Goal: Task Accomplishment & Management: Use online tool/utility

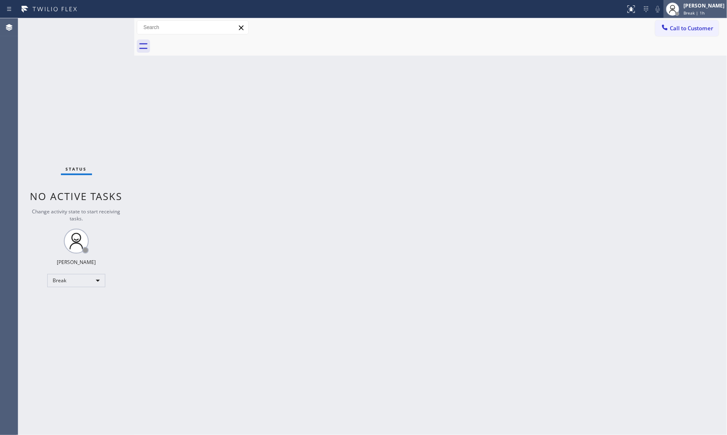
click at [677, 5] on div at bounding box center [673, 9] width 18 height 18
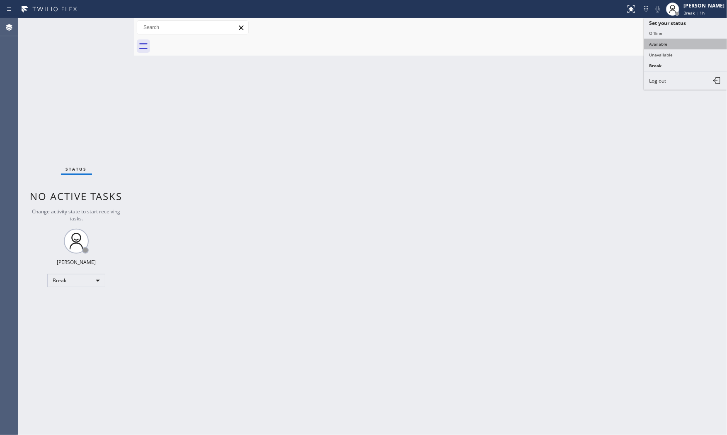
click at [665, 44] on button "Available" at bounding box center [685, 44] width 83 height 11
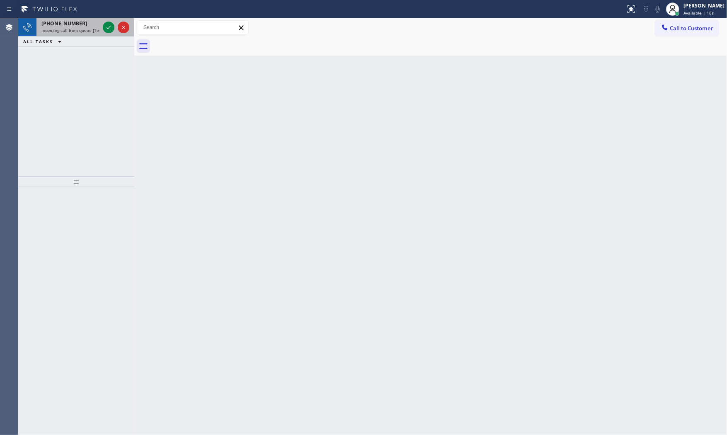
click at [102, 26] on div at bounding box center [116, 27] width 30 height 18
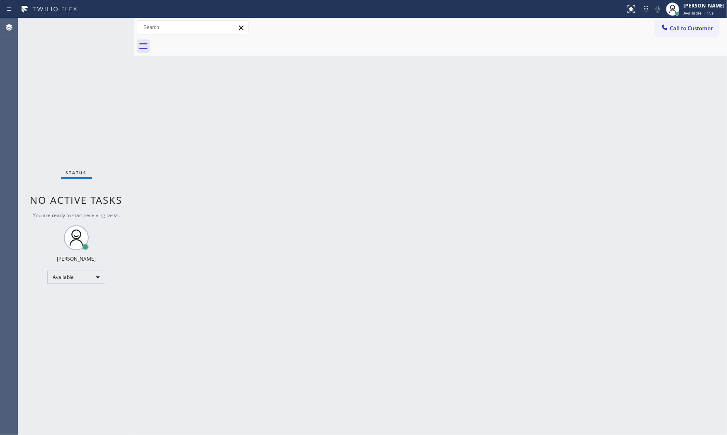
click at [104, 26] on div "Status No active tasks You are ready to start receiving tasks. [PERSON_NAME] Av…" at bounding box center [76, 226] width 116 height 416
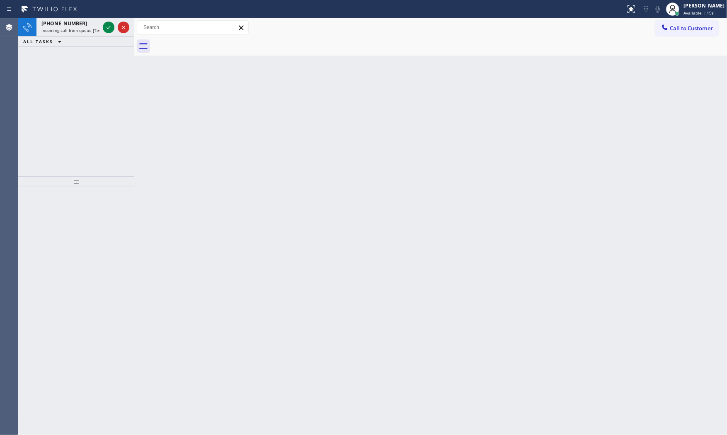
click at [104, 25] on icon at bounding box center [109, 27] width 10 height 10
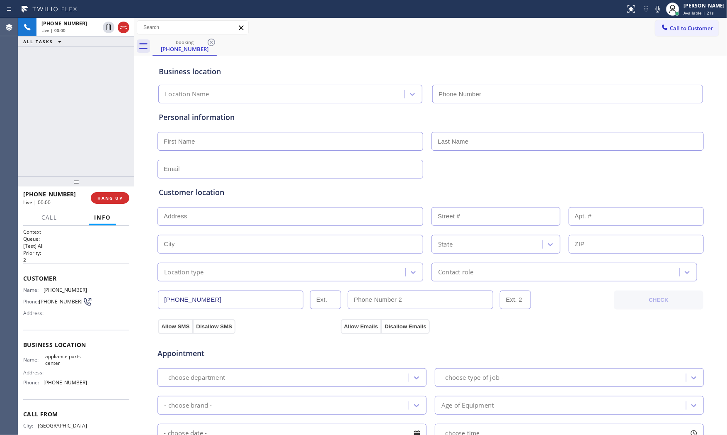
click at [117, 195] on span "HANG UP" at bounding box center [109, 198] width 25 height 6
type input "[PHONE_NUMBER]"
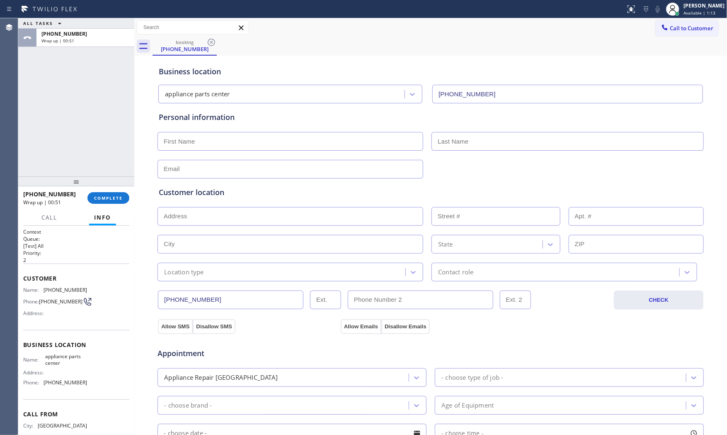
click at [117, 195] on span "COMPLETE" at bounding box center [108, 198] width 29 height 6
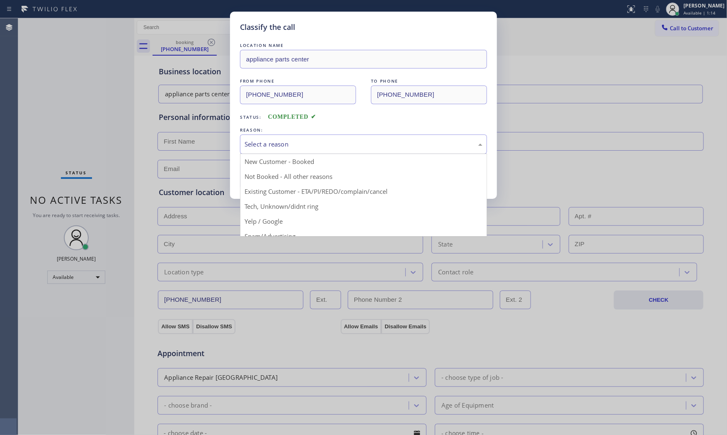
drag, startPoint x: 321, startPoint y: 138, endPoint x: 312, endPoint y: 153, distance: 17.9
click at [321, 139] on div "Select a reason" at bounding box center [363, 143] width 247 height 19
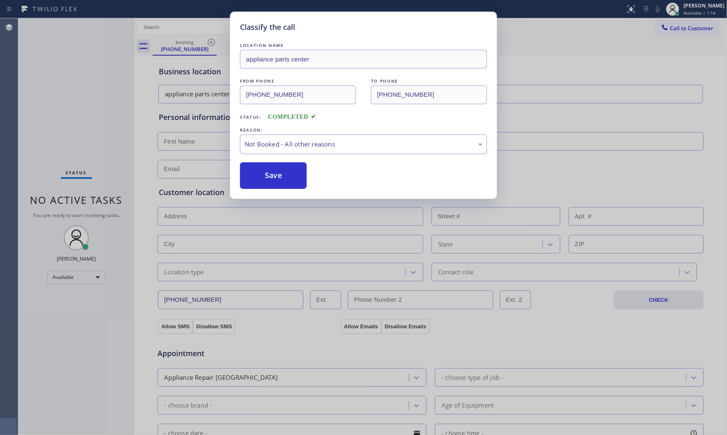
click at [295, 173] on button "Save" at bounding box center [273, 175] width 67 height 27
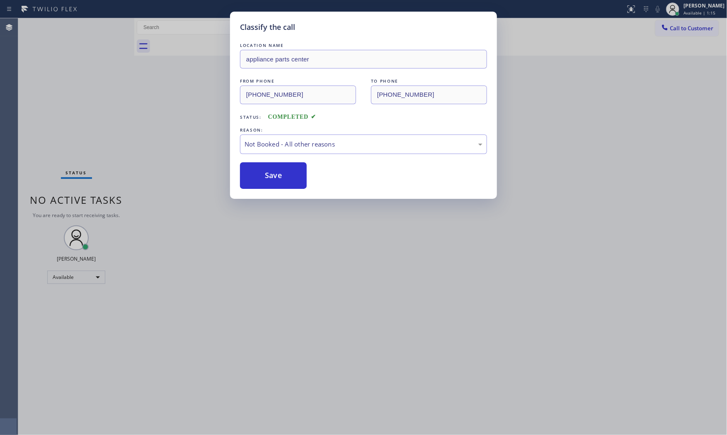
click at [295, 173] on button "Save" at bounding box center [273, 175] width 67 height 27
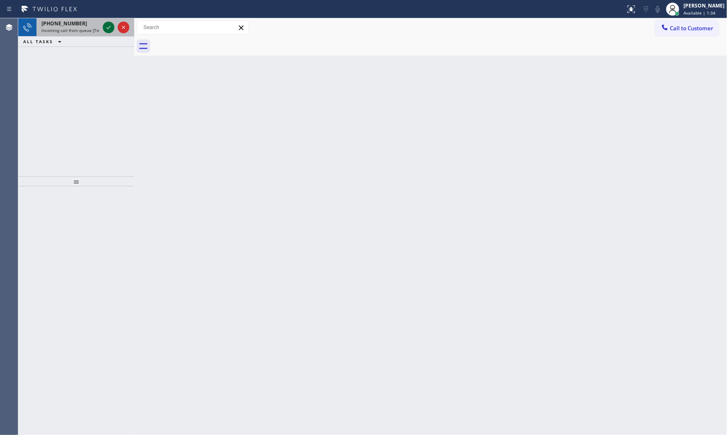
click at [108, 26] on icon at bounding box center [109, 27] width 10 height 10
click at [112, 30] on icon at bounding box center [109, 27] width 10 height 10
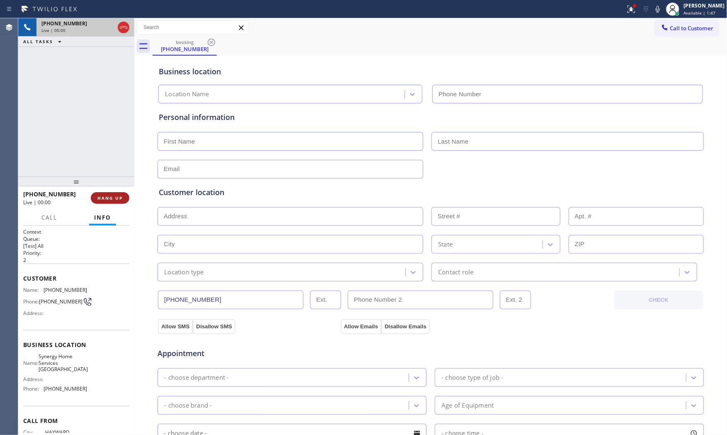
type input "(510) 737-6976"
click at [110, 192] on button "HANG UP" at bounding box center [110, 198] width 39 height 12
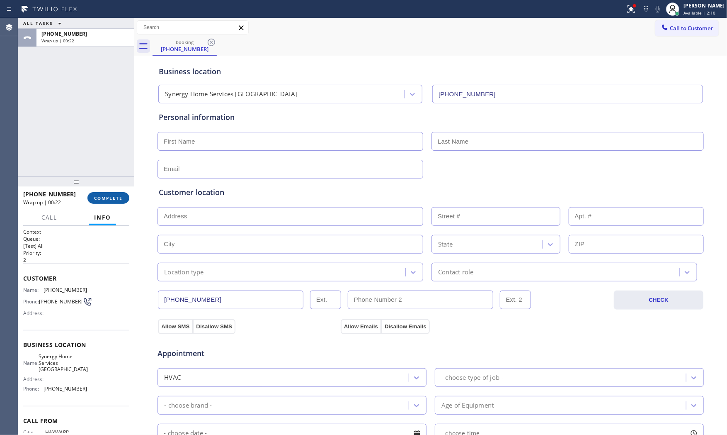
click at [111, 195] on button "COMPLETE" at bounding box center [108, 198] width 42 height 12
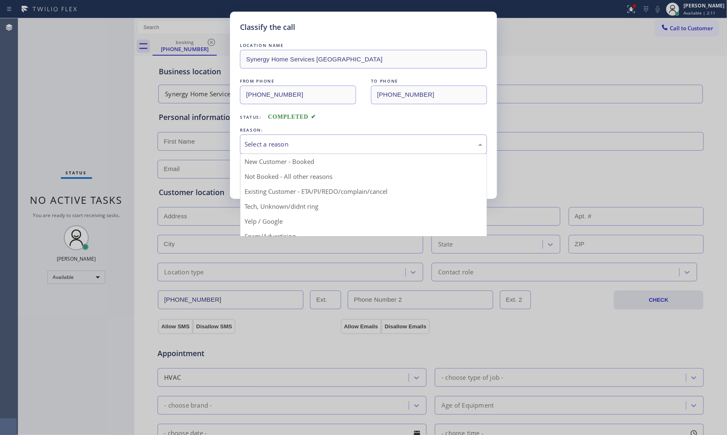
click at [311, 148] on div "Select a reason" at bounding box center [363, 143] width 247 height 19
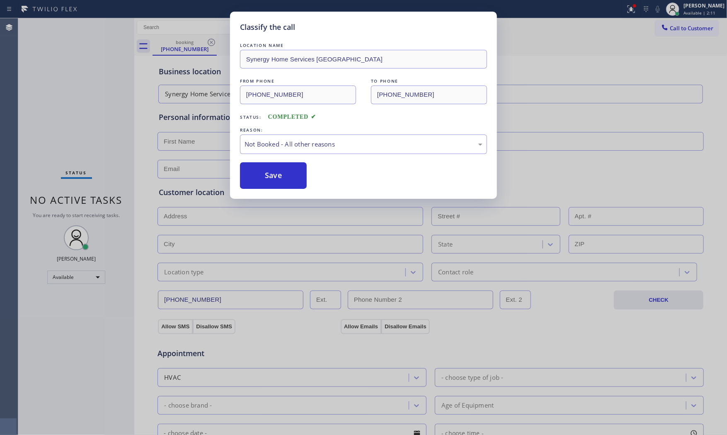
click at [285, 176] on button "Save" at bounding box center [273, 175] width 67 height 27
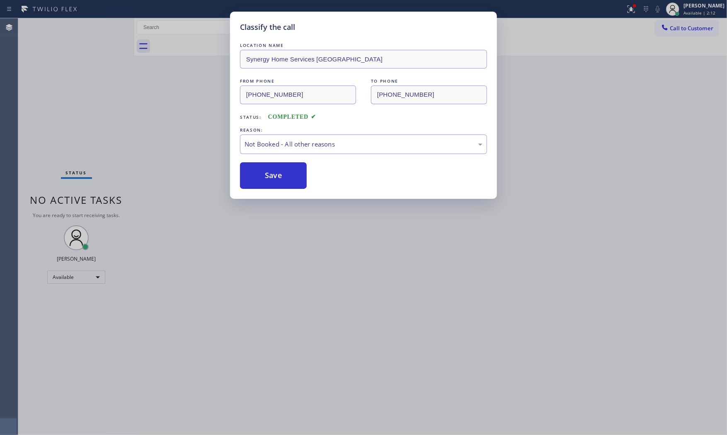
click at [285, 176] on button "Save" at bounding box center [273, 175] width 67 height 27
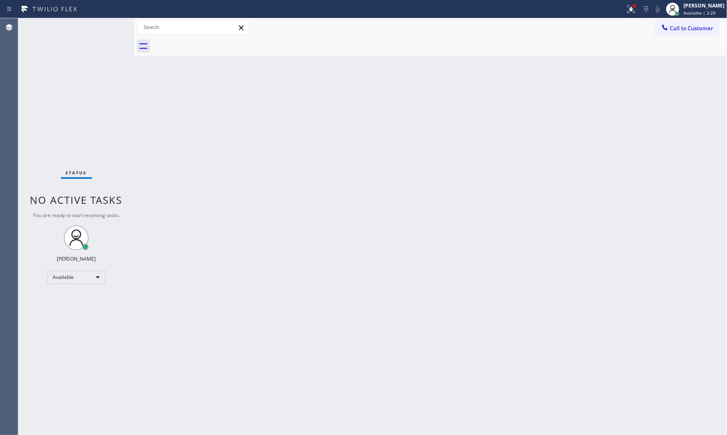
click at [113, 25] on div "Status No active tasks You are ready to start receiving tasks. [PERSON_NAME] Av…" at bounding box center [76, 226] width 116 height 416
click at [110, 26] on div "Status No active tasks You are ready to start receiving tasks. [PERSON_NAME] Av…" at bounding box center [76, 226] width 116 height 416
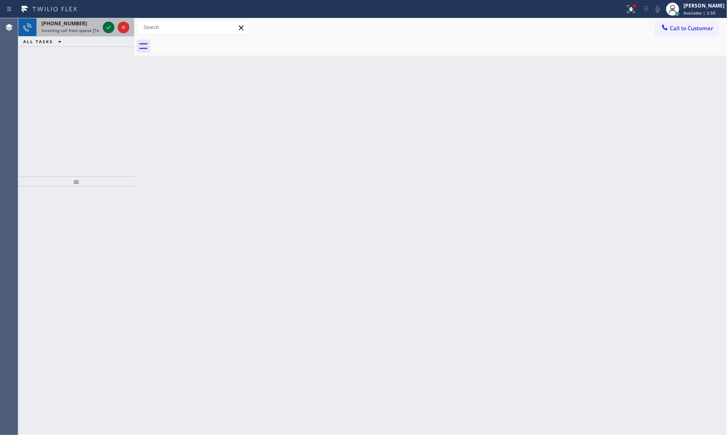
click at [111, 25] on icon at bounding box center [109, 27] width 10 height 10
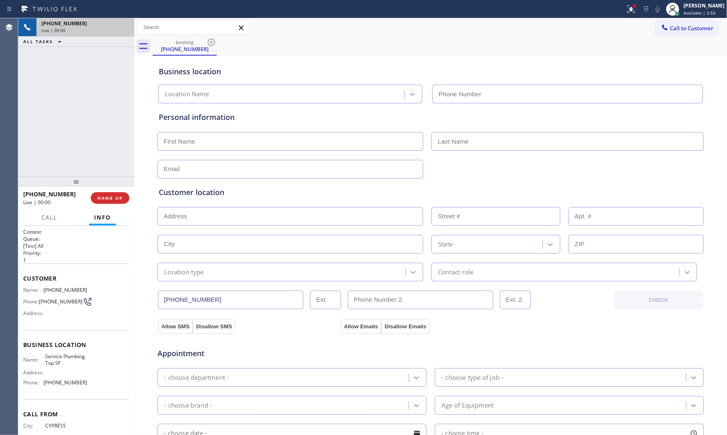
click at [112, 192] on button "HANG UP" at bounding box center [110, 198] width 39 height 12
type input "[PHONE_NUMBER]"
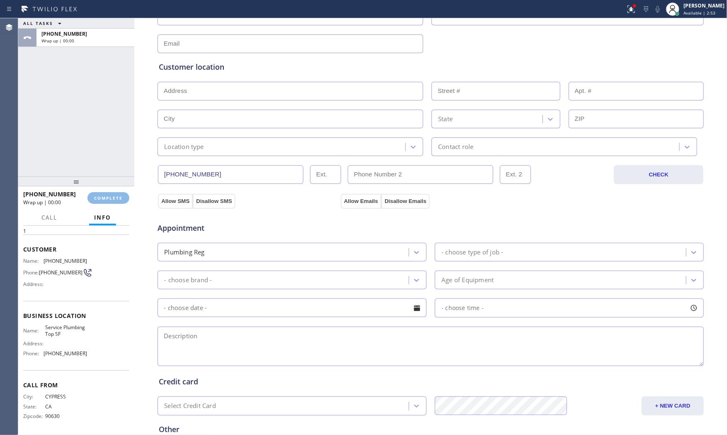
scroll to position [208, 0]
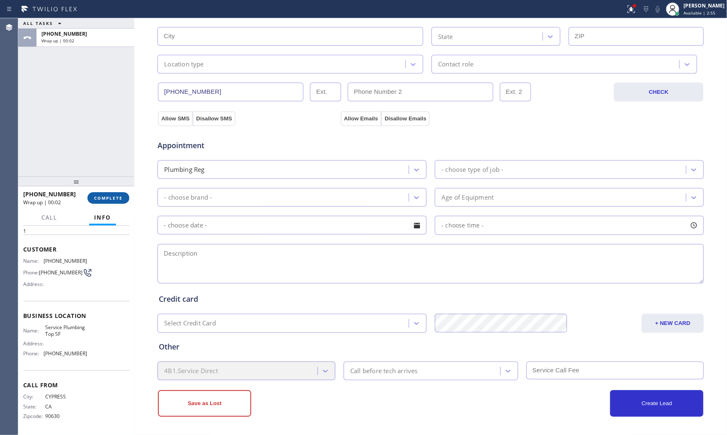
click at [112, 192] on button "COMPLETE" at bounding box center [108, 198] width 42 height 12
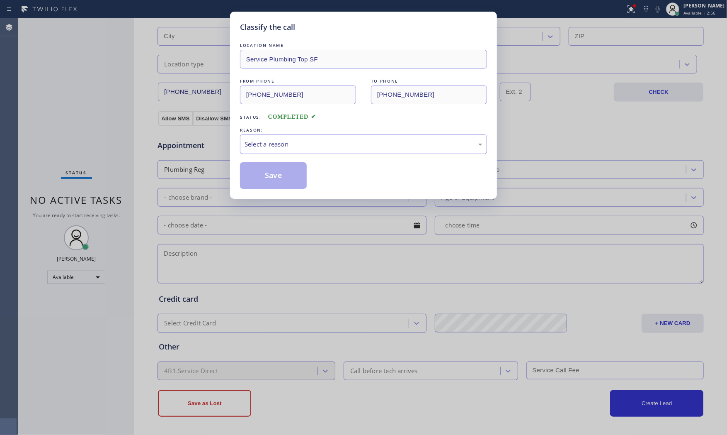
click at [314, 144] on div "Select a reason" at bounding box center [364, 144] width 238 height 10
click at [285, 168] on button "Save" at bounding box center [273, 175] width 67 height 27
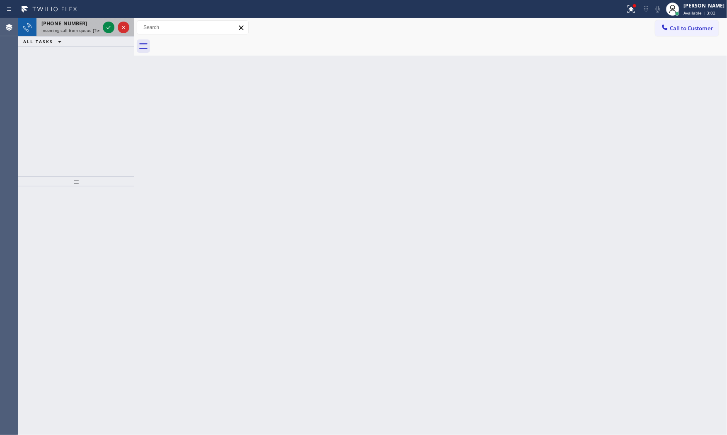
click at [85, 29] on span "Incoming call from queue [Test] All" at bounding box center [75, 30] width 69 height 6
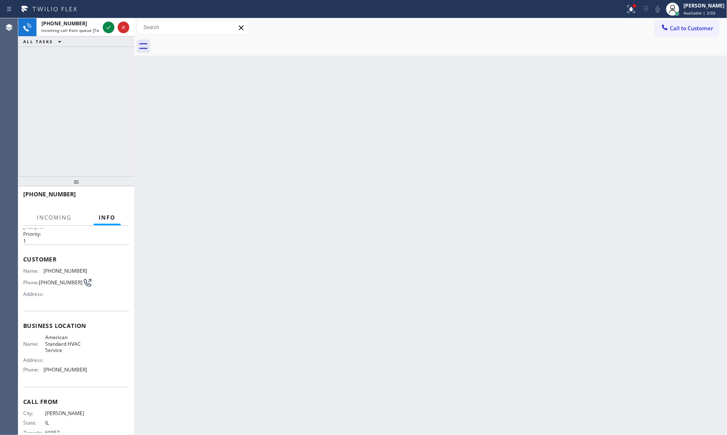
scroll to position [38, 0]
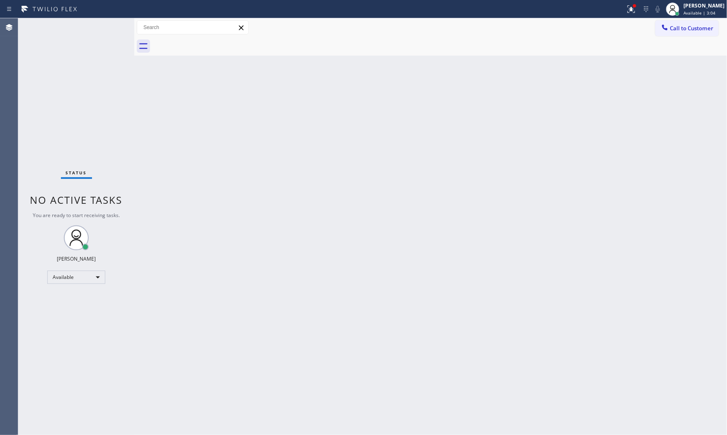
click at [83, 58] on div "Status No active tasks You are ready to start receiving tasks. [PERSON_NAME] Av…" at bounding box center [76, 226] width 116 height 416
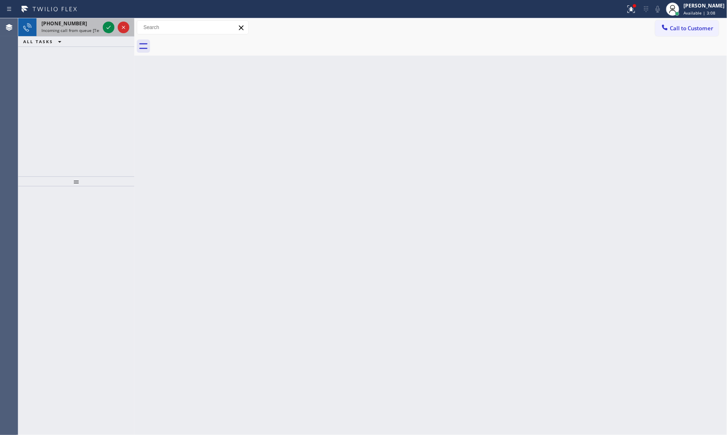
click at [80, 22] on div "+16505323577" at bounding box center [70, 23] width 58 height 7
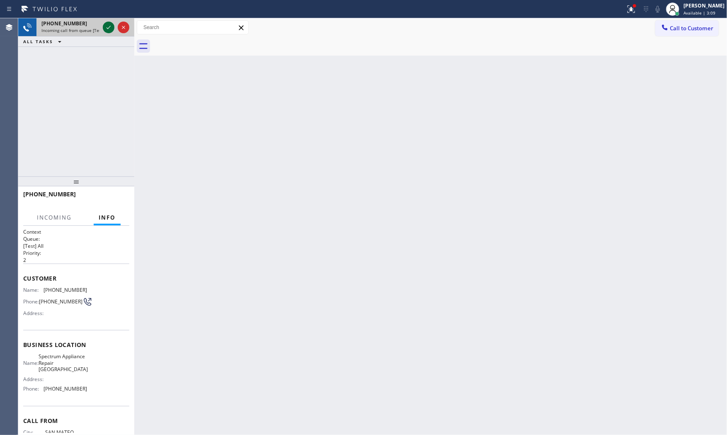
click at [108, 27] on icon at bounding box center [109, 27] width 10 height 10
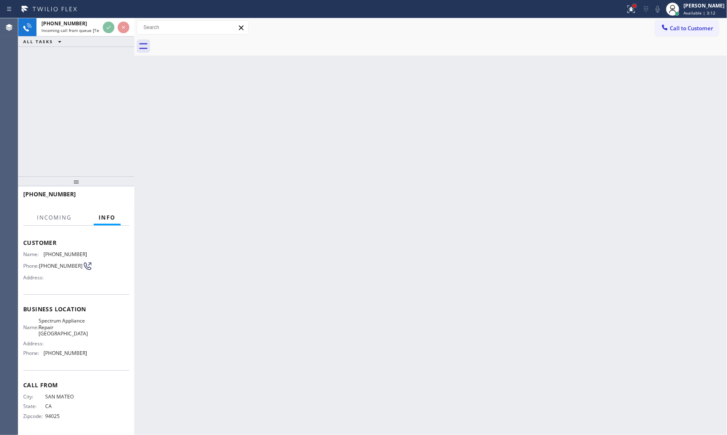
click at [634, 6] on div at bounding box center [634, 5] width 5 height 5
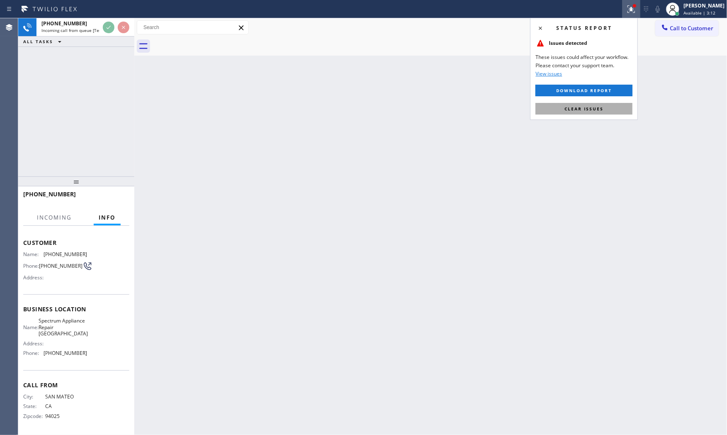
click at [612, 107] on button "Clear issues" at bounding box center [584, 109] width 97 height 12
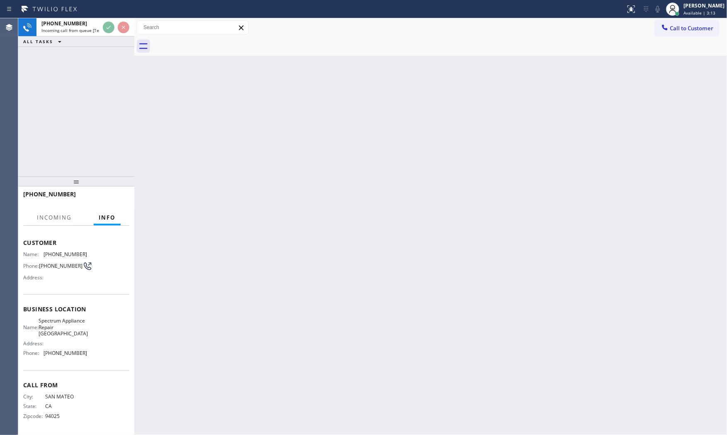
click at [420, 158] on div "Back to Dashboard Change Sender ID Customers Technicians Select a contact Outbo…" at bounding box center [430, 226] width 593 height 416
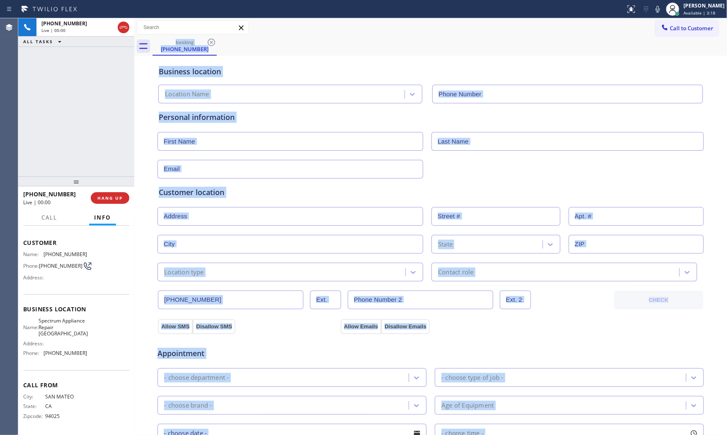
type input "(650) 239-2339"
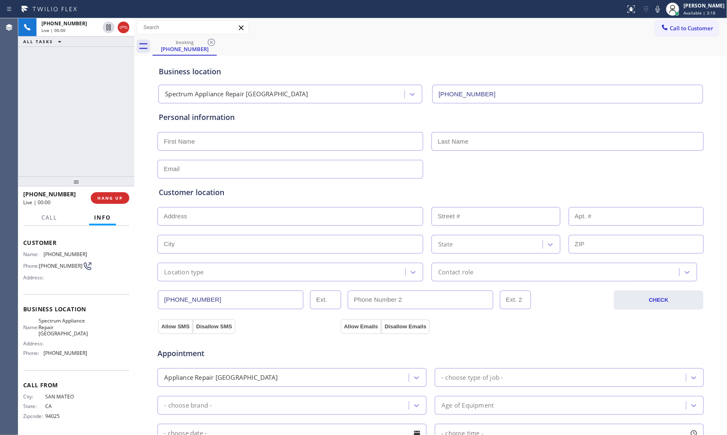
click at [113, 147] on div "+16505323577 Live | 00:00 ALL TASKS ALL TASKS ACTIVE TASKS TASKS IN WRAP UP" at bounding box center [76, 97] width 116 height 158
click at [112, 198] on span "HANG UP" at bounding box center [109, 198] width 25 height 6
click at [112, 198] on span "COMPLETE" at bounding box center [108, 198] width 29 height 6
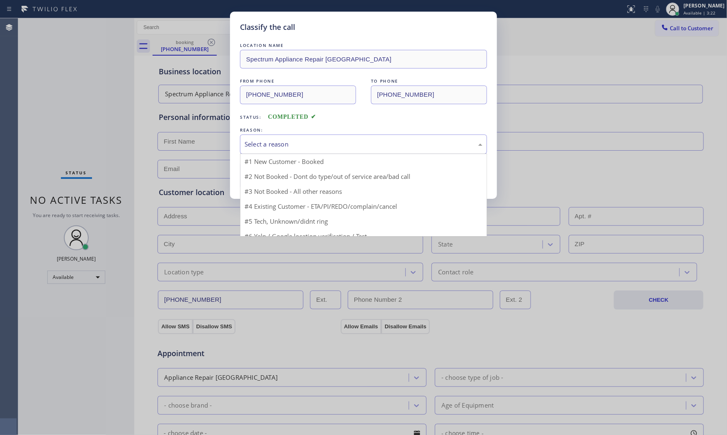
click at [266, 149] on div "Select a reason" at bounding box center [363, 143] width 247 height 19
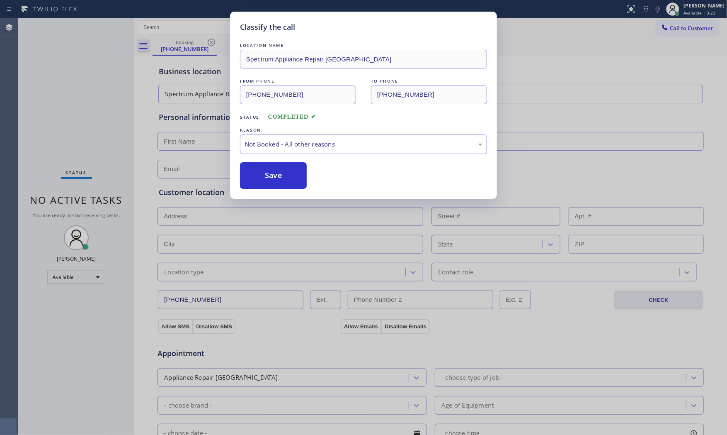
click at [274, 173] on button "Save" at bounding box center [273, 175] width 67 height 27
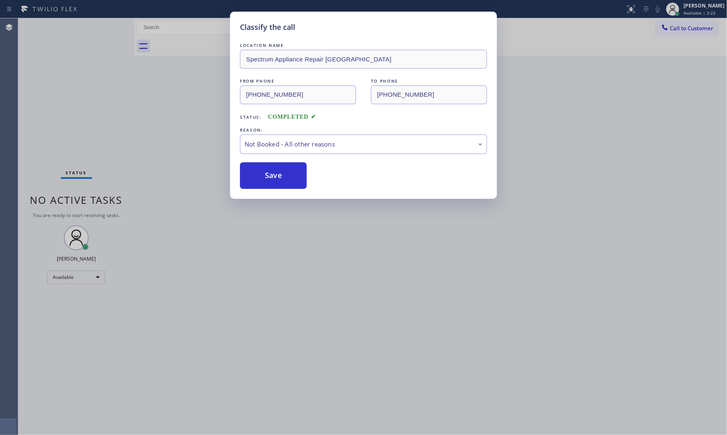
click at [274, 173] on button "Save" at bounding box center [273, 175] width 67 height 27
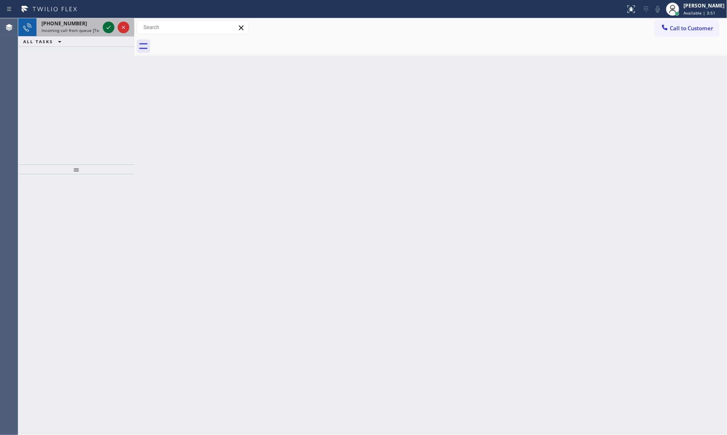
click at [102, 31] on div at bounding box center [116, 27] width 30 height 18
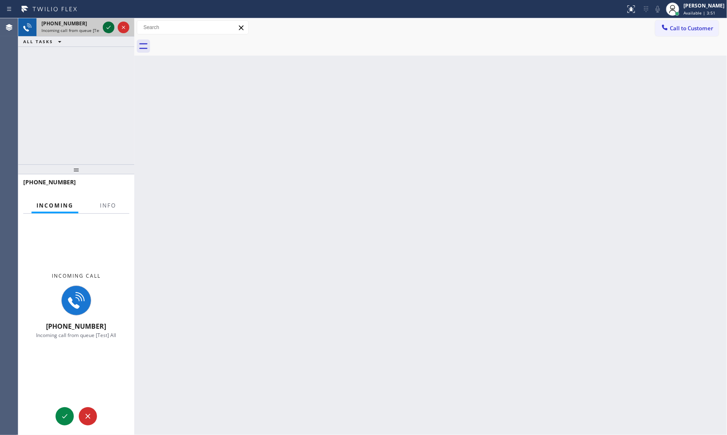
click at [107, 28] on icon at bounding box center [109, 27] width 10 height 10
click at [114, 204] on span "Info" at bounding box center [108, 205] width 16 height 7
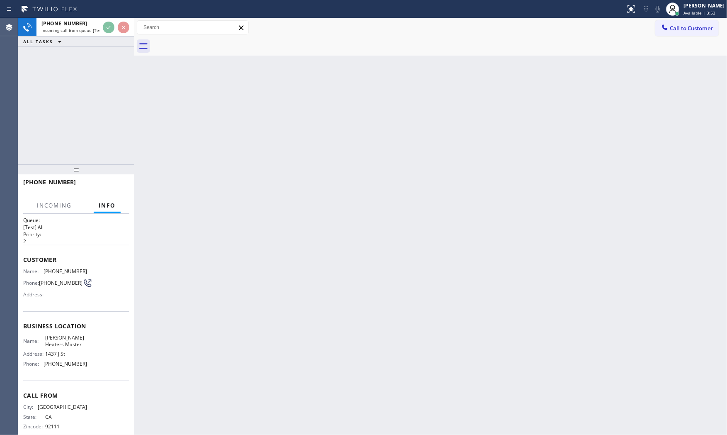
scroll to position [19, 0]
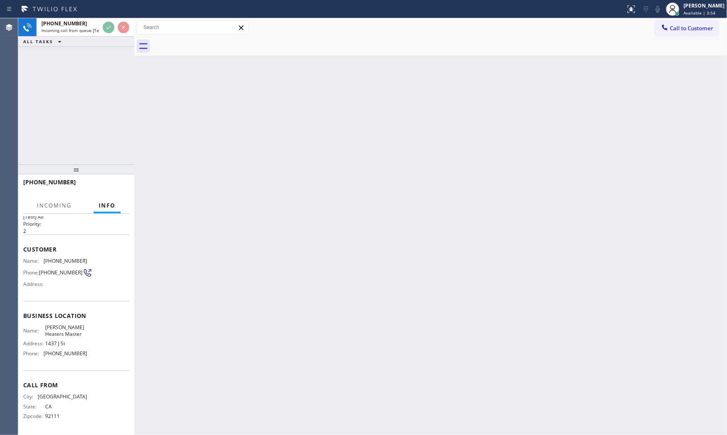
click at [266, 267] on div "Back to Dashboard Change Sender ID Customers Technicians Select a contact Outbo…" at bounding box center [430, 226] width 593 height 416
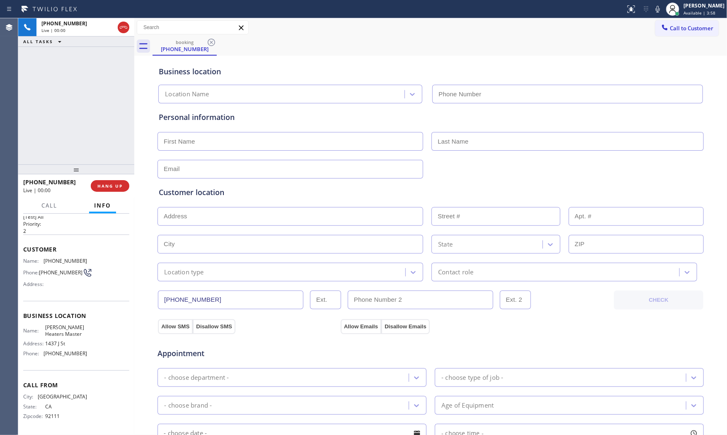
type input "[PHONE_NUMBER]"
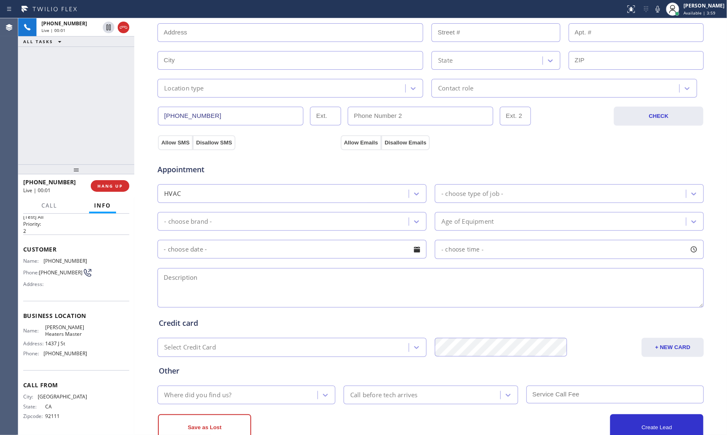
scroll to position [184, 0]
click at [659, 12] on icon at bounding box center [658, 9] width 10 height 10
click at [653, 12] on icon at bounding box center [658, 9] width 10 height 10
click at [72, 260] on span "[PHONE_NUMBER]" at bounding box center [66, 261] width 44 height 6
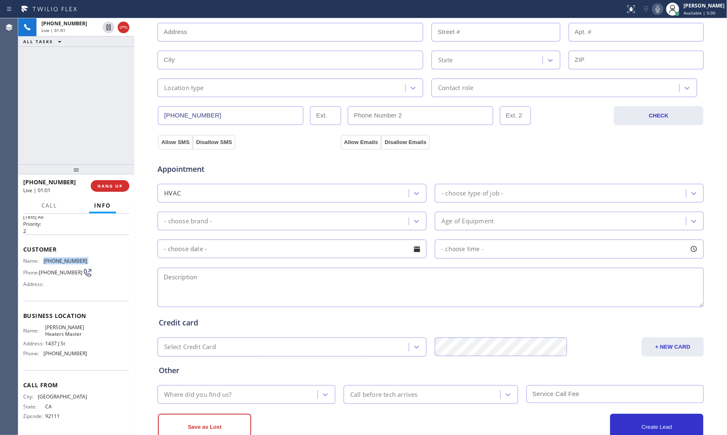
click at [72, 260] on span "[PHONE_NUMBER]" at bounding box center [66, 261] width 44 height 6
copy span "[PHONE_NUMBER]"
click at [112, 189] on button "HANG UP" at bounding box center [110, 186] width 39 height 12
click at [90, 33] on div "[PHONE_NUMBER]" at bounding box center [85, 33] width 88 height 7
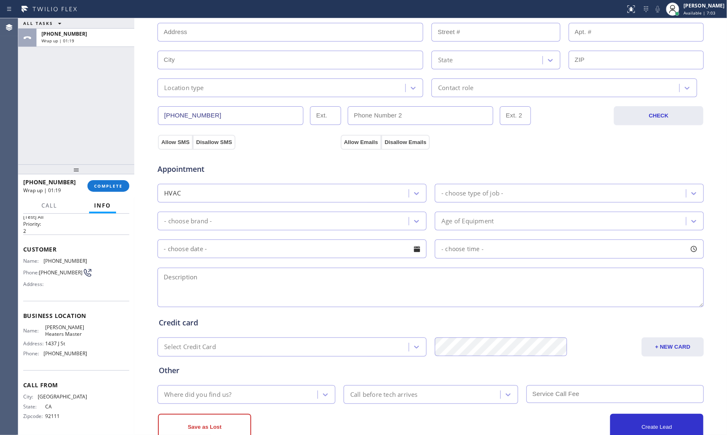
click at [112, 179] on div "[PHONE_NUMBER] Wrap up | 01:19 COMPLETE" at bounding box center [76, 186] width 106 height 22
click at [112, 181] on button "COMPLETE" at bounding box center [108, 186] width 42 height 12
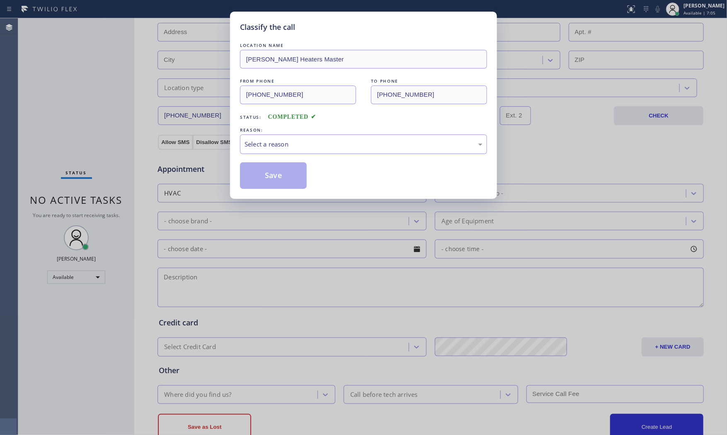
click at [298, 138] on div "Select a reason" at bounding box center [363, 143] width 247 height 19
click at [282, 176] on button "Save" at bounding box center [273, 175] width 67 height 27
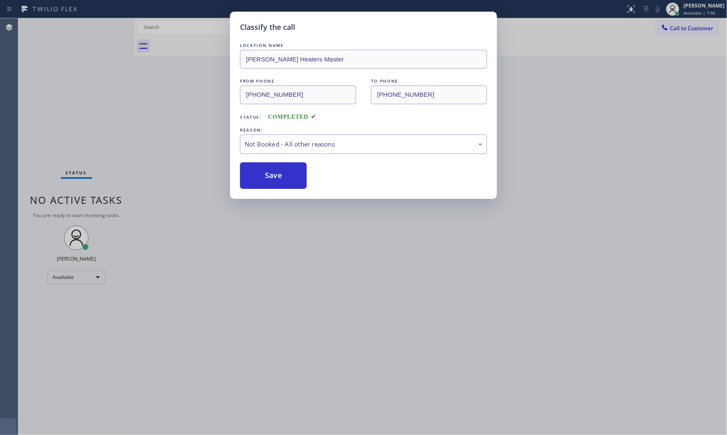
click at [282, 176] on button "Save" at bounding box center [273, 175] width 67 height 27
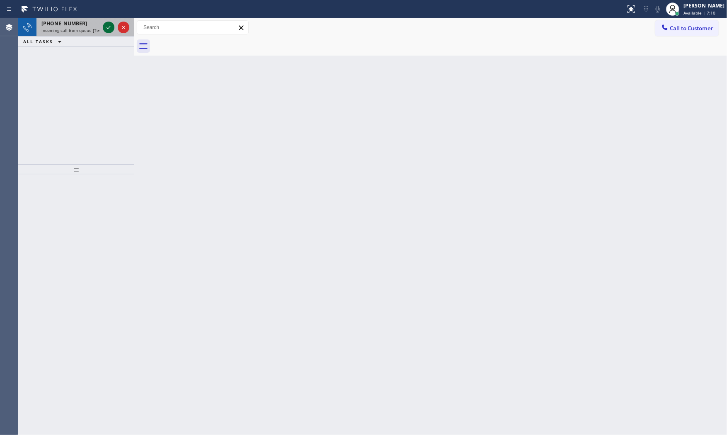
click at [110, 30] on icon at bounding box center [109, 27] width 10 height 10
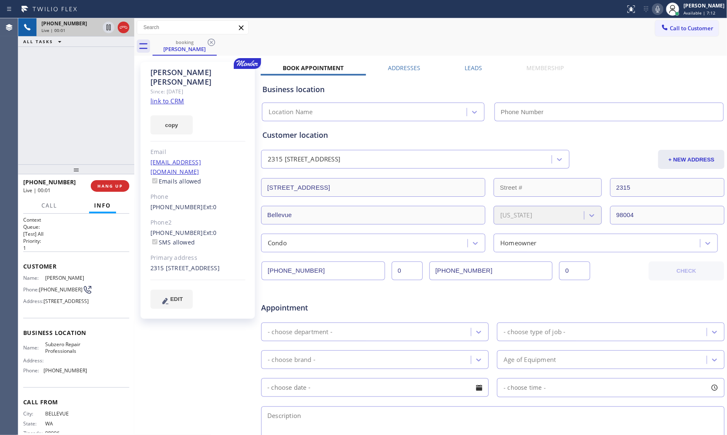
type input "[PHONE_NUMBER]"
click at [185, 90] on div "[PERSON_NAME] Since: [DATE] link to CRM copy Email [EMAIL_ADDRESS][DOMAIN_NAME]…" at bounding box center [198, 190] width 114 height 257
click at [177, 97] on link "link to CRM" at bounding box center [168, 101] width 34 height 8
click at [117, 188] on span "HANG UP" at bounding box center [109, 186] width 25 height 6
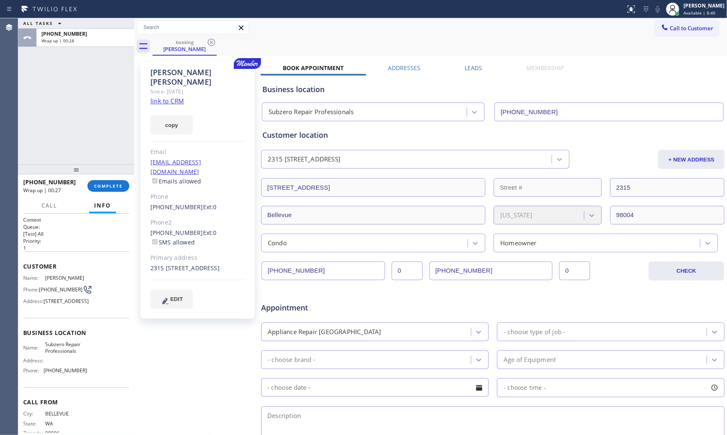
click at [94, 174] on div at bounding box center [76, 169] width 116 height 10
click at [103, 185] on span "COMPLETE" at bounding box center [108, 186] width 29 height 6
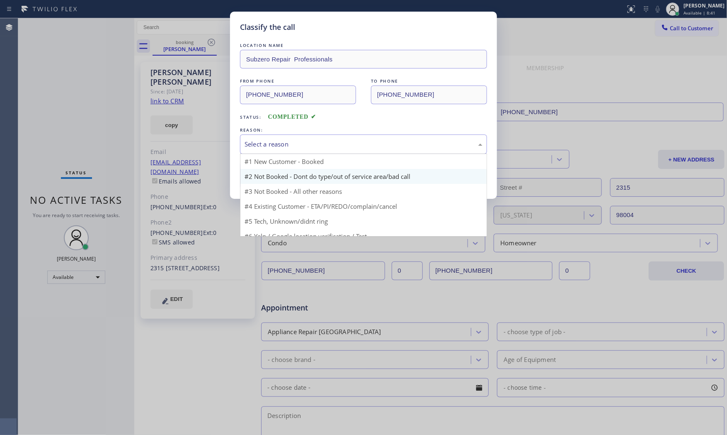
drag, startPoint x: 304, startPoint y: 144, endPoint x: 289, endPoint y: 169, distance: 28.6
click at [303, 144] on div "Select a reason" at bounding box center [364, 144] width 238 height 10
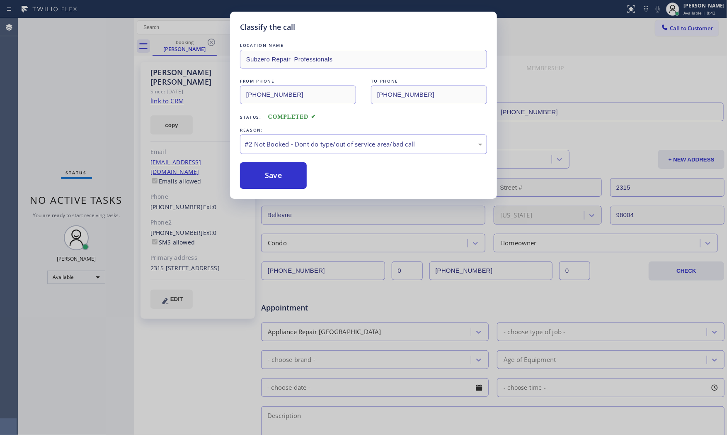
click at [286, 173] on button "Save" at bounding box center [273, 175] width 67 height 27
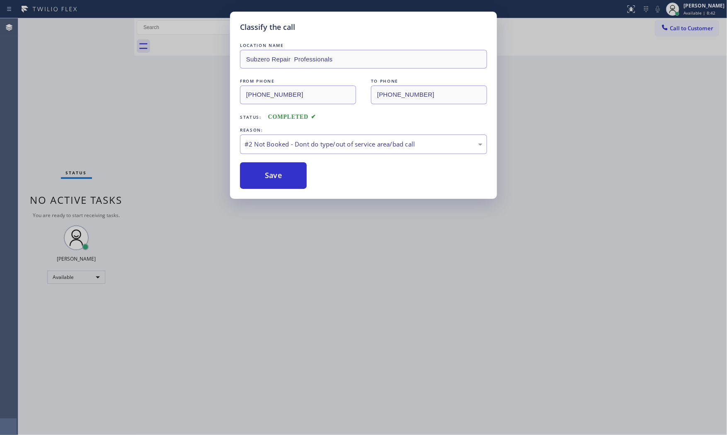
click at [286, 173] on button "Save" at bounding box center [273, 175] width 67 height 27
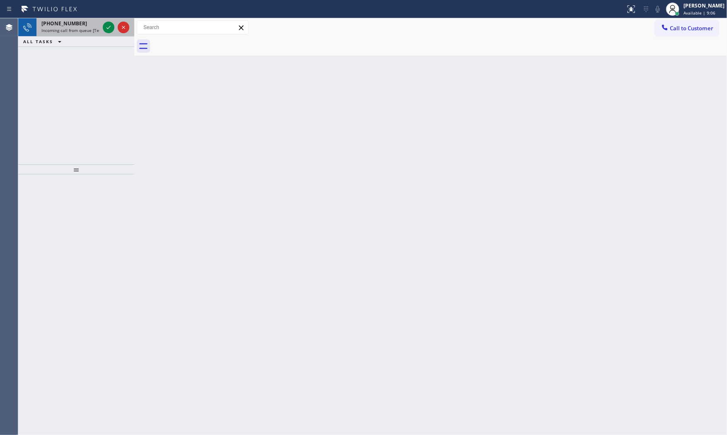
click at [77, 31] on span "Incoming call from queue [Test] All" at bounding box center [75, 30] width 69 height 6
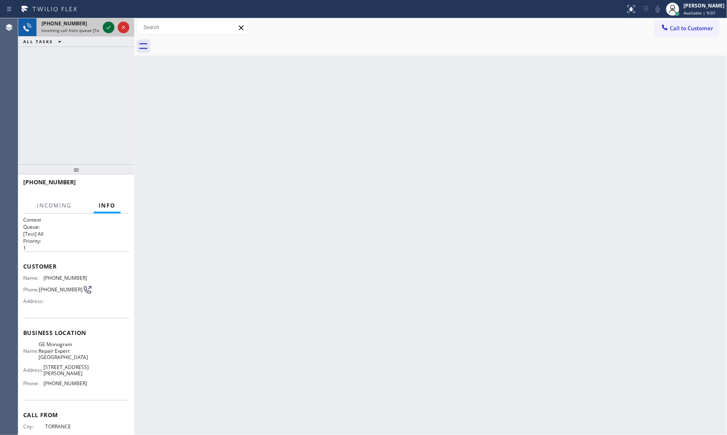
click at [105, 27] on icon at bounding box center [109, 27] width 10 height 10
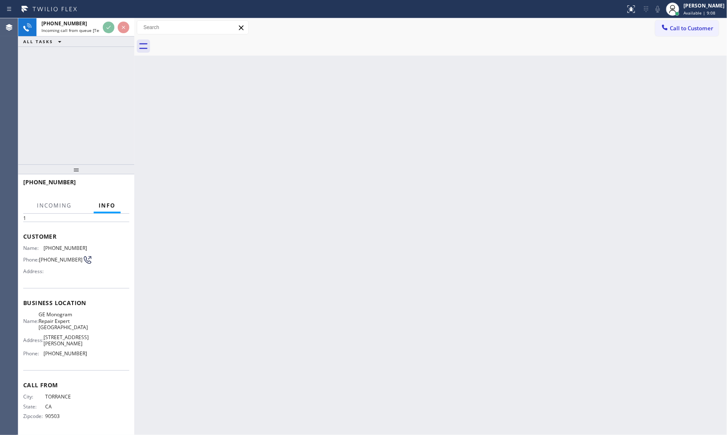
scroll to position [32, 0]
click at [384, 167] on div "Back to Dashboard Change Sender ID Customers Technicians Select a contact Outbo…" at bounding box center [430, 226] width 593 height 416
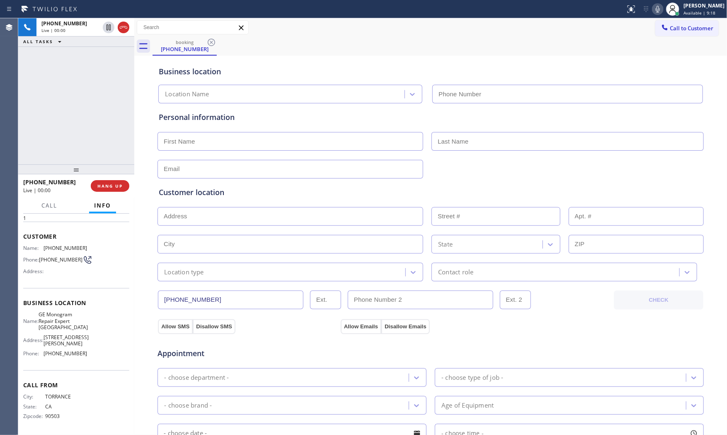
type input "[PHONE_NUMBER]"
click at [654, 5] on icon at bounding box center [658, 9] width 10 height 10
click at [656, 11] on icon at bounding box center [658, 9] width 4 height 7
click at [656, 9] on icon at bounding box center [658, 9] width 4 height 7
click at [656, 7] on icon at bounding box center [658, 9] width 10 height 10
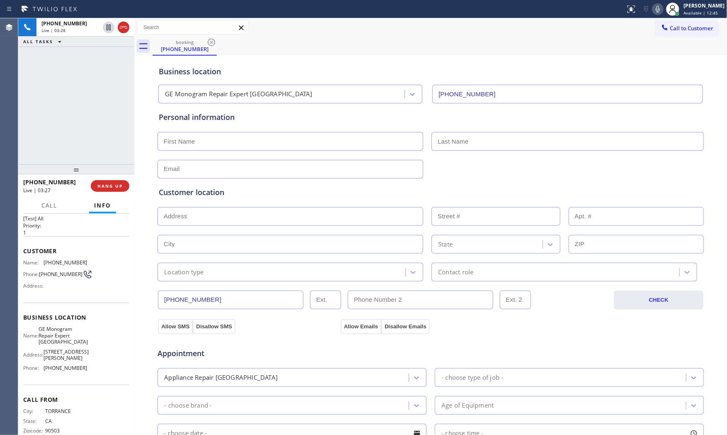
scroll to position [0, 0]
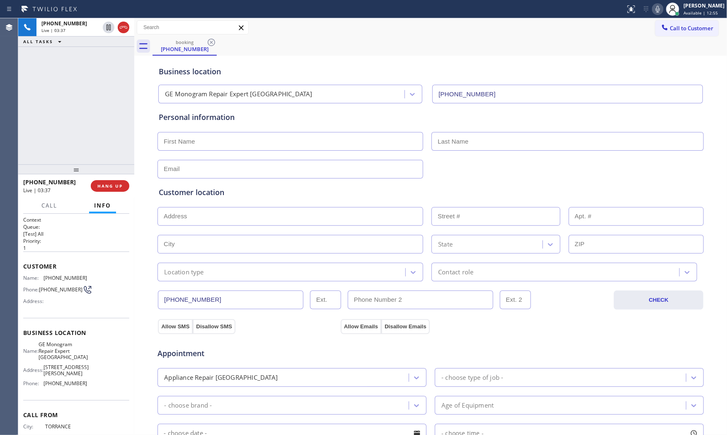
drag, startPoint x: 111, startPoint y: 187, endPoint x: 116, endPoint y: 192, distance: 7.3
click at [116, 192] on div "[PHONE_NUMBER] Live | 03:37 HANG UP" at bounding box center [76, 186] width 106 height 22
click at [113, 184] on span "HANG UP" at bounding box center [109, 186] width 25 height 6
click at [42, 317] on div "Customer Name: [PHONE_NUMBER] Phone: [PHONE_NUMBER] Address:" at bounding box center [76, 284] width 106 height 66
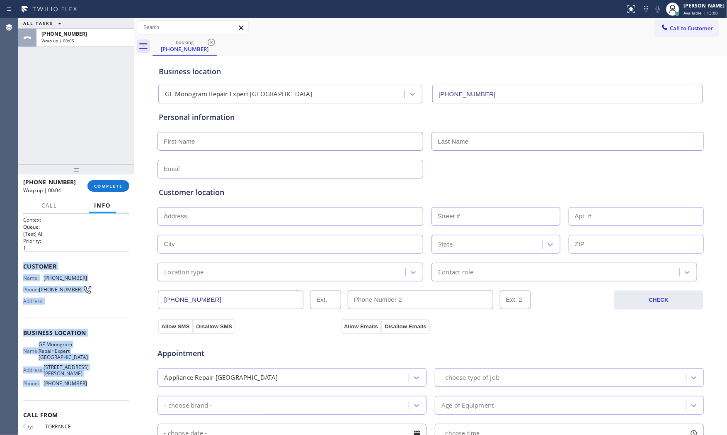
drag, startPoint x: 22, startPoint y: 266, endPoint x: 93, endPoint y: 380, distance: 134.5
click at [93, 382] on div "Context Queue: [Test] All Priority: 1 Customer Name: [PHONE_NUMBER] Phone: [PHO…" at bounding box center [76, 324] width 116 height 221
copy div "Customer Name: [PHONE_NUMBER] Phone: [PHONE_NUMBER] Address: Business location …"
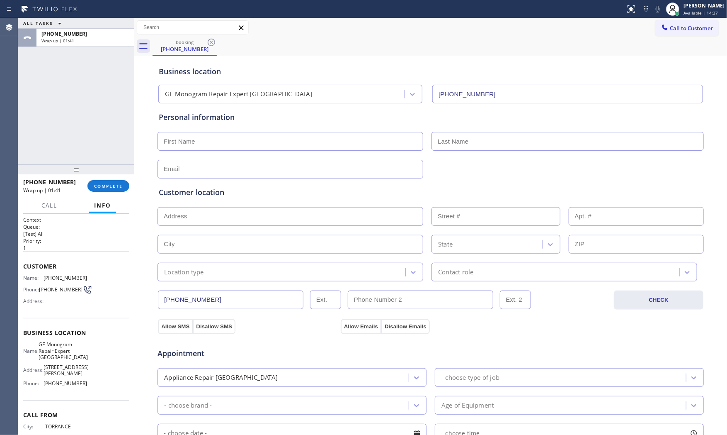
click at [120, 195] on div "[PHONE_NUMBER] Wrap up | 01:41 COMPLETE" at bounding box center [76, 186] width 106 height 22
click at [112, 184] on span "COMPLETE" at bounding box center [108, 186] width 29 height 6
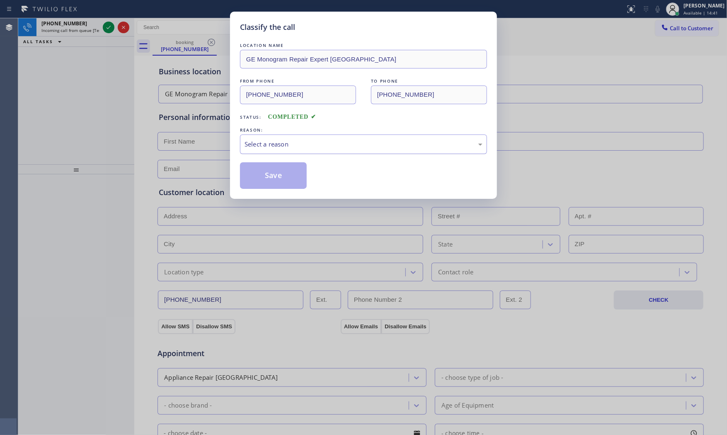
click at [299, 140] on div "Select a reason" at bounding box center [364, 144] width 238 height 10
click at [282, 172] on button "Save" at bounding box center [273, 175] width 67 height 27
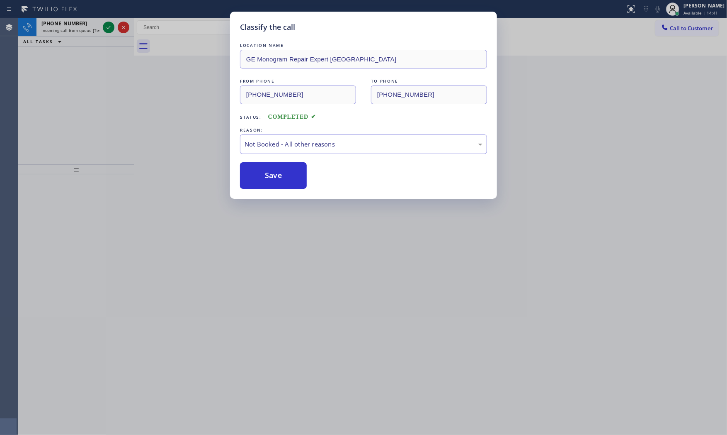
drag, startPoint x: 282, startPoint y: 172, endPoint x: 258, endPoint y: 158, distance: 27.3
click at [281, 172] on button "Save" at bounding box center [273, 175] width 67 height 27
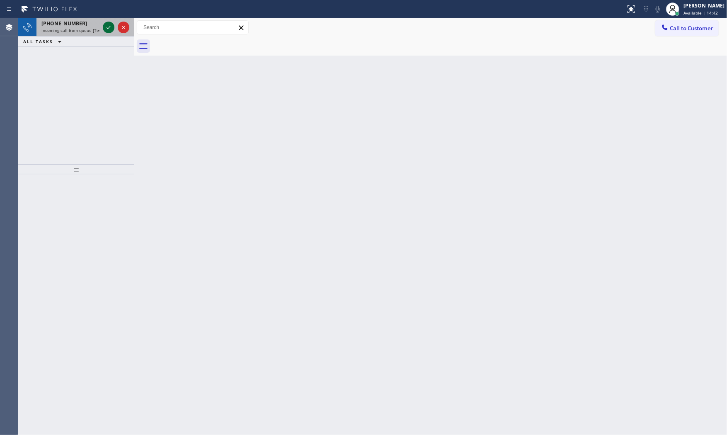
click at [105, 28] on icon at bounding box center [109, 27] width 10 height 10
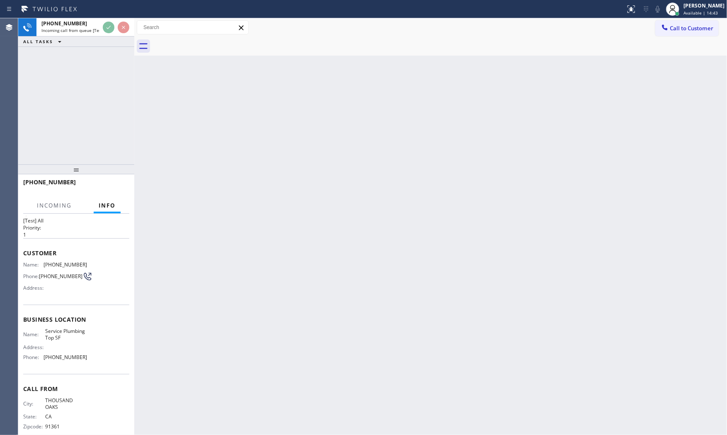
scroll to position [26, 0]
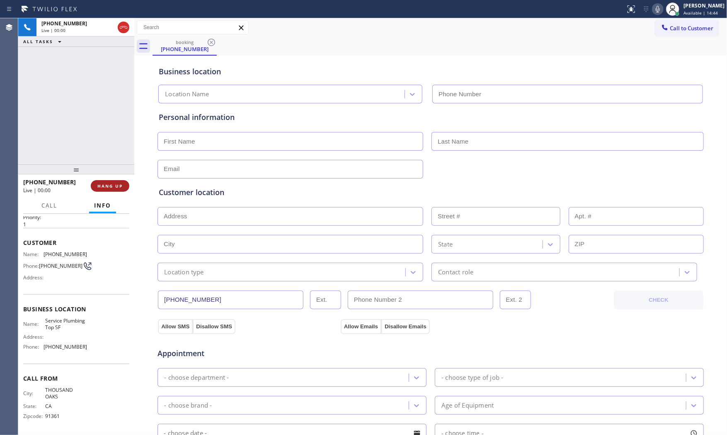
click at [115, 183] on span "HANG UP" at bounding box center [109, 186] width 25 height 6
type input "[PHONE_NUMBER]"
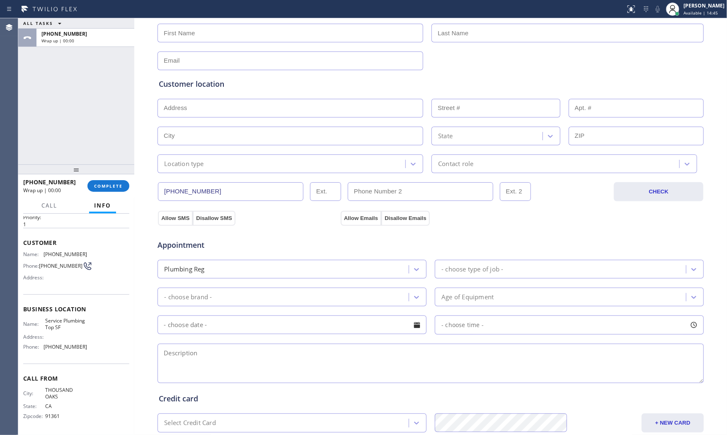
scroll to position [208, 0]
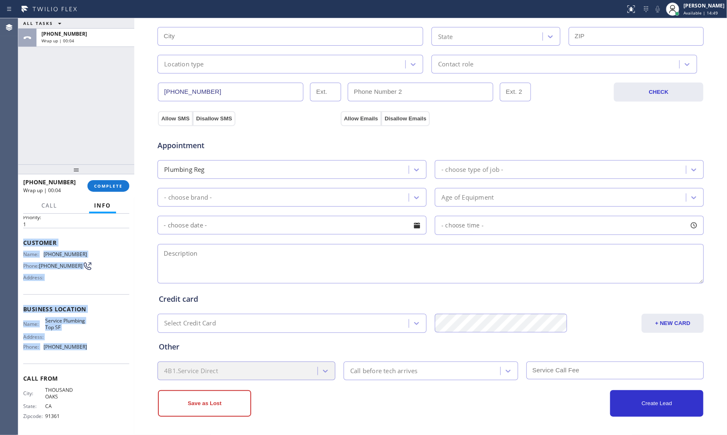
drag, startPoint x: 24, startPoint y: 237, endPoint x: 108, endPoint y: 352, distance: 142.7
click at [106, 355] on div "Context Queue: [Test] All Priority: 1 Customer Name: [PHONE_NUMBER] Phone: [PHO…" at bounding box center [76, 312] width 106 height 240
copy div "Customer Name: [PHONE_NUMBER] Phone: [PHONE_NUMBER] Address: Business location …"
click at [686, 15] on span "Available | 15:24" at bounding box center [701, 13] width 34 height 6
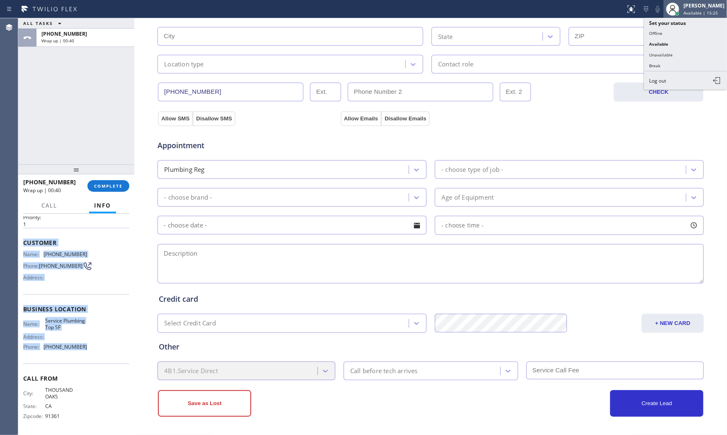
click at [686, 15] on span "Available | 15:25" at bounding box center [701, 13] width 34 height 6
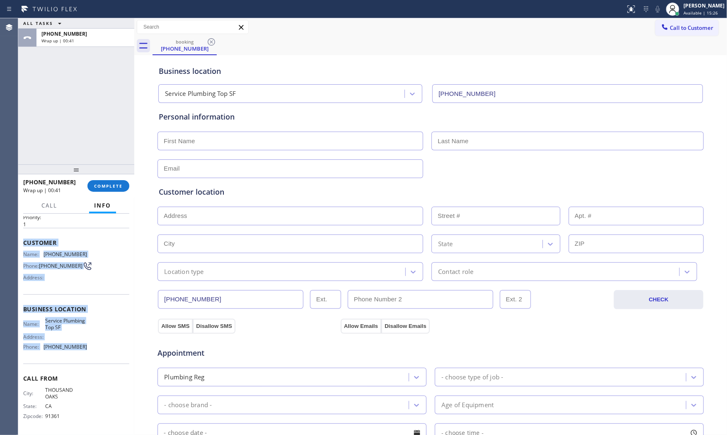
scroll to position [0, 0]
click at [682, 29] on span "Call to Customer" at bounding box center [692, 27] width 44 height 7
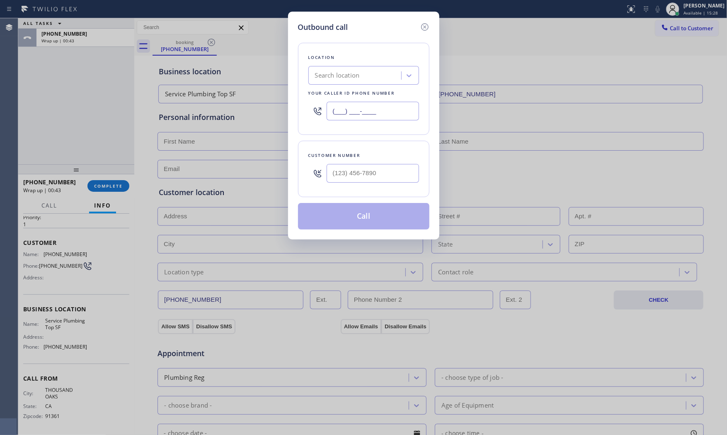
click at [390, 112] on input "(___) ___-____" at bounding box center [373, 111] width 92 height 19
paste input "720) 307-7285"
type input "[PHONE_NUMBER]"
click at [364, 171] on input "(___) ___-____" at bounding box center [373, 173] width 92 height 19
paste input "310) 803-7949"
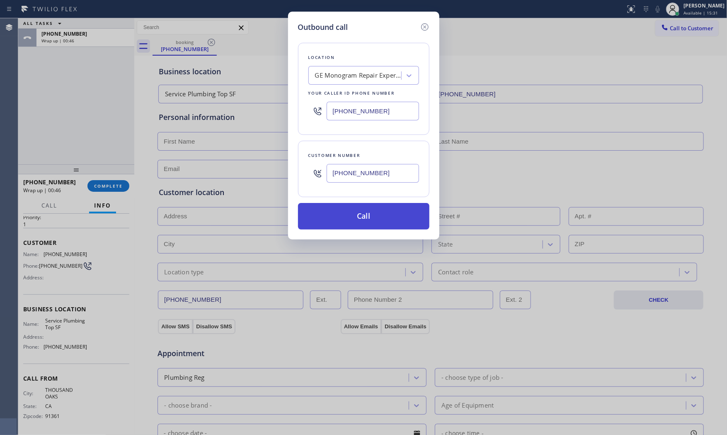
type input "[PHONE_NUMBER]"
click at [370, 219] on button "Call" at bounding box center [363, 216] width 131 height 27
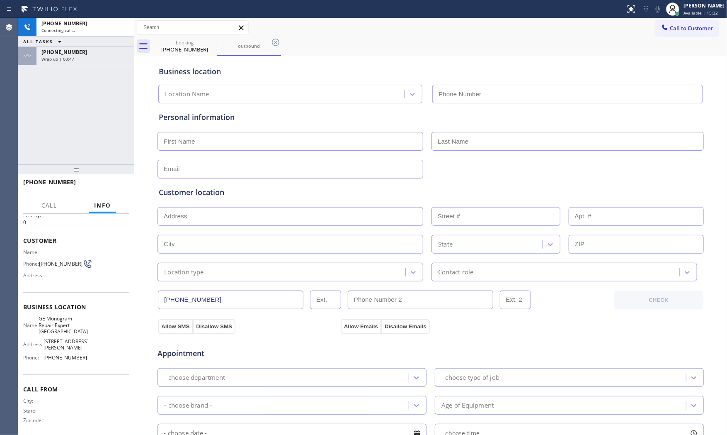
type input "[PHONE_NUMBER]"
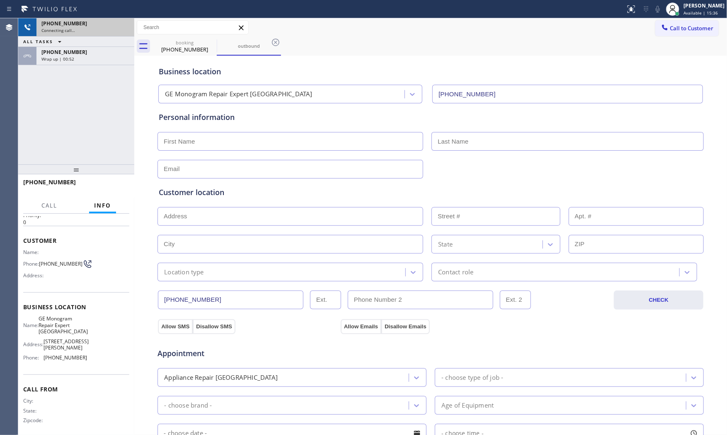
click at [103, 27] on div "Connecting call…" at bounding box center [85, 30] width 88 height 6
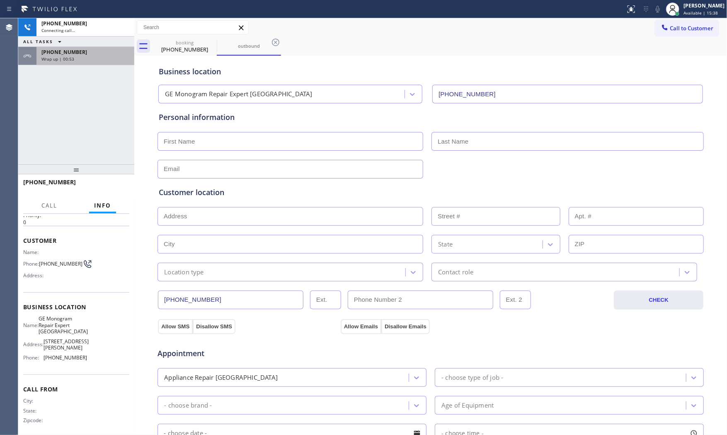
click at [102, 48] on div "[PHONE_NUMBER] Wrap up | 00:53" at bounding box center [83, 56] width 95 height 18
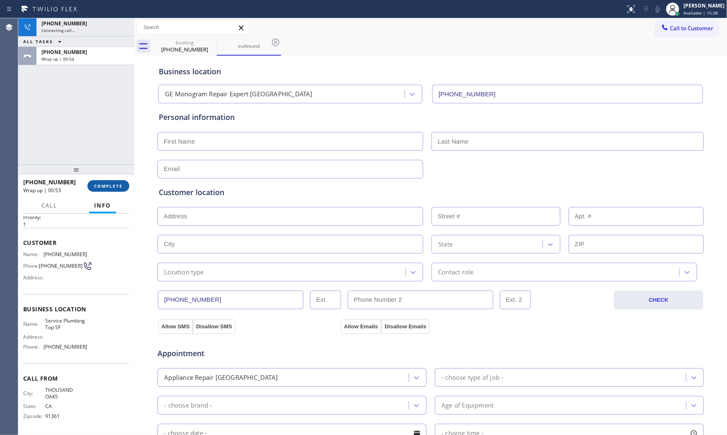
click at [113, 191] on button "COMPLETE" at bounding box center [108, 186] width 42 height 12
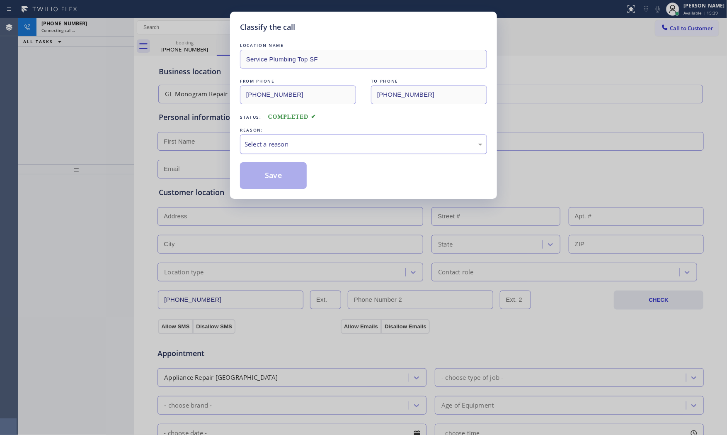
click at [274, 153] on div "Select a reason" at bounding box center [363, 143] width 247 height 19
click at [273, 176] on button "Save" at bounding box center [273, 175] width 67 height 27
click at [72, 26] on div "Classify the call LOCATION NAME [PERSON_NAME] Heaters Master FROM PHONE [PHONE_…" at bounding box center [372, 226] width 709 height 416
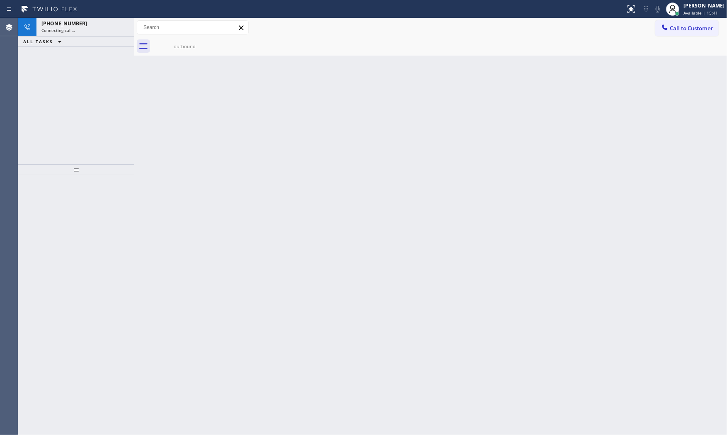
click at [72, 26] on span "[PHONE_NUMBER]" at bounding box center [64, 23] width 46 height 7
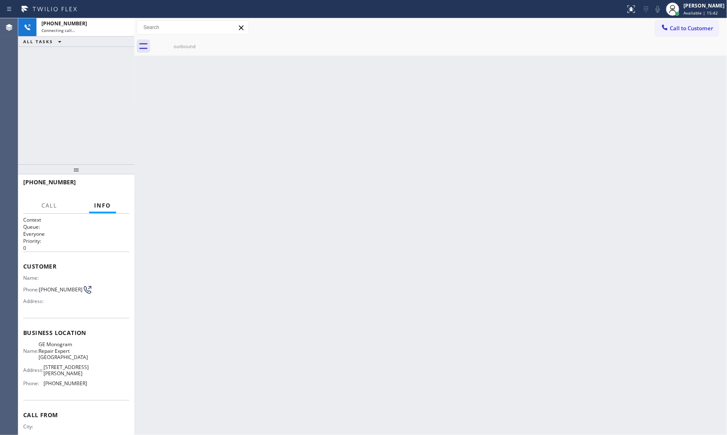
click at [151, 50] on div "outbound" at bounding box center [430, 46] width 593 height 19
click at [171, 50] on div "outbound" at bounding box center [184, 46] width 63 height 19
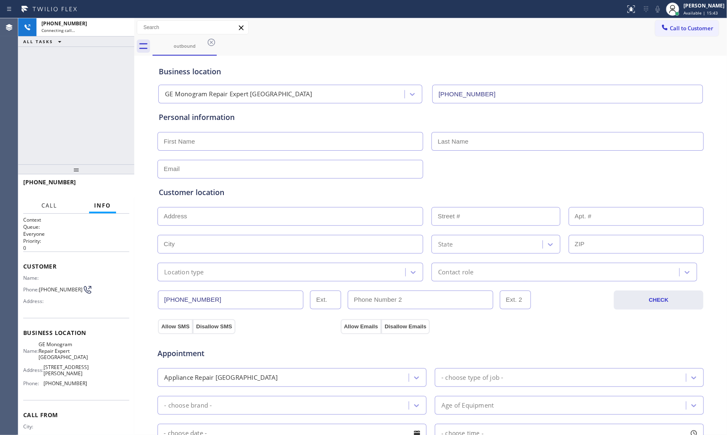
click at [44, 202] on span "Call" at bounding box center [49, 205] width 16 height 7
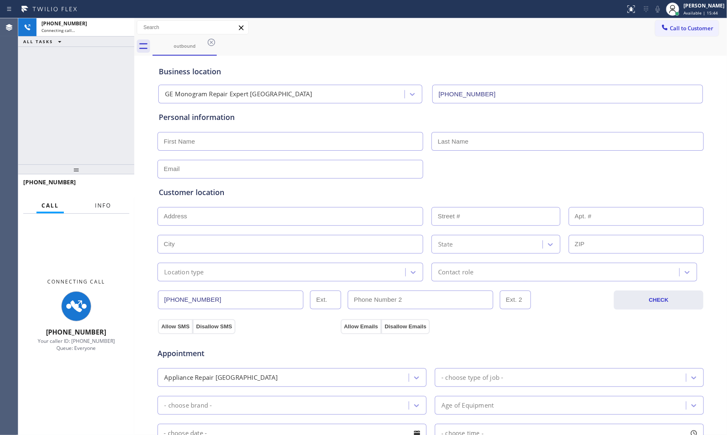
click at [100, 207] on span "Info" at bounding box center [103, 205] width 16 height 7
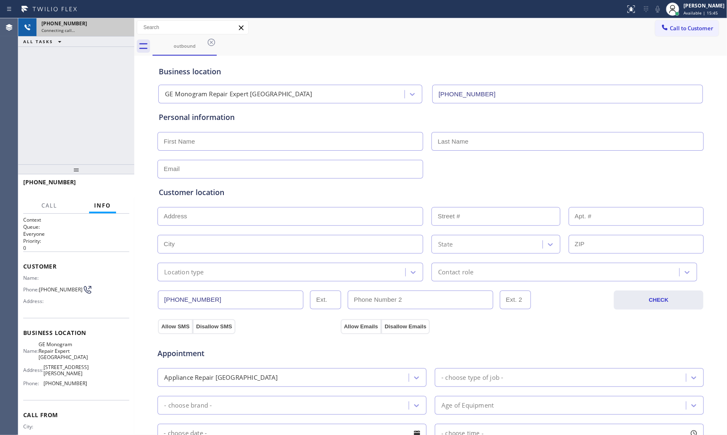
click at [75, 22] on span "[PHONE_NUMBER]" at bounding box center [64, 23] width 46 height 7
click at [183, 55] on div "Business location GE Monogram Repair [GEOGRAPHIC_DATA] [PHONE_NUMBER]" at bounding box center [430, 78] width 547 height 49
click at [181, 49] on div "outbound" at bounding box center [184, 46] width 63 height 18
click at [181, 49] on div "outbound" at bounding box center [184, 46] width 63 height 6
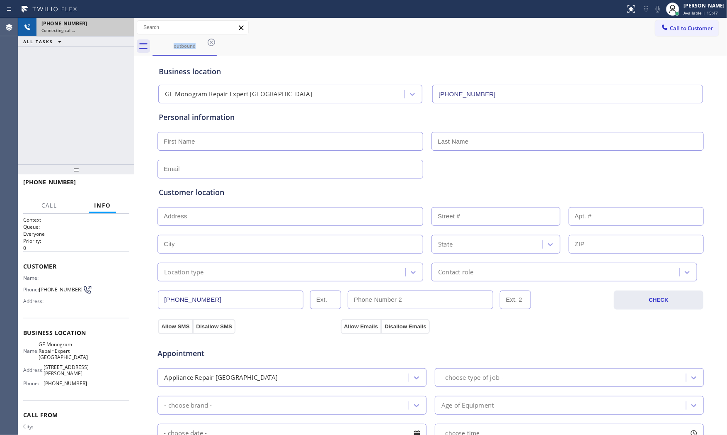
click at [68, 36] on div "[PHONE_NUMBER] Connecting call…" at bounding box center [83, 27] width 95 height 18
click at [57, 208] on span "Call" at bounding box center [49, 205] width 16 height 7
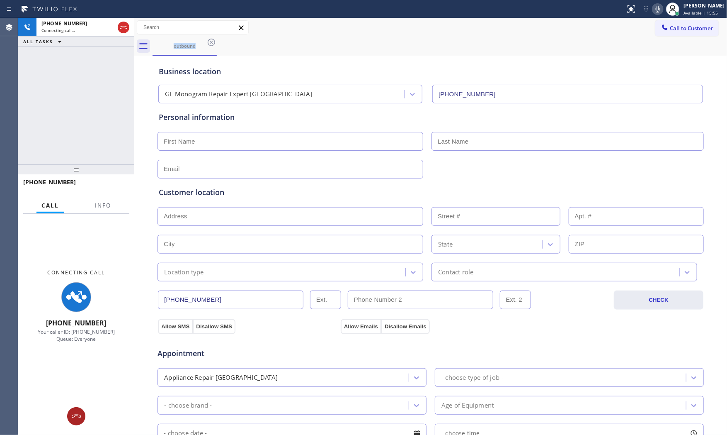
click at [77, 415] on icon at bounding box center [76, 416] width 10 height 10
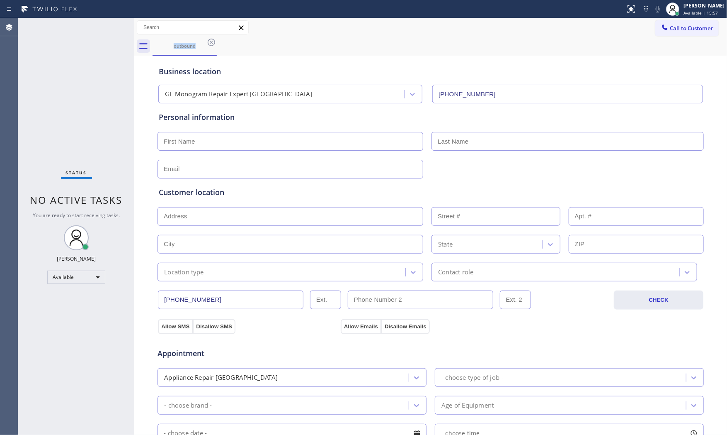
click at [193, 140] on input "text" at bounding box center [291, 141] width 266 height 19
click at [202, 143] on input "text" at bounding box center [291, 141] width 266 height 19
type input "Ms"
type input "[PERSON_NAME]"
type input "[EMAIL_ADDRESS][DOMAIN_NAME]"
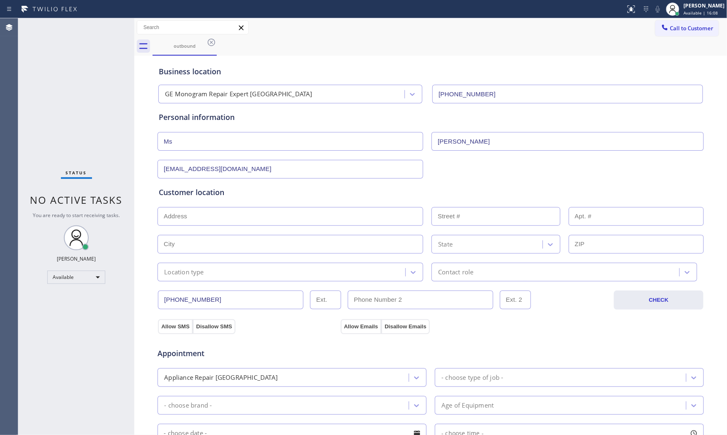
click at [289, 218] on input "text" at bounding box center [291, 216] width 266 height 19
paste input "[STREET_ADDRESS][PERSON_NAME]"
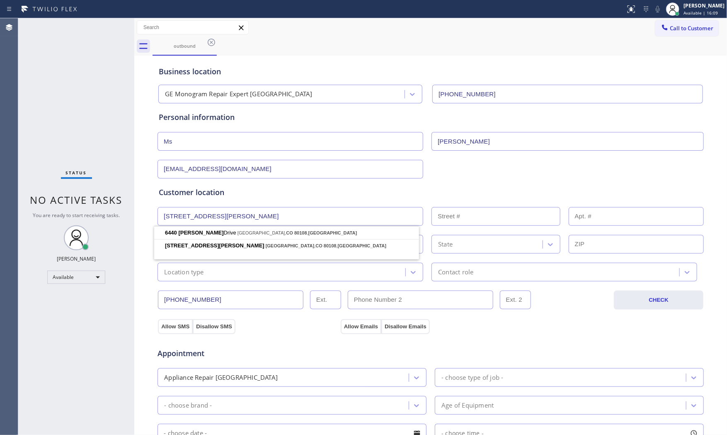
type input "6440 [PERSON_NAME] Dr"
type input "6440"
type input "[GEOGRAPHIC_DATA]"
type input "80108"
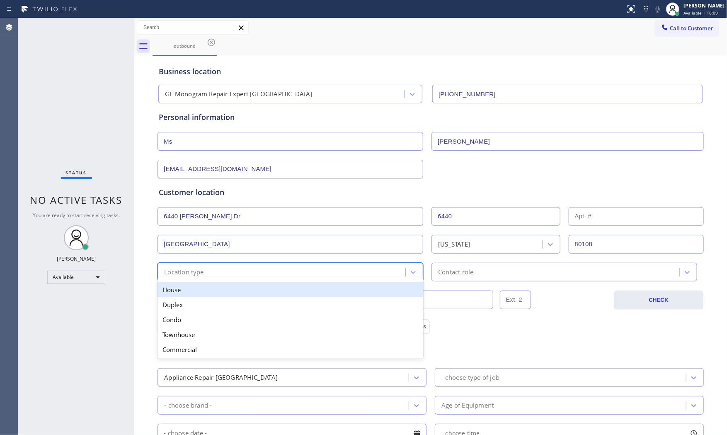
click at [214, 279] on div "option House focused, 1 of 5. 5 results available. Use Up and Down to choose op…" at bounding box center [291, 271] width 266 height 19
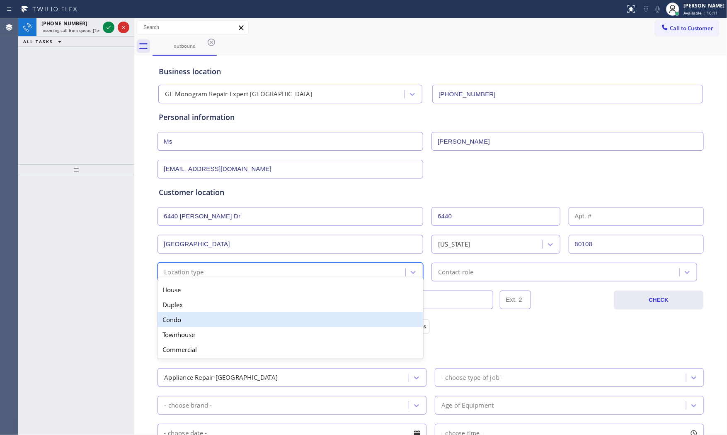
click at [195, 307] on div "Duplex" at bounding box center [291, 304] width 266 height 15
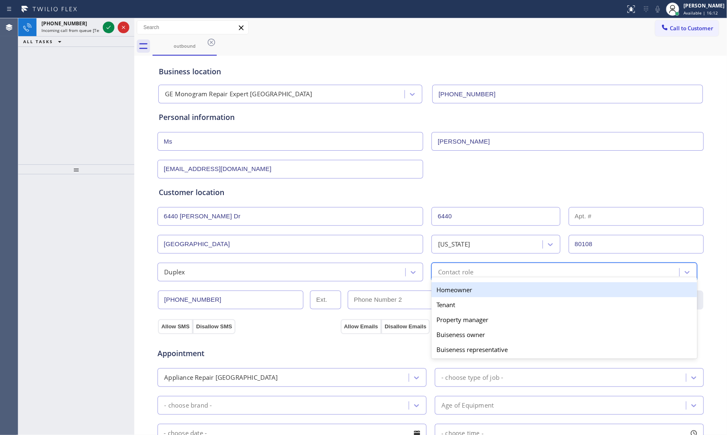
click at [482, 268] on div "Contact role" at bounding box center [556, 272] width 245 height 15
click at [473, 290] on div "Homeowner" at bounding box center [565, 289] width 266 height 15
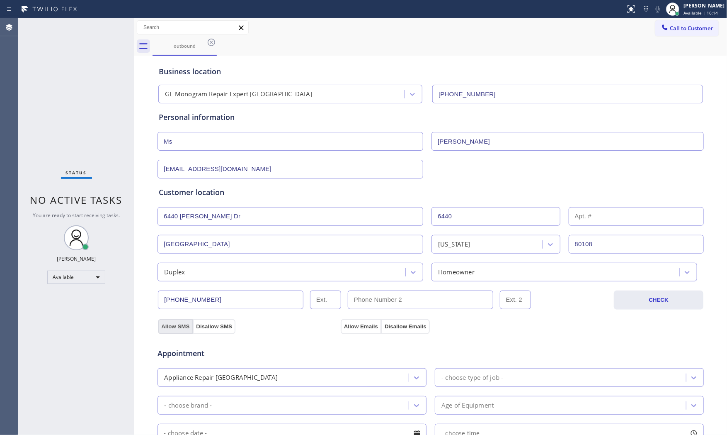
click at [171, 328] on button "Allow SMS" at bounding box center [175, 326] width 35 height 15
drag, startPoint x: 326, startPoint y: 330, endPoint x: 332, endPoint y: 330, distance: 5.4
click at [330, 330] on div "Allow SMS Disallow SMS" at bounding box center [248, 325] width 183 height 15
click at [346, 329] on button "Allow Emails" at bounding box center [361, 326] width 41 height 15
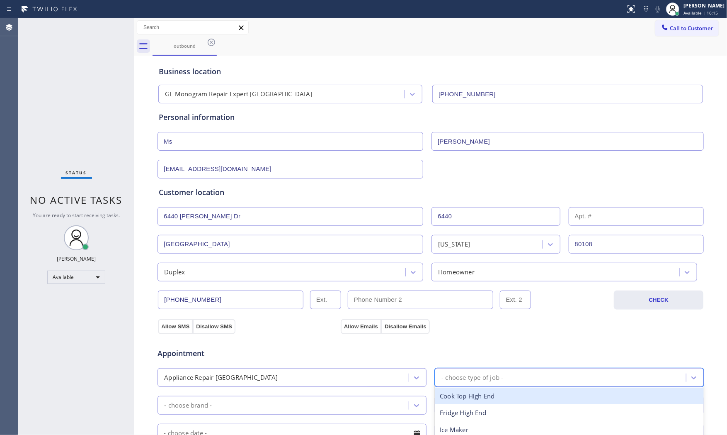
click at [444, 381] on div "- choose type of job -" at bounding box center [473, 377] width 62 height 10
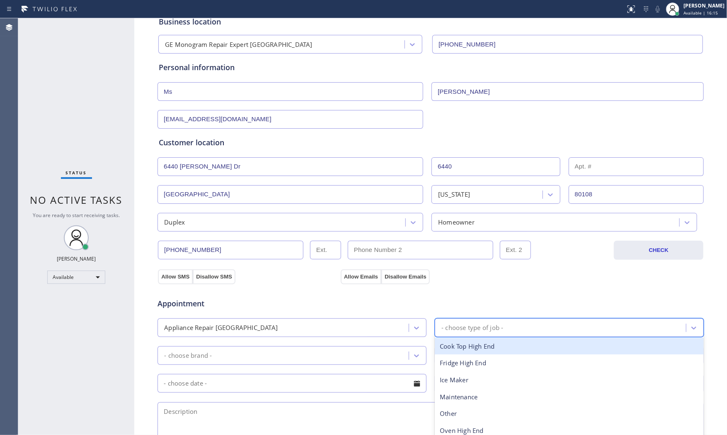
scroll to position [138, 0]
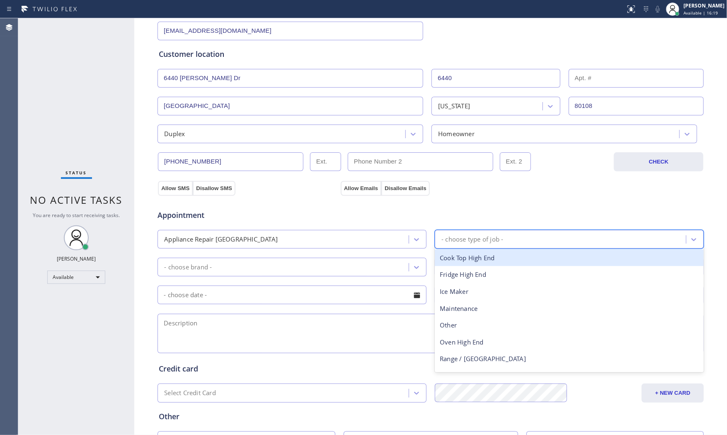
click at [362, 241] on div "Appliance Repair [GEOGRAPHIC_DATA]" at bounding box center [284, 239] width 249 height 15
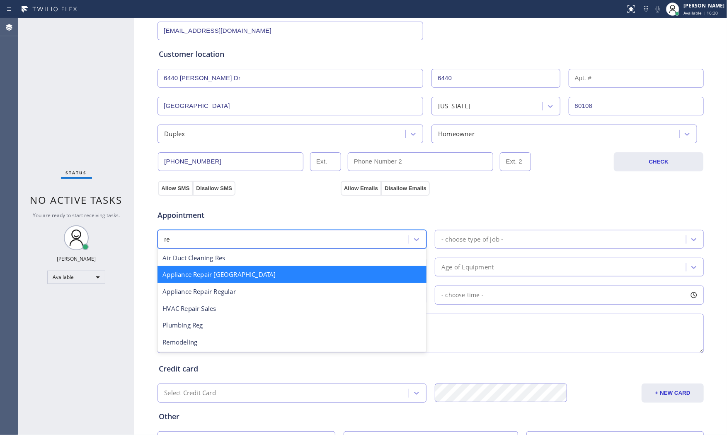
scroll to position [0, 0]
type input "reg"
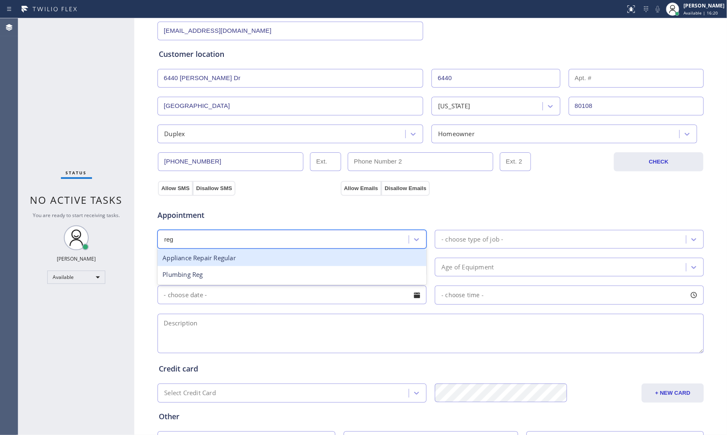
click at [281, 251] on div "Appliance Repair Regular" at bounding box center [292, 257] width 269 height 17
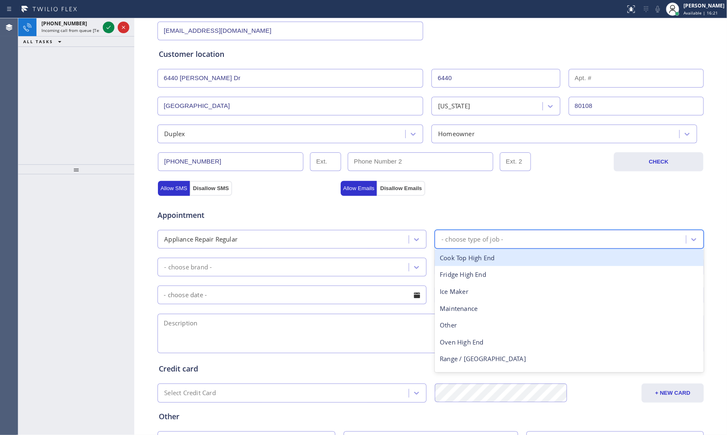
click at [455, 238] on div "- choose type of job -" at bounding box center [473, 239] width 62 height 10
type input "g"
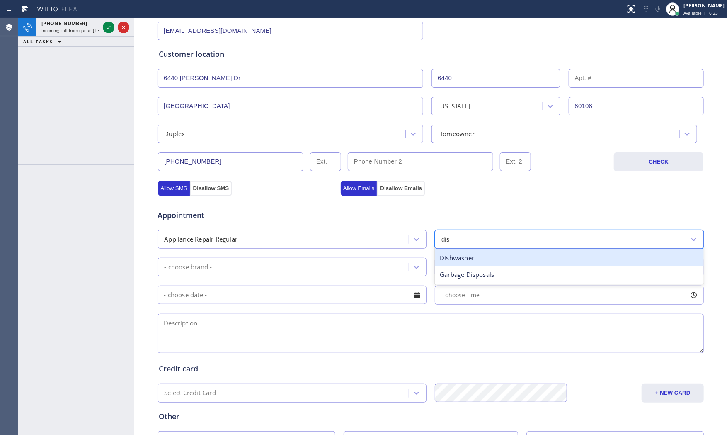
type input "dish"
click at [469, 258] on div "Dishwasher" at bounding box center [569, 257] width 269 height 17
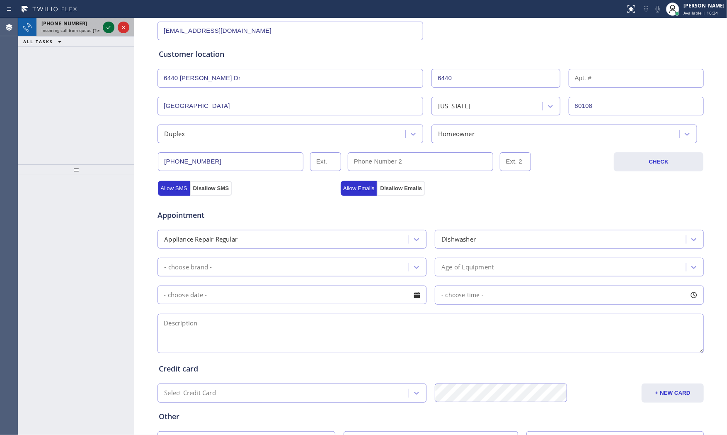
click at [106, 28] on icon at bounding box center [109, 27] width 10 height 10
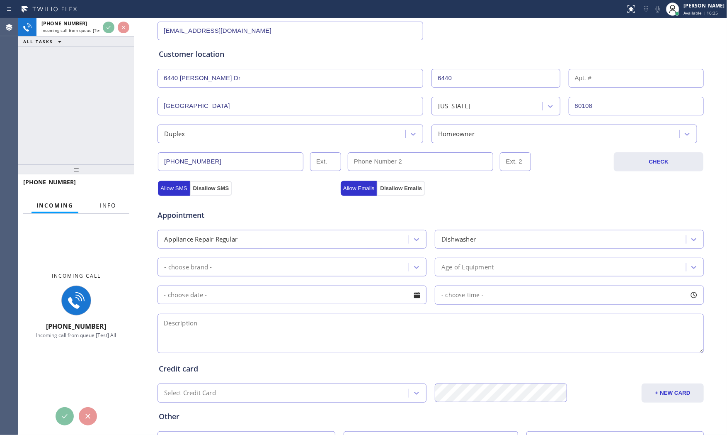
click at [103, 210] on button "Info" at bounding box center [108, 205] width 26 height 16
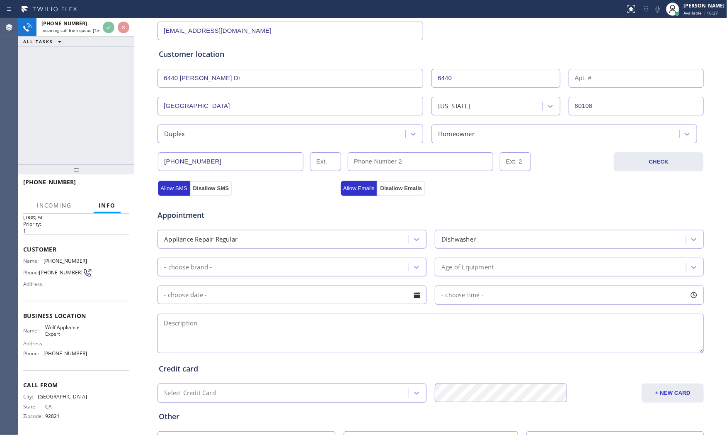
scroll to position [19, 0]
click at [76, 30] on span "Incoming call from queue [Test] All" at bounding box center [75, 30] width 69 height 6
click at [77, 34] on div "[PHONE_NUMBER] Incoming call from queue [Test] All" at bounding box center [68, 27] width 65 height 18
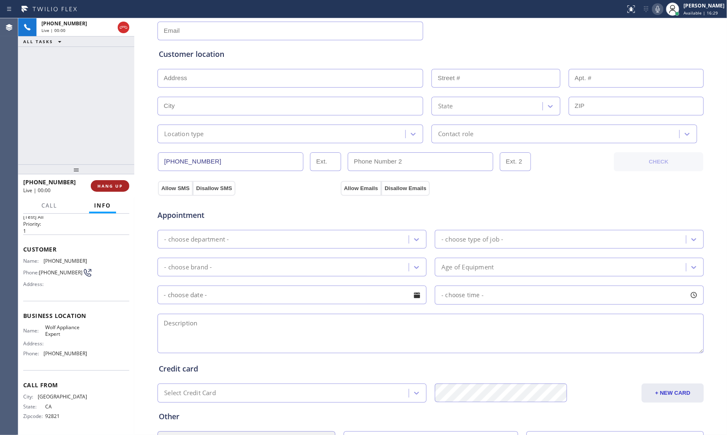
type input "[PHONE_NUMBER]"
click at [100, 184] on span "HANG UP" at bounding box center [109, 186] width 25 height 6
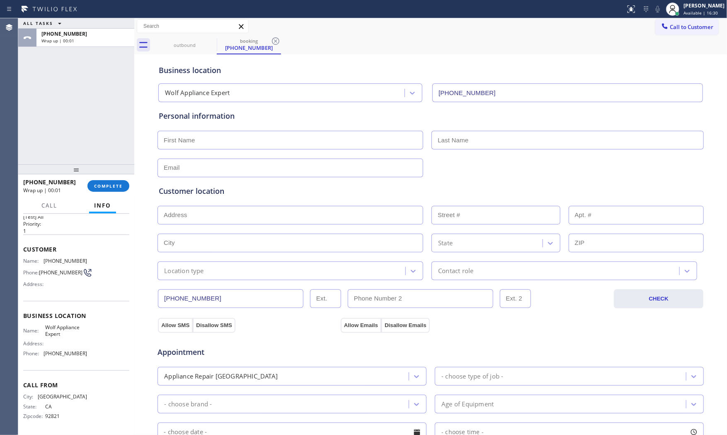
scroll to position [0, 0]
click at [187, 46] on div "outbound" at bounding box center [184, 46] width 63 height 6
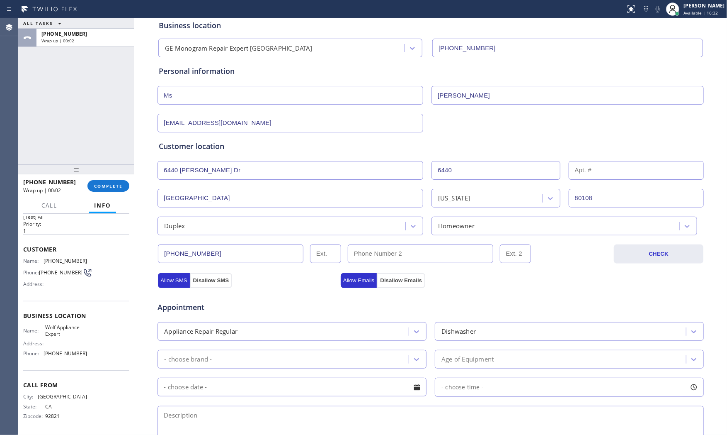
scroll to position [208, 0]
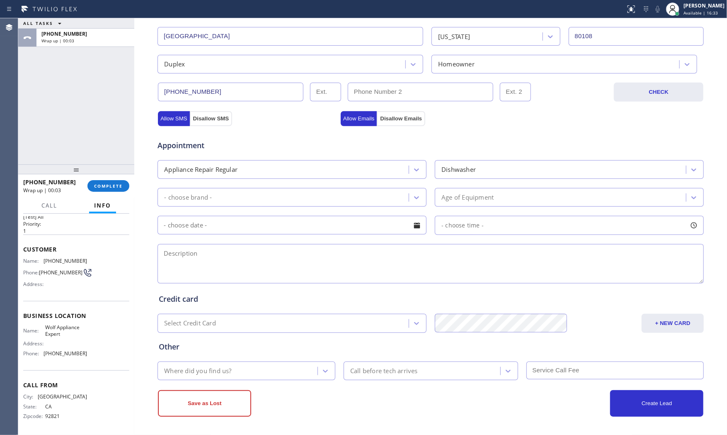
click at [255, 198] on div "- choose brand -" at bounding box center [284, 197] width 249 height 15
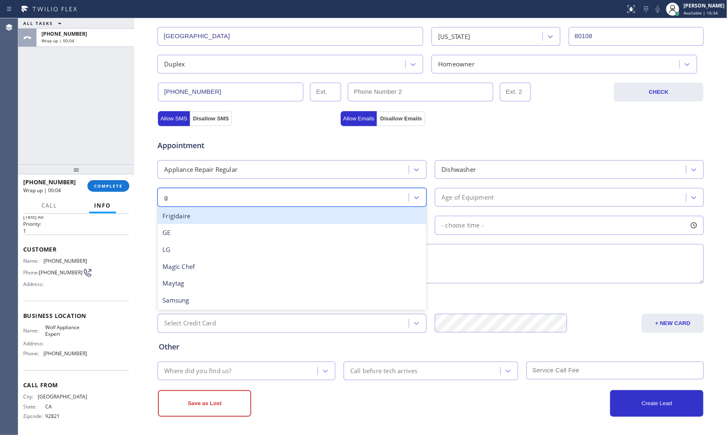
type input "gE"
drag, startPoint x: 226, startPoint y: 216, endPoint x: 231, endPoint y: 216, distance: 5.4
click at [226, 216] on div "GE" at bounding box center [292, 215] width 269 height 17
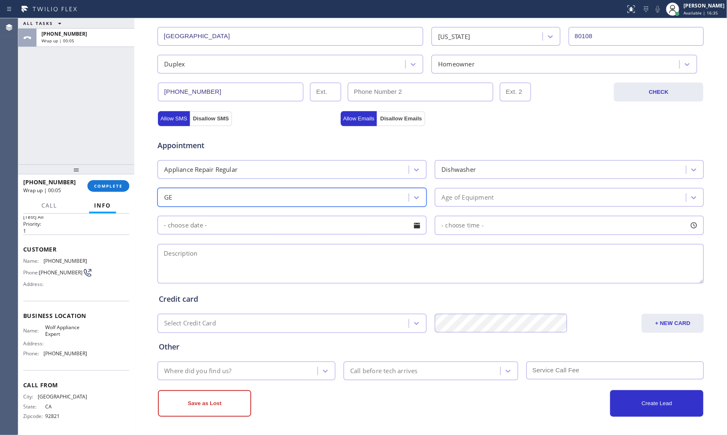
click at [438, 185] on div "Appointment Appliance Repair Regular Dishwasher option GE, selected. 18 results…" at bounding box center [431, 207] width 544 height 155
click at [452, 199] on div "Age of Equipment" at bounding box center [468, 197] width 52 height 10
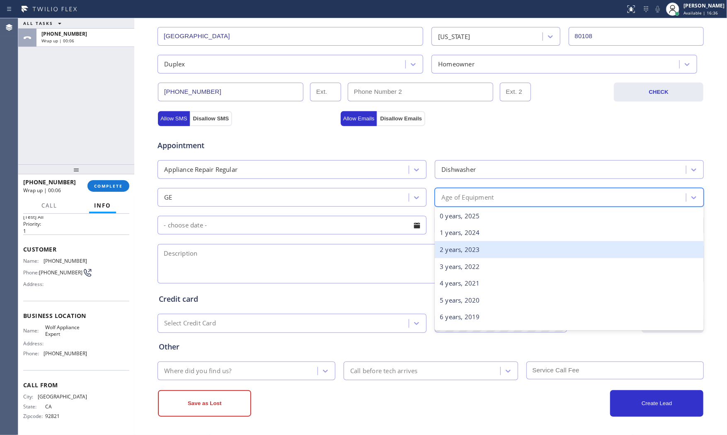
click at [452, 254] on div "2 years, 2023" at bounding box center [569, 249] width 269 height 17
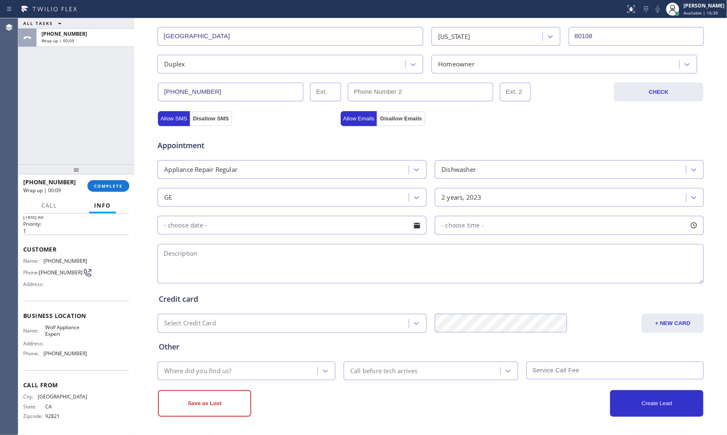
click at [280, 266] on textarea at bounding box center [431, 263] width 547 height 39
paste textarea "GE | dishwasher | dishwasher is leaking and falling apart | [DEMOGRAPHIC_DATA] …"
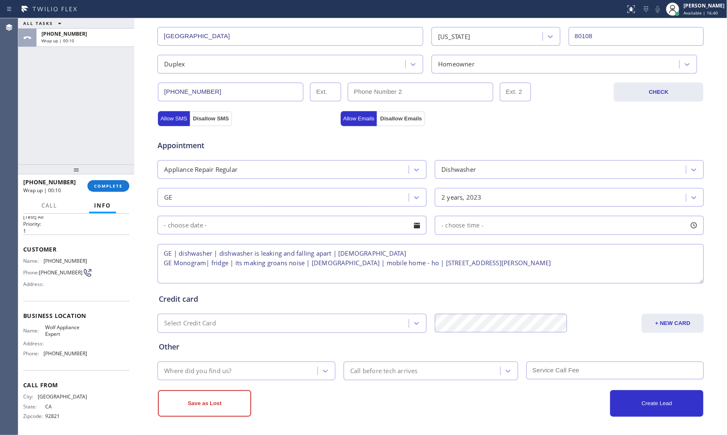
click at [535, 266] on textarea "GE | dishwasher | dishwasher is leaking and falling apart | [DEMOGRAPHIC_DATA] …" at bounding box center [431, 263] width 547 height 39
drag, startPoint x: 688, startPoint y: 262, endPoint x: 517, endPoint y: 262, distance: 170.4
click at [517, 262] on textarea "GE | dishwasher | dishwasher is leaking and falling apart | [DEMOGRAPHIC_DATA] …" at bounding box center [431, 263] width 547 height 39
type textarea "GE | dishwasher | dishwasher is leaking and falling apart | [DEMOGRAPHIC_DATA] …"
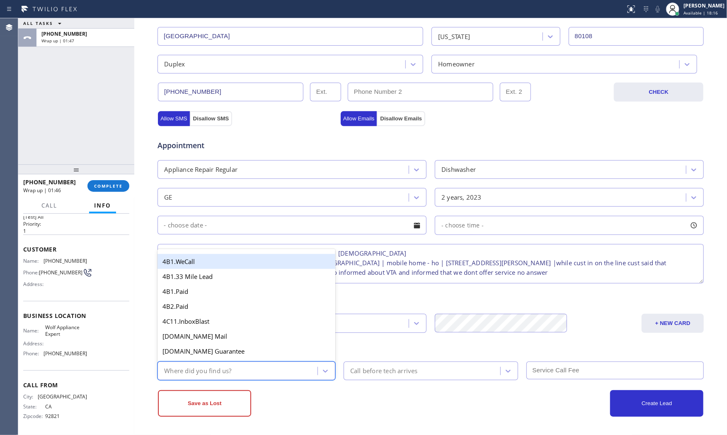
click at [248, 373] on div "Where did you find us?" at bounding box center [239, 370] width 158 height 15
type input "goo"
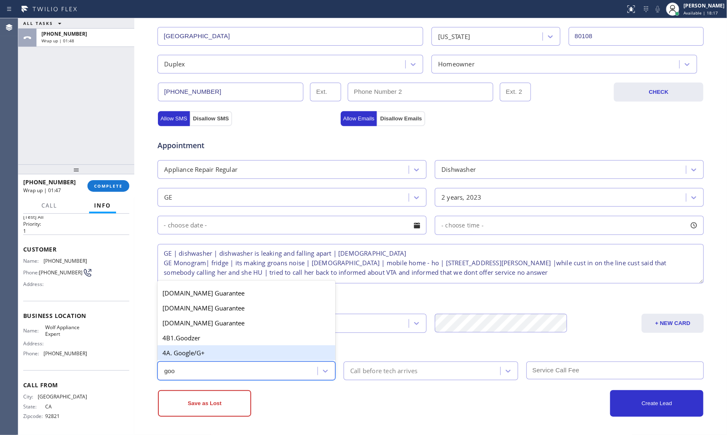
click at [252, 356] on div "4A. Google/G+" at bounding box center [247, 352] width 178 height 15
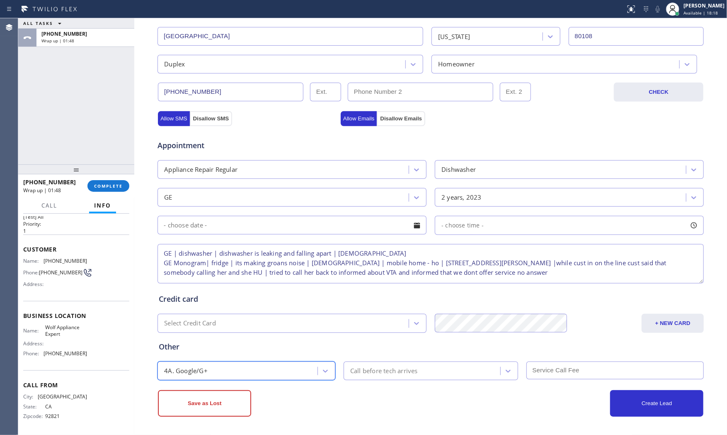
drag, startPoint x: 316, startPoint y: 401, endPoint x: 326, endPoint y: 401, distance: 10.0
click at [320, 403] on div "Save as Lost" at bounding box center [294, 403] width 273 height 27
click at [238, 399] on button "Save as Lost" at bounding box center [204, 403] width 93 height 27
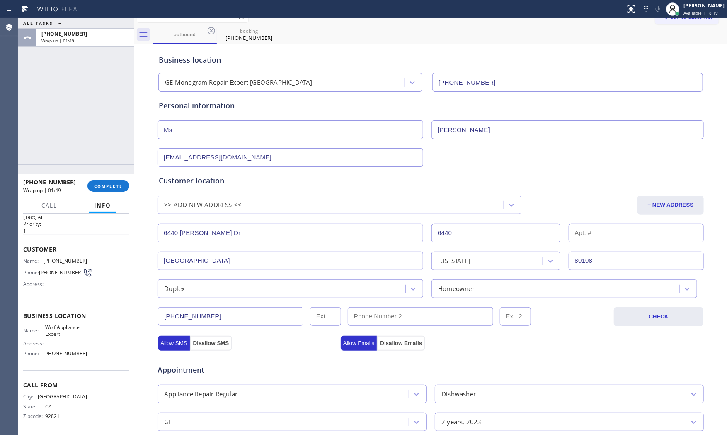
scroll to position [5, 0]
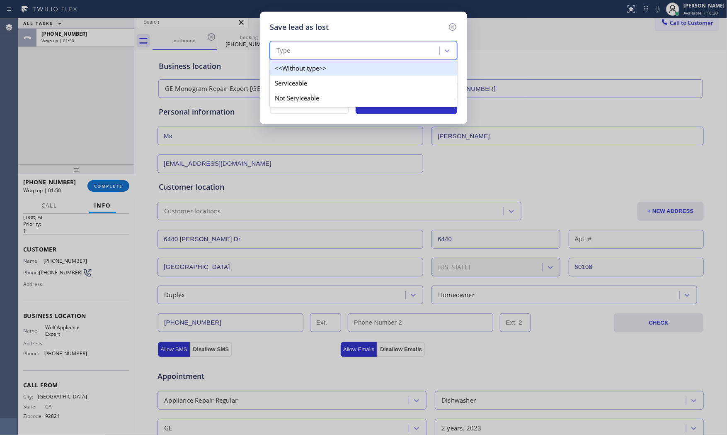
click at [314, 48] on div "Type" at bounding box center [355, 51] width 167 height 15
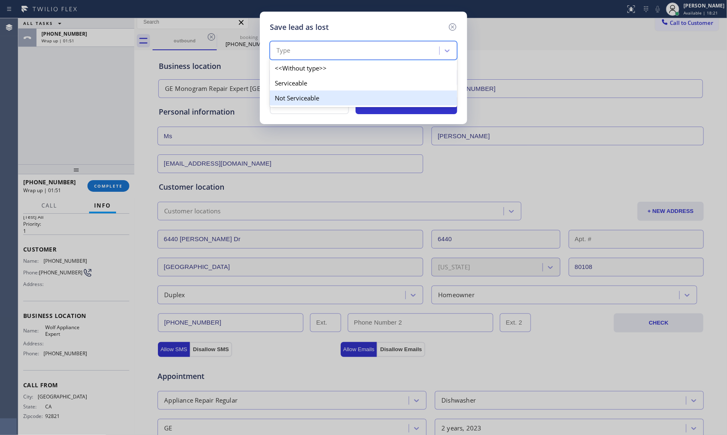
click at [304, 94] on div "Not Serviceable" at bounding box center [363, 97] width 187 height 15
click at [307, 80] on div "Reason" at bounding box center [355, 77] width 167 height 15
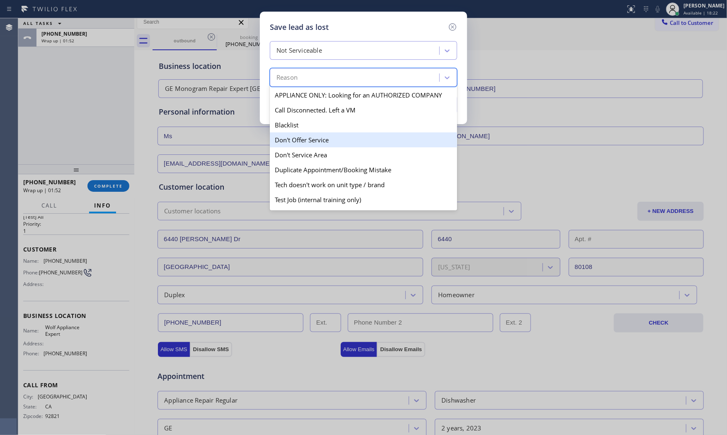
click at [311, 143] on div "Don't Offer Service" at bounding box center [363, 139] width 187 height 15
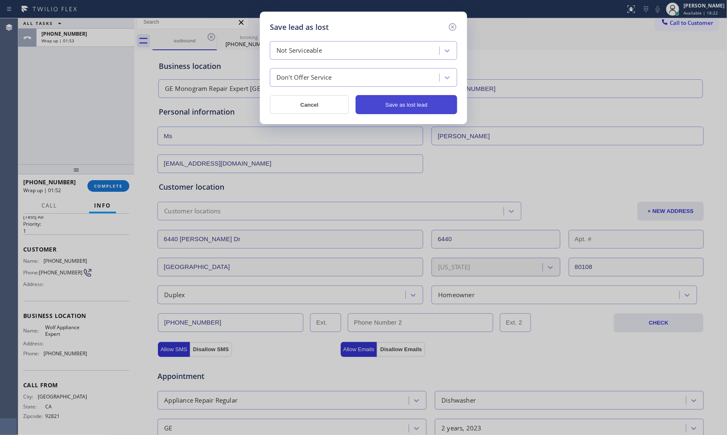
click at [409, 99] on button "Save as lost lead" at bounding box center [407, 104] width 102 height 19
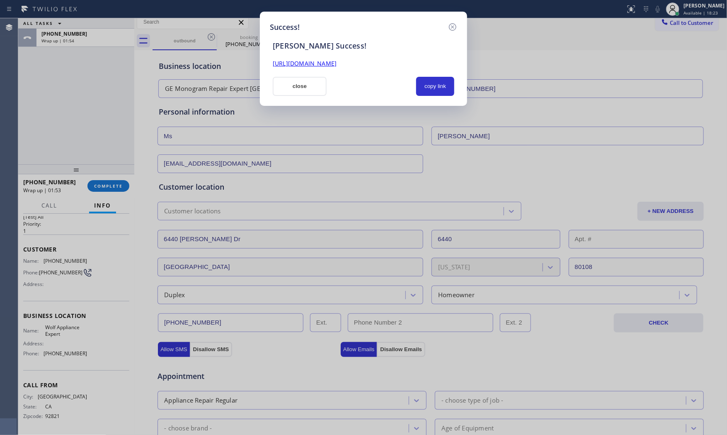
click at [294, 84] on button "close" at bounding box center [300, 86] width 54 height 19
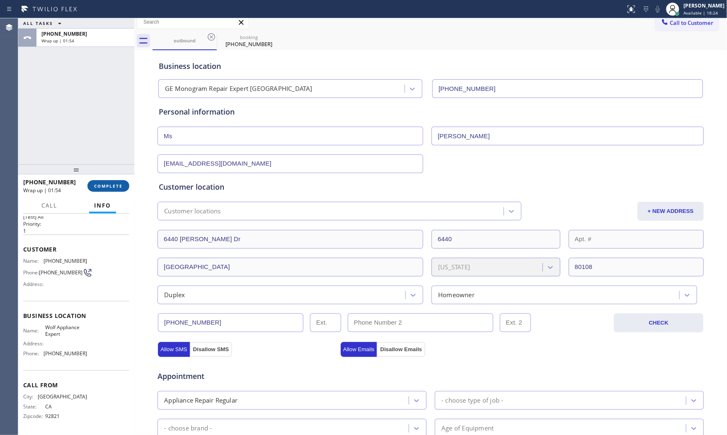
click at [116, 181] on button "COMPLETE" at bounding box center [108, 186] width 42 height 12
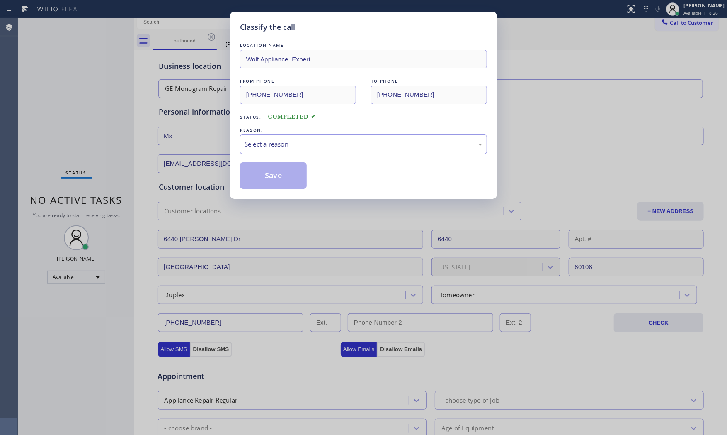
click at [289, 138] on div "Select a reason" at bounding box center [363, 143] width 247 height 19
click at [280, 170] on button "Save" at bounding box center [273, 175] width 67 height 27
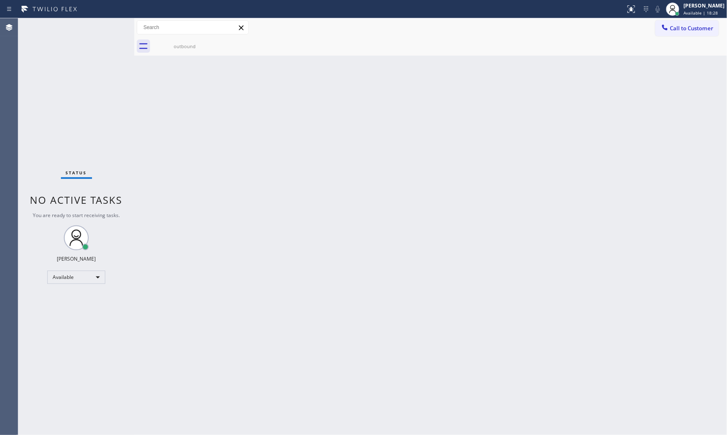
click at [159, 56] on div "Back to Dashboard Change Sender ID Customers Technicians Select a contact Outbo…" at bounding box center [430, 226] width 593 height 416
click at [169, 52] on div "outbound" at bounding box center [184, 46] width 63 height 19
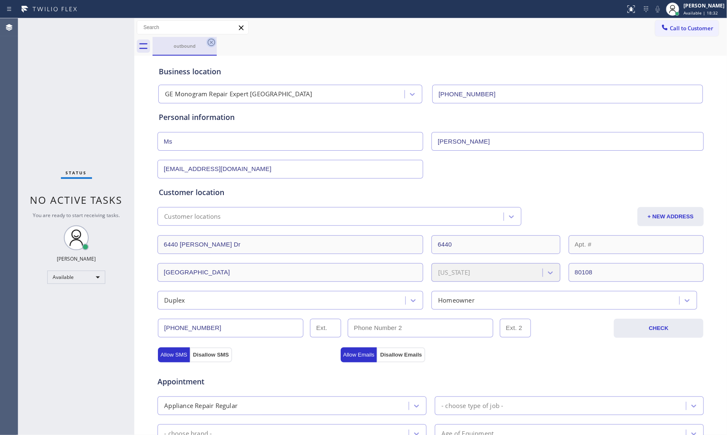
click at [210, 44] on icon at bounding box center [212, 42] width 10 height 10
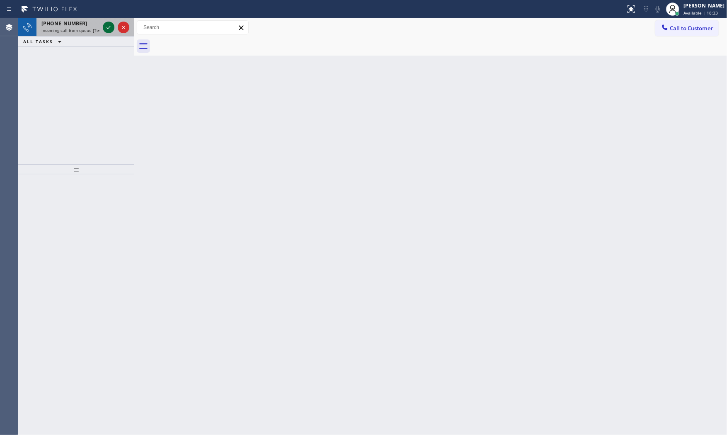
click at [109, 25] on icon at bounding box center [109, 27] width 10 height 10
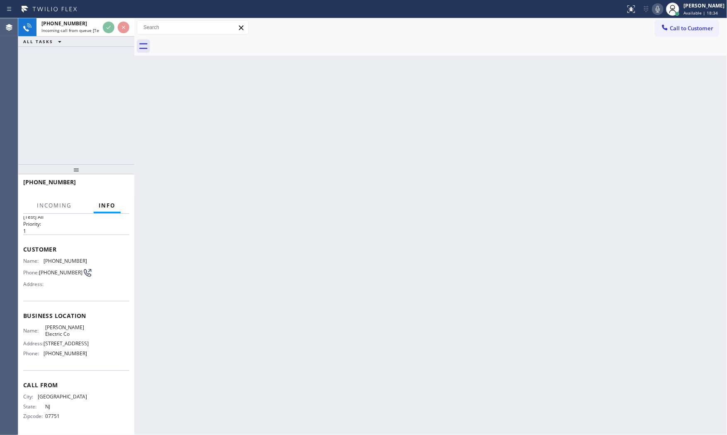
scroll to position [44, 0]
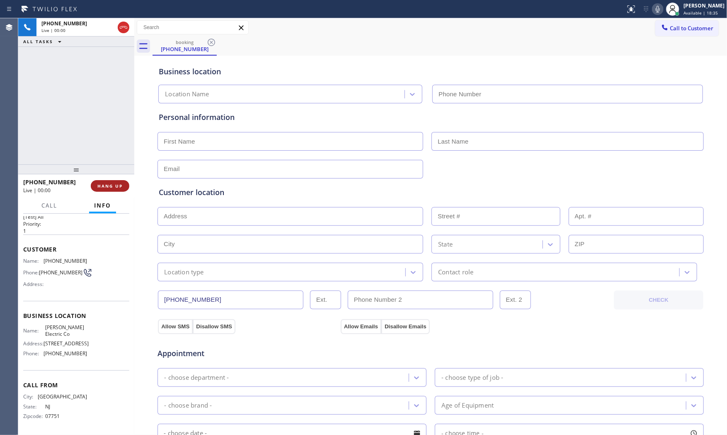
type input "[PHONE_NUMBER]"
click at [114, 189] on button "HANG UP" at bounding box center [110, 186] width 39 height 12
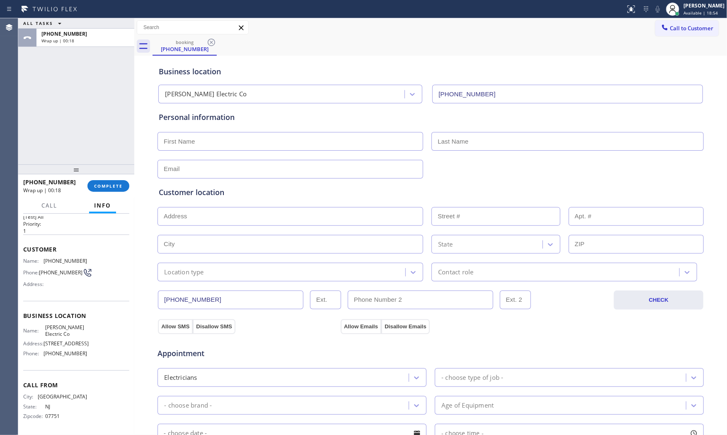
click at [118, 193] on div "[PHONE_NUMBER] Wrap up | 00:18 COMPLETE" at bounding box center [76, 186] width 106 height 22
click at [117, 183] on span "COMPLETE" at bounding box center [108, 186] width 29 height 6
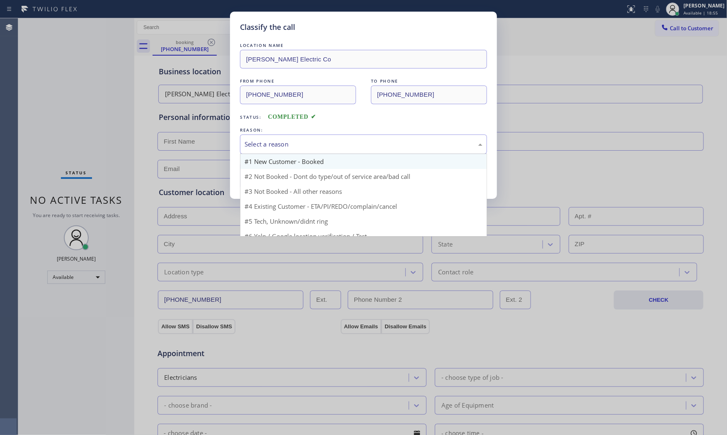
drag, startPoint x: 277, startPoint y: 142, endPoint x: 276, endPoint y: 165, distance: 22.8
click at [277, 142] on div "Select a reason" at bounding box center [364, 144] width 238 height 10
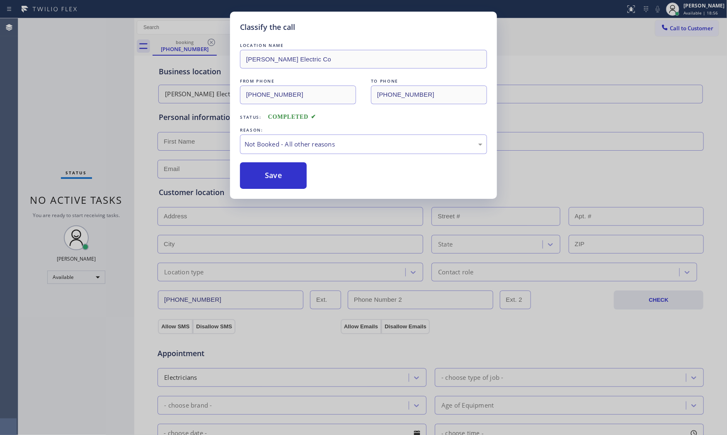
click at [275, 172] on button "Save" at bounding box center [273, 175] width 67 height 27
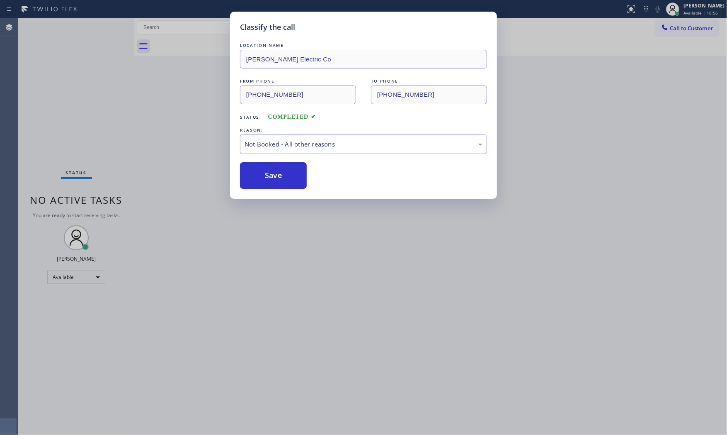
click at [275, 172] on button "Save" at bounding box center [273, 175] width 67 height 27
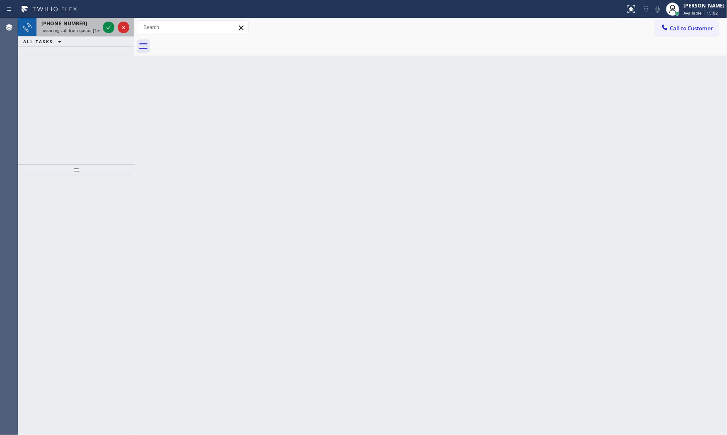
click at [93, 22] on div "[PHONE_NUMBER]" at bounding box center [70, 23] width 58 height 7
click at [109, 30] on icon at bounding box center [109, 27] width 10 height 10
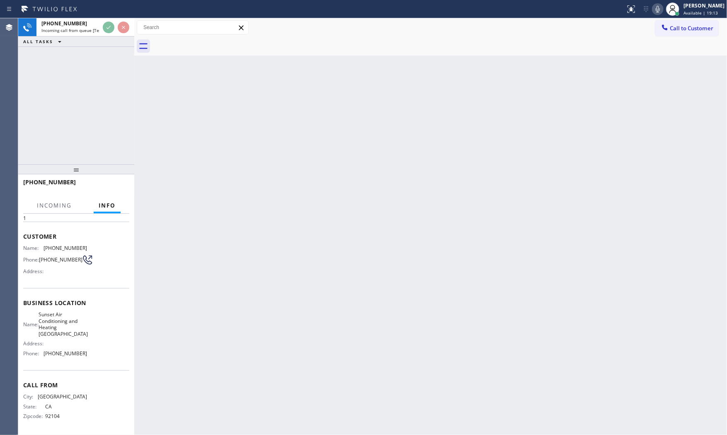
scroll to position [32, 0]
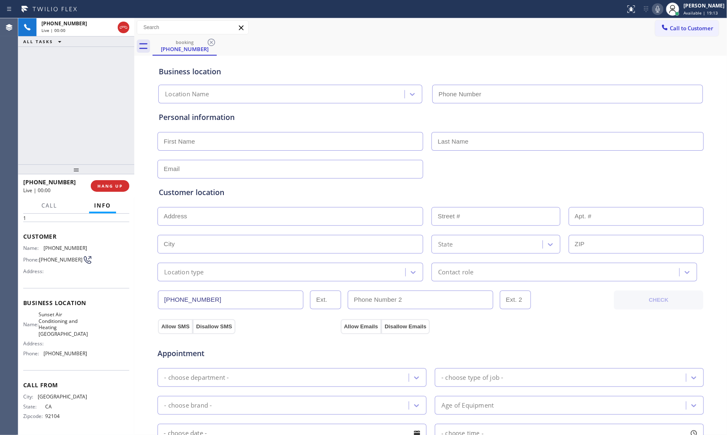
type input "[PHONE_NUMBER]"
click at [121, 183] on span "HANG UP" at bounding box center [109, 186] width 25 height 6
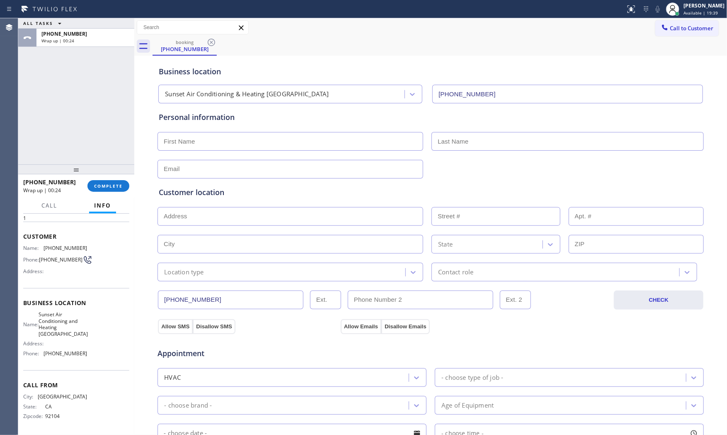
click at [110, 179] on div "[PHONE_NUMBER] Wrap up | 00:24 COMPLETE" at bounding box center [76, 186] width 106 height 22
click at [113, 182] on button "COMPLETE" at bounding box center [108, 186] width 42 height 12
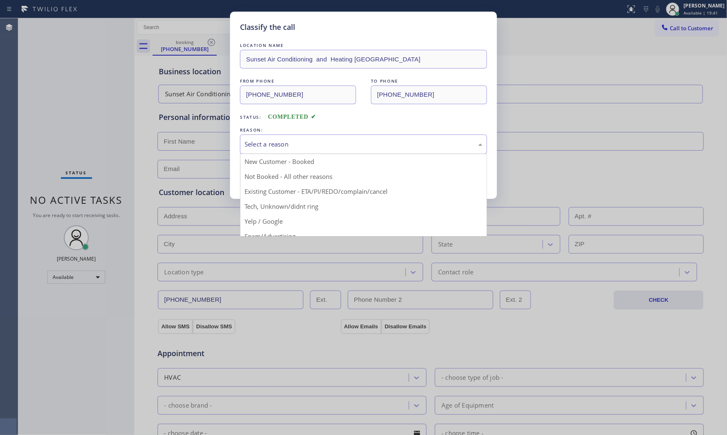
click at [334, 140] on div "Select a reason" at bounding box center [364, 144] width 238 height 10
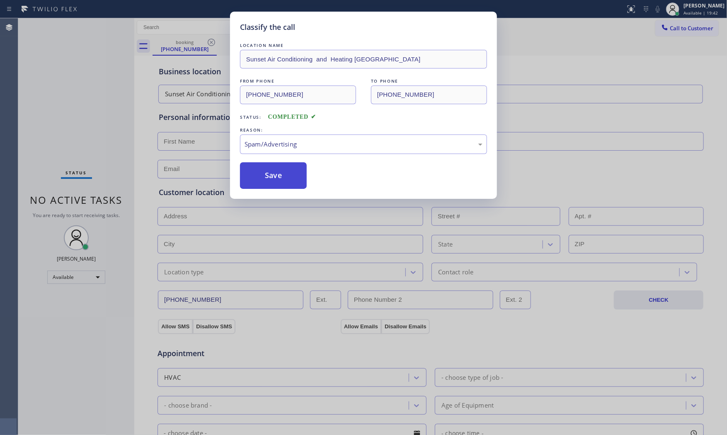
click at [272, 180] on button "Save" at bounding box center [273, 175] width 67 height 27
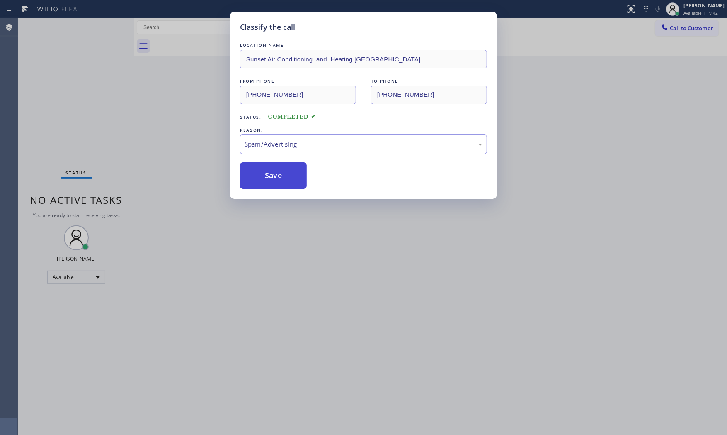
click at [272, 180] on button "Save" at bounding box center [273, 175] width 67 height 27
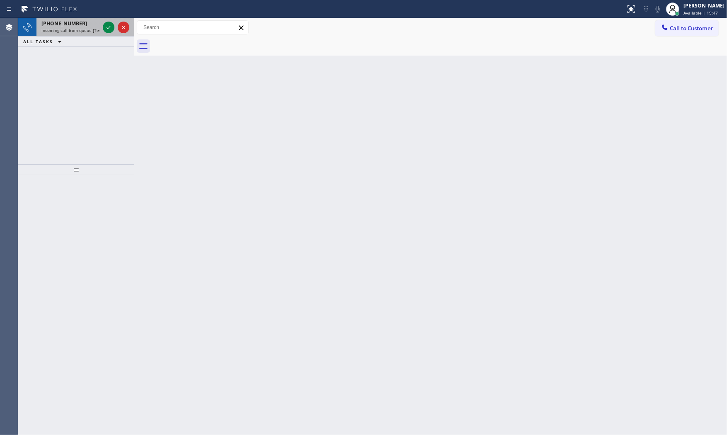
click at [100, 27] on div "[PHONE_NUMBER] Incoming call from queue [Test] All" at bounding box center [68, 27] width 65 height 18
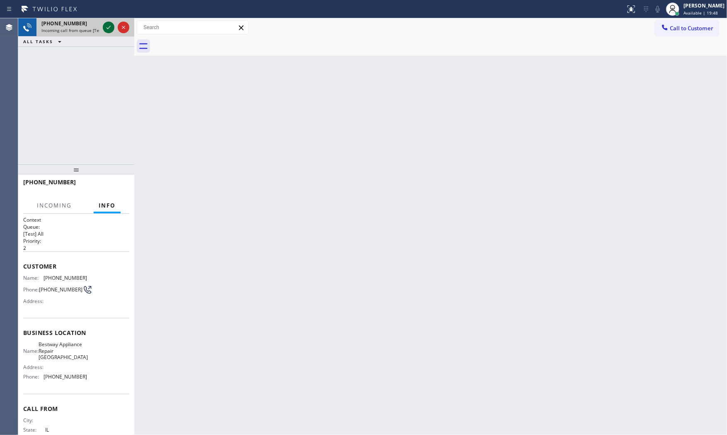
click at [106, 27] on icon at bounding box center [109, 27] width 10 height 10
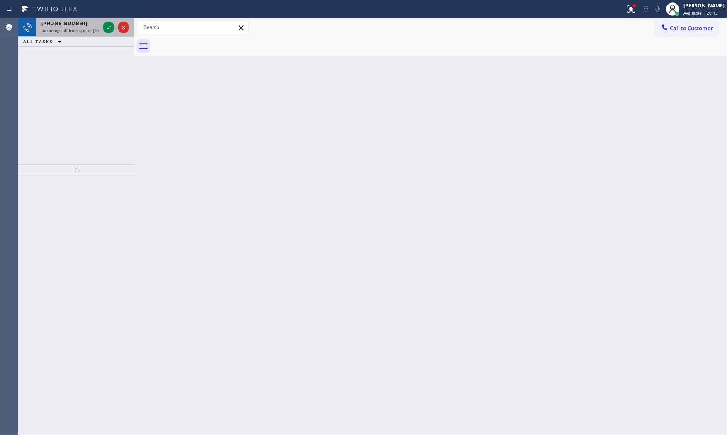
click at [76, 24] on div "[PHONE_NUMBER]" at bounding box center [70, 23] width 58 height 7
click at [113, 30] on icon at bounding box center [109, 27] width 10 height 10
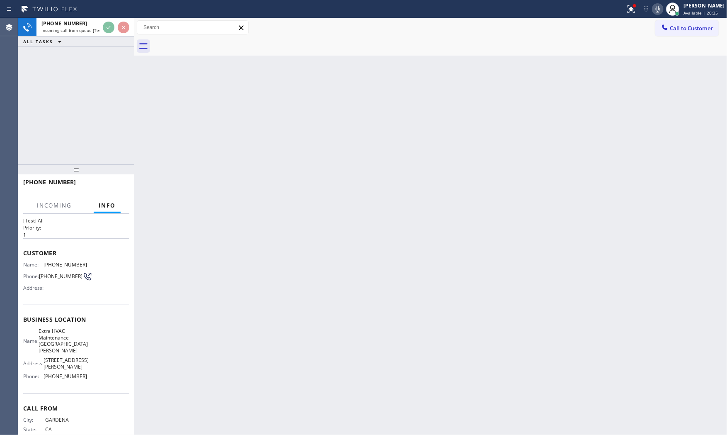
scroll to position [26, 0]
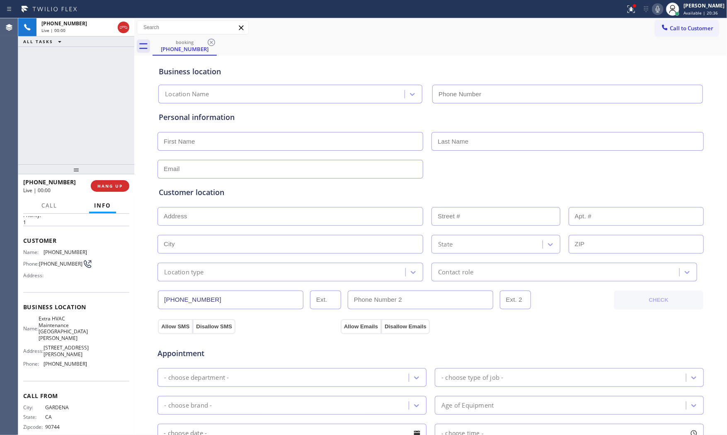
type input "[PHONE_NUMBER]"
click at [115, 179] on div "[PHONE_NUMBER] Live | 00:00 HANG UP" at bounding box center [76, 186] width 106 height 22
click at [117, 182] on button "HANG UP" at bounding box center [110, 186] width 39 height 12
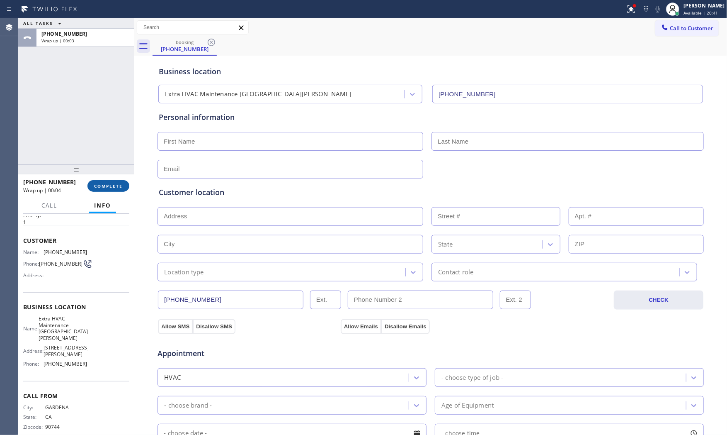
click at [109, 187] on span "COMPLETE" at bounding box center [108, 186] width 29 height 6
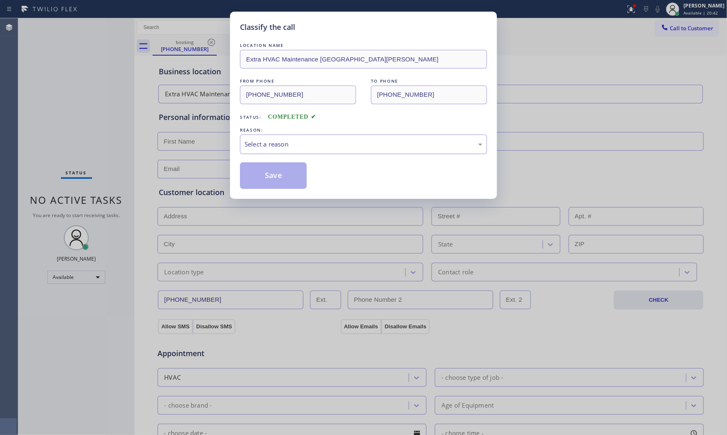
click at [314, 147] on div "Select a reason" at bounding box center [364, 144] width 238 height 10
click at [277, 174] on button "Save" at bounding box center [273, 175] width 67 height 27
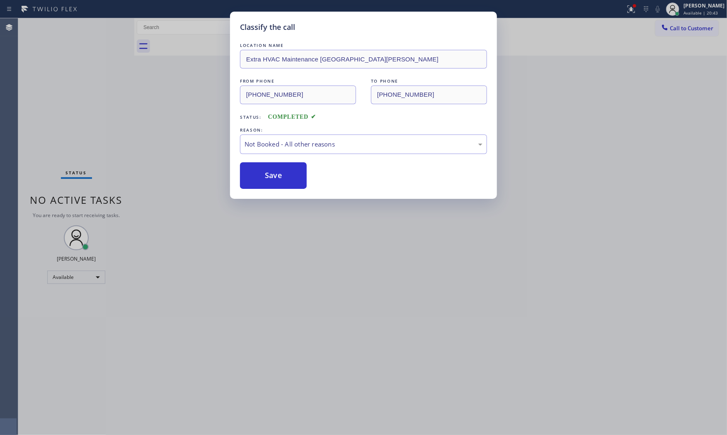
click at [277, 174] on button "Save" at bounding box center [273, 175] width 67 height 27
click at [277, 172] on button "Save" at bounding box center [273, 175] width 67 height 27
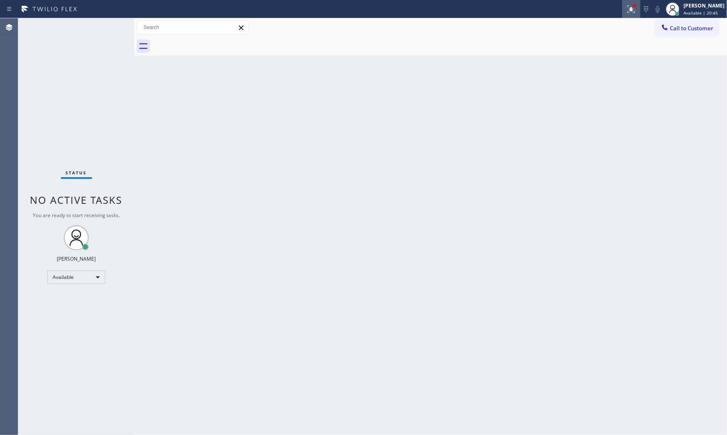
click at [623, 8] on div at bounding box center [631, 9] width 18 height 10
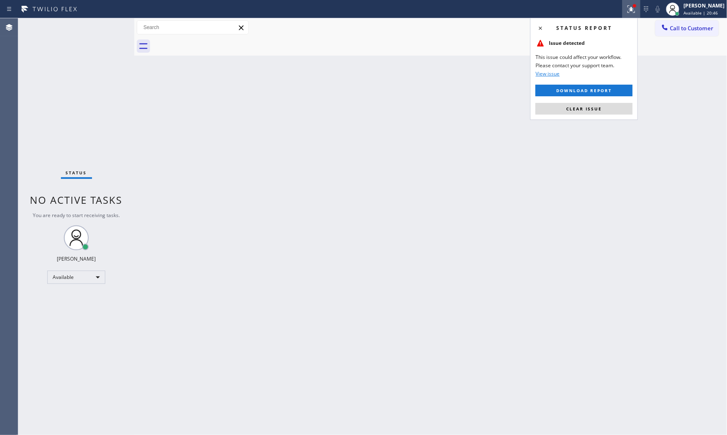
click at [590, 116] on div "Status report Issue detected This issue could affect your workflow. Please cont…" at bounding box center [584, 69] width 108 height 102
click at [590, 108] on span "Clear issue" at bounding box center [584, 109] width 36 height 6
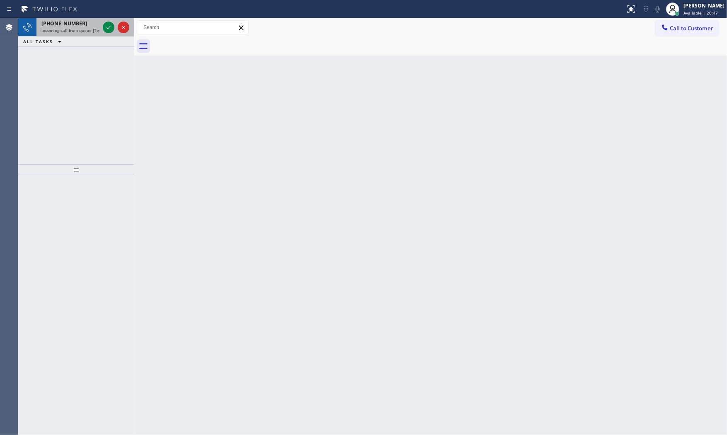
click at [78, 32] on span "Incoming call from queue [Test] All" at bounding box center [75, 30] width 69 height 6
click at [104, 26] on icon at bounding box center [109, 27] width 10 height 10
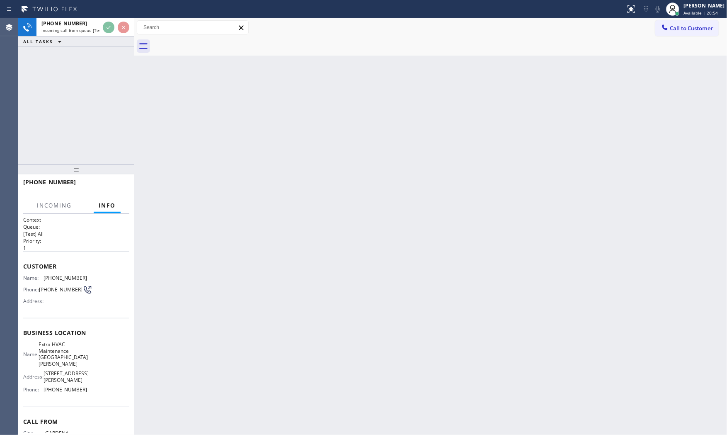
click at [79, 109] on div "[PHONE_NUMBER] Incoming call from queue [Test] All ALL TASKS ALL TASKS ACTIVE T…" at bounding box center [76, 91] width 116 height 146
click at [80, 106] on div "[PHONE_NUMBER] Incoming call from queue [Test] All ALL TASKS ALL TASKS ACTIVE T…" at bounding box center [76, 91] width 116 height 146
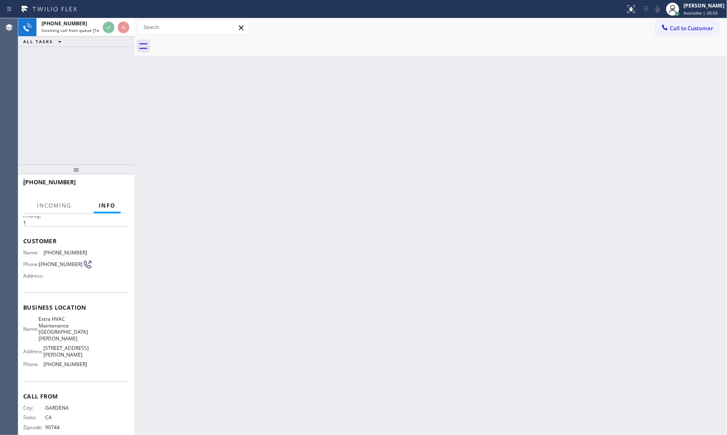
scroll to position [26, 0]
click at [230, 263] on div "Back to Dashboard Change Sender ID Customers Technicians Select a contact Outbo…" at bounding box center [430, 226] width 593 height 416
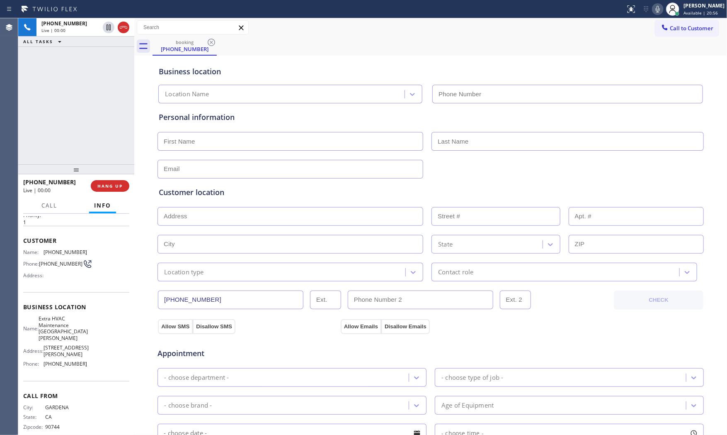
type input "[PHONE_NUMBER]"
click at [653, 10] on icon at bounding box center [658, 9] width 10 height 10
click at [659, 7] on icon at bounding box center [658, 9] width 10 height 10
click at [54, 253] on span "[PHONE_NUMBER]" at bounding box center [66, 252] width 44 height 6
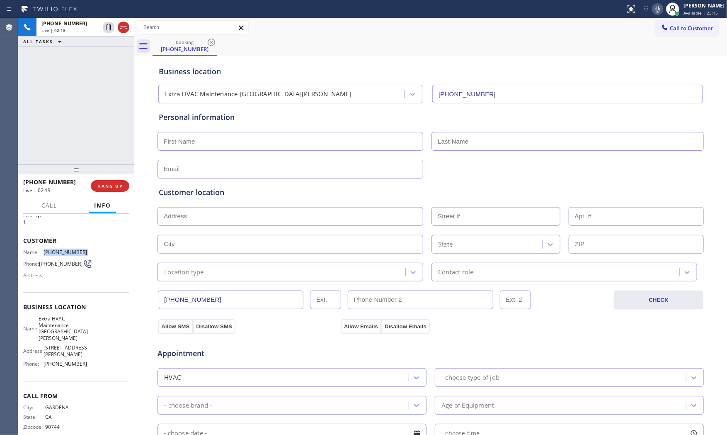
click at [54, 253] on span "[PHONE_NUMBER]" at bounding box center [66, 252] width 44 height 6
copy span "[PHONE_NUMBER]"
click at [656, 10] on icon at bounding box center [658, 9] width 10 height 10
click at [109, 29] on icon at bounding box center [109, 27] width 10 height 10
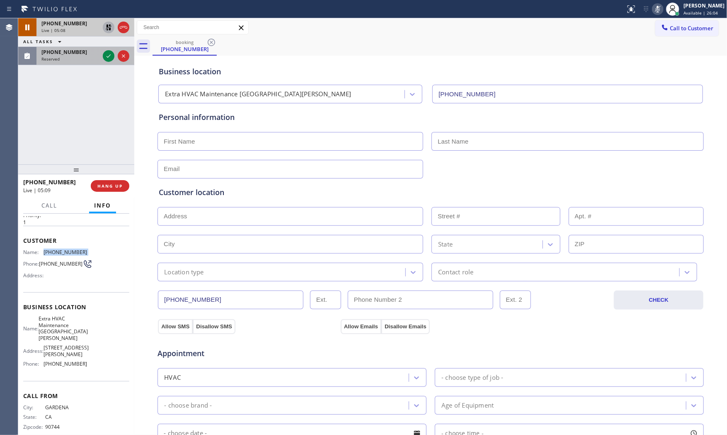
click at [85, 60] on div "Reserved" at bounding box center [70, 59] width 58 height 6
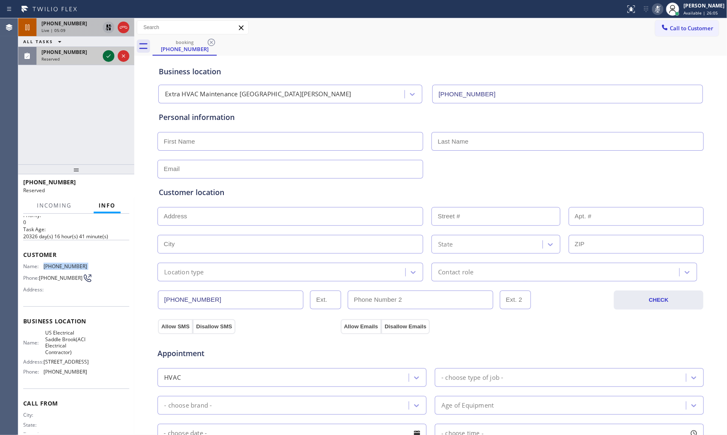
click at [109, 57] on icon at bounding box center [109, 56] width 10 height 10
click at [71, 287] on div "Address:" at bounding box center [55, 289] width 64 height 6
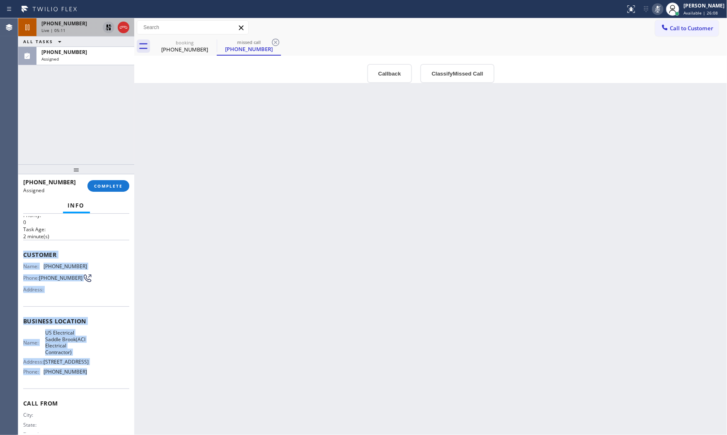
drag, startPoint x: 22, startPoint y: 253, endPoint x: 103, endPoint y: 394, distance: 162.3
click at [103, 394] on div "Context Queue: Electrical Priority: 0 Task Age: [DEMOGRAPHIC_DATA] minute(s) Cu…" at bounding box center [76, 324] width 116 height 221
copy div "Customer Name: [PHONE_NUMBER] Phone: [PHONE_NUMBER] Address: Business location …"
click at [660, 4] on icon at bounding box center [658, 9] width 10 height 10
click at [110, 27] on icon at bounding box center [109, 27] width 10 height 10
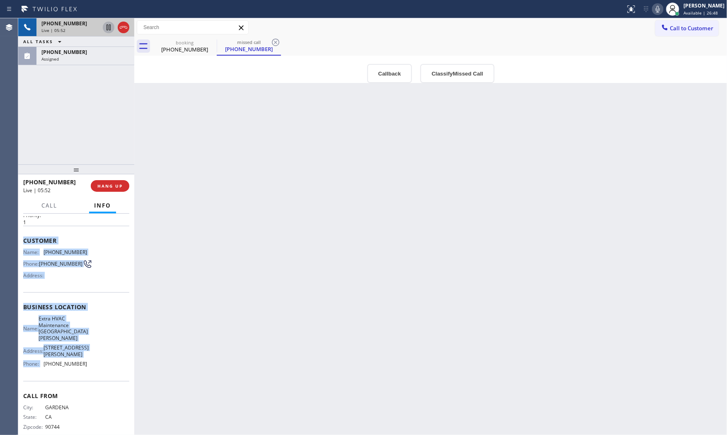
click at [84, 26] on div "[PHONE_NUMBER]" at bounding box center [70, 23] width 58 height 7
click at [63, 44] on button "ALL TASKS" at bounding box center [43, 41] width 51 height 10
click at [71, 63] on button "ACTIVE TASKS" at bounding box center [48, 62] width 60 height 11
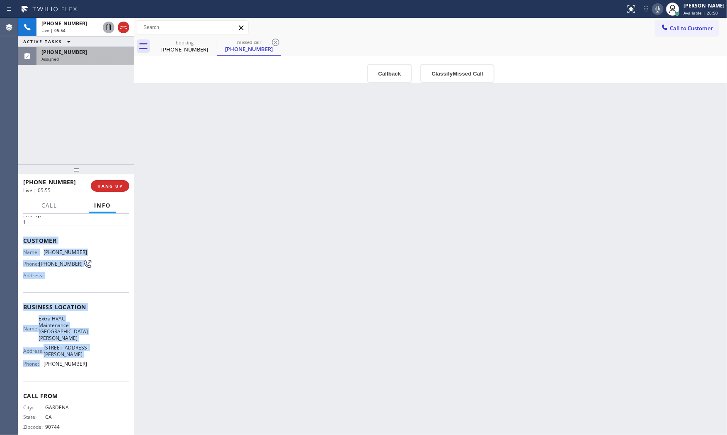
click at [76, 63] on div "[PHONE_NUMBER] Assigned" at bounding box center [83, 56] width 95 height 18
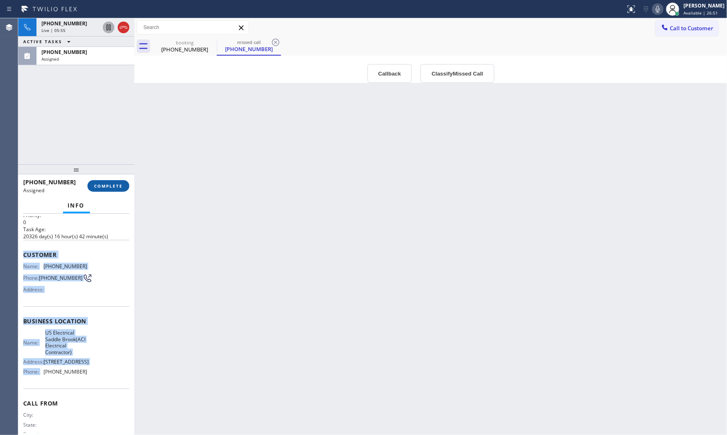
click at [117, 184] on span "COMPLETE" at bounding box center [108, 186] width 29 height 6
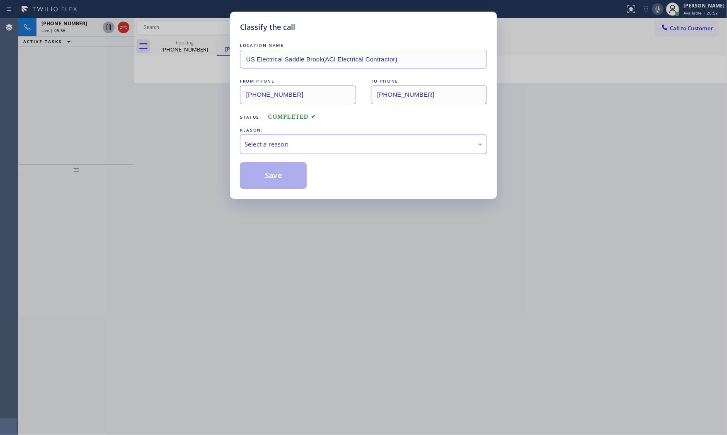
click at [293, 144] on div "Select a reason" at bounding box center [364, 144] width 238 height 10
click at [273, 179] on button "Save" at bounding box center [273, 175] width 67 height 27
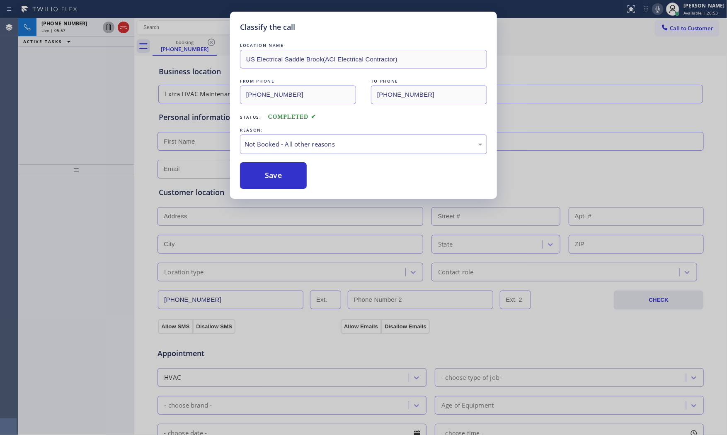
click at [273, 179] on button "Save" at bounding box center [273, 175] width 67 height 27
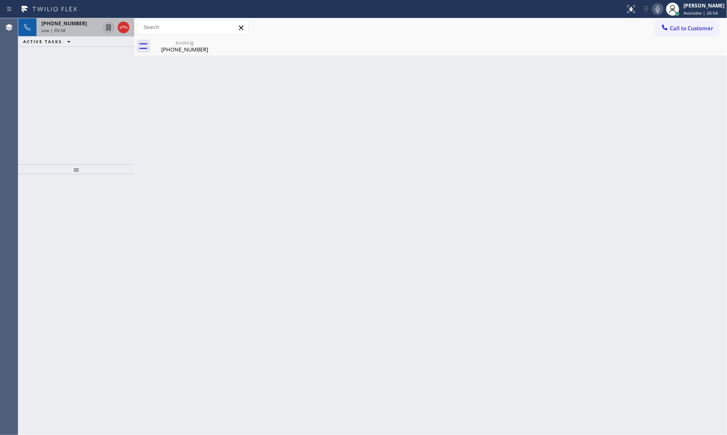
click at [53, 27] on span "Live | 05:58" at bounding box center [53, 30] width 24 height 6
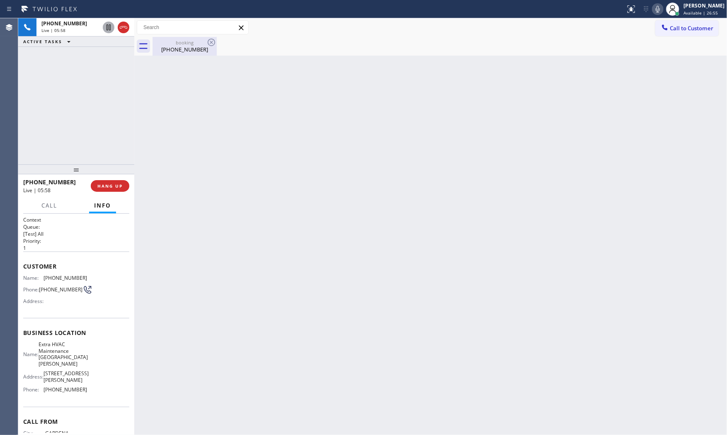
click at [175, 43] on div "booking" at bounding box center [184, 42] width 63 height 6
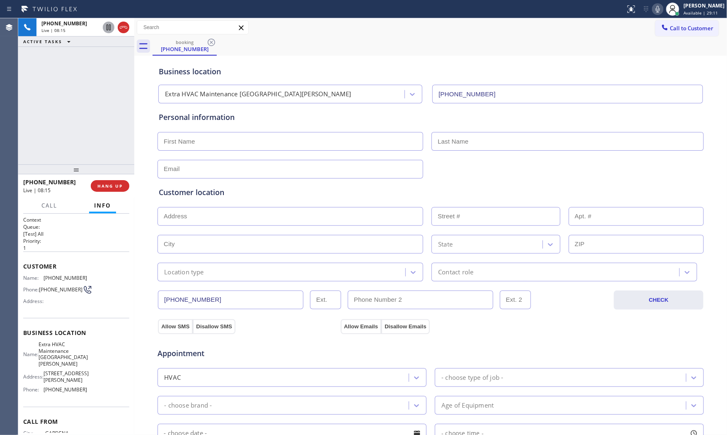
click at [494, 22] on div "Call to Customer Outbound call Location GE Monogram Repair Expert [GEOGRAPHIC_D…" at bounding box center [430, 27] width 593 height 15
click at [656, 15] on div "Status report No issues detected If you experience an issue, please download th…" at bounding box center [674, 9] width 105 height 18
click at [113, 185] on span "HANG UP" at bounding box center [109, 186] width 25 height 6
click at [292, 135] on input "text" at bounding box center [291, 141] width 266 height 19
paste input "[PERSON_NAME]"
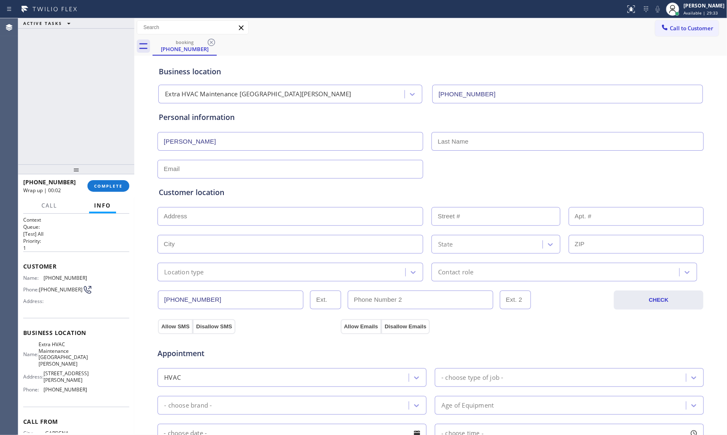
type input "[PERSON_NAME]"
click at [483, 142] on input "text" at bounding box center [568, 141] width 272 height 19
paste input "Cromosini"
type input "Cromosini"
click at [338, 163] on input "text" at bounding box center [291, 169] width 266 height 19
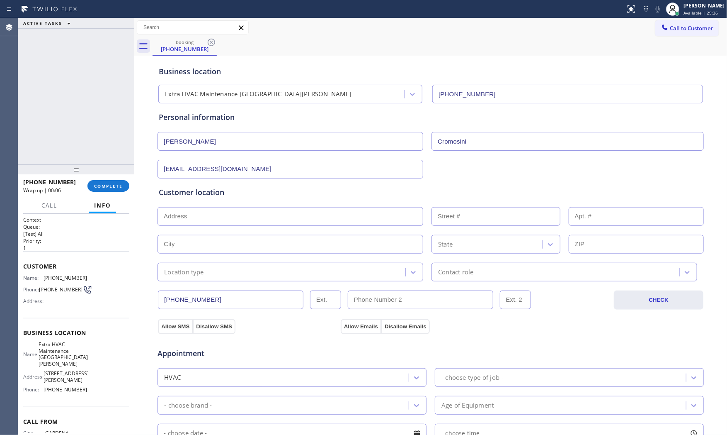
type input "[EMAIL_ADDRESS][DOMAIN_NAME]"
click at [234, 211] on input "text" at bounding box center [291, 216] width 266 height 19
paste input "[STREET_ADDRESS][PERSON_NAME]"
type input "[STREET_ADDRESS]"
type input "644"
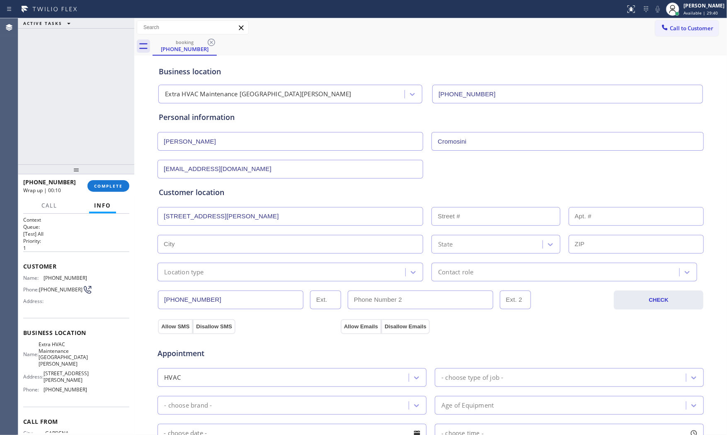
type input "[GEOGRAPHIC_DATA]"
type input "90731"
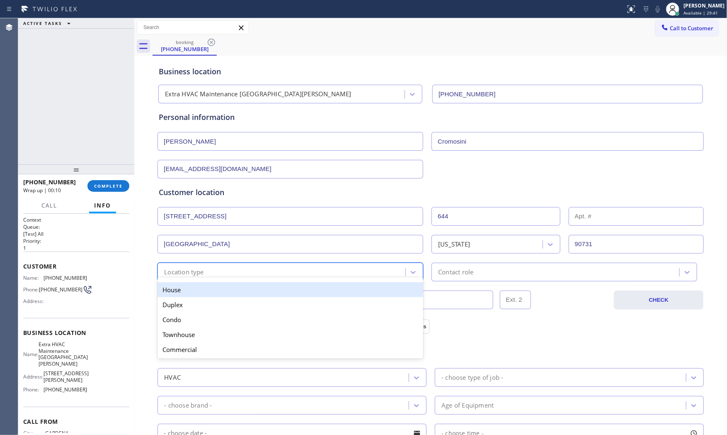
drag, startPoint x: 197, startPoint y: 276, endPoint x: 194, endPoint y: 291, distance: 15.7
click at [197, 277] on div "option House focused, 1 of 5. 5 results available. Use Up and Down to choose op…" at bounding box center [291, 271] width 266 height 19
click at [194, 292] on div "House" at bounding box center [291, 289] width 266 height 15
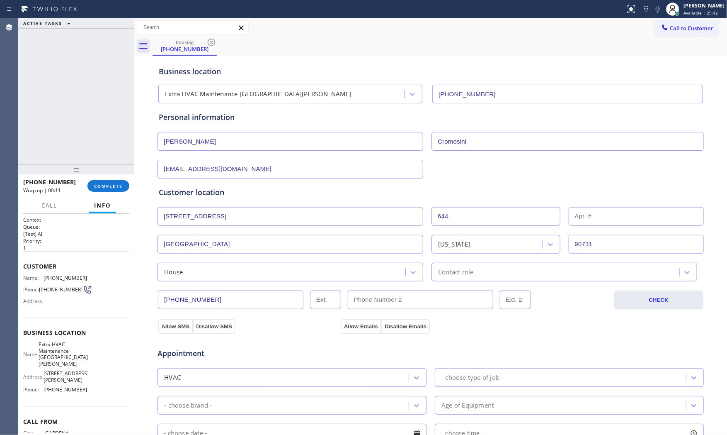
click at [288, 281] on div "[PHONE_NUMBER] CHECK" at bounding box center [430, 295] width 547 height 28
click at [262, 284] on div "[PHONE_NUMBER] CHECK" at bounding box center [430, 295] width 547 height 28
click at [259, 278] on div "House" at bounding box center [291, 271] width 266 height 19
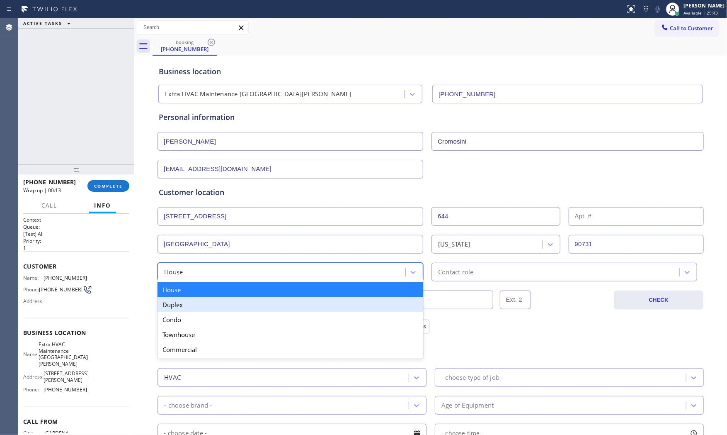
click at [211, 306] on div "Duplex" at bounding box center [291, 304] width 266 height 15
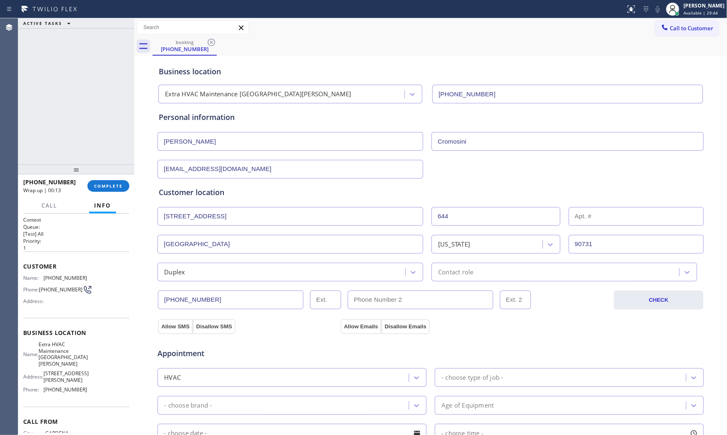
click at [422, 270] on div "Duplex" at bounding box center [294, 271] width 274 height 19
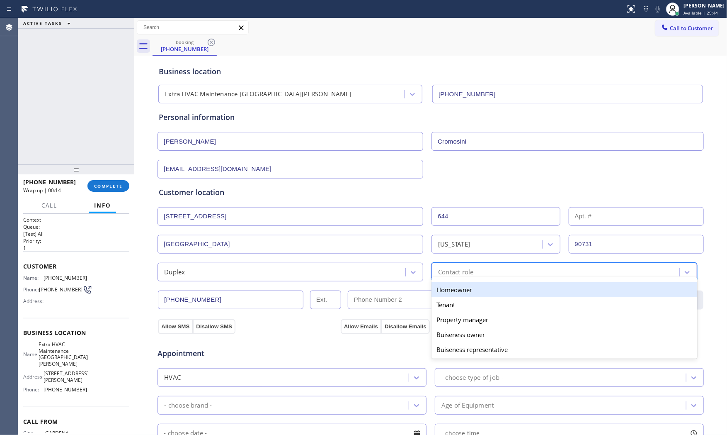
click at [438, 275] on div "Contact role" at bounding box center [455, 272] width 35 height 10
drag, startPoint x: 441, startPoint y: 291, endPoint x: 238, endPoint y: 301, distance: 203.1
click at [440, 291] on div "Homeowner" at bounding box center [565, 289] width 266 height 15
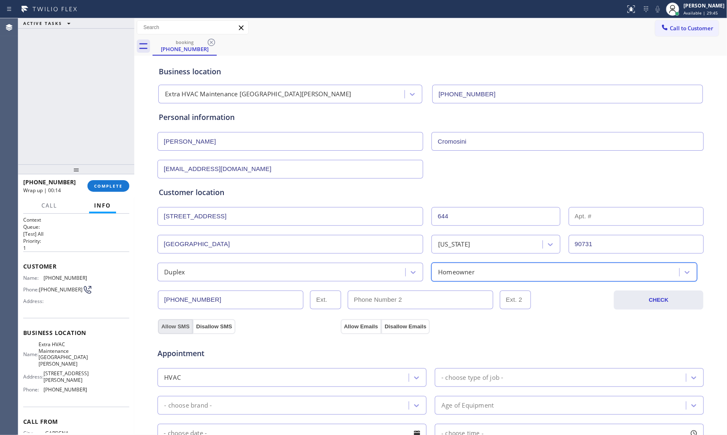
click at [162, 327] on button "Allow SMS" at bounding box center [175, 326] width 35 height 15
click at [348, 320] on button "Allow Emails" at bounding box center [361, 326] width 41 height 15
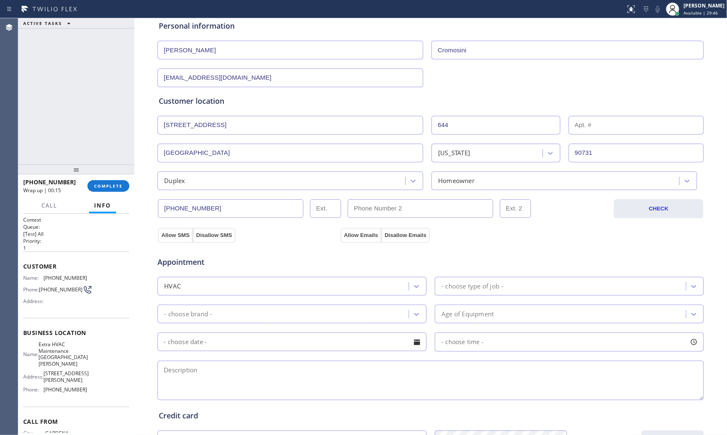
scroll to position [92, 0]
click at [457, 283] on div "- choose type of job -" at bounding box center [473, 285] width 62 height 10
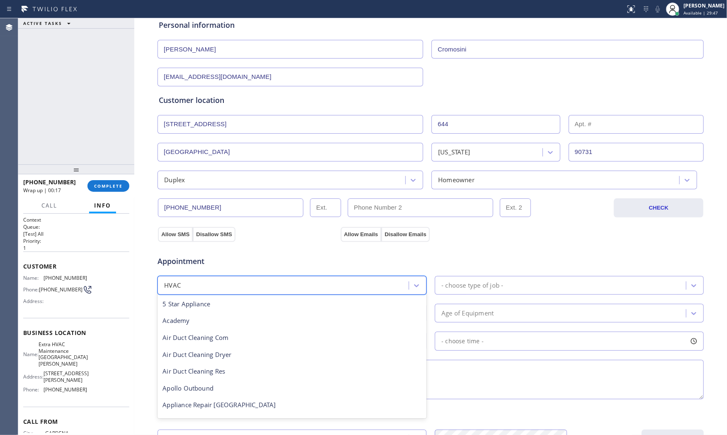
click at [318, 289] on div "HVAC" at bounding box center [284, 285] width 249 height 15
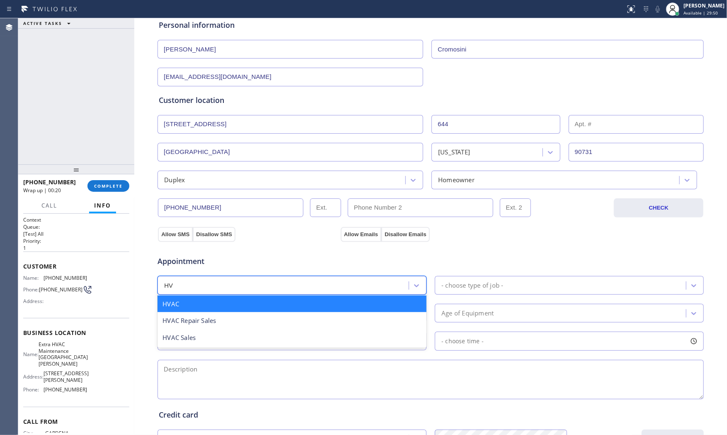
scroll to position [0, 0]
type input "HVA"
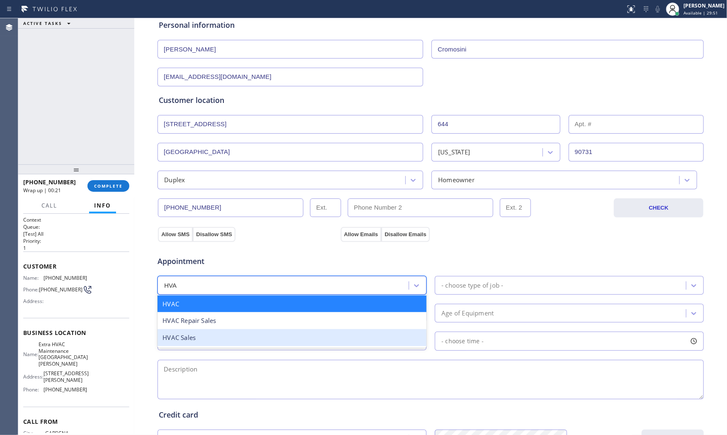
click at [261, 330] on div "HVAC Sales" at bounding box center [292, 337] width 269 height 17
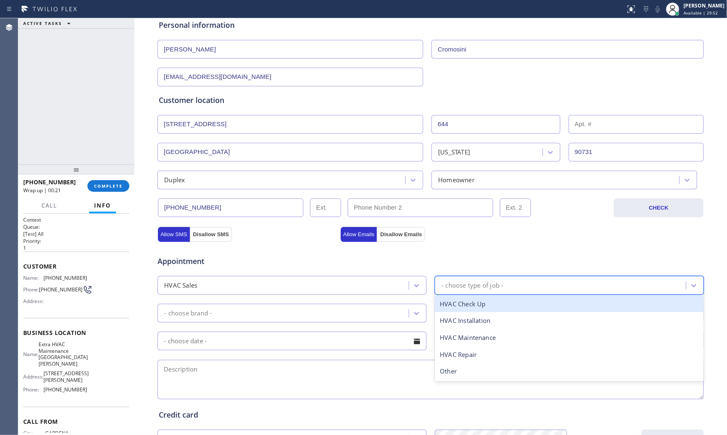
click at [469, 285] on div "- choose type of job -" at bounding box center [473, 285] width 62 height 10
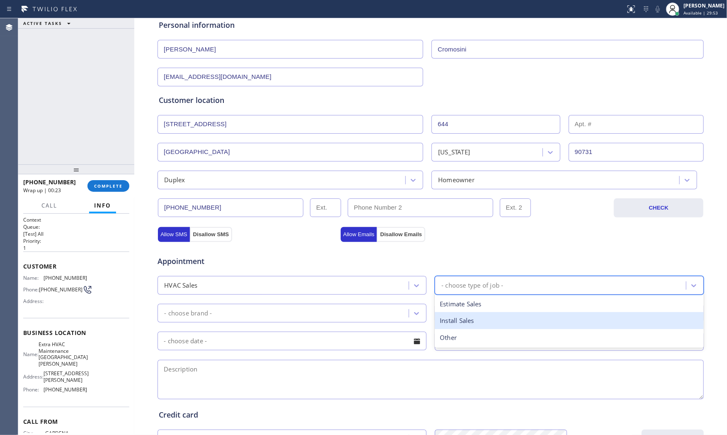
drag, startPoint x: 465, startPoint y: 317, endPoint x: 442, endPoint y: 317, distance: 22.8
click at [464, 317] on div "Install Sales" at bounding box center [569, 320] width 269 height 17
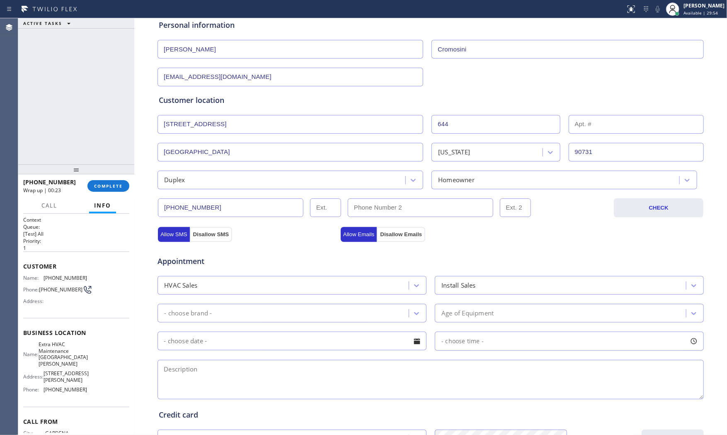
click at [285, 301] on div "Appointment HVAC Sales Install Sales - choose brand - Age of Equipment - choose…" at bounding box center [431, 322] width 544 height 155
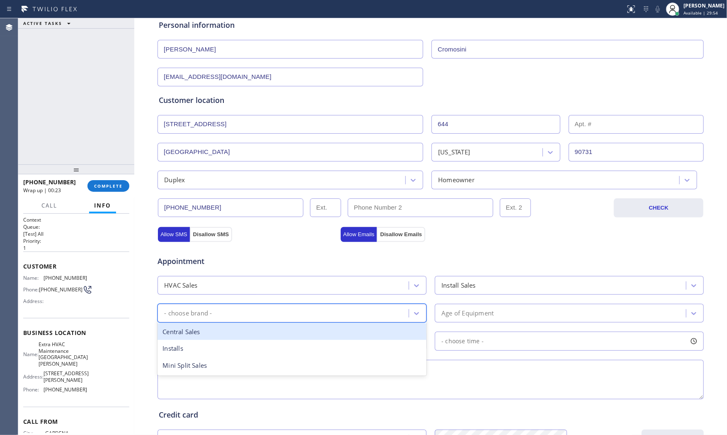
click at [284, 309] on div "- choose brand -" at bounding box center [284, 313] width 249 height 15
click at [475, 287] on div "Install Sales" at bounding box center [561, 285] width 249 height 15
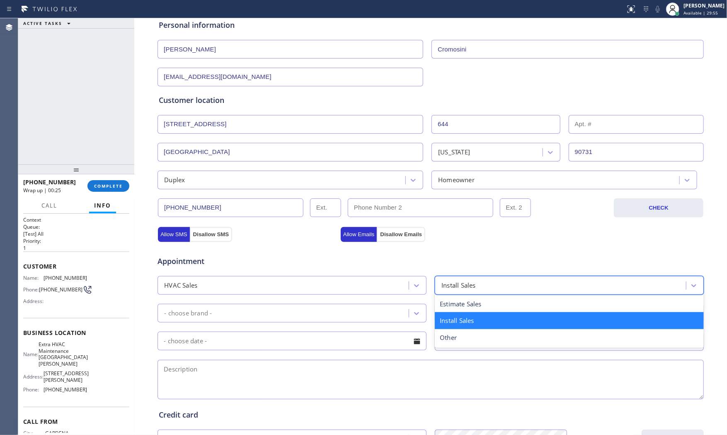
click at [475, 287] on div "Install Sales" at bounding box center [561, 285] width 249 height 15
click at [463, 287] on div "Install Sales" at bounding box center [459, 285] width 34 height 10
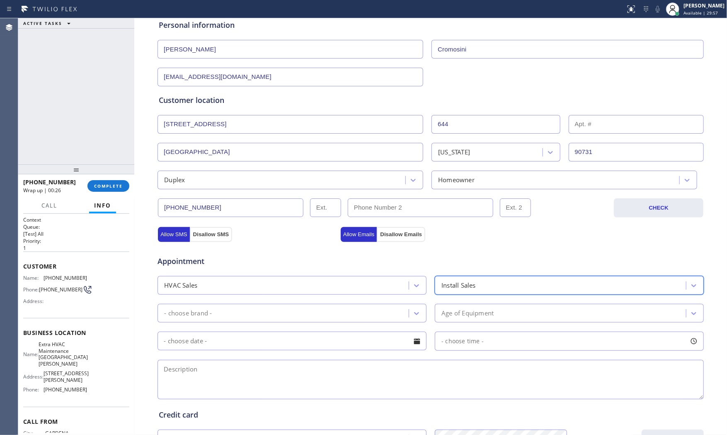
drag, startPoint x: 463, startPoint y: 287, endPoint x: 355, endPoint y: 320, distance: 113.5
click at [462, 287] on div "Install Sales" at bounding box center [459, 285] width 34 height 10
click at [294, 328] on div "Appointment HVAC Sales option Install Sales, selected. 3 results available. Sel…" at bounding box center [431, 322] width 544 height 155
click at [291, 319] on div "- choose brand -" at bounding box center [284, 313] width 249 height 15
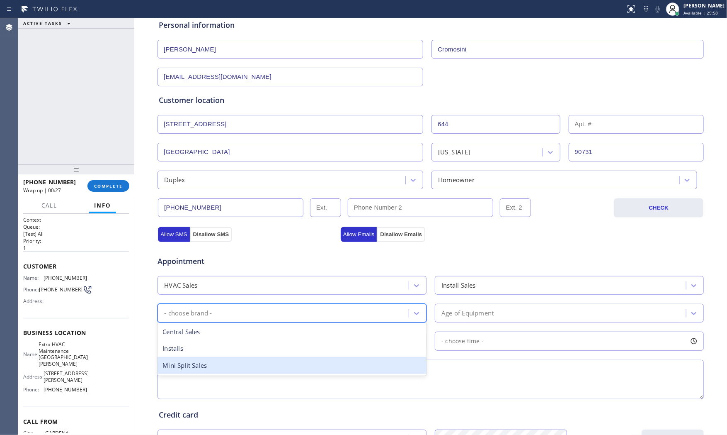
click at [207, 362] on div "Mini Split Sales" at bounding box center [292, 365] width 269 height 17
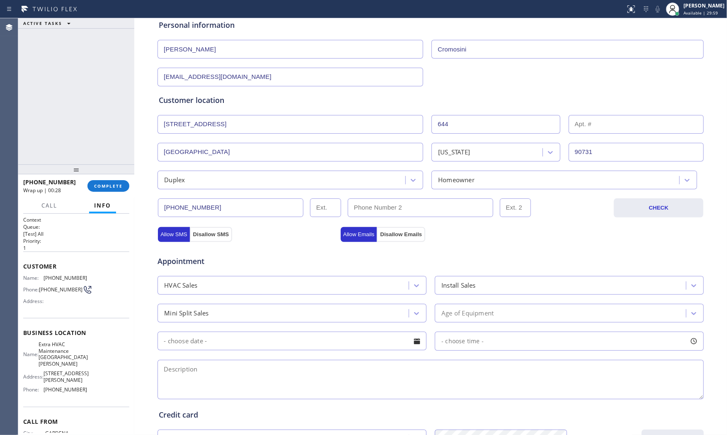
click at [508, 301] on div "Appointment HVAC Sales Install Sales Mini Split Sales Age of Equipment - choose…" at bounding box center [431, 322] width 544 height 155
click at [502, 308] on div "Age of Equipment" at bounding box center [561, 313] width 249 height 15
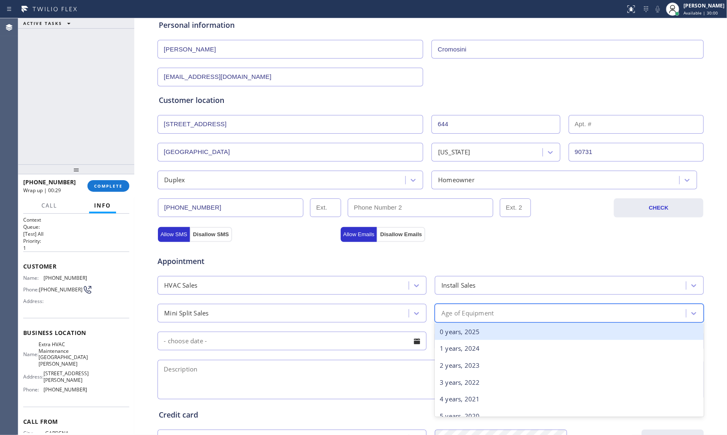
click at [472, 330] on div "0 years, 2025" at bounding box center [569, 331] width 269 height 17
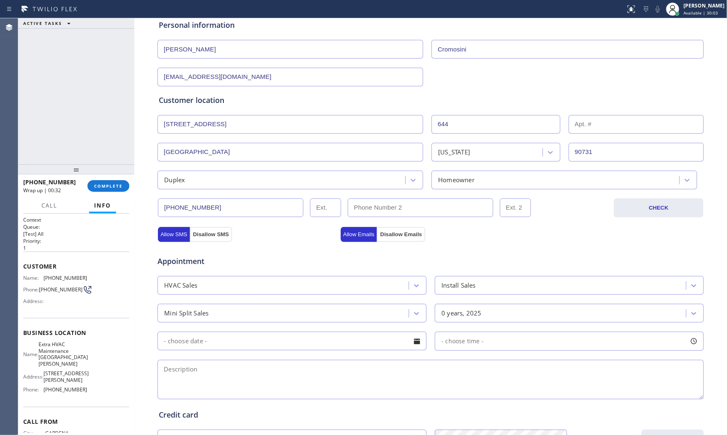
click at [250, 368] on textarea at bounding box center [431, 379] width 547 height 39
paste textarea "looking to install one of mini splits ( no parts yet ) | apt - owner | [STREET_…"
click at [61, 351] on span "Extra HVAC Maintenance [GEOGRAPHIC_DATA][PERSON_NAME]" at bounding box center [63, 354] width 49 height 26
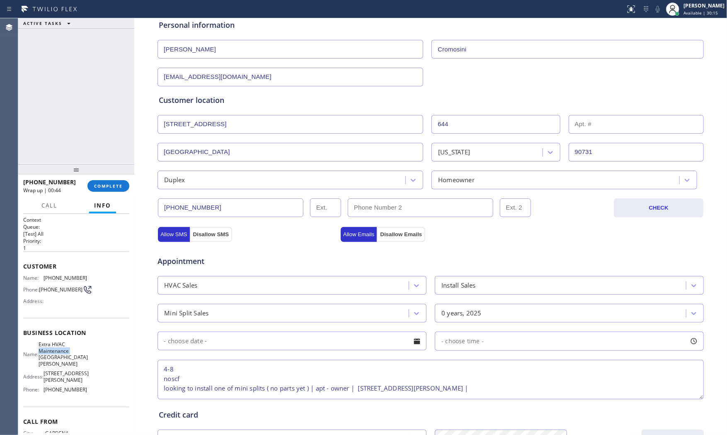
click at [61, 351] on span "Extra HVAC Maintenance [GEOGRAPHIC_DATA][PERSON_NAME]" at bounding box center [63, 354] width 49 height 26
copy span "Extra HVAC Maintenance [GEOGRAPHIC_DATA][PERSON_NAME]"
click at [487, 386] on textarea "4-8 noscf looking to install one of mini splits ( no parts yet ) | apt - owner …" at bounding box center [431, 379] width 547 height 39
paste textarea "Extra HVAC Maintenance [GEOGRAPHIC_DATA][PERSON_NAME]"
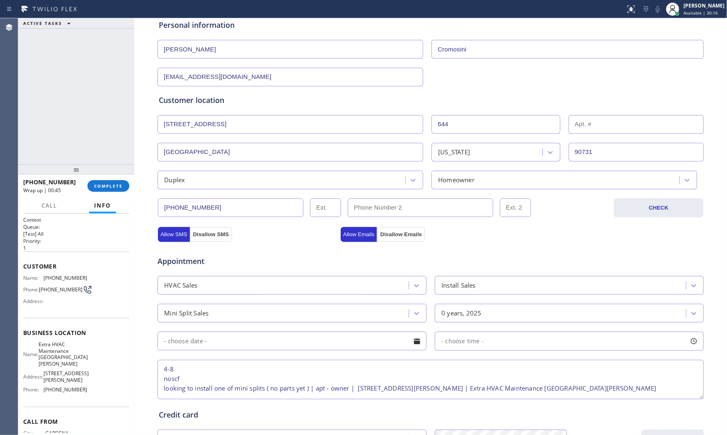
scroll to position [3, 0]
click at [594, 384] on textarea "4-8 noscf looking to install one of mini splits ( no parts yet ) | apt - owner …" at bounding box center [431, 379] width 547 height 39
type textarea "4-8 noscf looking to install one of mini splits ( no parts yet ) | apt - owner …"
click at [292, 343] on input "text" at bounding box center [292, 340] width 269 height 19
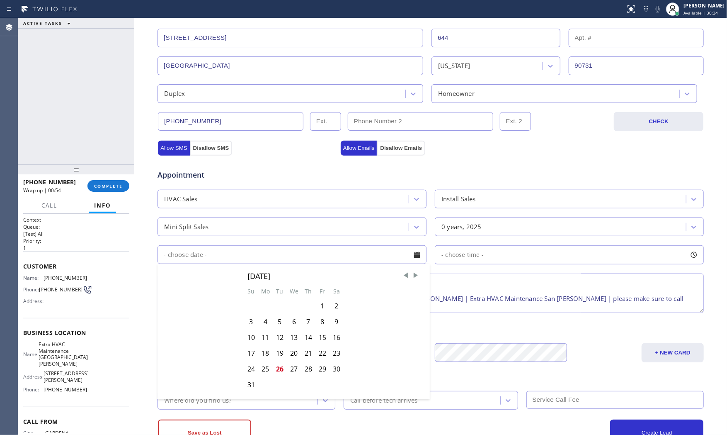
scroll to position [184, 0]
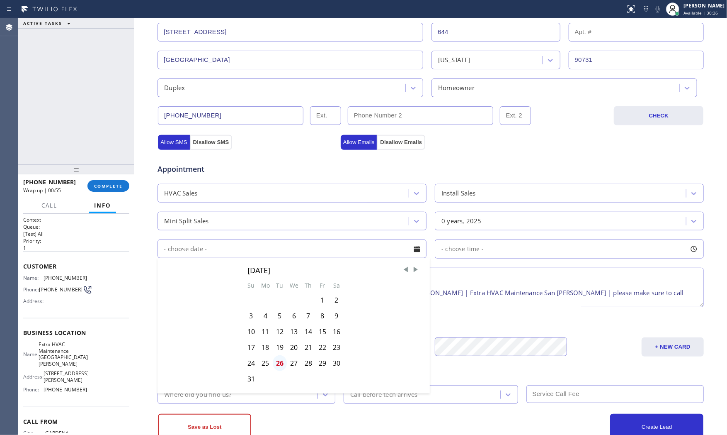
click at [275, 362] on div "26" at bounding box center [280, 363] width 14 height 16
type input "[DATE]"
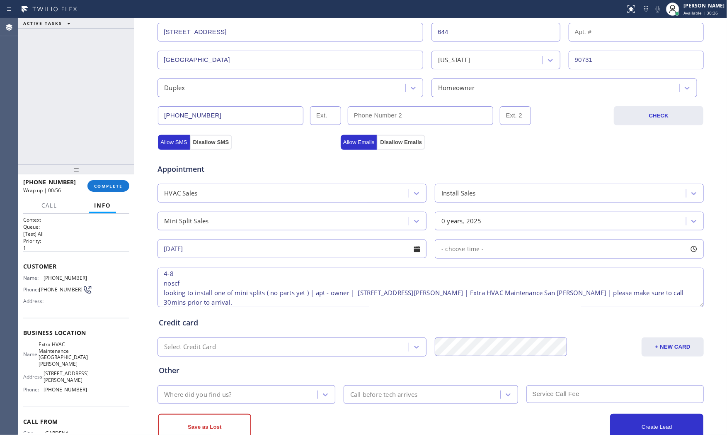
click at [470, 251] on span "- choose time -" at bounding box center [463, 249] width 42 height 8
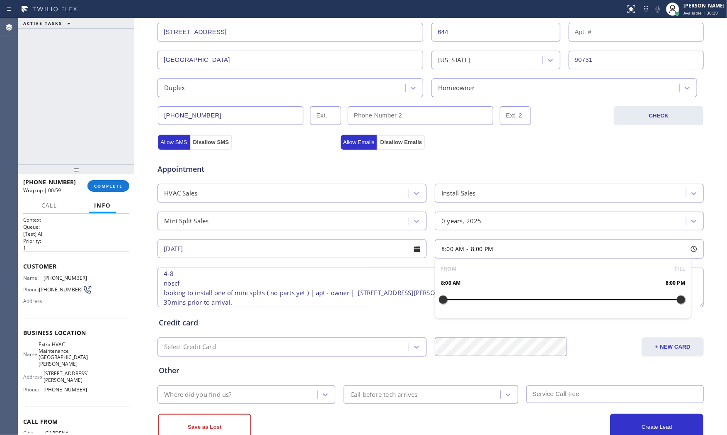
drag, startPoint x: 442, startPoint y: 304, endPoint x: 675, endPoint y: 296, distance: 233.2
click at [676, 296] on div at bounding box center [681, 299] width 10 height 17
click at [601, 297] on div at bounding box center [602, 299] width 10 height 17
click at [599, 330] on div "Credit card Select Credit Card + NEW CARD CANCEL SAVE" at bounding box center [430, 333] width 547 height 48
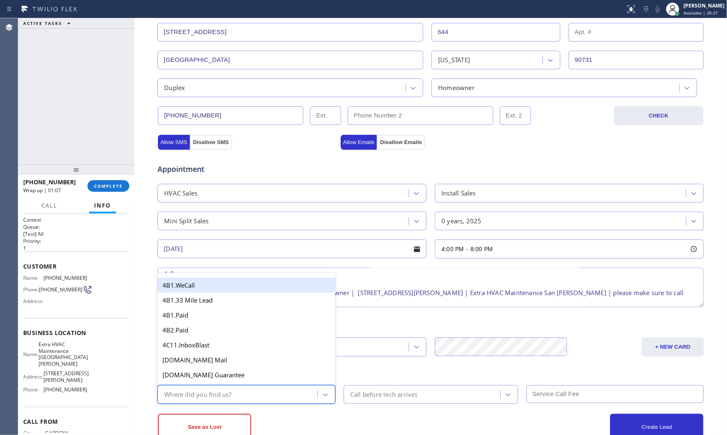
drag, startPoint x: 238, startPoint y: 394, endPoint x: 243, endPoint y: 391, distance: 6.1
click at [238, 394] on div "Where did you find us?" at bounding box center [239, 394] width 158 height 15
type input "goo"
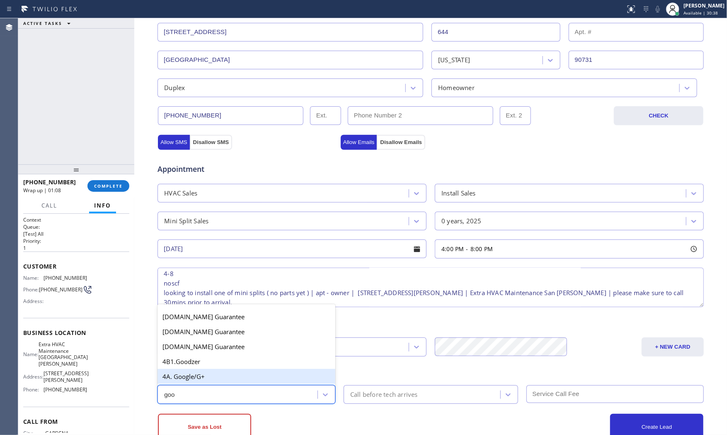
click at [234, 379] on div "4A. Google/G+" at bounding box center [247, 376] width 178 height 15
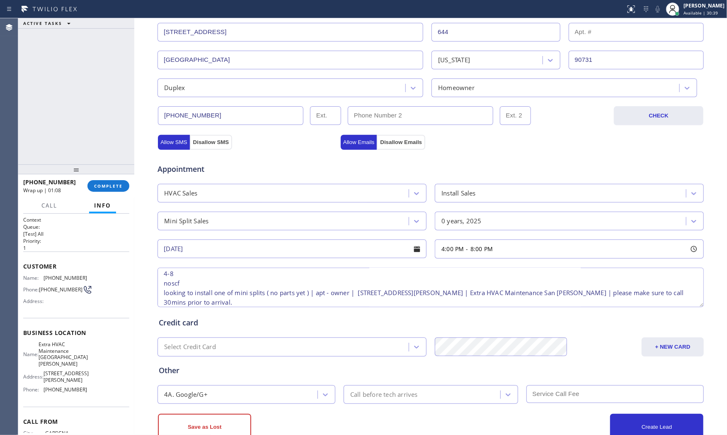
click at [387, 403] on div "Save as Lost Create Lead" at bounding box center [430, 421] width 547 height 36
click at [383, 397] on div "Call before tech arrives" at bounding box center [384, 394] width 68 height 10
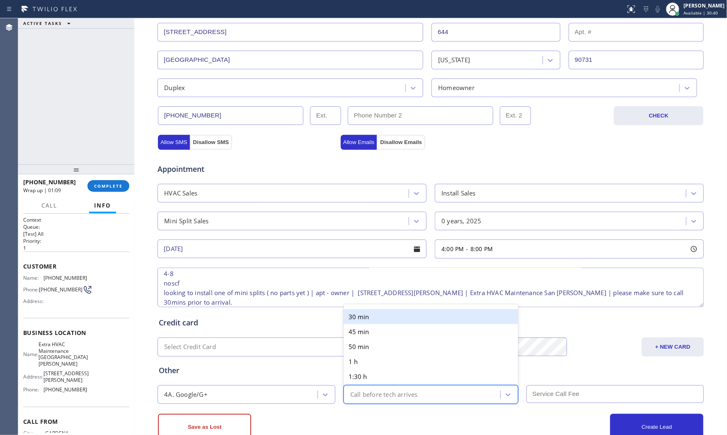
click at [362, 316] on div "30 min" at bounding box center [431, 316] width 175 height 15
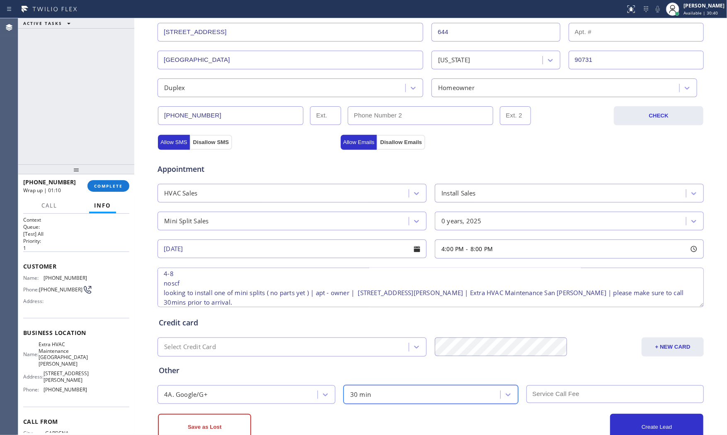
click at [360, 420] on div "Save as Lost" at bounding box center [294, 426] width 273 height 27
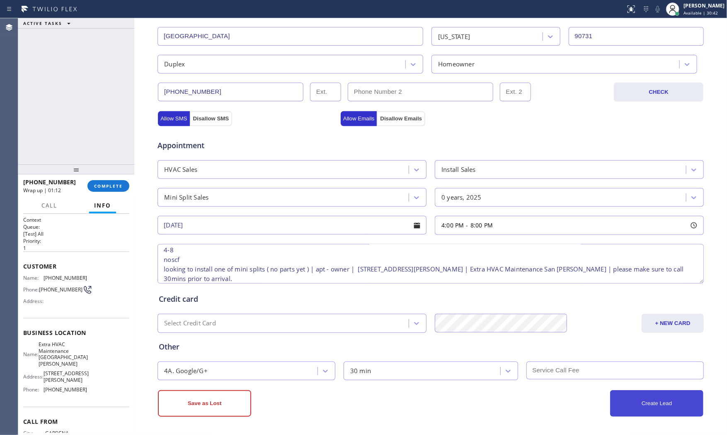
click at [620, 403] on button "Create Lead" at bounding box center [656, 403] width 93 height 27
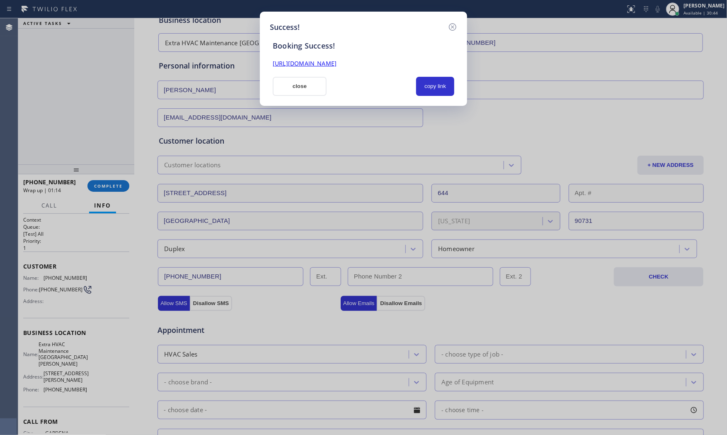
scroll to position [0, 0]
click at [436, 92] on button "copy link" at bounding box center [435, 86] width 38 height 19
click at [285, 85] on button "close" at bounding box center [300, 86] width 54 height 19
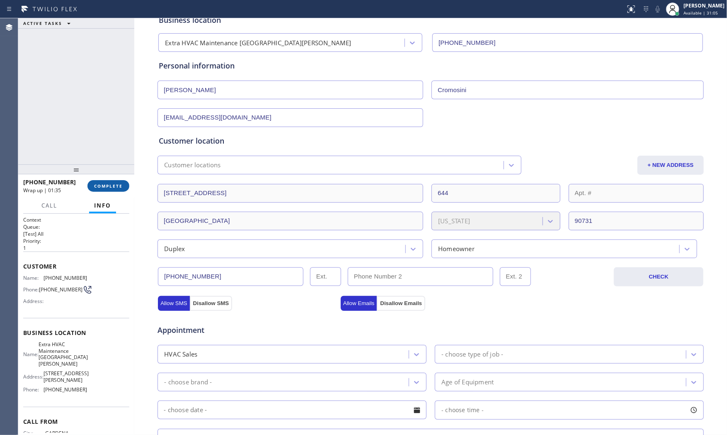
click at [111, 187] on span "COMPLETE" at bounding box center [108, 186] width 29 height 6
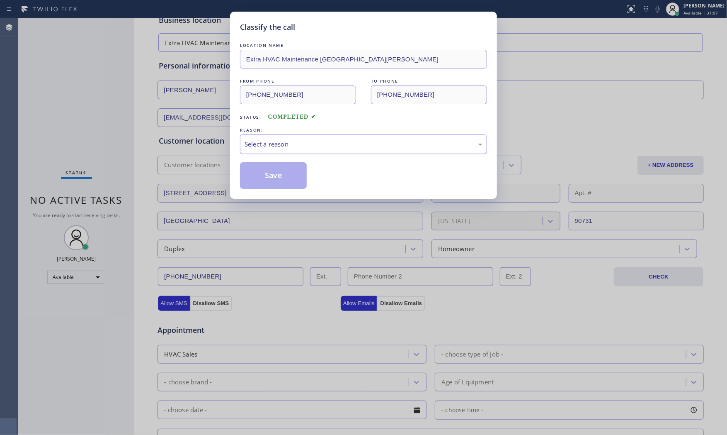
click at [300, 143] on div "Select a reason" at bounding box center [364, 144] width 238 height 10
click at [279, 173] on button "Save" at bounding box center [273, 175] width 67 height 27
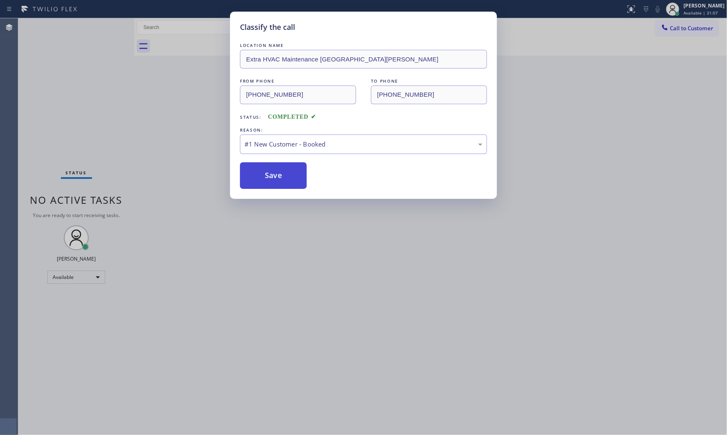
click at [279, 173] on button "Save" at bounding box center [273, 175] width 67 height 27
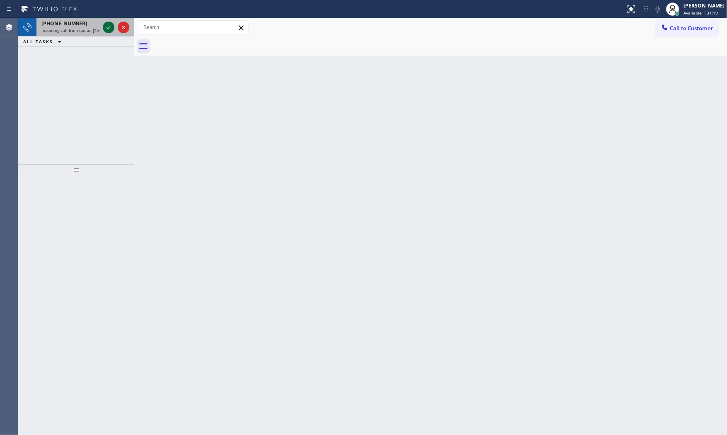
click at [113, 31] on icon at bounding box center [109, 27] width 10 height 10
click at [108, 29] on icon at bounding box center [109, 27] width 10 height 10
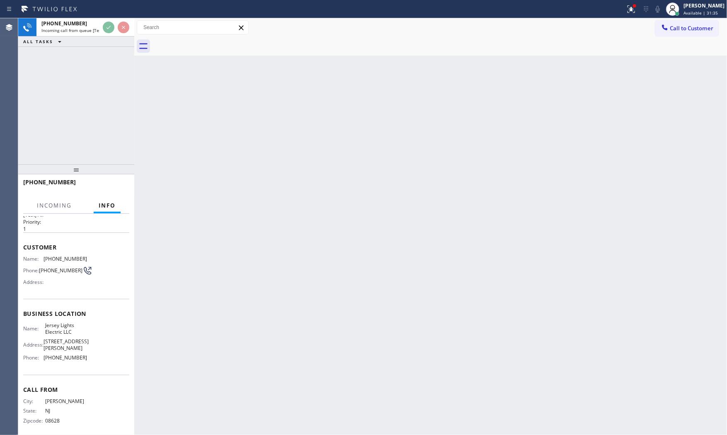
scroll to position [39, 0]
click at [139, 179] on div "Back to Dashboard Change Sender ID Customers Technicians Select a contact Outbo…" at bounding box center [430, 226] width 593 height 416
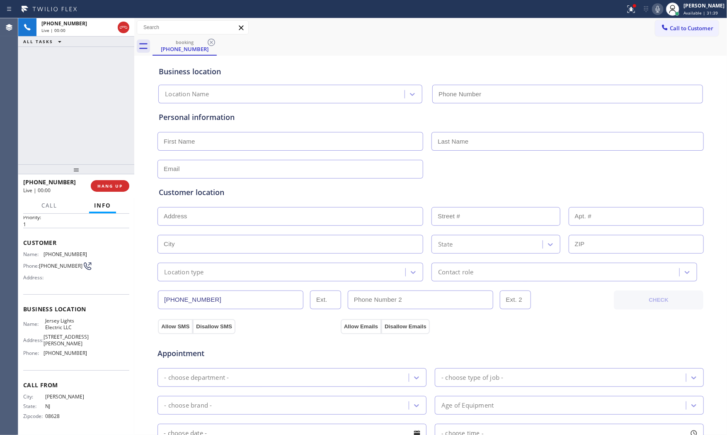
type input "[PHONE_NUMBER]"
click at [127, 180] on div "[PHONE_NUMBER] Live | 00:00 HANG UP" at bounding box center [76, 186] width 106 height 22
click at [124, 184] on button "HANG UP" at bounding box center [110, 186] width 39 height 12
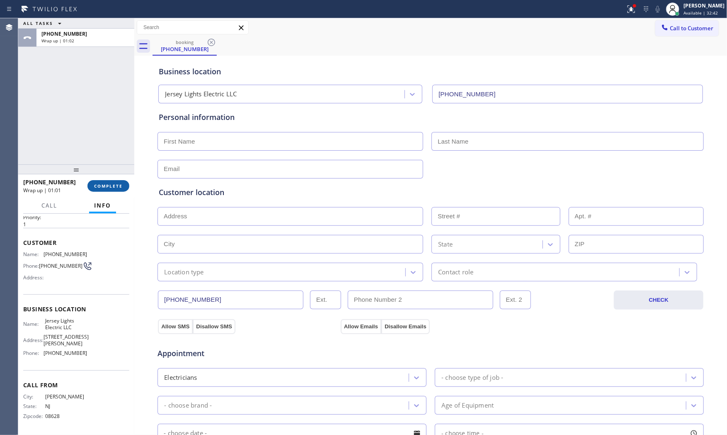
click at [99, 187] on span "COMPLETE" at bounding box center [108, 186] width 29 height 6
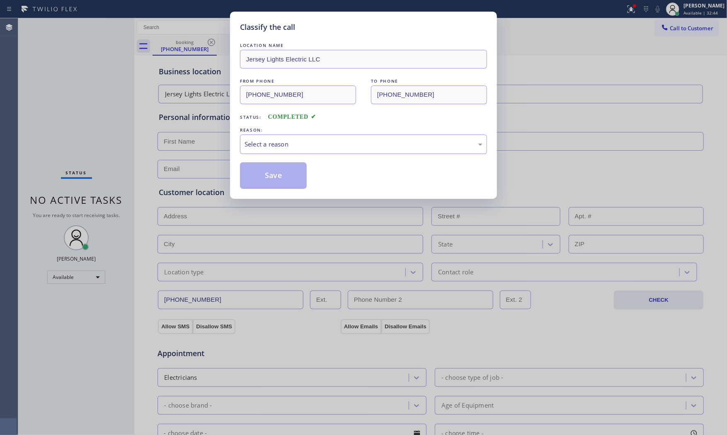
click at [289, 143] on div "Select a reason" at bounding box center [364, 144] width 238 height 10
click at [279, 175] on button "Save" at bounding box center [273, 175] width 67 height 27
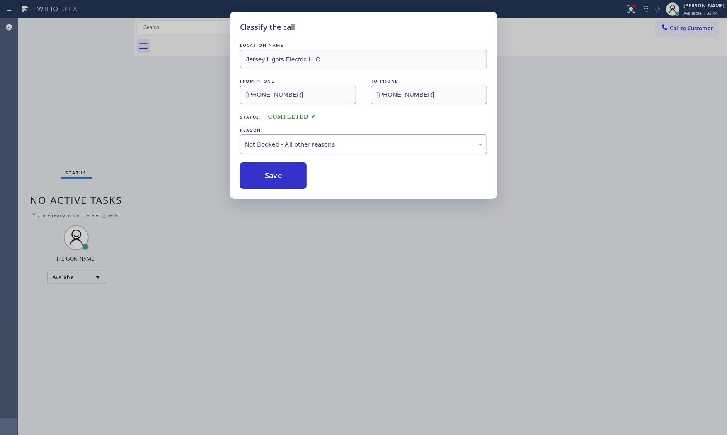
click at [279, 175] on button "Save" at bounding box center [273, 175] width 67 height 27
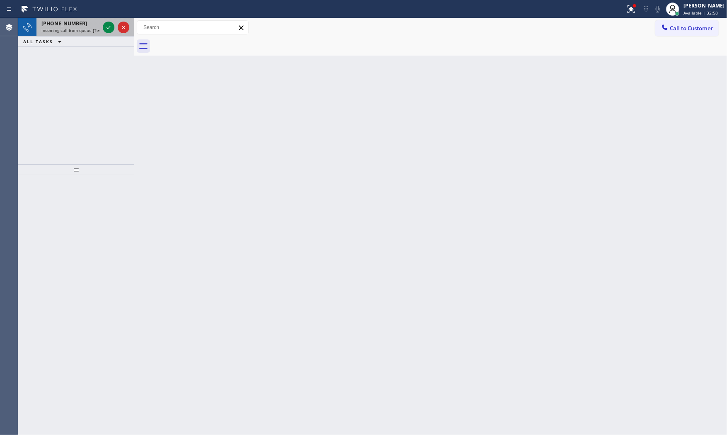
click at [72, 30] on span "Incoming call from queue [Test] All" at bounding box center [75, 30] width 69 height 6
click at [78, 27] on div "[PHONE_NUMBER]" at bounding box center [70, 23] width 58 height 7
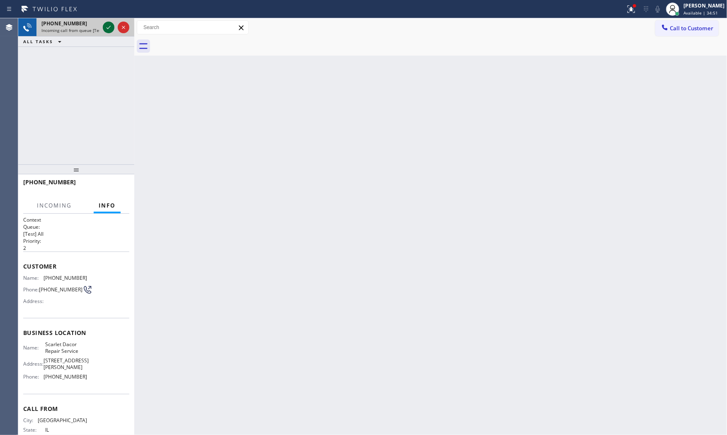
click at [106, 28] on icon at bounding box center [109, 27] width 10 height 10
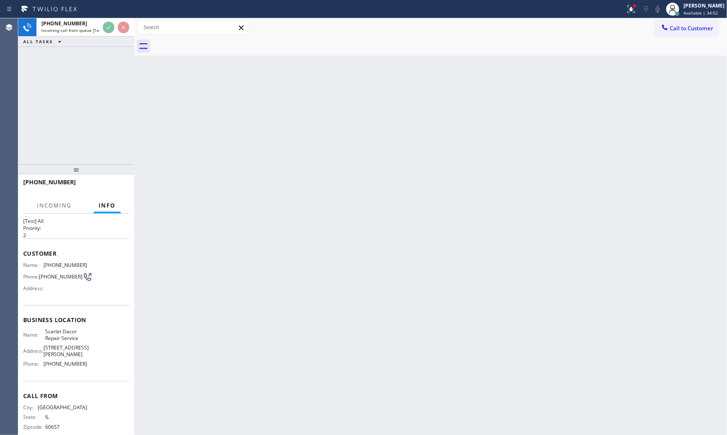
scroll to position [26, 0]
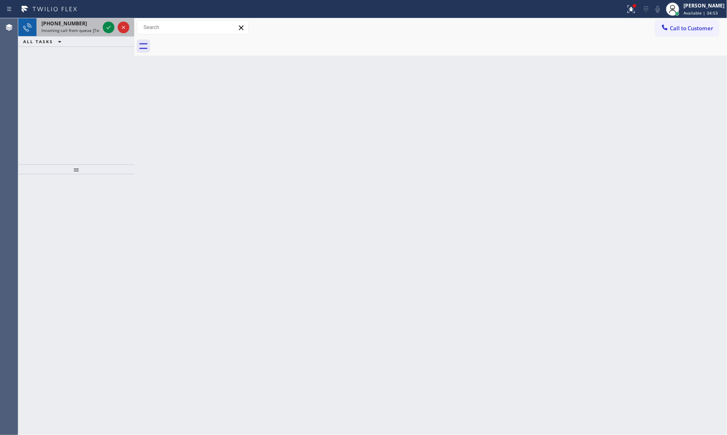
click at [106, 21] on div at bounding box center [116, 27] width 30 height 18
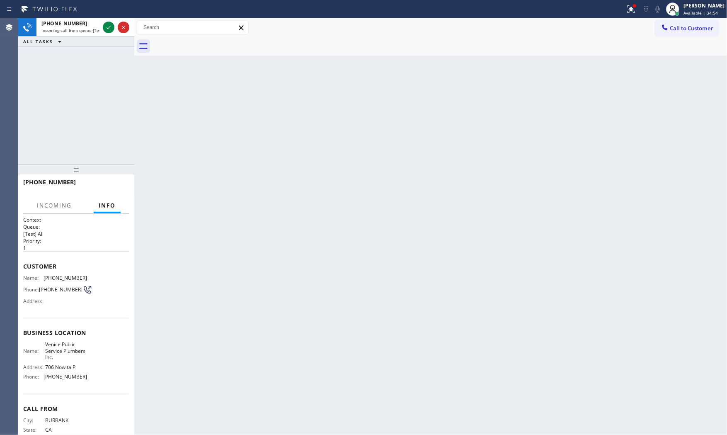
scroll to position [13, 0]
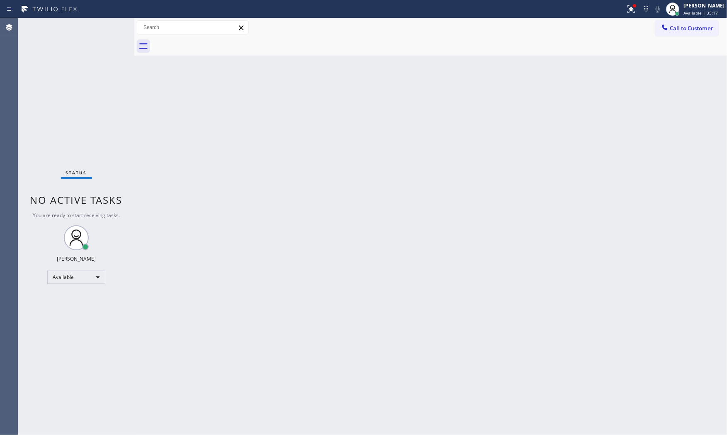
click at [110, 28] on div "Status No active tasks You are ready to start receiving tasks. [PERSON_NAME] Av…" at bounding box center [76, 226] width 116 height 416
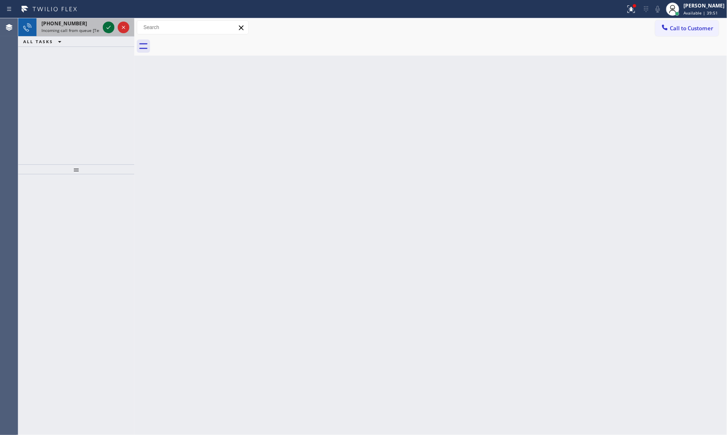
click at [106, 28] on icon at bounding box center [109, 27] width 10 height 10
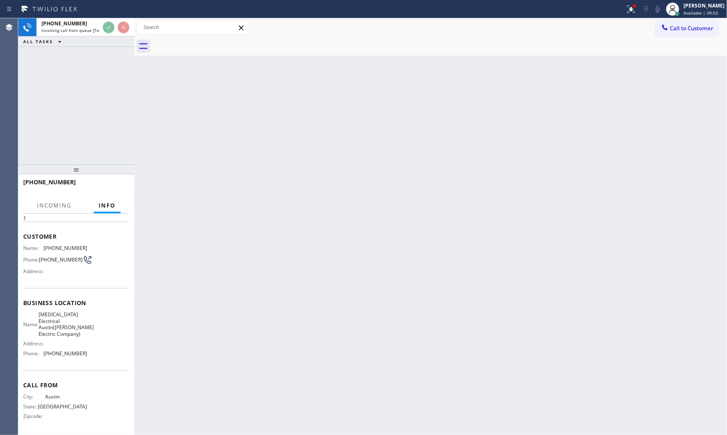
scroll to position [39, 0]
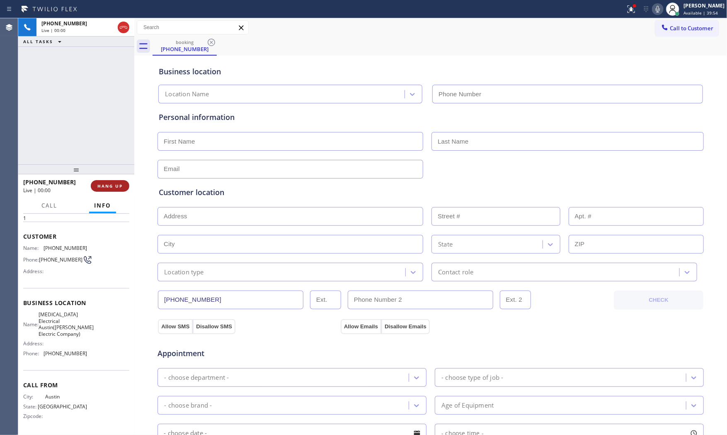
type input "[PHONE_NUMBER]"
click at [113, 181] on button "HANG UP" at bounding box center [110, 186] width 39 height 12
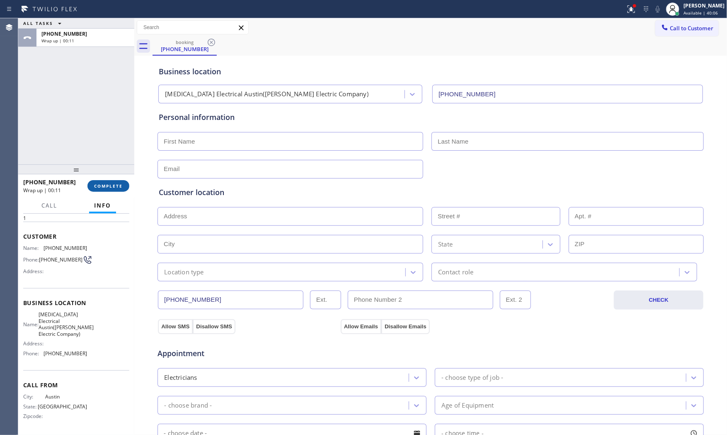
click at [113, 181] on button "COMPLETE" at bounding box center [108, 186] width 42 height 12
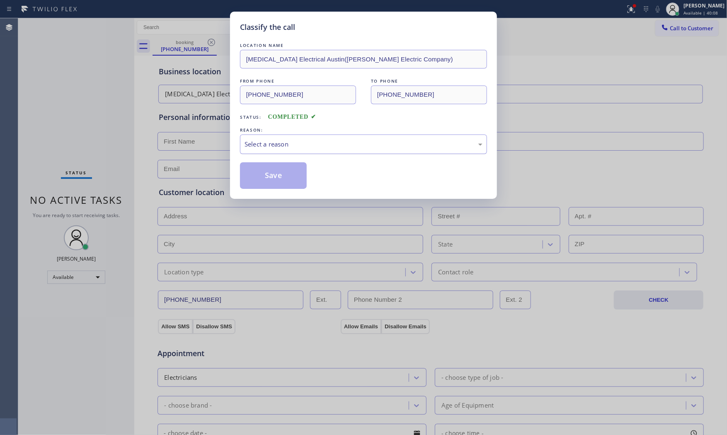
click at [276, 146] on div "Select a reason" at bounding box center [364, 144] width 238 height 10
click at [272, 175] on button "Save" at bounding box center [273, 175] width 67 height 27
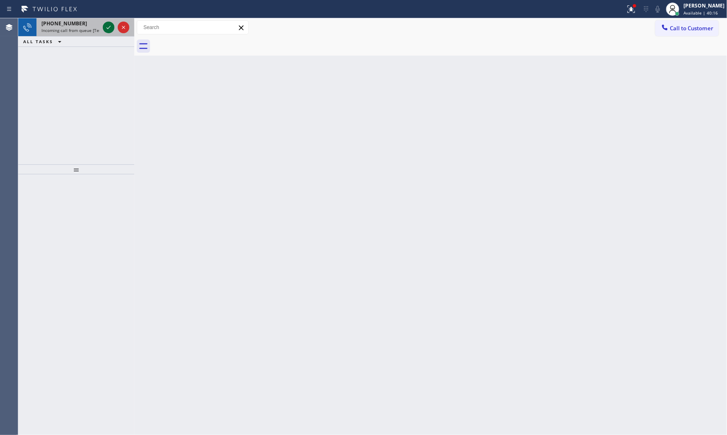
click at [109, 27] on icon at bounding box center [109, 27] width 4 height 3
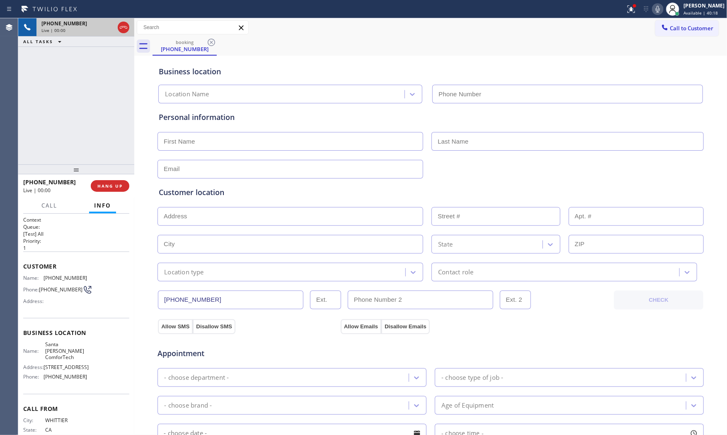
type input "[PHONE_NUMBER]"
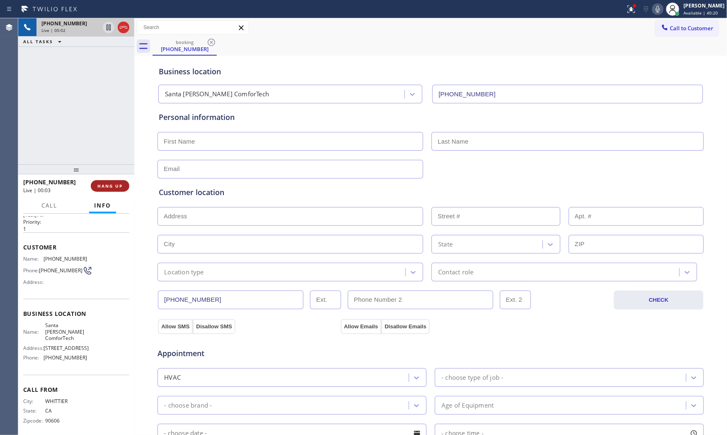
click at [106, 188] on span "HANG UP" at bounding box center [109, 186] width 25 height 6
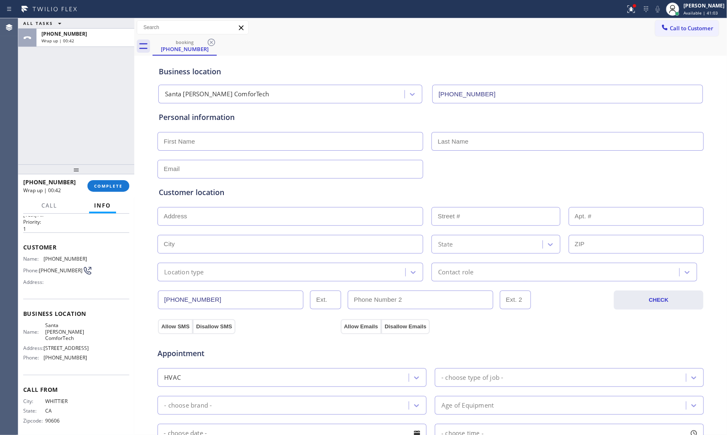
click at [91, 17] on div "Status report Issues detected These issues could affect your workflow. Please c…" at bounding box center [363, 9] width 727 height 18
click at [94, 44] on div "[PHONE_NUMBER] Wrap up | 00:42" at bounding box center [83, 38] width 95 height 18
click at [114, 174] on div at bounding box center [76, 169] width 116 height 10
click at [114, 183] on span "COMPLETE" at bounding box center [108, 186] width 29 height 6
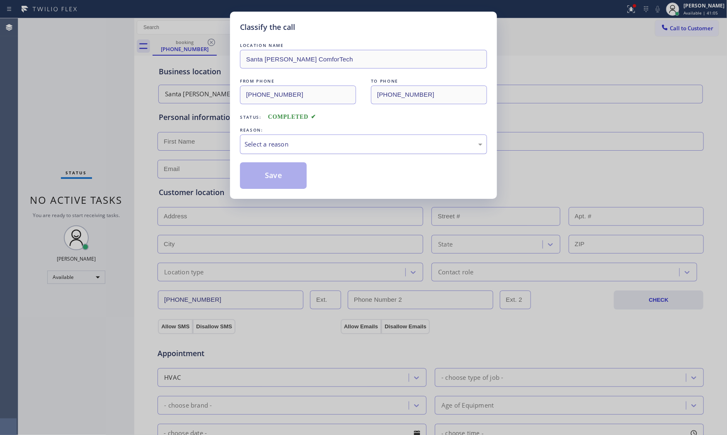
click at [292, 141] on div "Select a reason" at bounding box center [364, 144] width 238 height 10
click at [281, 170] on button "Save" at bounding box center [273, 175] width 67 height 27
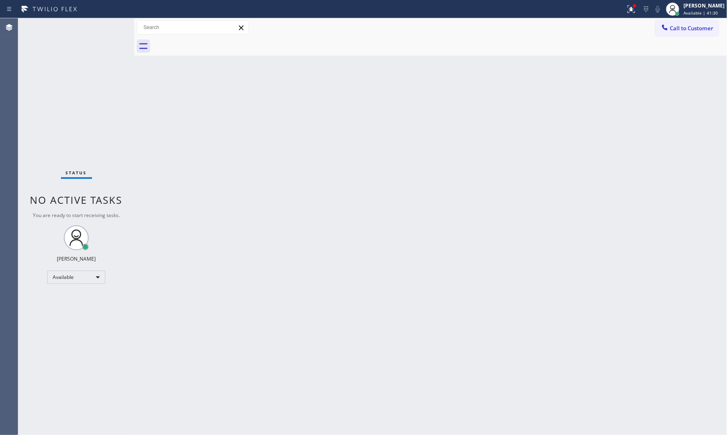
click at [89, 32] on div "Status No active tasks You are ready to start receiving tasks. [PERSON_NAME] Av…" at bounding box center [76, 226] width 116 height 416
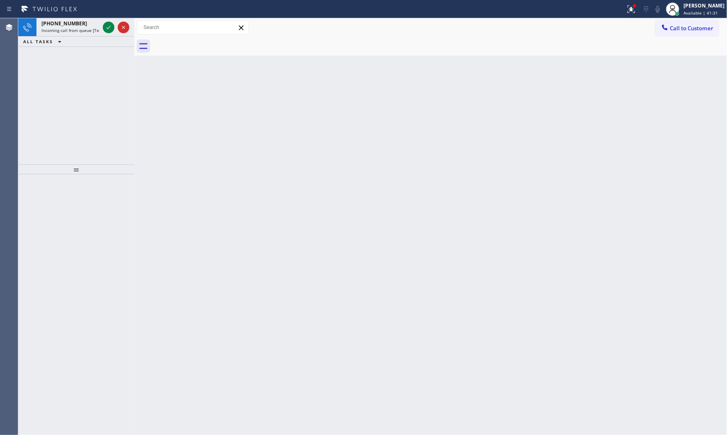
click at [89, 32] on span "Incoming call from queue [Test] All" at bounding box center [75, 30] width 69 height 6
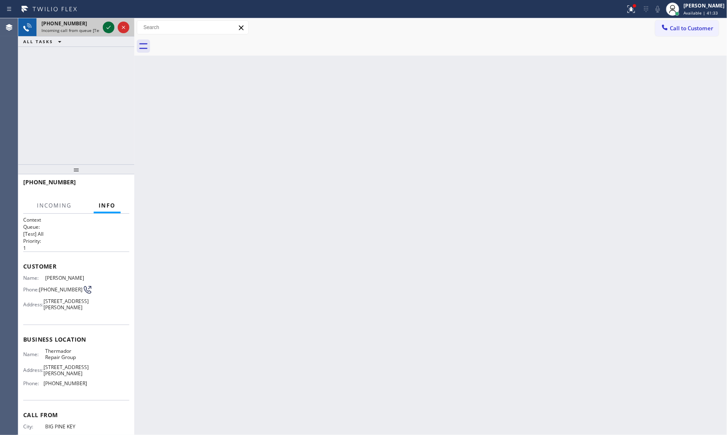
click at [104, 28] on icon at bounding box center [109, 27] width 10 height 10
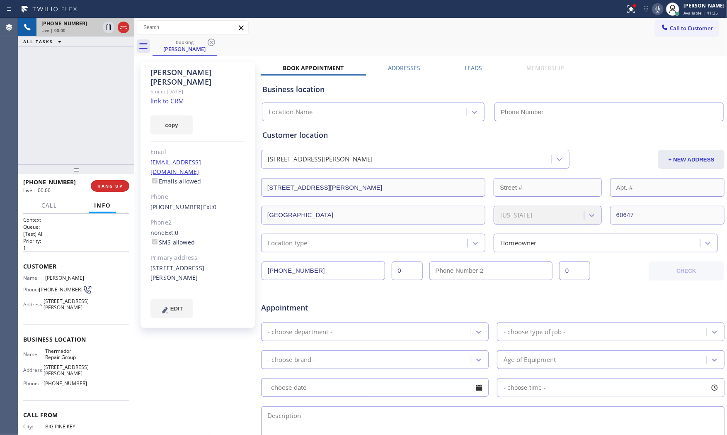
type input "[PHONE_NUMBER]"
click at [170, 97] on link "link to CRM" at bounding box center [168, 101] width 34 height 8
click at [105, 185] on span "HANG UP" at bounding box center [109, 186] width 25 height 6
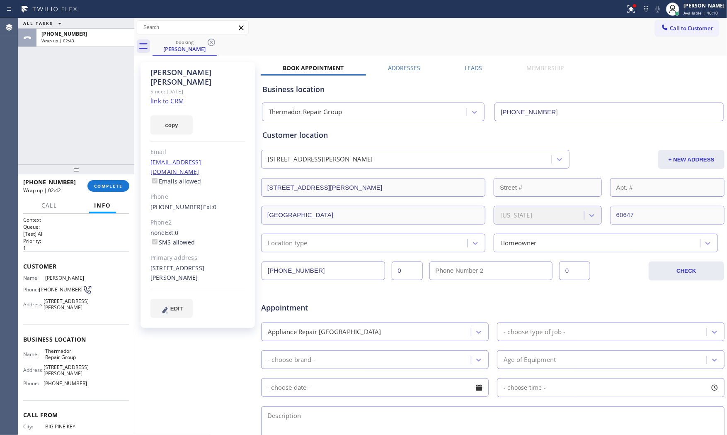
click at [109, 204] on span "Info" at bounding box center [102, 205] width 17 height 7
click at [108, 181] on button "COMPLETE" at bounding box center [108, 186] width 42 height 12
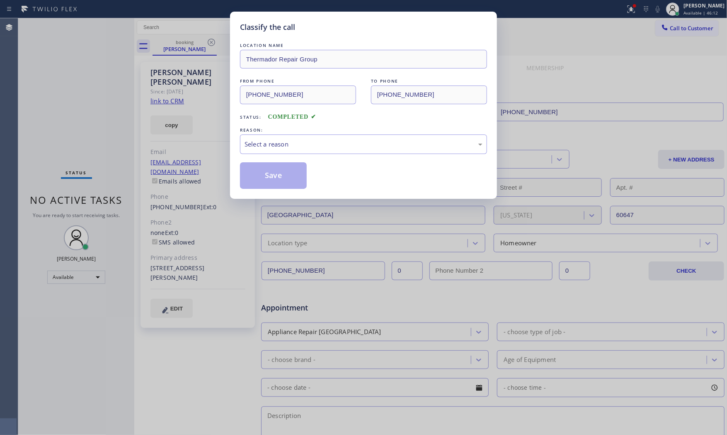
click at [287, 155] on div "LOCATION NAME Thermador Repair Group FROM PHONE [PHONE_NUMBER] TO PHONE [PHONE_…" at bounding box center [363, 115] width 247 height 148
click at [274, 149] on div "Select a reason" at bounding box center [363, 143] width 247 height 19
click at [267, 169] on button "Save" at bounding box center [273, 175] width 67 height 27
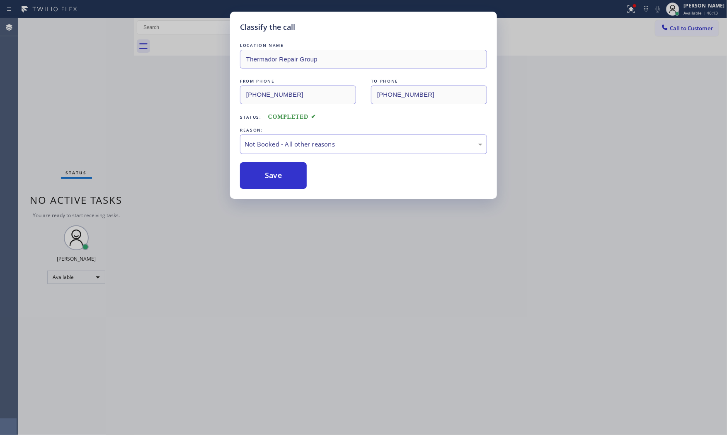
click at [267, 169] on button "Save" at bounding box center [273, 175] width 67 height 27
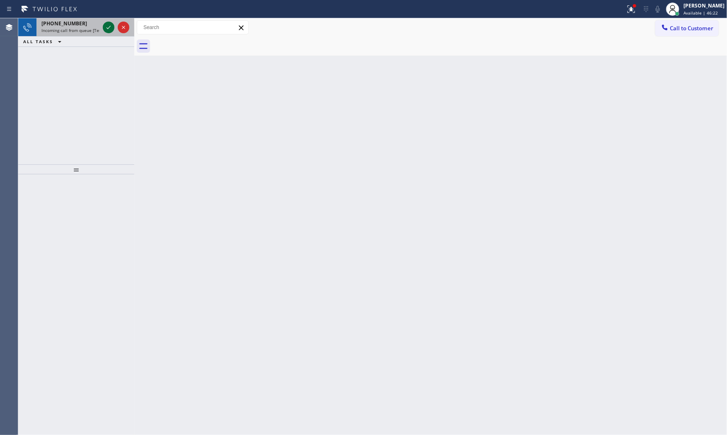
click at [108, 27] on icon at bounding box center [109, 27] width 10 height 10
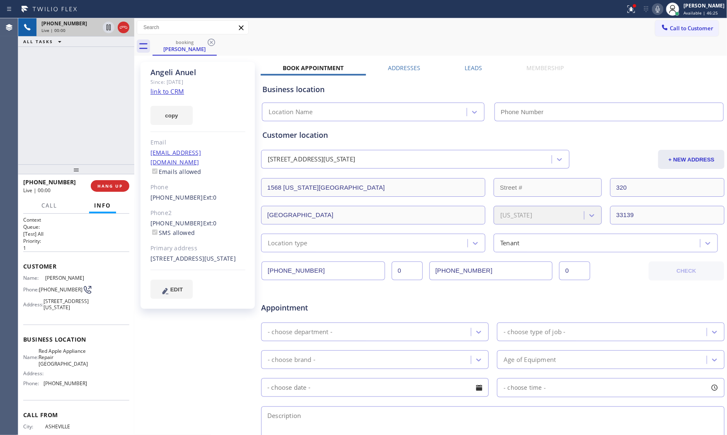
type input "[PHONE_NUMBER]"
click at [170, 90] on link "link to CRM" at bounding box center [168, 91] width 34 height 8
click at [112, 187] on span "HANG UP" at bounding box center [109, 186] width 25 height 6
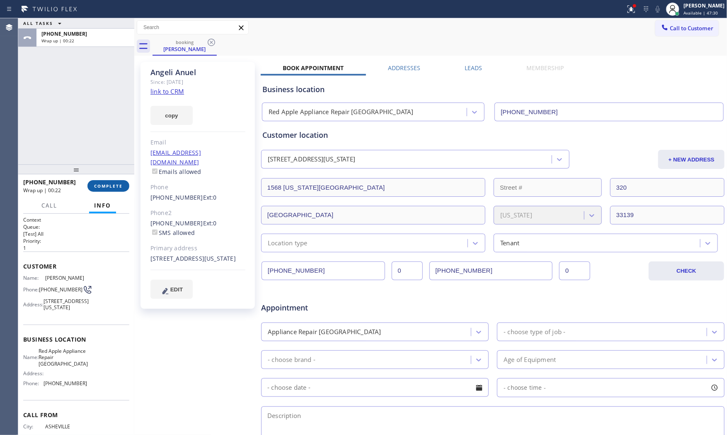
drag, startPoint x: 107, startPoint y: 188, endPoint x: 111, endPoint y: 188, distance: 4.6
click at [107, 189] on button "COMPLETE" at bounding box center [108, 186] width 42 height 12
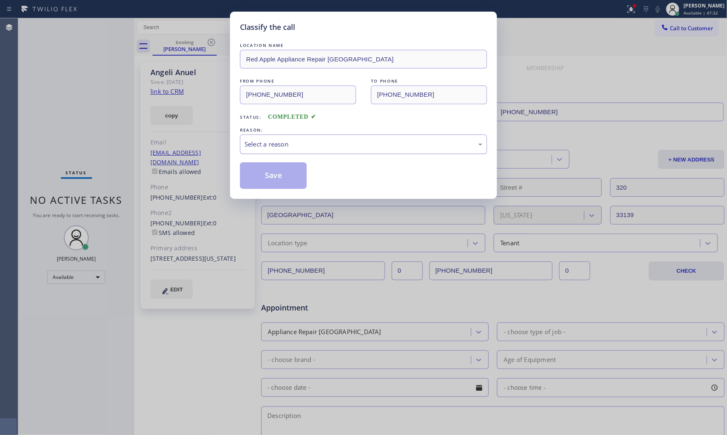
click at [272, 146] on div "Select a reason" at bounding box center [364, 144] width 238 height 10
click at [277, 175] on button "Save" at bounding box center [273, 175] width 67 height 27
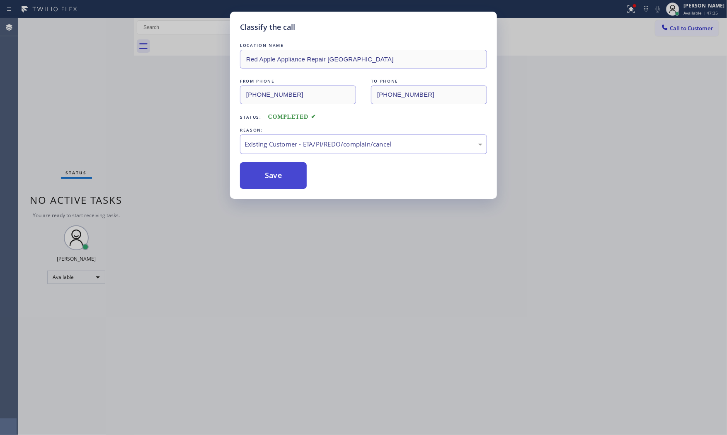
click at [277, 175] on button "Save" at bounding box center [273, 175] width 67 height 27
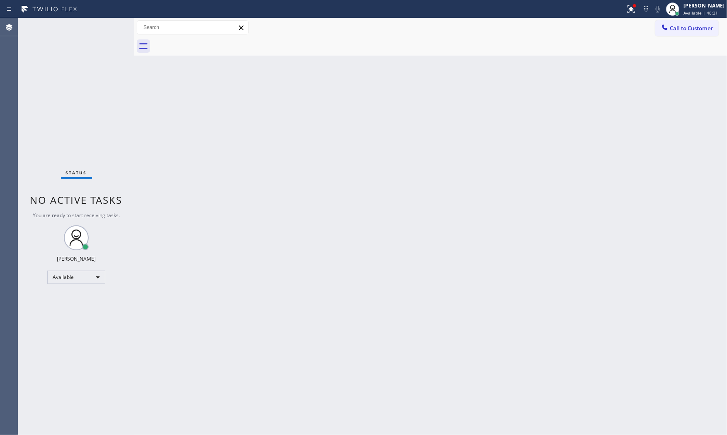
click at [92, 79] on div "Status No active tasks You are ready to start receiving tasks. [PERSON_NAME] Av…" at bounding box center [76, 226] width 116 height 416
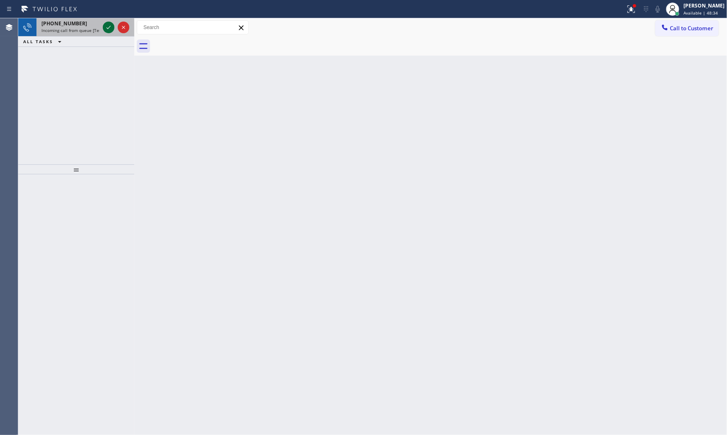
click at [110, 27] on icon at bounding box center [109, 27] width 4 height 3
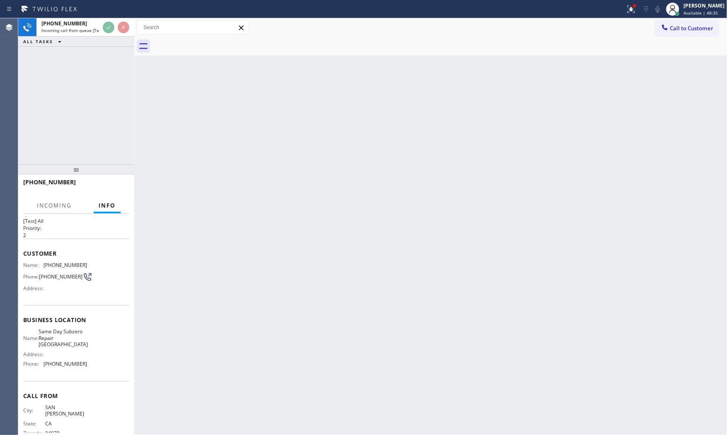
scroll to position [26, 0]
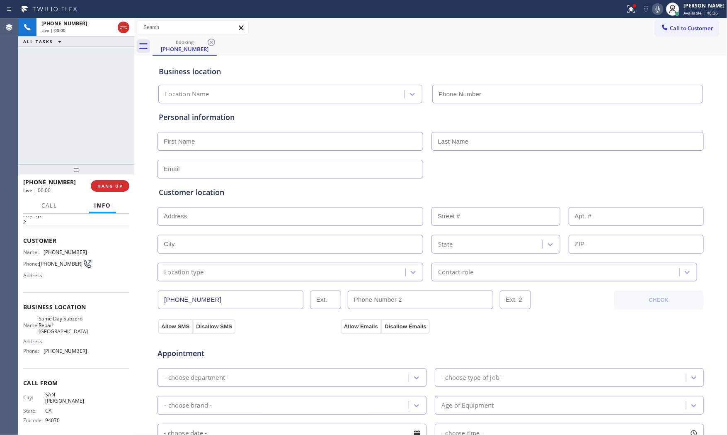
type input "[PHONE_NUMBER]"
click at [106, 183] on span "HANG UP" at bounding box center [109, 186] width 25 height 6
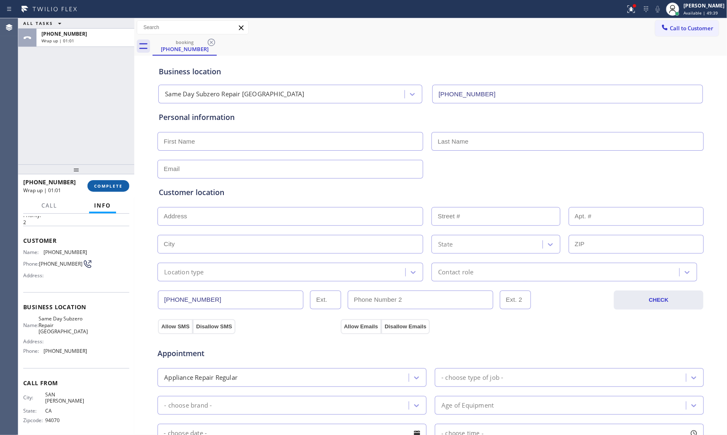
click at [108, 181] on button "COMPLETE" at bounding box center [108, 186] width 42 height 12
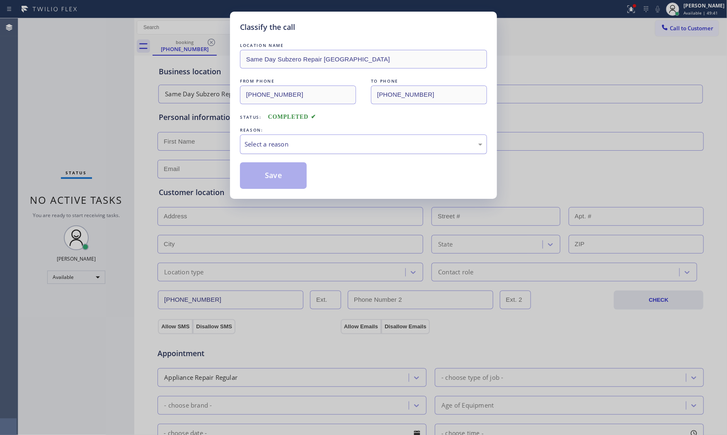
click at [292, 144] on div "Select a reason" at bounding box center [364, 144] width 238 height 10
click at [275, 174] on button "Save" at bounding box center [273, 175] width 67 height 27
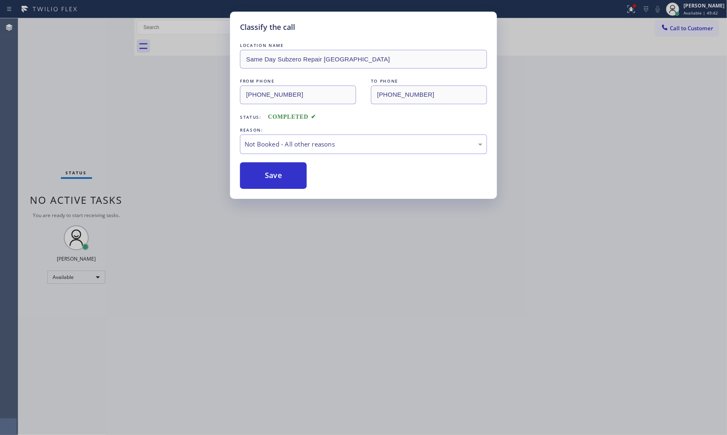
click at [275, 174] on button "Save" at bounding box center [273, 175] width 67 height 27
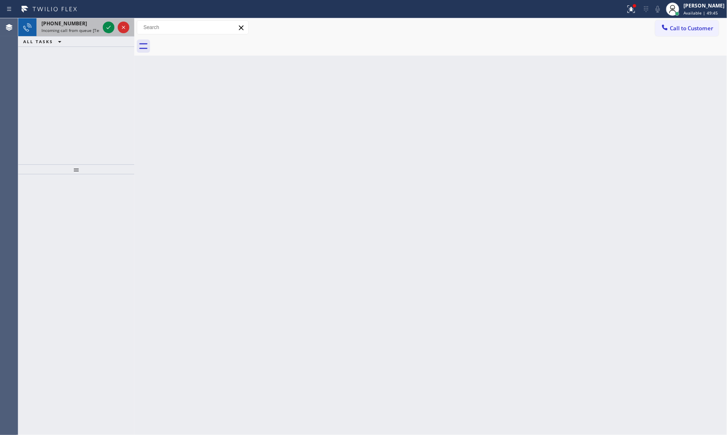
click at [91, 28] on span "Incoming call from queue [Test] All" at bounding box center [75, 30] width 69 height 6
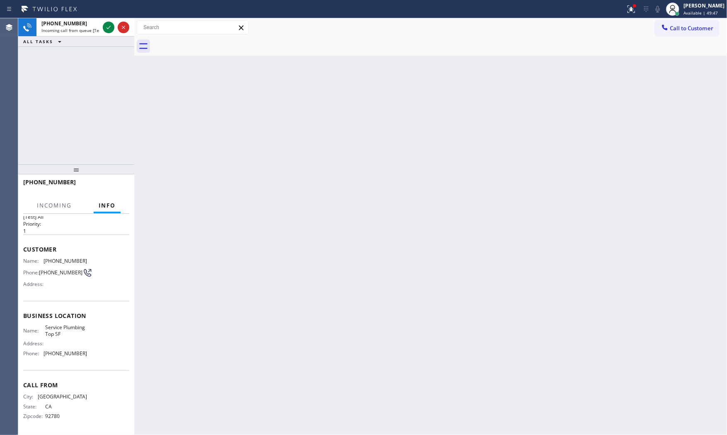
scroll to position [26, 0]
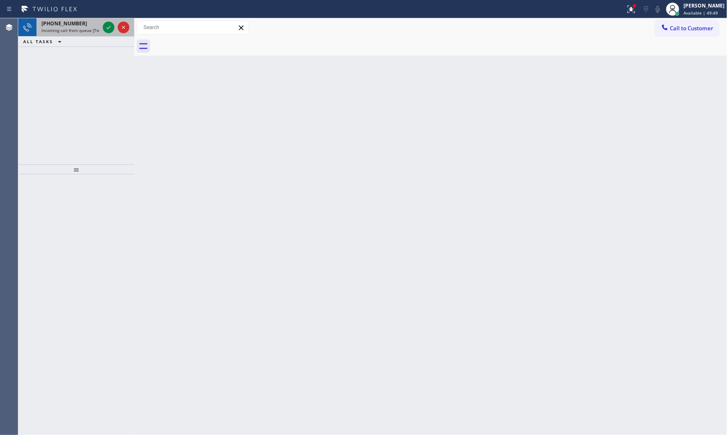
click at [69, 27] on span "[PHONE_NUMBER]" at bounding box center [64, 23] width 46 height 7
click at [90, 27] on span "Incoming call from queue [Test] All" at bounding box center [75, 30] width 69 height 6
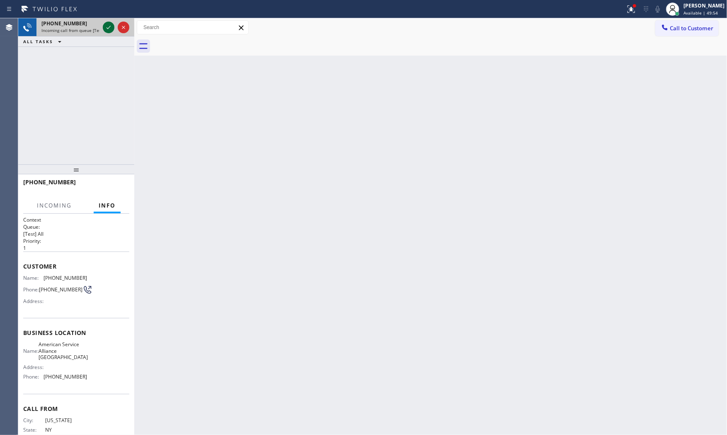
click at [112, 27] on icon at bounding box center [109, 27] width 10 height 10
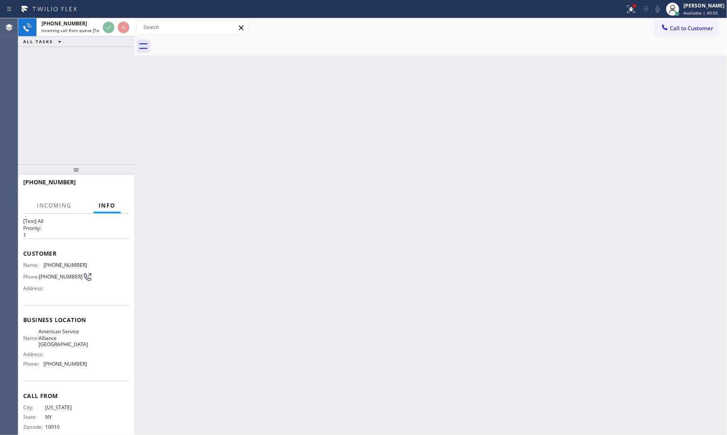
scroll to position [26, 0]
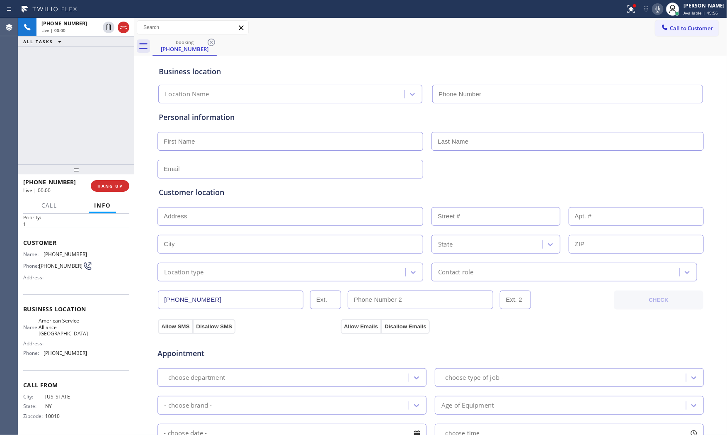
type input "[PHONE_NUMBER]"
click at [632, 7] on div at bounding box center [634, 5] width 5 height 5
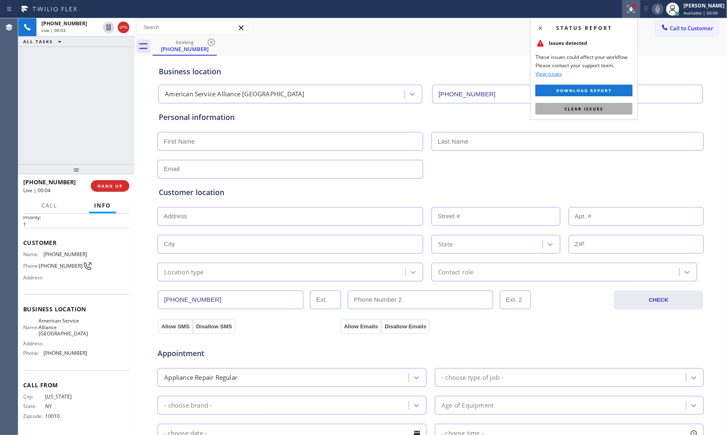
click at [587, 106] on span "Clear issues" at bounding box center [584, 109] width 39 height 6
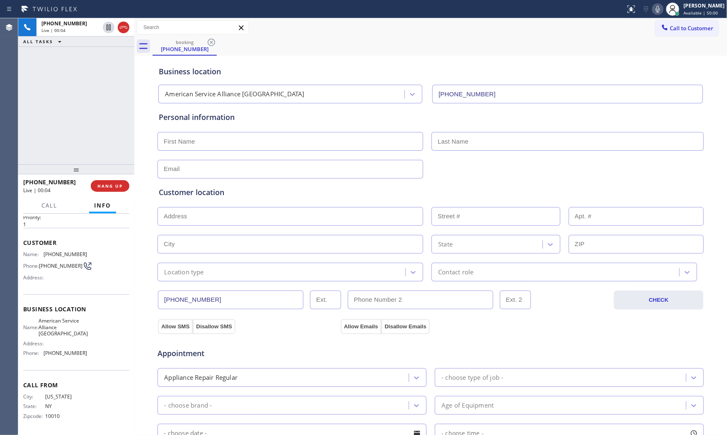
click at [657, 10] on icon at bounding box center [658, 9] width 4 height 7
click at [653, 10] on icon at bounding box center [658, 9] width 10 height 10
click at [656, 6] on icon at bounding box center [658, 9] width 4 height 7
drag, startPoint x: 117, startPoint y: 183, endPoint x: 333, endPoint y: 249, distance: 226.4
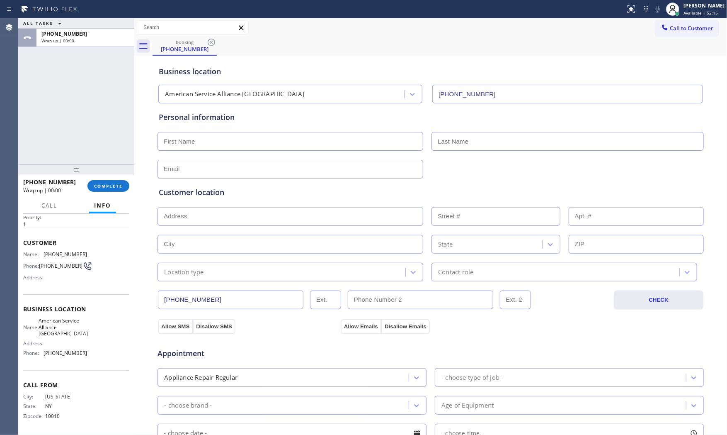
click at [312, 256] on div "ALL TASKS ALL TASKS ACTIVE TASKS TASKS IN WRAP UP [PHONE_NUMBER] Wrap up | 00:0…" at bounding box center [372, 226] width 709 height 416
click at [184, 146] on input "text" at bounding box center [291, 141] width 266 height 19
paste input "[GEOGRAPHIC_DATA], [GEOGRAPHIC_DATA] 94707"
type input "[GEOGRAPHIC_DATA], [GEOGRAPHIC_DATA] 94707"
click at [188, 219] on input "text" at bounding box center [291, 216] width 266 height 19
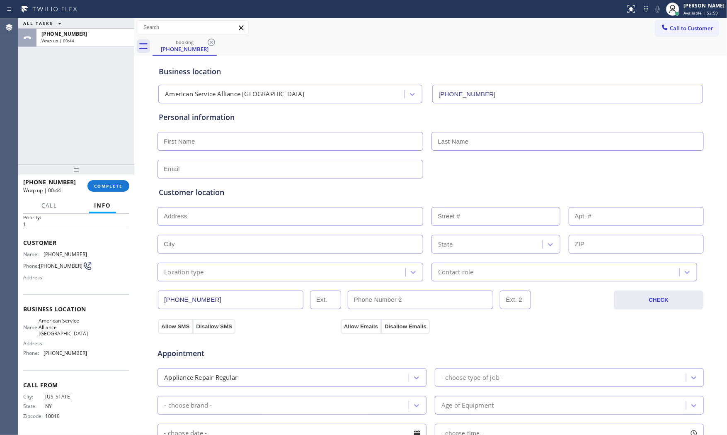
paste input "[GEOGRAPHIC_DATA], [GEOGRAPHIC_DATA] 94707"
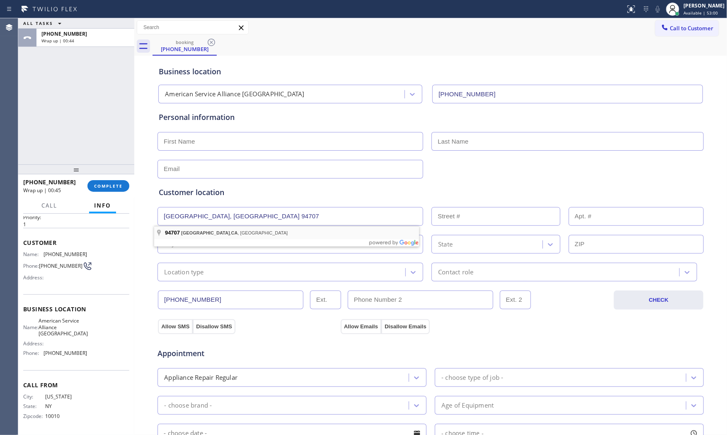
type input "[GEOGRAPHIC_DATA], [GEOGRAPHIC_DATA]"
type input "Berkeley"
type input "94707"
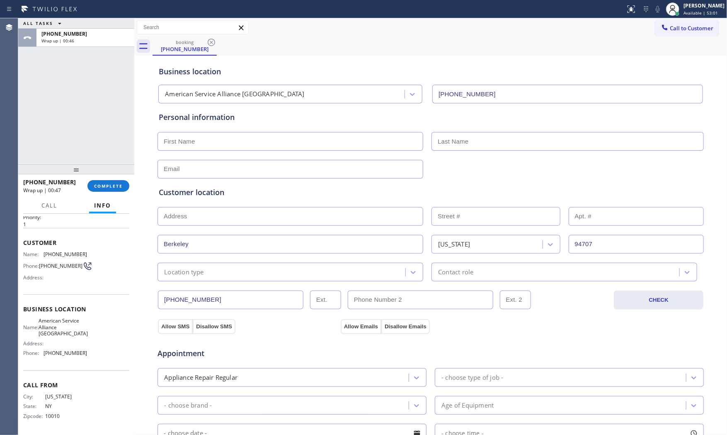
click at [292, 151] on div "Personal information" at bounding box center [431, 145] width 544 height 67
click at [292, 143] on input "text" at bounding box center [291, 141] width 266 height 19
type input "<"
type input "Ms"
type input "[PERSON_NAME]"
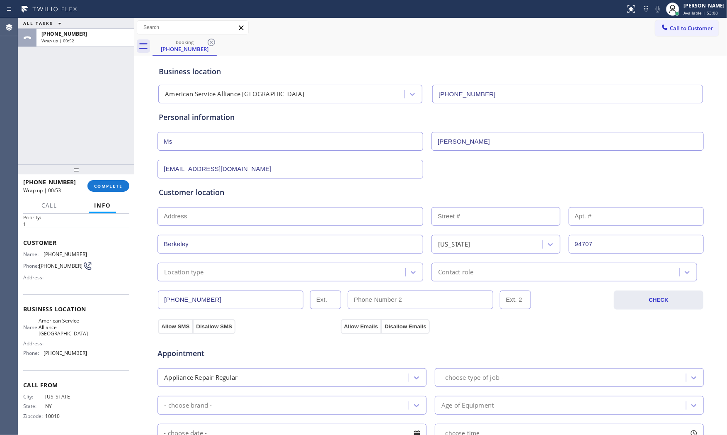
type input "[EMAIL_ADDRESS][DOMAIN_NAME]"
click at [178, 267] on div "Location type" at bounding box center [184, 272] width 40 height 10
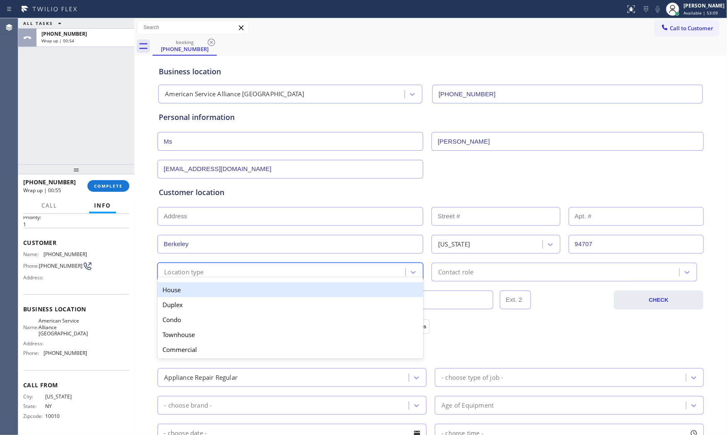
click at [181, 289] on div "House" at bounding box center [291, 289] width 266 height 15
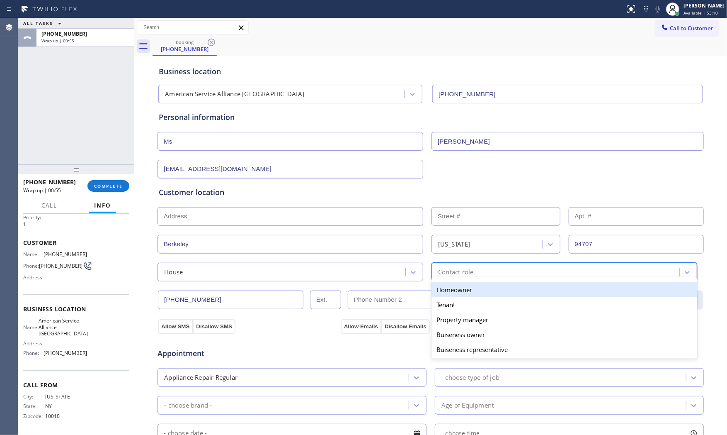
click at [444, 272] on div "Contact role" at bounding box center [455, 272] width 35 height 10
click at [445, 287] on div "Homeowner" at bounding box center [565, 289] width 266 height 15
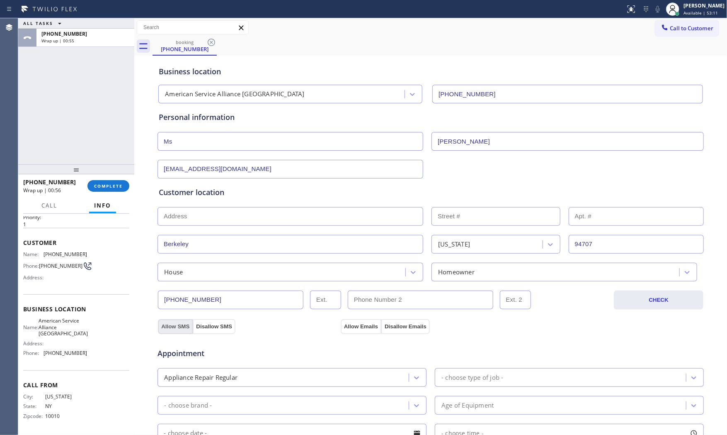
click at [167, 328] on button "Allow SMS" at bounding box center [175, 326] width 35 height 15
drag, startPoint x: 335, startPoint y: 322, endPoint x: 343, endPoint y: 323, distance: 8.3
click at [336, 322] on div "Allow SMS Disallow SMS Allow Emails Disallow Emails" at bounding box center [431, 325] width 548 height 17
drag, startPoint x: 343, startPoint y: 323, endPoint x: 349, endPoint y: 325, distance: 6.2
click at [344, 323] on button "Allow Emails" at bounding box center [361, 326] width 41 height 15
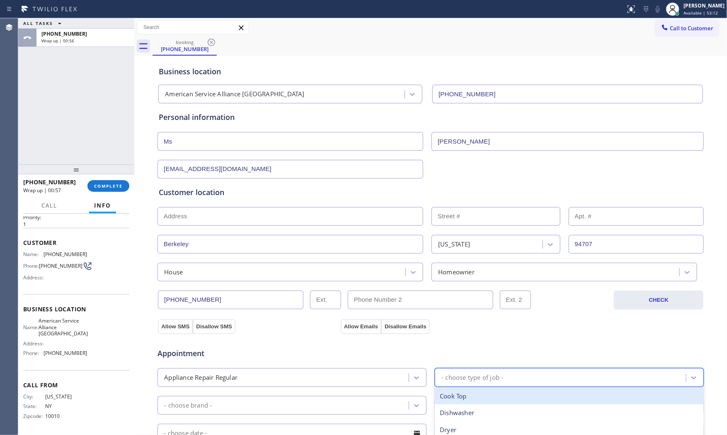
click at [467, 380] on div "- choose type of job -" at bounding box center [473, 377] width 62 height 10
type input "was"
click at [469, 411] on div "Washer" at bounding box center [569, 412] width 269 height 17
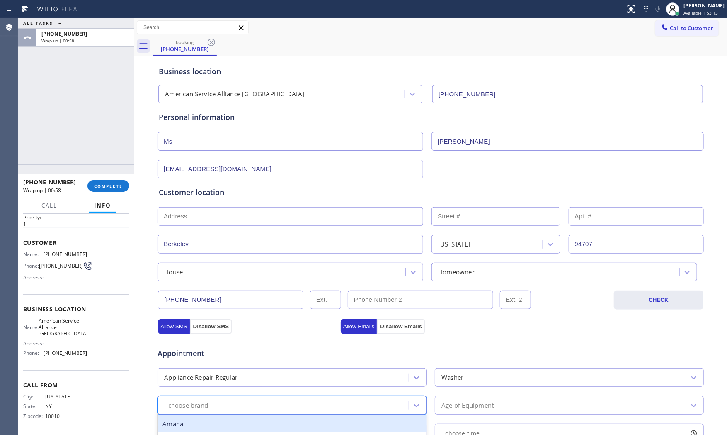
click at [299, 403] on div "- choose brand -" at bounding box center [284, 405] width 249 height 15
type input "LG"
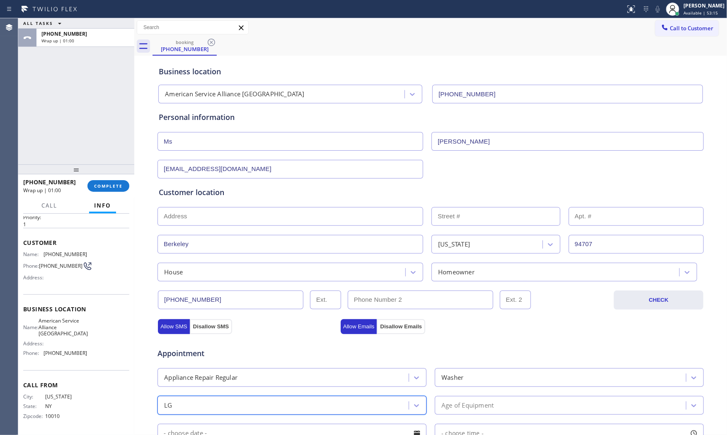
click at [491, 403] on div "Age of Equipment" at bounding box center [468, 405] width 52 height 10
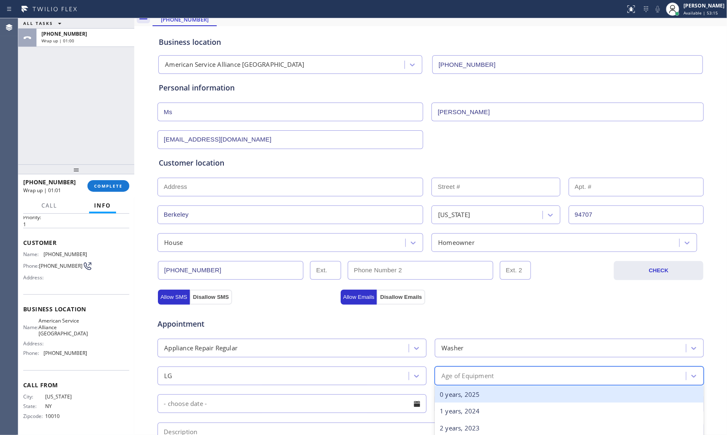
scroll to position [92, 0]
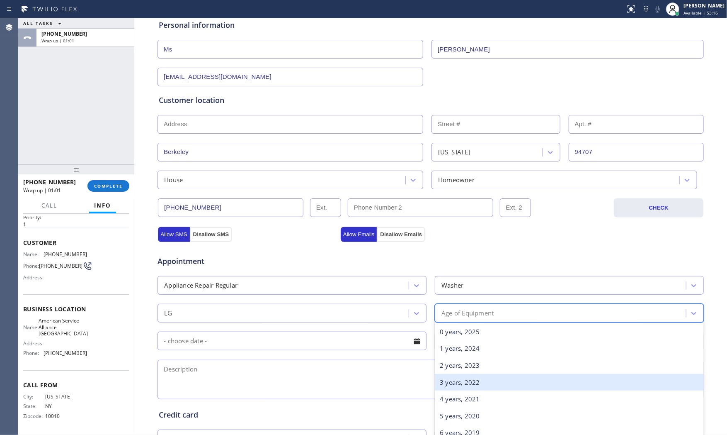
drag, startPoint x: 478, startPoint y: 382, endPoint x: 471, endPoint y: 382, distance: 6.6
click at [477, 382] on div "3 years, 2022" at bounding box center [569, 382] width 269 height 17
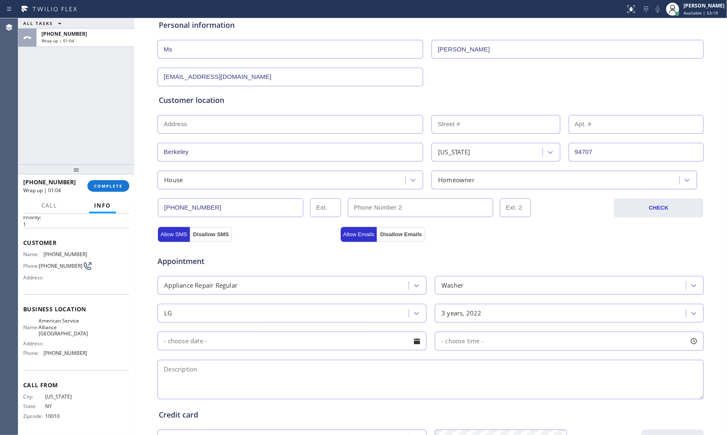
click at [361, 375] on textarea at bounding box center [431, 379] width 547 height 39
paste textarea "LG | washerSBS | small leak or drip. I tried to pull the drain area myself, and…"
click at [660, 370] on textarea "LG | washerSBS | small leak or drip. I tried to pull the drain area myself, and…" at bounding box center [431, 379] width 547 height 39
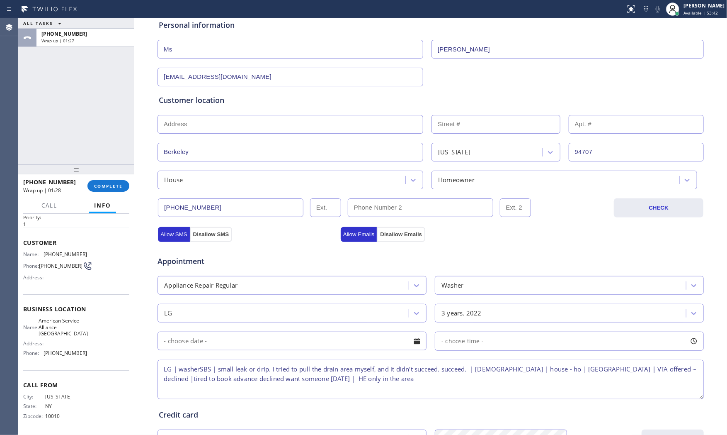
click at [508, 383] on textarea "LG | washerSBS | small leak or drip. I tried to pull the drain area myself, and…" at bounding box center [431, 379] width 547 height 39
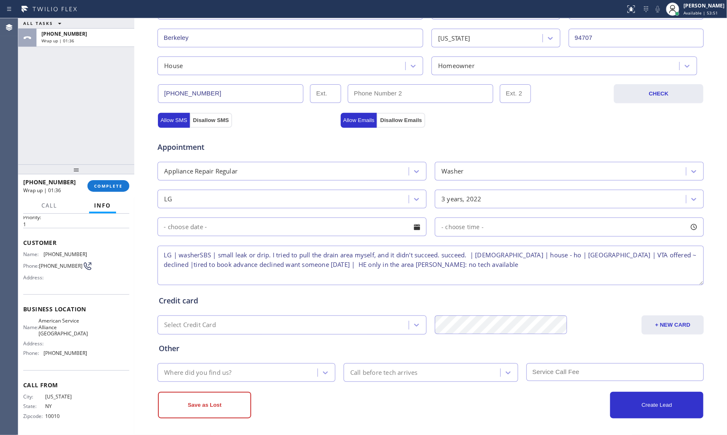
scroll to position [208, 0]
type textarea "LG | washerSBS | small leak or drip. I tried to pull the drain area myself, and…"
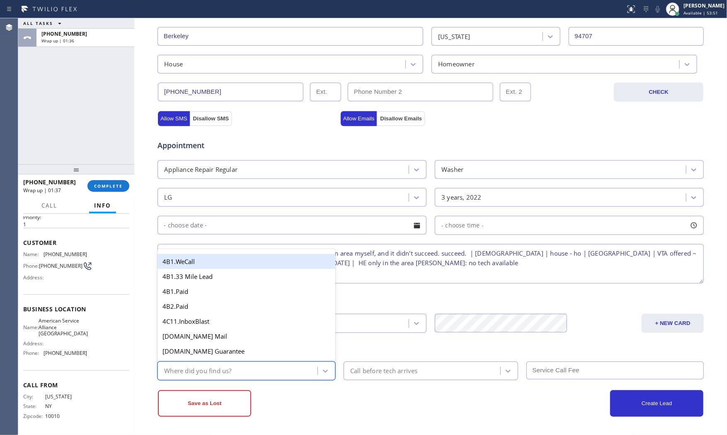
click at [262, 381] on div "Business location American Service Alliance [GEOGRAPHIC_DATA] [PHONE_NUMBER] Pe…" at bounding box center [430, 133] width 589 height 566
type input "goo"
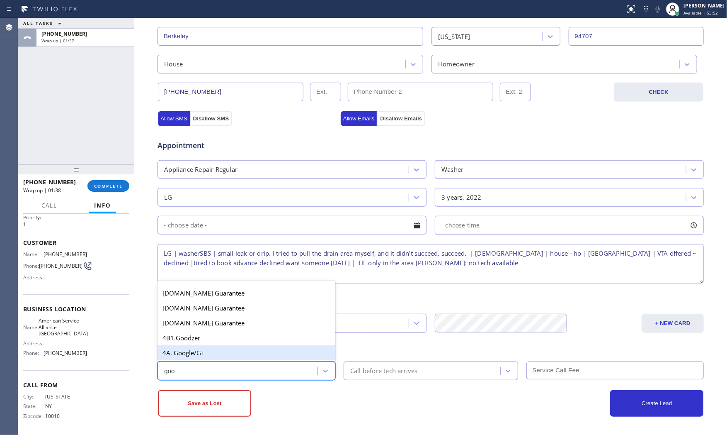
click at [254, 355] on div "4A. Google/G+" at bounding box center [247, 352] width 178 height 15
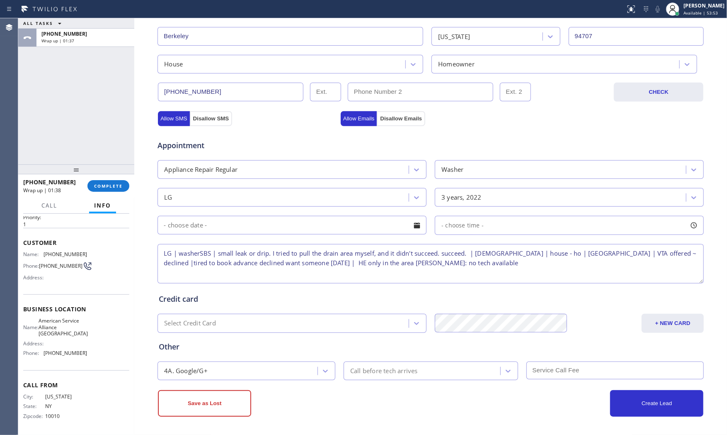
drag, startPoint x: 340, startPoint y: 396, endPoint x: 256, endPoint y: 403, distance: 84.1
click at [339, 396] on div "Save as Lost" at bounding box center [294, 403] width 273 height 27
click at [237, 401] on button "Save as Lost" at bounding box center [204, 403] width 93 height 27
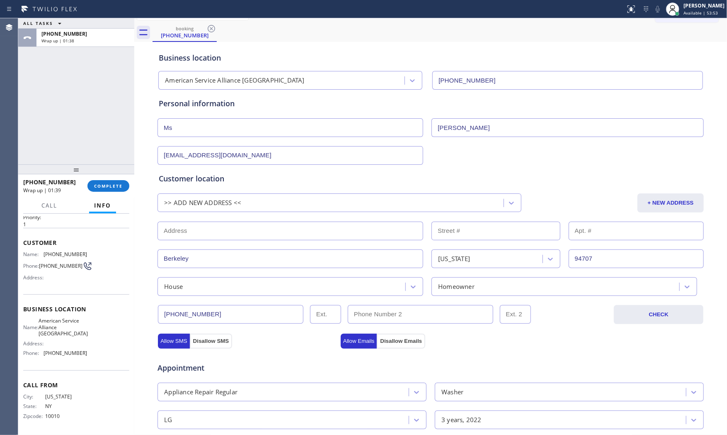
scroll to position [0, 0]
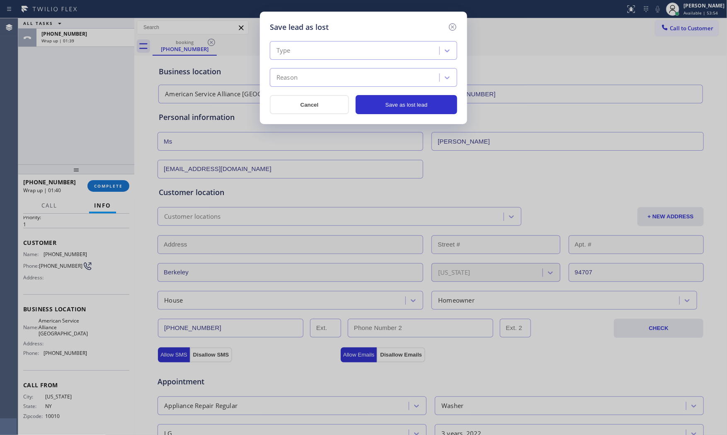
click at [294, 62] on div "Type Reason" at bounding box center [363, 64] width 187 height 46
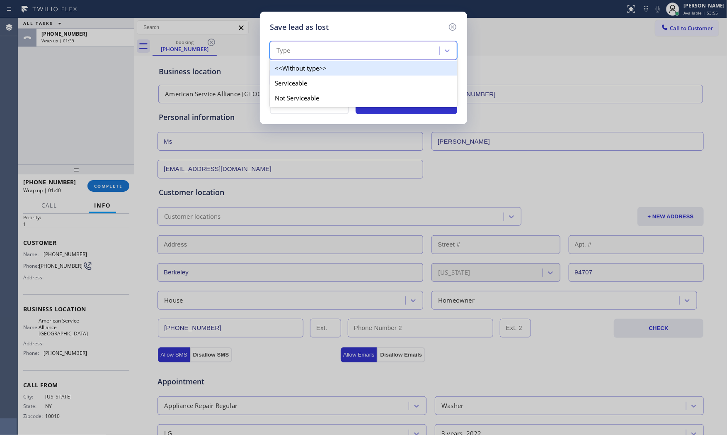
click at [299, 53] on div "Type" at bounding box center [355, 51] width 167 height 15
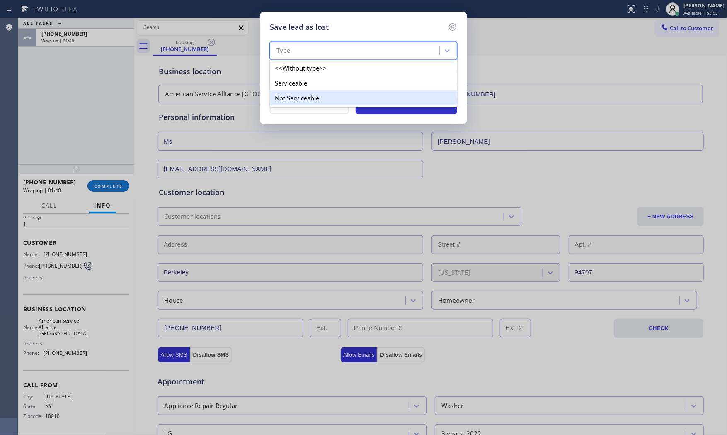
click at [304, 94] on div "Not Serviceable" at bounding box center [363, 97] width 187 height 15
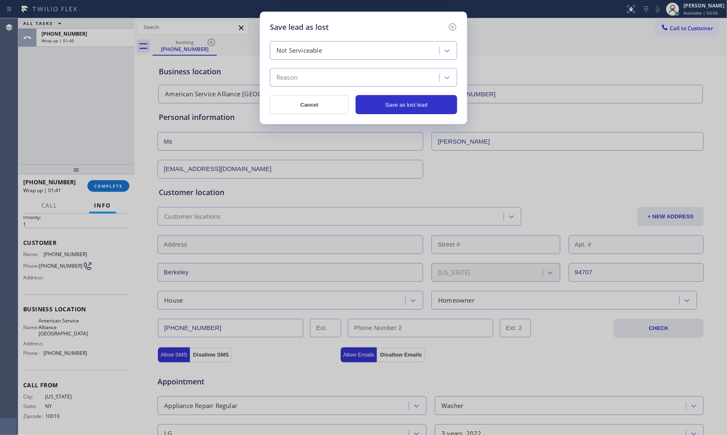
click at [306, 82] on div "Reason" at bounding box center [355, 77] width 167 height 15
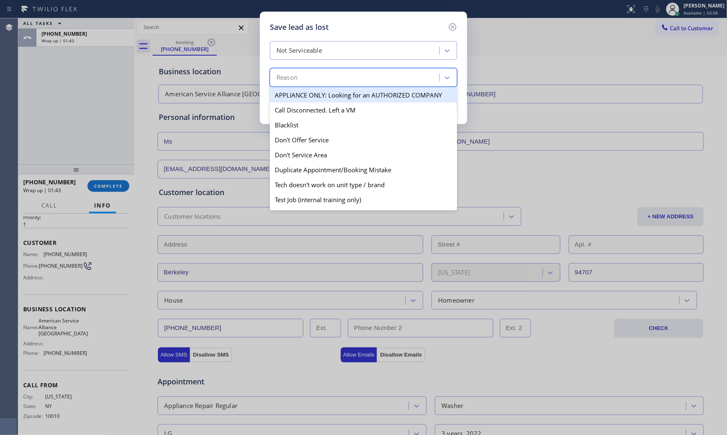
click at [311, 47] on div "Not Serviceable" at bounding box center [300, 51] width 46 height 10
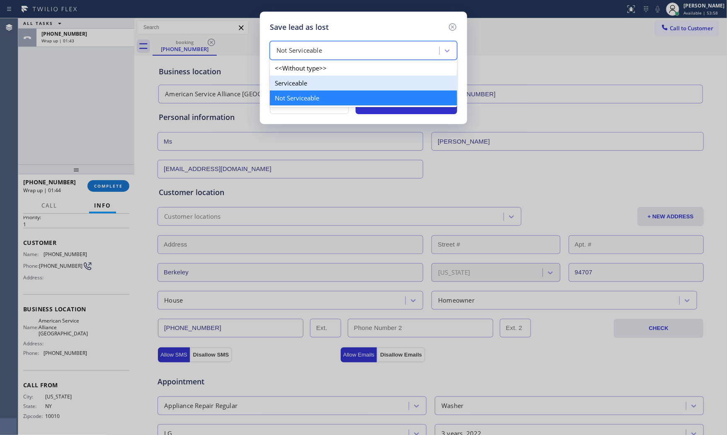
click at [299, 89] on div "Serviceable" at bounding box center [363, 82] width 187 height 15
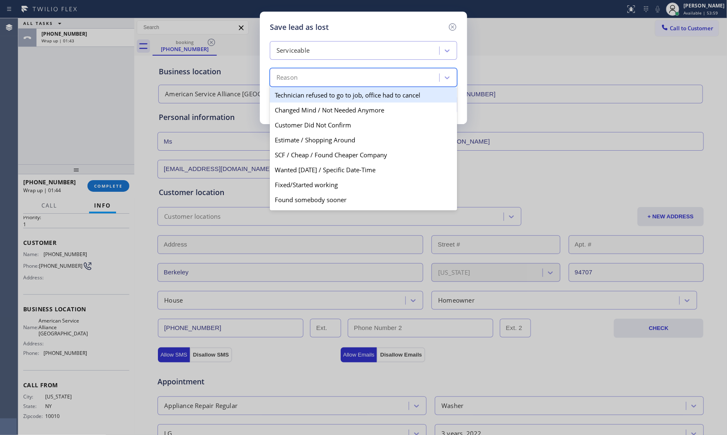
click at [299, 86] on div "Reason" at bounding box center [363, 77] width 187 height 19
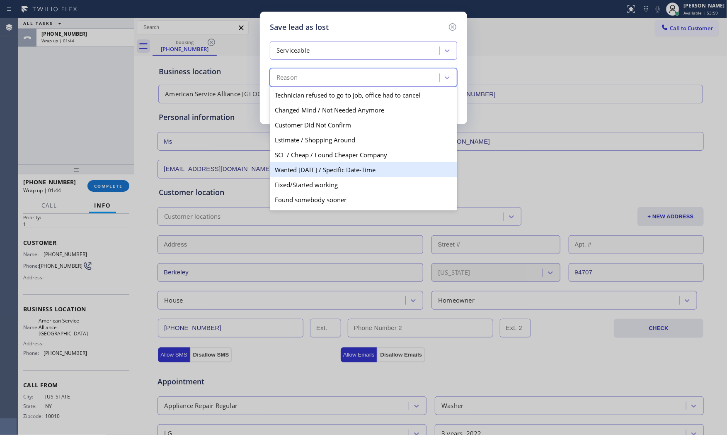
scroll to position [43, 0]
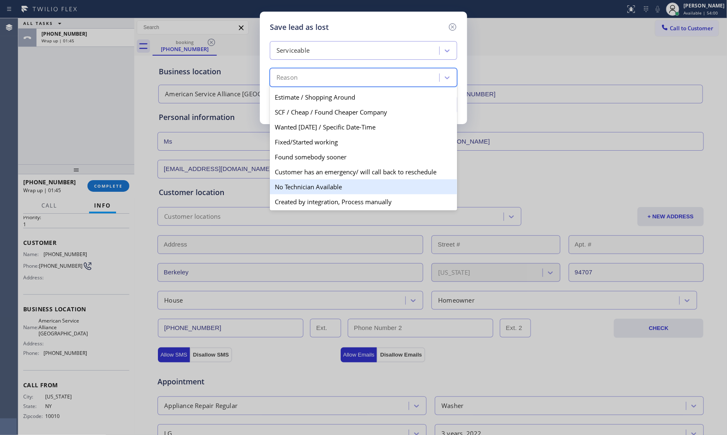
click at [314, 182] on div "No Technician Available" at bounding box center [363, 186] width 187 height 15
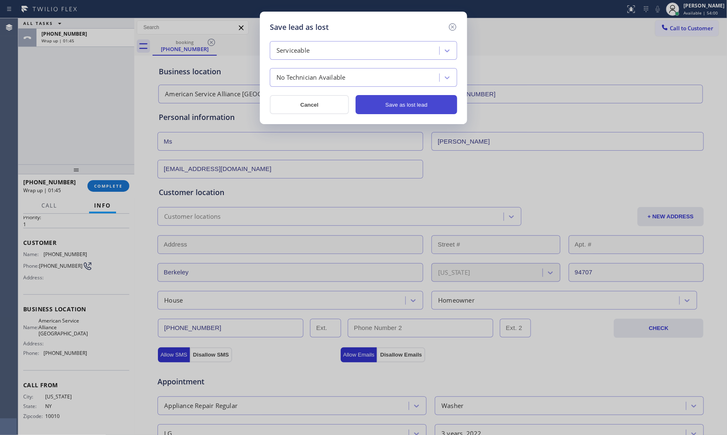
click at [406, 106] on button "Save as lost lead" at bounding box center [407, 104] width 102 height 19
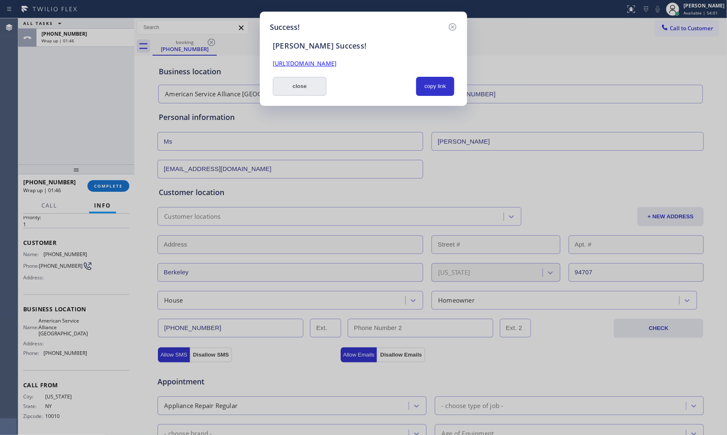
click at [300, 92] on button "close" at bounding box center [300, 86] width 54 height 19
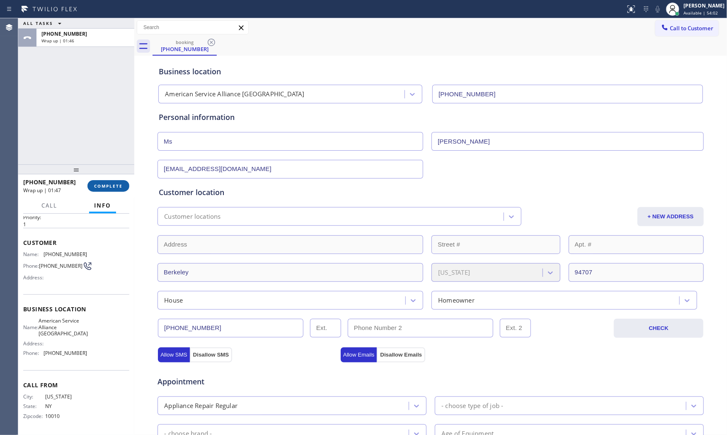
drag, startPoint x: 117, startPoint y: 173, endPoint x: 116, endPoint y: 185, distance: 12.9
click at [117, 173] on div at bounding box center [76, 169] width 116 height 10
click at [117, 186] on span "COMPLETE" at bounding box center [108, 186] width 29 height 6
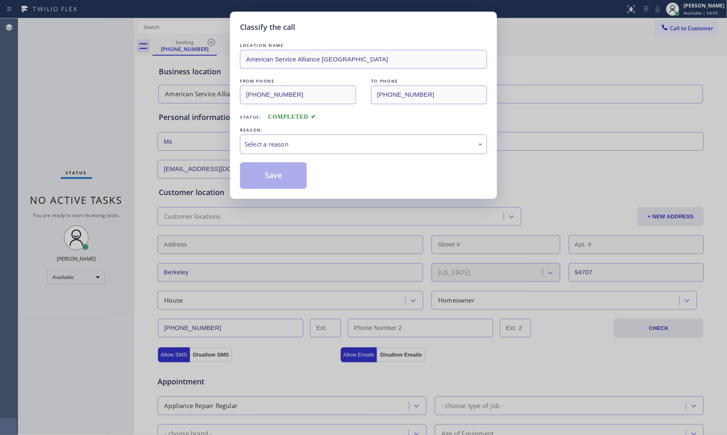
click at [334, 152] on div "Select a reason" at bounding box center [363, 143] width 247 height 19
click at [284, 173] on button "Save" at bounding box center [273, 175] width 67 height 27
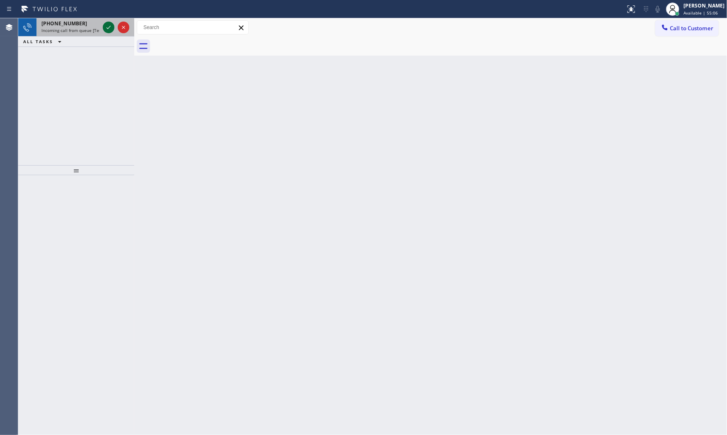
click at [106, 26] on icon at bounding box center [109, 27] width 10 height 10
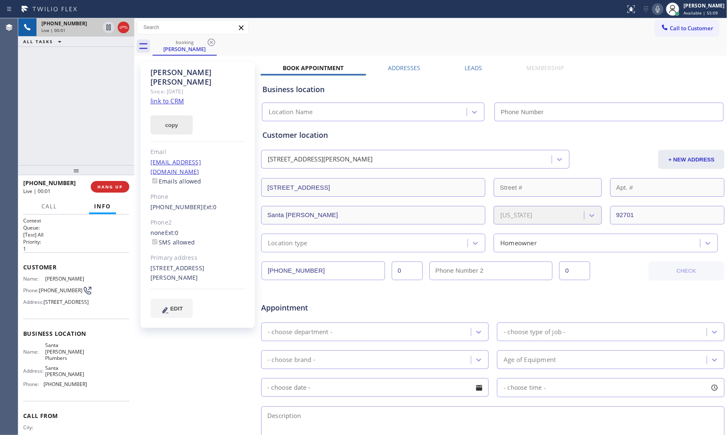
type input "[PHONE_NUMBER]"
click at [173, 97] on link "link to CRM" at bounding box center [168, 101] width 34 height 8
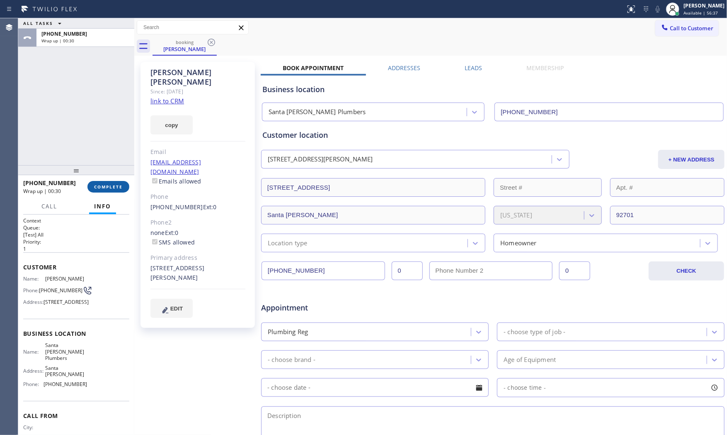
click at [101, 191] on button "COMPLETE" at bounding box center [108, 187] width 42 height 12
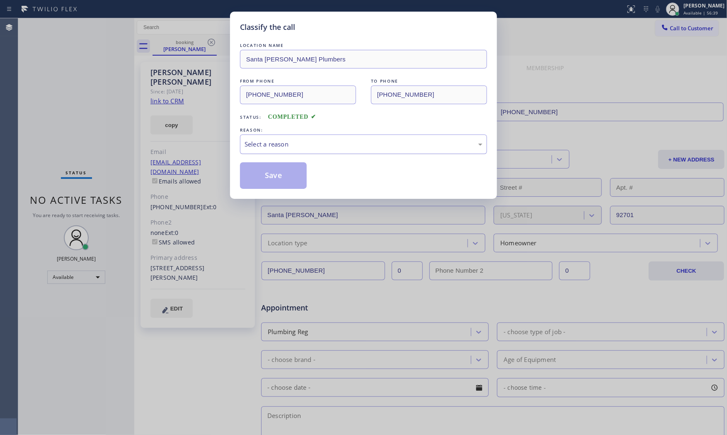
click at [337, 146] on div "Select a reason" at bounding box center [364, 144] width 238 height 10
click at [292, 175] on button "Save" at bounding box center [273, 175] width 67 height 27
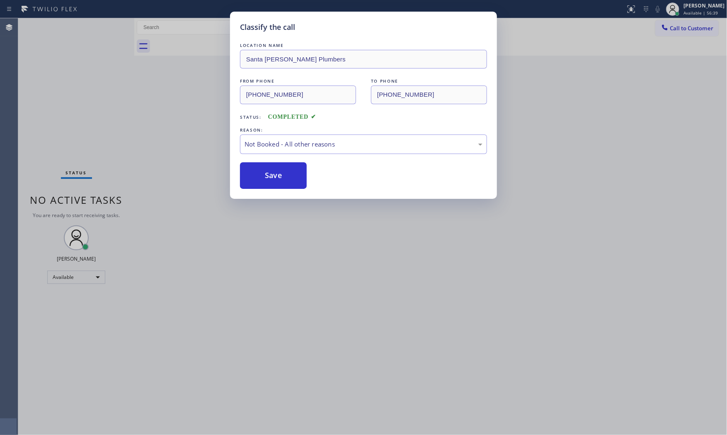
click at [292, 175] on button "Save" at bounding box center [273, 175] width 67 height 27
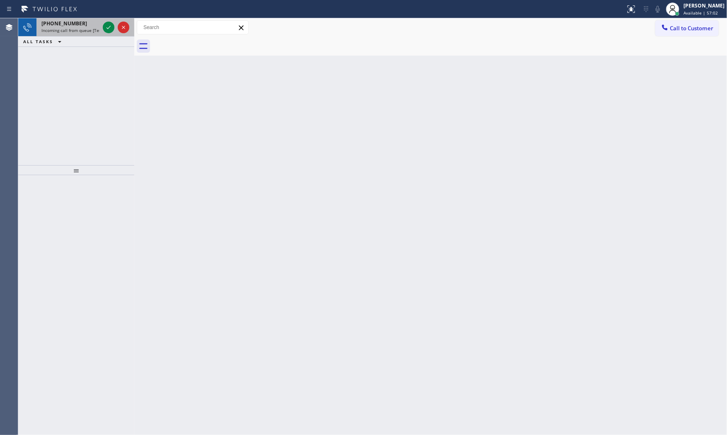
click at [56, 29] on span "Incoming call from queue [Test] All" at bounding box center [75, 30] width 69 height 6
click at [80, 23] on div "[PHONE_NUMBER]" at bounding box center [70, 23] width 58 height 7
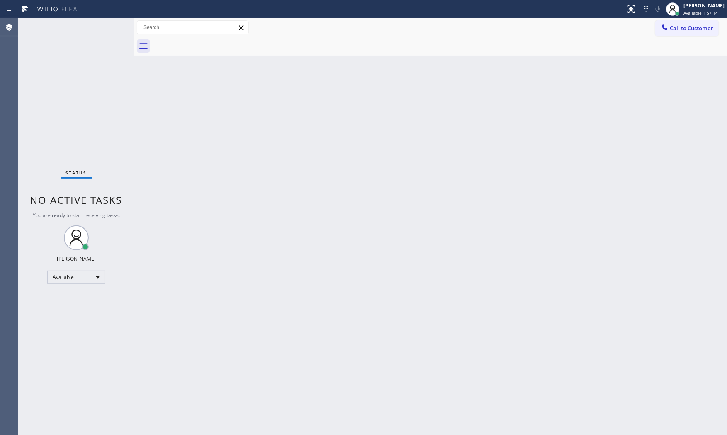
click at [102, 25] on div "Status No active tasks You are ready to start receiving tasks. [PERSON_NAME] Av…" at bounding box center [76, 226] width 116 height 416
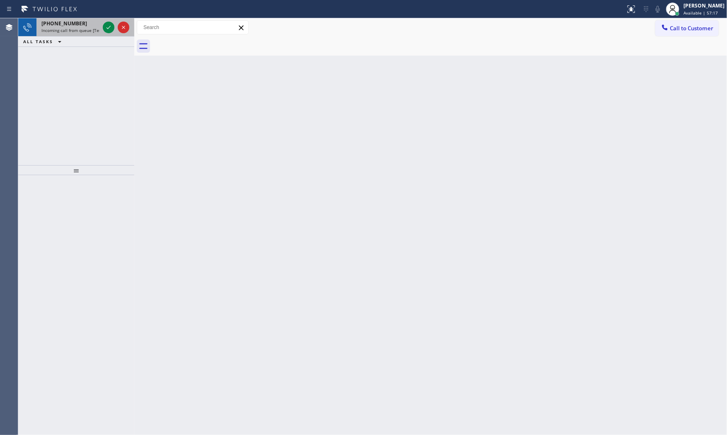
click at [88, 27] on div "[PHONE_NUMBER] Incoming call from queue [Test] All" at bounding box center [68, 27] width 65 height 18
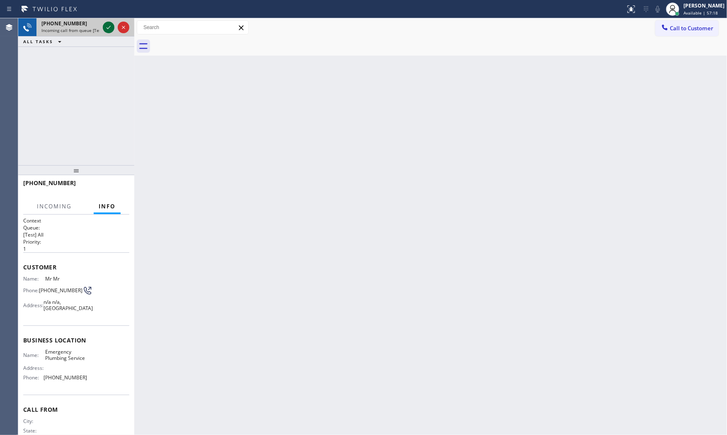
click at [112, 27] on icon at bounding box center [109, 27] width 10 height 10
click at [115, 25] on div at bounding box center [116, 27] width 30 height 18
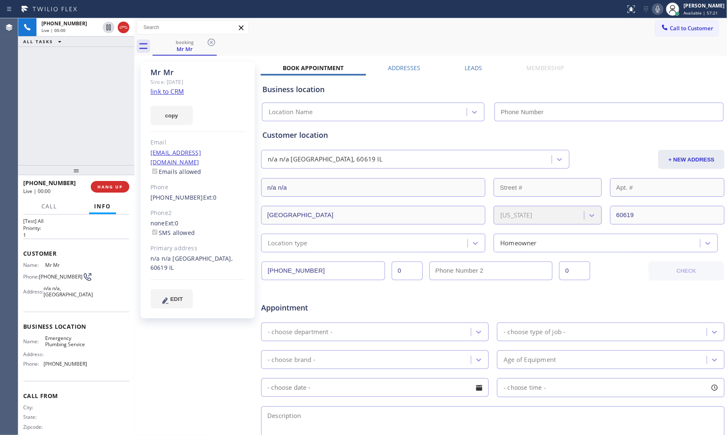
scroll to position [32, 0]
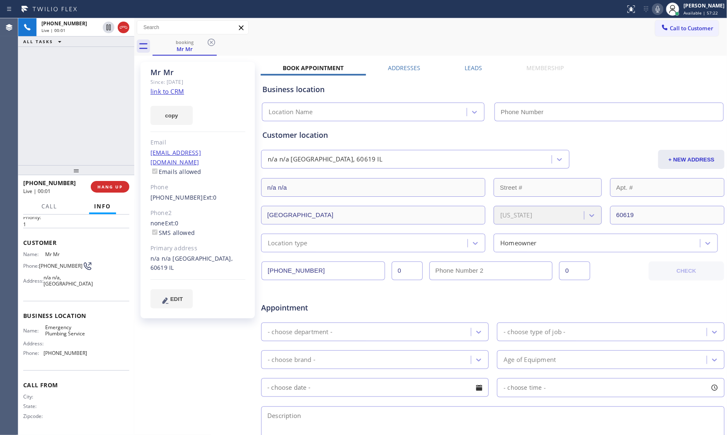
type input "[PHONE_NUMBER]"
click at [174, 90] on link "link to CRM" at bounding box center [168, 91] width 34 height 8
click at [101, 184] on span "HANG UP" at bounding box center [109, 187] width 25 height 6
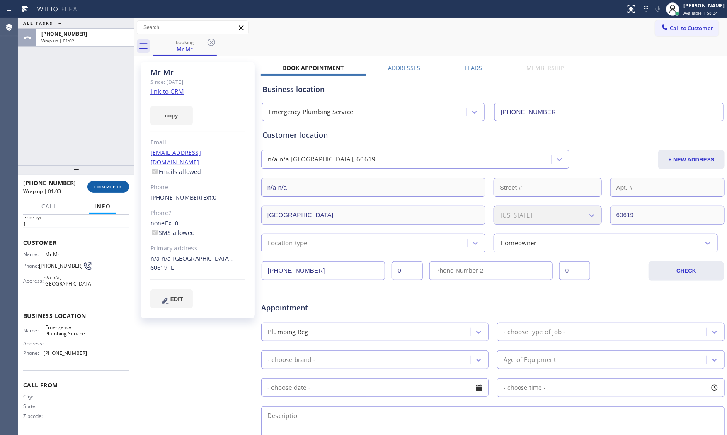
click at [102, 182] on button "COMPLETE" at bounding box center [108, 187] width 42 height 12
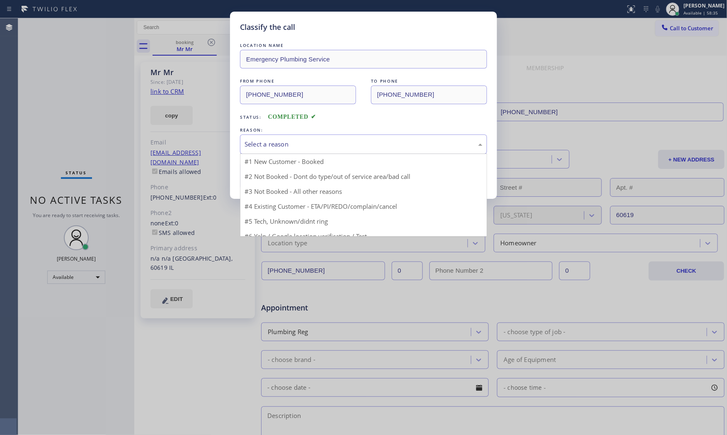
click at [335, 143] on div "Select a reason" at bounding box center [364, 144] width 238 height 10
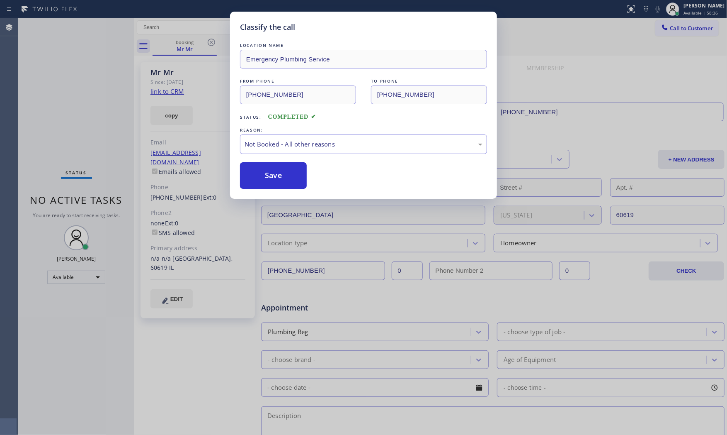
click at [295, 175] on button "Save" at bounding box center [273, 175] width 67 height 27
click at [294, 175] on button "Save" at bounding box center [273, 175] width 67 height 27
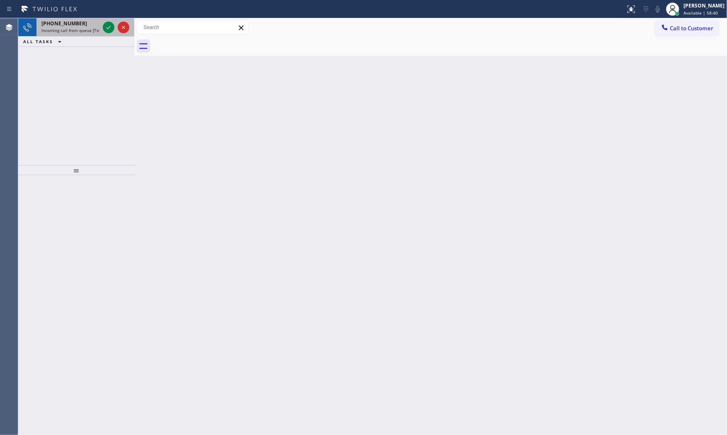
drag, startPoint x: 79, startPoint y: 28, endPoint x: 94, endPoint y: 29, distance: 14.5
click at [80, 28] on span "Incoming call from queue [Test] All" at bounding box center [75, 30] width 69 height 6
click at [77, 29] on span "Incoming call from queue [Test] All" at bounding box center [75, 30] width 69 height 6
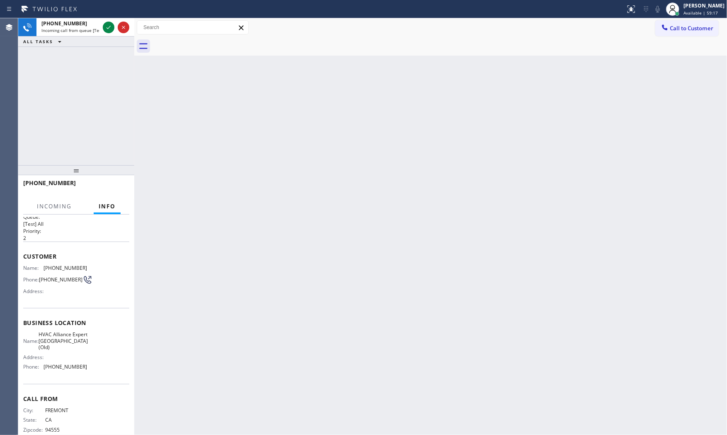
scroll to position [26, 0]
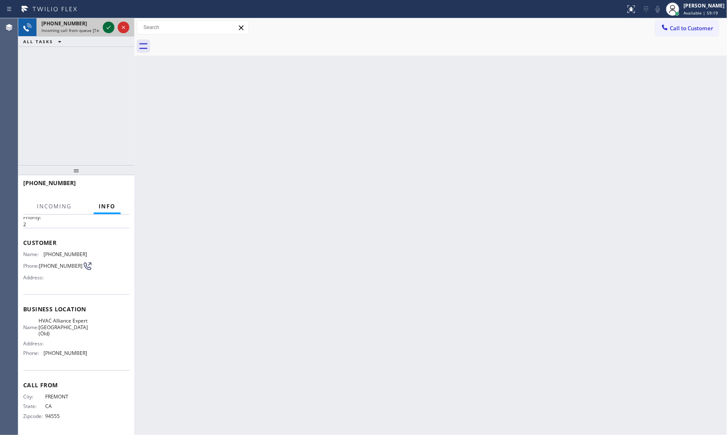
click at [106, 32] on button at bounding box center [109, 28] width 12 height 12
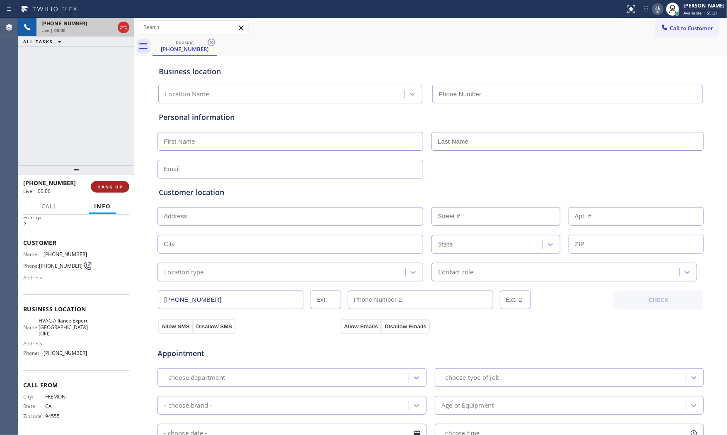
type input "[PHONE_NUMBER]"
click at [106, 187] on span "HANG UP" at bounding box center [109, 187] width 25 height 6
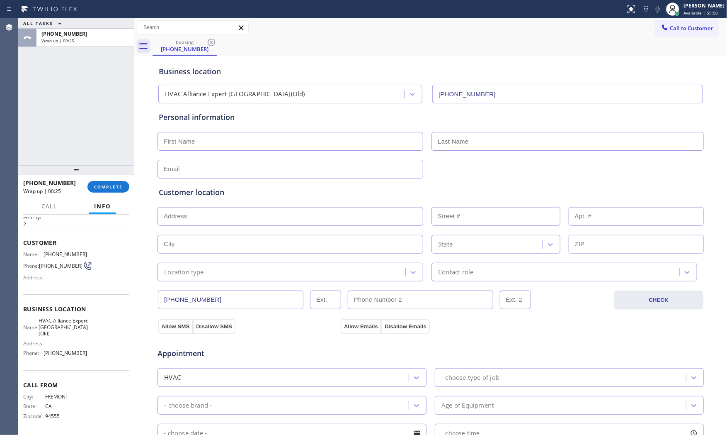
click at [111, 180] on div "[PHONE_NUMBER] Wrap up | 00:25 COMPLETE" at bounding box center [76, 187] width 106 height 22
click at [112, 180] on div "[PHONE_NUMBER] Wrap up | 00:26 COMPLETE" at bounding box center [76, 187] width 106 height 22
click at [115, 184] on span "COMPLETE" at bounding box center [108, 187] width 29 height 6
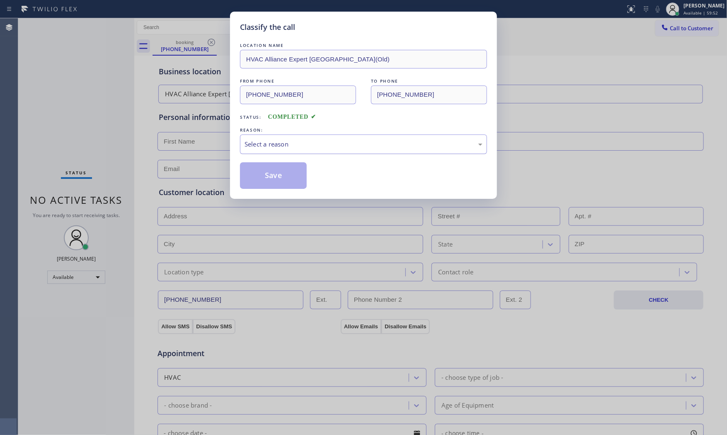
click at [246, 139] on div "Select a reason" at bounding box center [363, 143] width 247 height 19
click at [266, 171] on button "Save" at bounding box center [273, 175] width 67 height 27
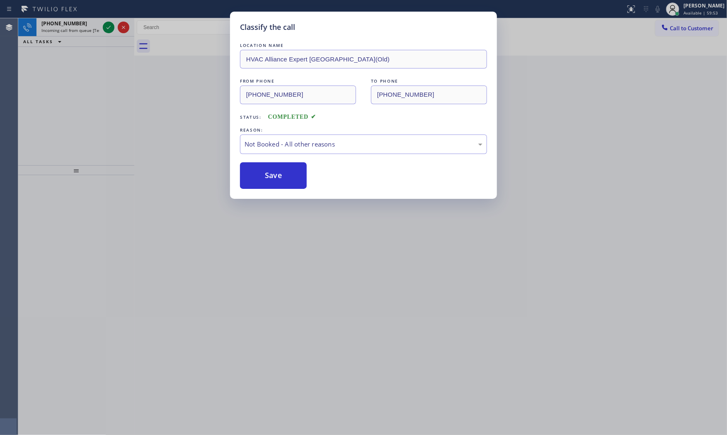
click at [266, 171] on button "Save" at bounding box center [273, 175] width 67 height 27
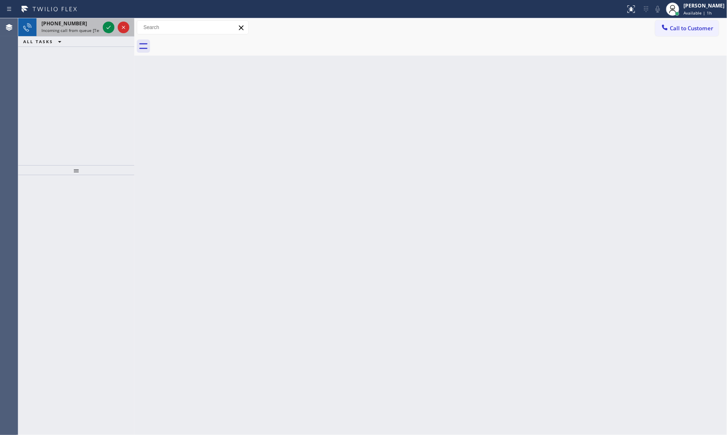
click at [81, 29] on span "Incoming call from queue [Test] All" at bounding box center [75, 30] width 69 height 6
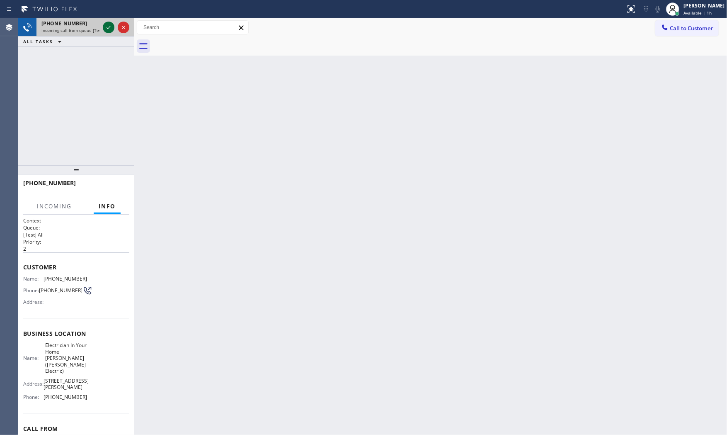
click at [112, 27] on icon at bounding box center [109, 27] width 10 height 10
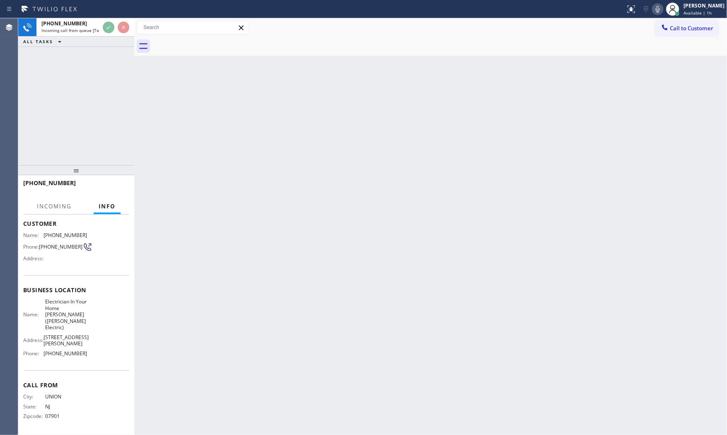
scroll to position [46, 0]
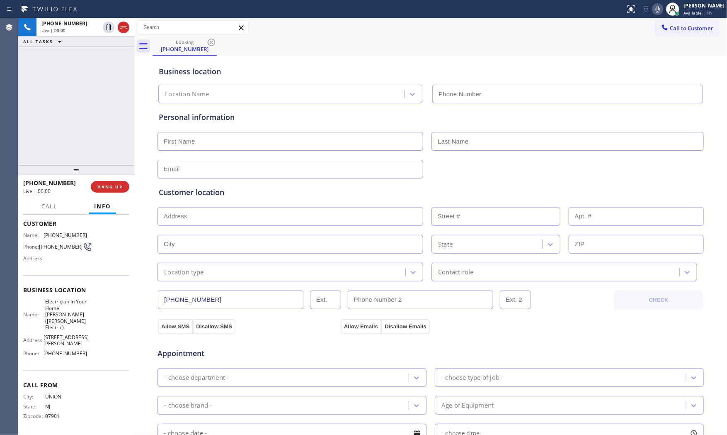
type input "[PHONE_NUMBER]"
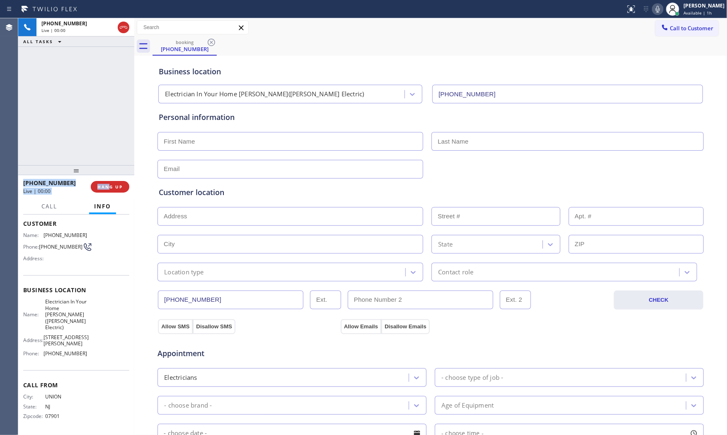
click at [110, 177] on div "[PHONE_NUMBER] Live | 00:00 ALL TASKS ALL TASKS ACTIVE TASKS TASKS IN WRAP UP […" at bounding box center [76, 226] width 116 height 416
click at [111, 185] on span "HANG UP" at bounding box center [109, 187] width 25 height 6
click at [102, 188] on span "COMPLETE" at bounding box center [108, 187] width 29 height 6
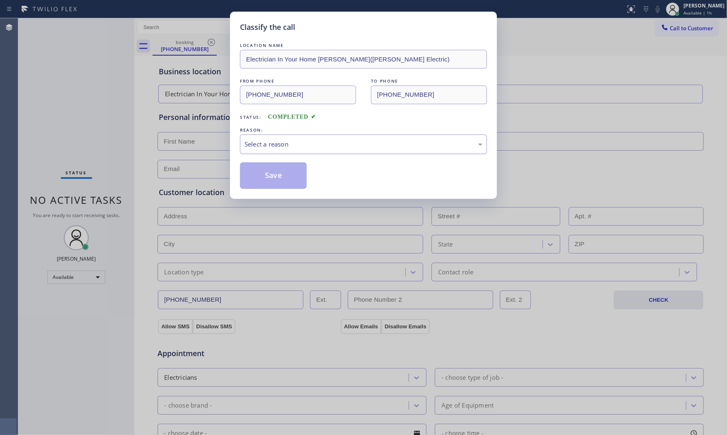
click at [323, 146] on div "Select a reason" at bounding box center [364, 144] width 238 height 10
click at [275, 172] on button "Save" at bounding box center [273, 175] width 67 height 27
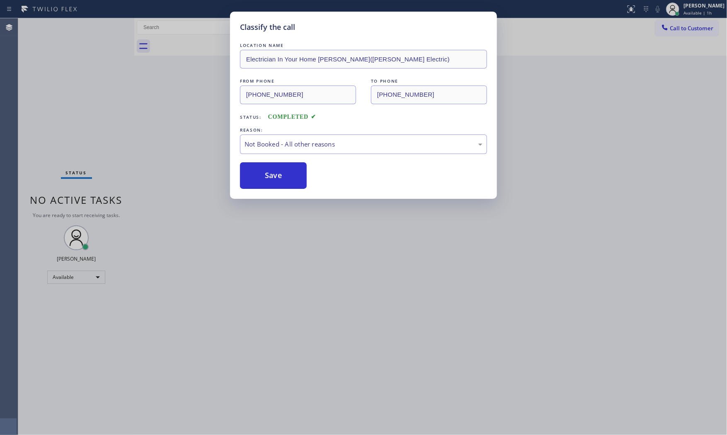
click at [275, 172] on button "Save" at bounding box center [273, 175] width 67 height 27
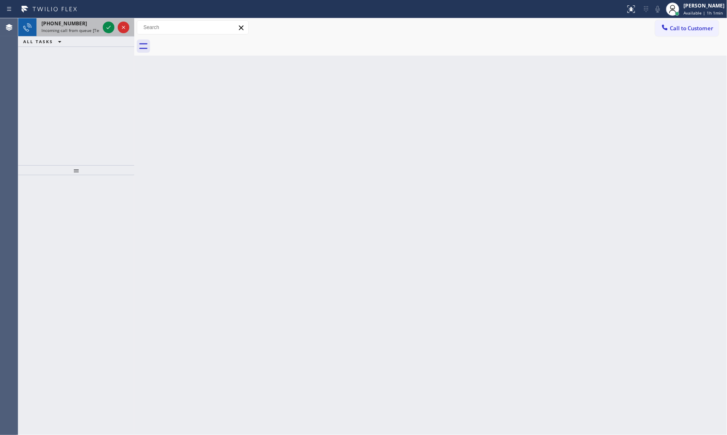
click at [69, 22] on span "[PHONE_NUMBER]" at bounding box center [64, 23] width 46 height 7
click at [80, 23] on div "[PHONE_NUMBER]" at bounding box center [70, 23] width 58 height 7
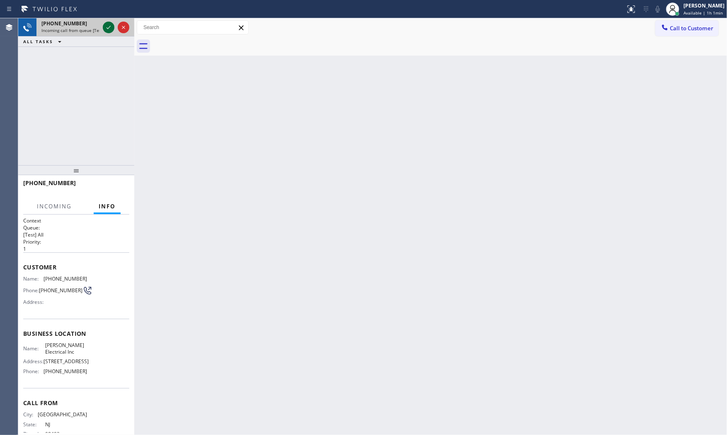
click at [105, 25] on icon at bounding box center [109, 27] width 10 height 10
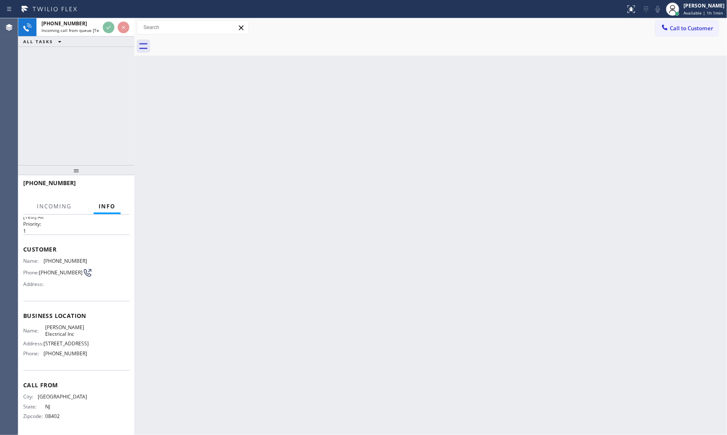
scroll to position [39, 0]
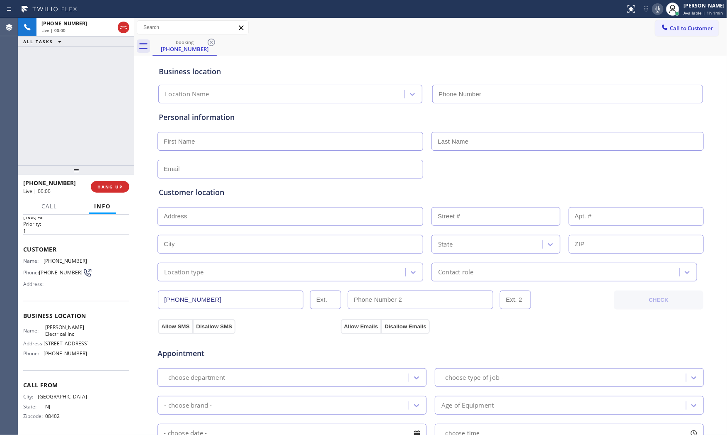
type input "[PHONE_NUMBER]"
click at [116, 191] on button "HANG UP" at bounding box center [110, 187] width 39 height 12
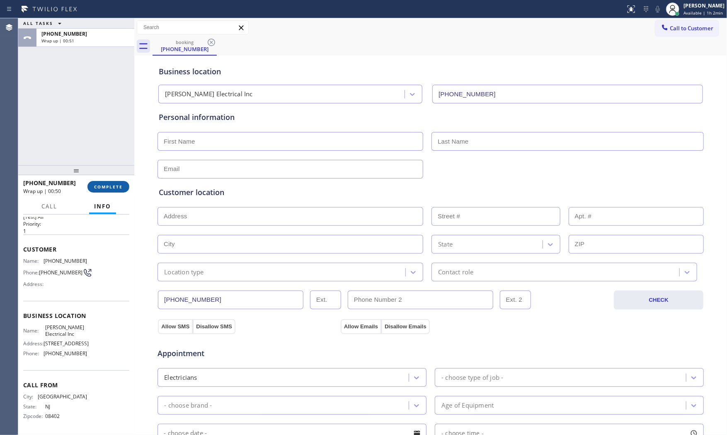
click at [110, 190] on button "COMPLETE" at bounding box center [108, 187] width 42 height 12
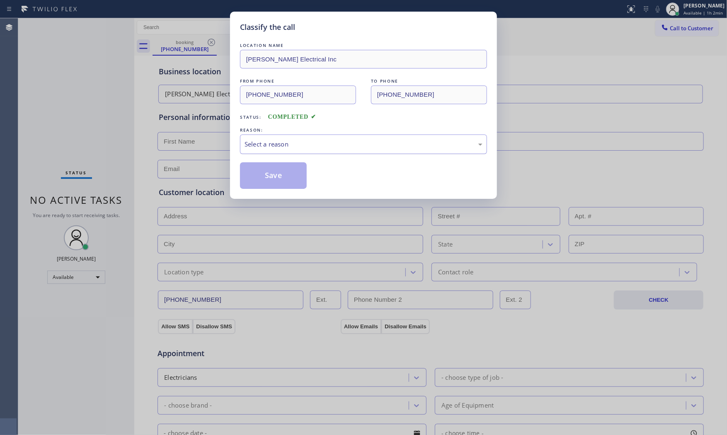
click at [274, 144] on div "Select a reason" at bounding box center [364, 144] width 238 height 10
click at [270, 172] on button "Save" at bounding box center [273, 175] width 67 height 27
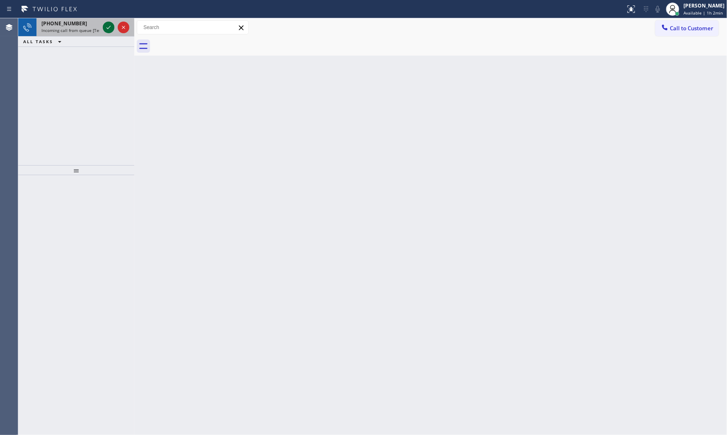
click at [110, 22] on icon at bounding box center [109, 27] width 10 height 10
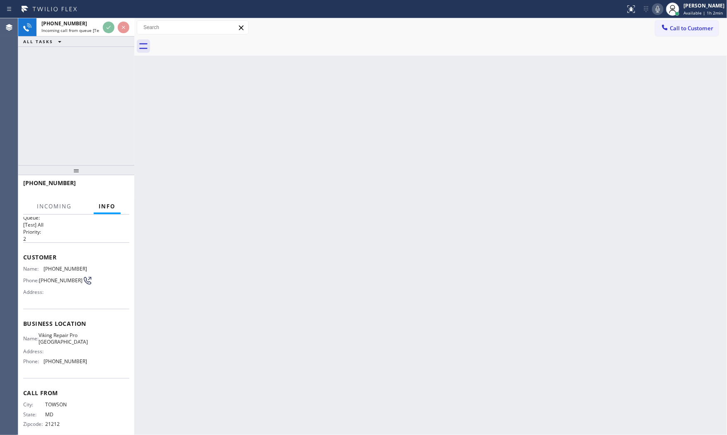
scroll to position [20, 0]
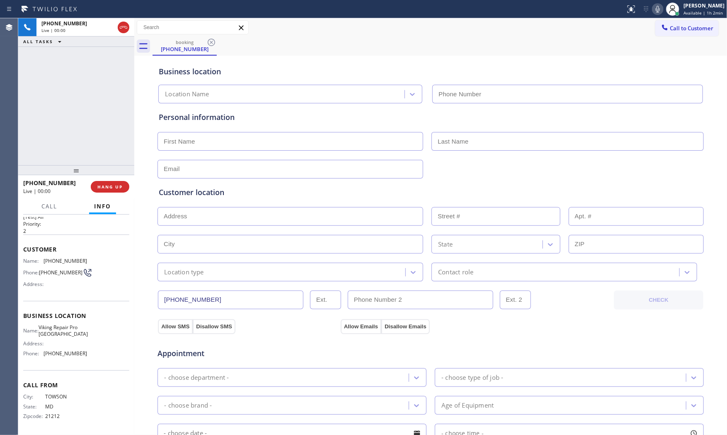
type input "[PHONE_NUMBER]"
click at [116, 187] on span "HANG UP" at bounding box center [109, 187] width 25 height 6
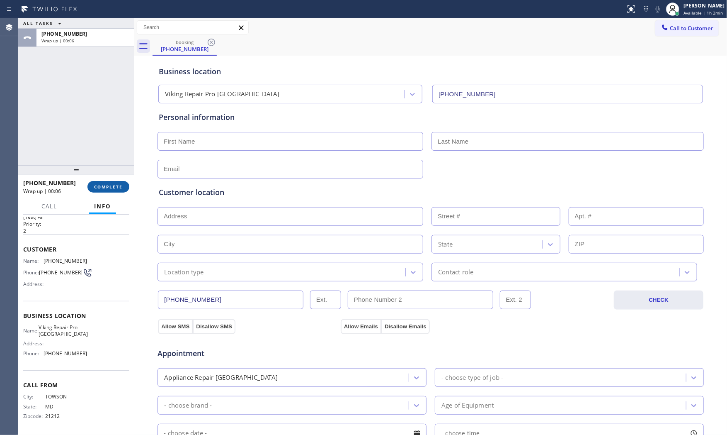
click at [116, 188] on span "COMPLETE" at bounding box center [108, 187] width 29 height 6
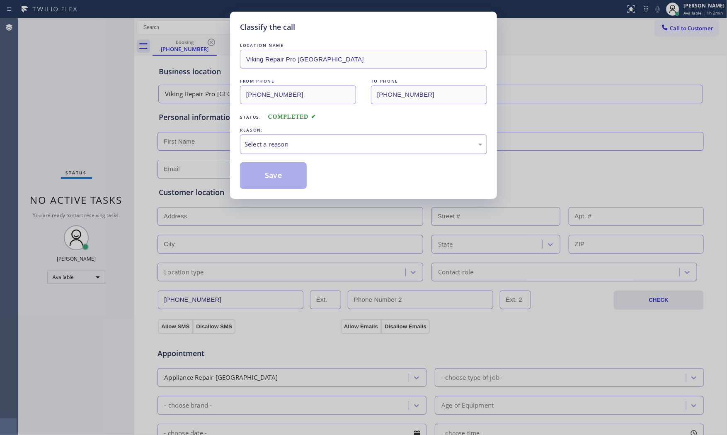
click at [284, 153] on div "Select a reason" at bounding box center [363, 143] width 247 height 19
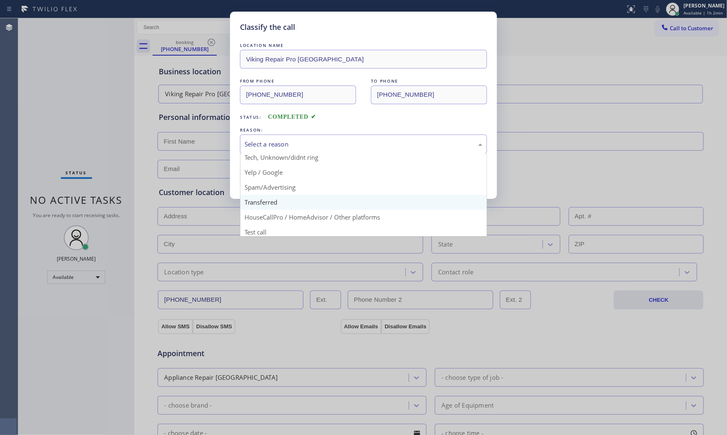
scroll to position [52, 0]
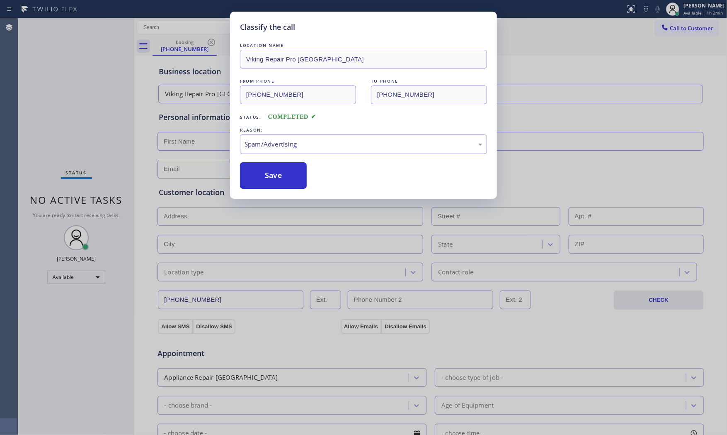
click at [279, 185] on button "Save" at bounding box center [273, 175] width 67 height 27
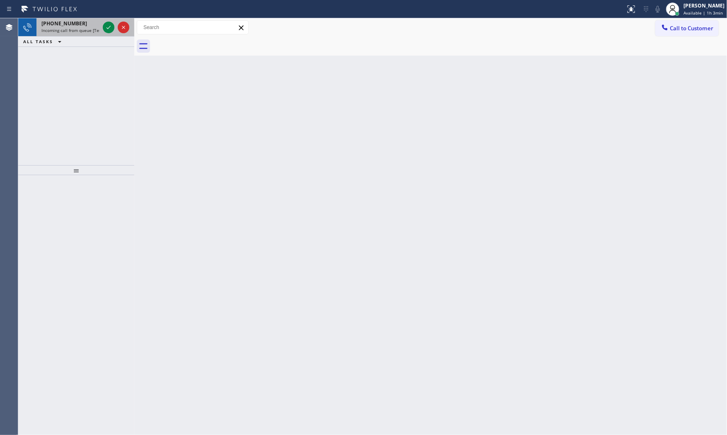
click at [94, 28] on span "Incoming call from queue [Test] All" at bounding box center [75, 30] width 69 height 6
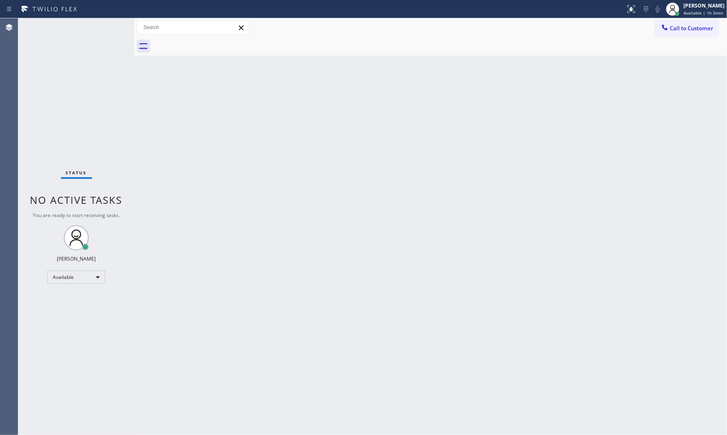
click at [108, 28] on div "Status No active tasks You are ready to start receiving tasks. [PERSON_NAME] Av…" at bounding box center [76, 226] width 116 height 416
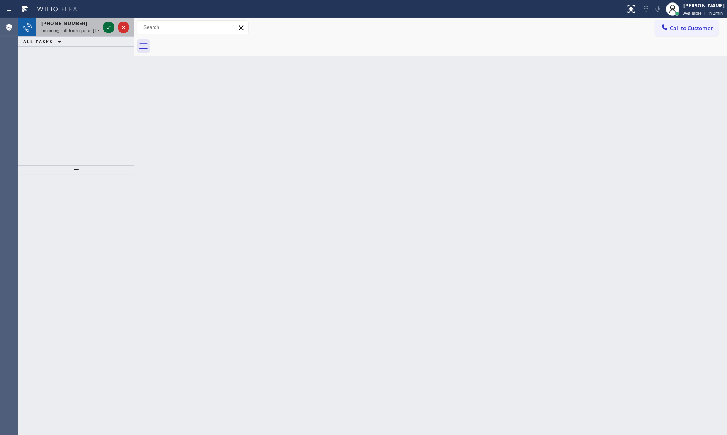
click at [108, 28] on icon at bounding box center [109, 27] width 4 height 3
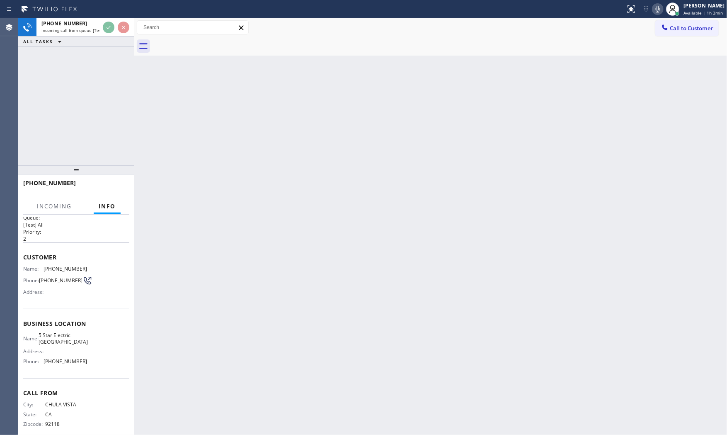
scroll to position [20, 0]
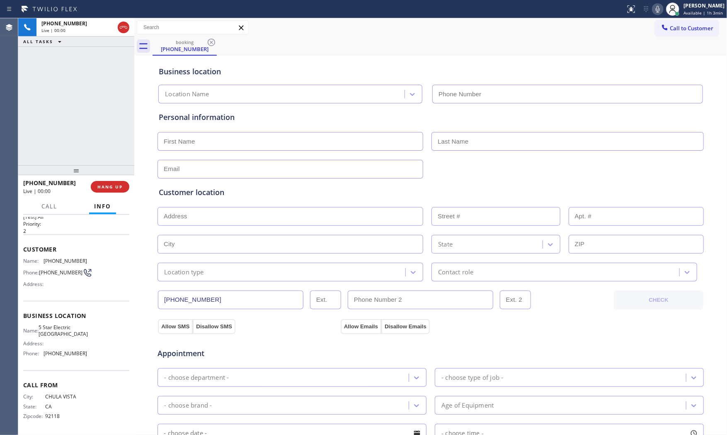
type input "[PHONE_NUMBER]"
click at [106, 188] on span "HANG UP" at bounding box center [109, 187] width 25 height 6
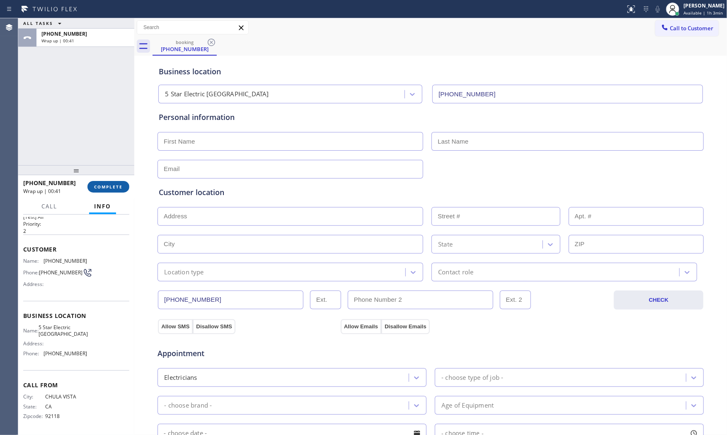
click at [110, 185] on span "COMPLETE" at bounding box center [108, 187] width 29 height 6
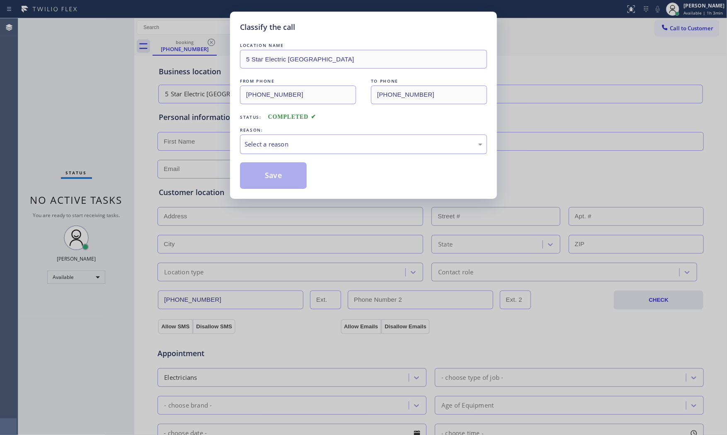
click at [299, 145] on div "Select a reason" at bounding box center [364, 144] width 238 height 10
click at [280, 173] on button "Save" at bounding box center [273, 175] width 67 height 27
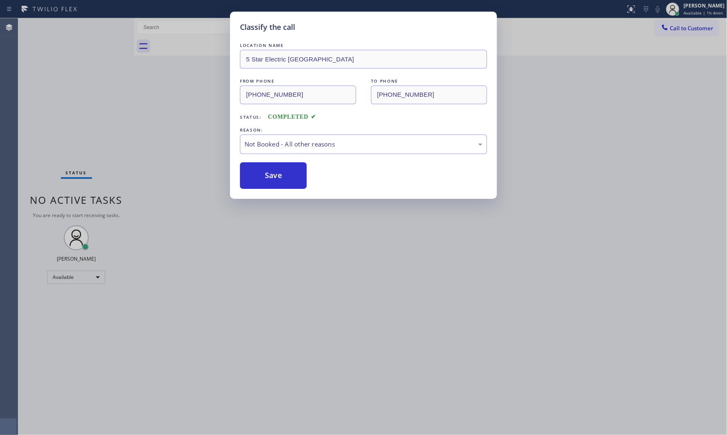
click at [280, 173] on button "Save" at bounding box center [273, 175] width 67 height 27
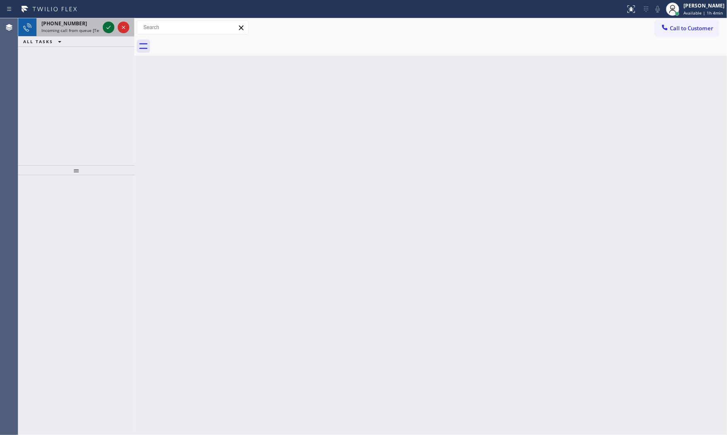
click at [106, 30] on icon at bounding box center [109, 27] width 10 height 10
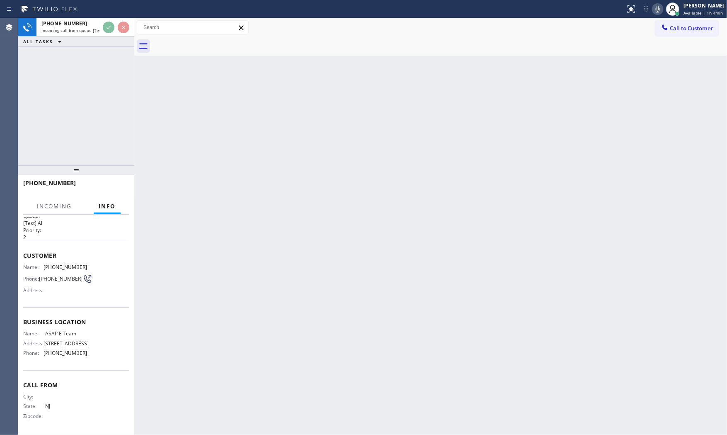
scroll to position [14, 0]
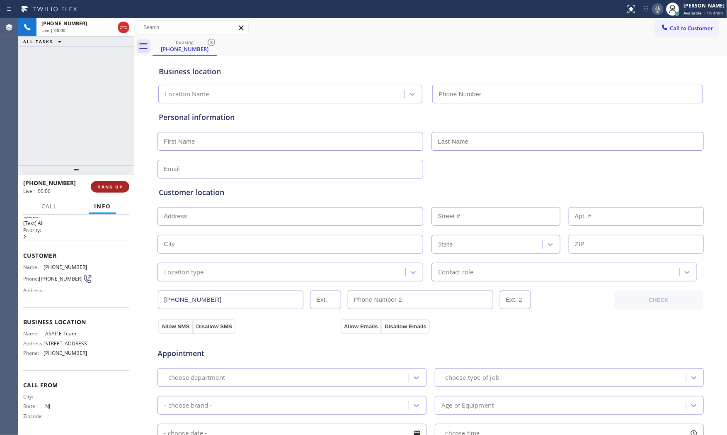
drag, startPoint x: 113, startPoint y: 177, endPoint x: 115, endPoint y: 187, distance: 10.2
click at [114, 175] on div at bounding box center [76, 170] width 116 height 10
type input "[PHONE_NUMBER]"
drag, startPoint x: 117, startPoint y: 191, endPoint x: 118, endPoint y: 198, distance: 7.2
click at [118, 193] on button "HANG UP" at bounding box center [110, 188] width 39 height 12
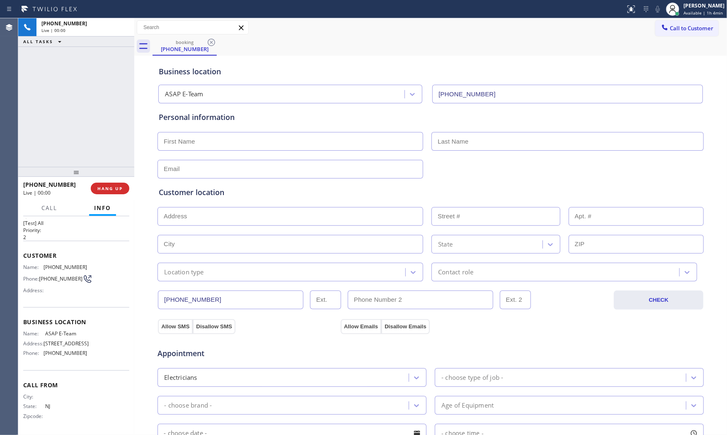
scroll to position [15, 0]
click at [115, 188] on span "COMPLETE" at bounding box center [108, 188] width 29 height 6
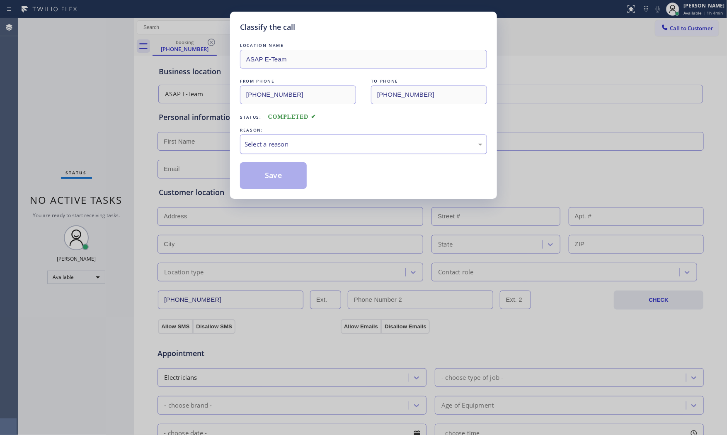
click at [268, 144] on div "Select a reason" at bounding box center [364, 144] width 238 height 10
click at [265, 175] on button "Save" at bounding box center [273, 175] width 67 height 27
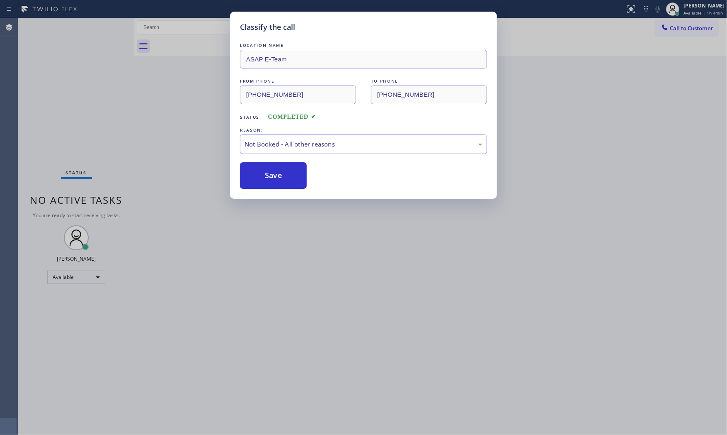
click at [265, 175] on button "Save" at bounding box center [273, 175] width 67 height 27
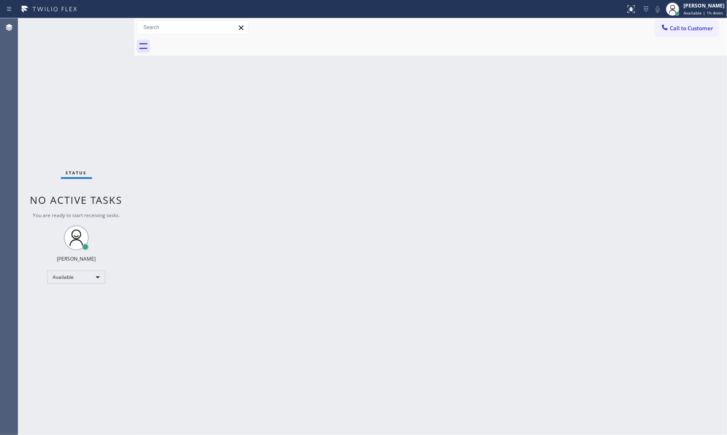
click at [101, 27] on div "Status No active tasks You are ready to start receiving tasks. [PERSON_NAME] Av…" at bounding box center [76, 226] width 116 height 416
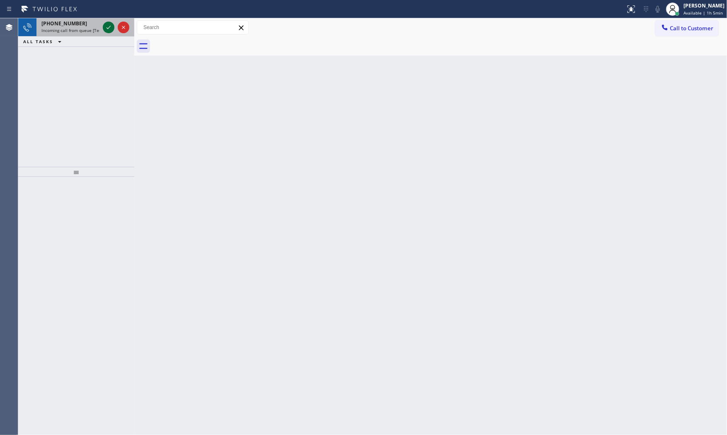
click at [108, 27] on icon at bounding box center [109, 27] width 10 height 10
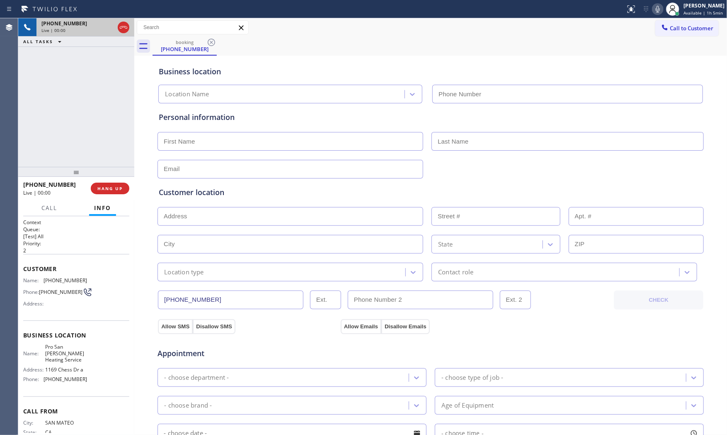
type input "[PHONE_NUMBER]"
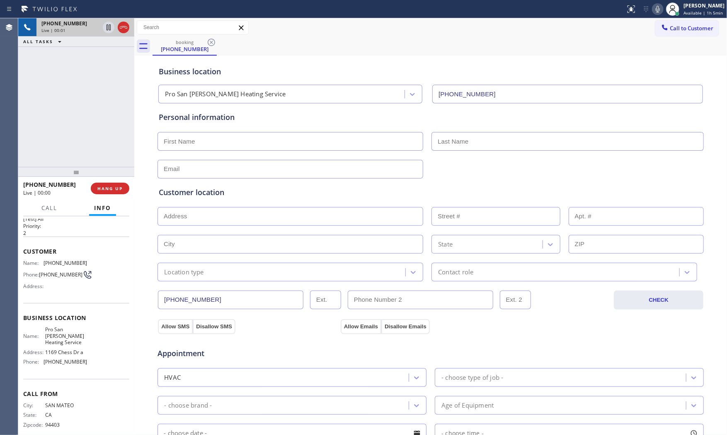
scroll to position [34, 0]
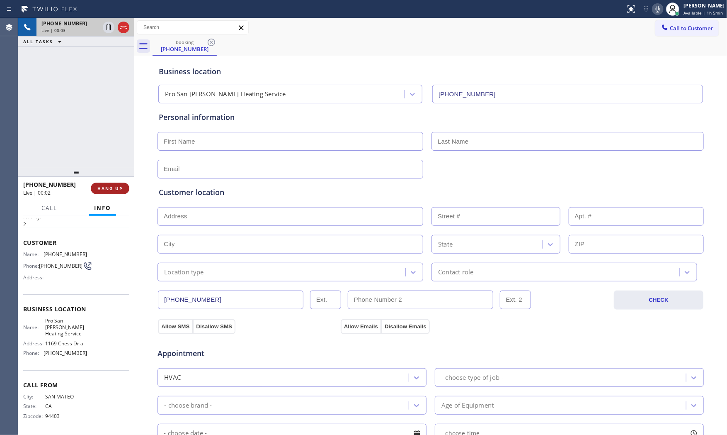
click at [114, 185] on span "HANG UP" at bounding box center [109, 188] width 25 height 6
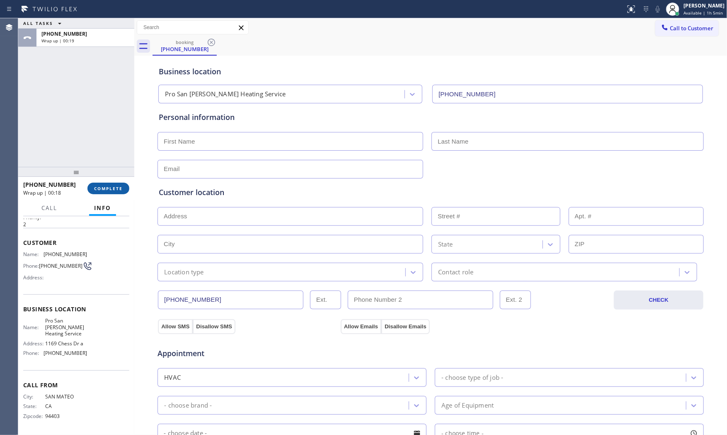
drag, startPoint x: 114, startPoint y: 185, endPoint x: 119, endPoint y: 187, distance: 6.1
click at [119, 187] on span "COMPLETE" at bounding box center [108, 188] width 29 height 6
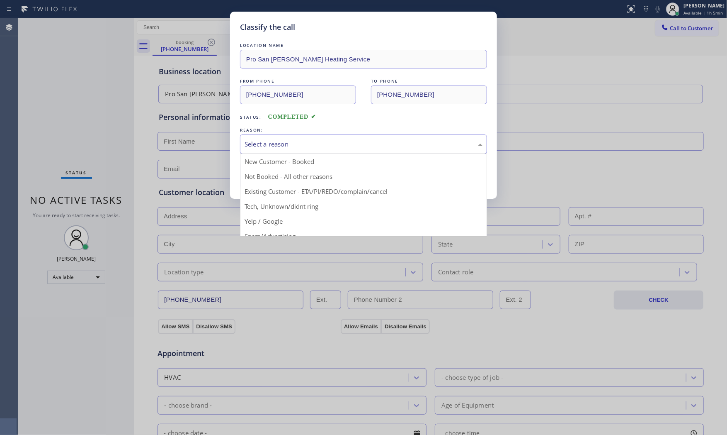
click at [272, 149] on div "Select a reason" at bounding box center [363, 143] width 247 height 19
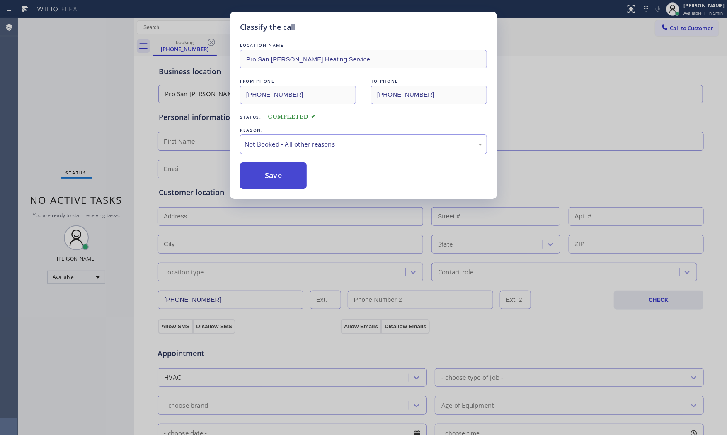
click at [269, 175] on button "Save" at bounding box center [273, 175] width 67 height 27
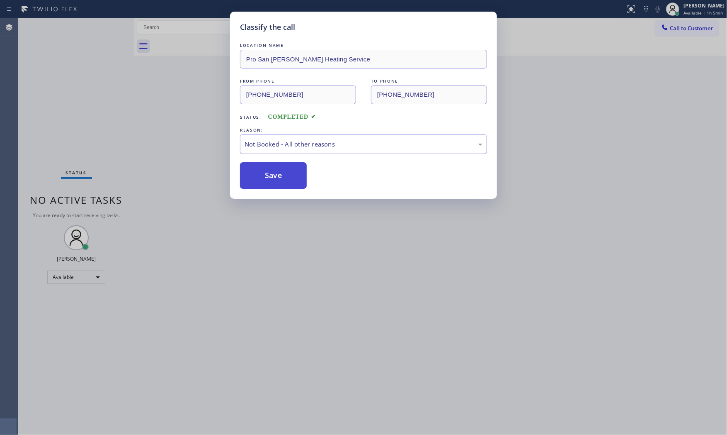
click at [269, 175] on button "Save" at bounding box center [273, 175] width 67 height 27
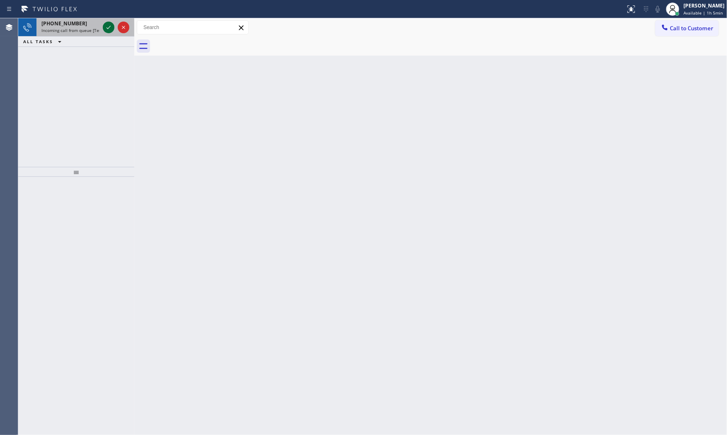
click at [103, 30] on div at bounding box center [109, 27] width 12 height 10
click at [112, 31] on icon at bounding box center [109, 27] width 10 height 10
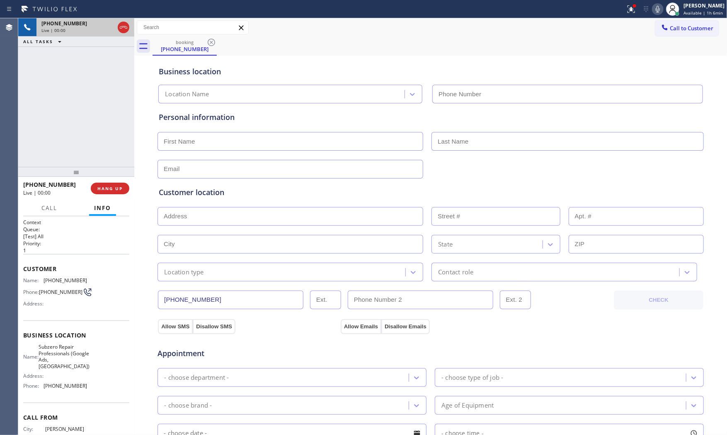
click at [114, 185] on span "HANG UP" at bounding box center [109, 188] width 25 height 6
type input "[PHONE_NUMBER]"
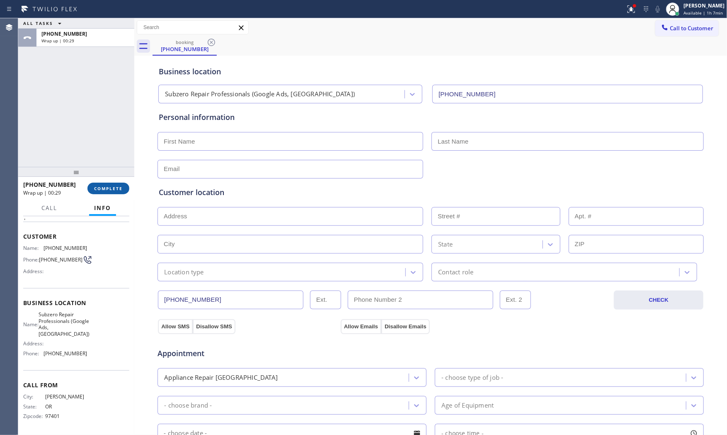
click at [106, 186] on span "COMPLETE" at bounding box center [108, 188] width 29 height 6
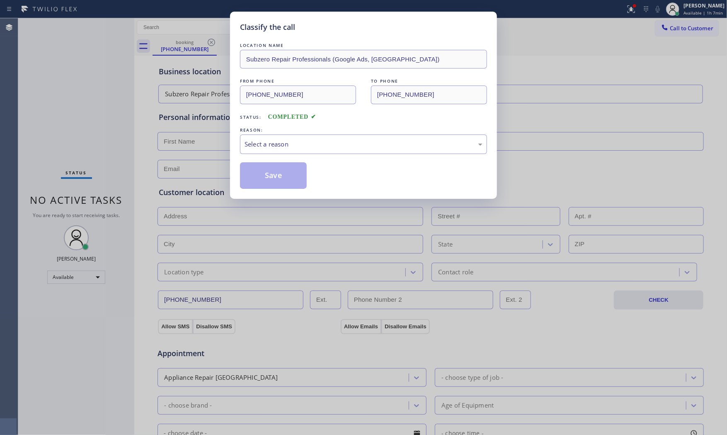
click at [268, 159] on div "LOCATION NAME Subzero Repair Professionals (Google Ads, [GEOGRAPHIC_DATA]) FROM…" at bounding box center [363, 115] width 247 height 148
click at [268, 145] on div "Select a reason" at bounding box center [364, 144] width 238 height 10
click at [262, 174] on button "Save" at bounding box center [273, 175] width 67 height 27
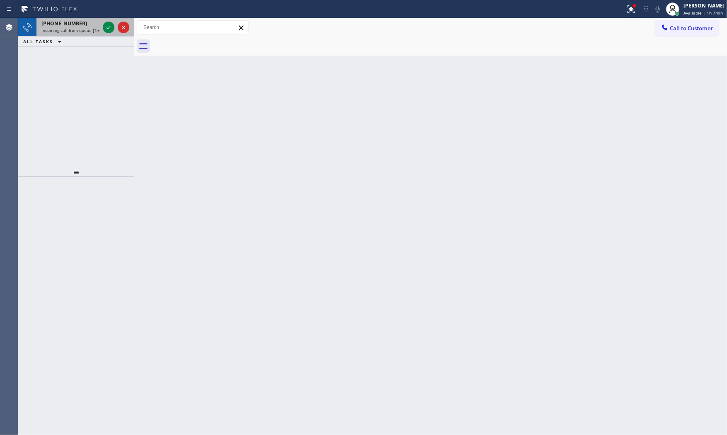
click at [78, 36] on div "ALL TASKS ALL TASKS ACTIVE TASKS TASKS IN WRAP UP" at bounding box center [76, 41] width 116 height 10
click at [79, 35] on div "[PHONE_NUMBER] Incoming call from queue [Test] All" at bounding box center [68, 27] width 65 height 18
click at [99, 28] on span "Incoming call from queue [Test] All" at bounding box center [75, 30] width 69 height 6
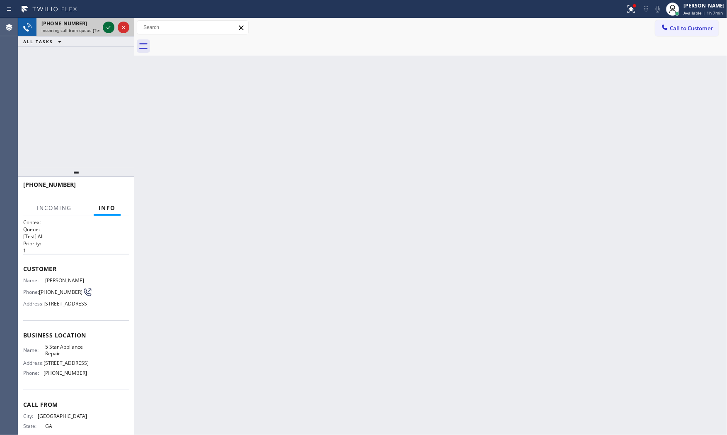
click at [107, 25] on icon at bounding box center [109, 27] width 10 height 10
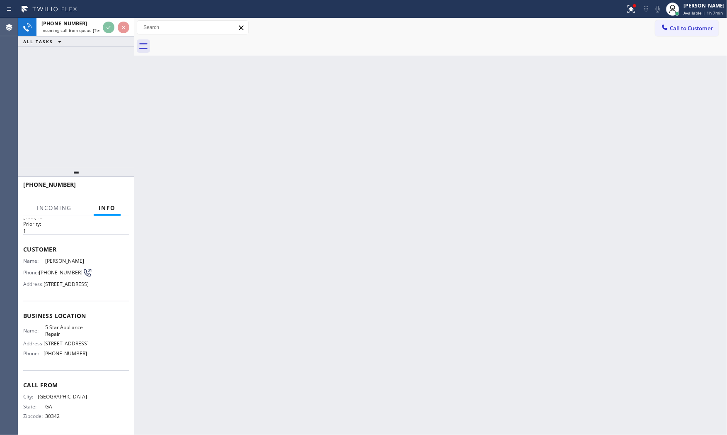
scroll to position [34, 0]
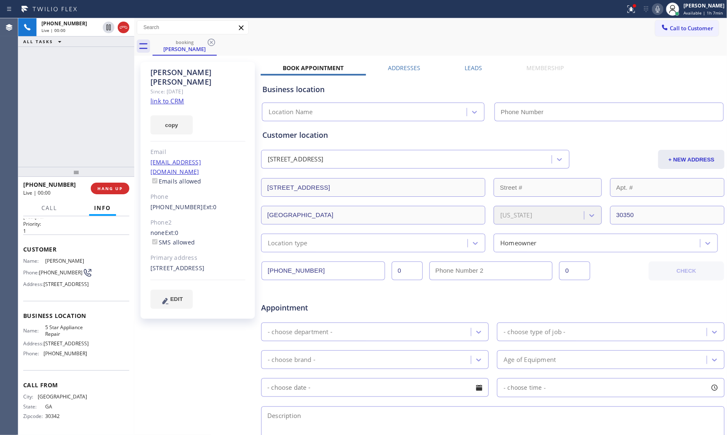
type input "[PHONE_NUMBER]"
click at [165, 97] on link "link to CRM" at bounding box center [168, 101] width 34 height 8
click at [654, 8] on icon at bounding box center [658, 9] width 10 height 10
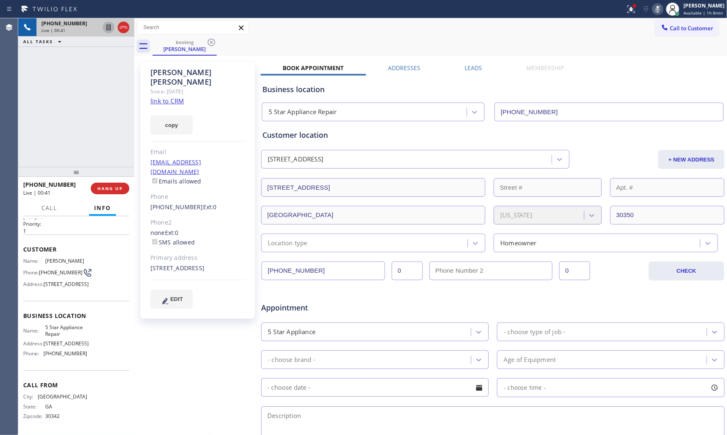
click at [110, 32] on icon at bounding box center [109, 27] width 10 height 10
click at [630, 10] on icon at bounding box center [631, 8] width 7 height 7
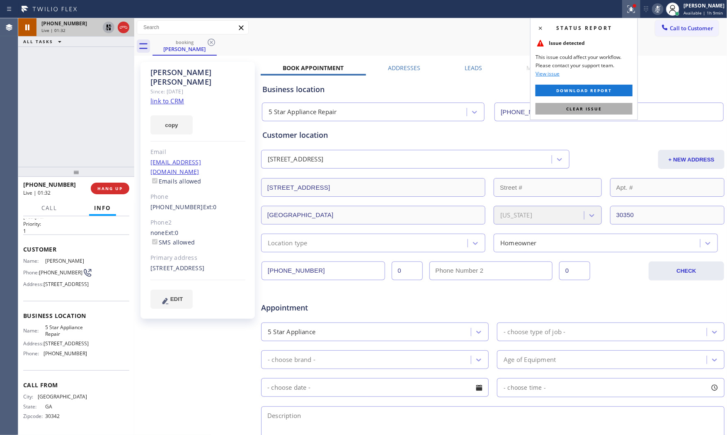
click at [615, 113] on button "Clear issue" at bounding box center [584, 109] width 97 height 12
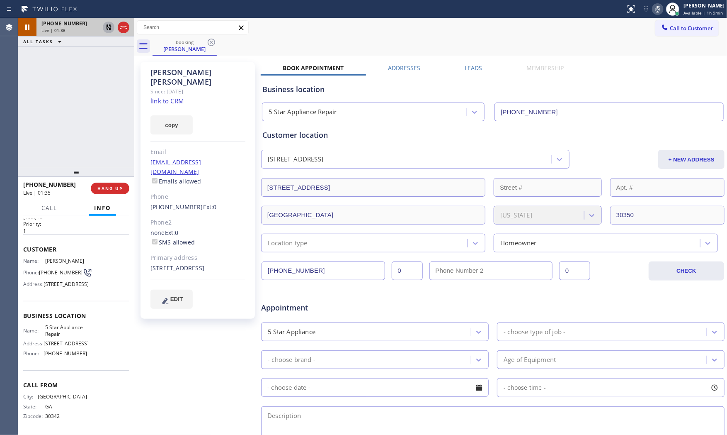
click at [655, 8] on icon at bounding box center [658, 9] width 10 height 10
click at [110, 27] on icon at bounding box center [109, 27] width 10 height 10
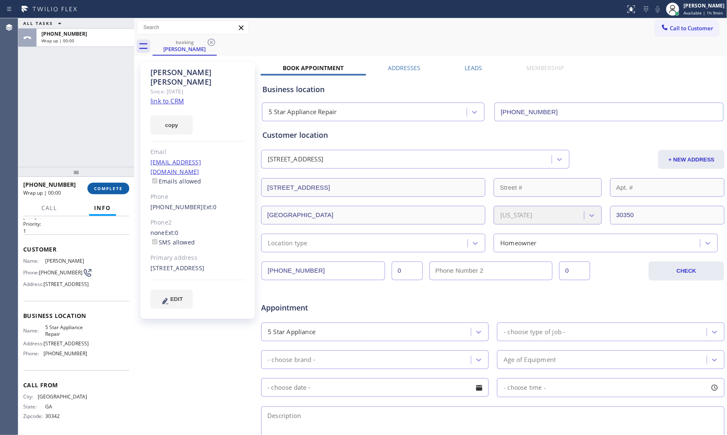
click at [122, 190] on span "COMPLETE" at bounding box center [108, 188] width 29 height 6
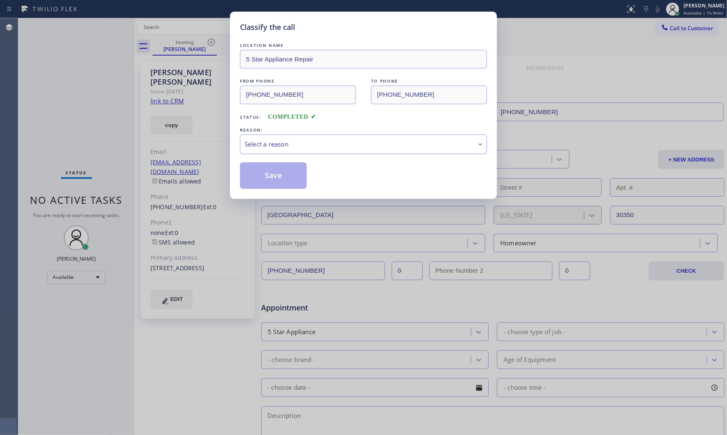
click at [332, 148] on div "Select a reason" at bounding box center [364, 144] width 238 height 10
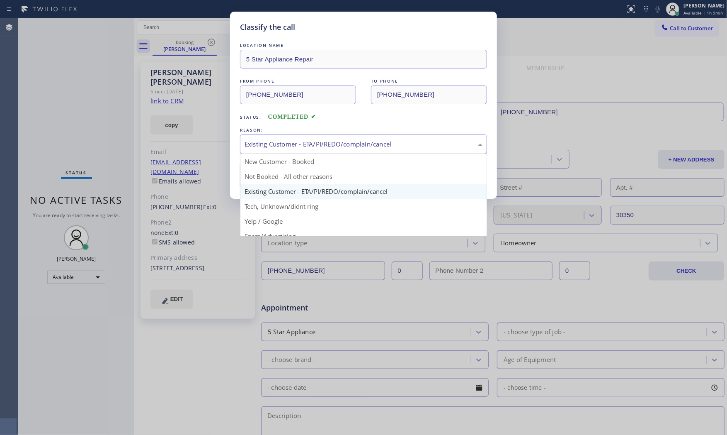
click at [279, 146] on div "Existing Customer - ETA/PI/REDO/complain/cancel" at bounding box center [364, 144] width 238 height 10
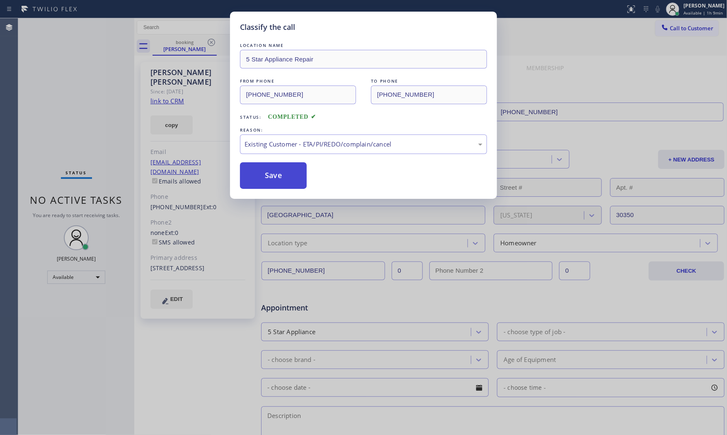
click at [278, 185] on button "Save" at bounding box center [273, 175] width 67 height 27
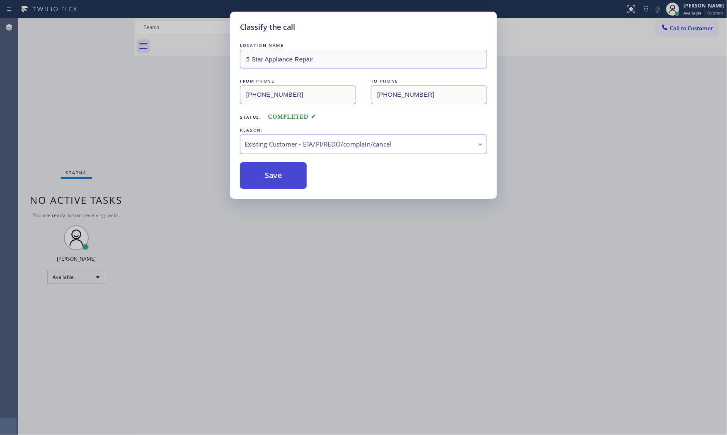
click at [278, 185] on button "Save" at bounding box center [273, 175] width 67 height 27
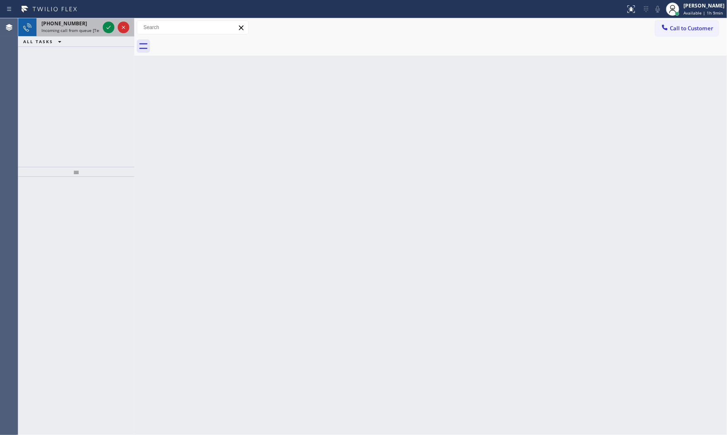
click at [55, 28] on span "Incoming call from queue [Test] All" at bounding box center [75, 30] width 69 height 6
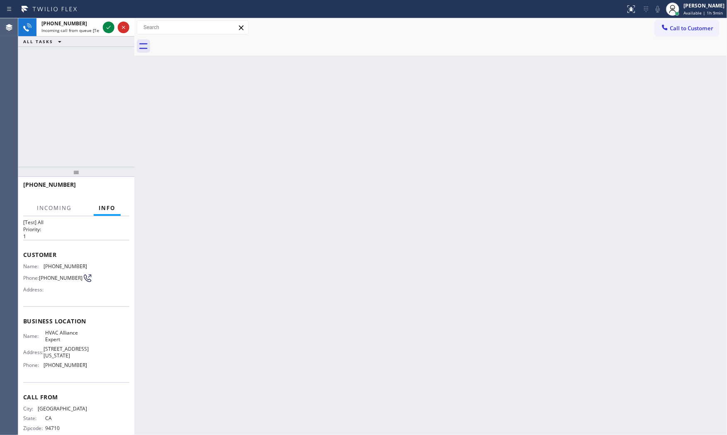
scroll to position [28, 0]
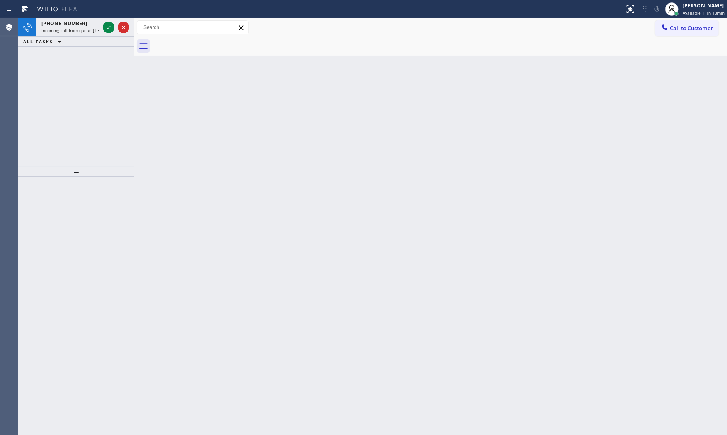
click at [77, 36] on div "ALL TASKS ALL TASKS ACTIVE TASKS TASKS IN WRAP UP" at bounding box center [76, 41] width 116 height 10
click at [80, 30] on span "Incoming call from queue [Test] All" at bounding box center [75, 30] width 69 height 6
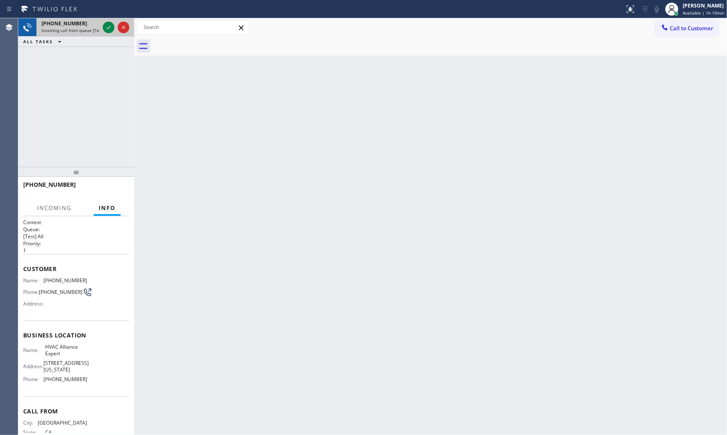
click at [93, 32] on span "Incoming call from queue [Test] All" at bounding box center [75, 30] width 69 height 6
click at [92, 32] on span "Incoming call from queue [Test] All" at bounding box center [75, 30] width 69 height 6
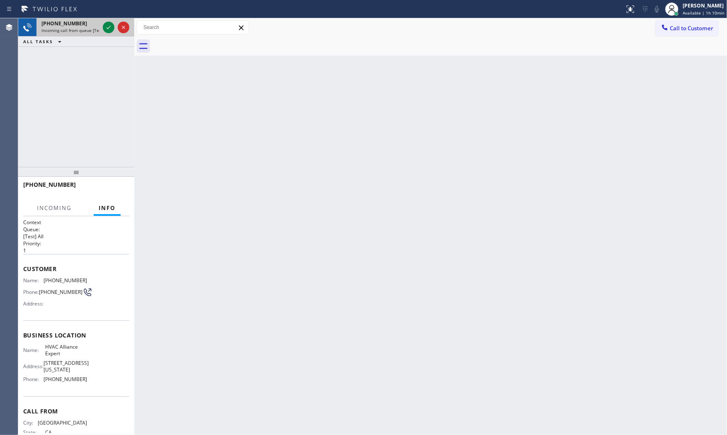
click at [92, 32] on span "Incoming call from queue [Test] All" at bounding box center [75, 30] width 69 height 6
drag, startPoint x: 92, startPoint y: 32, endPoint x: 97, endPoint y: 34, distance: 4.6
click at [96, 34] on div "[PHONE_NUMBER] Incoming call from queue [Test] All" at bounding box center [68, 27] width 65 height 18
click at [108, 35] on div "[PHONE_NUMBER] Incoming call from queue [Test] All" at bounding box center [76, 27] width 116 height 18
click at [110, 34] on div at bounding box center [116, 27] width 30 height 18
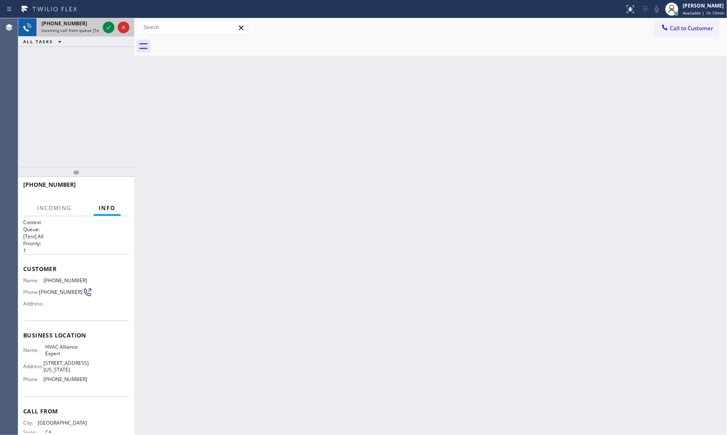
click at [110, 34] on div at bounding box center [116, 27] width 30 height 18
click at [106, 31] on icon at bounding box center [109, 27] width 10 height 10
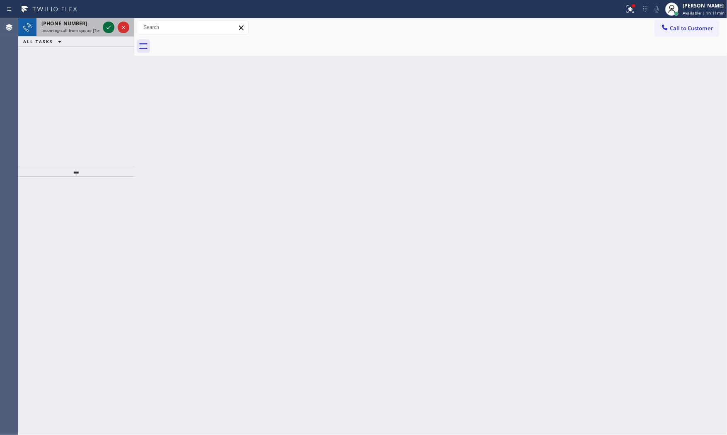
click at [112, 25] on icon at bounding box center [109, 27] width 10 height 10
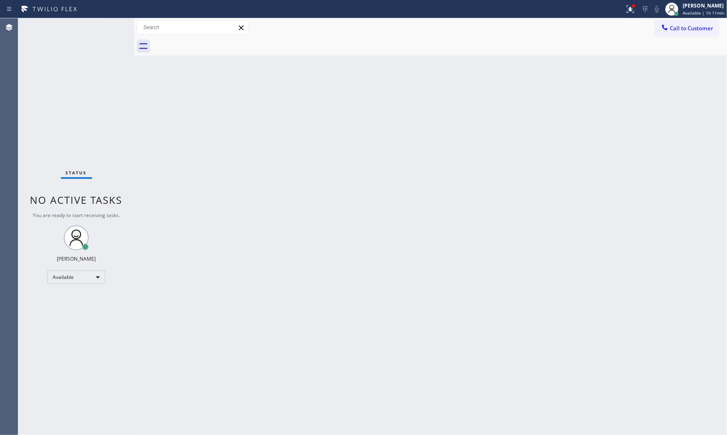
click at [87, 36] on div "Status No active tasks You are ready to start receiving tasks. [PERSON_NAME] Av…" at bounding box center [76, 226] width 116 height 416
click at [112, 23] on div "Status No active tasks You are ready to start receiving tasks. [PERSON_NAME] Av…" at bounding box center [76, 226] width 116 height 416
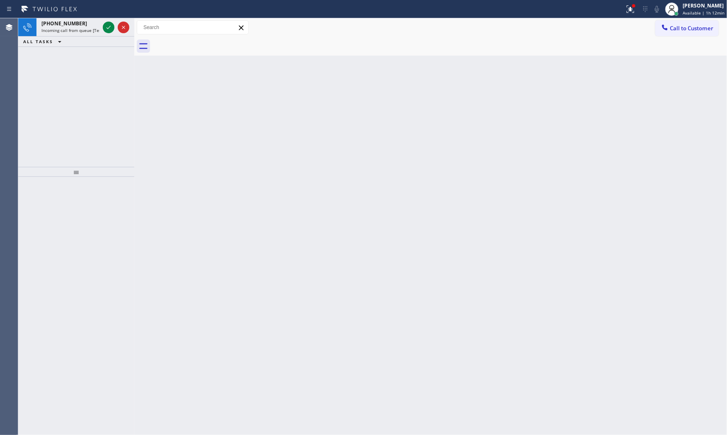
click at [107, 26] on icon at bounding box center [109, 27] width 10 height 10
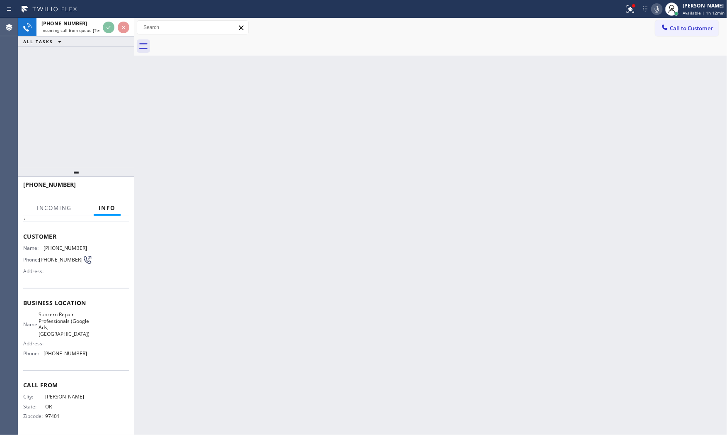
scroll to position [34, 0]
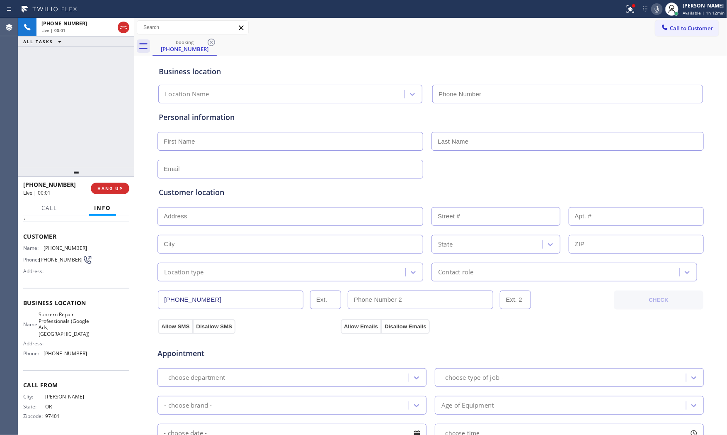
type input "[PHONE_NUMBER]"
click at [116, 188] on span "HANG UP" at bounding box center [109, 188] width 25 height 6
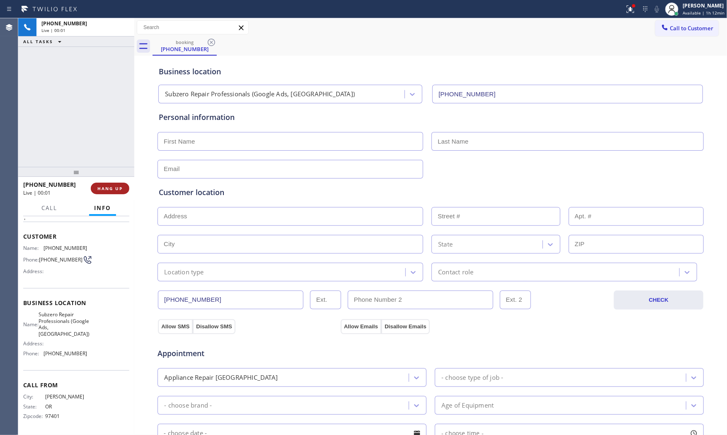
click at [115, 189] on span "HANG UP" at bounding box center [109, 188] width 25 height 6
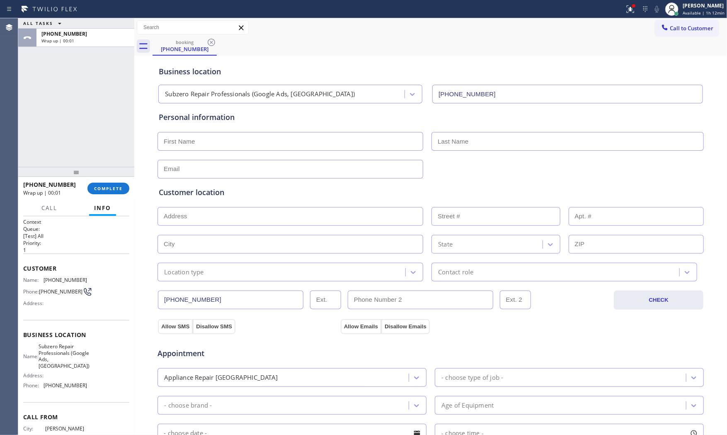
scroll to position [0, 0]
click at [104, 193] on button "COMPLETE" at bounding box center [108, 188] width 42 height 12
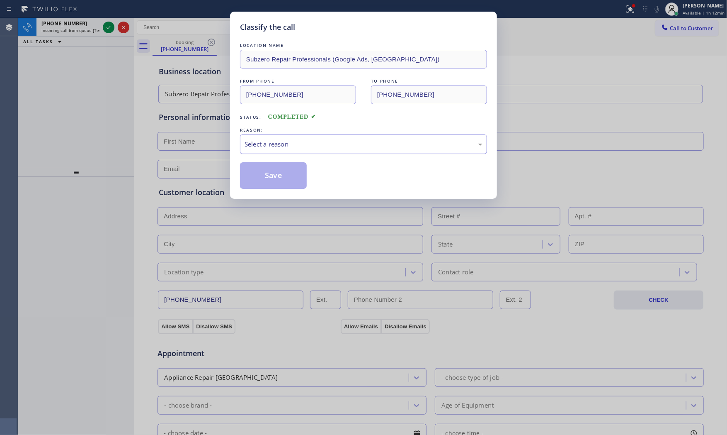
click at [279, 144] on div "Select a reason" at bounding box center [364, 144] width 238 height 10
click at [275, 176] on button "Save" at bounding box center [273, 175] width 67 height 27
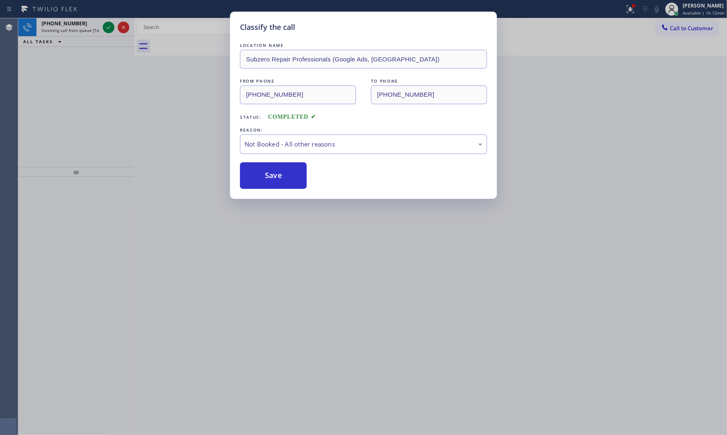
click at [275, 176] on button "Save" at bounding box center [273, 175] width 67 height 27
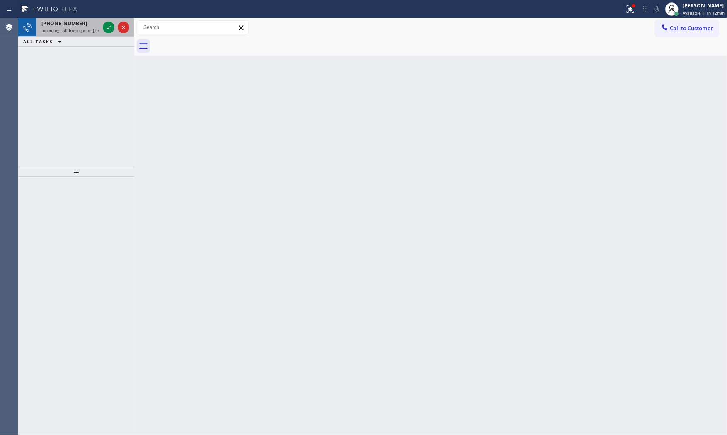
click at [80, 27] on span "Incoming call from queue [Test] All" at bounding box center [75, 30] width 69 height 6
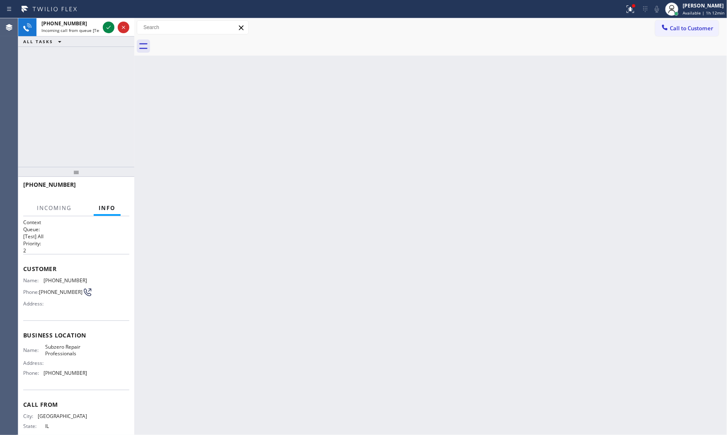
scroll to position [22, 0]
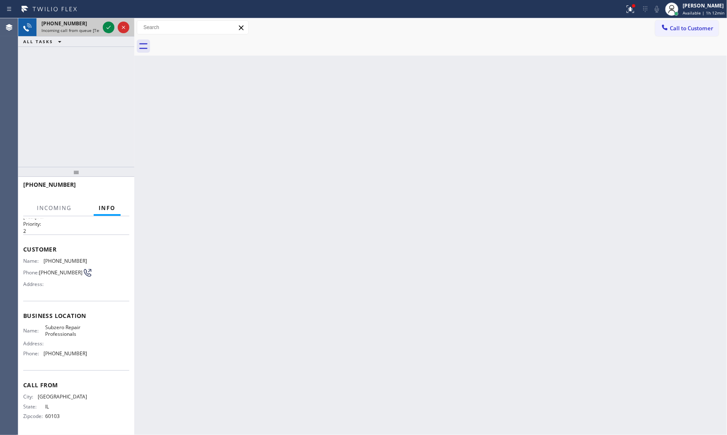
click at [108, 20] on div at bounding box center [116, 27] width 30 height 18
click at [109, 30] on icon at bounding box center [109, 27] width 10 height 10
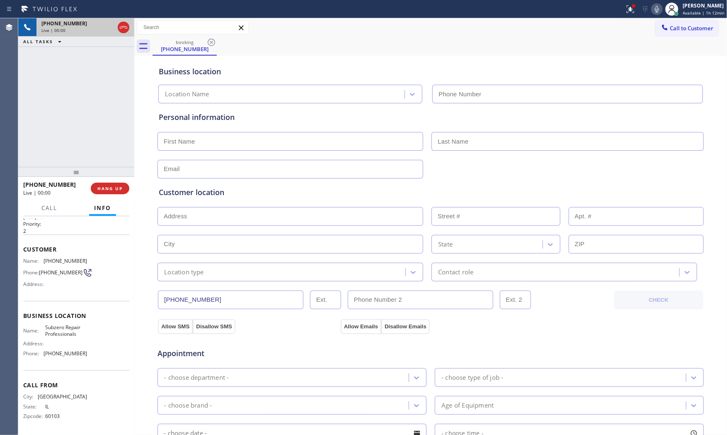
type input "[PHONE_NUMBER]"
click at [658, 7] on icon at bounding box center [657, 9] width 10 height 10
click at [659, 7] on icon at bounding box center [657, 9] width 10 height 10
click at [626, 6] on icon at bounding box center [631, 9] width 10 height 10
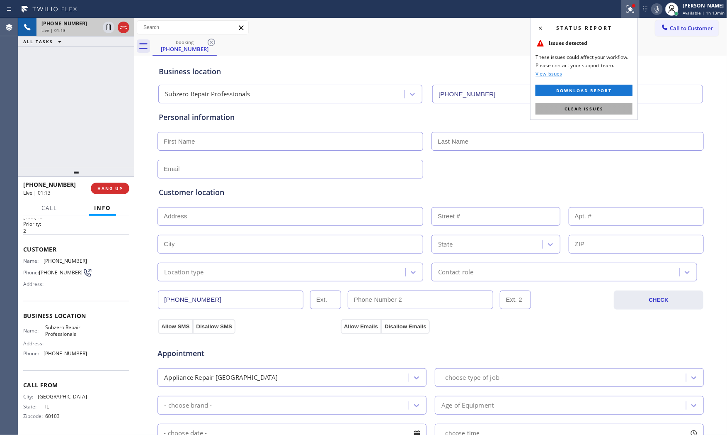
click at [606, 104] on button "Clear issues" at bounding box center [584, 109] width 97 height 12
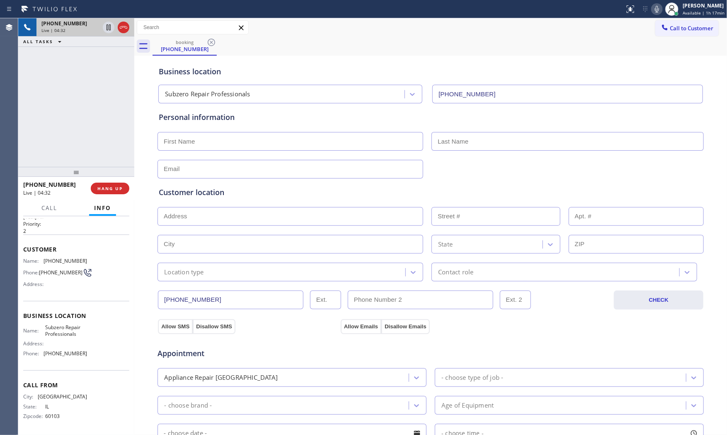
click at [654, 10] on icon at bounding box center [657, 9] width 10 height 10
click at [654, 10] on rect at bounding box center [657, 8] width 6 height 6
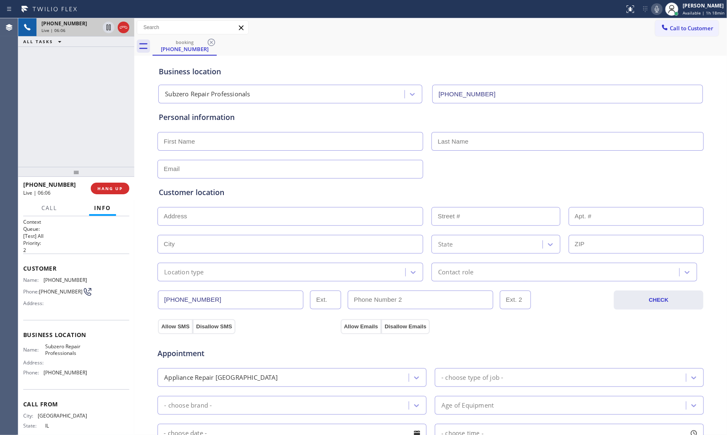
scroll to position [0, 0]
click at [70, 281] on span "[PHONE_NUMBER]" at bounding box center [66, 280] width 44 height 6
copy span "[PHONE_NUMBER]"
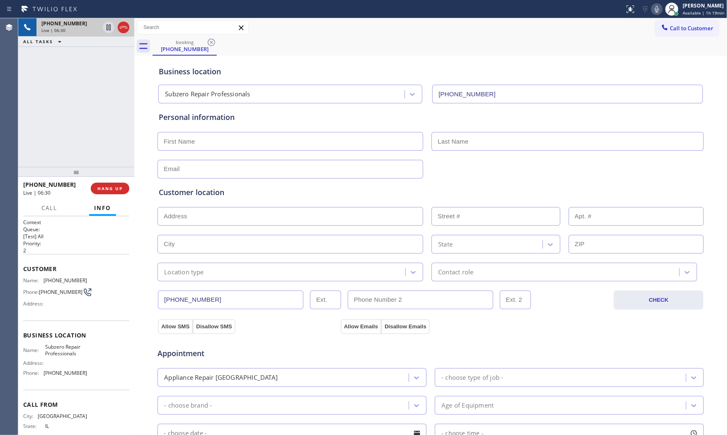
click at [222, 145] on input "text" at bounding box center [291, 141] width 266 height 19
paste input "[PERSON_NAME]"
type input "[PERSON_NAME]"
click at [505, 144] on input "text" at bounding box center [568, 141] width 272 height 19
paste input "[PERSON_NAME]"
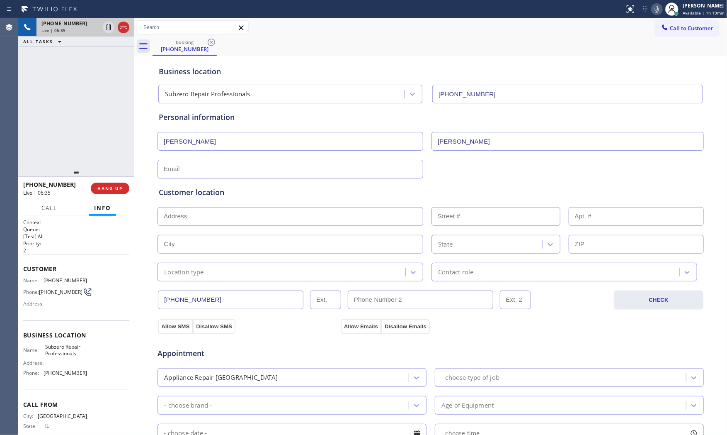
type input "[PERSON_NAME]"
click at [182, 176] on div "Customer location >> ADD NEW ADDRESS << + NEW ADDRESS State Location type Conta…" at bounding box center [430, 228] width 547 height 106
click at [182, 173] on input "text" at bounding box center [291, 169] width 266 height 19
paste input "[EMAIL_ADDRESS][DOMAIN_NAME]"
type input "[EMAIL_ADDRESS][DOMAIN_NAME]"
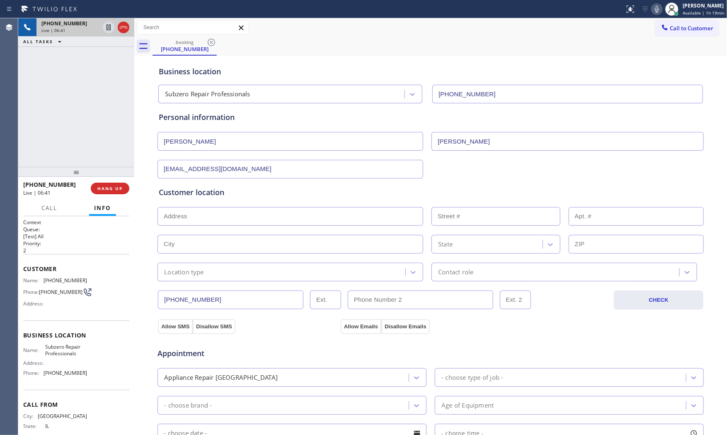
click at [61, 352] on span "Subzero Repair Professionals" at bounding box center [65, 349] width 41 height 13
copy span "Subzero Repair Professionals"
drag, startPoint x: 118, startPoint y: 185, endPoint x: 148, endPoint y: 185, distance: 30.3
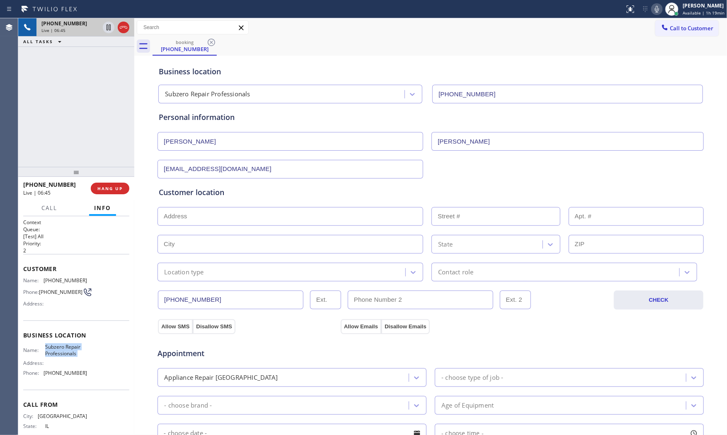
click at [118, 185] on span "HANG UP" at bounding box center [109, 188] width 25 height 6
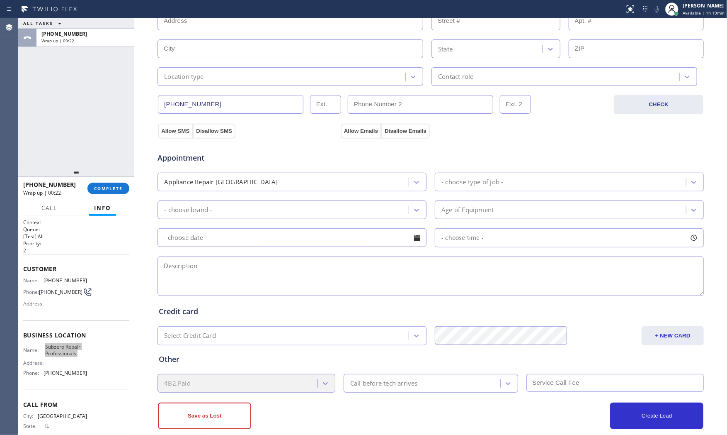
scroll to position [208, 0]
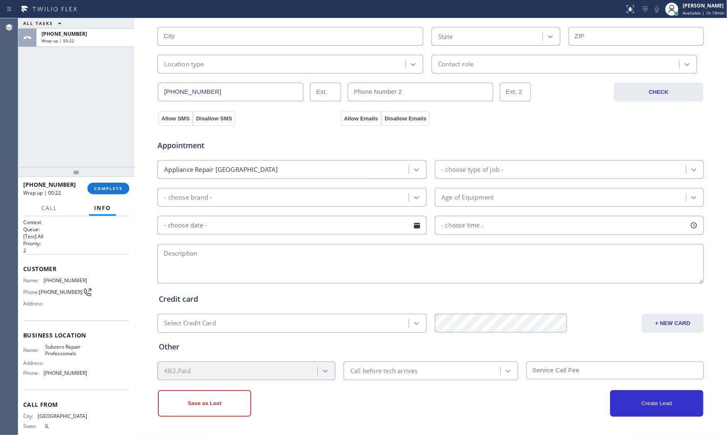
click at [198, 256] on textarea at bounding box center [431, 263] width 547 height 39
paste textarea "9-12 $75 Subzero | undercounterfreezer | its getting ice on side | [DEMOGRAPHIC…"
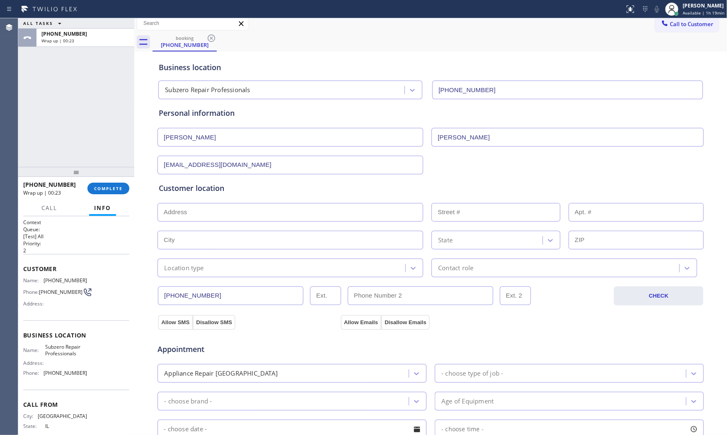
scroll to position [0, 0]
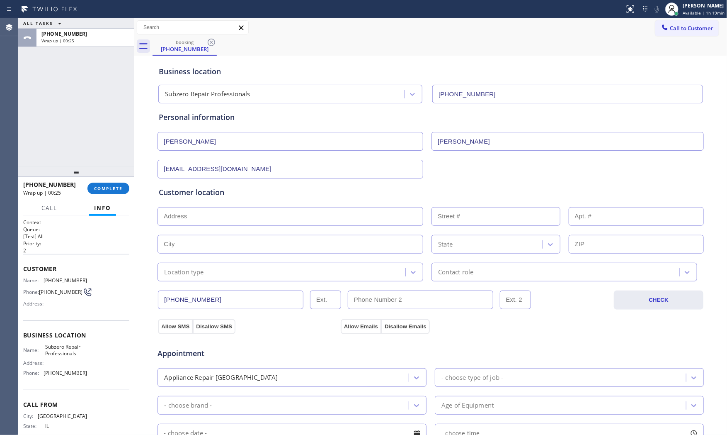
type textarea "9-12 $75 Subzero | undercounterfreezer | its getting ice on side | [DEMOGRAPHIC…"
click at [272, 214] on input "text" at bounding box center [291, 216] width 266 height 19
paste input "[STREET_ADDRESS]"
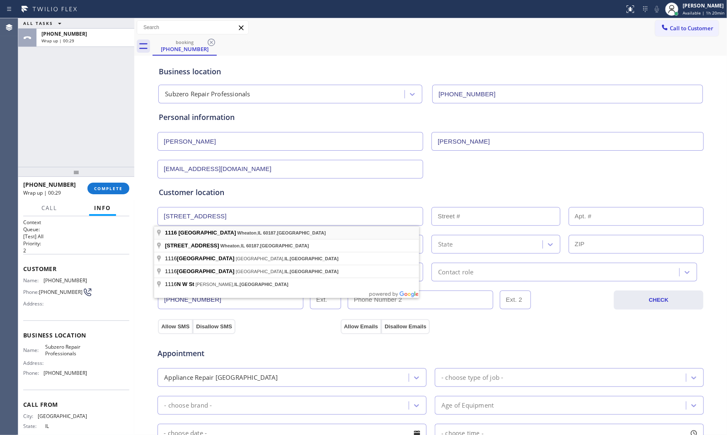
type input "[STREET_ADDRESS]"
type input "1116"
type input "Wheaton"
type input "60187"
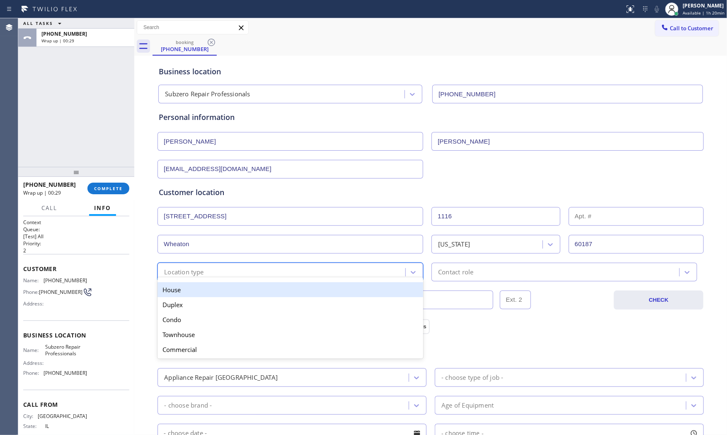
click at [193, 268] on div "Location type" at bounding box center [184, 272] width 40 height 10
click at [187, 292] on div "House" at bounding box center [291, 289] width 266 height 15
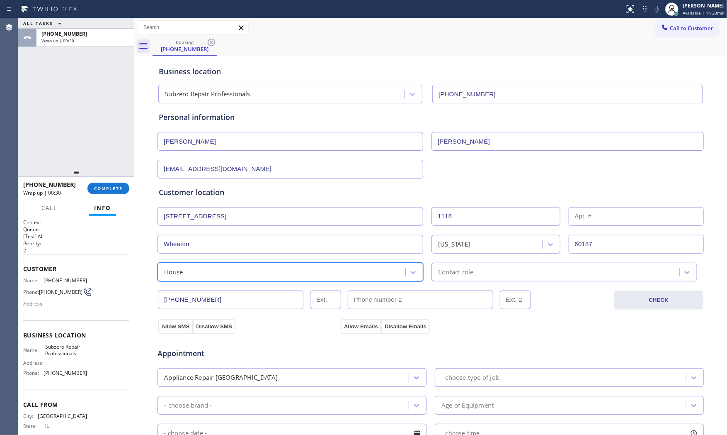
click at [468, 267] on div "Contact role" at bounding box center [556, 272] width 245 height 15
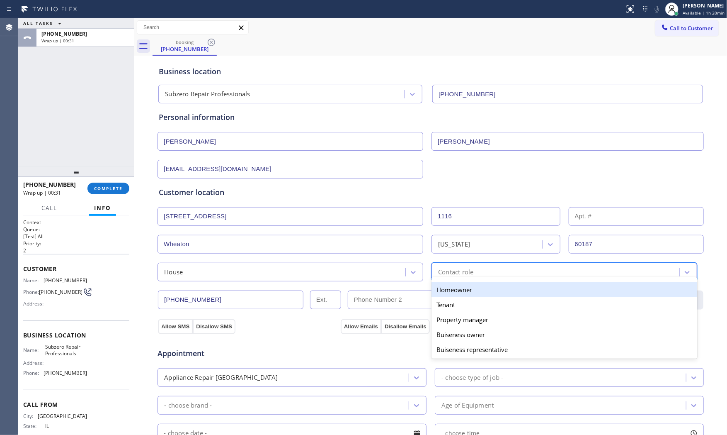
click at [462, 289] on div "Homeowner" at bounding box center [565, 289] width 266 height 15
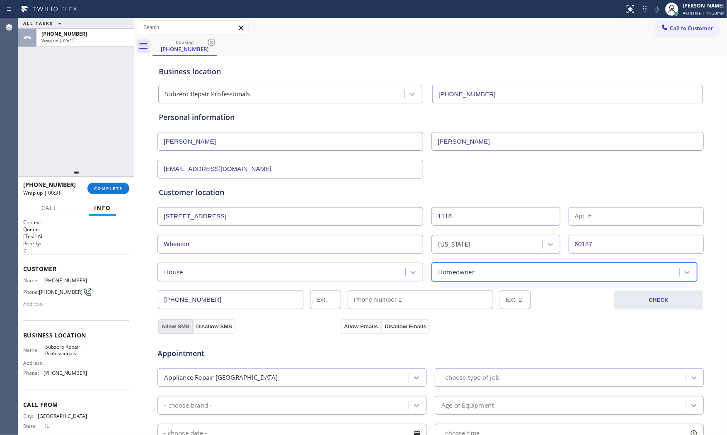
click at [175, 328] on button "Allow SMS" at bounding box center [175, 326] width 35 height 15
click at [341, 321] on button "Allow Emails" at bounding box center [361, 326] width 41 height 15
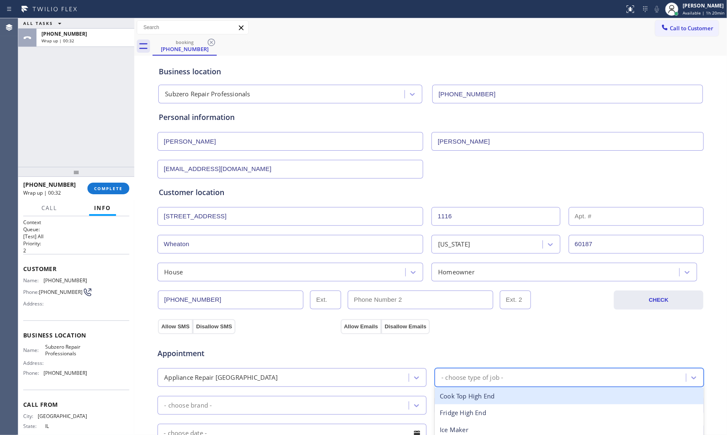
click at [449, 370] on div "- choose type of job -" at bounding box center [561, 377] width 249 height 15
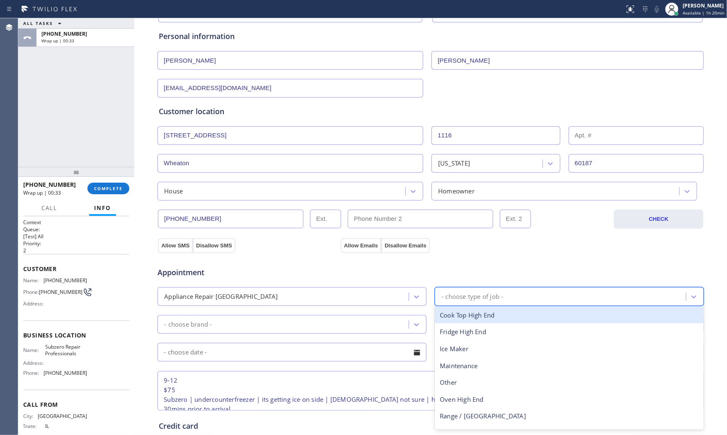
scroll to position [92, 0]
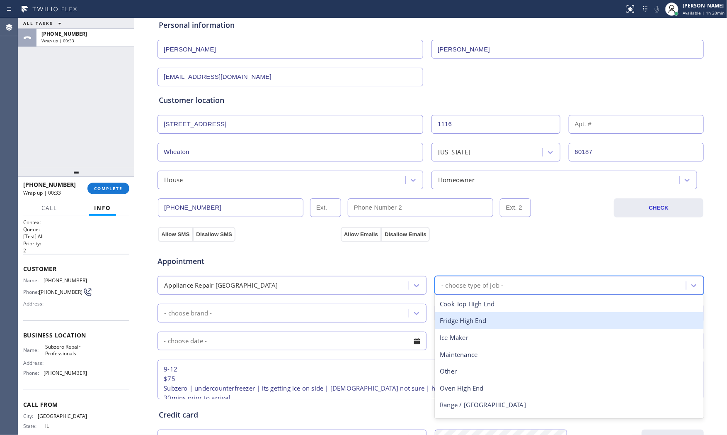
click at [470, 312] on div "Fridge High End" at bounding box center [569, 320] width 269 height 17
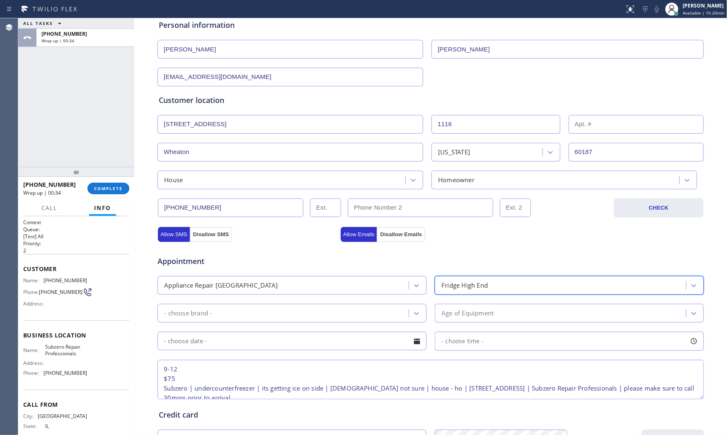
click at [462, 291] on div "Fridge High End" at bounding box center [561, 285] width 249 height 15
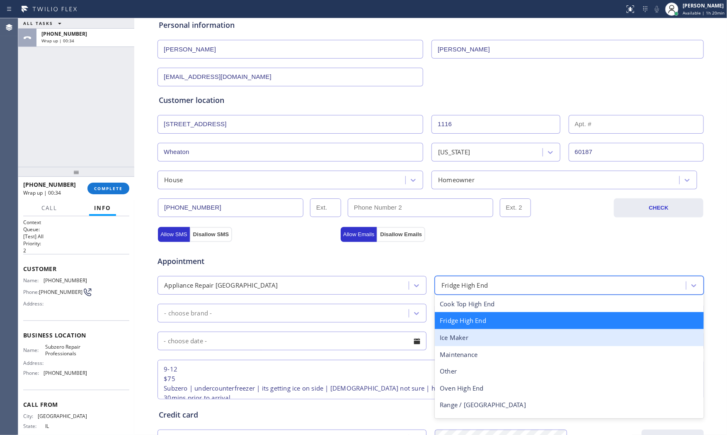
scroll to position [30, 0]
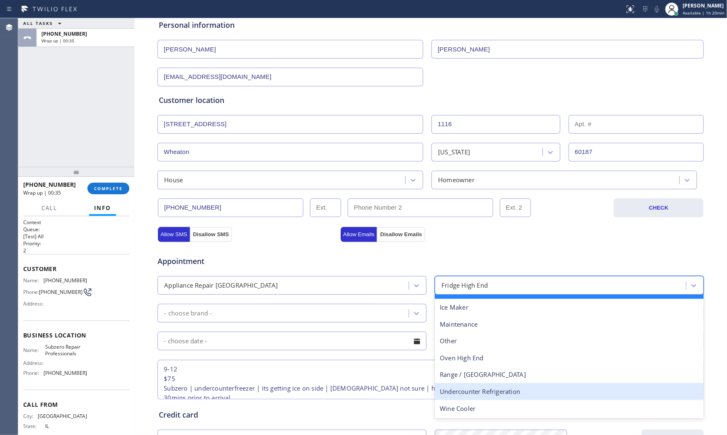
click at [471, 389] on div "Undercounter Refrigeration" at bounding box center [569, 391] width 269 height 17
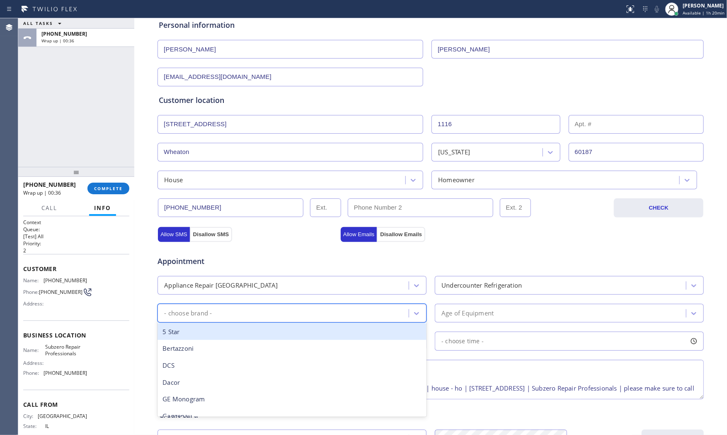
click at [311, 316] on div "- choose brand -" at bounding box center [284, 313] width 249 height 15
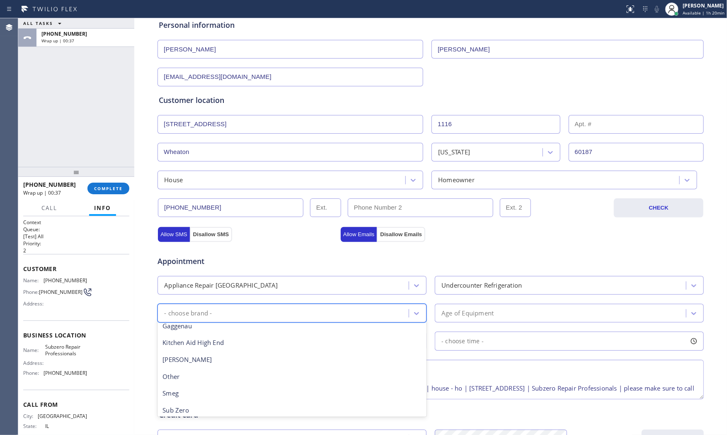
scroll to position [92, 0]
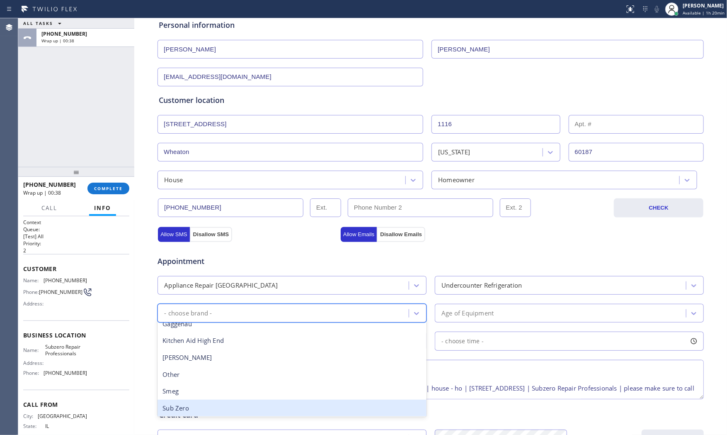
click at [195, 409] on div "Sub Zero" at bounding box center [292, 407] width 269 height 17
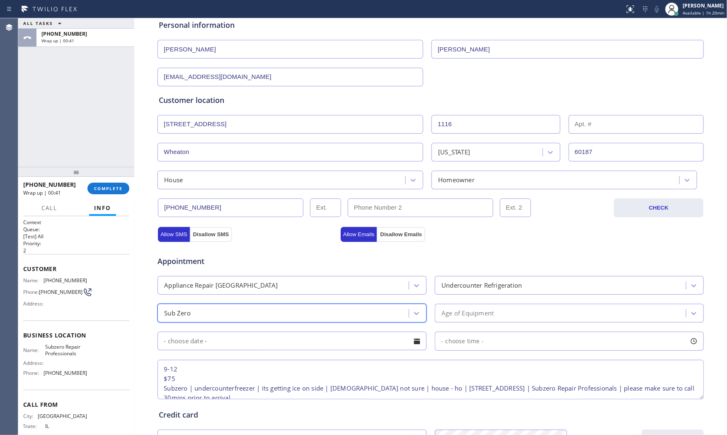
click at [469, 284] on div "Undercounter Refrigeration" at bounding box center [482, 285] width 80 height 10
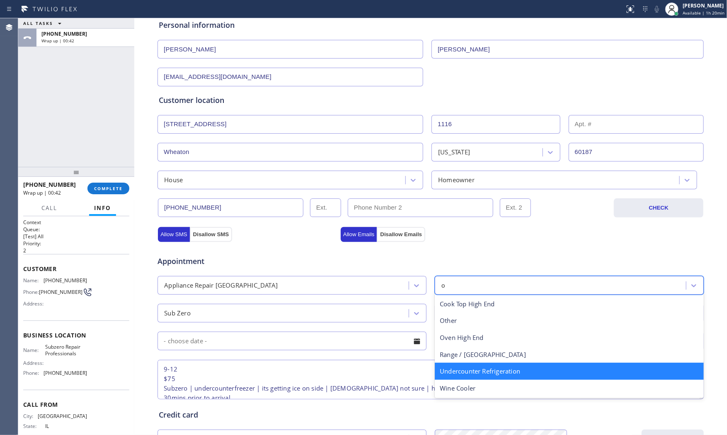
scroll to position [0, 0]
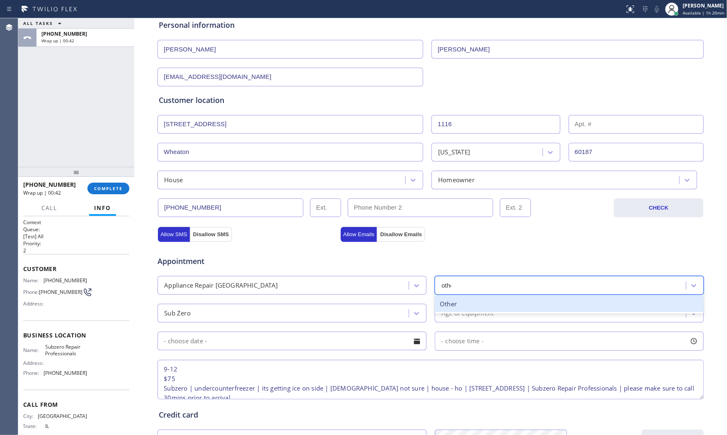
type input "other"
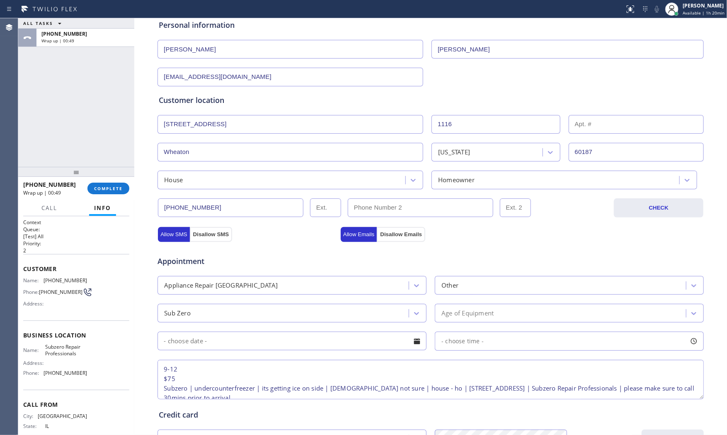
click at [474, 320] on div "Age of Equipment" at bounding box center [561, 313] width 249 height 15
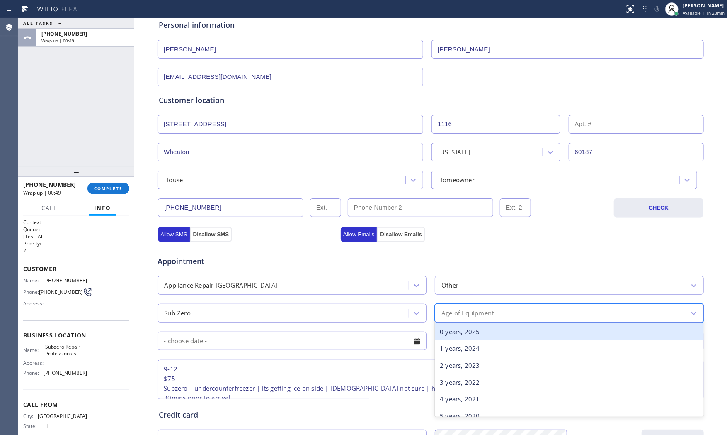
type input "g"
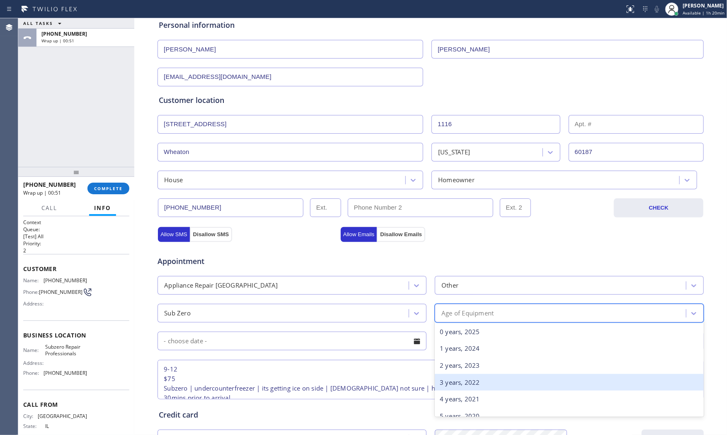
click at [463, 382] on div "3 years, 2022" at bounding box center [569, 382] width 269 height 17
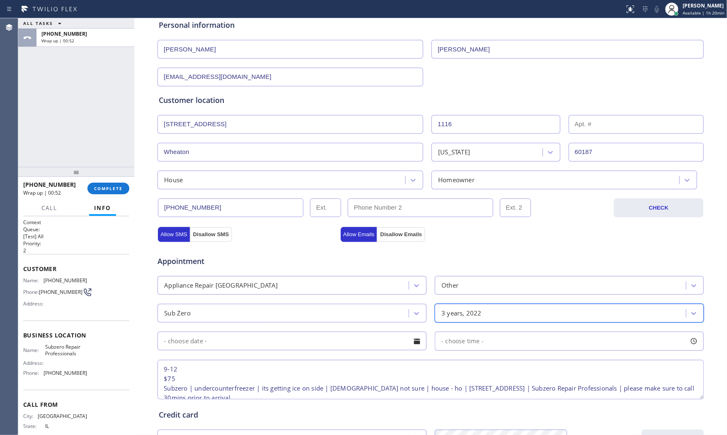
click at [285, 346] on input "text" at bounding box center [292, 340] width 269 height 19
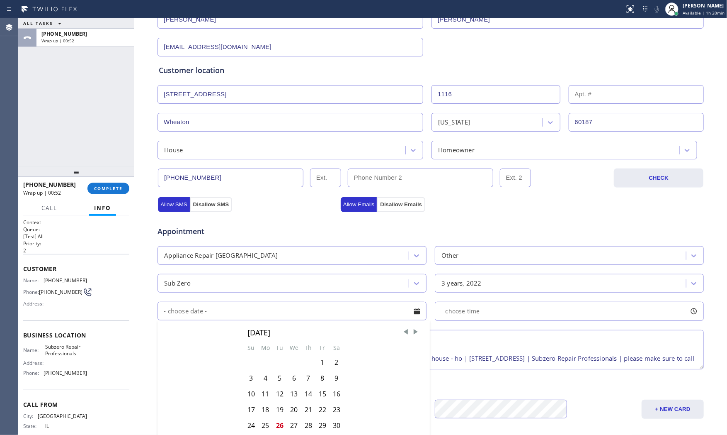
scroll to position [208, 0]
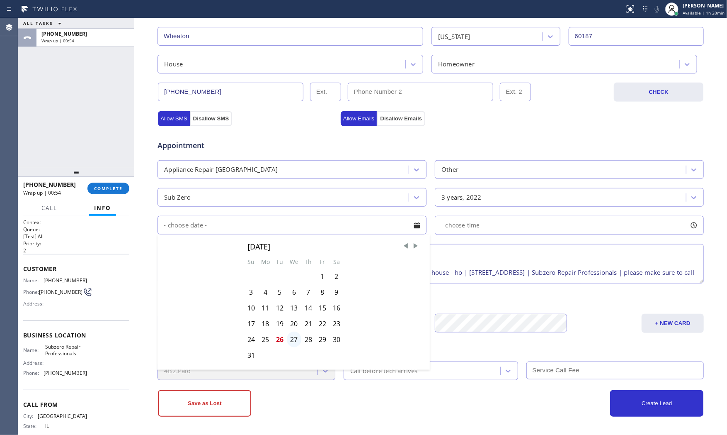
click at [291, 338] on div "27" at bounding box center [294, 339] width 15 height 16
type input "[DATE]"
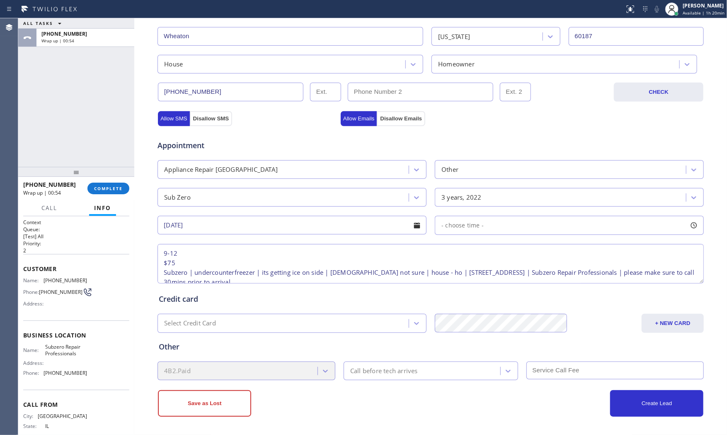
click at [477, 227] on span "- choose time -" at bounding box center [463, 225] width 42 height 8
drag, startPoint x: 438, startPoint y: 280, endPoint x: 518, endPoint y: 280, distance: 80.0
click at [518, 280] on div at bounding box center [523, 275] width 10 height 17
drag, startPoint x: 442, startPoint y: 277, endPoint x: 456, endPoint y: 278, distance: 13.8
click at [458, 278] on div at bounding box center [463, 275] width 10 height 17
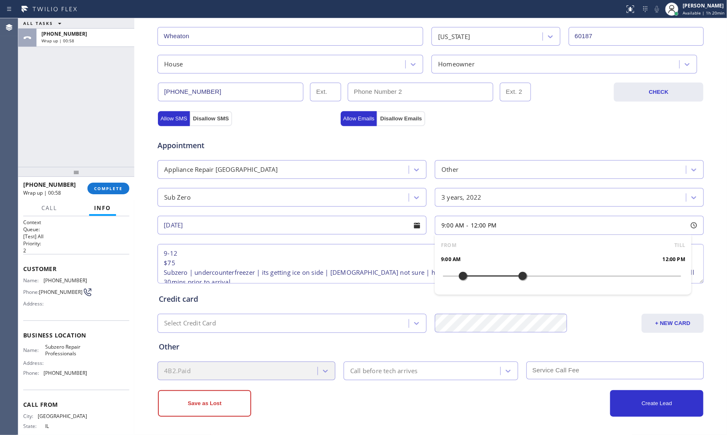
drag, startPoint x: 397, startPoint y: 357, endPoint x: 392, endPoint y: 356, distance: 5.5
click at [397, 357] on div "Other 4B2.Paid Call before tech arrives" at bounding box center [430, 356] width 547 height 47
click at [392, 372] on div "Call before tech arrives" at bounding box center [384, 371] width 68 height 10
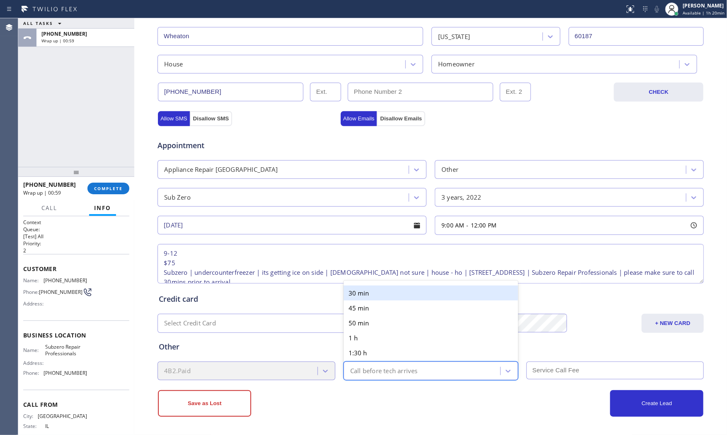
click at [390, 300] on div "30 min" at bounding box center [431, 292] width 175 height 15
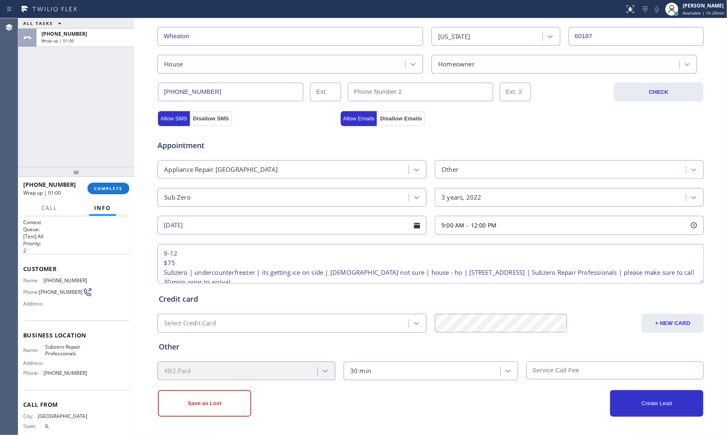
click at [568, 376] on input "text" at bounding box center [616, 370] width 178 height 18
type input "75"
click at [537, 391] on div "Create Lead" at bounding box center [567, 403] width 273 height 27
click at [641, 392] on button "Create Lead" at bounding box center [656, 403] width 93 height 27
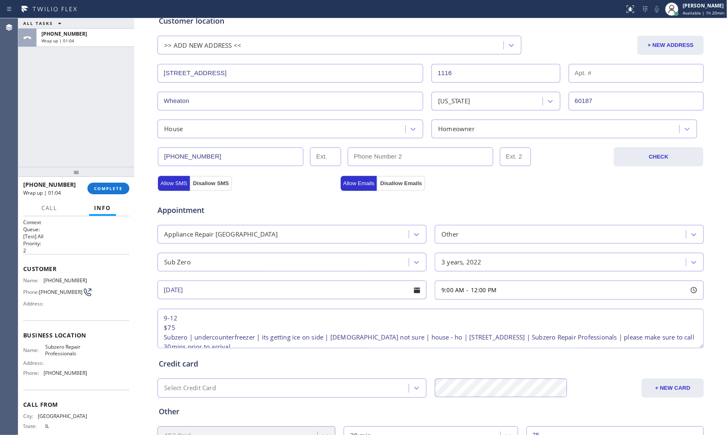
scroll to position [5, 0]
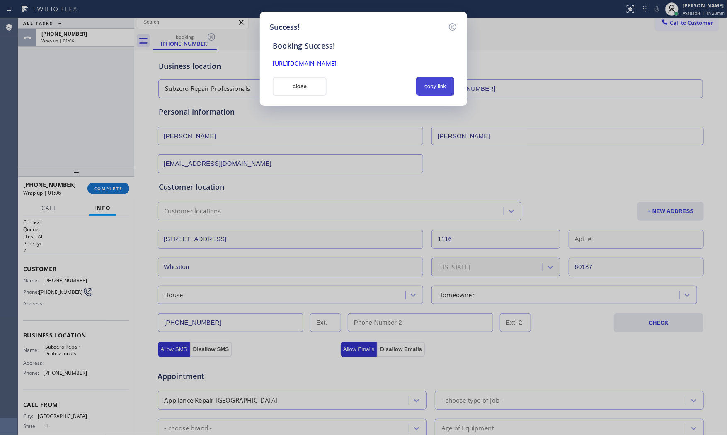
click at [416, 86] on button "copy link" at bounding box center [435, 86] width 38 height 19
click at [295, 90] on button "close" at bounding box center [300, 86] width 54 height 19
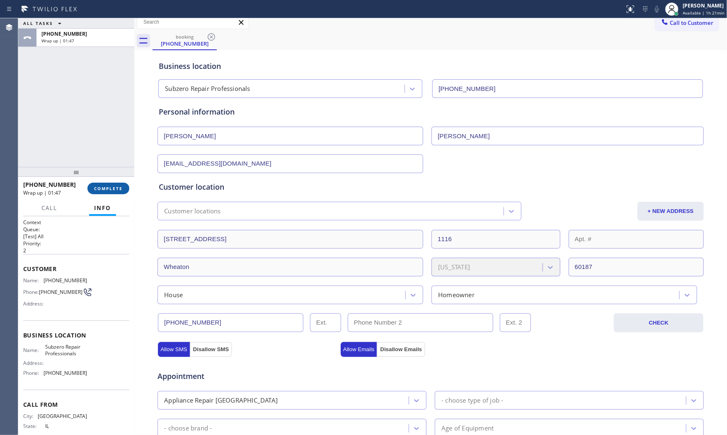
click at [95, 192] on button "COMPLETE" at bounding box center [108, 188] width 42 height 12
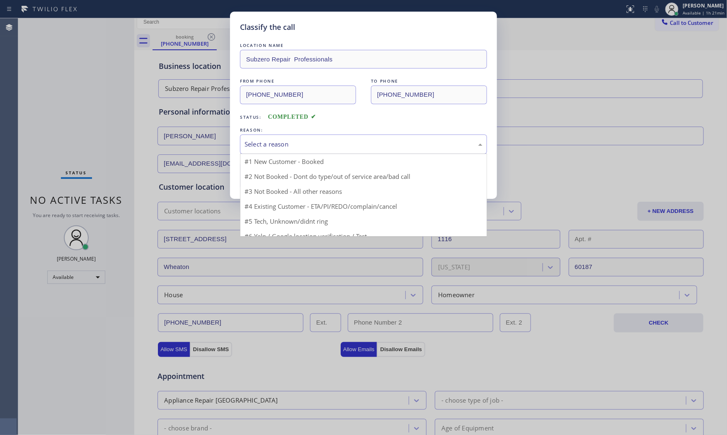
click at [308, 148] on div "Select a reason" at bounding box center [364, 144] width 238 height 10
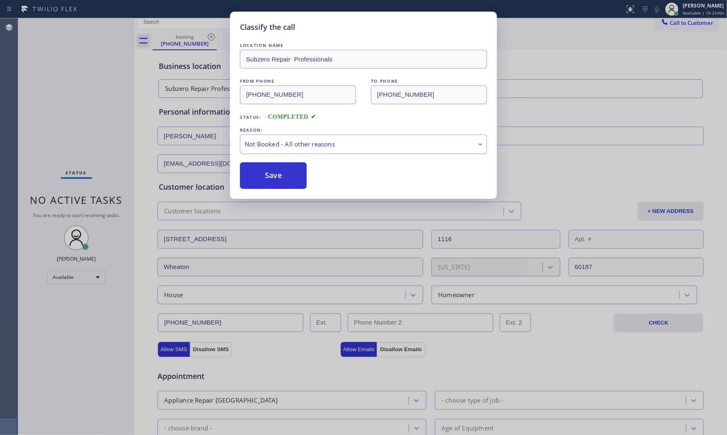
click at [287, 173] on button "Save" at bounding box center [273, 175] width 67 height 27
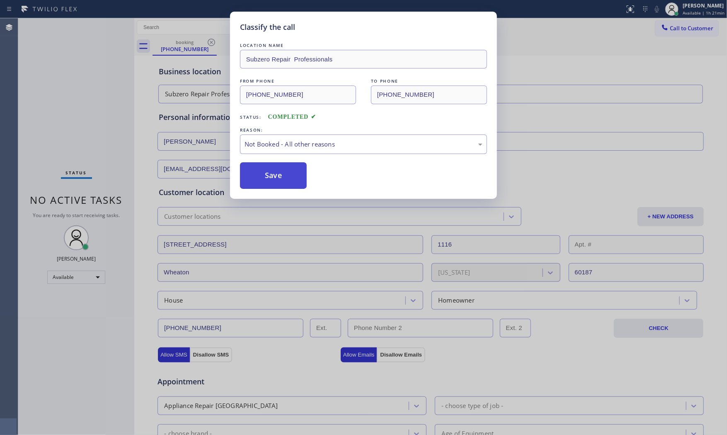
click at [286, 173] on button "Save" at bounding box center [273, 175] width 67 height 27
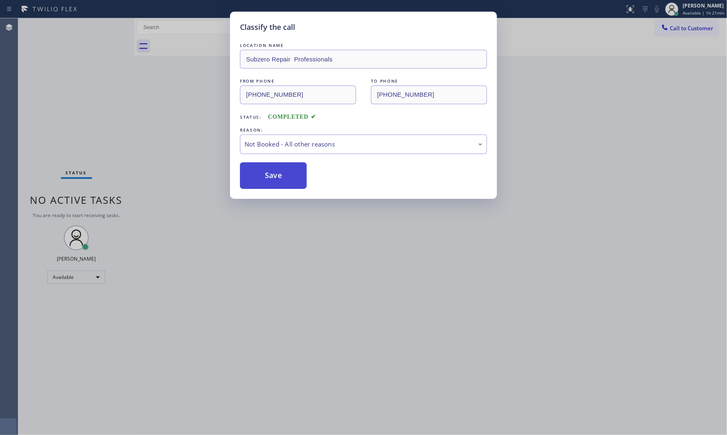
click at [286, 173] on button "Save" at bounding box center [273, 175] width 67 height 27
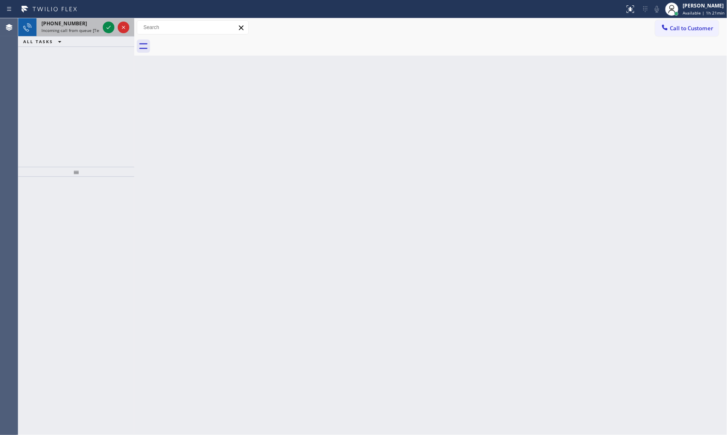
click at [84, 21] on div "[PHONE_NUMBER]" at bounding box center [70, 23] width 58 height 7
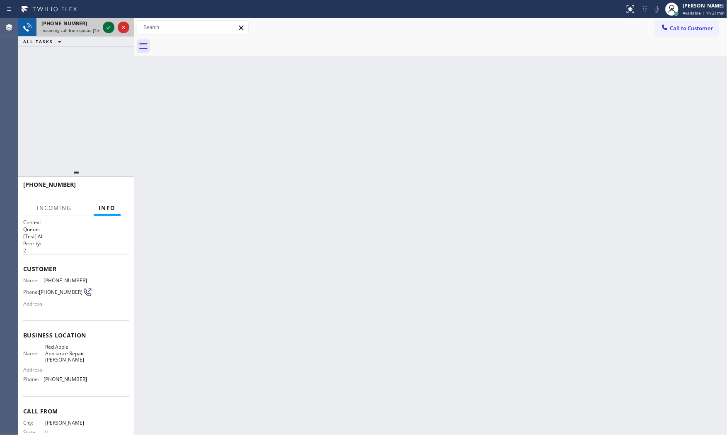
click at [104, 27] on icon at bounding box center [109, 27] width 10 height 10
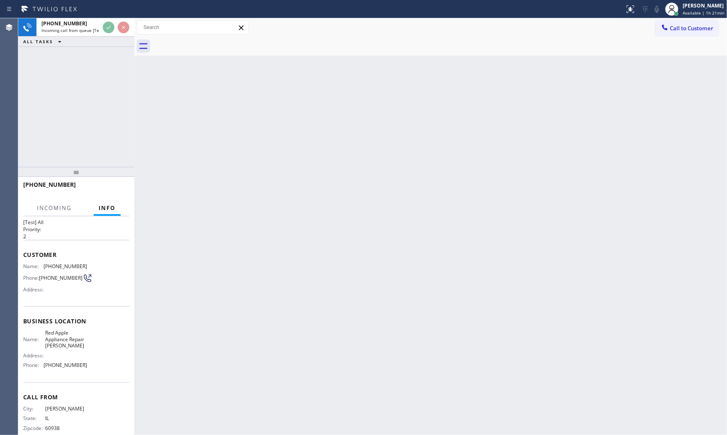
scroll to position [28, 0]
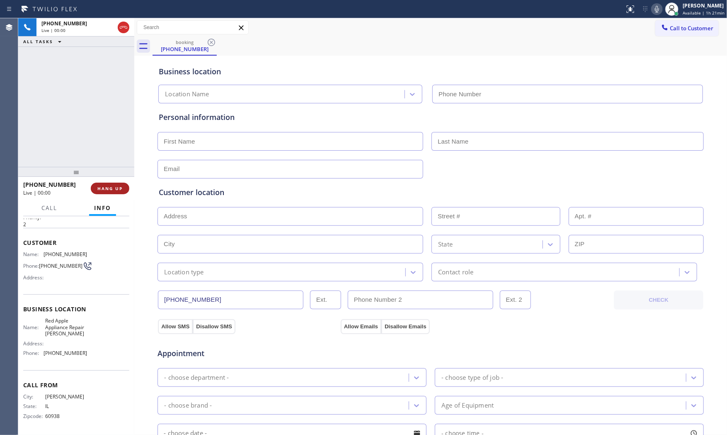
type input "[PHONE_NUMBER]"
click at [124, 189] on button "HANG UP" at bounding box center [110, 188] width 39 height 12
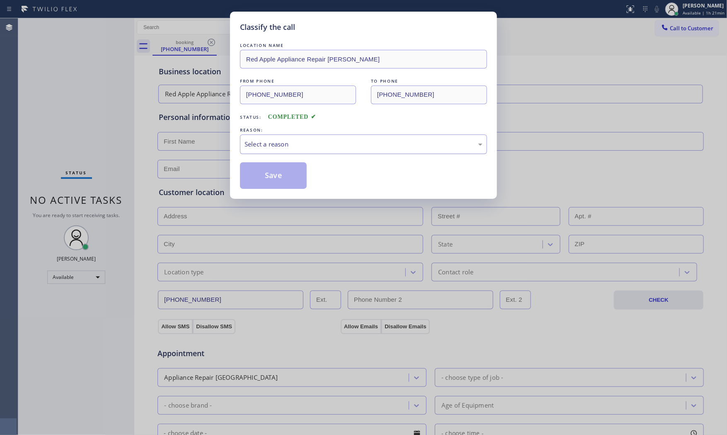
click at [275, 148] on div "Select a reason" at bounding box center [364, 144] width 238 height 10
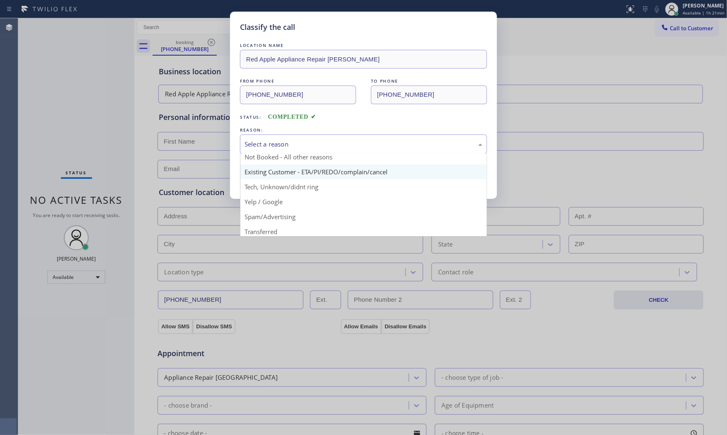
scroll to position [52, 0]
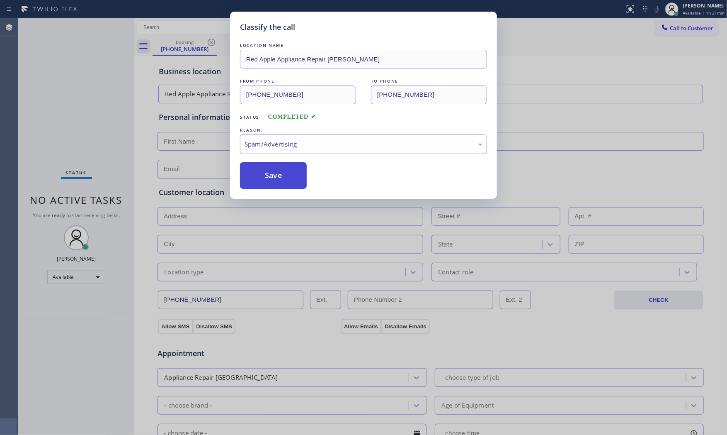
click at [280, 180] on button "Save" at bounding box center [273, 175] width 67 height 27
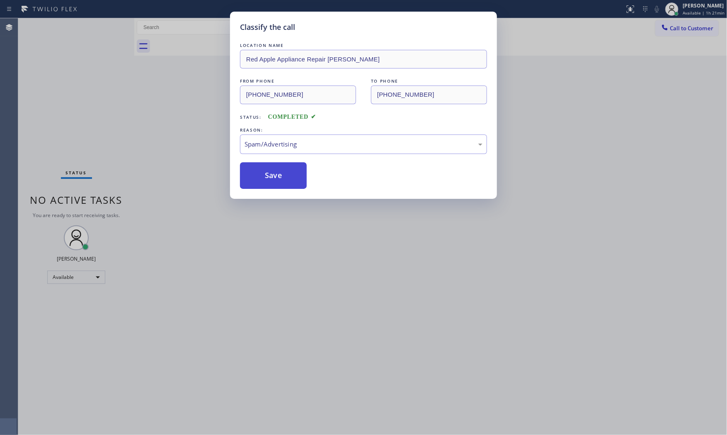
click at [280, 180] on button "Save" at bounding box center [273, 175] width 67 height 27
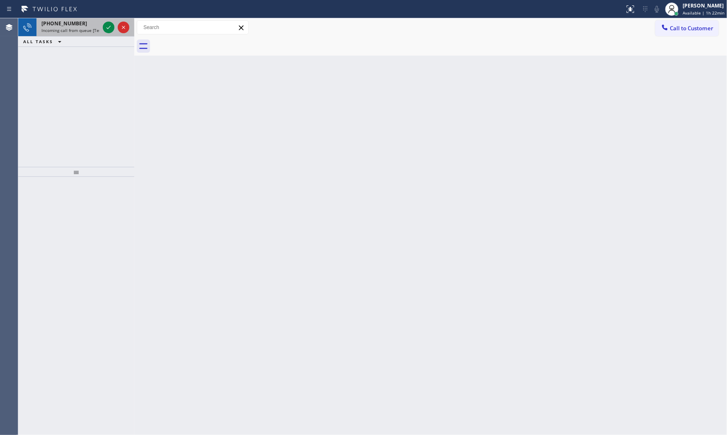
click at [65, 31] on span "Incoming call from queue [Test] All" at bounding box center [75, 30] width 69 height 6
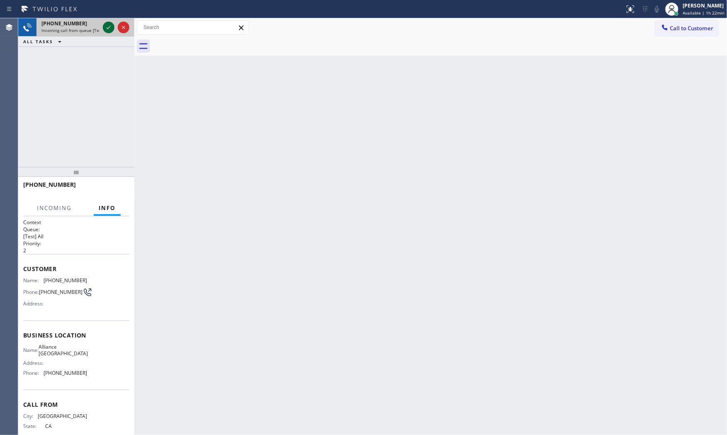
click at [105, 27] on icon at bounding box center [109, 27] width 10 height 10
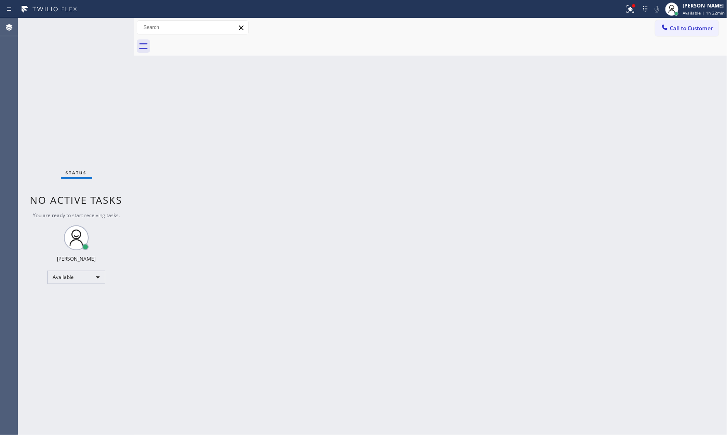
click at [104, 30] on div "Status No active tasks You are ready to start receiving tasks. [PERSON_NAME] Av…" at bounding box center [76, 226] width 116 height 416
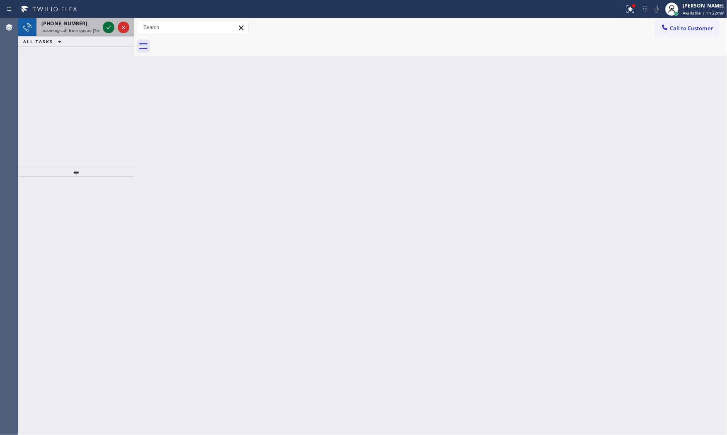
drag, startPoint x: 100, startPoint y: 34, endPoint x: 107, endPoint y: 28, distance: 9.7
click at [107, 28] on icon at bounding box center [109, 27] width 10 height 10
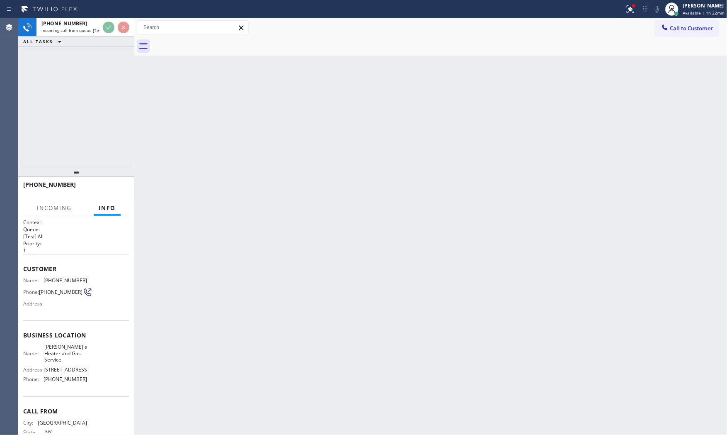
scroll to position [28, 0]
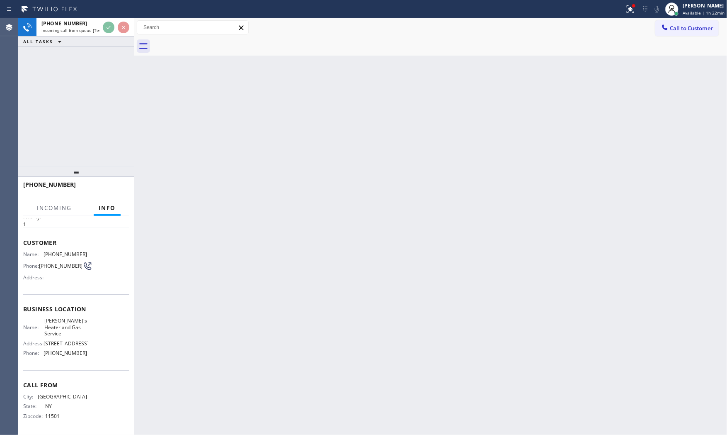
click at [179, 214] on div "Back to Dashboard Change Sender ID Customers Technicians Select a contact Outbo…" at bounding box center [430, 226] width 593 height 416
click at [219, 262] on div "Back to Dashboard Change Sender ID Customers Technicians Select a contact Outbo…" at bounding box center [430, 226] width 593 height 416
click at [216, 162] on div "Back to Dashboard Change Sender ID Customers Technicians Select a contact Outbo…" at bounding box center [430, 226] width 593 height 416
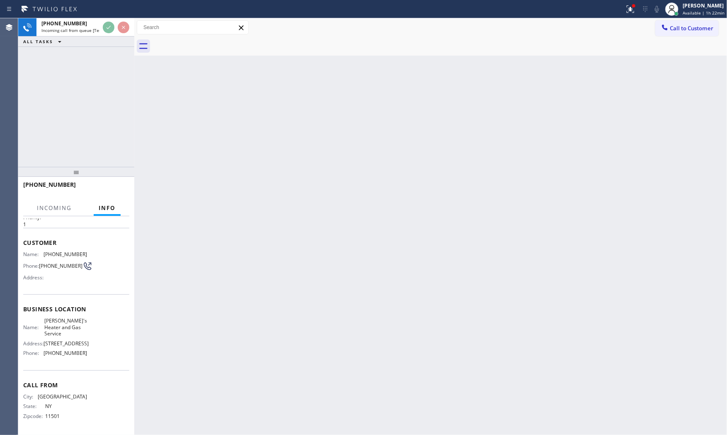
click at [216, 162] on div "Back to Dashboard Change Sender ID Customers Technicians Select a contact Outbo…" at bounding box center [430, 226] width 593 height 416
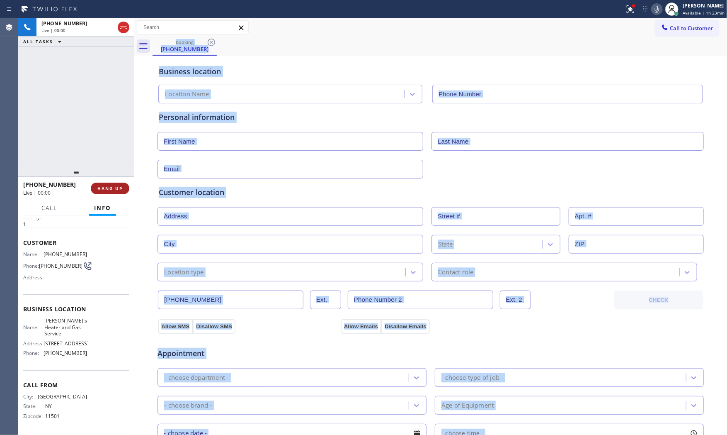
click at [114, 188] on span "HANG UP" at bounding box center [109, 188] width 25 height 6
type input "[PHONE_NUMBER]"
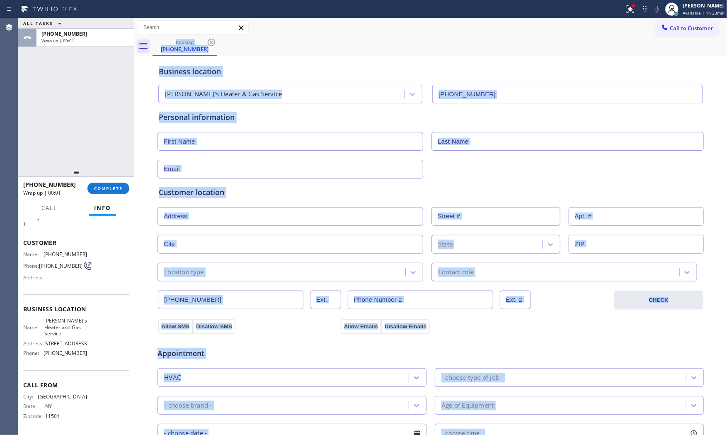
click at [226, 342] on div "Appointment" at bounding box center [248, 348] width 183 height 19
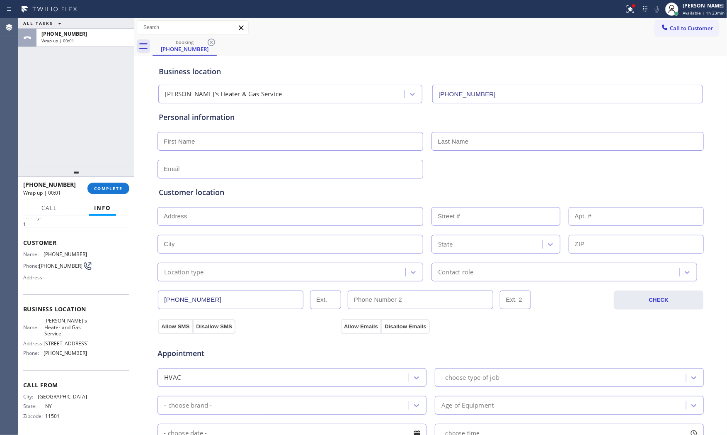
click at [231, 341] on div "Appointment" at bounding box center [248, 348] width 183 height 19
click at [111, 186] on span "COMPLETE" at bounding box center [108, 188] width 29 height 6
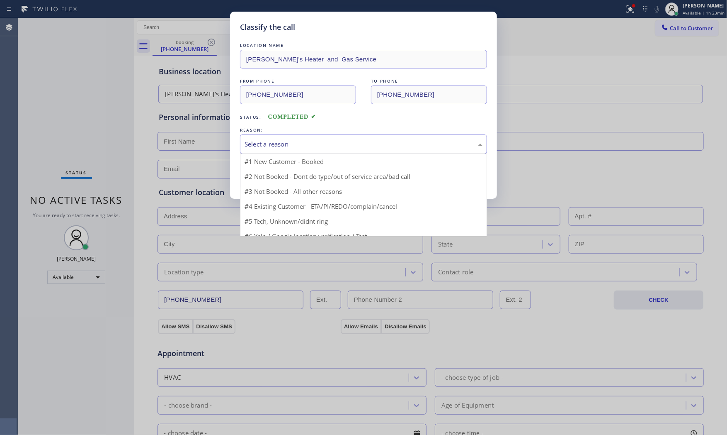
click at [299, 150] on div "Select a reason" at bounding box center [363, 143] width 247 height 19
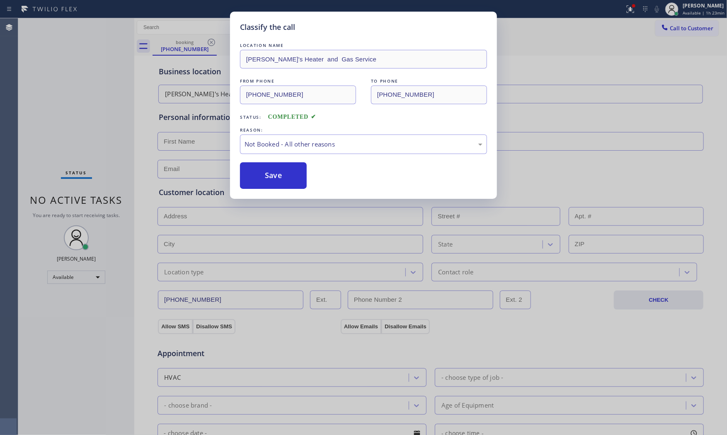
click at [280, 179] on button "Save" at bounding box center [273, 175] width 67 height 27
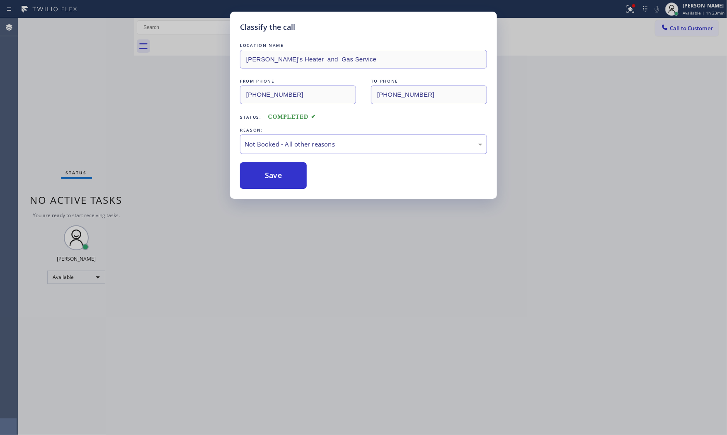
click at [280, 179] on button "Save" at bounding box center [273, 175] width 67 height 27
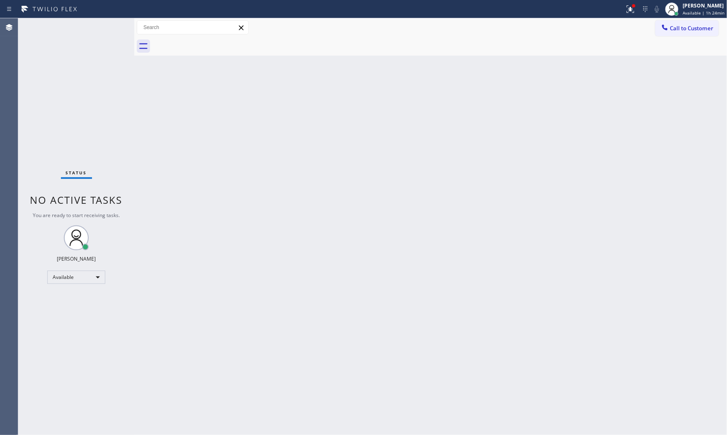
click at [105, 28] on div "Status No active tasks You are ready to start receiving tasks. [PERSON_NAME] Av…" at bounding box center [76, 226] width 116 height 416
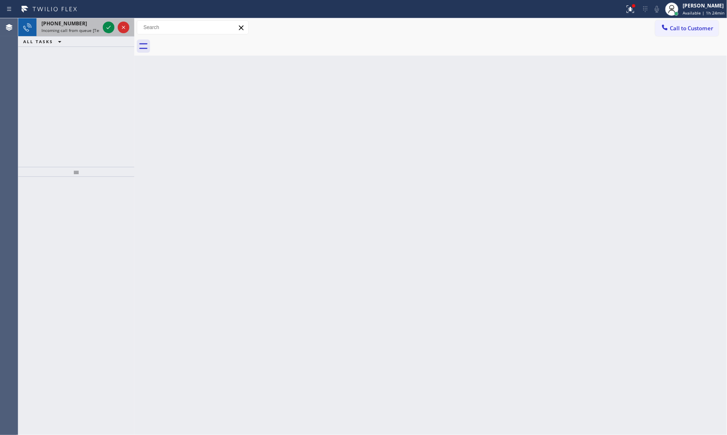
click at [100, 31] on div "[PHONE_NUMBER] Incoming call from queue [Test] All" at bounding box center [68, 27] width 65 height 18
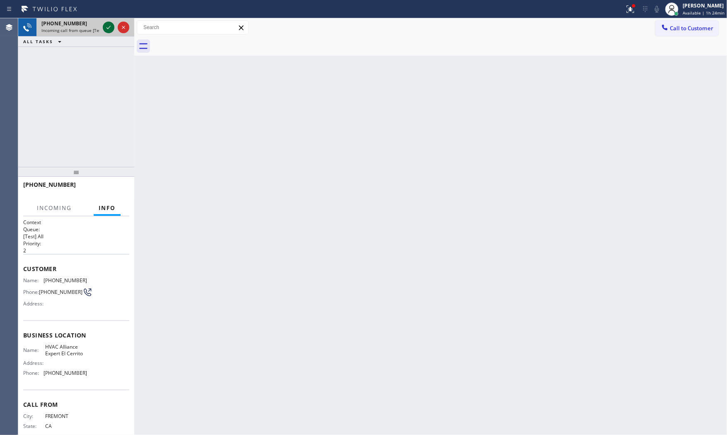
click at [104, 27] on icon at bounding box center [109, 27] width 10 height 10
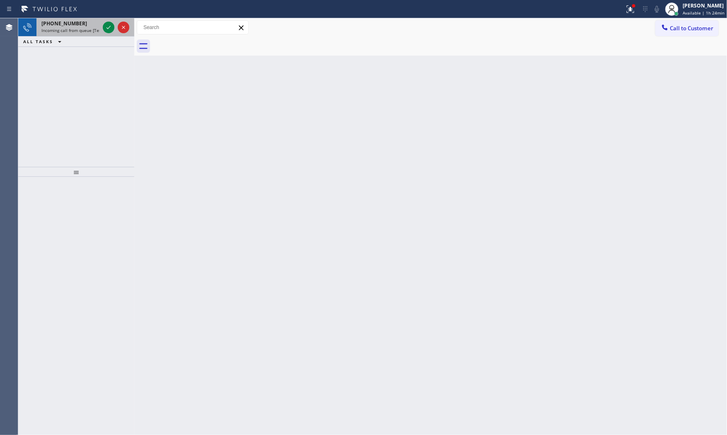
click at [92, 19] on div "[PHONE_NUMBER] Incoming call from queue [Test] All" at bounding box center [68, 27] width 65 height 18
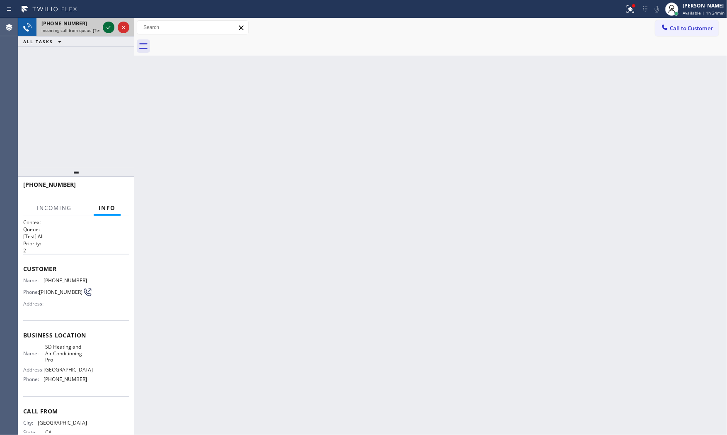
click at [107, 26] on icon at bounding box center [109, 27] width 10 height 10
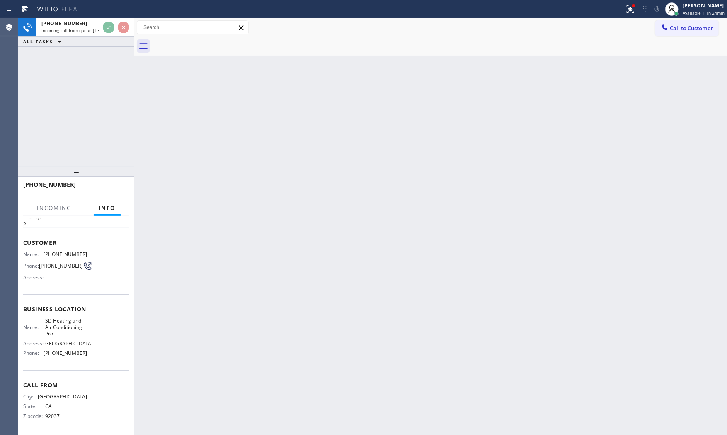
scroll to position [34, 0]
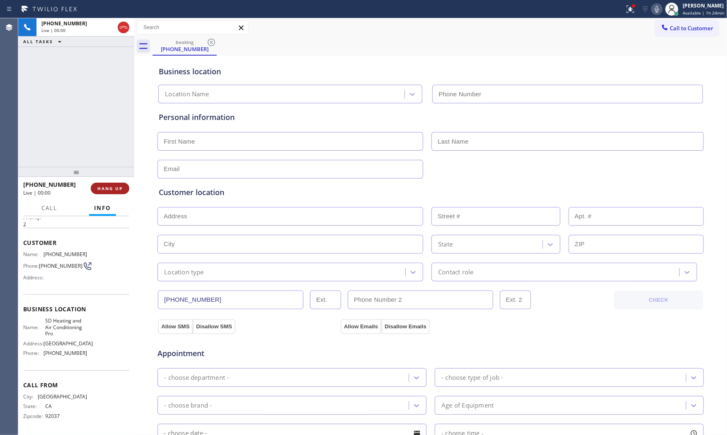
type input "[PHONE_NUMBER]"
click at [114, 187] on span "HANG UP" at bounding box center [109, 188] width 25 height 6
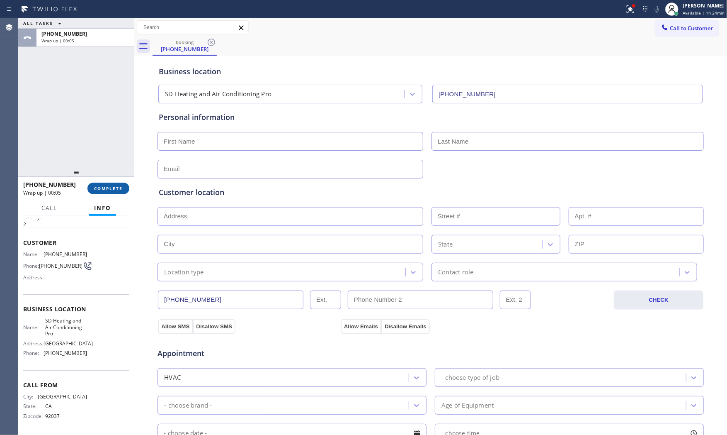
click at [112, 191] on button "COMPLETE" at bounding box center [108, 188] width 42 height 12
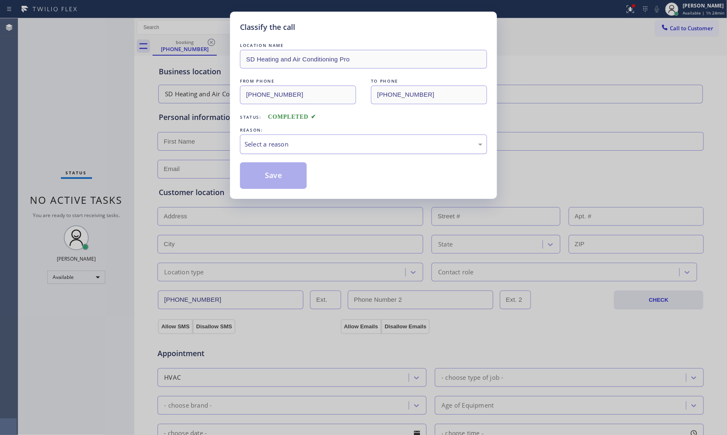
click at [249, 148] on div "Select a reason" at bounding box center [364, 144] width 238 height 10
click at [256, 176] on button "Save" at bounding box center [273, 175] width 67 height 27
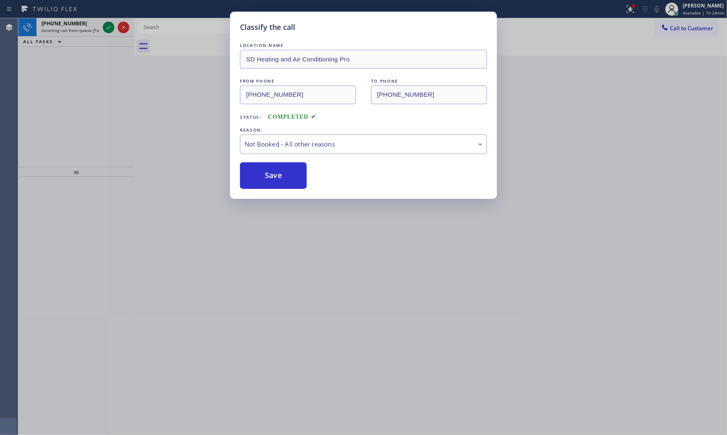
click at [256, 176] on button "Save" at bounding box center [273, 175] width 67 height 27
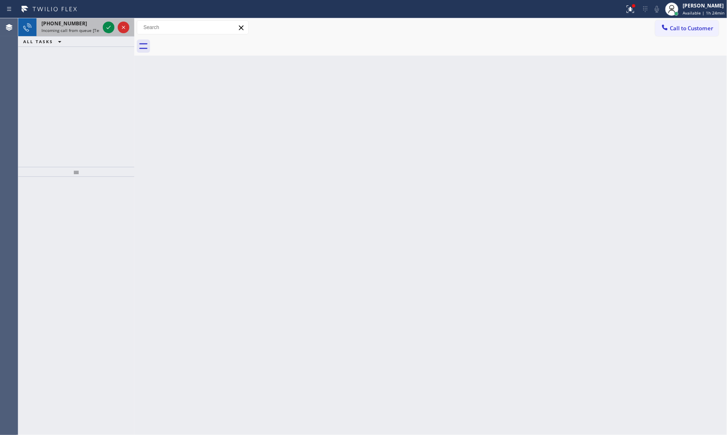
click at [75, 27] on span "Incoming call from queue [Test] All" at bounding box center [75, 30] width 69 height 6
click at [77, 27] on span "Incoming call from queue [Test] All" at bounding box center [75, 30] width 69 height 6
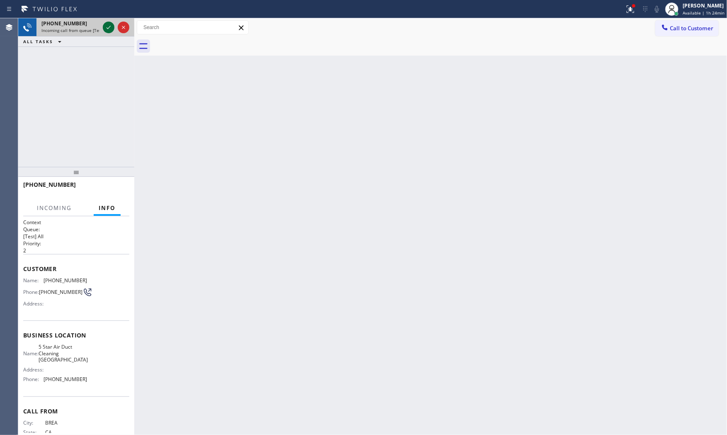
click at [104, 27] on icon at bounding box center [109, 27] width 10 height 10
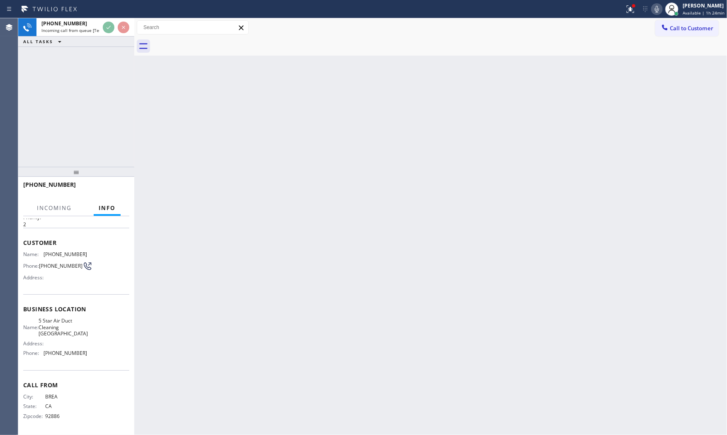
scroll to position [34, 0]
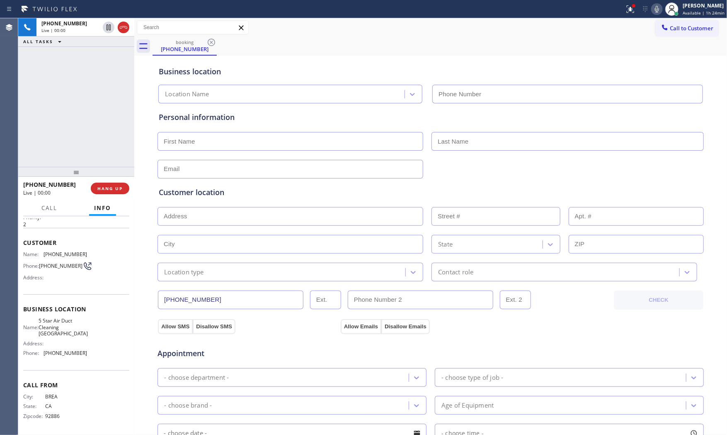
type input "[PHONE_NUMBER]"
click at [110, 187] on span "HANG UP" at bounding box center [109, 188] width 25 height 6
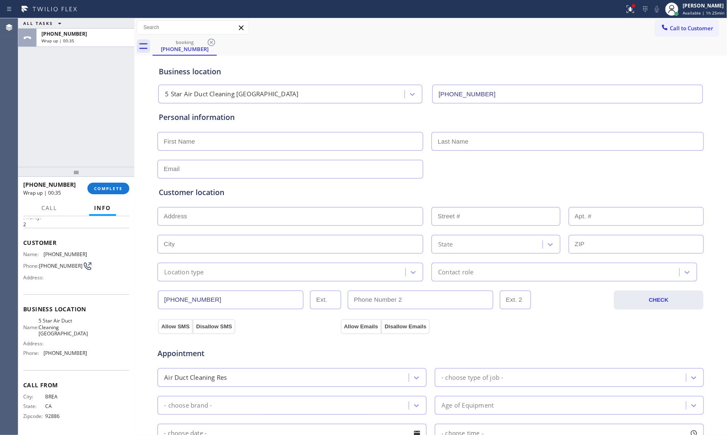
click at [109, 195] on div "[PHONE_NUMBER] Wrap up | 00:35 COMPLETE" at bounding box center [76, 188] width 106 height 22
click at [108, 186] on span "COMPLETE" at bounding box center [108, 188] width 29 height 6
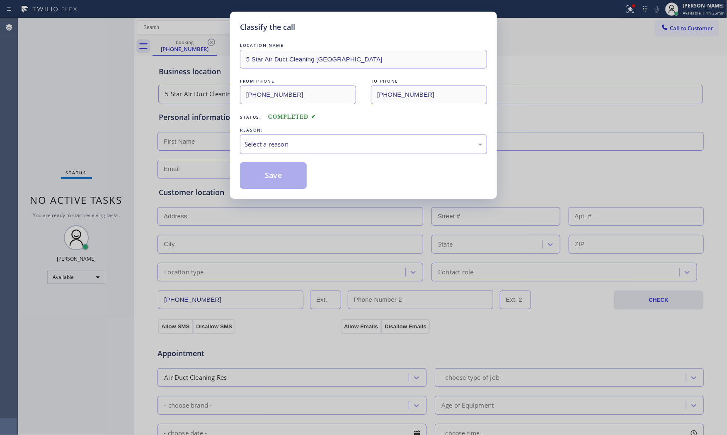
drag, startPoint x: 263, startPoint y: 135, endPoint x: 266, endPoint y: 145, distance: 10.8
click at [263, 136] on div "Select a reason" at bounding box center [363, 143] width 247 height 19
click at [270, 175] on button "Save" at bounding box center [273, 175] width 67 height 27
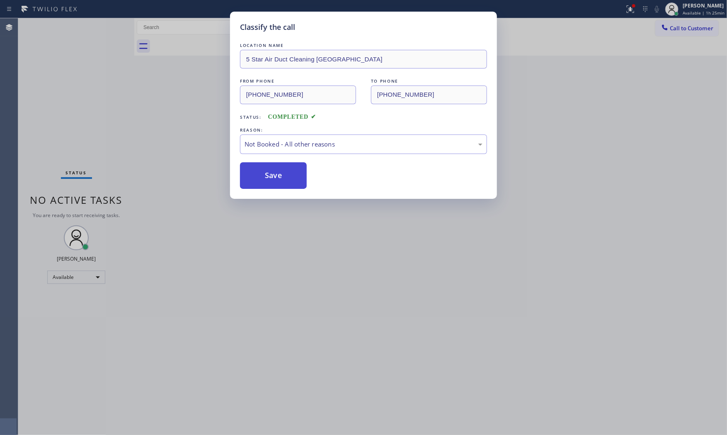
click at [270, 175] on button "Save" at bounding box center [273, 175] width 67 height 27
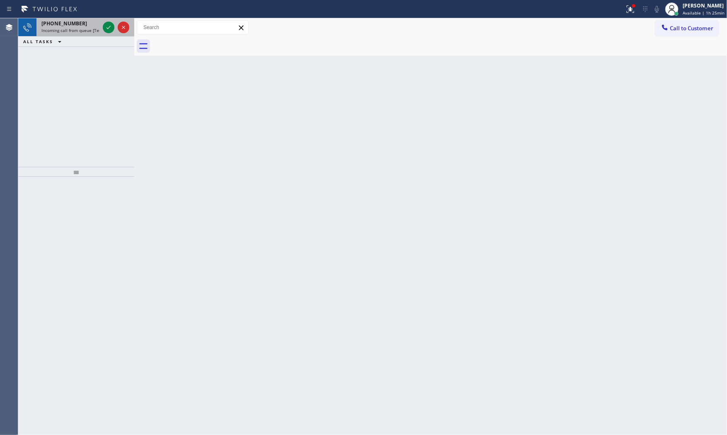
click at [70, 31] on span "Incoming call from queue [Test] All" at bounding box center [75, 30] width 69 height 6
click at [87, 22] on div "[PHONE_NUMBER]" at bounding box center [70, 23] width 58 height 7
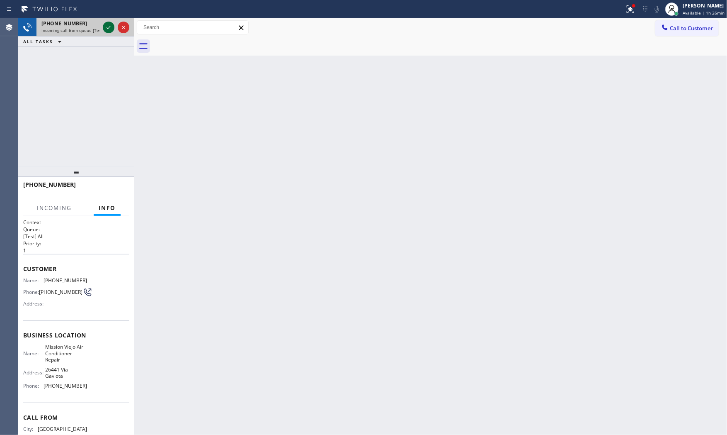
click at [104, 26] on icon at bounding box center [109, 27] width 10 height 10
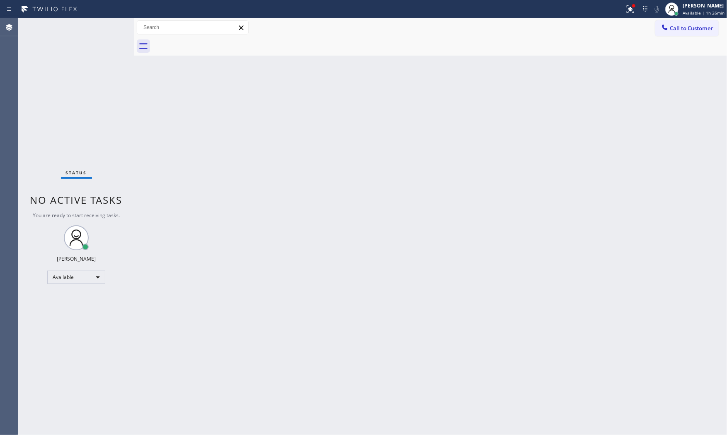
click at [77, 22] on div "Status No active tasks You are ready to start receiving tasks. [PERSON_NAME] Av…" at bounding box center [76, 226] width 116 height 416
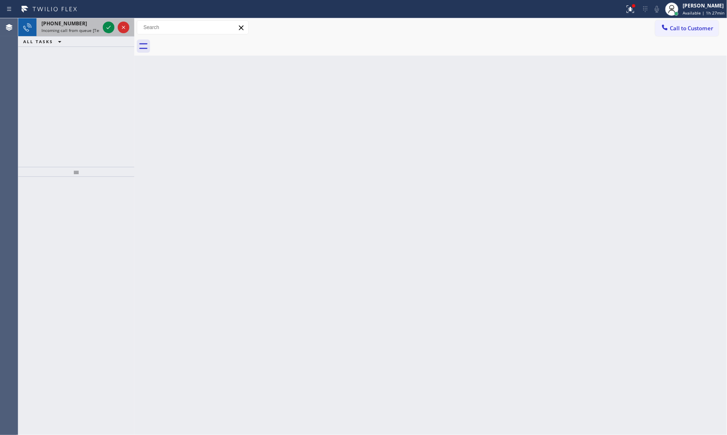
click at [80, 21] on div "[PHONE_NUMBER]" at bounding box center [70, 23] width 58 height 7
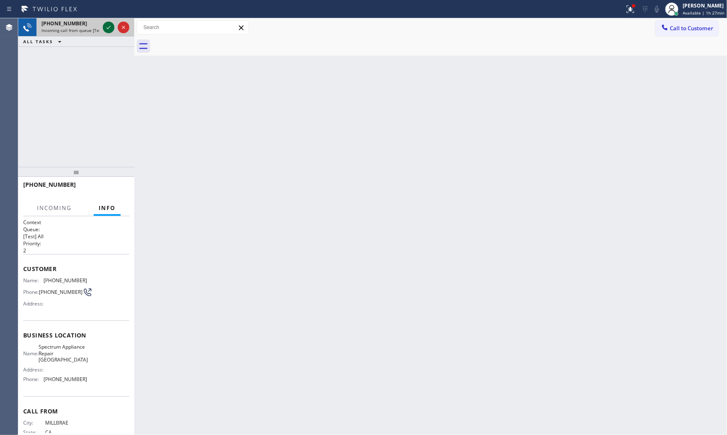
click at [106, 27] on icon at bounding box center [109, 27] width 10 height 10
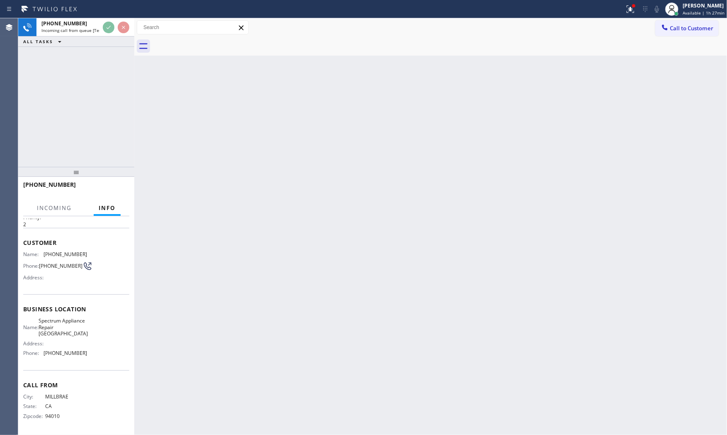
scroll to position [34, 0]
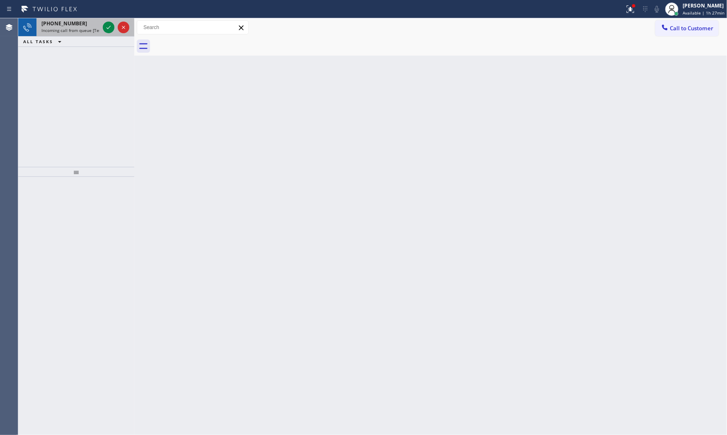
click at [92, 26] on div "[PHONE_NUMBER]" at bounding box center [70, 23] width 58 height 7
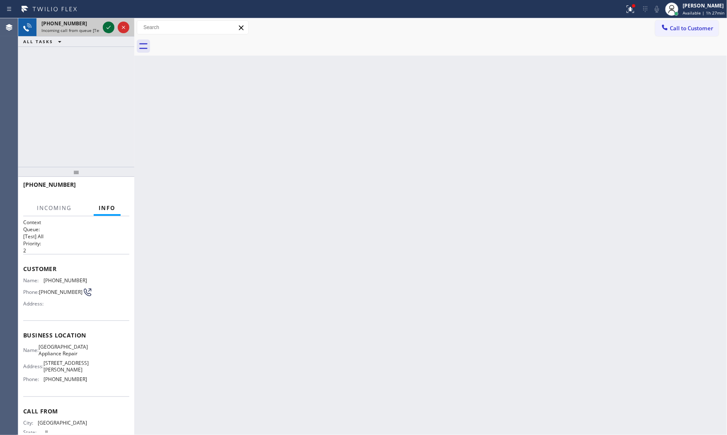
click at [108, 27] on icon at bounding box center [109, 27] width 10 height 10
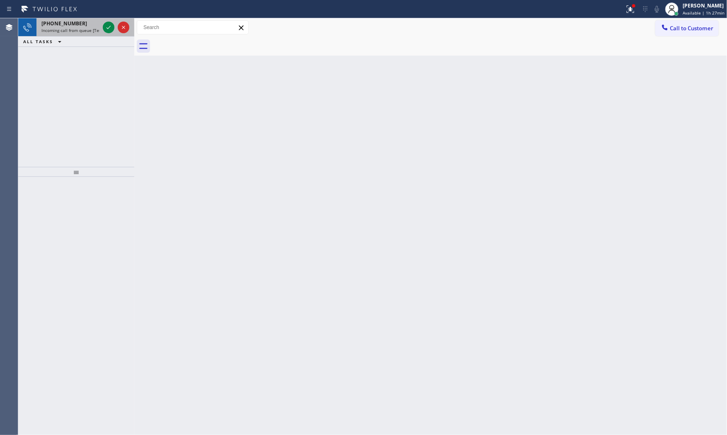
click at [90, 32] on span "Incoming call from queue [Test] All" at bounding box center [75, 30] width 69 height 6
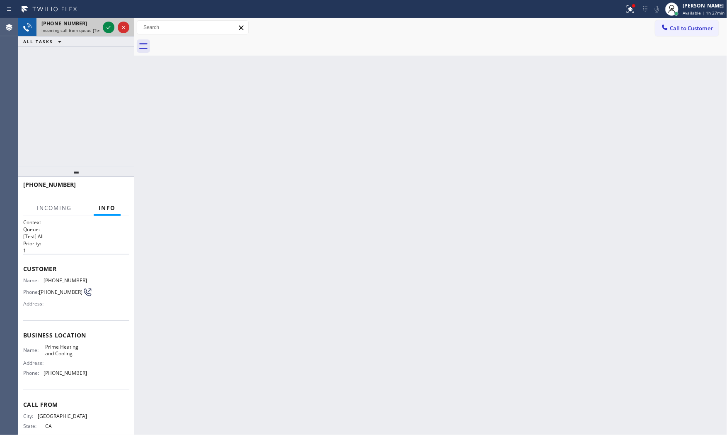
click at [102, 27] on div at bounding box center [116, 27] width 30 height 18
click at [104, 28] on icon at bounding box center [109, 27] width 10 height 10
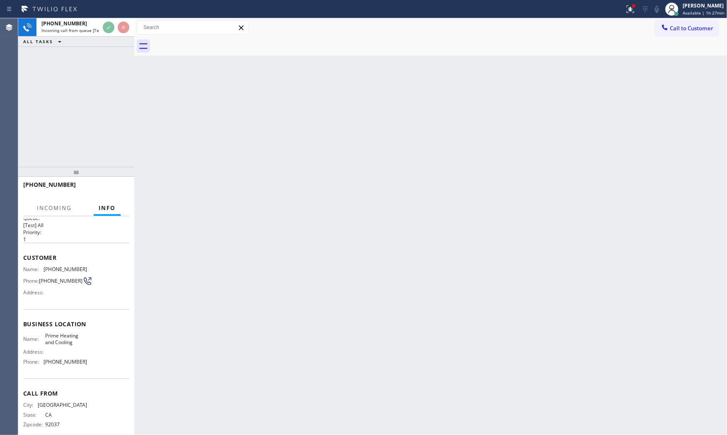
scroll to position [22, 0]
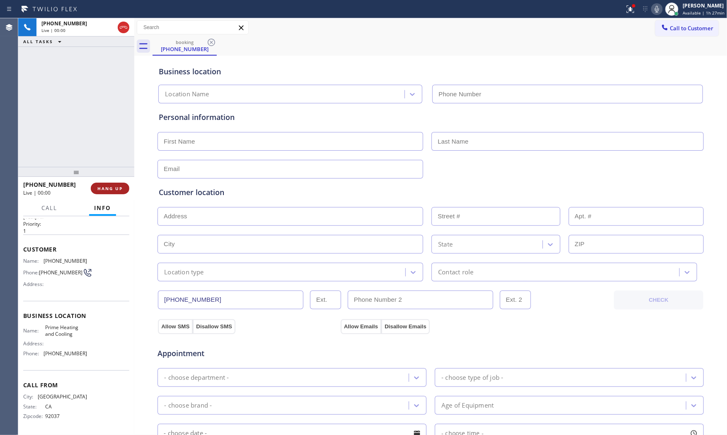
type input "[PHONE_NUMBER]"
click at [103, 187] on span "HANG UP" at bounding box center [109, 188] width 25 height 6
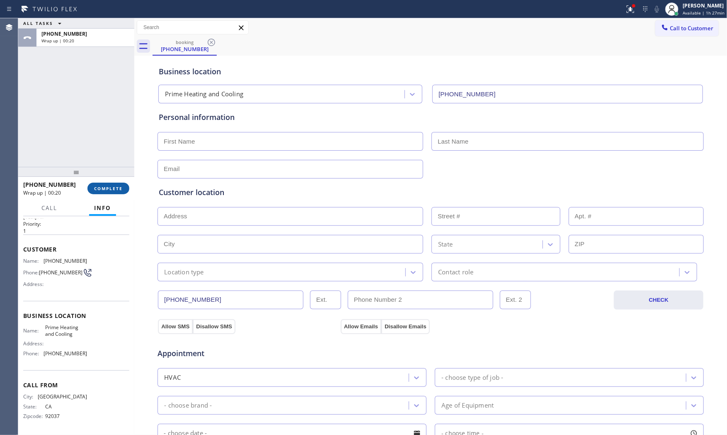
click at [115, 184] on button "COMPLETE" at bounding box center [108, 188] width 42 height 12
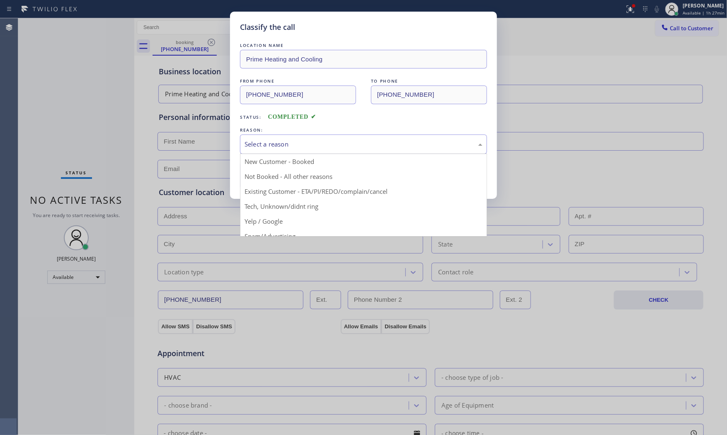
click at [270, 136] on div "Select a reason" at bounding box center [363, 143] width 247 height 19
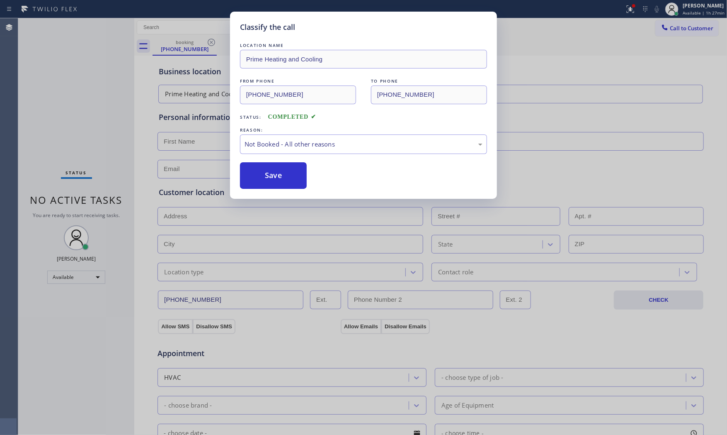
click at [272, 175] on button "Save" at bounding box center [273, 175] width 67 height 27
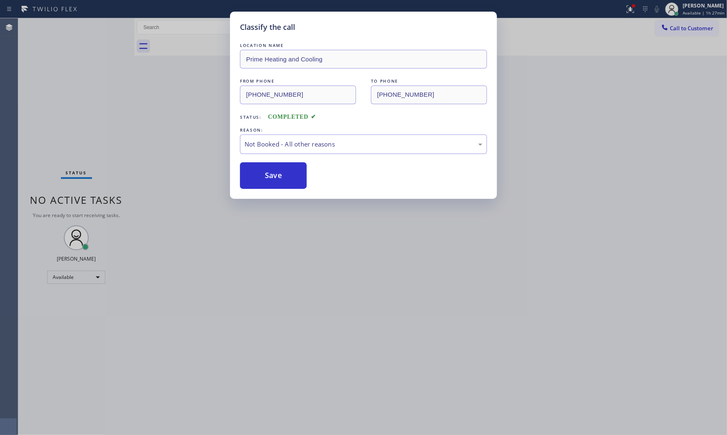
click at [272, 175] on button "Save" at bounding box center [273, 175] width 67 height 27
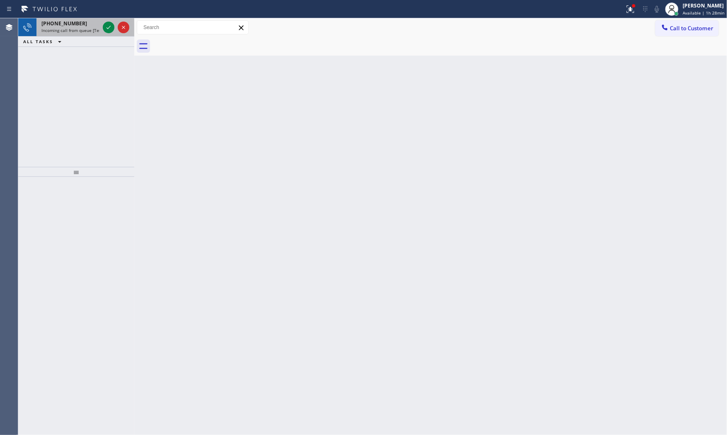
click at [68, 25] on span "[PHONE_NUMBER]" at bounding box center [64, 23] width 46 height 7
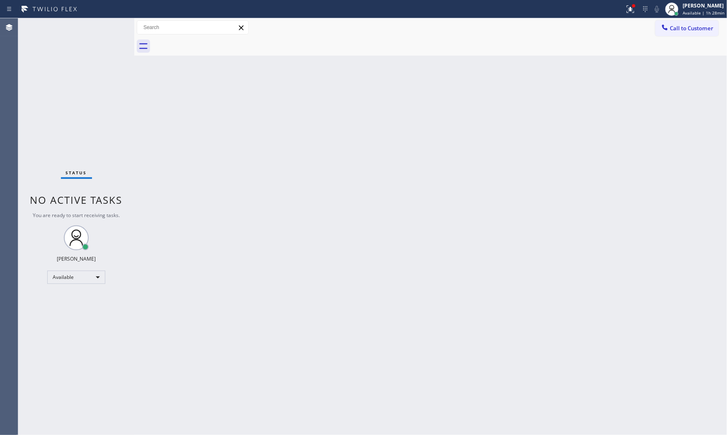
click at [85, 30] on div "Status No active tasks You are ready to start receiving tasks. [PERSON_NAME] Av…" at bounding box center [76, 226] width 116 height 416
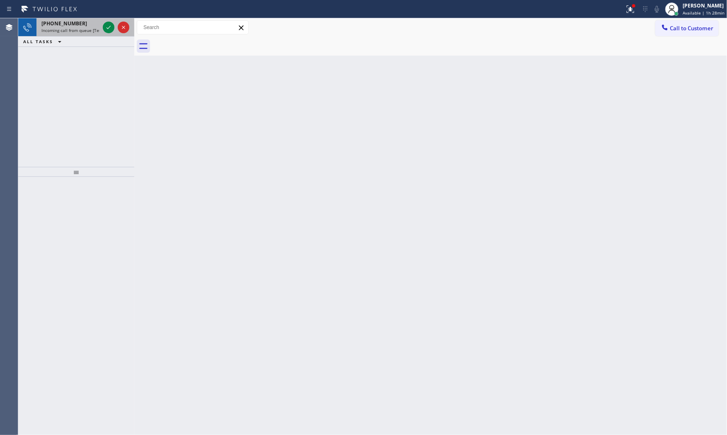
click at [69, 33] on div "[PHONE_NUMBER] Incoming call from queue [Test] All" at bounding box center [68, 27] width 65 height 18
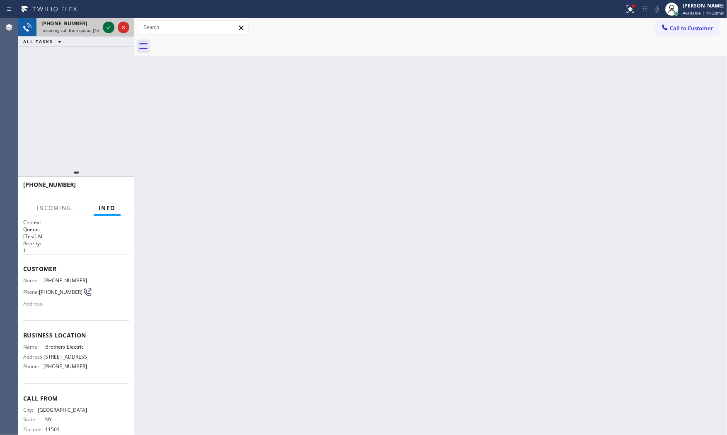
click at [110, 23] on icon at bounding box center [109, 27] width 10 height 10
click at [106, 168] on div at bounding box center [76, 172] width 116 height 10
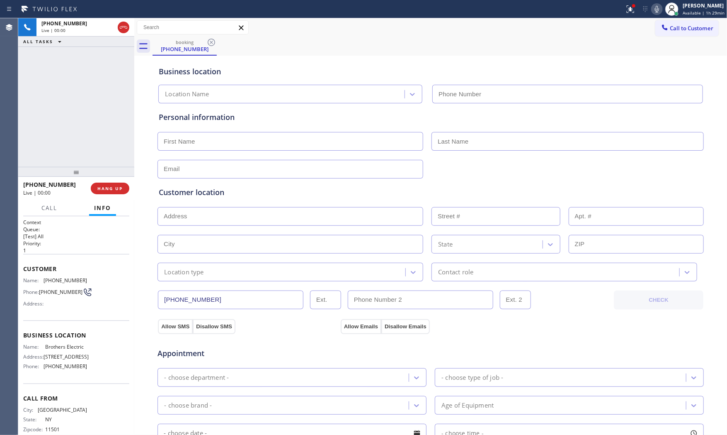
drag, startPoint x: 109, startPoint y: 172, endPoint x: 110, endPoint y: 186, distance: 14.2
click at [110, 177] on div at bounding box center [76, 172] width 116 height 10
type input "[PHONE_NUMBER]"
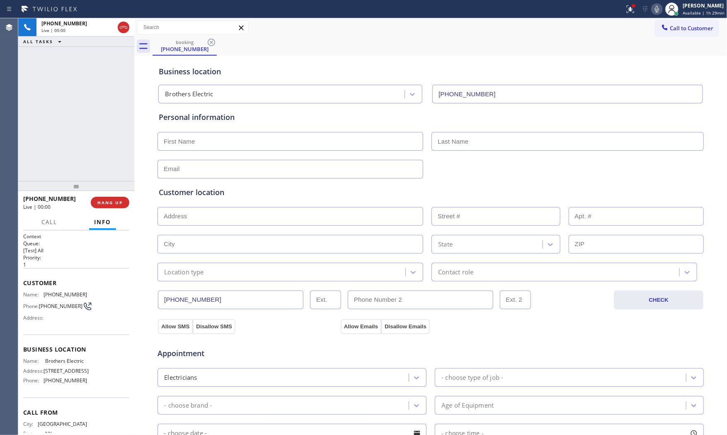
click at [110, 186] on div at bounding box center [76, 186] width 116 height 10
click at [111, 202] on span "HANG UP" at bounding box center [109, 202] width 25 height 6
click at [104, 191] on div at bounding box center [76, 186] width 116 height 10
click at [101, 201] on span "COMPLETE" at bounding box center [108, 202] width 29 height 6
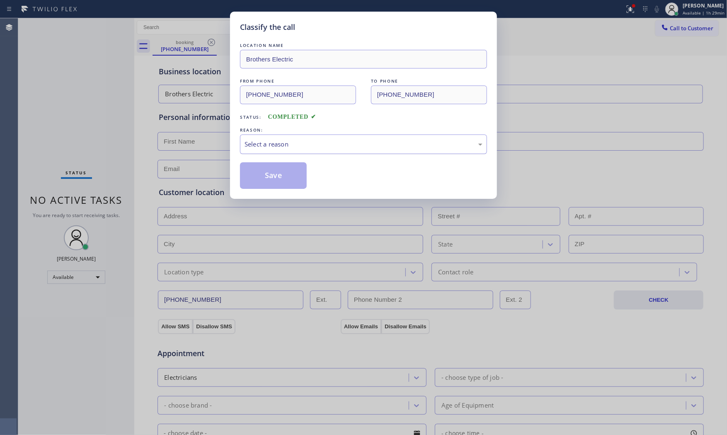
click at [257, 143] on div "Select a reason" at bounding box center [364, 144] width 238 height 10
click at [252, 169] on button "Save" at bounding box center [273, 175] width 67 height 27
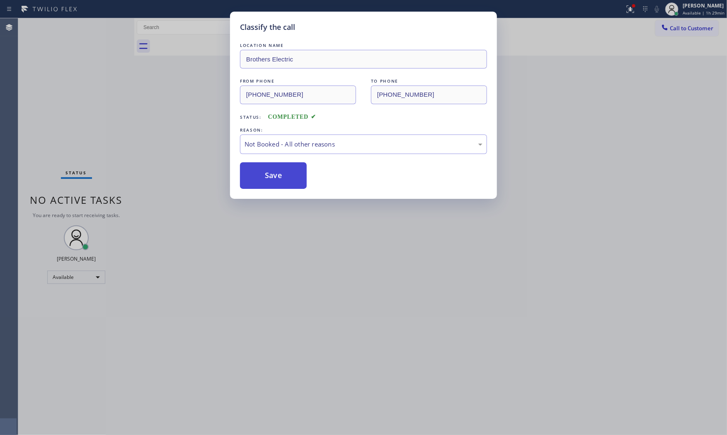
click at [252, 169] on button "Save" at bounding box center [273, 175] width 67 height 27
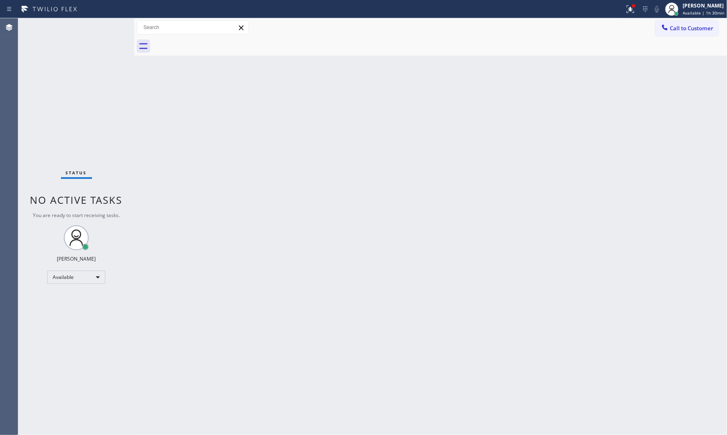
drag, startPoint x: 217, startPoint y: 159, endPoint x: 113, endPoint y: 51, distance: 150.4
click at [113, 51] on div "Status No active tasks You are ready to start receiving tasks. [PERSON_NAME] Av…" at bounding box center [76, 226] width 116 height 416
click at [105, 23] on div "Status No active tasks You are ready to start receiving tasks. [PERSON_NAME] Av…" at bounding box center [76, 226] width 116 height 416
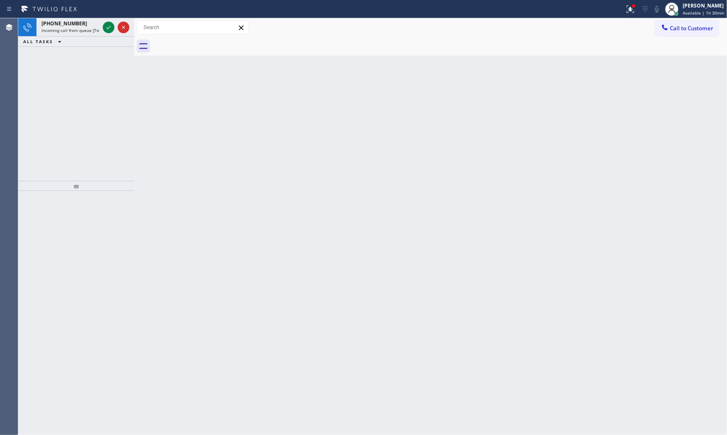
click at [104, 22] on div at bounding box center [116, 27] width 30 height 18
click at [107, 27] on icon at bounding box center [109, 27] width 10 height 10
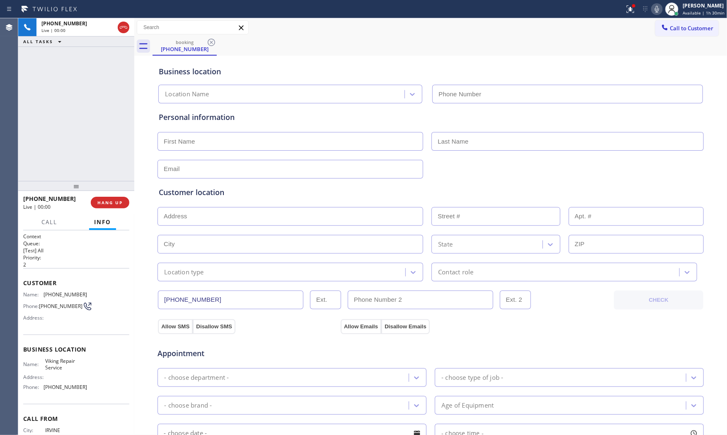
type input "[PHONE_NUMBER]"
click at [652, 6] on icon at bounding box center [657, 9] width 10 height 10
click at [653, 12] on icon at bounding box center [657, 9] width 10 height 10
click at [631, 9] on icon at bounding box center [631, 9] width 10 height 10
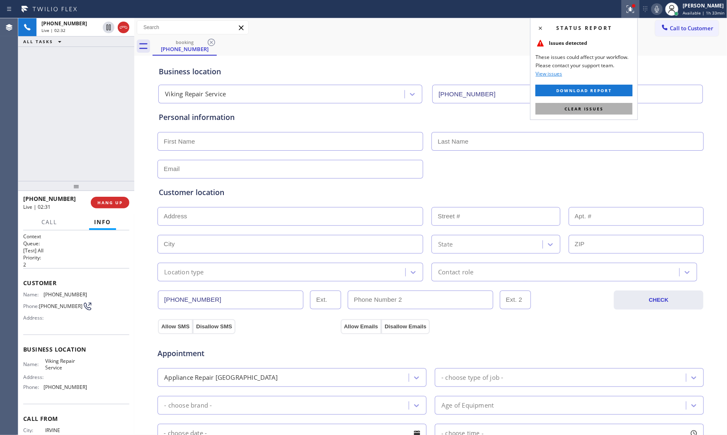
click at [605, 105] on button "Clear issues" at bounding box center [584, 109] width 97 height 12
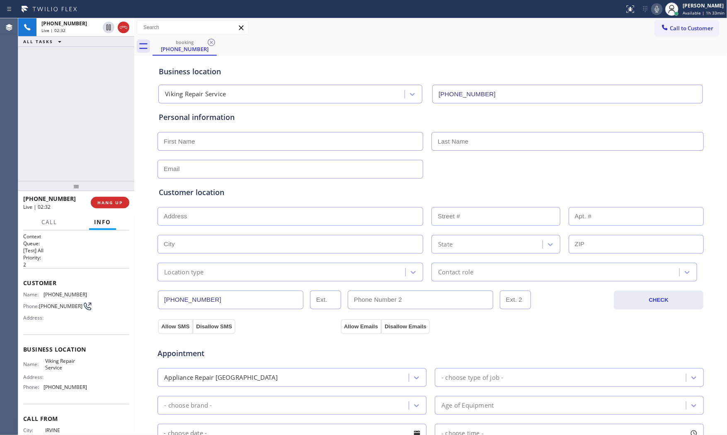
click at [658, 7] on icon at bounding box center [657, 9] width 10 height 10
click at [654, 15] on div "Status report No issues detected If you experience an issue, please download th…" at bounding box center [675, 9] width 106 height 18
click at [654, 14] on button at bounding box center [657, 9] width 12 height 12
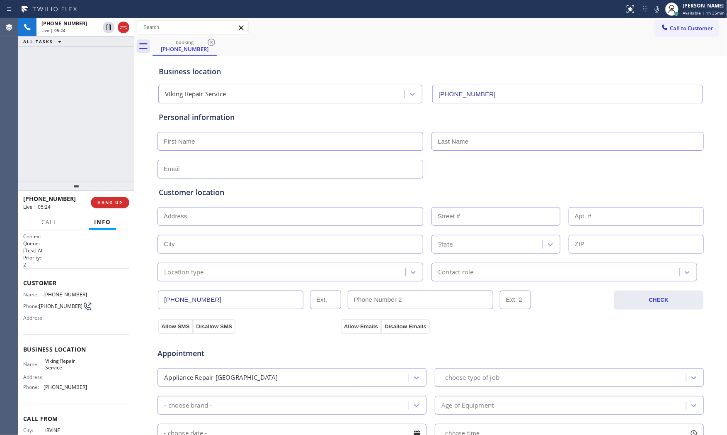
click at [56, 295] on span "[PHONE_NUMBER]" at bounding box center [66, 294] width 44 height 6
copy span "[PHONE_NUMBER]"
click at [121, 205] on span "HANG UP" at bounding box center [109, 202] width 25 height 6
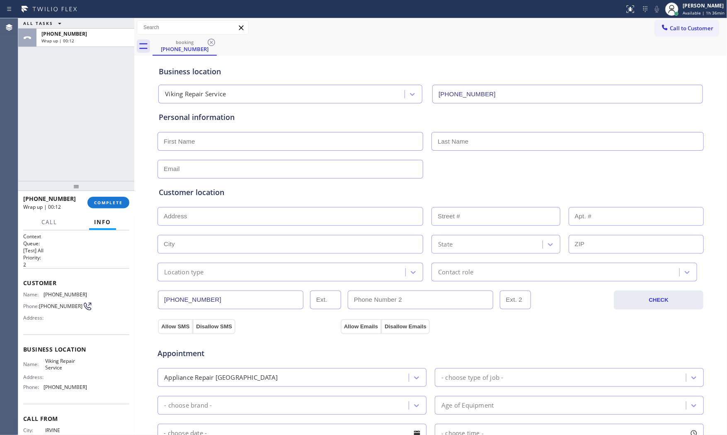
click at [187, 172] on input "text" at bounding box center [291, 169] width 266 height 19
paste input "[EMAIL_ADDRESS][DOMAIN_NAME]"
type input "[EMAIL_ADDRESS][DOMAIN_NAME]"
click at [203, 140] on input "text" at bounding box center [291, 141] width 266 height 19
click at [243, 139] on input "text" at bounding box center [291, 141] width 266 height 19
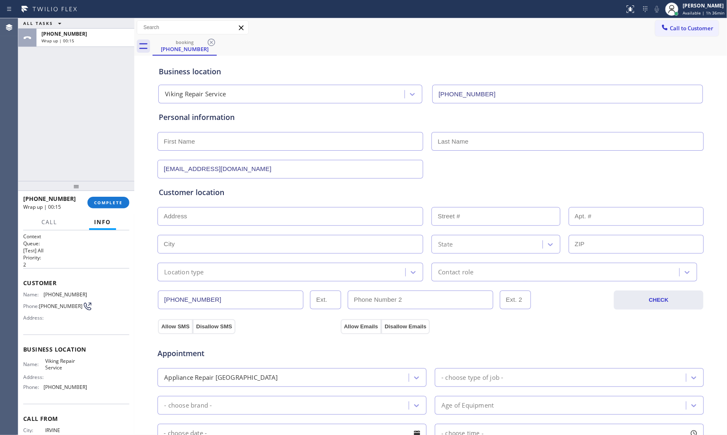
paste input "[PERSON_NAME]"
type input "[PERSON_NAME]"
click at [480, 143] on input "text" at bounding box center [568, 141] width 272 height 19
paste input "Decero"
type input "Decero"
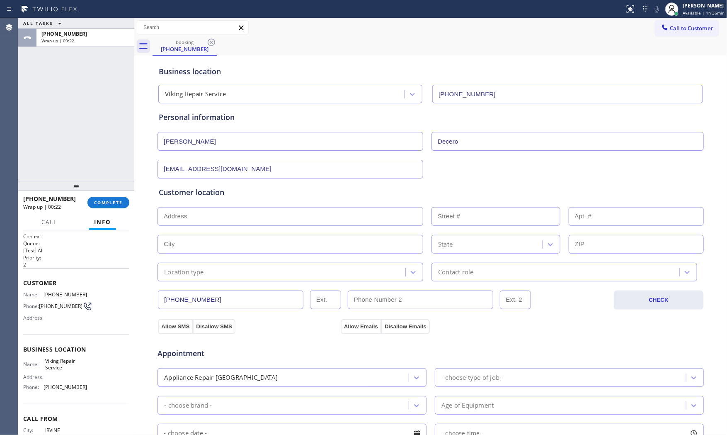
click at [209, 212] on input "text" at bounding box center [291, 216] width 266 height 19
paste input "59 [GEOGRAPHIC_DATA], [GEOGRAPHIC_DATA]"
type input "59 Juneberry"
type input "59"
type input "Irvine"
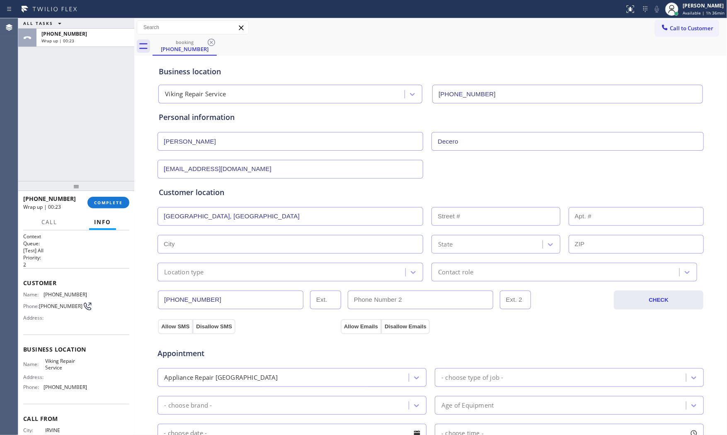
type input "92606"
click at [169, 329] on button "Allow SMS" at bounding box center [175, 326] width 35 height 15
click at [346, 323] on button "Allow Emails" at bounding box center [361, 326] width 41 height 15
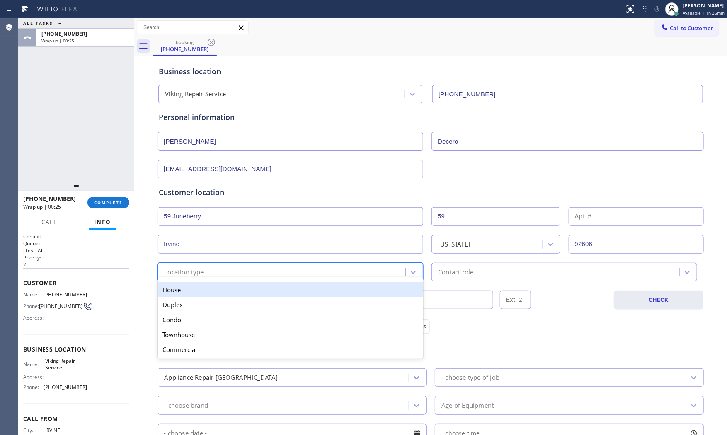
click at [282, 267] on div "Location type" at bounding box center [282, 272] width 245 height 15
click at [204, 292] on div "House" at bounding box center [291, 289] width 266 height 15
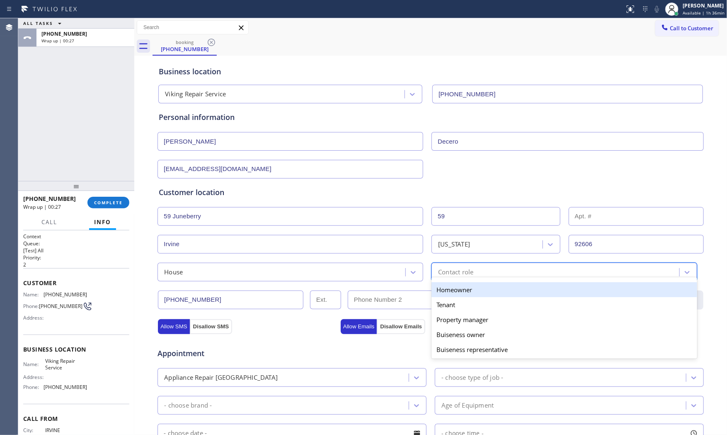
click at [484, 279] on div "option Homeowner focused, 1 of 5. 5 results available. Use Up and Down to choos…" at bounding box center [565, 271] width 266 height 19
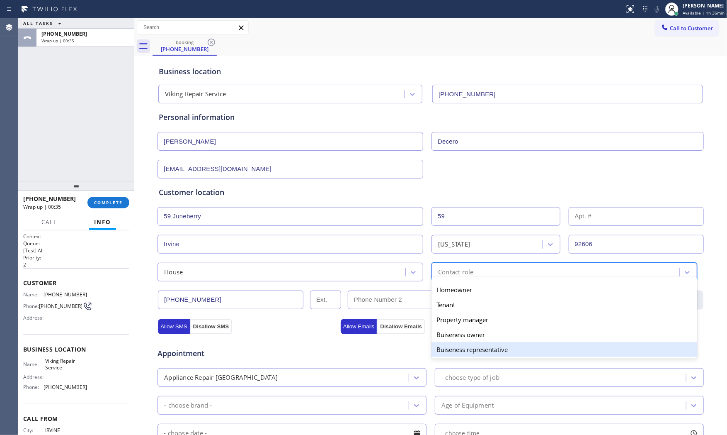
click at [465, 346] on div "Buiseness representative" at bounding box center [565, 349] width 266 height 15
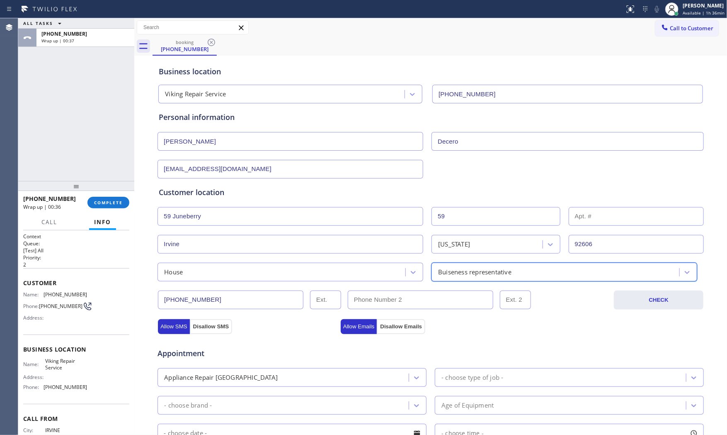
click at [459, 374] on div "- choose type of job -" at bounding box center [473, 377] width 62 height 10
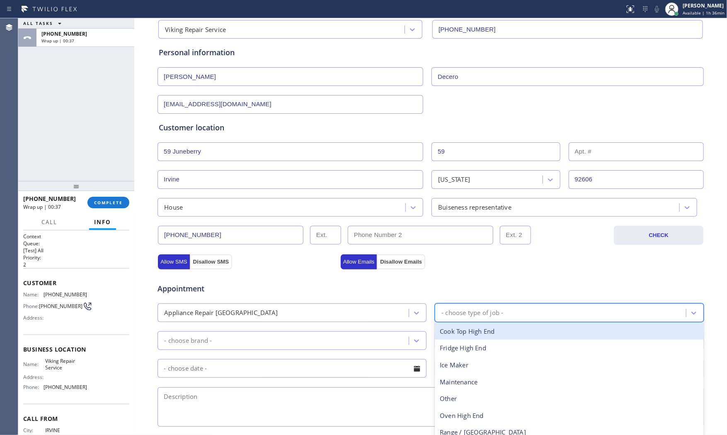
scroll to position [92, 0]
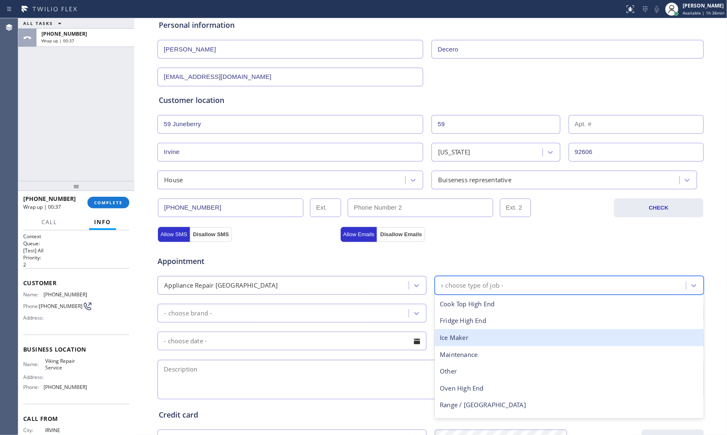
type input "ra"
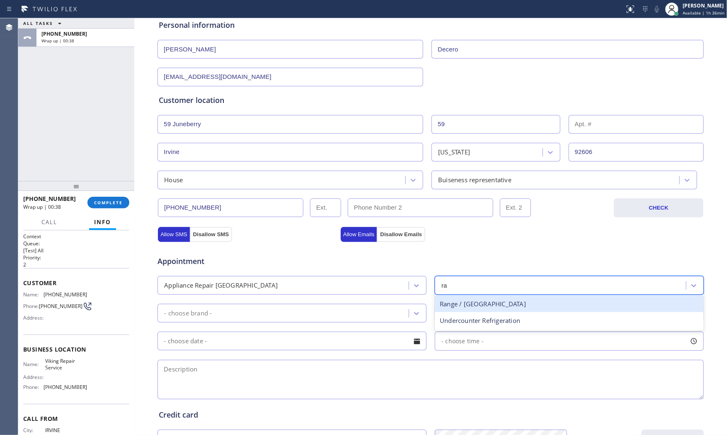
drag, startPoint x: 464, startPoint y: 305, endPoint x: 323, endPoint y: 306, distance: 141.0
click at [464, 305] on div "Range / [GEOGRAPHIC_DATA]" at bounding box center [569, 303] width 269 height 17
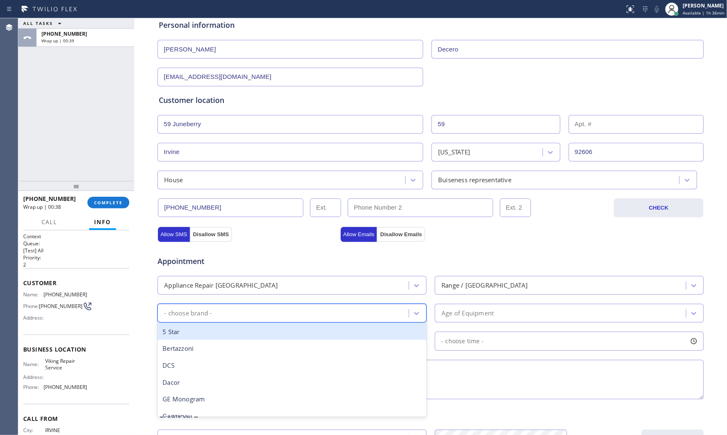
click at [301, 308] on div "- choose brand -" at bounding box center [284, 313] width 249 height 15
type input "v"
drag, startPoint x: 258, startPoint y: 330, endPoint x: 301, endPoint y: 328, distance: 43.6
click at [260, 330] on div "Viking" at bounding box center [292, 331] width 269 height 17
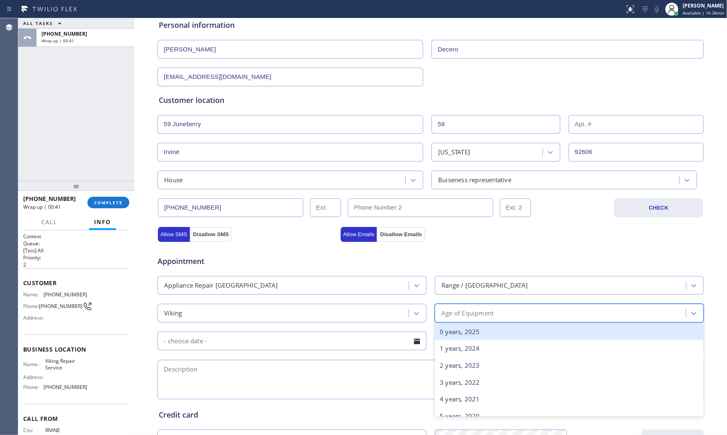
click at [476, 318] on div "Age of Equipment" at bounding box center [561, 313] width 249 height 15
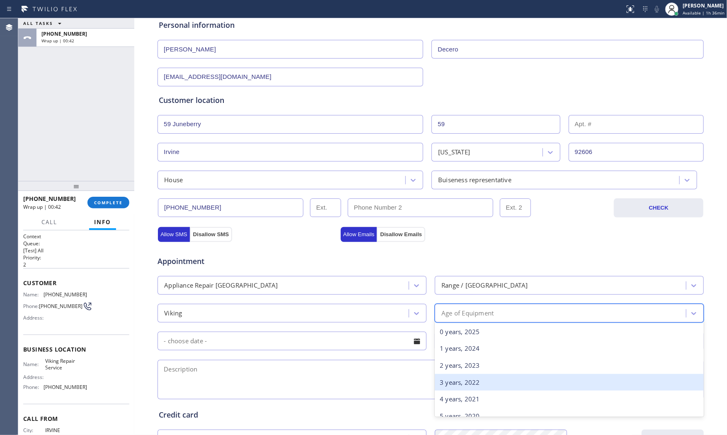
click at [458, 378] on div "3 years, 2022" at bounding box center [569, 382] width 269 height 17
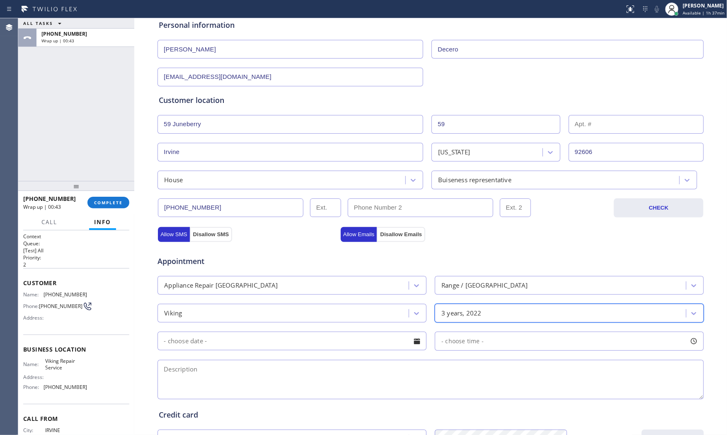
click at [291, 341] on input "text" at bounding box center [292, 340] width 269 height 19
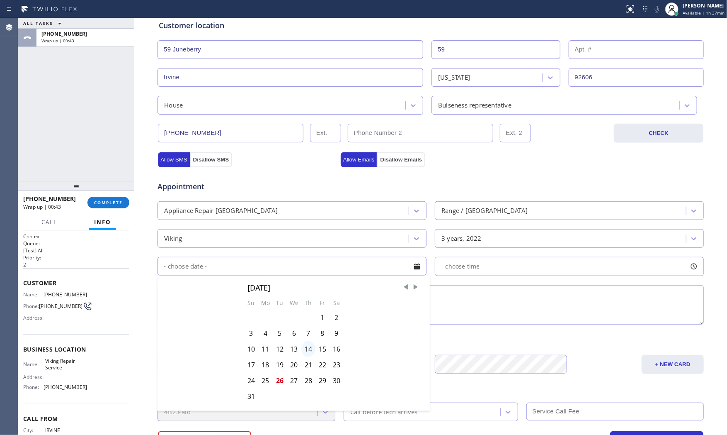
scroll to position [184, 0]
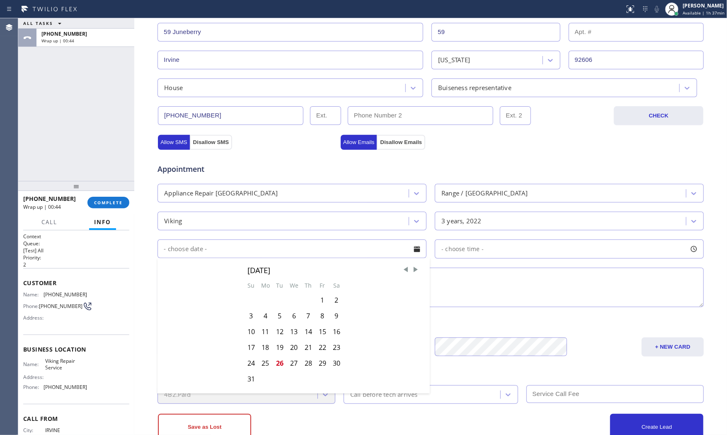
drag, startPoint x: 289, startPoint y: 363, endPoint x: 304, endPoint y: 355, distance: 17.1
click at [289, 363] on div "27" at bounding box center [294, 363] width 15 height 16
type input "[DATE]"
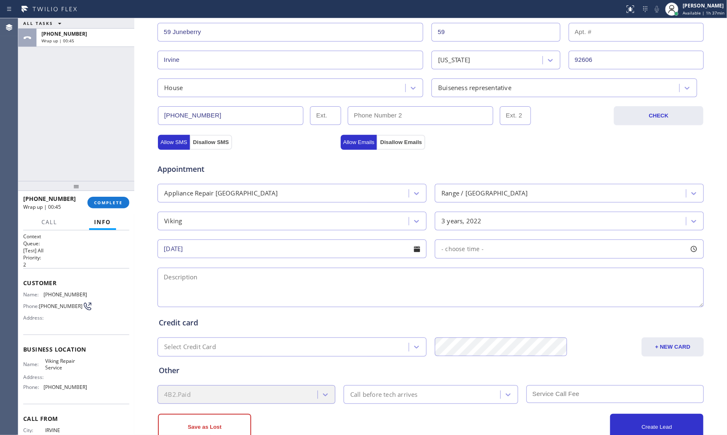
click at [498, 253] on div "- choose time -" at bounding box center [569, 248] width 269 height 19
drag, startPoint x: 451, startPoint y: 302, endPoint x: 538, endPoint y: 304, distance: 87.1
click at [538, 304] on div at bounding box center [542, 299] width 10 height 17
drag, startPoint x: 436, startPoint y: 301, endPoint x: 482, endPoint y: 301, distance: 45.6
click at [482, 301] on div at bounding box center [483, 299] width 10 height 17
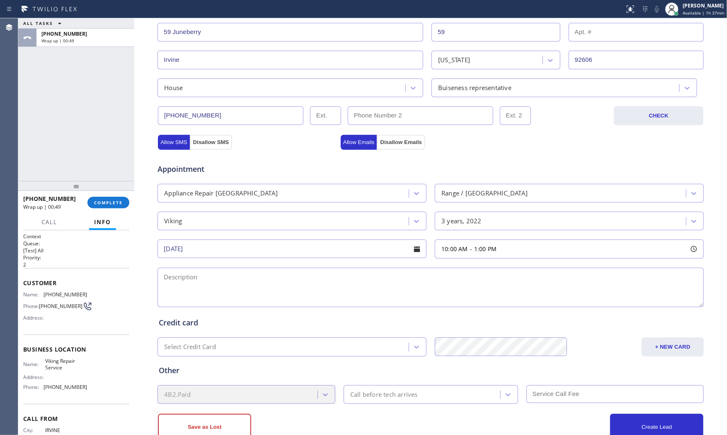
click at [359, 283] on textarea at bounding box center [431, 286] width 547 height 39
click at [61, 370] on span "Viking Repair Service" at bounding box center [65, 363] width 41 height 13
click at [59, 370] on span "Viking Repair Service" at bounding box center [65, 363] width 41 height 13
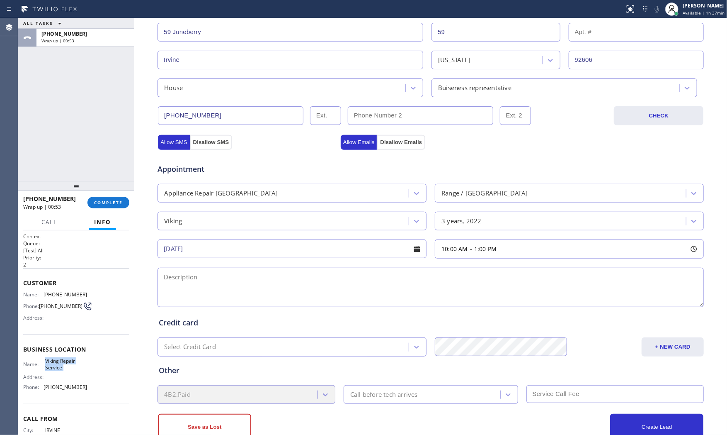
click at [59, 370] on span "Viking Repair Service" at bounding box center [65, 363] width 41 height 13
click at [324, 282] on textarea at bounding box center [431, 286] width 547 height 39
paste textarea "10-1 $80+$30 Viking | dishwasher | giving an error code Viking | Range | oven n…"
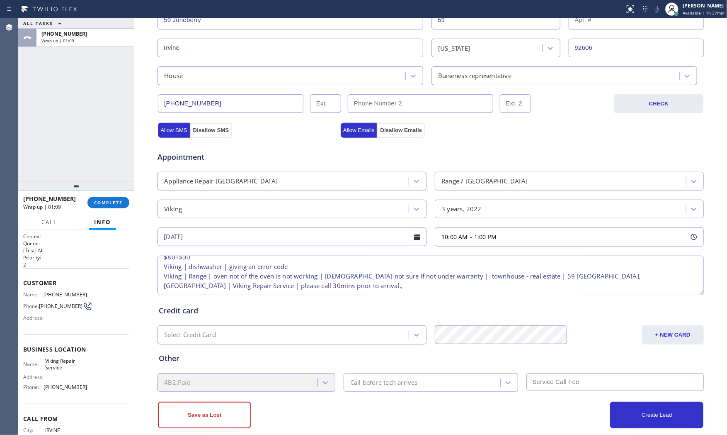
scroll to position [208, 0]
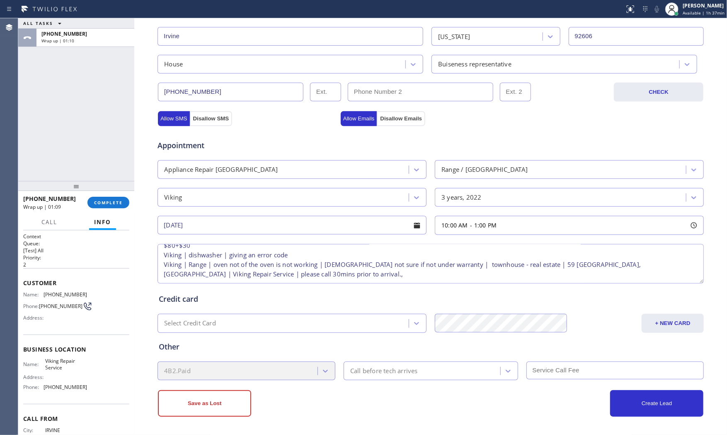
type textarea "10-1 $80+$30 Viking | dishwasher | giving an error code Viking | Range | oven n…"
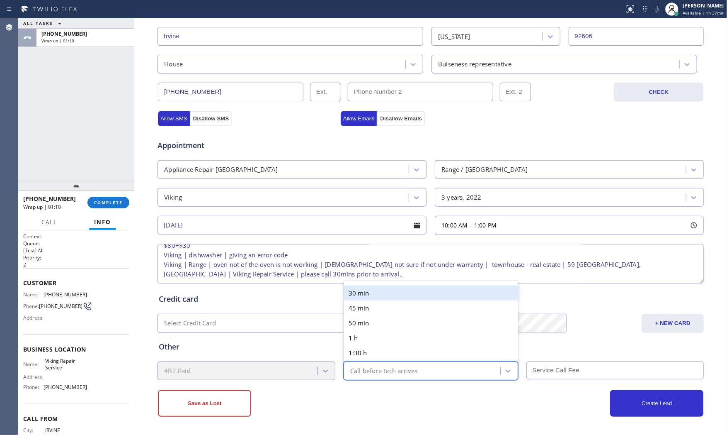
click at [379, 368] on div "Call before tech arrives" at bounding box center [384, 371] width 68 height 10
click at [374, 296] on div "30 min" at bounding box center [431, 292] width 175 height 15
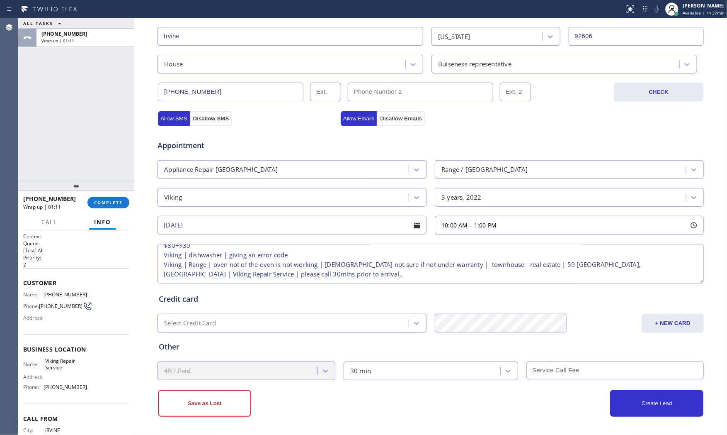
click at [582, 374] on input "text" at bounding box center [616, 370] width 178 height 18
click at [559, 367] on input "text" at bounding box center [616, 370] width 178 height 18
click at [565, 370] on input "text" at bounding box center [616, 370] width 178 height 18
type input "110"
click at [509, 353] on div "Other 4B2.Paid 30 min 110" at bounding box center [430, 356] width 547 height 47
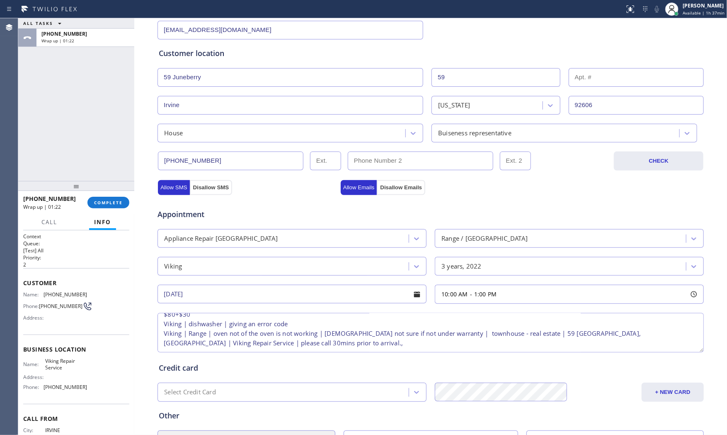
scroll to position [115, 0]
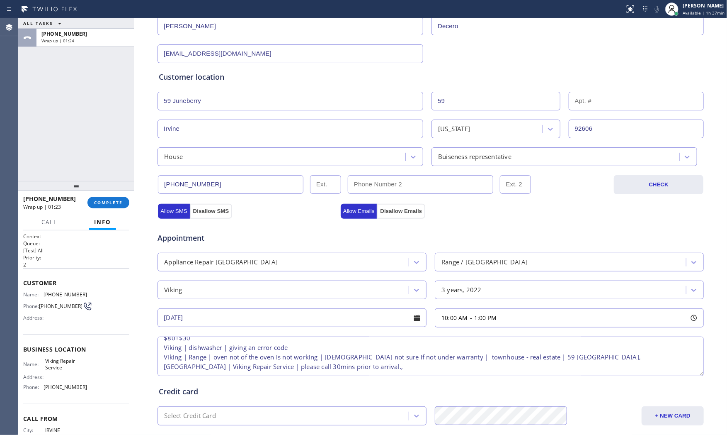
click at [251, 367] on textarea "10-1 $80+$30 Viking | dishwasher | giving an error code Viking | Range | oven n…" at bounding box center [431, 355] width 547 height 39
click at [288, 360] on textarea "10-1 $80+$30 Viking | dishwasher | giving an error code Viking | Range | oven n…" at bounding box center [431, 355] width 547 height 39
drag, startPoint x: 282, startPoint y: 358, endPoint x: 185, endPoint y: 358, distance: 97.9
click at [185, 358] on textarea "10-1 $80+$30 Viking | dishwasher | giving an error code Viking | Range | oven n…" at bounding box center [431, 355] width 547 height 39
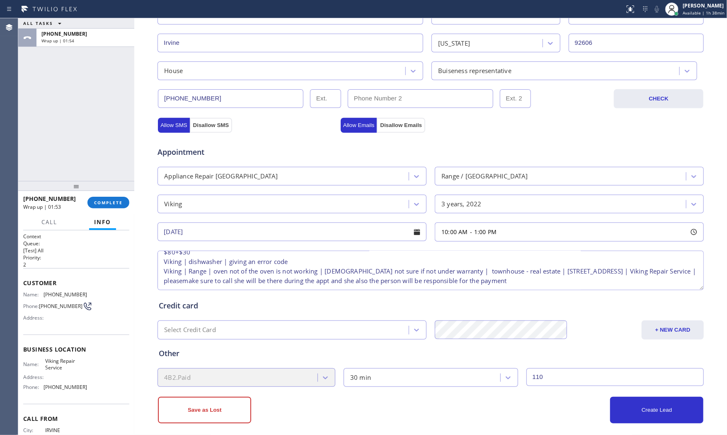
scroll to position [208, 0]
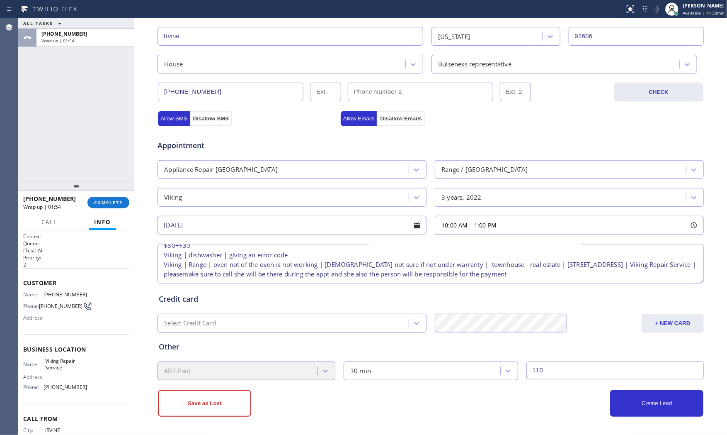
type textarea "10-1 $80+$30 Viking | dishwasher | giving an error code Viking | Range | oven n…"
drag, startPoint x: 317, startPoint y: 406, endPoint x: 266, endPoint y: 409, distance: 51.5
click at [315, 407] on div "Save as Lost" at bounding box center [294, 403] width 273 height 27
click at [627, 401] on button "Create Lead" at bounding box center [656, 403] width 93 height 27
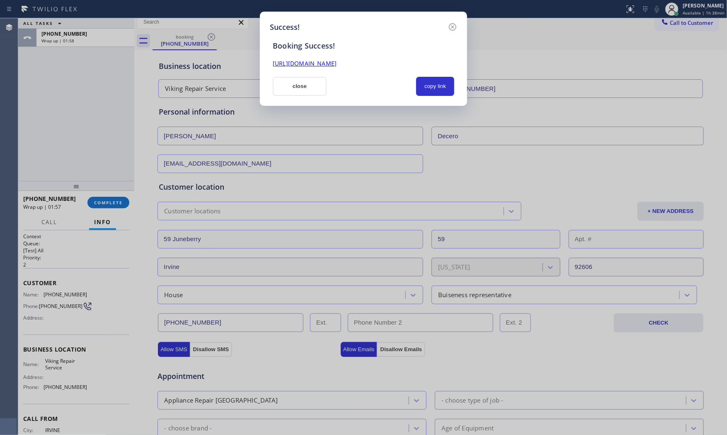
scroll to position [0, 0]
click at [450, 96] on div "Success! Booking Success! [URL][DOMAIN_NAME] close copy link" at bounding box center [363, 59] width 207 height 94
click at [447, 90] on button "copy link" at bounding box center [435, 86] width 38 height 19
click at [314, 85] on button "close" at bounding box center [300, 86] width 54 height 19
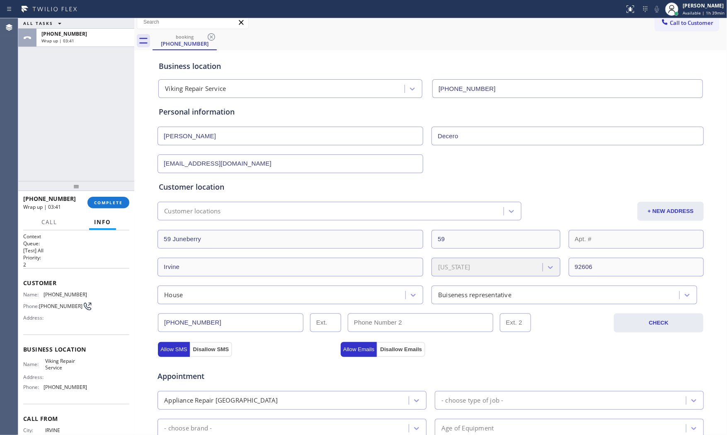
click at [98, 221] on span "Info" at bounding box center [102, 221] width 17 height 7
click at [106, 202] on span "COMPLETE" at bounding box center [108, 202] width 29 height 6
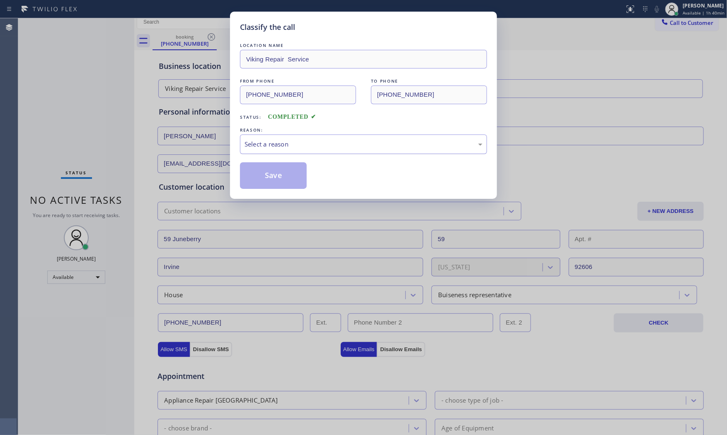
click at [313, 146] on div "Select a reason" at bounding box center [364, 144] width 238 height 10
click at [270, 173] on button "Save" at bounding box center [273, 175] width 67 height 27
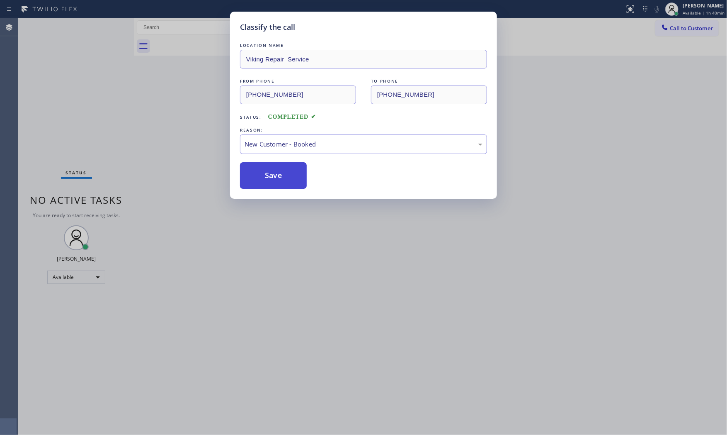
click at [270, 173] on button "Save" at bounding box center [273, 175] width 67 height 27
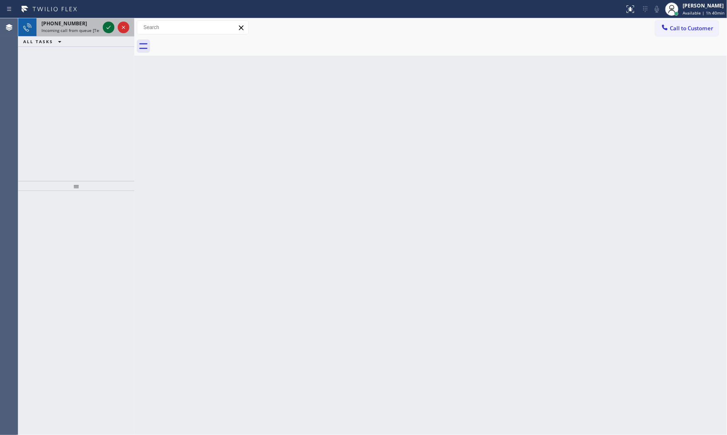
click at [111, 30] on icon at bounding box center [109, 27] width 10 height 10
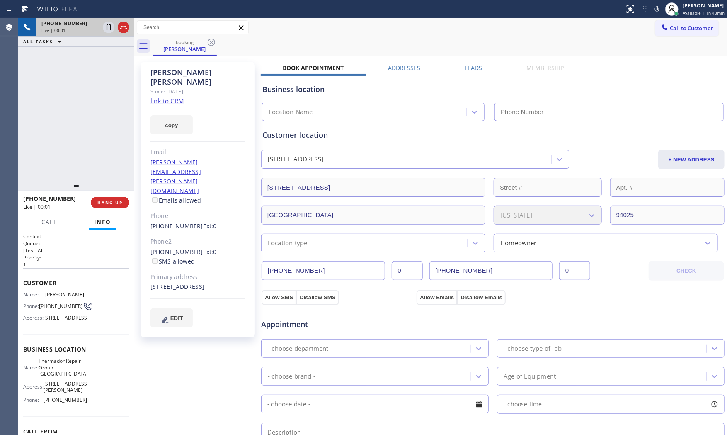
type input "[PHONE_NUMBER]"
click at [173, 97] on link "link to CRM" at bounding box center [168, 101] width 34 height 8
click at [654, 10] on icon at bounding box center [657, 9] width 10 height 10
click at [111, 30] on icon at bounding box center [109, 27] width 10 height 10
click at [653, 12] on icon at bounding box center [657, 9] width 10 height 10
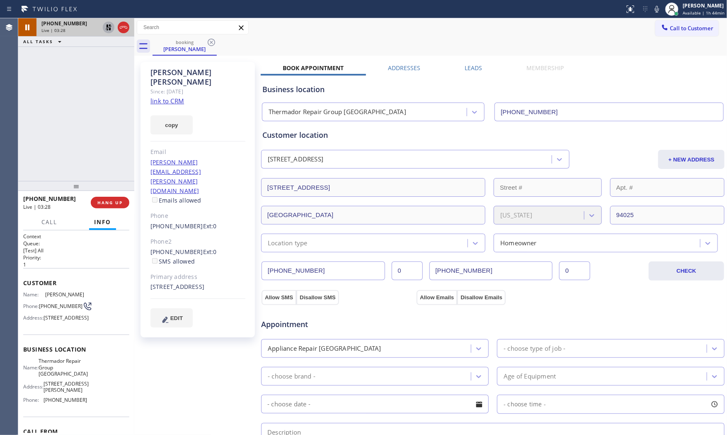
click at [108, 28] on icon at bounding box center [109, 27] width 10 height 10
click at [657, 5] on icon at bounding box center [657, 9] width 10 height 10
click at [653, 10] on icon at bounding box center [657, 9] width 10 height 10
click at [109, 26] on icon at bounding box center [109, 27] width 10 height 10
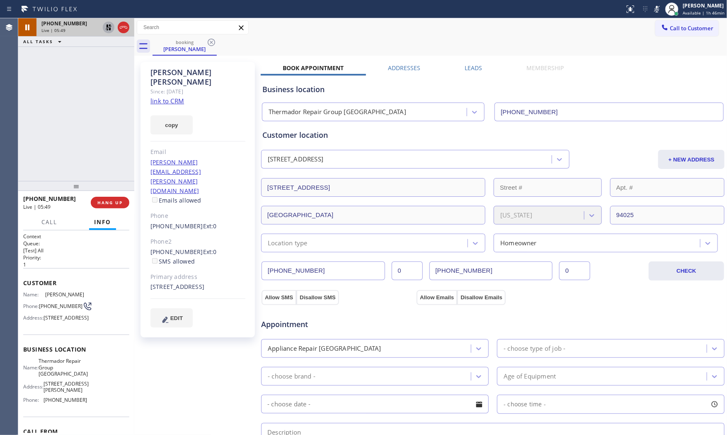
click at [51, 20] on span "[PHONE_NUMBER]" at bounding box center [64, 23] width 46 height 7
click at [658, 6] on icon at bounding box center [657, 9] width 10 height 10
click at [111, 31] on icon at bounding box center [109, 27] width 10 height 10
click at [655, 10] on icon at bounding box center [657, 9] width 10 height 10
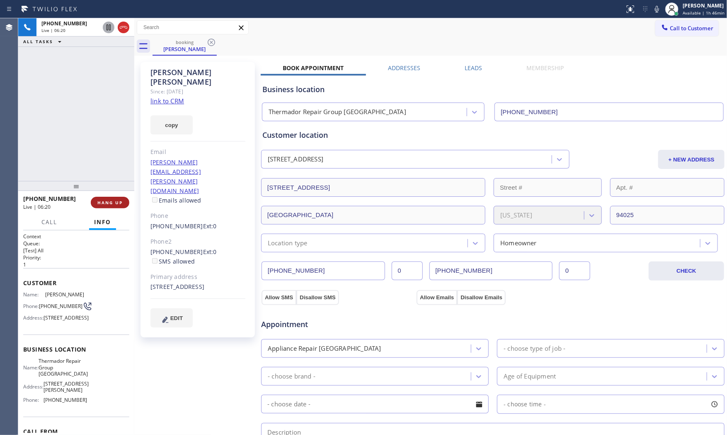
click at [119, 205] on button "HANG UP" at bounding box center [110, 203] width 39 height 12
click at [116, 202] on span "COMPLETE" at bounding box center [108, 202] width 29 height 6
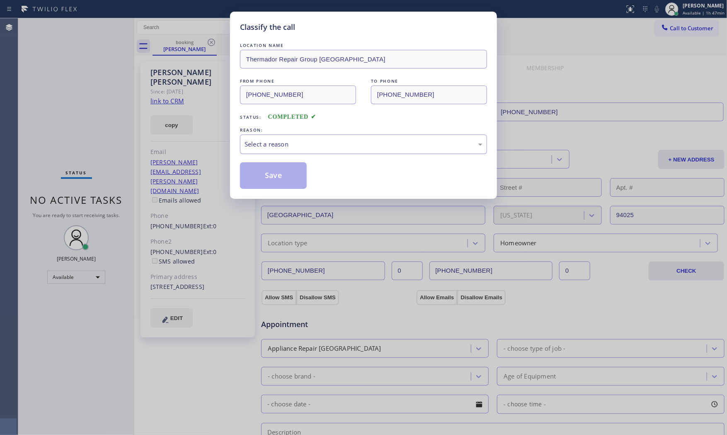
click at [279, 144] on div "Select a reason" at bounding box center [364, 144] width 238 height 10
click at [274, 180] on button "Save" at bounding box center [273, 175] width 67 height 27
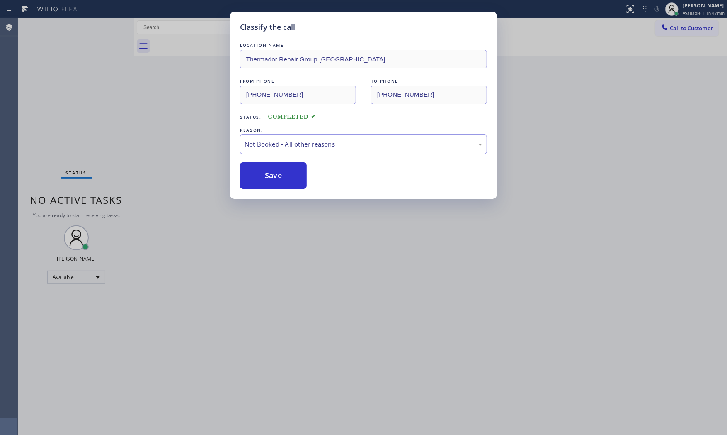
click at [274, 180] on button "Save" at bounding box center [273, 175] width 67 height 27
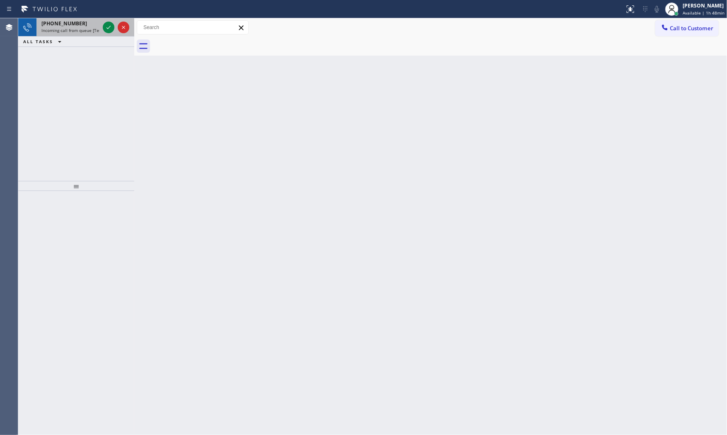
drag, startPoint x: 76, startPoint y: 25, endPoint x: 102, endPoint y: 25, distance: 25.7
click at [76, 25] on div "[PHONE_NUMBER]" at bounding box center [70, 23] width 58 height 7
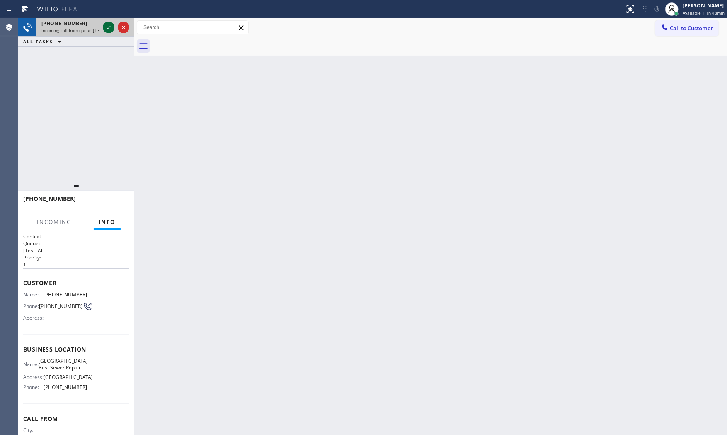
click at [105, 27] on icon at bounding box center [109, 27] width 10 height 10
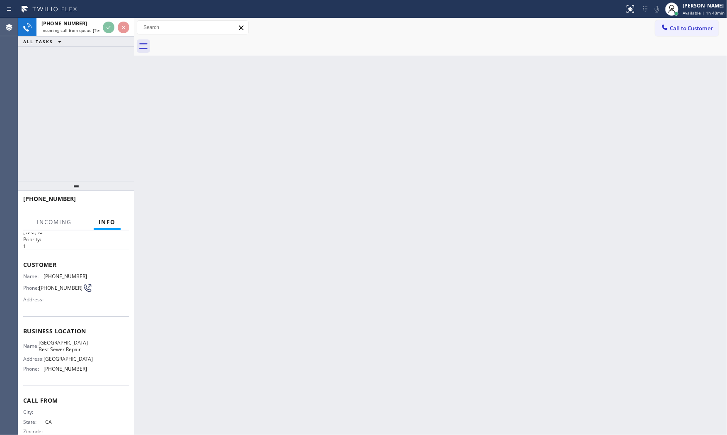
scroll to position [36, 0]
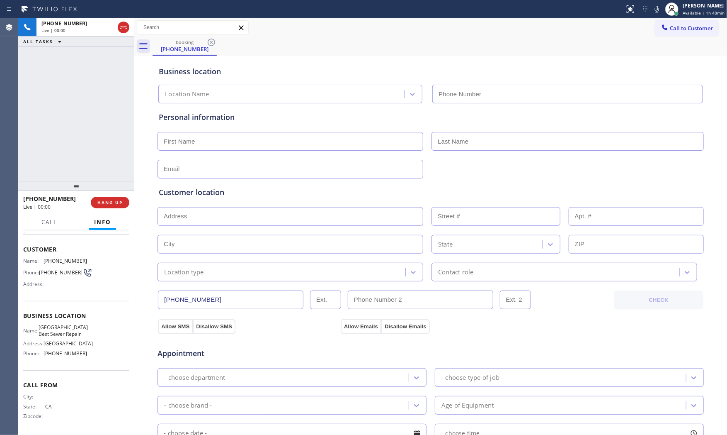
click at [118, 191] on div at bounding box center [76, 186] width 116 height 10
type input "[PHONE_NUMBER]"
drag, startPoint x: 118, startPoint y: 196, endPoint x: 169, endPoint y: 230, distance: 61.0
click at [119, 197] on button "HANG UP" at bounding box center [110, 203] width 39 height 12
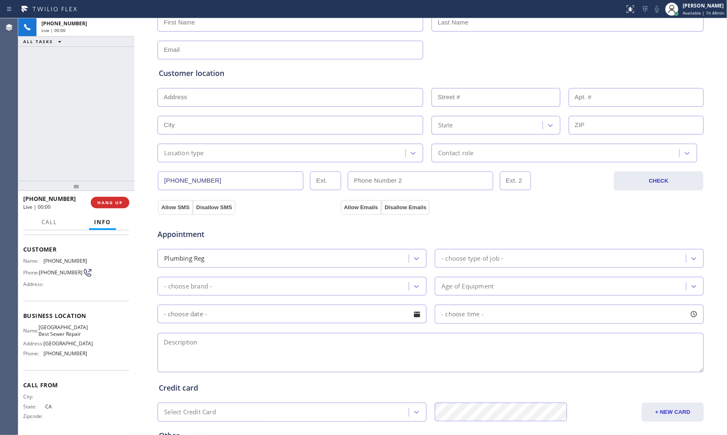
scroll to position [208, 0]
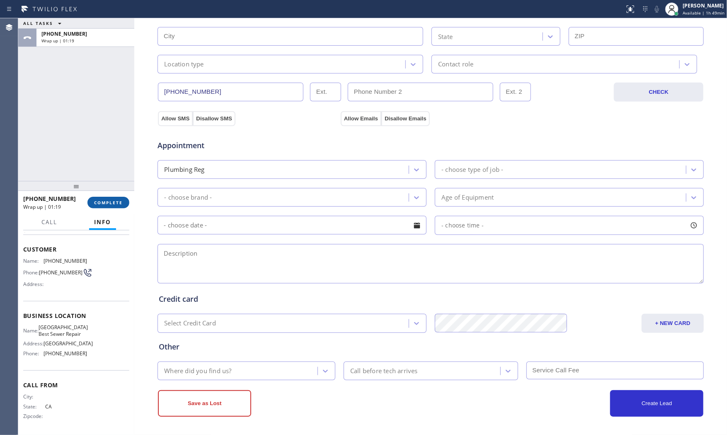
click at [113, 205] on button "COMPLETE" at bounding box center [108, 203] width 42 height 12
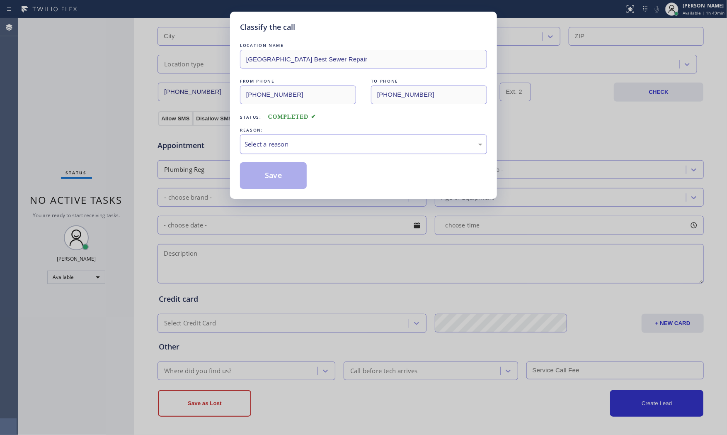
click at [280, 148] on div "Select a reason" at bounding box center [364, 144] width 238 height 10
click at [273, 177] on button "Save" at bounding box center [273, 175] width 67 height 27
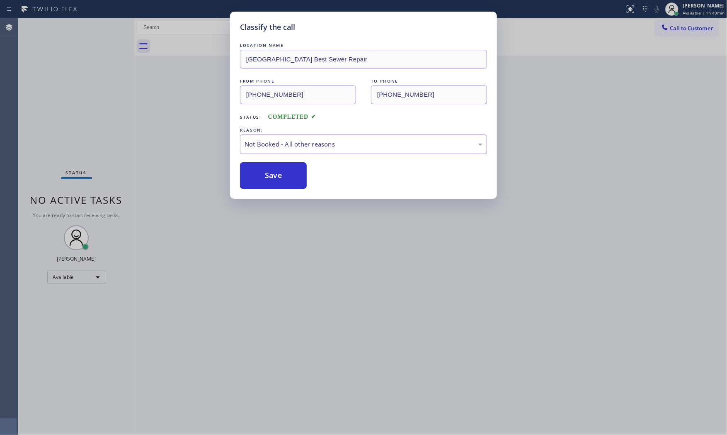
click at [273, 177] on button "Save" at bounding box center [273, 175] width 67 height 27
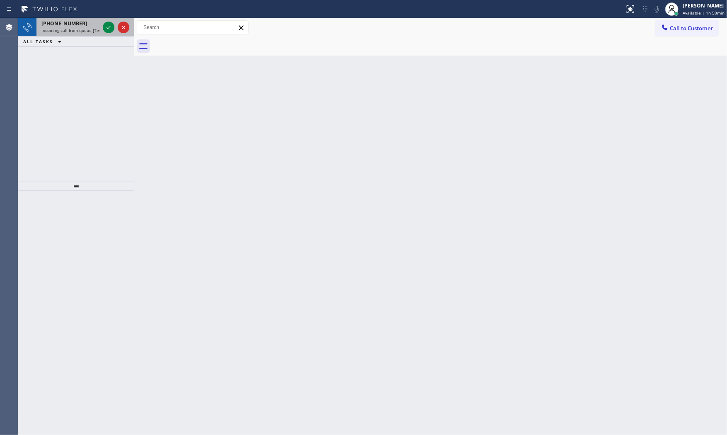
click at [85, 26] on div "[PHONE_NUMBER]" at bounding box center [70, 23] width 58 height 7
click at [85, 32] on span "Incoming call from queue [Test] All" at bounding box center [75, 30] width 69 height 6
click at [113, 27] on icon at bounding box center [109, 27] width 10 height 10
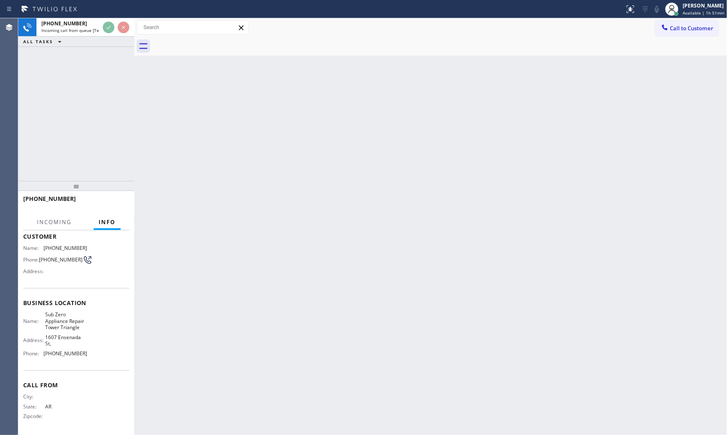
scroll to position [55, 0]
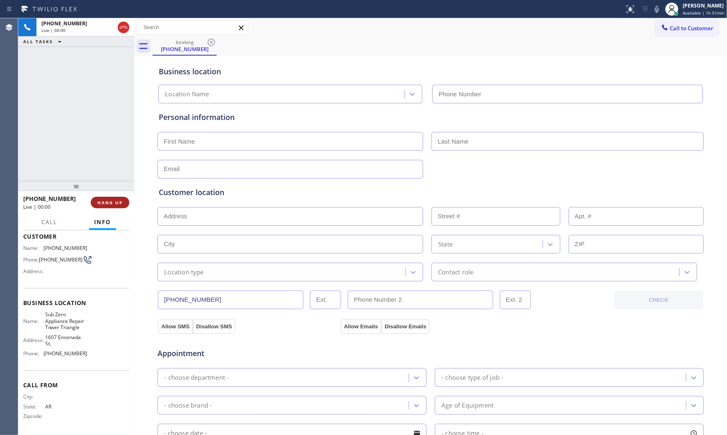
type input "[PHONE_NUMBER]"
click at [118, 201] on span "HANG UP" at bounding box center [109, 202] width 25 height 6
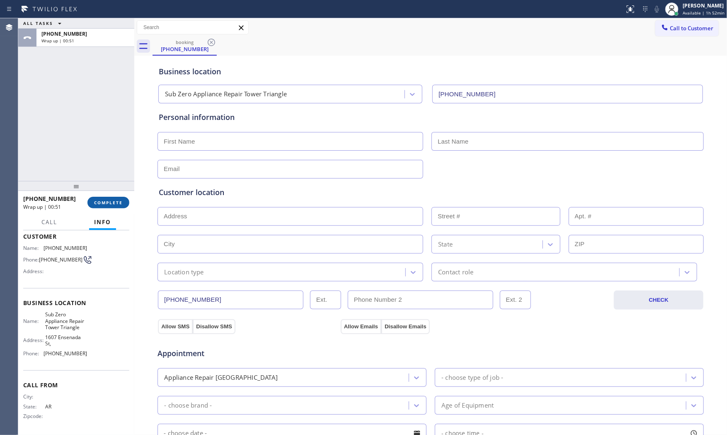
click at [109, 200] on span "COMPLETE" at bounding box center [108, 202] width 29 height 6
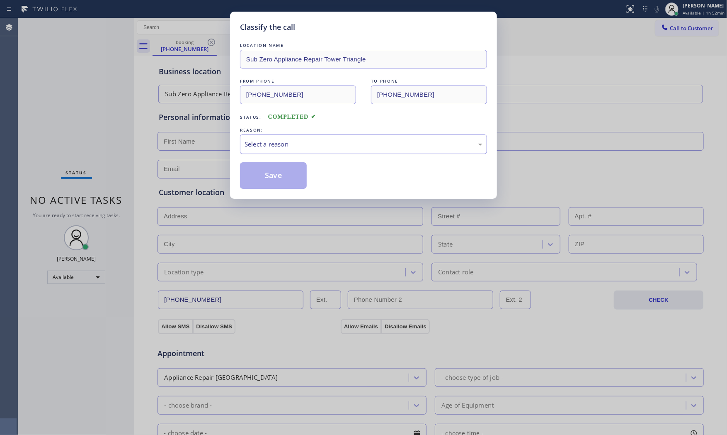
drag, startPoint x: 359, startPoint y: 143, endPoint x: 334, endPoint y: 153, distance: 26.8
click at [358, 143] on div "Select a reason" at bounding box center [364, 144] width 238 height 10
click at [266, 177] on button "Save" at bounding box center [273, 175] width 67 height 27
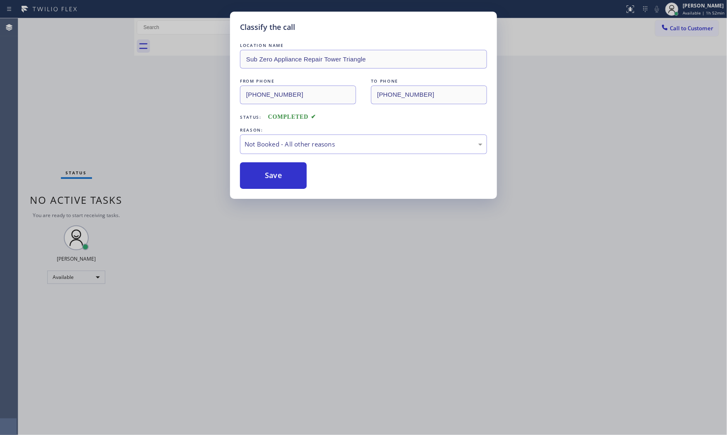
click at [266, 177] on button "Save" at bounding box center [273, 175] width 67 height 27
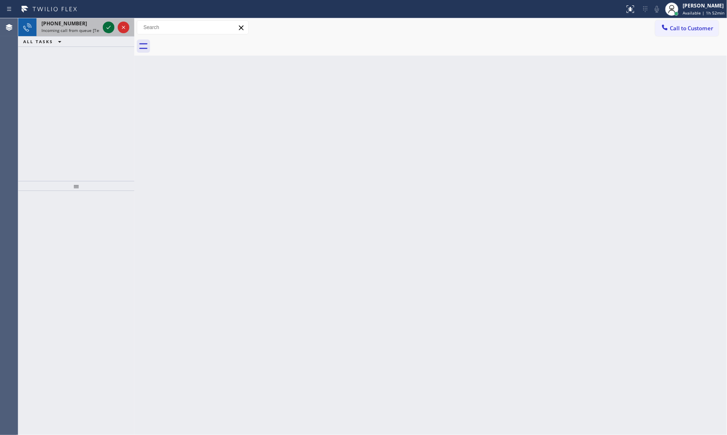
click at [109, 25] on icon at bounding box center [109, 27] width 10 height 10
click at [73, 16] on div "Status report Issue detected This issue could affect your workflow. Please cont…" at bounding box center [363, 9] width 727 height 18
click at [80, 23] on div "[PHONE_NUMBER]" at bounding box center [70, 23] width 58 height 7
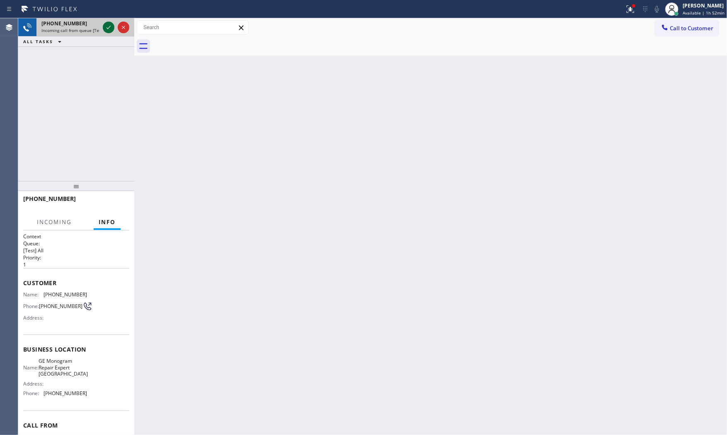
click at [105, 24] on icon at bounding box center [109, 27] width 10 height 10
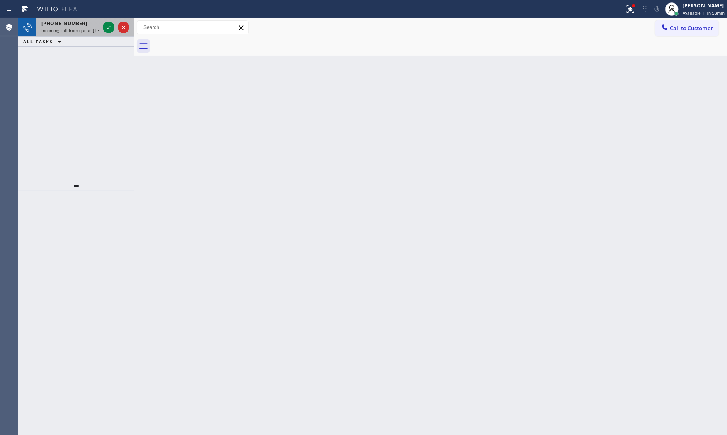
click at [65, 21] on span "[PHONE_NUMBER]" at bounding box center [64, 23] width 46 height 7
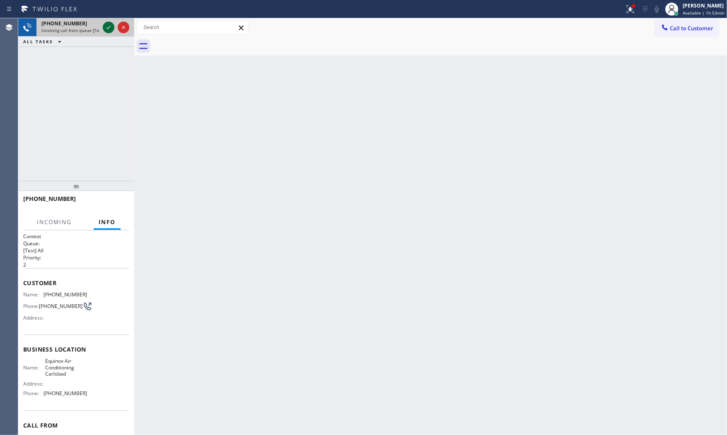
click at [106, 25] on icon at bounding box center [109, 27] width 10 height 10
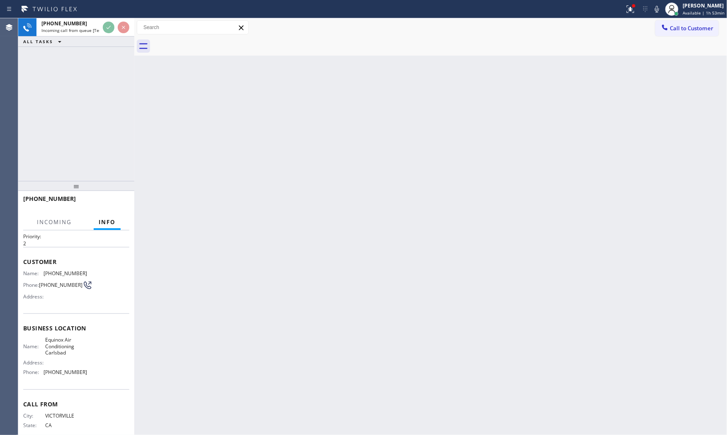
scroll to position [42, 0]
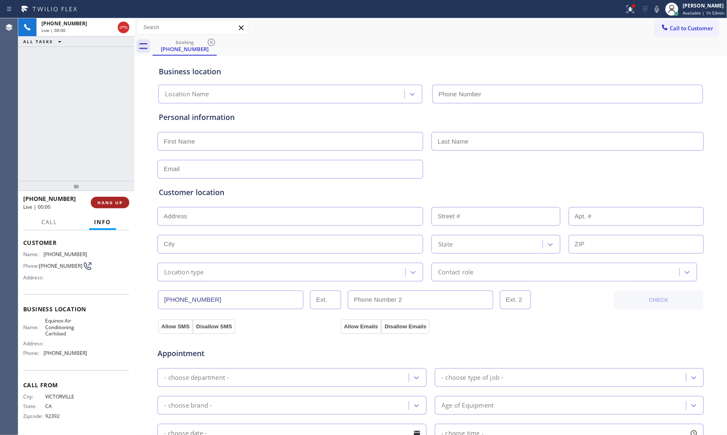
type input "[PHONE_NUMBER]"
click at [105, 202] on span "HANG UP" at bounding box center [109, 202] width 25 height 6
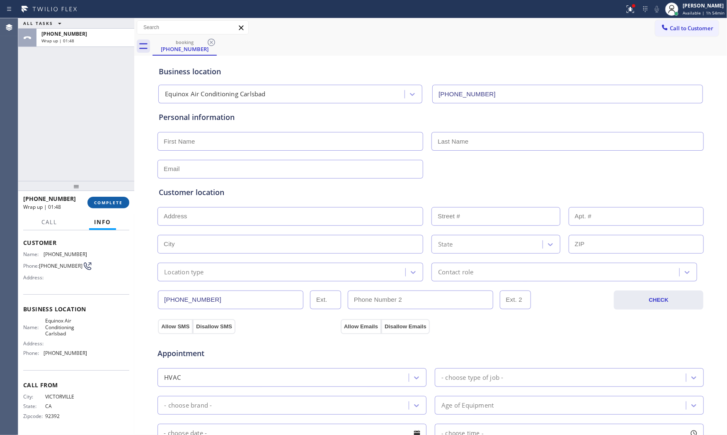
click at [109, 201] on span "COMPLETE" at bounding box center [108, 202] width 29 height 6
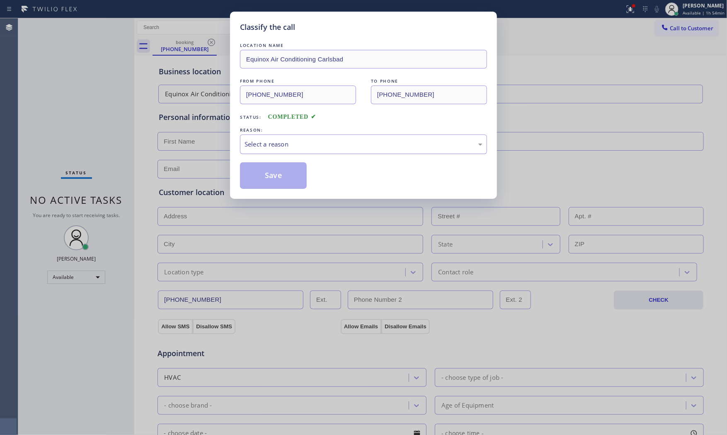
drag, startPoint x: 299, startPoint y: 141, endPoint x: 296, endPoint y: 147, distance: 5.8
click at [298, 143] on div "Select a reason" at bounding box center [364, 144] width 238 height 10
click at [277, 175] on button "Save" at bounding box center [273, 175] width 67 height 27
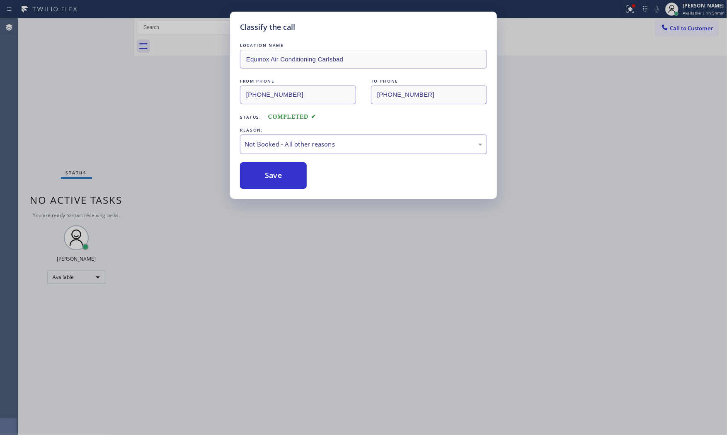
click at [277, 175] on button "Save" at bounding box center [273, 175] width 67 height 27
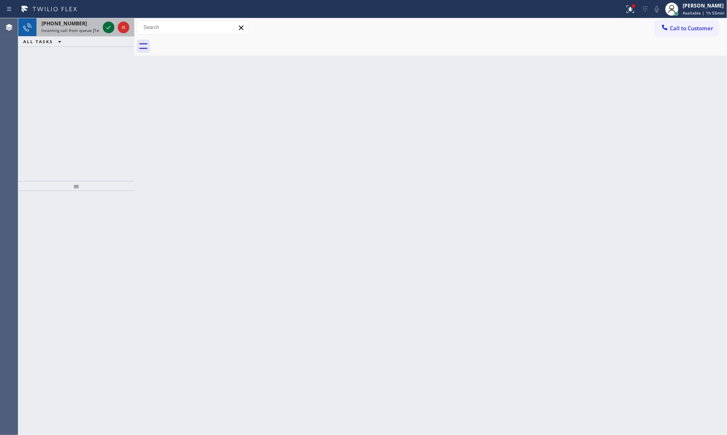
click at [103, 25] on div at bounding box center [109, 27] width 12 height 10
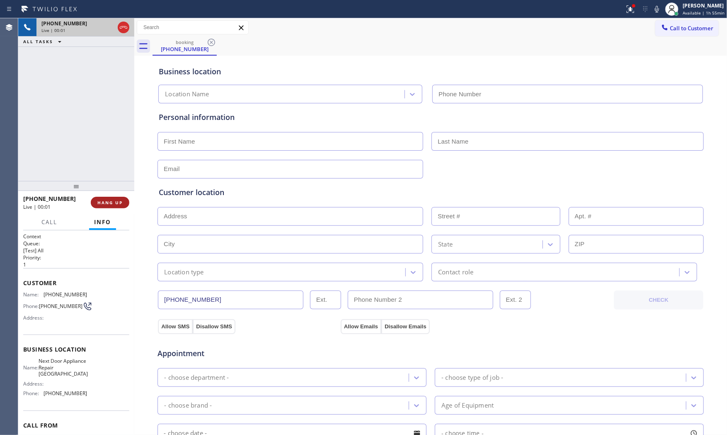
type input "[PHONE_NUMBER]"
click at [112, 204] on span "HANG UP" at bounding box center [109, 202] width 25 height 6
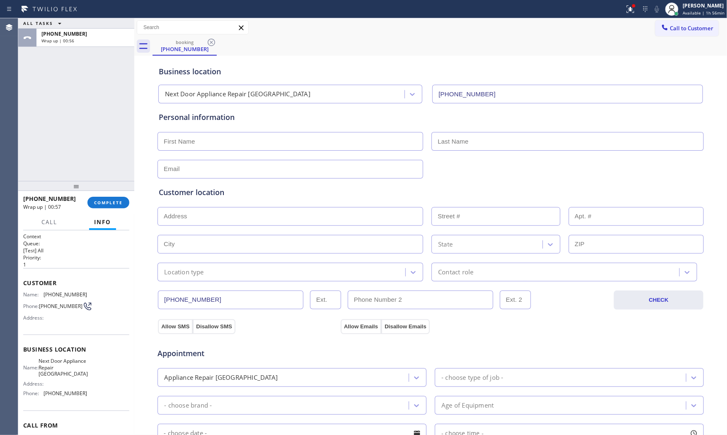
click at [114, 213] on div "[PHONE_NUMBER] Wrap up | 00:57 COMPLETE" at bounding box center [76, 202] width 116 height 23
click at [116, 199] on span "COMPLETE" at bounding box center [108, 202] width 29 height 6
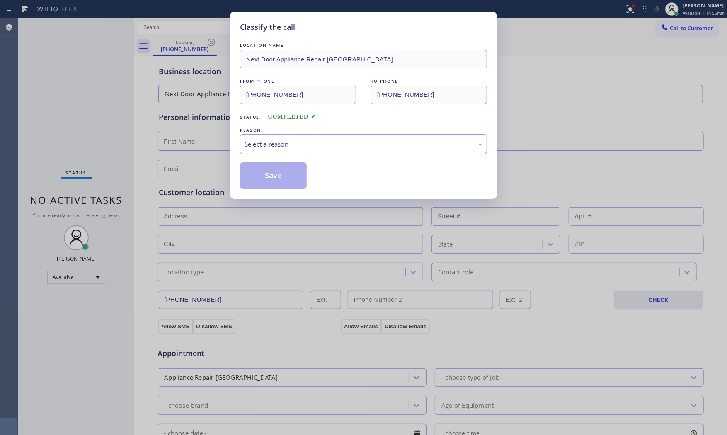
click at [309, 141] on div "Select a reason" at bounding box center [364, 144] width 238 height 10
click at [272, 171] on button "Save" at bounding box center [273, 175] width 67 height 27
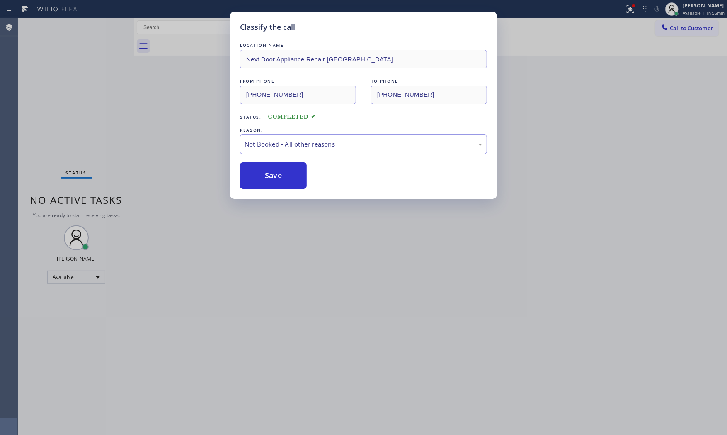
click at [272, 171] on button "Save" at bounding box center [273, 175] width 67 height 27
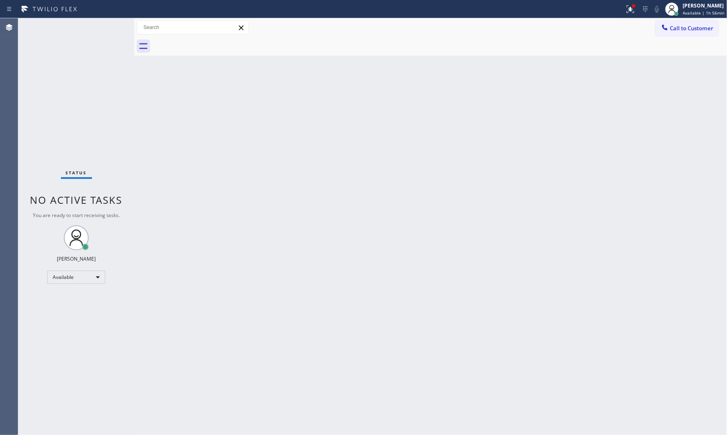
click at [106, 30] on div "Status No active tasks You are ready to start receiving tasks. [PERSON_NAME] Av…" at bounding box center [76, 226] width 116 height 416
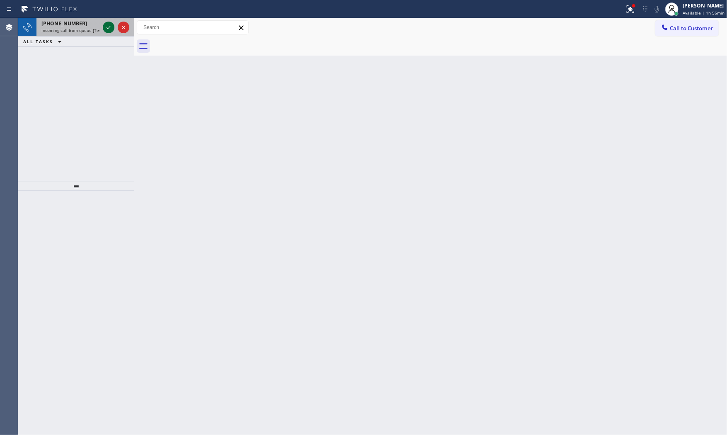
click at [107, 32] on icon at bounding box center [109, 27] width 10 height 10
click at [111, 27] on icon at bounding box center [109, 27] width 10 height 10
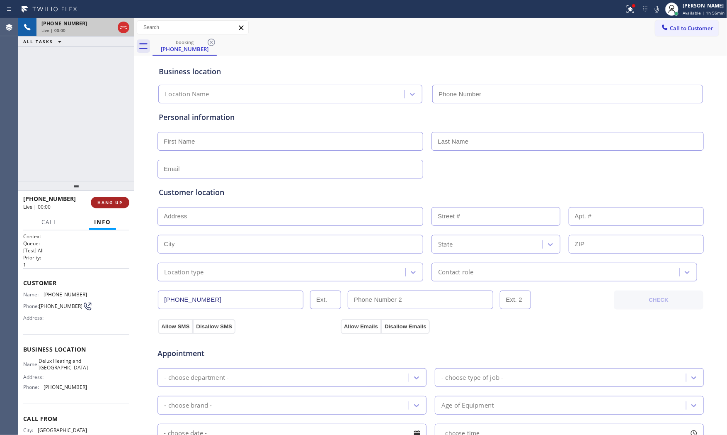
type input "[PHONE_NUMBER]"
click at [95, 203] on button "HANG UP" at bounding box center [110, 203] width 39 height 12
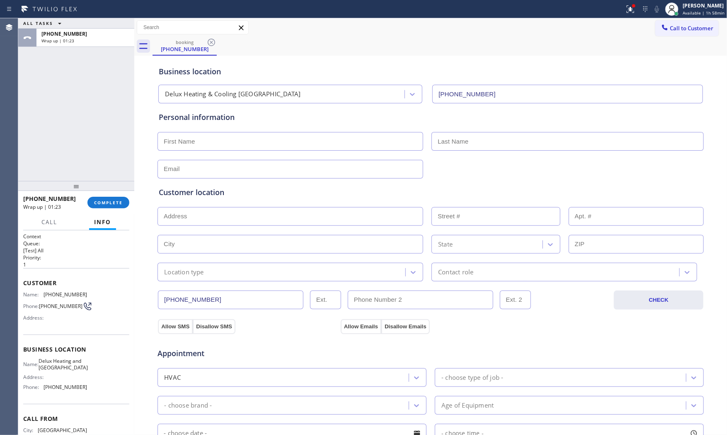
click at [129, 217] on div "Call Info Call ended [PHONE_NUMBER] Wrap up | 01:23 Context Queue: [Test] All P…" at bounding box center [76, 324] width 116 height 221
click at [122, 193] on div "[PHONE_NUMBER] Wrap up | 01:23 COMPLETE" at bounding box center [76, 203] width 106 height 22
click at [115, 199] on span "COMPLETE" at bounding box center [108, 202] width 29 height 6
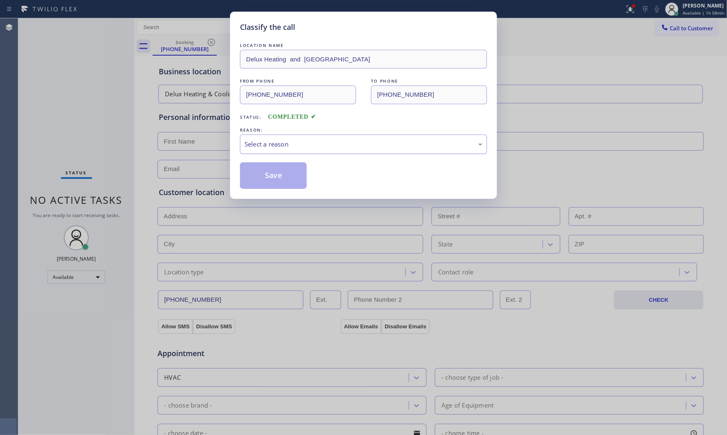
click at [311, 145] on div "Select a reason" at bounding box center [364, 144] width 238 height 10
click at [275, 171] on button "Save" at bounding box center [273, 175] width 67 height 27
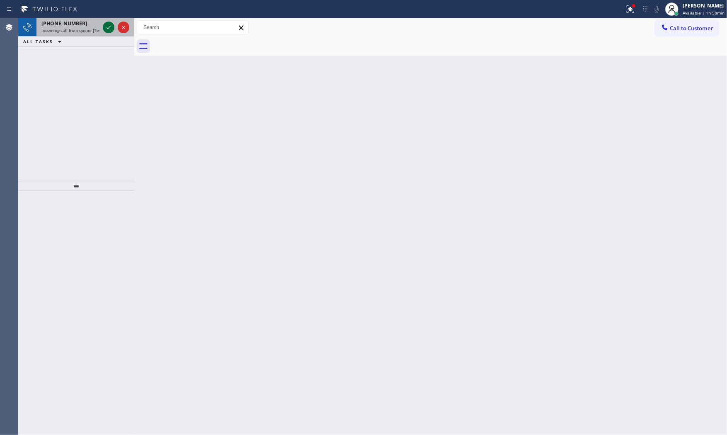
click at [106, 26] on icon at bounding box center [109, 27] width 10 height 10
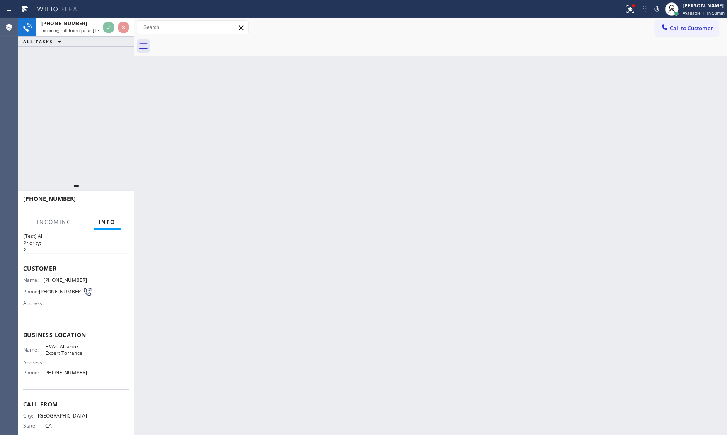
scroll to position [36, 0]
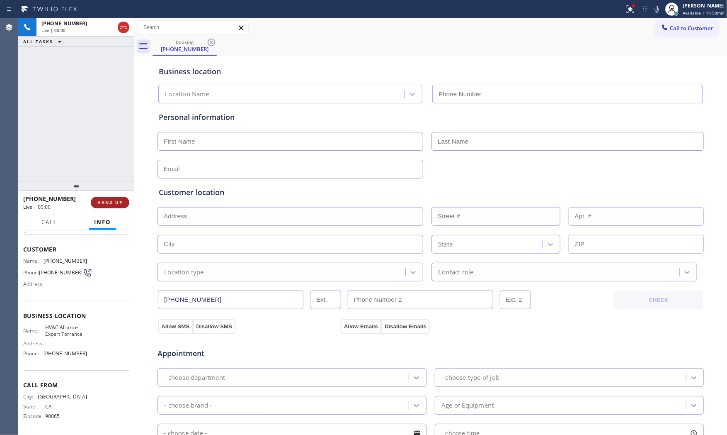
type input "[PHONE_NUMBER]"
click at [104, 200] on span "HANG UP" at bounding box center [109, 202] width 25 height 6
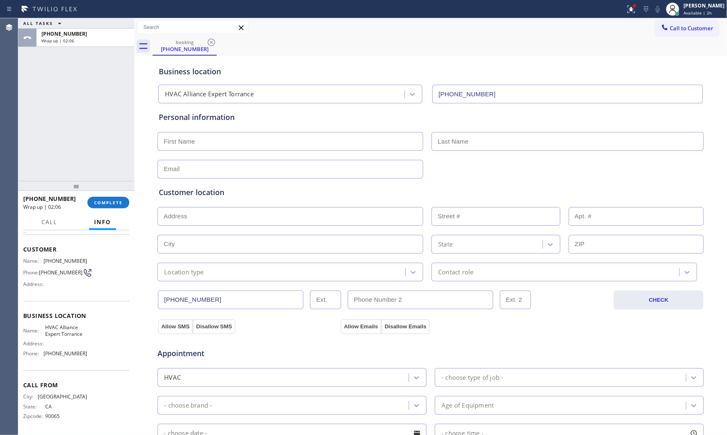
click at [109, 209] on div "[PHONE_NUMBER] Wrap up | 02:06 COMPLETE" at bounding box center [76, 203] width 106 height 22
drag, startPoint x: 108, startPoint y: 191, endPoint x: 106, endPoint y: 201, distance: 9.8
click at [108, 192] on div at bounding box center [76, 187] width 116 height 10
click at [106, 202] on span "COMPLETE" at bounding box center [108, 204] width 29 height 6
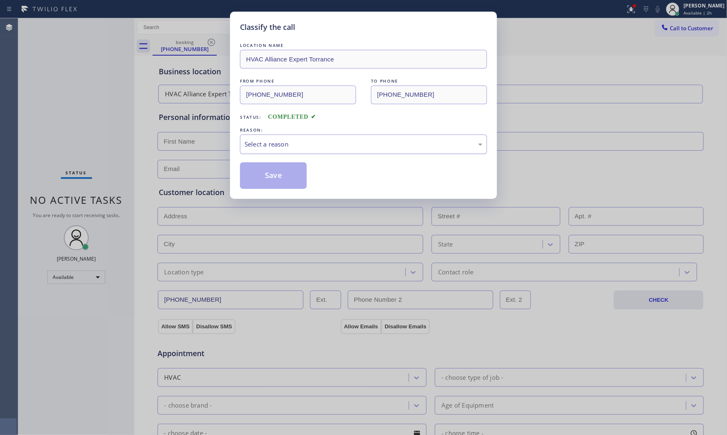
click at [277, 150] on div "Select a reason" at bounding box center [363, 143] width 247 height 19
click at [275, 172] on button "Save" at bounding box center [273, 175] width 67 height 27
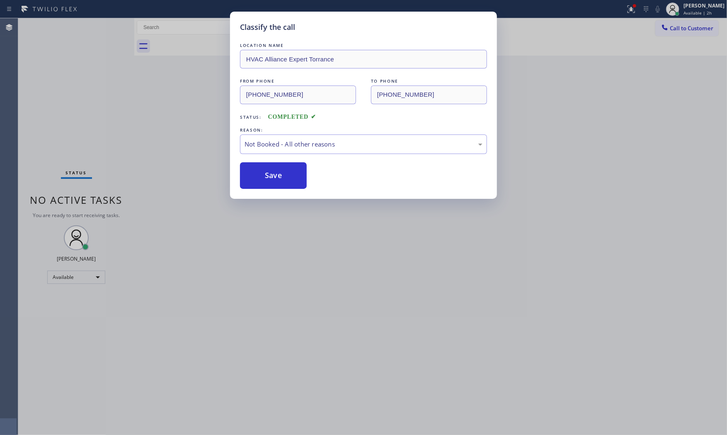
click at [275, 172] on button "Save" at bounding box center [273, 175] width 67 height 27
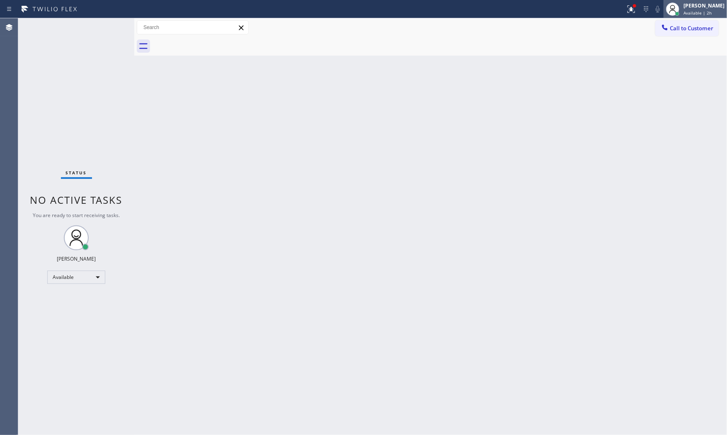
click at [671, 11] on icon at bounding box center [673, 9] width 10 height 10
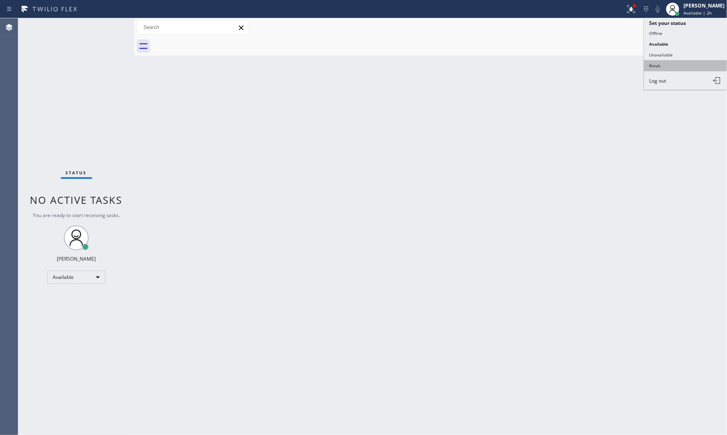
click at [660, 63] on button "Break" at bounding box center [685, 65] width 83 height 11
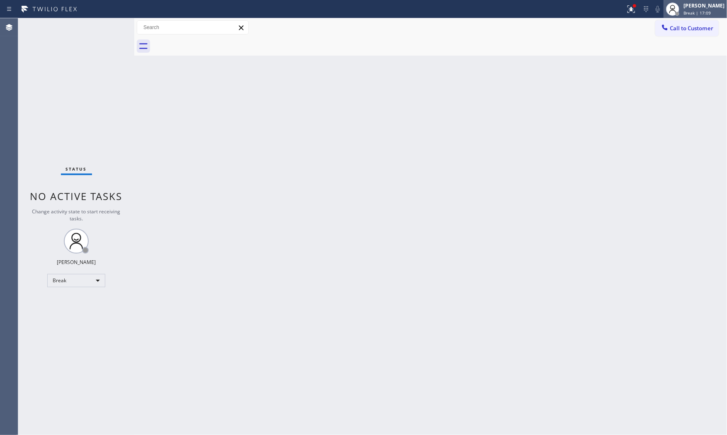
click at [687, 6] on div "[PERSON_NAME]" at bounding box center [704, 5] width 41 height 7
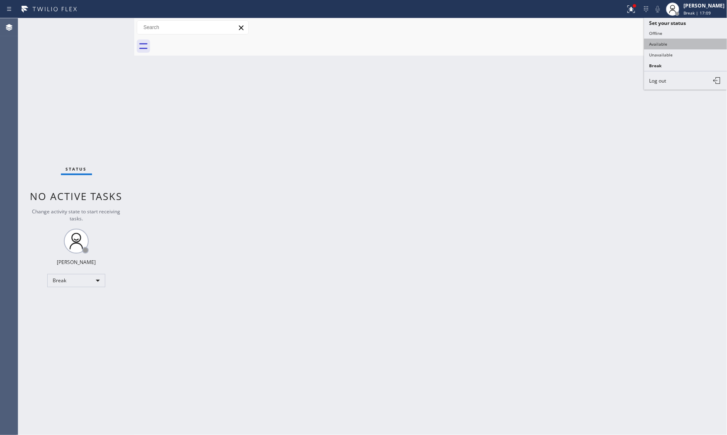
click at [668, 46] on button "Available" at bounding box center [685, 44] width 83 height 11
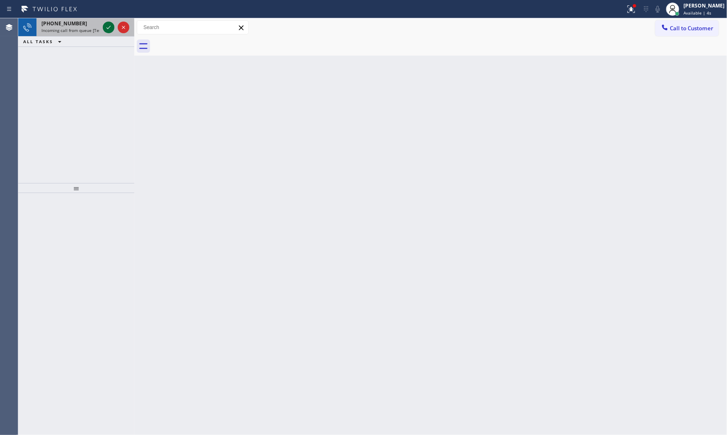
click at [107, 27] on icon at bounding box center [109, 27] width 10 height 10
click at [108, 30] on icon at bounding box center [109, 27] width 10 height 10
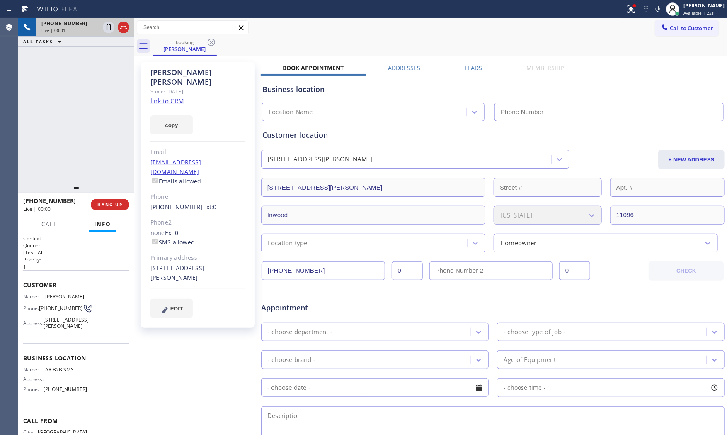
type input "[PHONE_NUMBER]"
click at [171, 97] on link "link to CRM" at bounding box center [168, 101] width 34 height 8
click at [654, 7] on icon at bounding box center [658, 9] width 10 height 10
click at [108, 28] on icon at bounding box center [109, 27] width 10 height 10
click at [652, 11] on div at bounding box center [658, 9] width 12 height 10
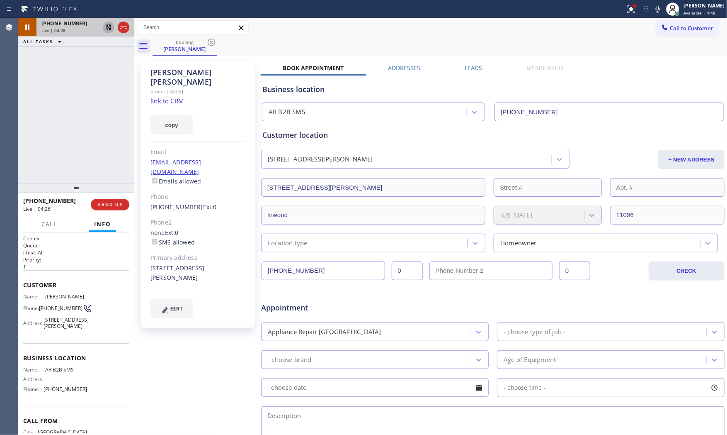
click at [106, 30] on icon at bounding box center [109, 27] width 10 height 10
click at [115, 206] on span "HANG UP" at bounding box center [109, 205] width 25 height 6
click at [90, 208] on button "COMPLETE" at bounding box center [108, 205] width 42 height 12
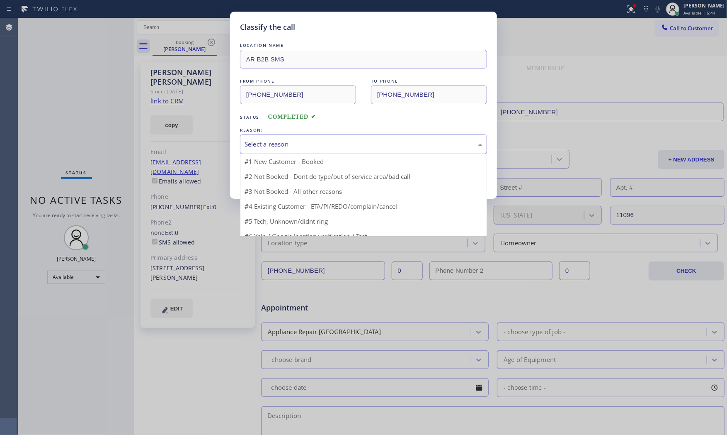
click at [262, 152] on div "Select a reason" at bounding box center [363, 143] width 247 height 19
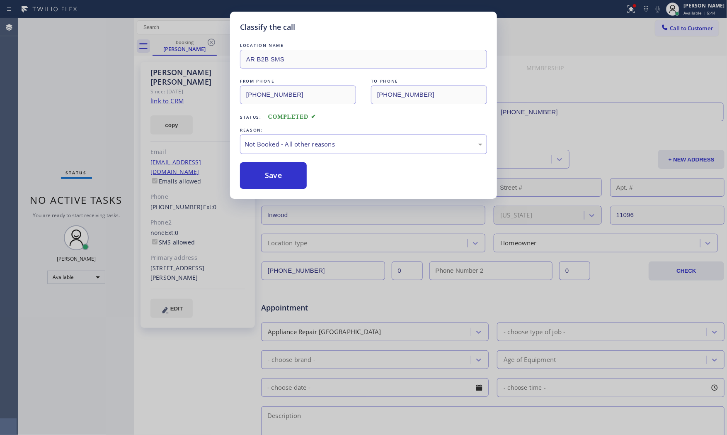
click at [267, 171] on button "Save" at bounding box center [273, 175] width 67 height 27
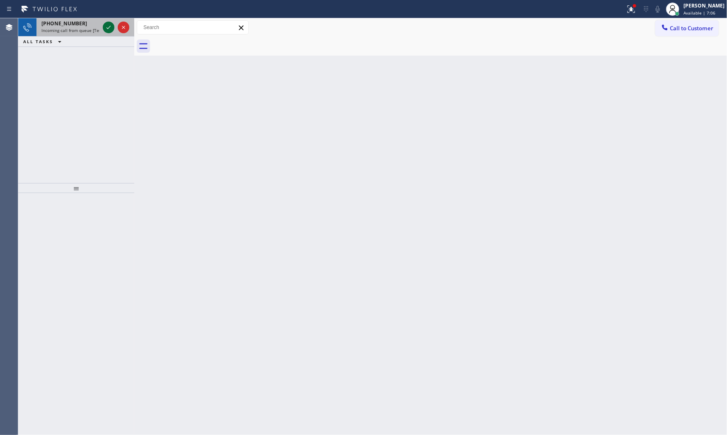
click at [109, 27] on icon at bounding box center [109, 27] width 10 height 10
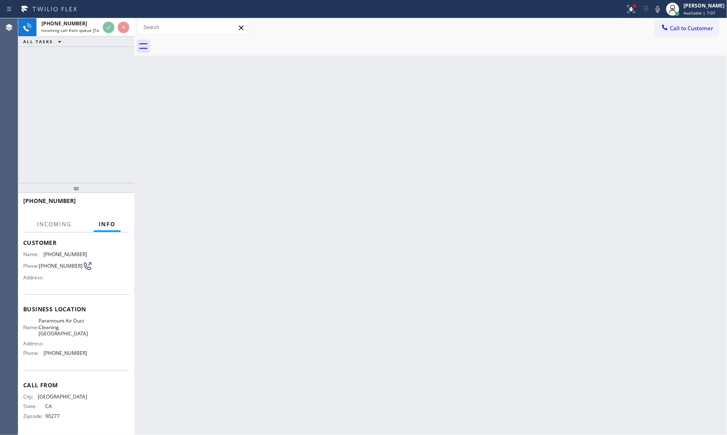
scroll to position [51, 0]
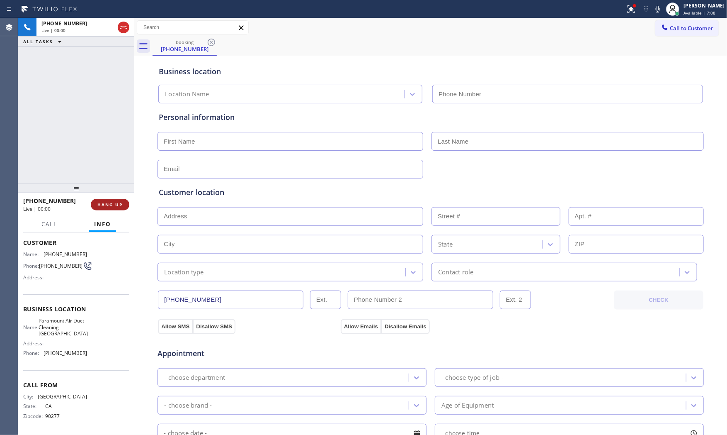
type input "[PHONE_NUMBER]"
click at [114, 207] on span "HANG UP" at bounding box center [109, 205] width 25 height 6
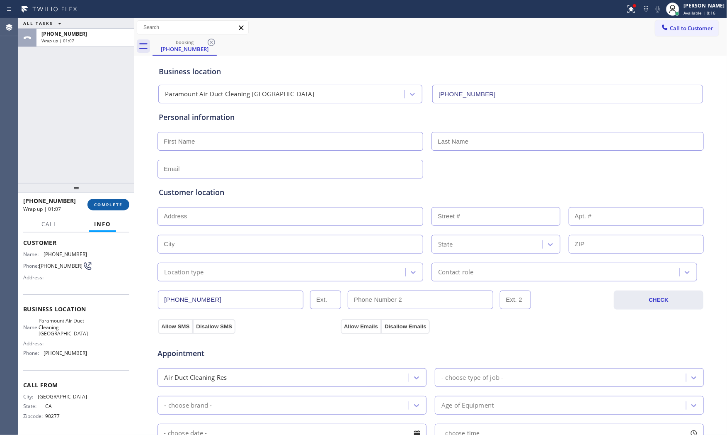
click at [101, 207] on button "COMPLETE" at bounding box center [108, 205] width 42 height 12
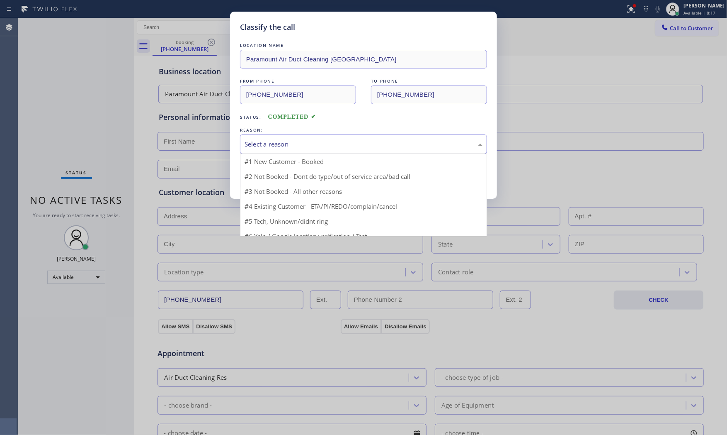
click at [280, 144] on div "Select a reason" at bounding box center [364, 144] width 238 height 10
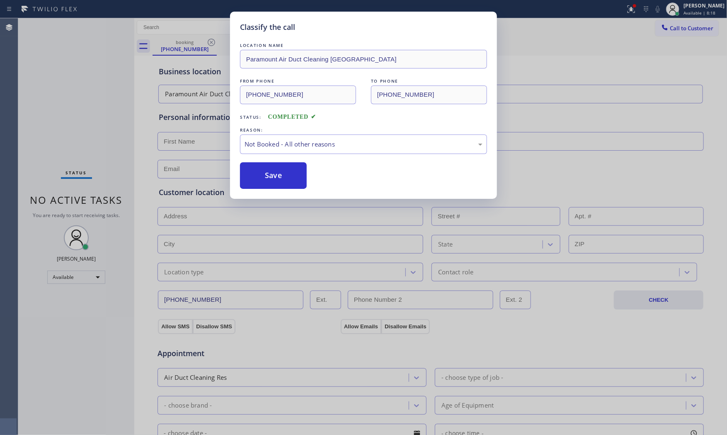
click at [279, 175] on button "Save" at bounding box center [273, 175] width 67 height 27
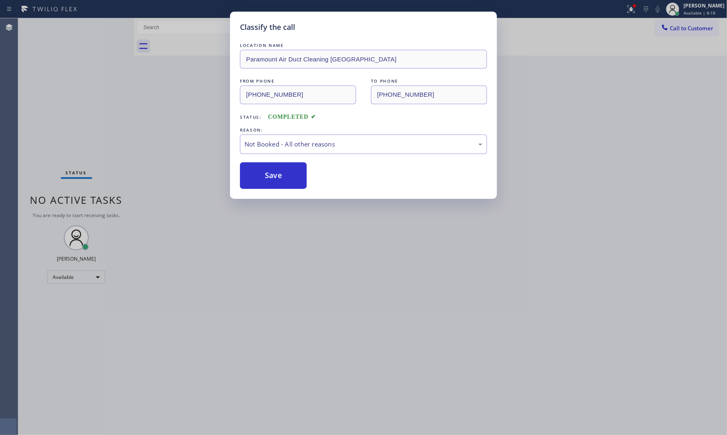
click at [279, 175] on button "Save" at bounding box center [273, 175] width 67 height 27
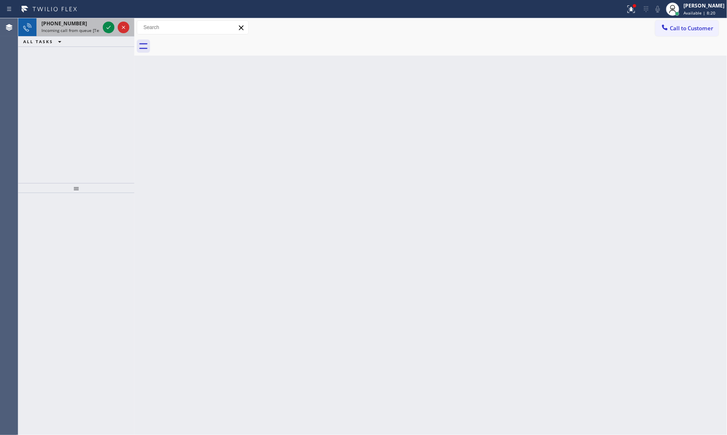
click at [65, 35] on div "[PHONE_NUMBER] Incoming call from queue [Test] All" at bounding box center [68, 27] width 65 height 18
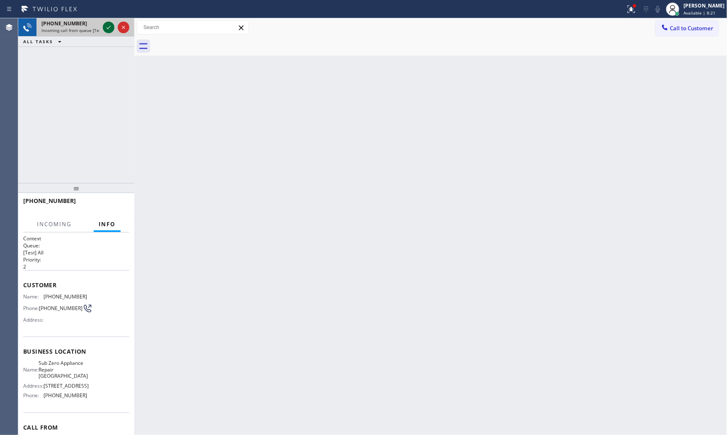
click at [107, 24] on icon at bounding box center [109, 27] width 10 height 10
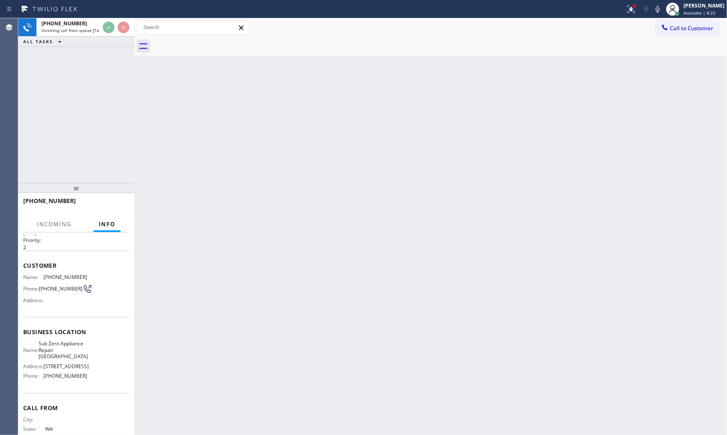
scroll to position [51, 0]
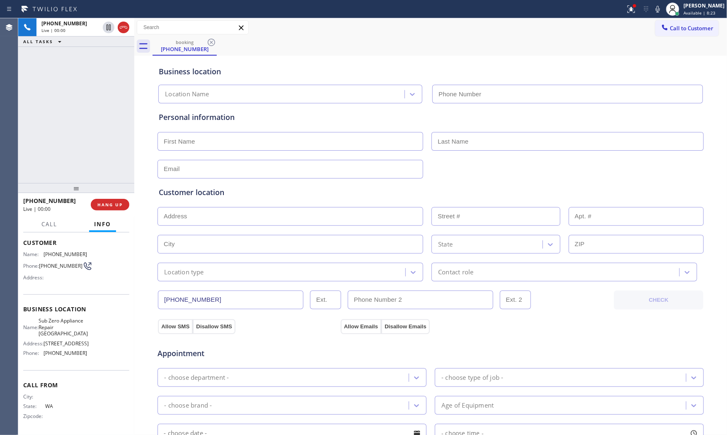
type input "[PHONE_NUMBER]"
click at [628, 11] on icon at bounding box center [631, 8] width 7 height 7
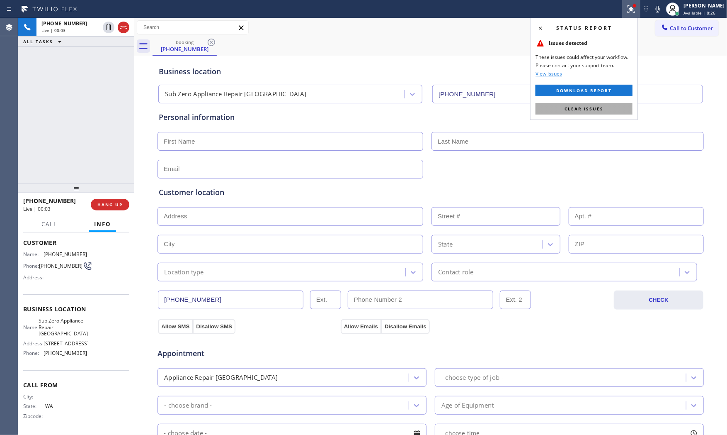
click at [603, 107] on span "Clear issues" at bounding box center [584, 109] width 39 height 6
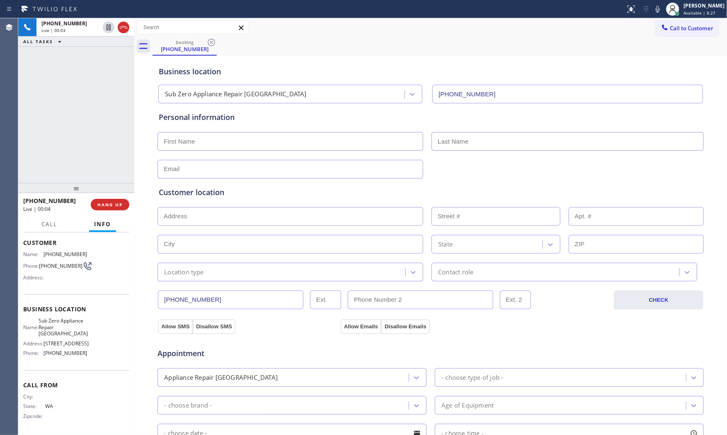
click at [655, 2] on div "Status report No issues detected If you experience an issue, please download th…" at bounding box center [674, 9] width 105 height 18
click at [656, 7] on icon at bounding box center [658, 9] width 4 height 7
click at [656, 10] on icon at bounding box center [658, 9] width 10 height 10
click at [659, 6] on icon at bounding box center [658, 9] width 10 height 10
click at [654, 7] on icon at bounding box center [658, 9] width 10 height 10
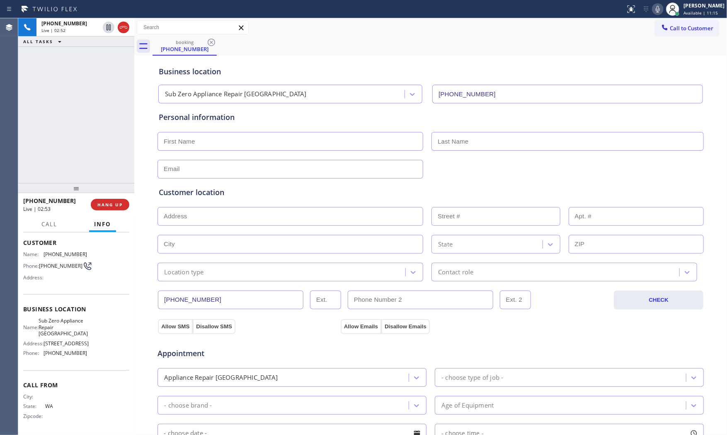
click at [653, 10] on icon at bounding box center [658, 9] width 10 height 10
click at [50, 222] on span "Call" at bounding box center [49, 223] width 16 height 7
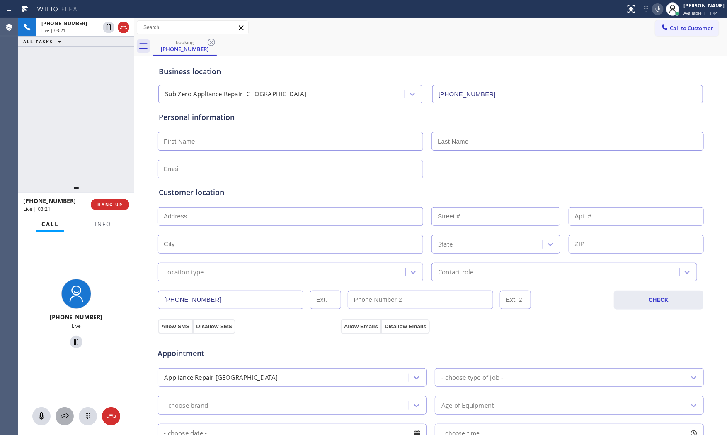
click at [67, 412] on icon at bounding box center [65, 416] width 10 height 10
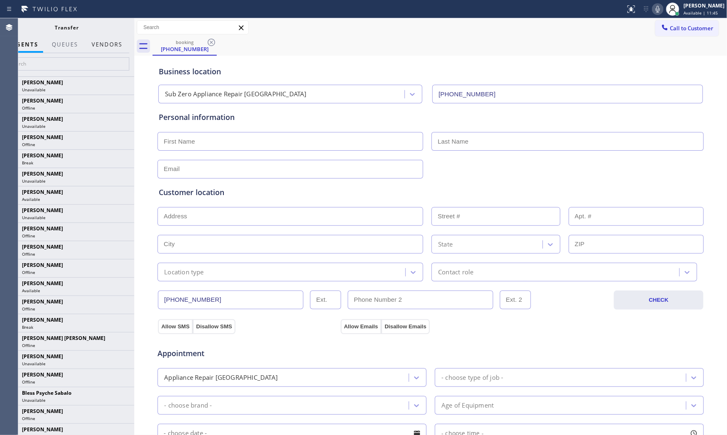
click at [107, 49] on button "Vendors" at bounding box center [107, 44] width 41 height 16
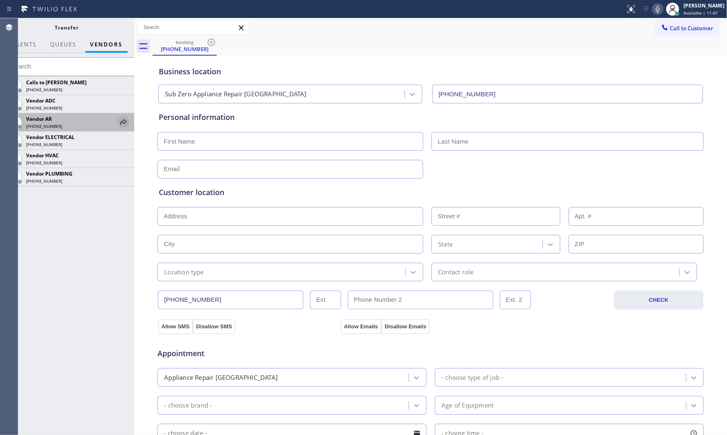
click at [126, 123] on icon at bounding box center [124, 122] width 10 height 10
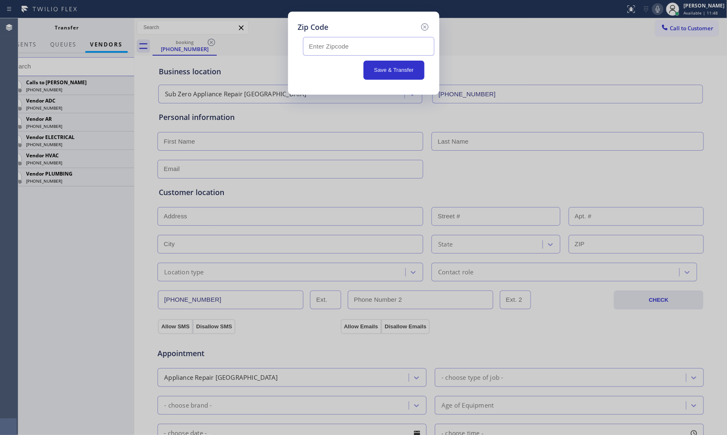
click at [338, 50] on input "text" at bounding box center [368, 46] width 131 height 19
paste input "99338"
type input "99338"
click at [402, 72] on button "Save & Transfer" at bounding box center [394, 70] width 61 height 19
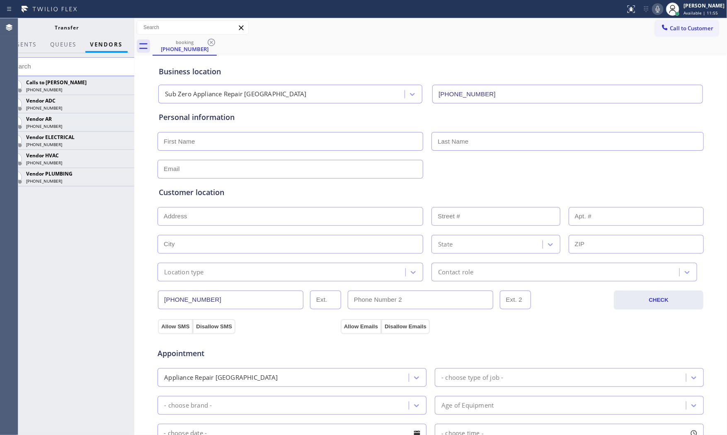
click at [656, 7] on icon at bounding box center [658, 9] width 10 height 10
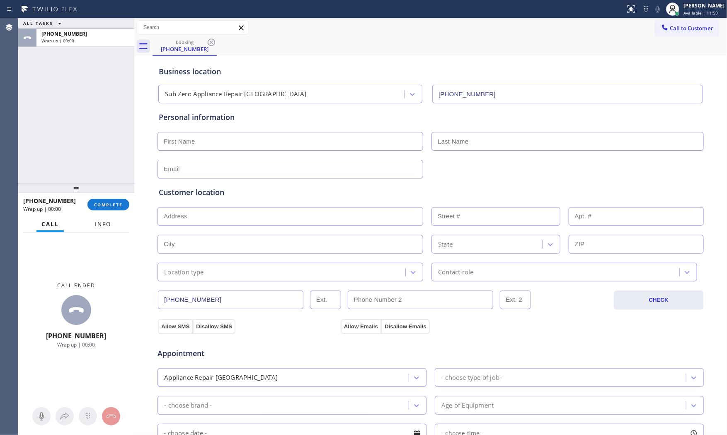
click at [101, 221] on span "Info" at bounding box center [103, 223] width 16 height 7
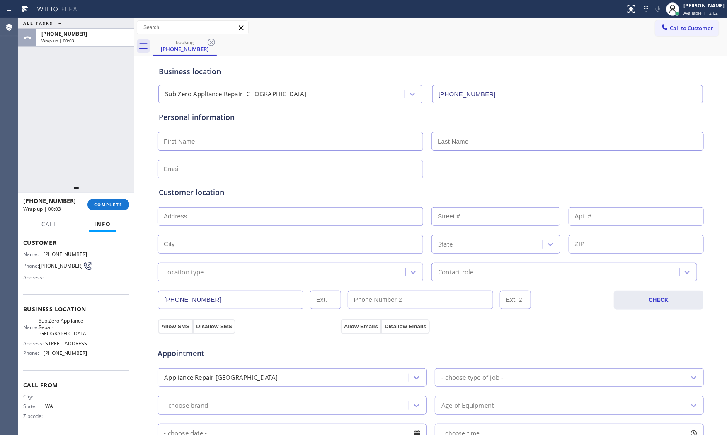
click at [266, 141] on input "text" at bounding box center [291, 141] width 266 height 19
type input "Ms"
type input "F"
type input "[PERSON_NAME]"
type input "[EMAIL_ADDRESS][DOMAIN_NAME]"
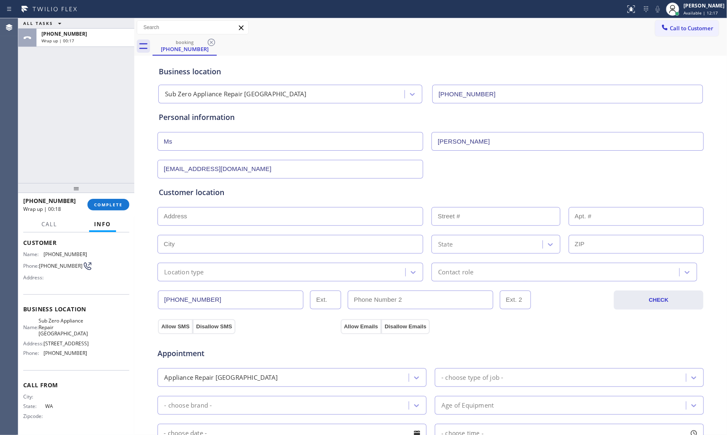
paste input "Subzero690 | fridge | not making ice | [DEMOGRAPHIC_DATA] | [GEOGRAPHIC_DATA], …"
type input "Subzero690 | fridge | not making ice | [DEMOGRAPHIC_DATA] | [GEOGRAPHIC_DATA], …"
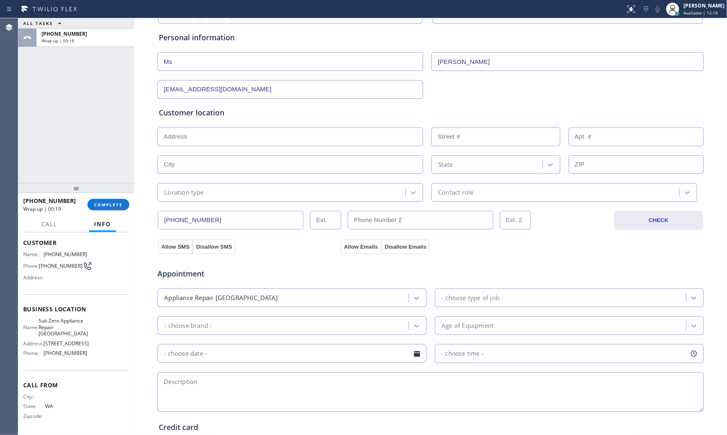
scroll to position [92, 0]
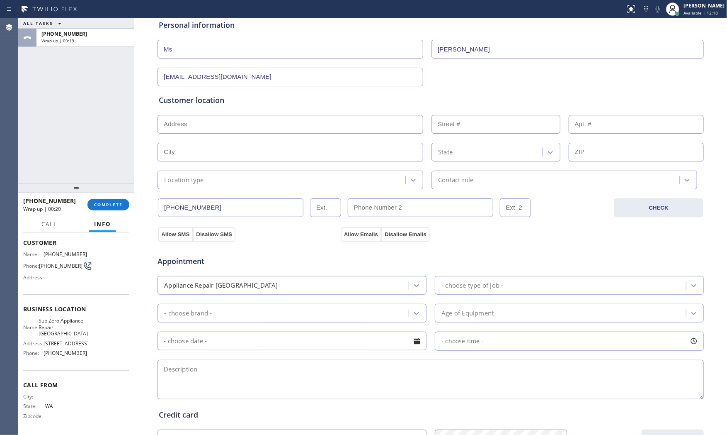
click at [229, 370] on textarea at bounding box center [431, 379] width 547 height 39
paste textarea "Subzero690 | fridge | not making ice | [DEMOGRAPHIC_DATA] | [GEOGRAPHIC_DATA], …"
type textarea "Subzero690 | fridge | not making ice | [DEMOGRAPHIC_DATA] | [GEOGRAPHIC_DATA], …"
click at [233, 116] on input "text" at bounding box center [291, 124] width 266 height 19
paste input "[GEOGRAPHIC_DATA], [GEOGRAPHIC_DATA] 99338"
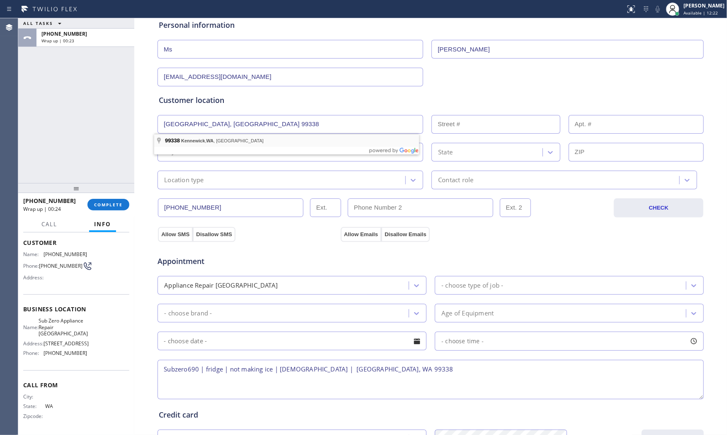
type input "[GEOGRAPHIC_DATA], [GEOGRAPHIC_DATA] 99338, [GEOGRAPHIC_DATA]"
type input "Kennewick"
type input "99338"
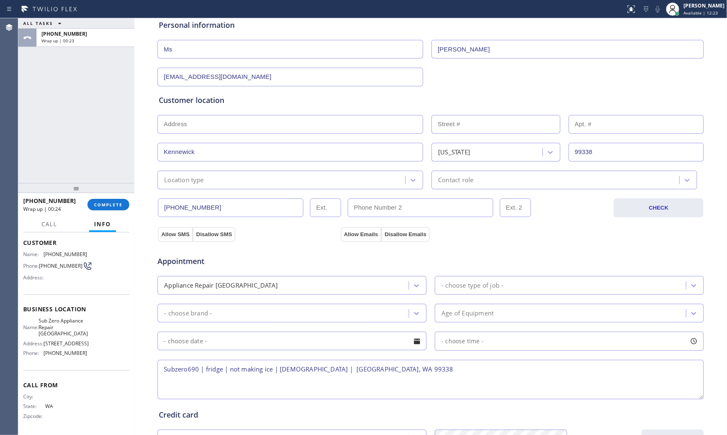
click at [204, 184] on div "Location type" at bounding box center [282, 180] width 245 height 15
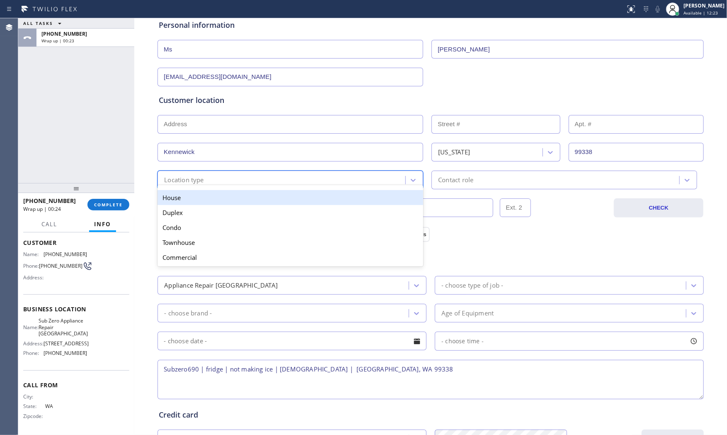
click at [199, 200] on div "House" at bounding box center [291, 197] width 266 height 15
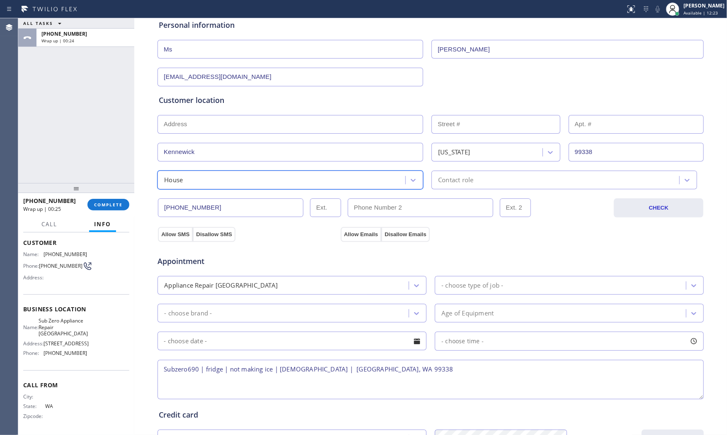
click at [469, 185] on div "Contact role" at bounding box center [565, 179] width 266 height 19
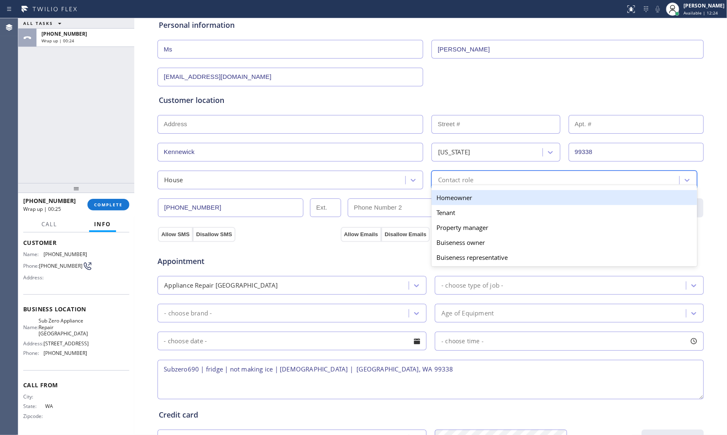
click at [445, 197] on div "Homeowner" at bounding box center [565, 197] width 266 height 15
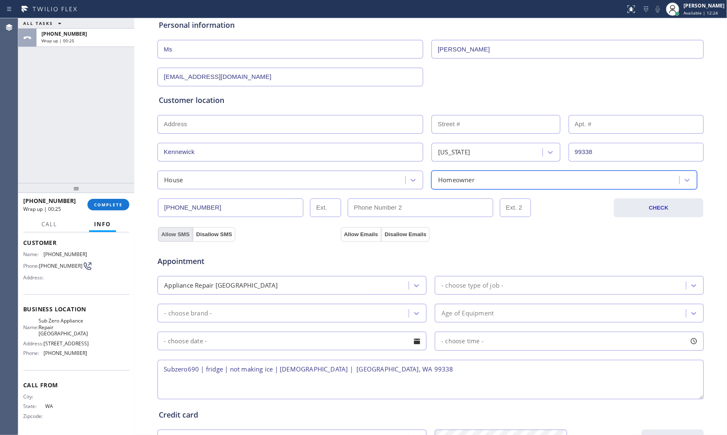
click at [186, 231] on button "Allow SMS" at bounding box center [175, 234] width 35 height 15
drag, startPoint x: 336, startPoint y: 231, endPoint x: 356, endPoint y: 232, distance: 20.0
click at [340, 230] on div "Allow Emails Disallow Emails" at bounding box center [431, 233] width 183 height 15
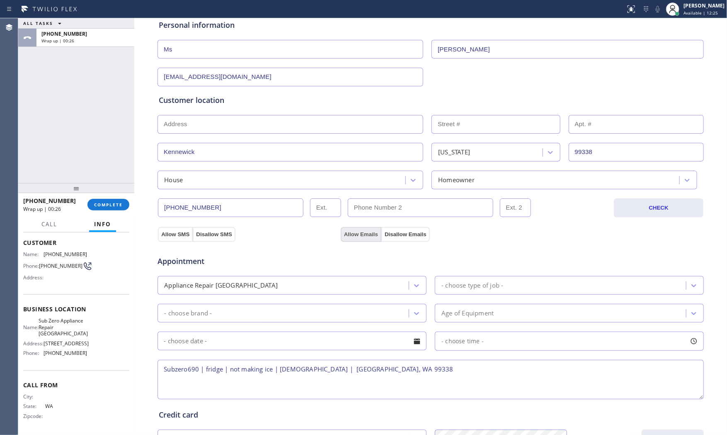
click at [356, 232] on button "Allow Emails" at bounding box center [361, 234] width 41 height 15
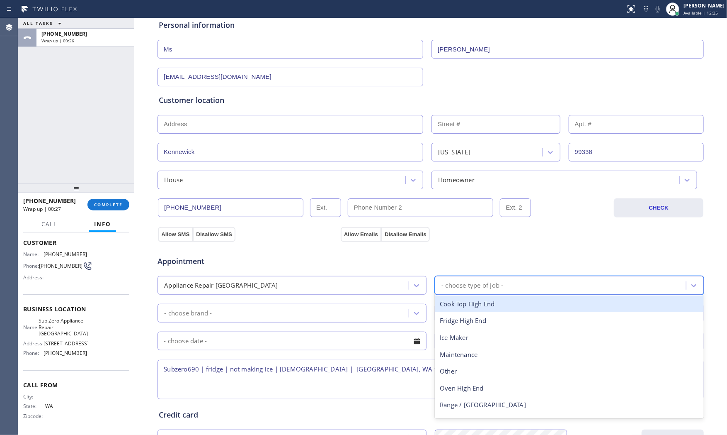
drag, startPoint x: 463, startPoint y: 279, endPoint x: 469, endPoint y: 292, distance: 13.6
click at [463, 280] on div "- choose type of job -" at bounding box center [561, 285] width 249 height 15
type input "f"
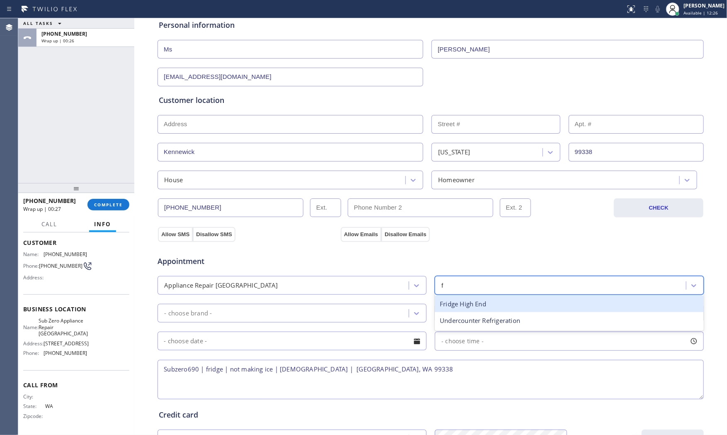
drag, startPoint x: 469, startPoint y: 305, endPoint x: 319, endPoint y: 309, distance: 149.3
click at [461, 304] on div "Fridge High End" at bounding box center [569, 303] width 269 height 17
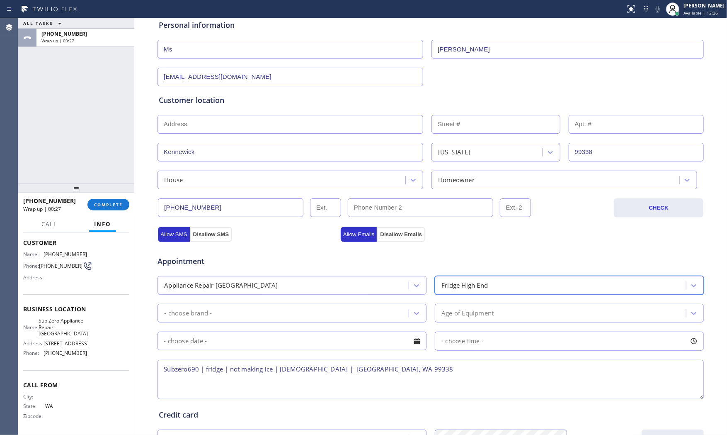
click at [278, 308] on div "- choose brand -" at bounding box center [284, 313] width 249 height 15
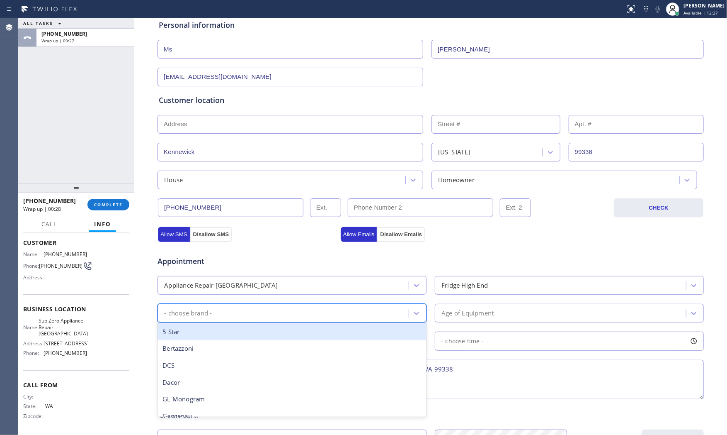
type input "s"
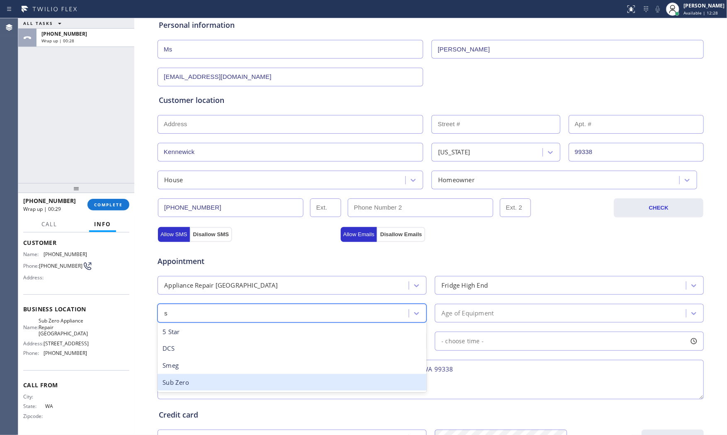
click at [212, 380] on div "Sub Zero" at bounding box center [292, 382] width 269 height 17
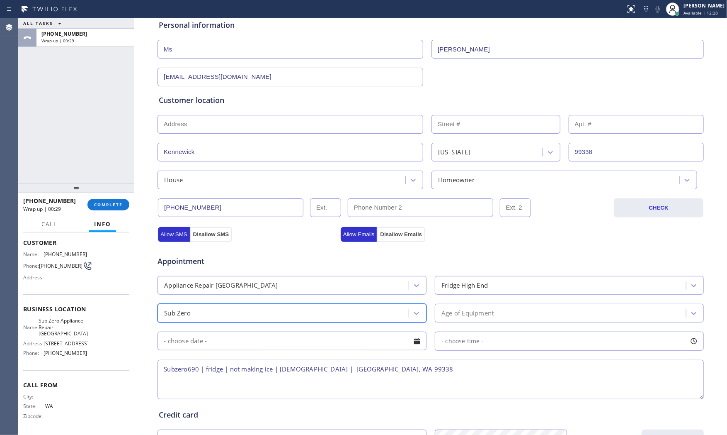
click at [462, 323] on div "Appointment Appliance Repair High End Fridge High End option Sub Zero, selected…" at bounding box center [431, 322] width 544 height 155
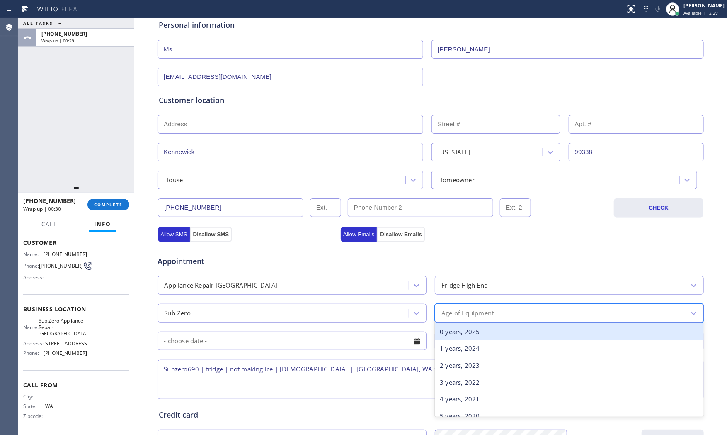
click at [467, 318] on div "Age of Equipment" at bounding box center [468, 313] width 52 height 10
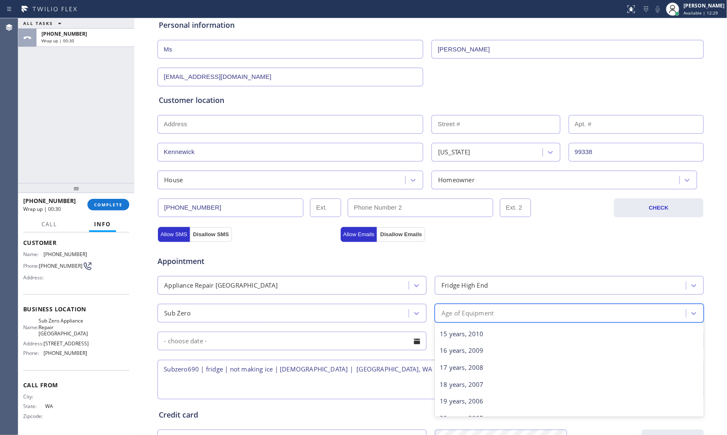
scroll to position [322, 0]
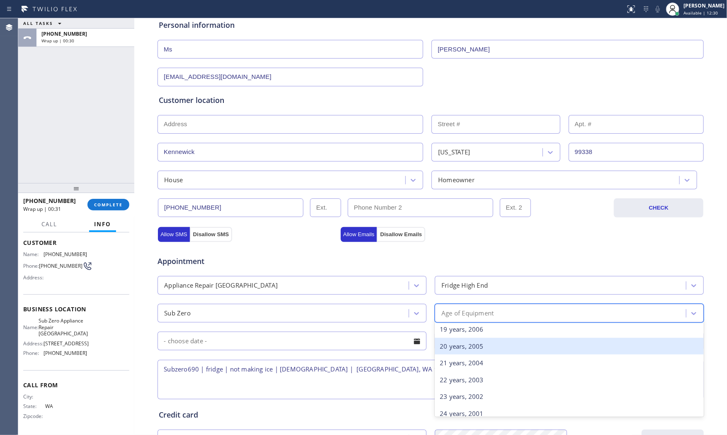
click at [470, 342] on div "20 years, 2005" at bounding box center [569, 346] width 269 height 17
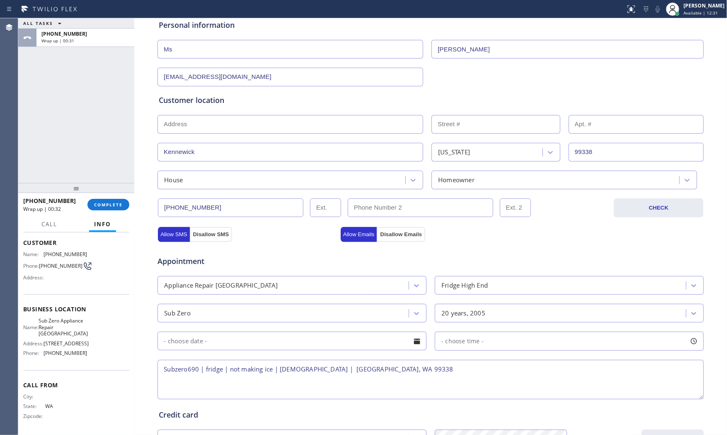
click at [422, 369] on textarea "Subzero690 | fridge | not making ice | [DEMOGRAPHIC_DATA] | [GEOGRAPHIC_DATA], …" at bounding box center [431, 379] width 547 height 39
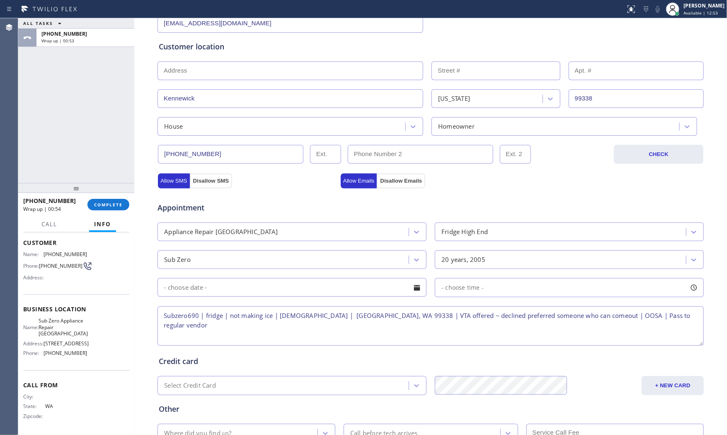
scroll to position [208, 0]
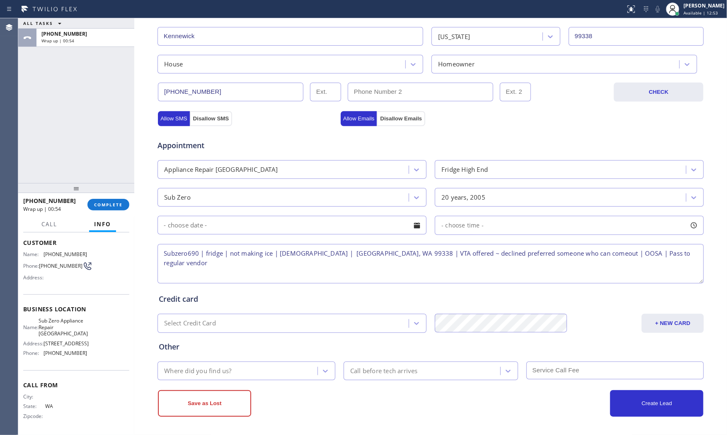
type textarea "Subzero690 | fridge | not making ice | [DEMOGRAPHIC_DATA] | [GEOGRAPHIC_DATA], …"
click at [214, 387] on div "Save as Lost Create Lead" at bounding box center [430, 398] width 547 height 36
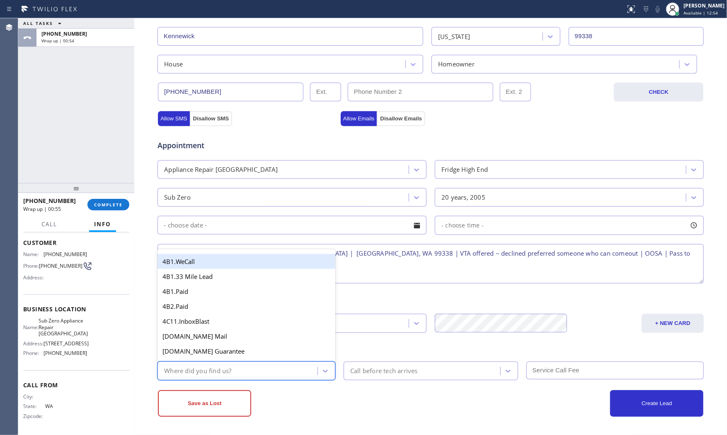
click at [214, 377] on div "Where did you find us?" at bounding box center [239, 370] width 158 height 15
type input "goo"
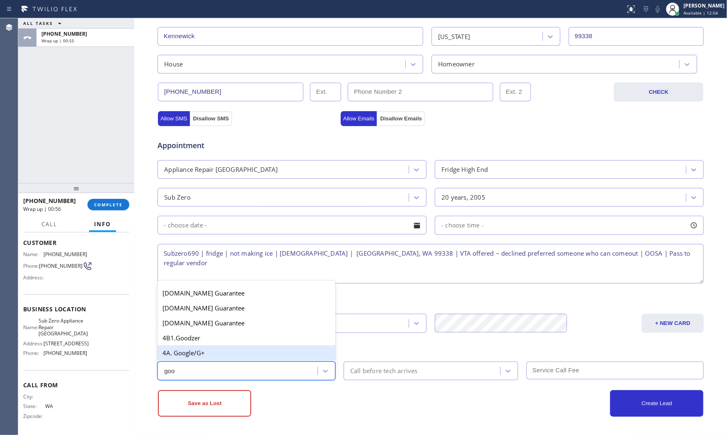
click at [217, 356] on div "4A. Google/G+" at bounding box center [247, 352] width 178 height 15
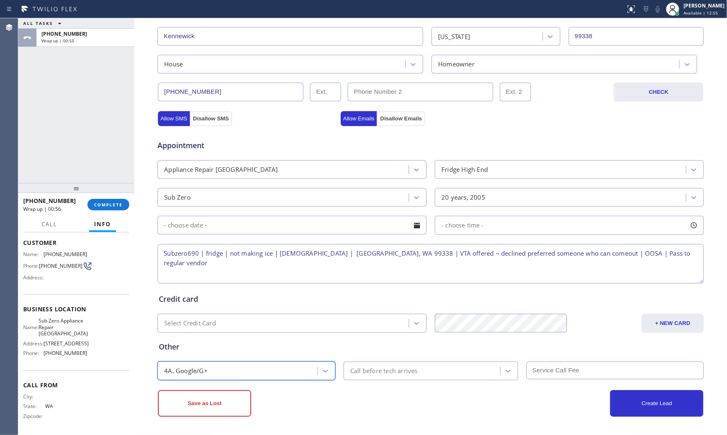
drag, startPoint x: 319, startPoint y: 396, endPoint x: 304, endPoint y: 399, distance: 16.1
click at [321, 396] on div "Save as Lost" at bounding box center [294, 403] width 273 height 27
click at [211, 404] on button "Save as Lost" at bounding box center [204, 403] width 93 height 27
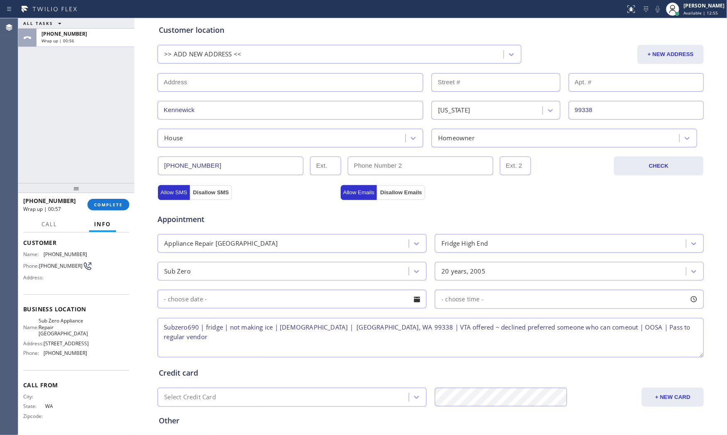
scroll to position [5, 0]
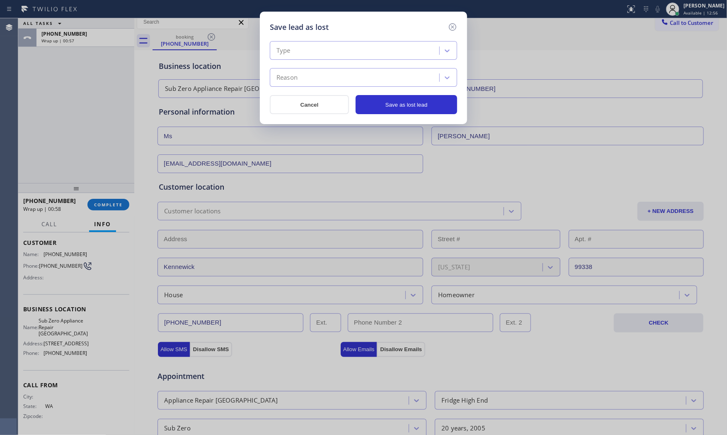
click at [306, 58] on div "Type" at bounding box center [363, 50] width 187 height 19
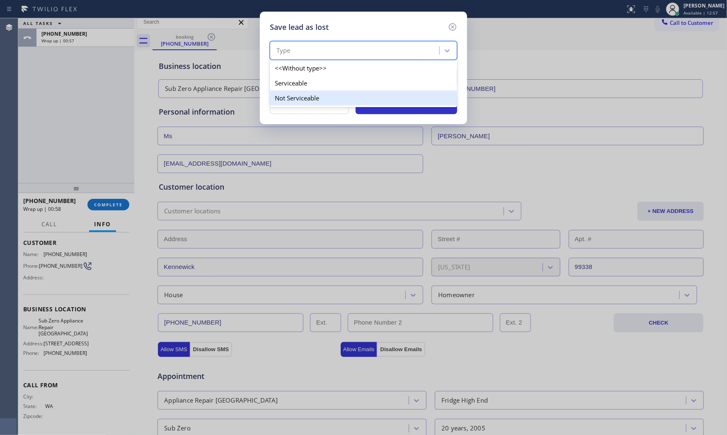
click at [305, 91] on div "Not Serviceable" at bounding box center [363, 97] width 187 height 15
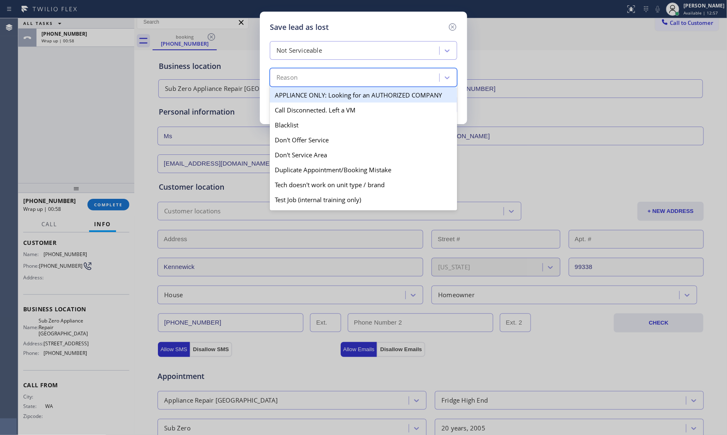
click at [308, 80] on div "Reason" at bounding box center [355, 77] width 167 height 15
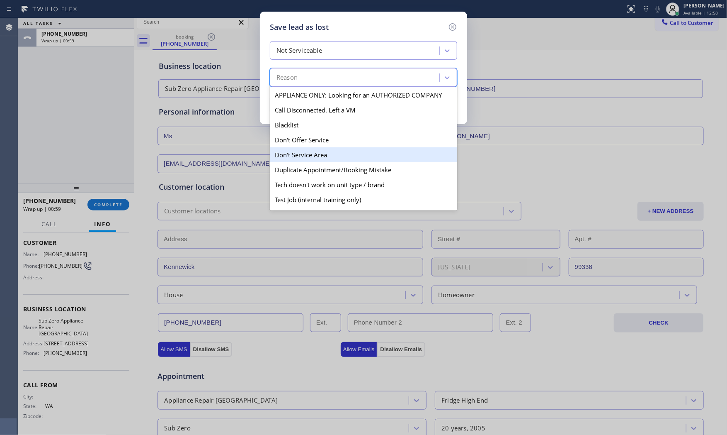
click at [313, 151] on div "Don't Service Area" at bounding box center [363, 154] width 187 height 15
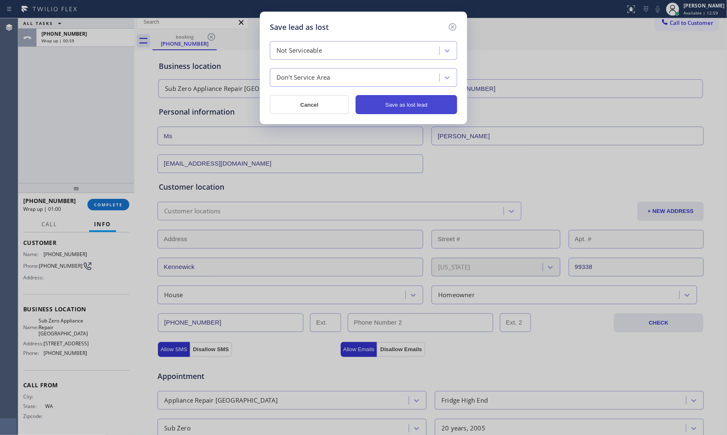
click at [413, 101] on button "Save as lost lead" at bounding box center [407, 104] width 102 height 19
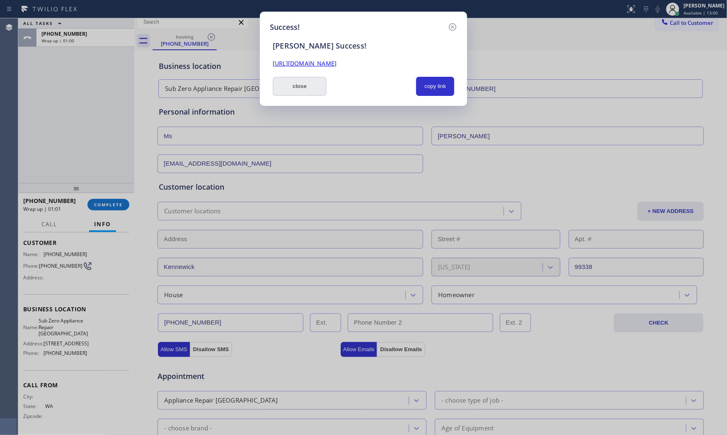
click at [306, 86] on button "close" at bounding box center [300, 86] width 54 height 19
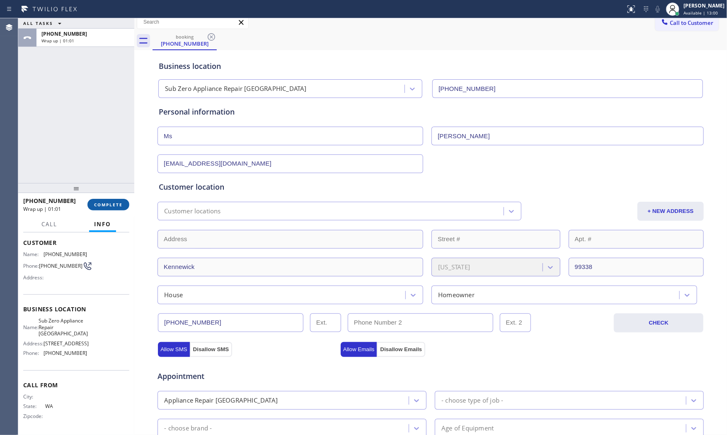
click at [117, 204] on span "COMPLETE" at bounding box center [108, 205] width 29 height 6
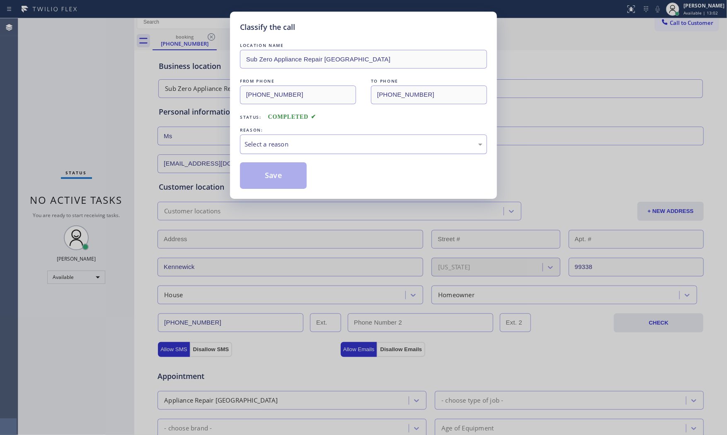
drag, startPoint x: 330, startPoint y: 146, endPoint x: 326, endPoint y: 148, distance: 4.8
click at [326, 148] on div "Select a reason" at bounding box center [364, 144] width 238 height 10
click at [270, 174] on button "Save" at bounding box center [273, 175] width 67 height 27
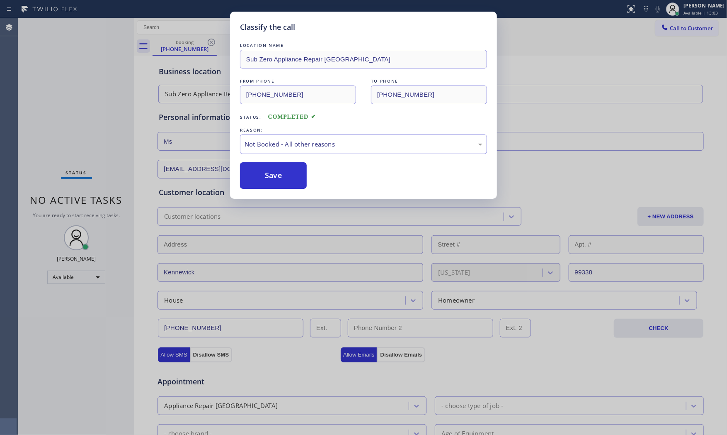
click at [270, 174] on button "Save" at bounding box center [273, 175] width 67 height 27
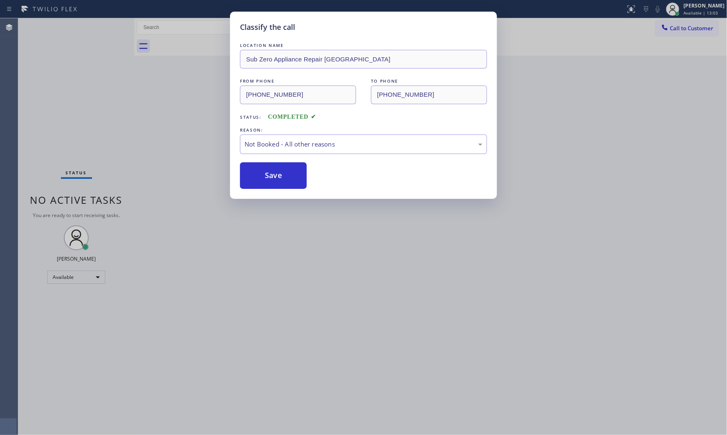
click at [270, 174] on button "Save" at bounding box center [273, 175] width 67 height 27
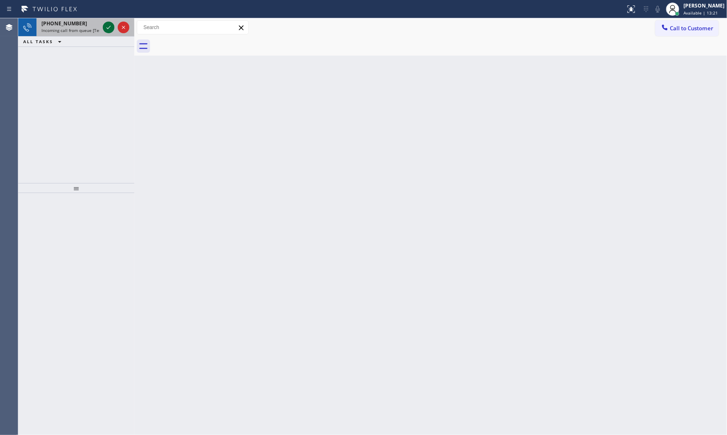
click at [109, 26] on icon at bounding box center [109, 27] width 10 height 10
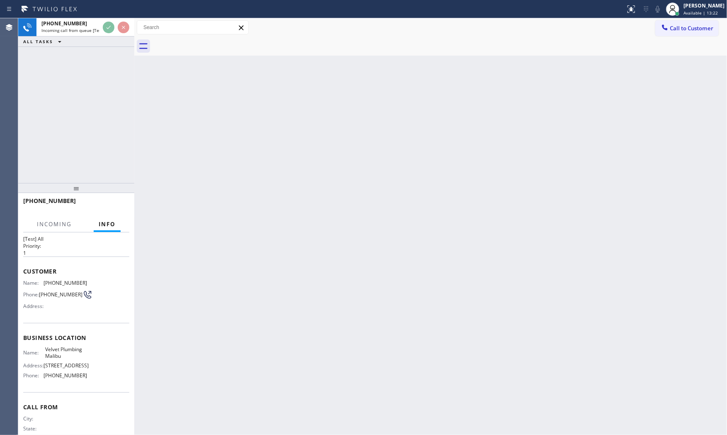
scroll to position [51, 0]
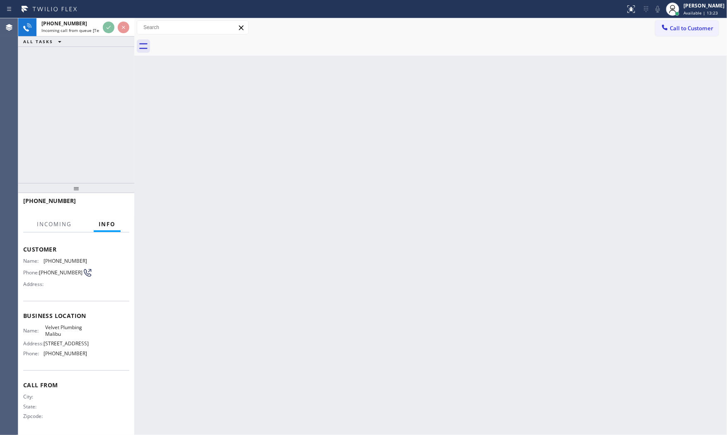
click at [228, 151] on div "Back to Dashboard Change Sender ID Customers Technicians Select a contact Outbo…" at bounding box center [430, 226] width 593 height 416
click at [83, 121] on div "[PHONE_NUMBER] Incoming call from queue [Test] All ALL TASKS ALL TASKS ACTIVE T…" at bounding box center [76, 100] width 116 height 165
click at [85, 121] on div "[PHONE_NUMBER] Incoming call from queue [Test] All ALL TASKS ALL TASKS ACTIVE T…" at bounding box center [76, 100] width 116 height 165
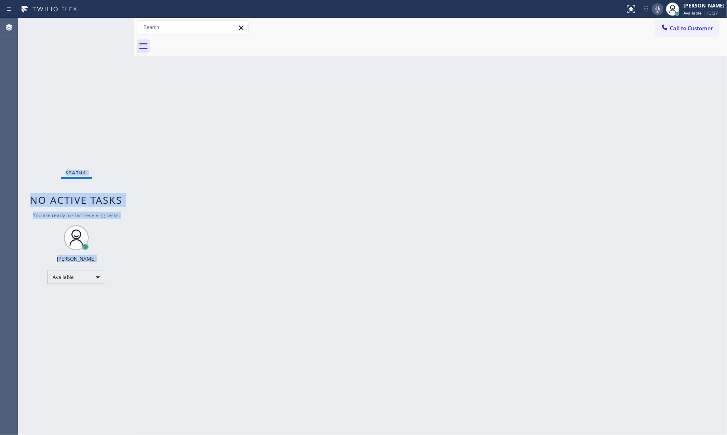
click at [123, 197] on div "Status No active tasks You are ready to start receiving tasks. [PERSON_NAME] Av…" at bounding box center [76, 226] width 116 height 416
click at [166, 216] on div "Back to Dashboard Change Sender ID Customers Technicians Select a contact Outbo…" at bounding box center [430, 226] width 593 height 416
click at [98, 27] on div "Status No active tasks You are ready to start receiving tasks. [PERSON_NAME] Av…" at bounding box center [76, 226] width 116 height 416
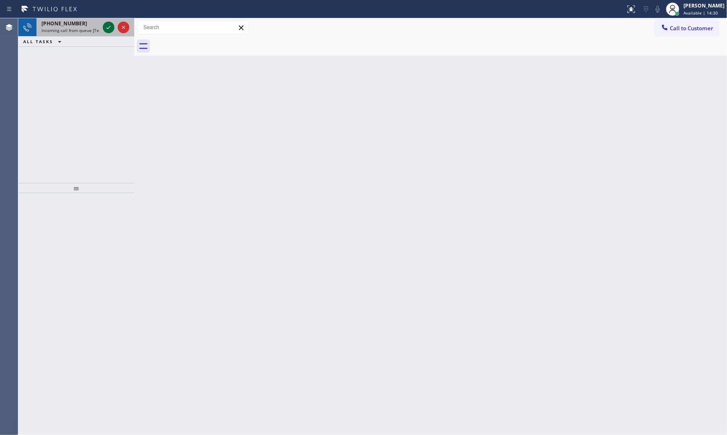
click at [105, 27] on icon at bounding box center [109, 27] width 10 height 10
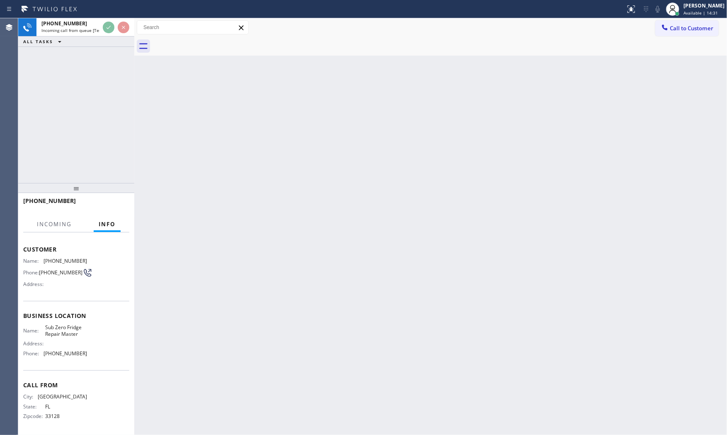
scroll to position [38, 0]
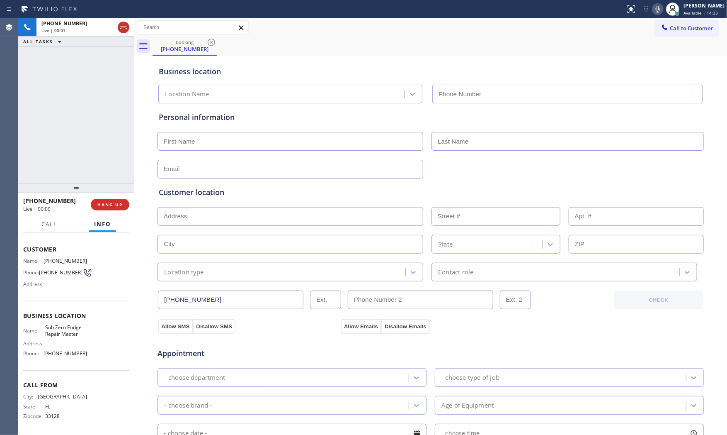
type input "[PHONE_NUMBER]"
click at [655, 11] on icon at bounding box center [658, 9] width 10 height 10
click at [654, 8] on icon at bounding box center [658, 9] width 10 height 10
click at [657, 10] on icon at bounding box center [658, 9] width 4 height 7
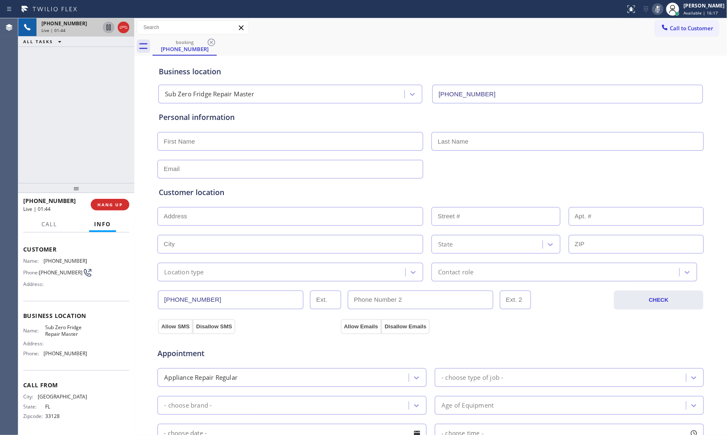
click at [106, 30] on icon at bounding box center [109, 27] width 10 height 10
click at [73, 28] on div "Live | 03:03" at bounding box center [70, 30] width 58 height 6
click at [656, 14] on button at bounding box center [658, 9] width 12 height 12
click at [108, 28] on icon at bounding box center [109, 27] width 10 height 10
click at [658, 9] on icon at bounding box center [658, 9] width 10 height 10
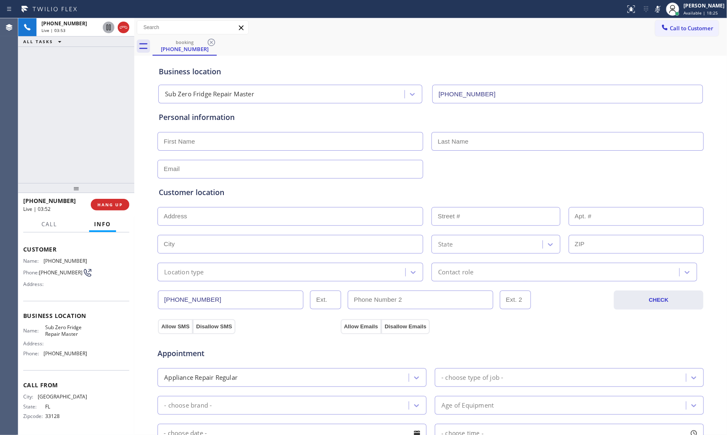
click at [656, 13] on icon at bounding box center [658, 9] width 10 height 10
click at [656, 10] on icon at bounding box center [658, 9] width 10 height 10
click at [653, 11] on icon at bounding box center [658, 9] width 10 height 10
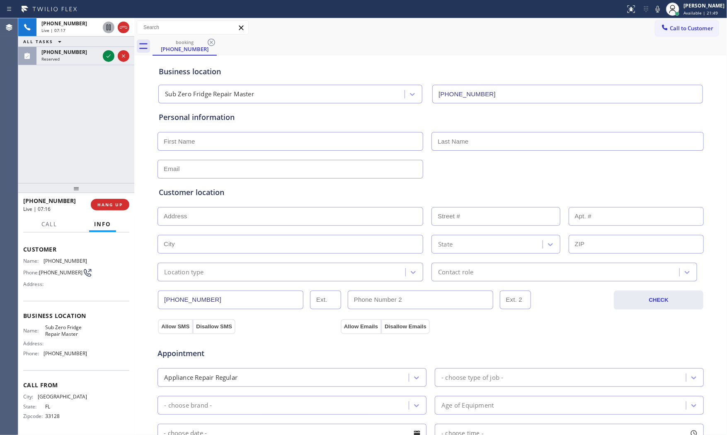
click at [659, 11] on icon at bounding box center [658, 9] width 10 height 10
click at [122, 204] on span "HANG UP" at bounding box center [109, 205] width 25 height 6
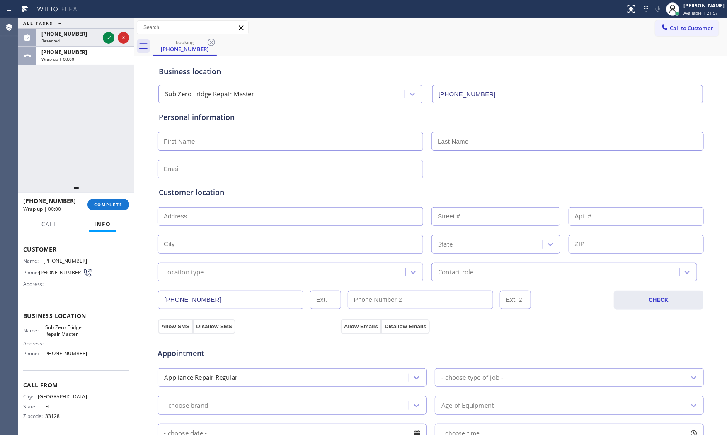
click at [238, 147] on input "text" at bounding box center [291, 141] width 266 height 19
type input "Mr"
type input "JC"
click at [265, 165] on input "[EMAIL_ADDRESS][DOMAIN_NAME]" at bounding box center [291, 169] width 266 height 19
paste input "jc@aplfunding"
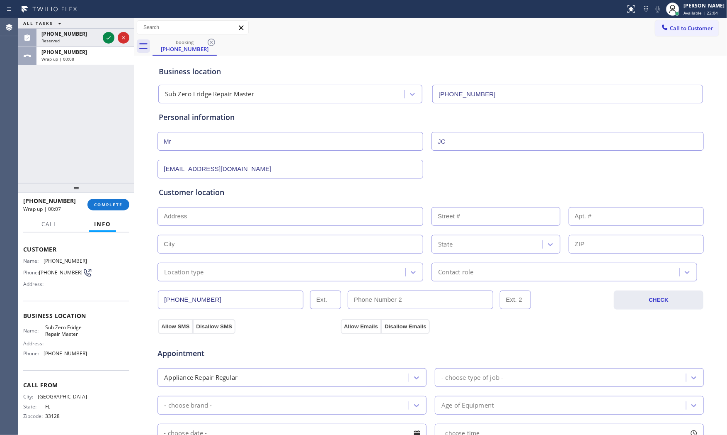
type input "[EMAIL_ADDRESS][DOMAIN_NAME]"
click at [222, 217] on input "text" at bounding box center [291, 216] width 266 height 19
paste input "[GEOGRAPHIC_DATA], [GEOGRAPHIC_DATA] 07871"
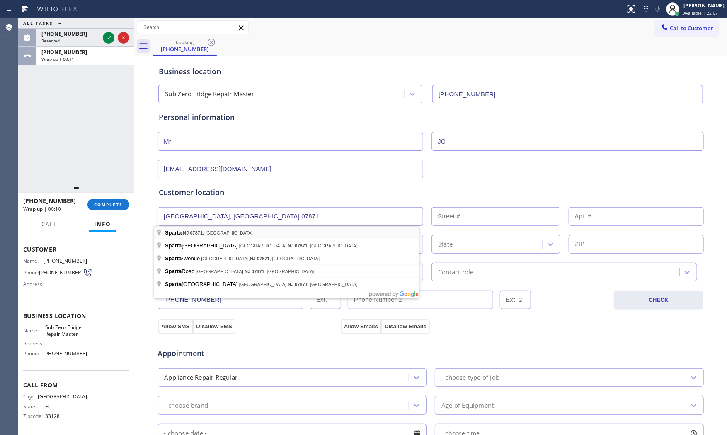
type input "[GEOGRAPHIC_DATA], [GEOGRAPHIC_DATA] 07871, [GEOGRAPHIC_DATA]"
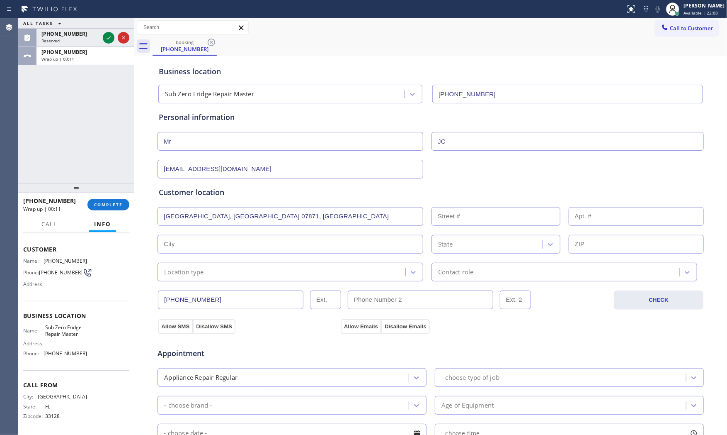
type input "Sparta"
type input "07871"
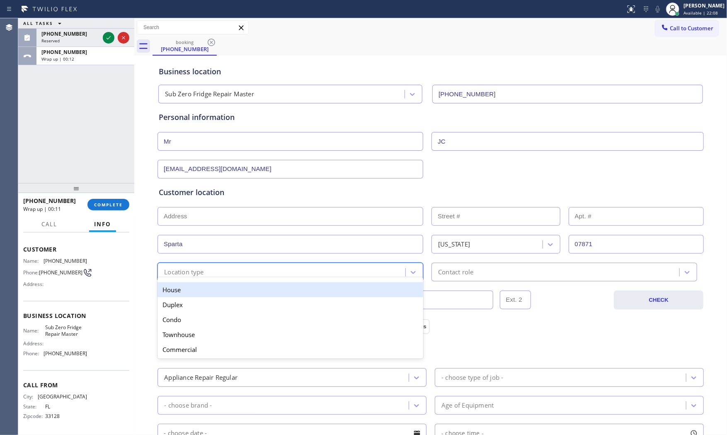
drag, startPoint x: 213, startPoint y: 275, endPoint x: 208, endPoint y: 287, distance: 13.2
click at [213, 275] on div "Location type" at bounding box center [282, 272] width 245 height 15
drag, startPoint x: 205, startPoint y: 291, endPoint x: 233, endPoint y: 291, distance: 27.8
click at [205, 291] on div "House" at bounding box center [291, 289] width 266 height 15
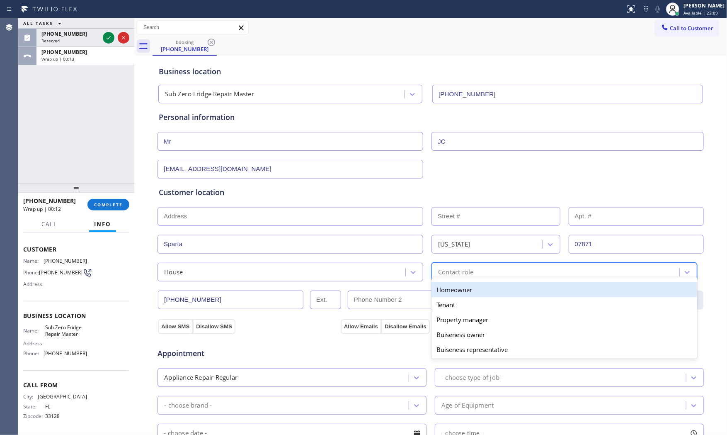
click at [486, 270] on div "Contact role" at bounding box center [556, 272] width 245 height 15
click at [456, 291] on div "Homeowner" at bounding box center [565, 289] width 266 height 15
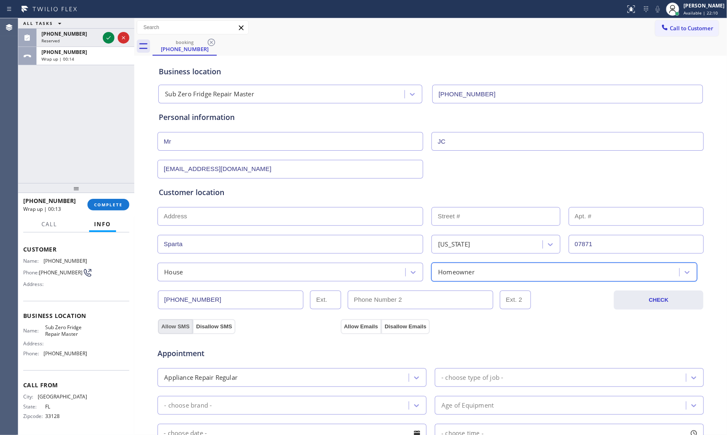
click at [180, 323] on button "Allow SMS" at bounding box center [175, 326] width 35 height 15
click at [316, 329] on div "Allow SMS Disallow SMS" at bounding box center [248, 325] width 183 height 15
click at [354, 327] on button "Allow Emails" at bounding box center [361, 326] width 41 height 15
click at [323, 376] on div "Appliance Repair Regular" at bounding box center [284, 377] width 249 height 15
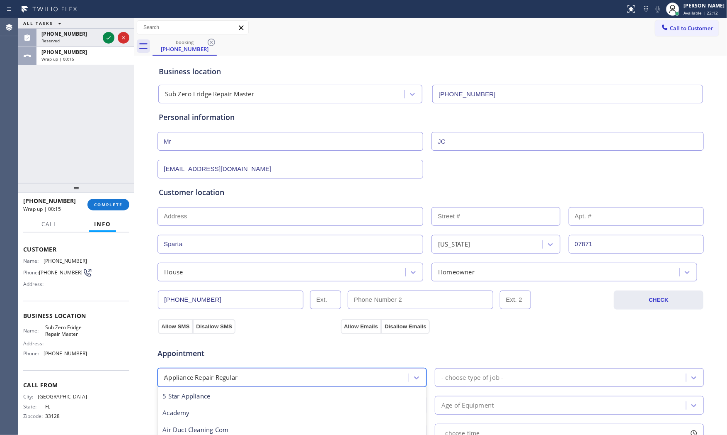
scroll to position [0, 0]
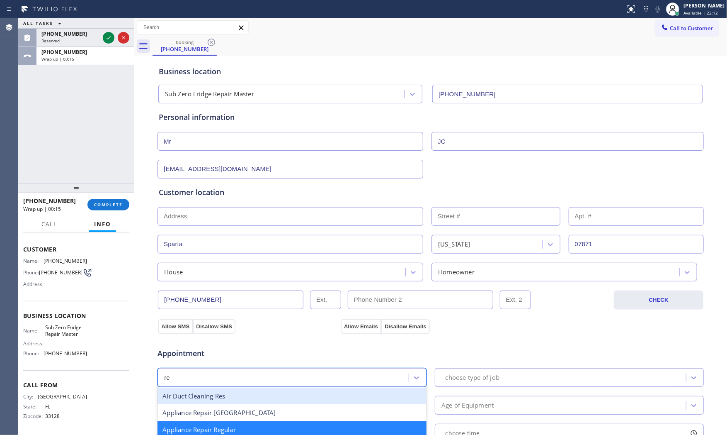
type input "reg"
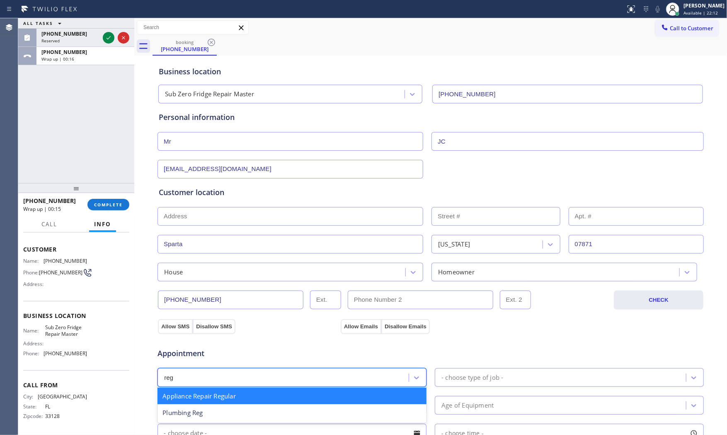
drag, startPoint x: 243, startPoint y: 401, endPoint x: 257, endPoint y: 399, distance: 13.7
click at [247, 399] on div "Appliance Repair Regular" at bounding box center [292, 395] width 269 height 17
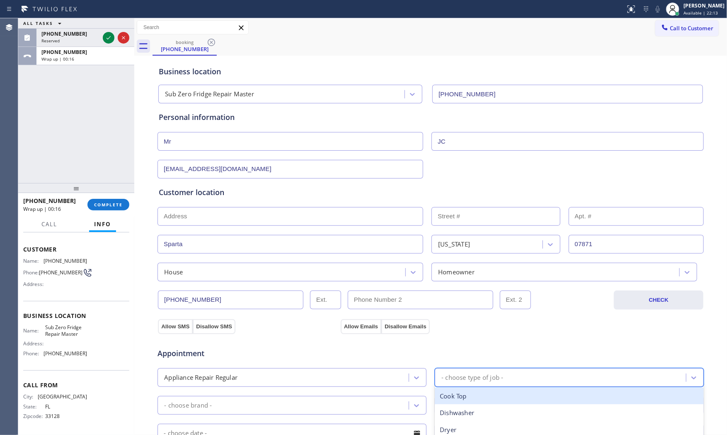
click at [475, 384] on div "- choose type of job -" at bounding box center [561, 377] width 249 height 15
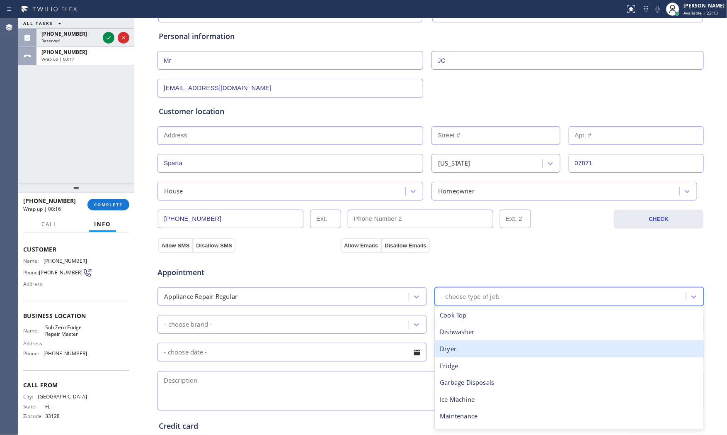
scroll to position [92, 0]
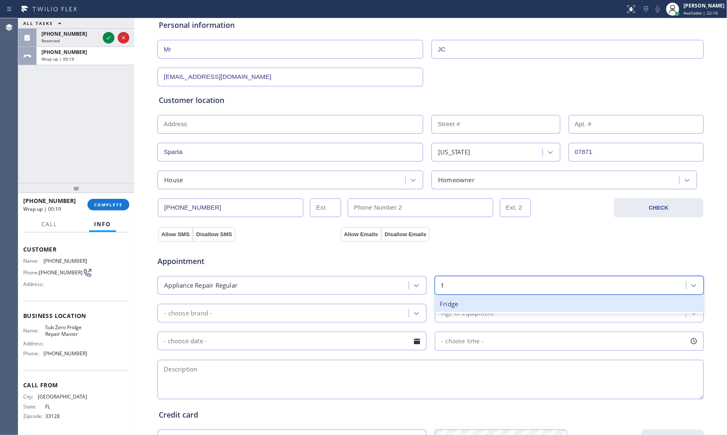
type input "f"
click at [333, 286] on div "Appliance Repair Regular" at bounding box center [284, 285] width 249 height 15
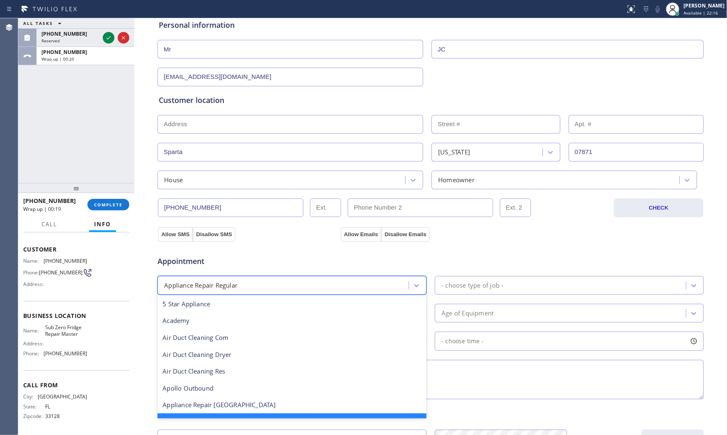
scroll to position [17, 0]
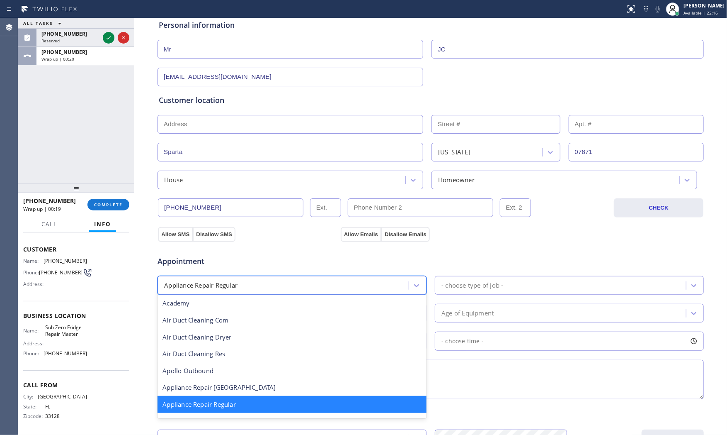
type input "g"
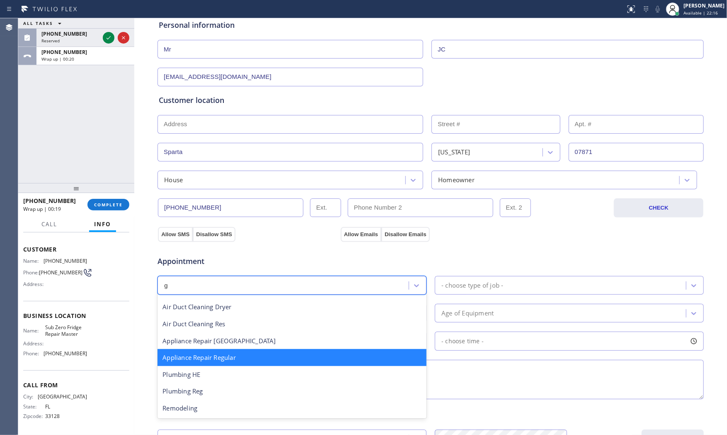
scroll to position [0, 0]
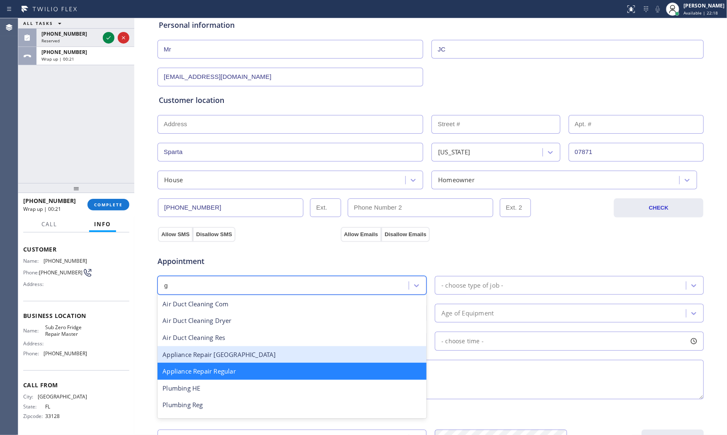
click at [239, 357] on div "Appliance Repair [GEOGRAPHIC_DATA]" at bounding box center [292, 354] width 269 height 17
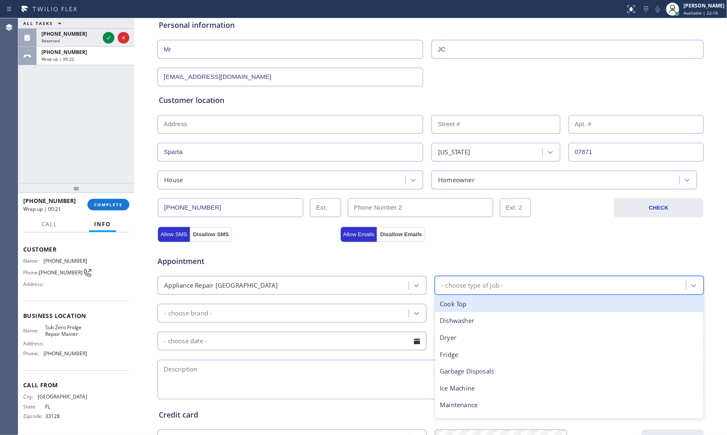
click at [476, 282] on div "- choose type of job -" at bounding box center [473, 285] width 62 height 10
type input "f"
drag, startPoint x: 474, startPoint y: 305, endPoint x: 467, endPoint y: 305, distance: 7.1
click at [471, 305] on div "Fridge" at bounding box center [569, 303] width 269 height 17
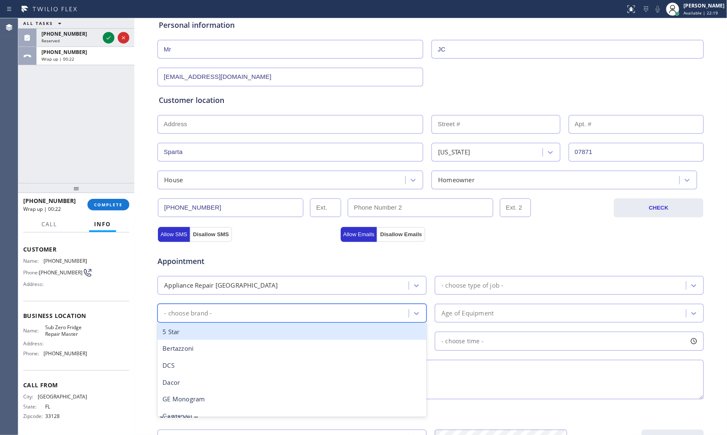
click at [293, 313] on div "- choose brand -" at bounding box center [284, 313] width 249 height 15
type input "h"
type input "sub"
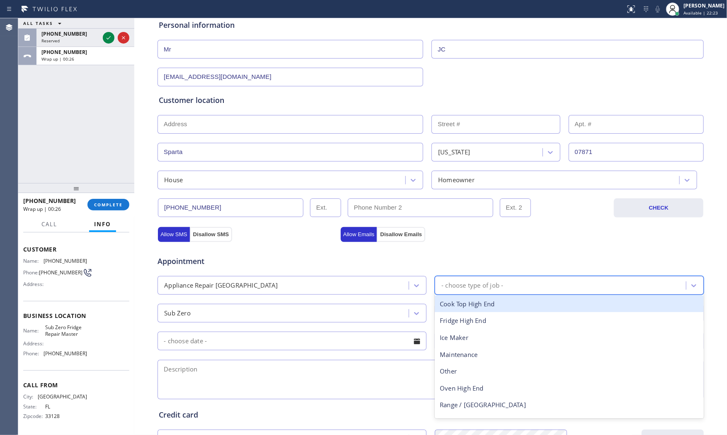
click at [471, 287] on div "- choose type of job -" at bounding box center [473, 285] width 62 height 10
type input "f"
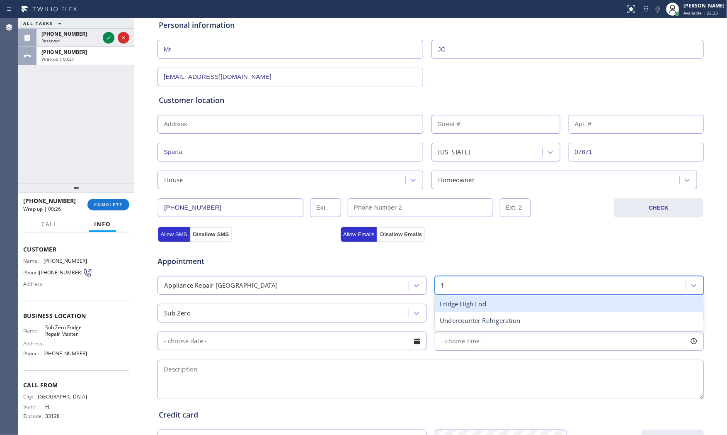
click at [474, 306] on div "Fridge High End" at bounding box center [569, 303] width 269 height 17
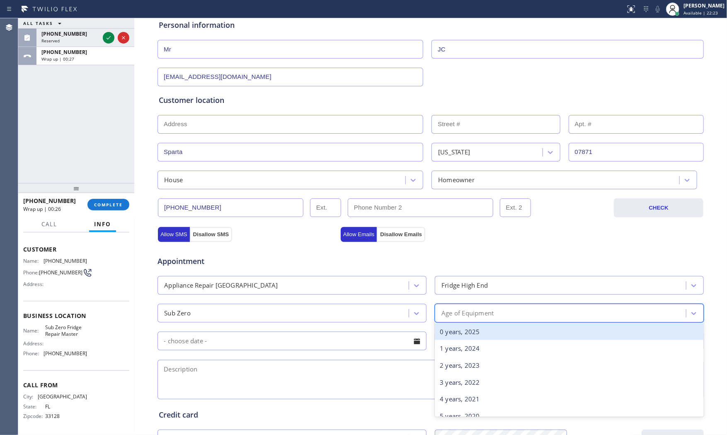
click at [478, 320] on div "Age of Equipment" at bounding box center [561, 313] width 249 height 15
click at [476, 334] on div "0 years, 2025" at bounding box center [569, 331] width 269 height 17
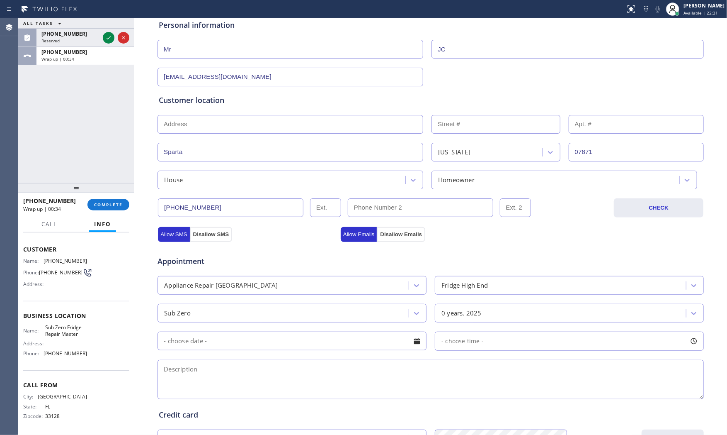
click at [302, 372] on textarea at bounding box center [431, 379] width 547 height 39
paste textarea "Subzero | fridgeBI | having little condesation issue Im picking up a little ice…"
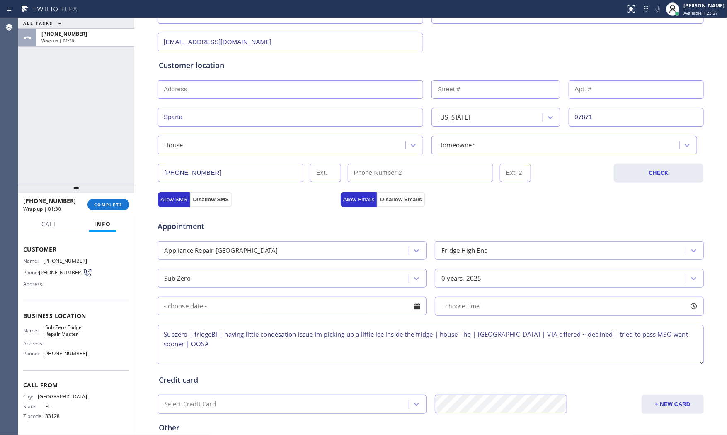
scroll to position [208, 0]
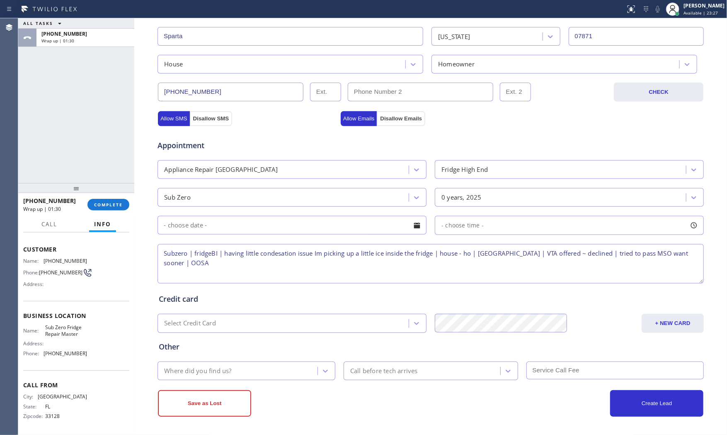
type textarea "Subzero | fridgeBI | having little condesation issue Im picking up a little ice…"
click at [283, 384] on div "Save as Lost Create Lead" at bounding box center [430, 398] width 547 height 36
click at [277, 370] on div "Where did you find us?" at bounding box center [239, 370] width 158 height 15
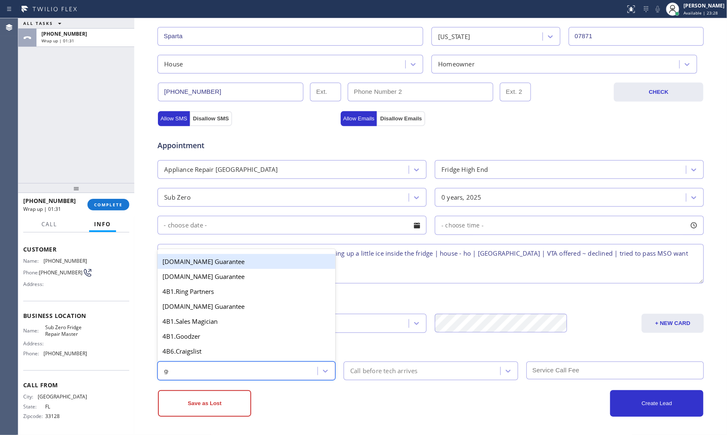
type input "goo"
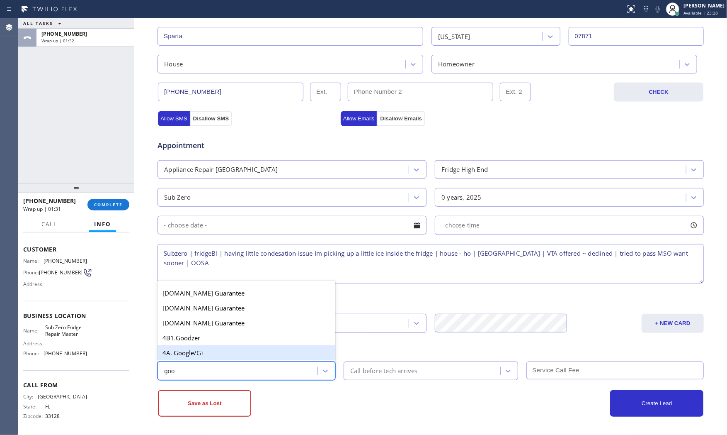
click at [259, 355] on div "4A. Google/G+" at bounding box center [247, 352] width 178 height 15
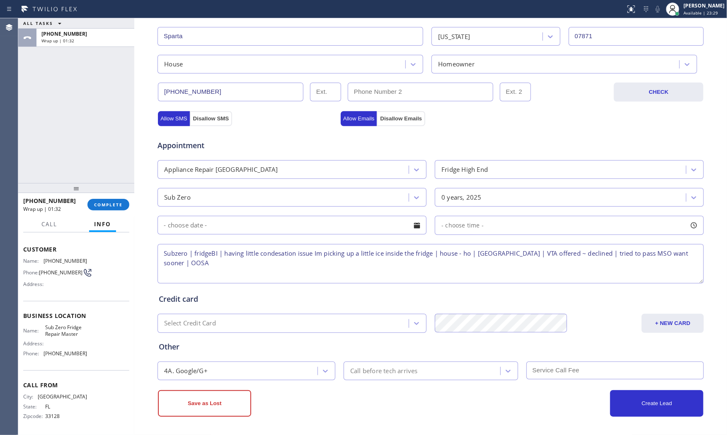
click at [301, 396] on div "Save as Lost" at bounding box center [294, 403] width 273 height 27
click at [228, 403] on button "Save as Lost" at bounding box center [204, 403] width 93 height 27
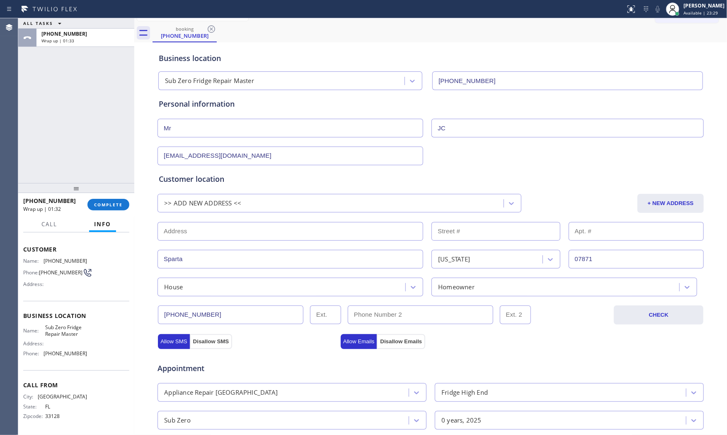
scroll to position [0, 0]
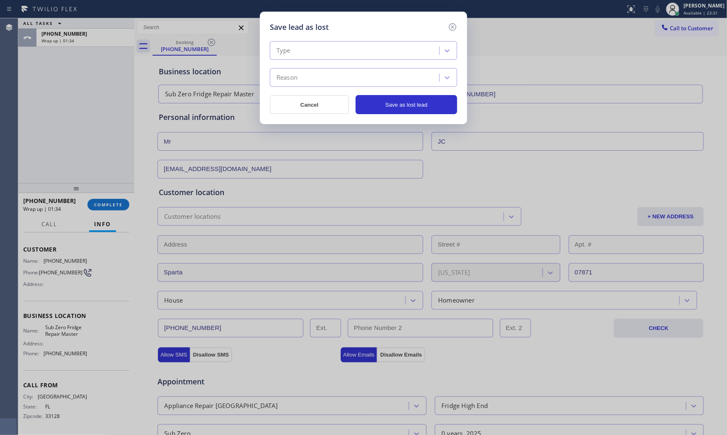
click at [304, 56] on div "Type" at bounding box center [355, 51] width 167 height 15
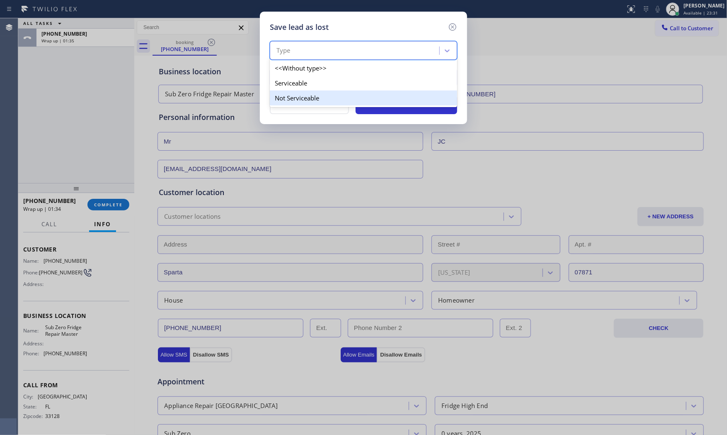
click at [305, 97] on div "Not Serviceable" at bounding box center [363, 97] width 187 height 15
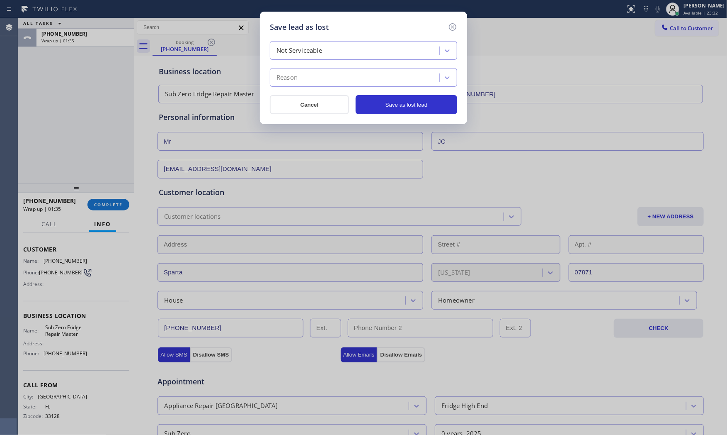
click at [306, 80] on div "Reason" at bounding box center [355, 77] width 167 height 15
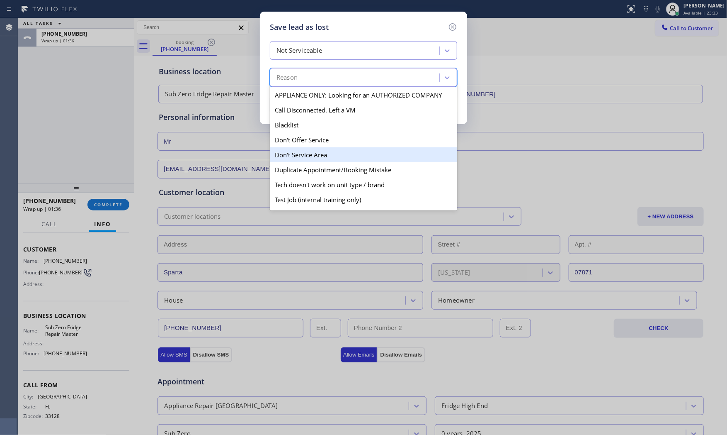
click at [313, 156] on div "Don't Service Area" at bounding box center [363, 154] width 187 height 15
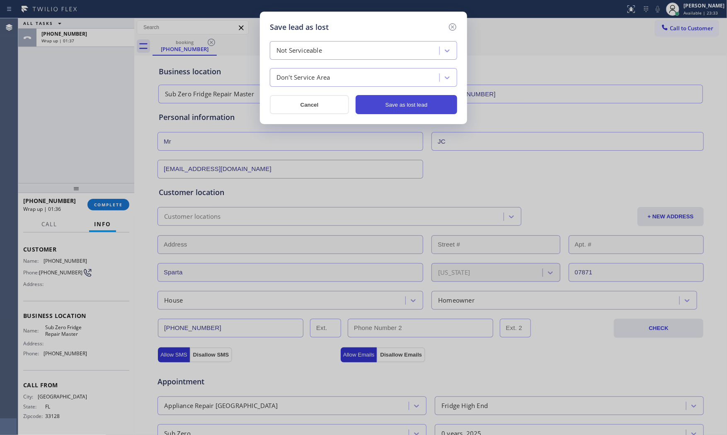
click at [404, 97] on button "Save as lost lead" at bounding box center [407, 104] width 102 height 19
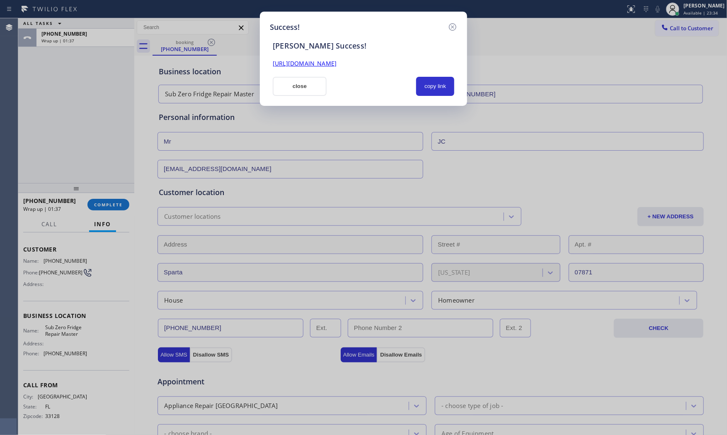
click at [301, 88] on button "close" at bounding box center [300, 86] width 54 height 19
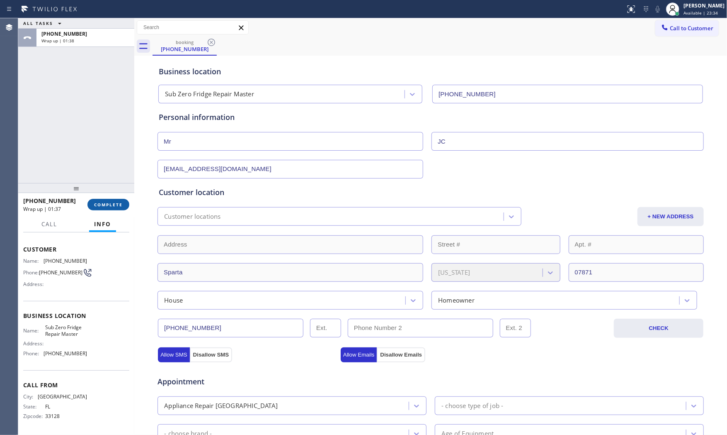
drag, startPoint x: 142, startPoint y: 201, endPoint x: 117, endPoint y: 209, distance: 26.4
click at [133, 204] on div "ALL TASKS ALL TASKS ACTIVE TASKS TASKS IN WRAP UP [PHONE_NUMBER] Wrap up | 01:3…" at bounding box center [372, 226] width 709 height 416
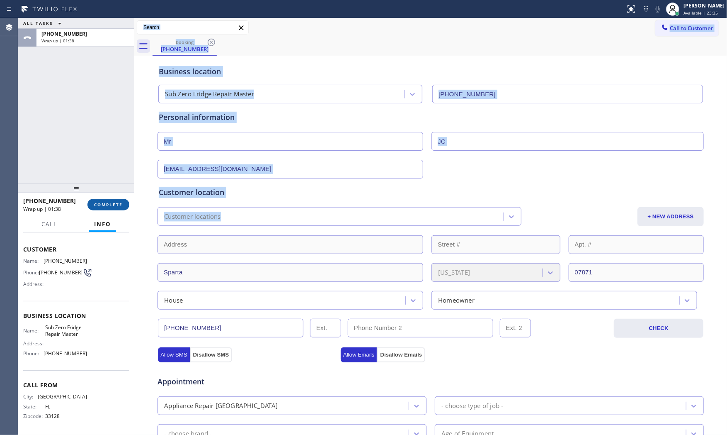
click at [117, 209] on button "COMPLETE" at bounding box center [108, 205] width 42 height 12
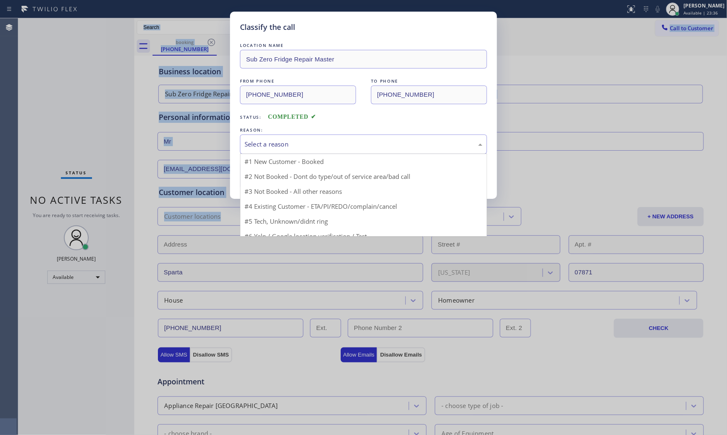
click at [297, 153] on div "Select a reason" at bounding box center [363, 143] width 247 height 19
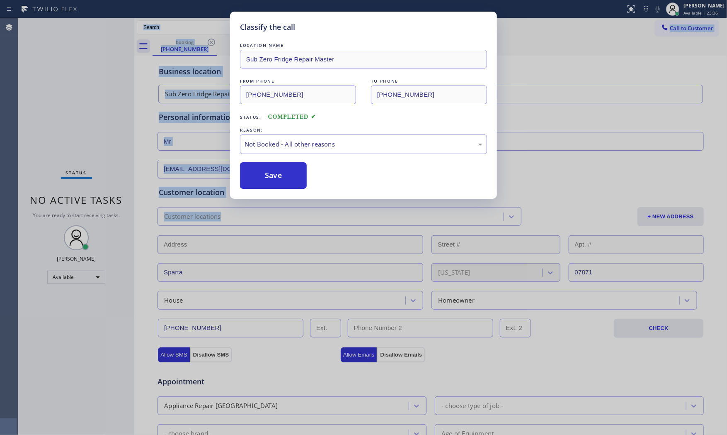
click at [276, 174] on button "Save" at bounding box center [273, 175] width 67 height 27
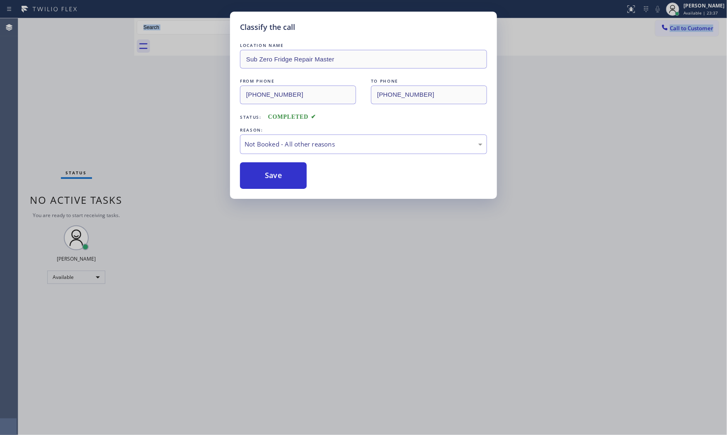
click at [276, 174] on button "Save" at bounding box center [273, 175] width 67 height 27
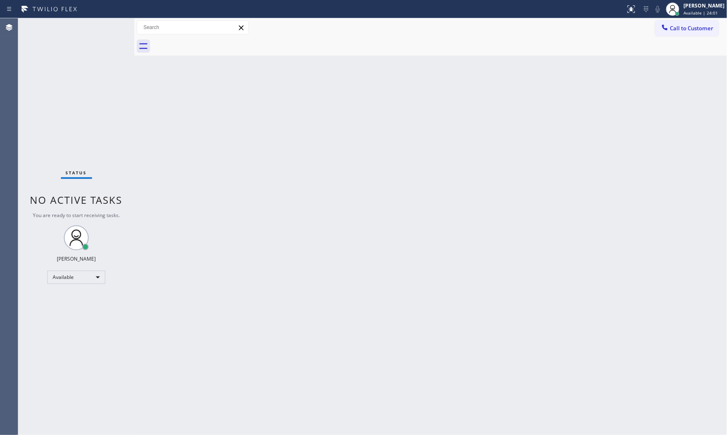
click at [88, 30] on div "Status No active tasks You are ready to start receiving tasks. [PERSON_NAME] Av…" at bounding box center [76, 226] width 116 height 416
drag, startPoint x: 52, startPoint y: 18, endPoint x: 57, endPoint y: 20, distance: 5.2
click at [54, 19] on div "Status No active tasks You are ready to start receiving tasks. [PERSON_NAME] Av…" at bounding box center [76, 226] width 116 height 416
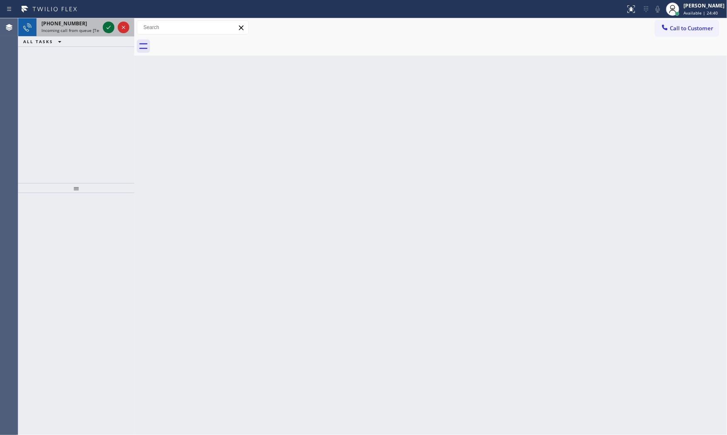
click at [107, 31] on icon at bounding box center [109, 27] width 10 height 10
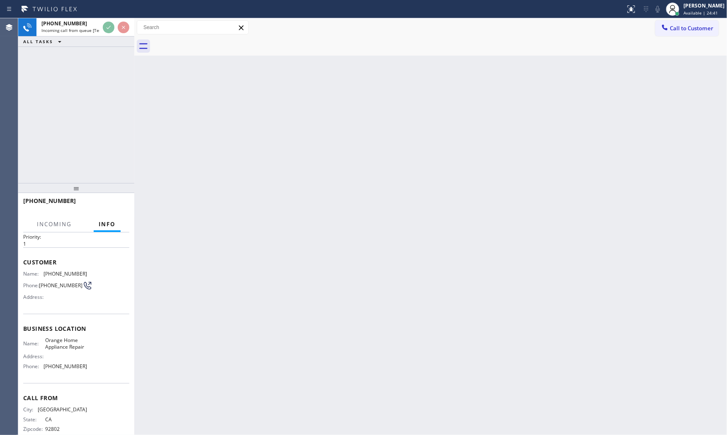
scroll to position [44, 0]
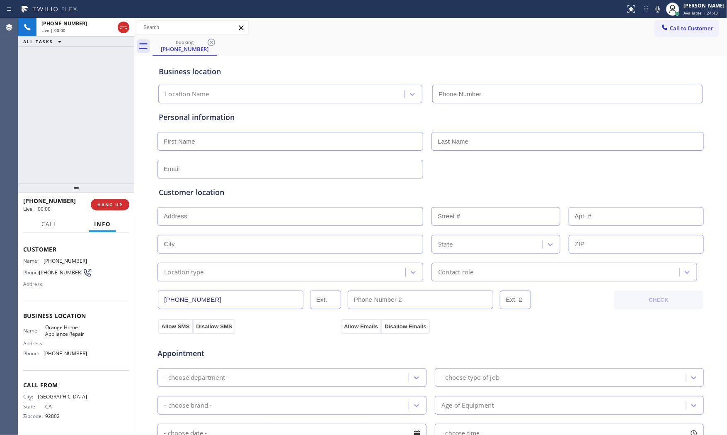
type input "[PHONE_NUMBER]"
click at [654, 5] on icon at bounding box center [658, 9] width 10 height 10
click at [656, 10] on icon at bounding box center [658, 9] width 4 height 7
click at [654, 8] on icon at bounding box center [658, 9] width 10 height 10
click at [656, 7] on icon at bounding box center [658, 9] width 4 height 7
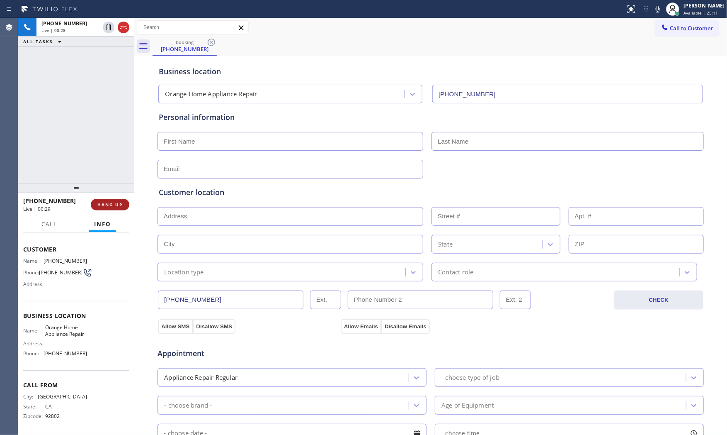
click at [101, 208] on button "HANG UP" at bounding box center [110, 205] width 39 height 12
click at [104, 199] on button "COMPLETE" at bounding box center [108, 205] width 42 height 12
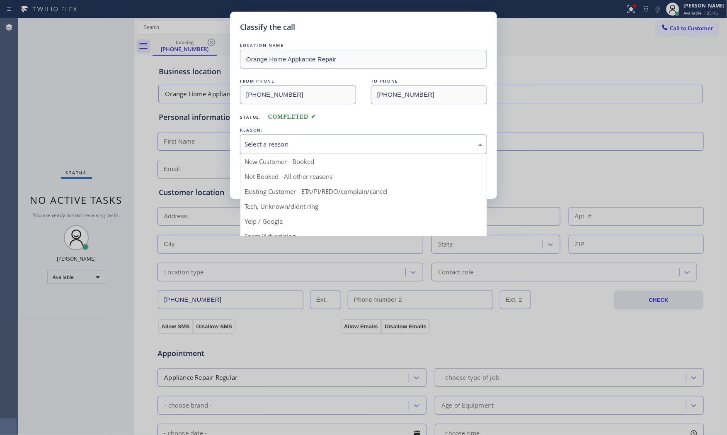
click at [276, 148] on div "Select a reason" at bounding box center [364, 144] width 238 height 10
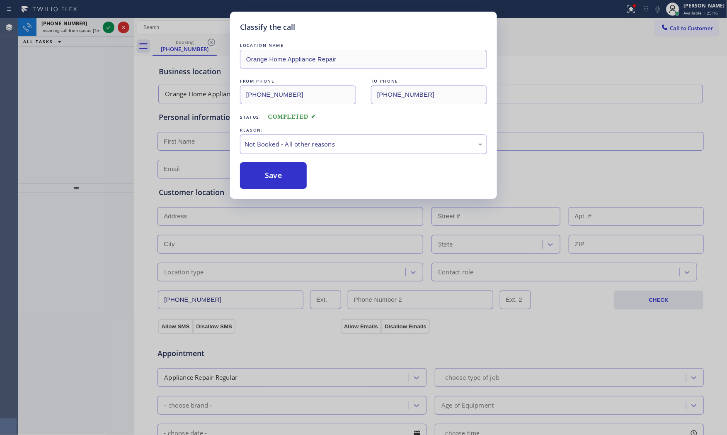
click at [287, 176] on button "Save" at bounding box center [273, 175] width 67 height 27
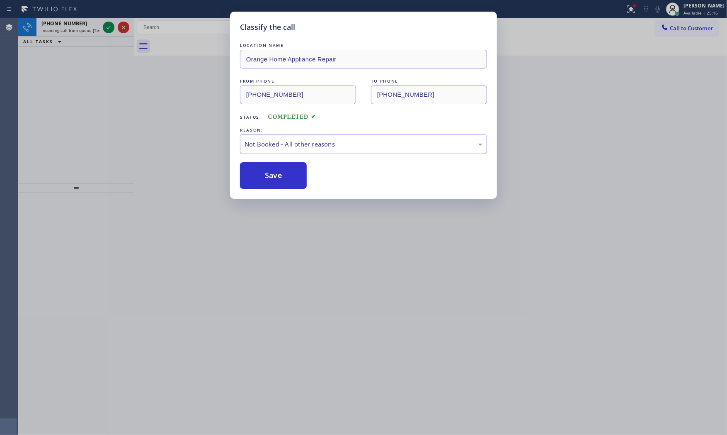
click at [287, 176] on button "Save" at bounding box center [273, 175] width 67 height 27
click at [97, 33] on div "Classify the call LOCATION NAME [PERSON_NAME] Heaters Master FROM PHONE [PHONE_…" at bounding box center [372, 226] width 709 height 416
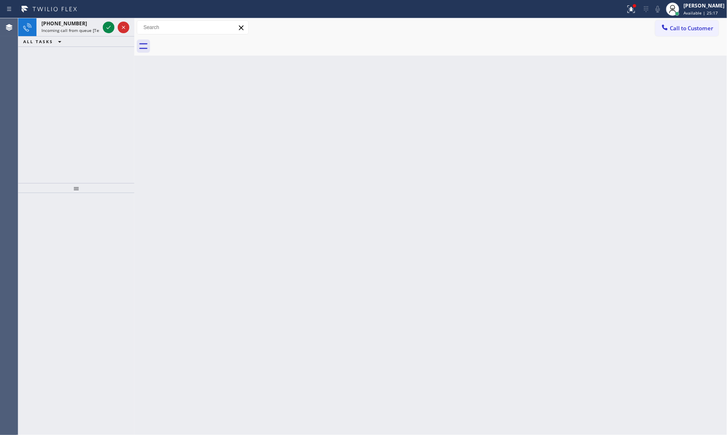
click at [97, 33] on span "Incoming call from queue [Test] All" at bounding box center [75, 30] width 69 height 6
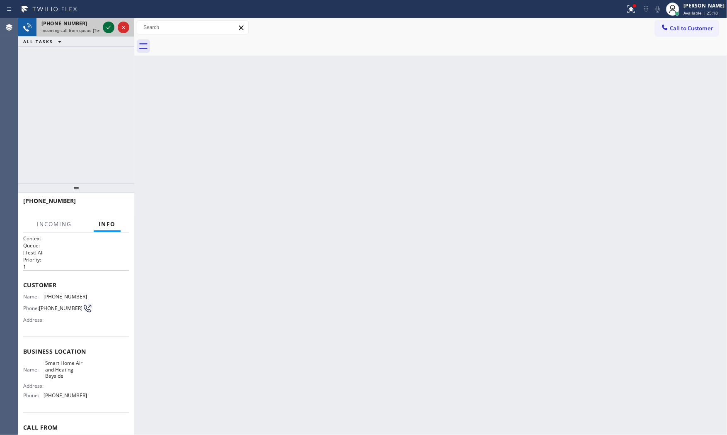
click at [108, 27] on icon at bounding box center [109, 27] width 10 height 10
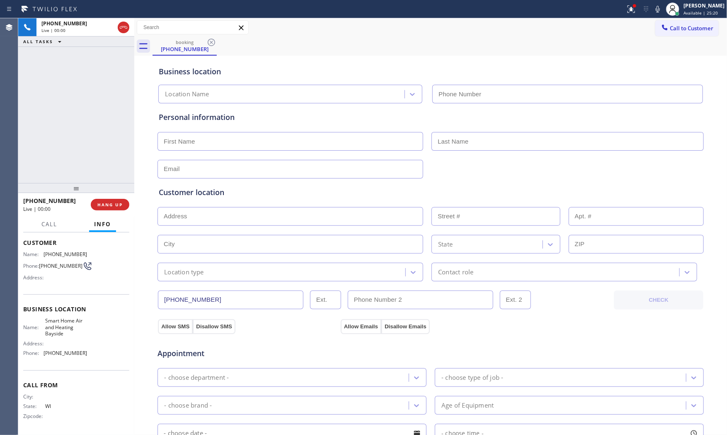
type input "[PHONE_NUMBER]"
click at [110, 207] on span "HANG UP" at bounding box center [109, 205] width 25 height 6
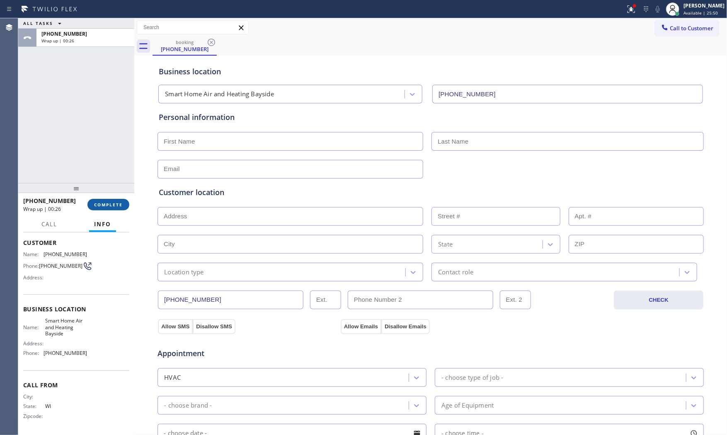
drag, startPoint x: 119, startPoint y: 197, endPoint x: 122, endPoint y: 202, distance: 5.4
click at [121, 200] on div "[PHONE_NUMBER] Wrap up | 00:26 COMPLETE" at bounding box center [76, 205] width 106 height 22
click at [122, 204] on span "COMPLETE" at bounding box center [108, 205] width 29 height 6
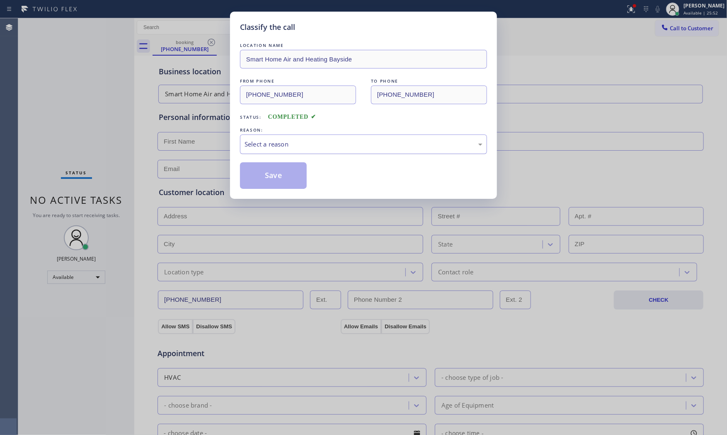
click at [365, 144] on div "Select a reason" at bounding box center [364, 144] width 238 height 10
click at [288, 170] on button "Save" at bounding box center [273, 175] width 67 height 27
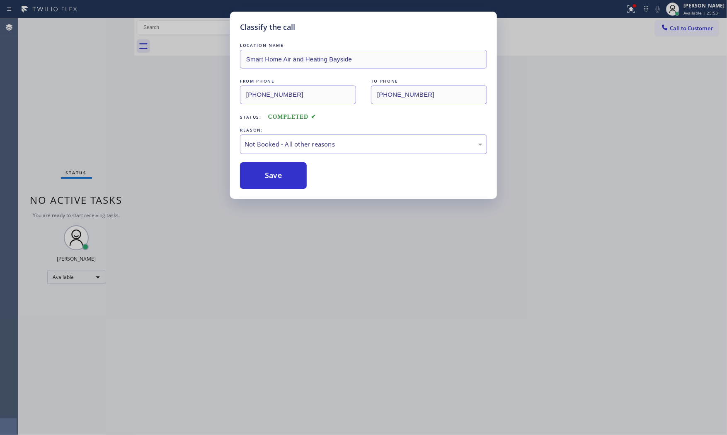
click at [288, 170] on button "Save" at bounding box center [273, 175] width 67 height 27
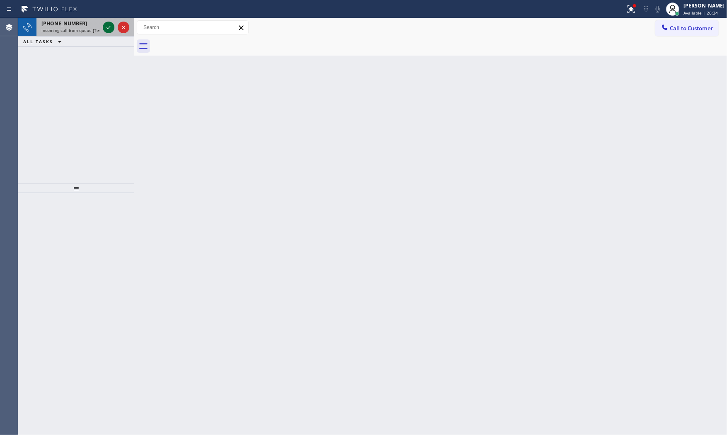
click at [112, 23] on icon at bounding box center [109, 27] width 10 height 10
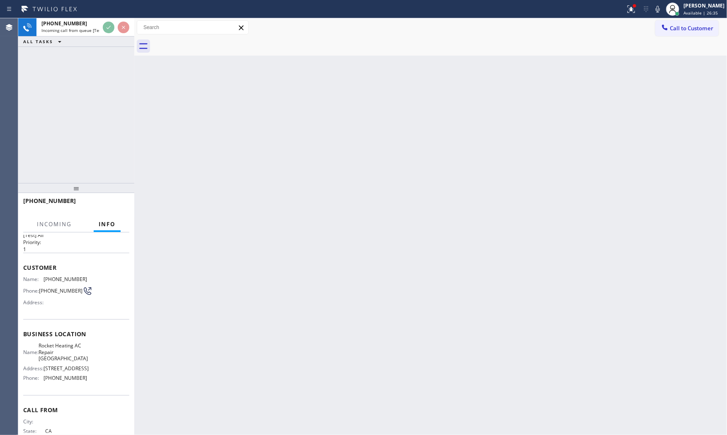
scroll to position [51, 0]
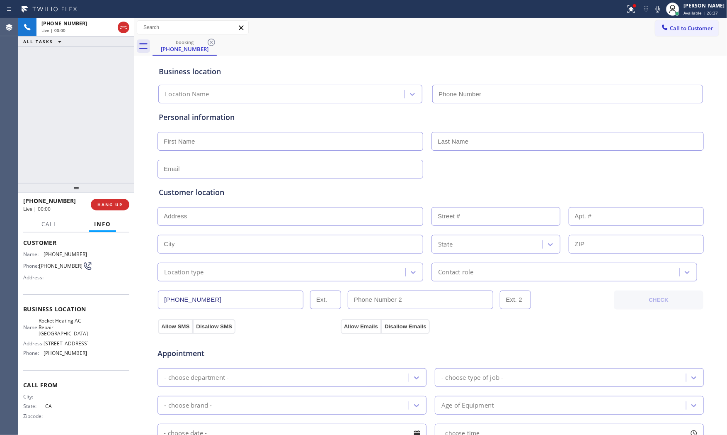
type input "[PHONE_NUMBER]"
click at [106, 207] on span "HANG UP" at bounding box center [109, 205] width 25 height 6
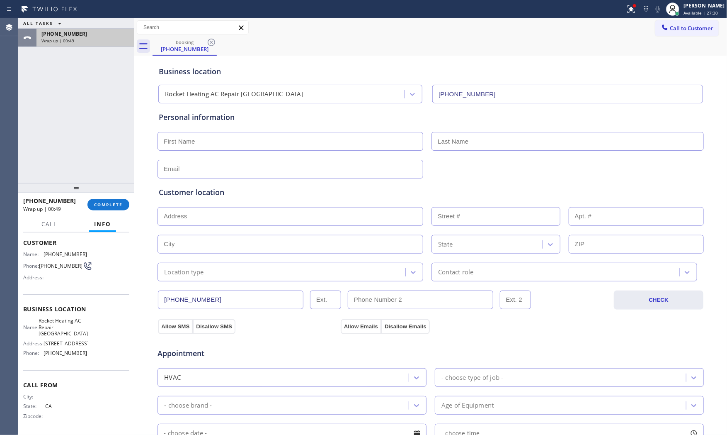
drag, startPoint x: 56, startPoint y: 10, endPoint x: 60, endPoint y: 35, distance: 25.6
click at [56, 10] on icon at bounding box center [49, 8] width 62 height 13
click at [61, 39] on span "Wrap up | 00:49" at bounding box center [57, 41] width 33 height 6
drag, startPoint x: 96, startPoint y: 186, endPoint x: 100, endPoint y: 196, distance: 10.5
click at [96, 187] on div at bounding box center [76, 188] width 116 height 10
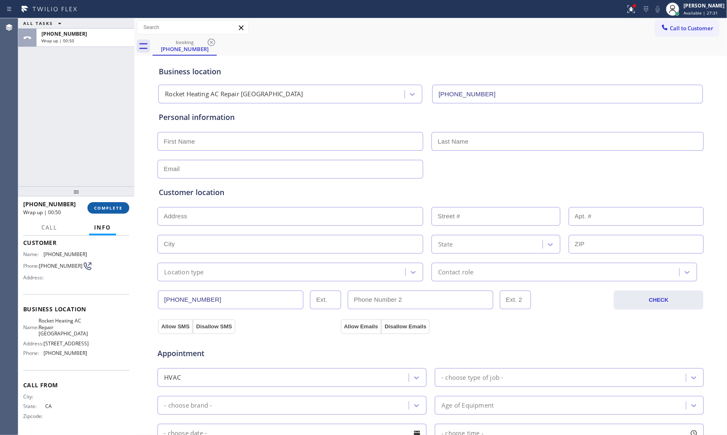
drag, startPoint x: 101, startPoint y: 201, endPoint x: 104, endPoint y: 205, distance: 5.2
click at [103, 204] on div "[PHONE_NUMBER] Wrap up | 00:50 COMPLETE" at bounding box center [76, 208] width 106 height 22
click at [104, 205] on span "COMPLETE" at bounding box center [108, 208] width 29 height 6
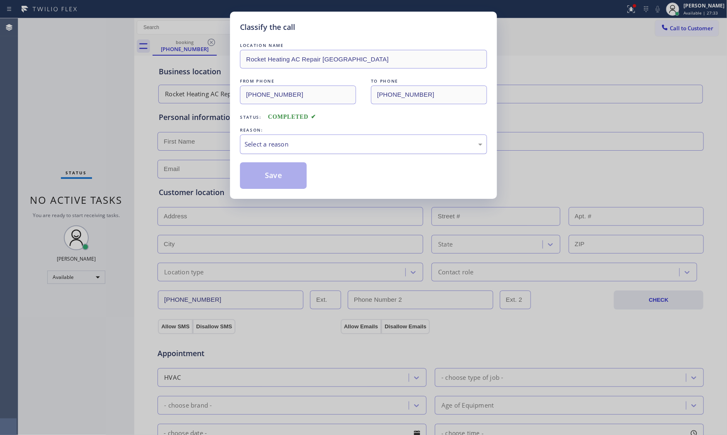
click at [265, 150] on div "Select a reason" at bounding box center [363, 143] width 247 height 19
click at [262, 176] on button "Save" at bounding box center [273, 175] width 67 height 27
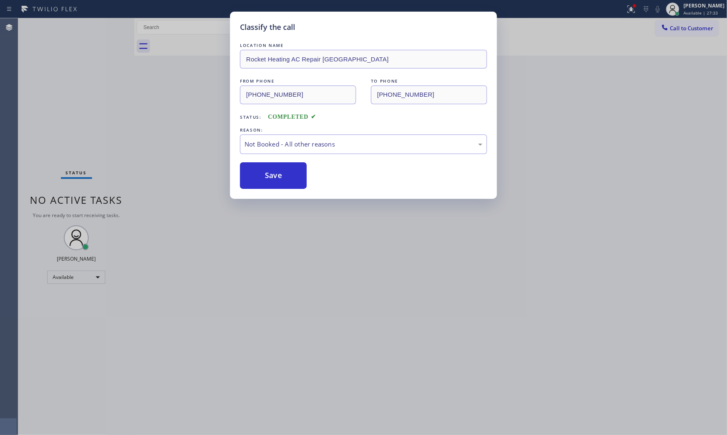
click at [262, 176] on button "Save" at bounding box center [273, 175] width 67 height 27
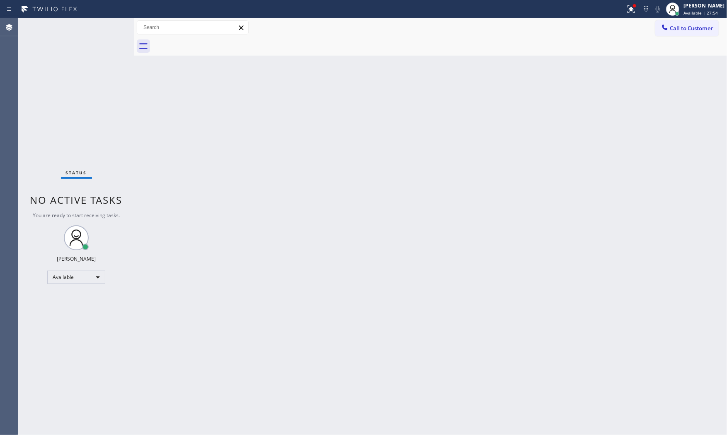
click at [106, 29] on div "Status No active tasks You are ready to start receiving tasks. [PERSON_NAME] Av…" at bounding box center [76, 226] width 116 height 416
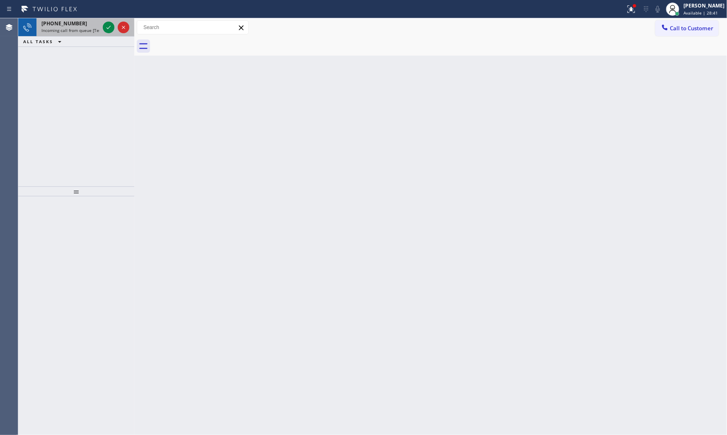
click at [80, 27] on div "[PHONE_NUMBER]" at bounding box center [70, 23] width 58 height 7
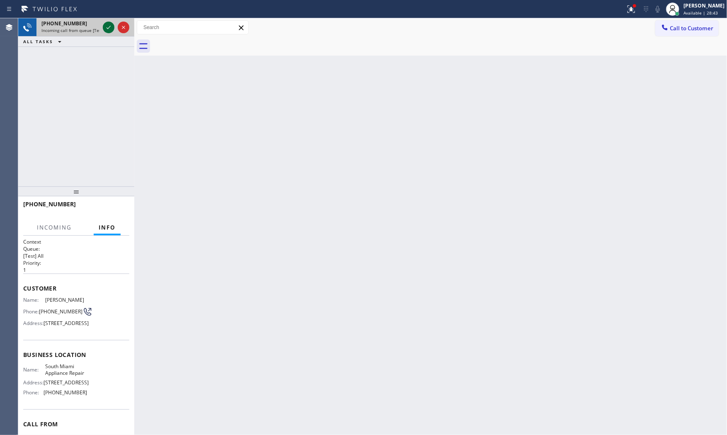
click at [108, 28] on icon at bounding box center [109, 27] width 4 height 3
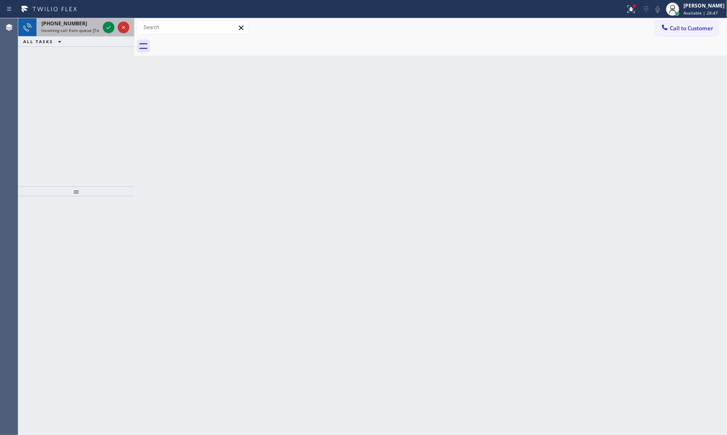
click at [85, 28] on span "Incoming call from queue [Test] All" at bounding box center [75, 30] width 69 height 6
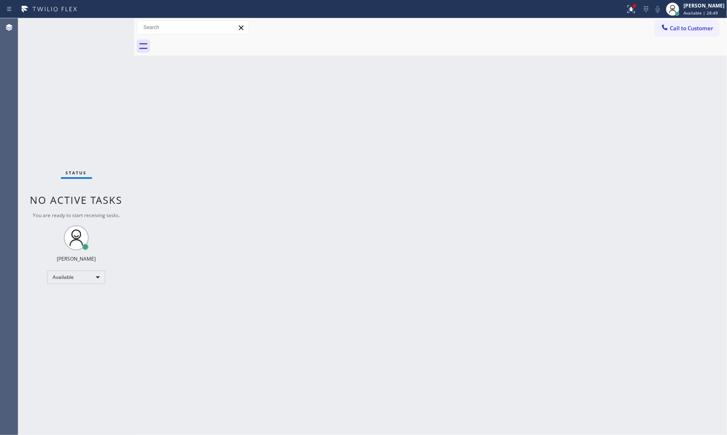
click at [104, 26] on div "Status No active tasks You are ready to start receiving tasks. [PERSON_NAME] Av…" at bounding box center [76, 226] width 116 height 416
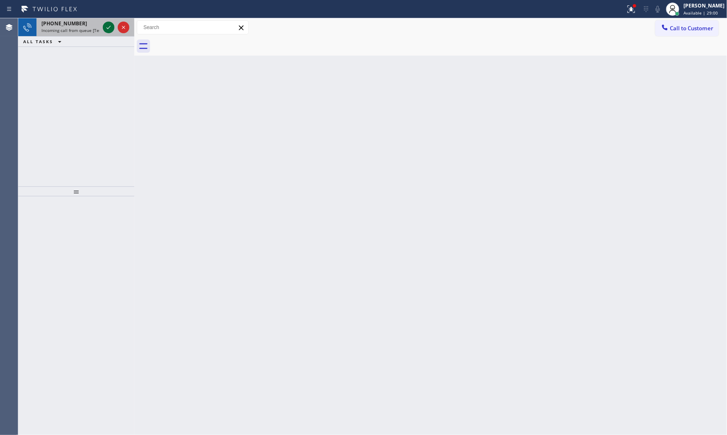
click at [104, 26] on icon at bounding box center [109, 27] width 10 height 10
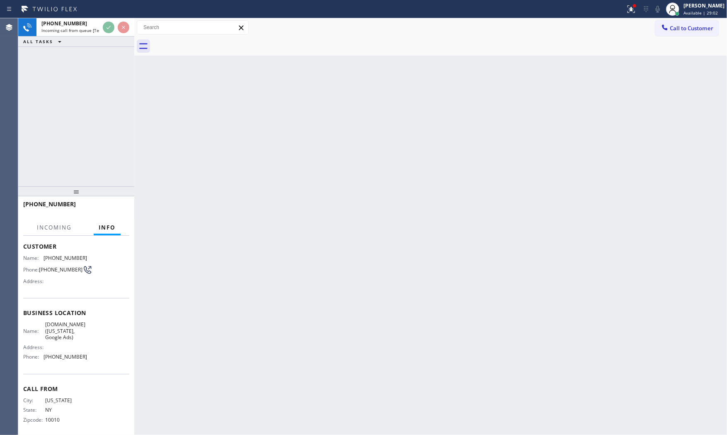
scroll to position [47, 0]
click at [125, 140] on div "[PHONE_NUMBER] Incoming call from queue [Test] All ALL TASKS ALL TASKS ACTIVE T…" at bounding box center [76, 102] width 116 height 168
click at [195, 156] on div "Back to Dashboard Change Sender ID Customers Technicians Select a contact Outbo…" at bounding box center [430, 226] width 593 height 416
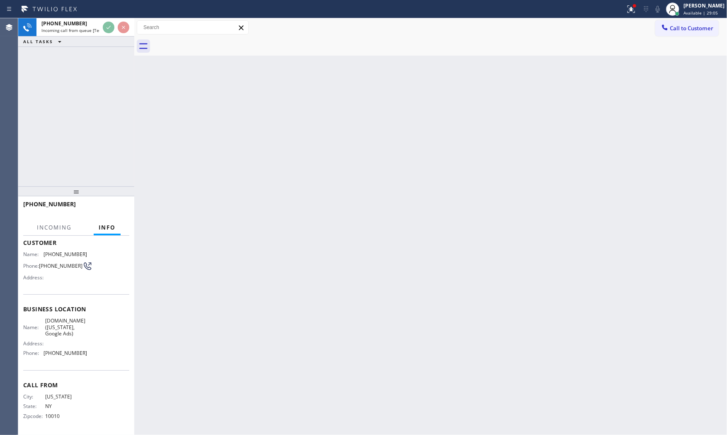
click at [196, 156] on div "Back to Dashboard Change Sender ID Customers Technicians Select a contact Outbo…" at bounding box center [430, 226] width 593 height 416
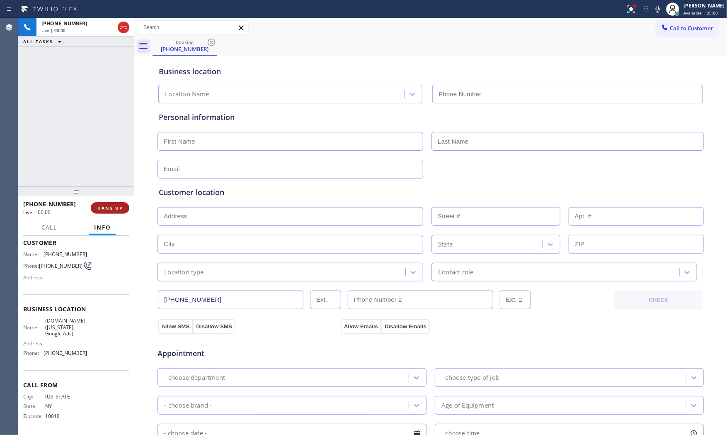
click at [118, 202] on button "HANG UP" at bounding box center [110, 208] width 39 height 12
type input "[PHONE_NUMBER]"
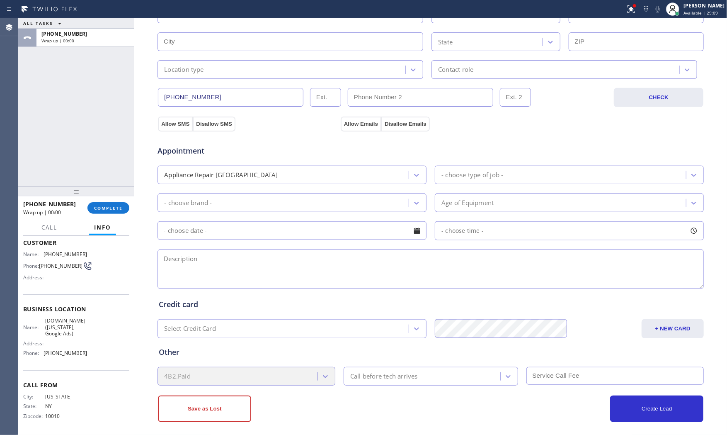
scroll to position [208, 0]
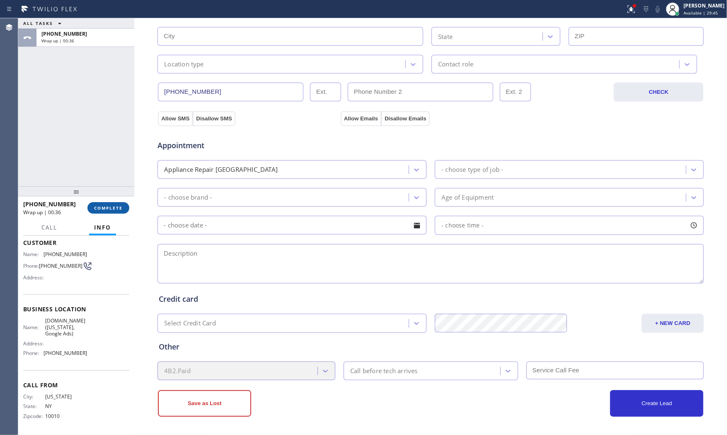
click at [108, 205] on span "COMPLETE" at bounding box center [108, 208] width 29 height 6
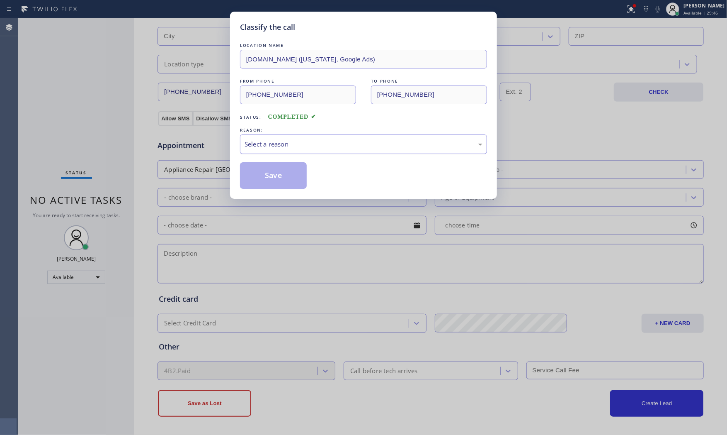
click at [321, 151] on div "Select a reason" at bounding box center [363, 143] width 247 height 19
click at [279, 171] on button "Save" at bounding box center [273, 175] width 67 height 27
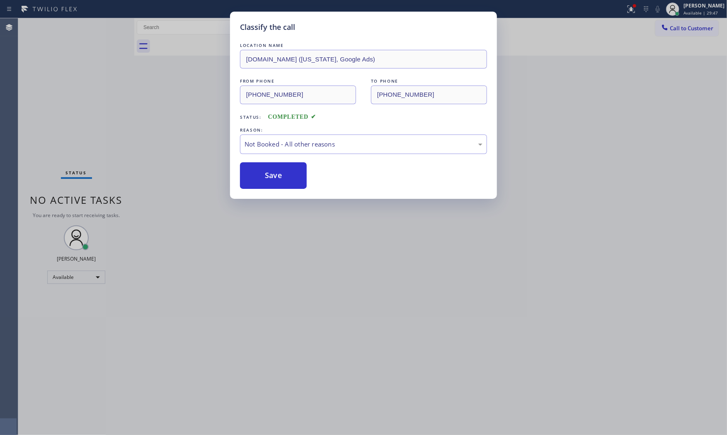
click at [279, 171] on button "Save" at bounding box center [273, 175] width 67 height 27
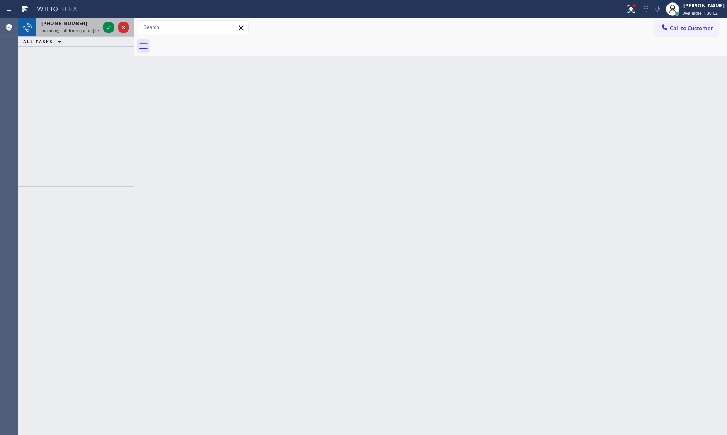
click at [89, 36] on div "ALL TASKS ALL TASKS ACTIVE TASKS TASKS IN WRAP UP" at bounding box center [76, 41] width 116 height 10
click at [92, 31] on span "Incoming call from queue [Test] All" at bounding box center [75, 30] width 69 height 6
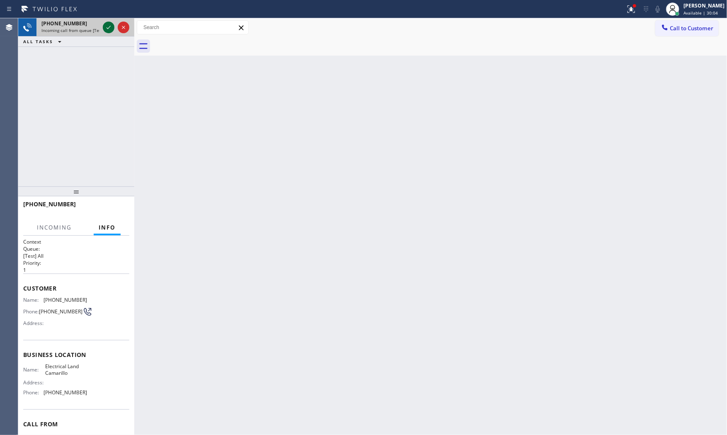
click at [107, 25] on icon at bounding box center [109, 27] width 10 height 10
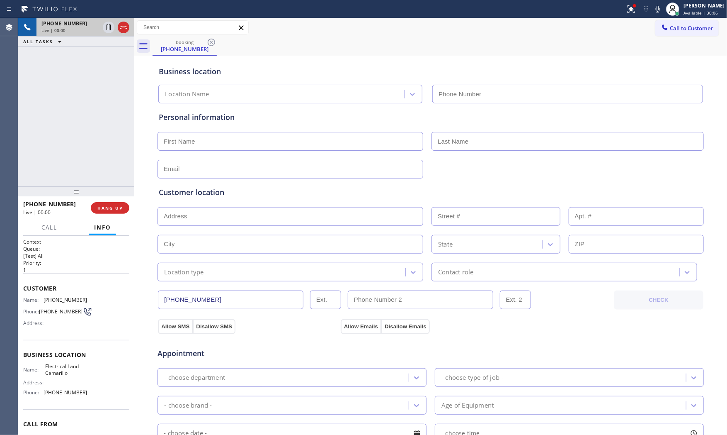
scroll to position [41, 0]
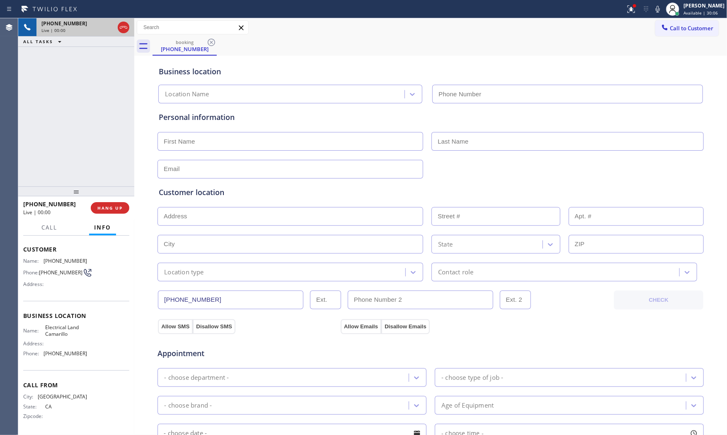
type input "[PHONE_NUMBER]"
click at [109, 208] on span "HANG UP" at bounding box center [109, 208] width 25 height 6
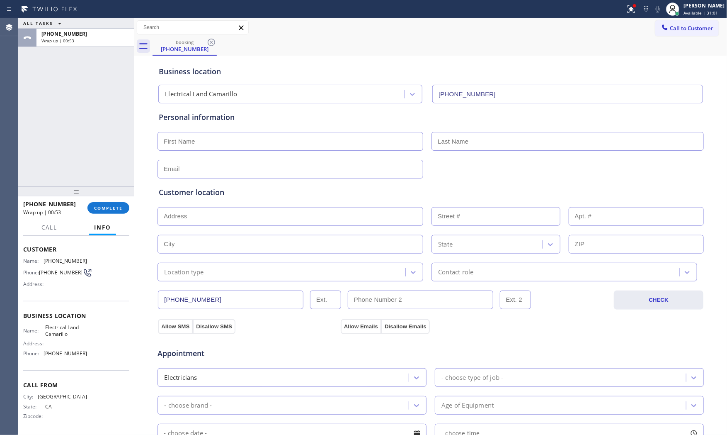
drag, startPoint x: 106, startPoint y: 188, endPoint x: 107, endPoint y: 192, distance: 4.2
click at [107, 191] on div at bounding box center [76, 191] width 116 height 10
click at [108, 199] on div at bounding box center [76, 194] width 116 height 10
click at [110, 209] on span "COMPLETE" at bounding box center [108, 211] width 29 height 6
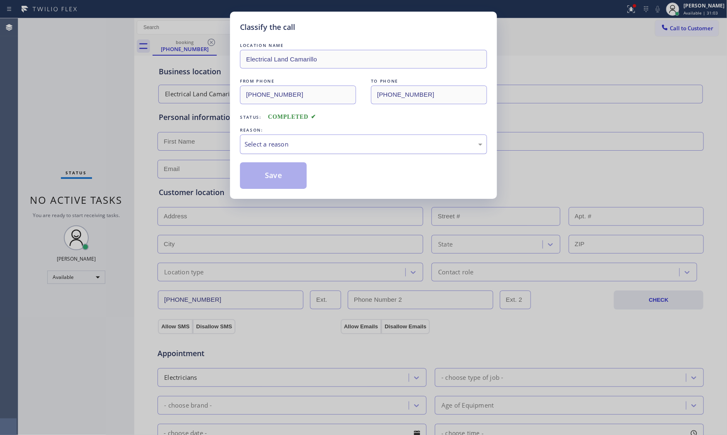
click at [277, 139] on div "Select a reason" at bounding box center [364, 144] width 238 height 10
click at [277, 176] on button "Save" at bounding box center [273, 175] width 67 height 27
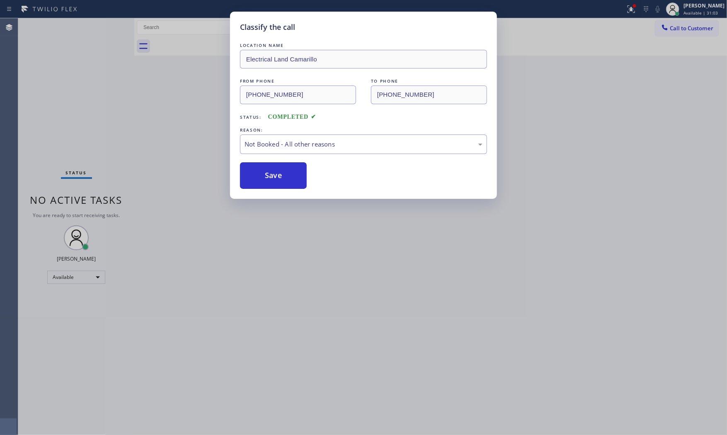
click at [277, 176] on button "Save" at bounding box center [273, 175] width 67 height 27
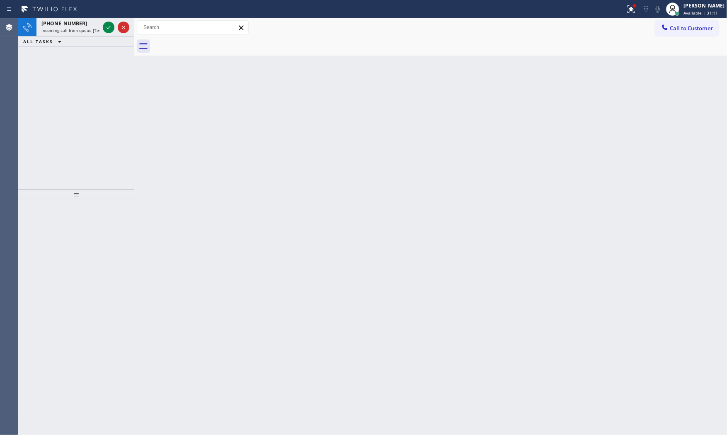
drag, startPoint x: 91, startPoint y: 39, endPoint x: 89, endPoint y: 29, distance: 10.7
click at [91, 39] on div "ALL TASKS ALL TASKS ACTIVE TASKS TASKS IN WRAP UP" at bounding box center [76, 41] width 116 height 10
click at [89, 29] on span "Incoming call from queue [Test] All" at bounding box center [75, 30] width 69 height 6
click at [87, 33] on span "Incoming call from queue [Test] All" at bounding box center [75, 30] width 69 height 6
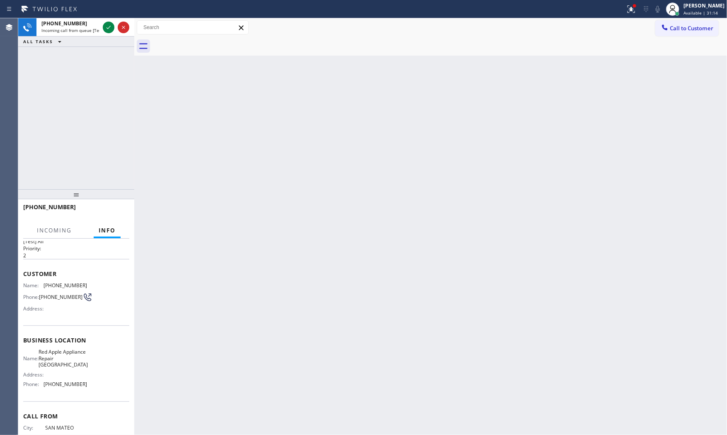
scroll to position [51, 0]
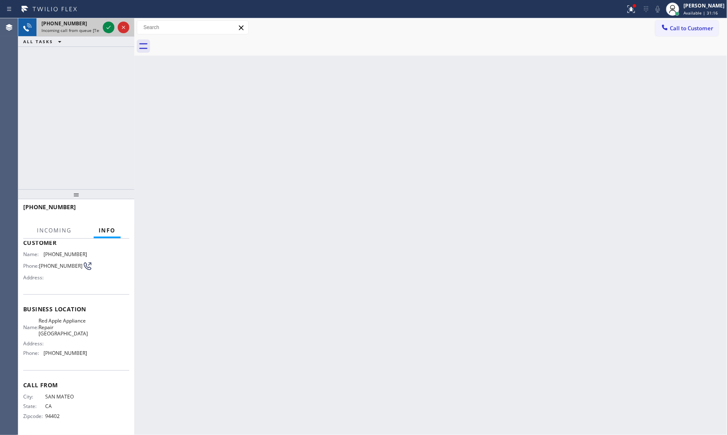
click at [102, 23] on div at bounding box center [116, 27] width 30 height 18
click at [103, 26] on div at bounding box center [109, 27] width 12 height 10
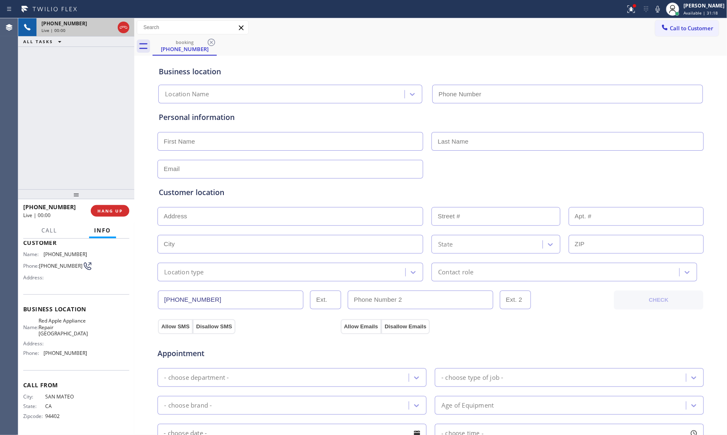
type input "[PHONE_NUMBER]"
click at [110, 202] on div "[PHONE_NUMBER] Live | 00:01 HANG UP" at bounding box center [76, 211] width 106 height 22
click at [112, 210] on span "HANG UP" at bounding box center [109, 211] width 25 height 6
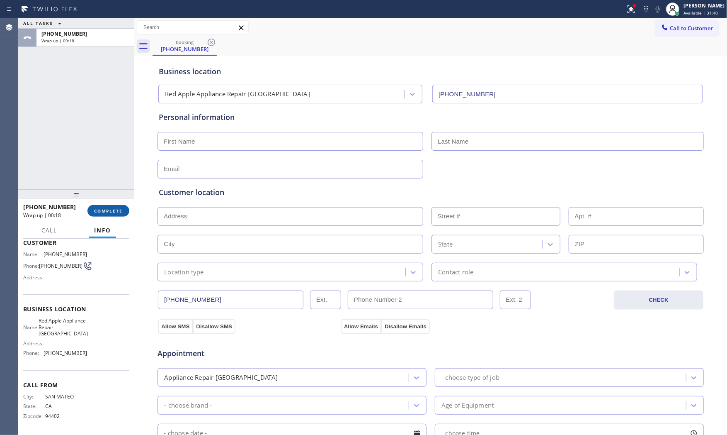
click at [118, 214] on button "COMPLETE" at bounding box center [108, 211] width 42 height 12
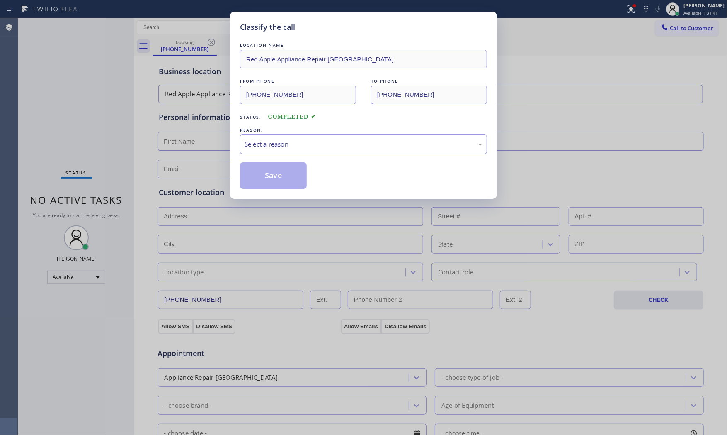
click at [297, 154] on div "Select a reason" at bounding box center [363, 143] width 247 height 19
click at [272, 175] on button "Save" at bounding box center [273, 175] width 67 height 27
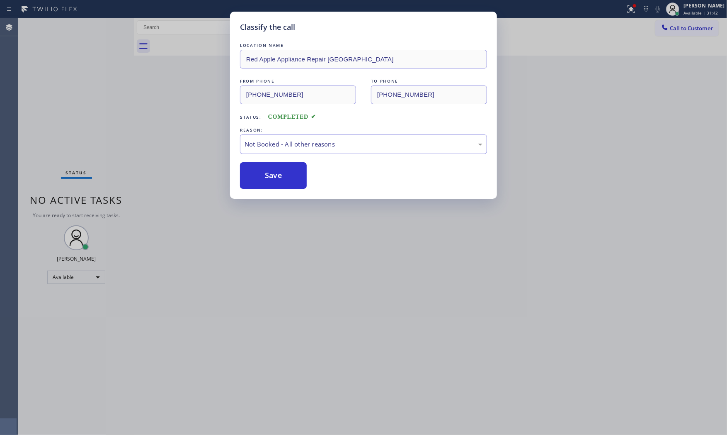
click at [272, 175] on button "Save" at bounding box center [273, 175] width 67 height 27
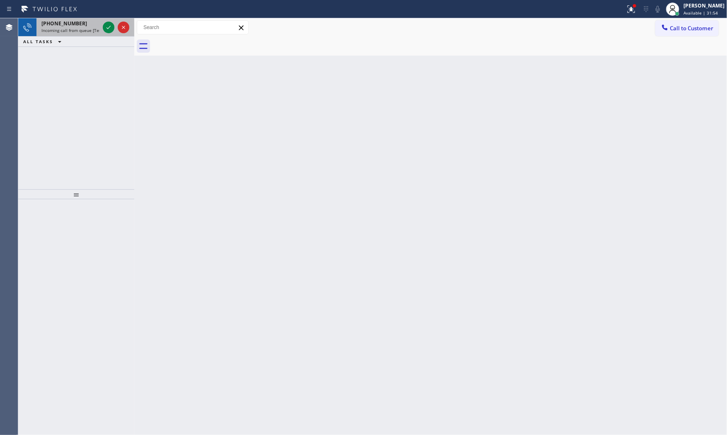
click at [103, 32] on div at bounding box center [116, 27] width 30 height 18
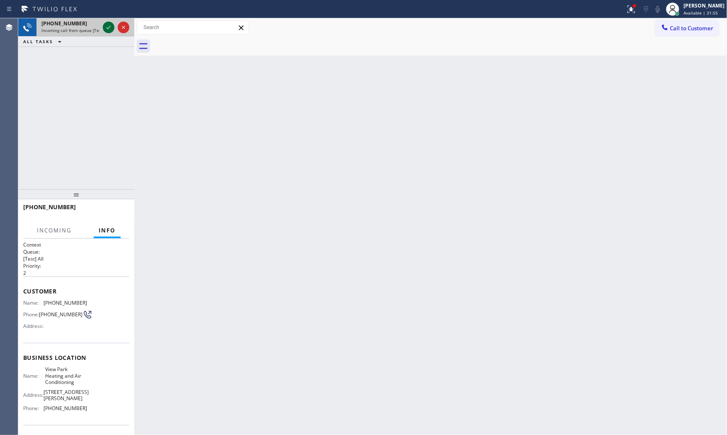
click at [108, 27] on icon at bounding box center [109, 27] width 10 height 10
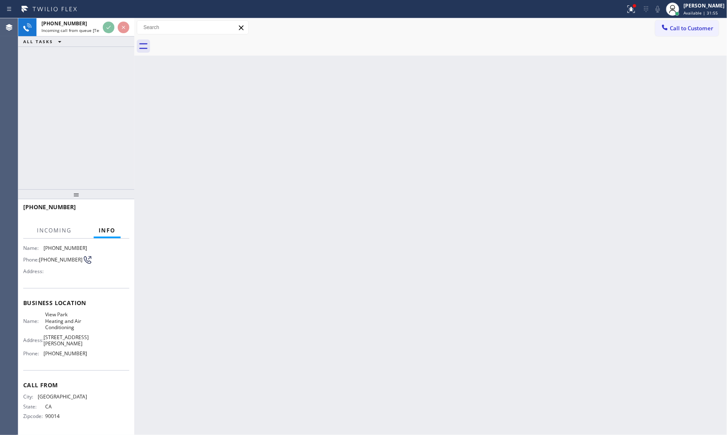
scroll to position [57, 0]
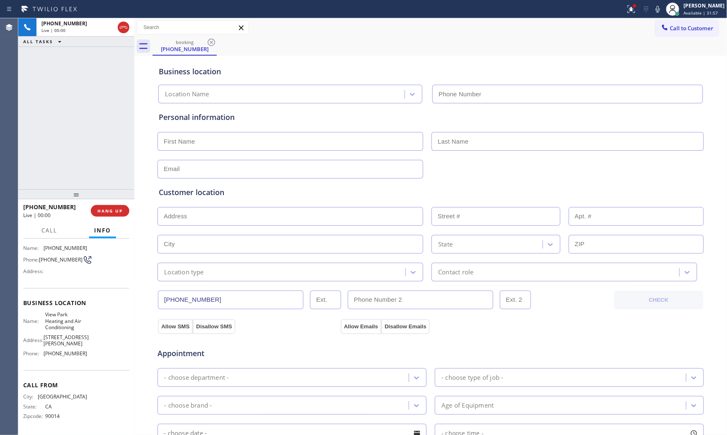
type input "[PHONE_NUMBER]"
click at [118, 204] on div "[PHONE_NUMBER] Live | 00:00 HANG UP" at bounding box center [76, 211] width 106 height 22
click at [118, 209] on span "HANG UP" at bounding box center [109, 211] width 25 height 6
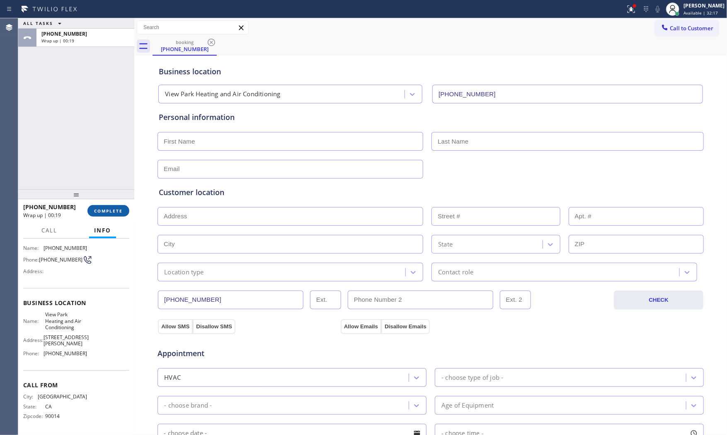
click at [102, 212] on span "COMPLETE" at bounding box center [108, 211] width 29 height 6
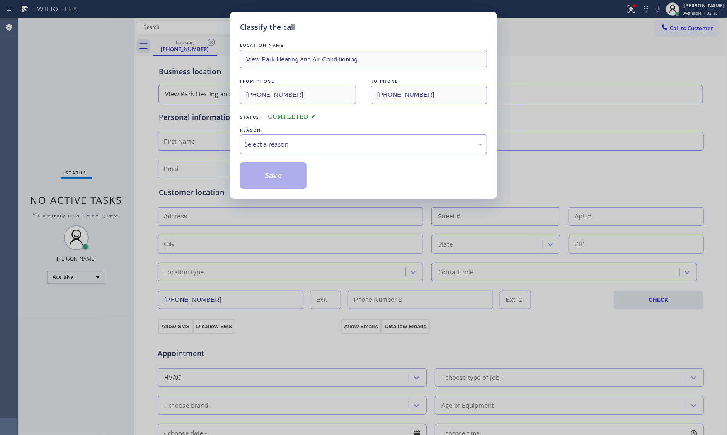
click at [272, 147] on div "Select a reason" at bounding box center [364, 144] width 238 height 10
click at [263, 176] on button "Save" at bounding box center [273, 175] width 67 height 27
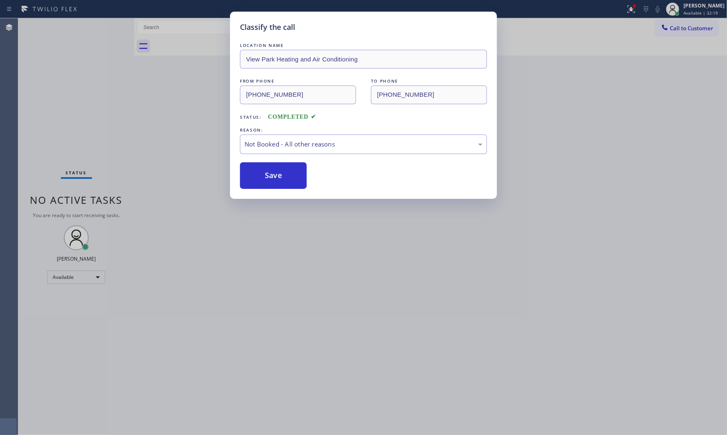
click at [263, 176] on button "Save" at bounding box center [273, 175] width 67 height 27
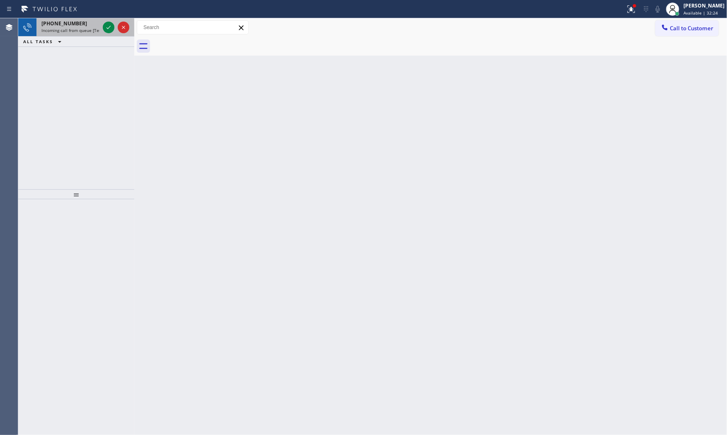
click at [83, 25] on div "[PHONE_NUMBER]" at bounding box center [70, 23] width 58 height 7
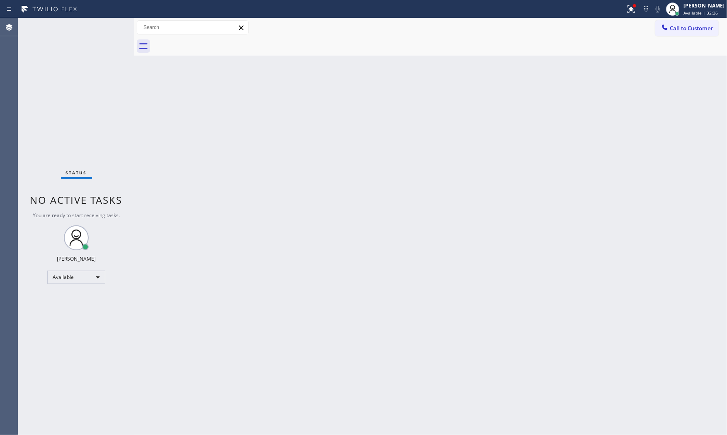
click at [97, 27] on div "Status No active tasks You are ready to start receiving tasks. [PERSON_NAME] Av…" at bounding box center [76, 226] width 116 height 416
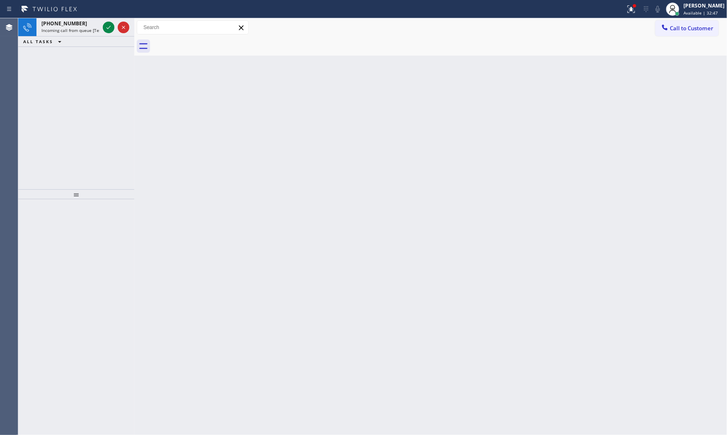
click at [97, 26] on div "[PHONE_NUMBER]" at bounding box center [70, 23] width 58 height 7
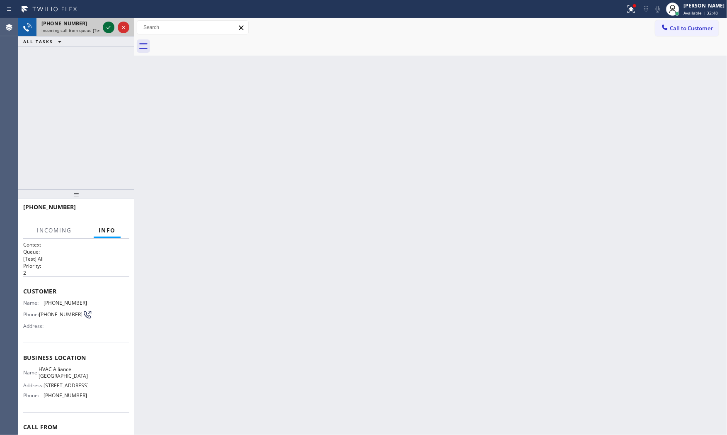
click at [106, 27] on icon at bounding box center [109, 27] width 10 height 10
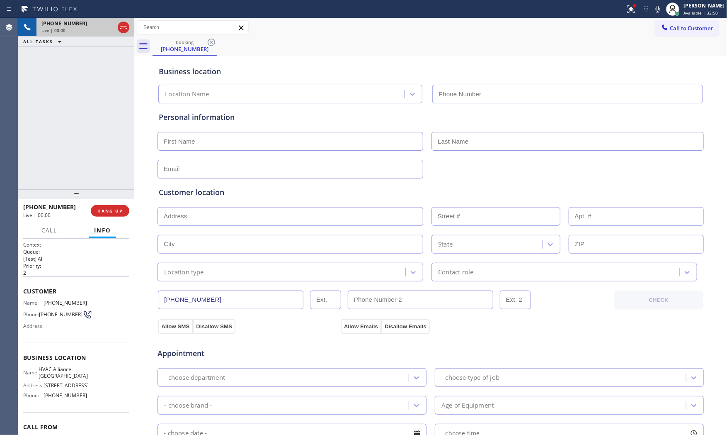
type input "[PHONE_NUMBER]"
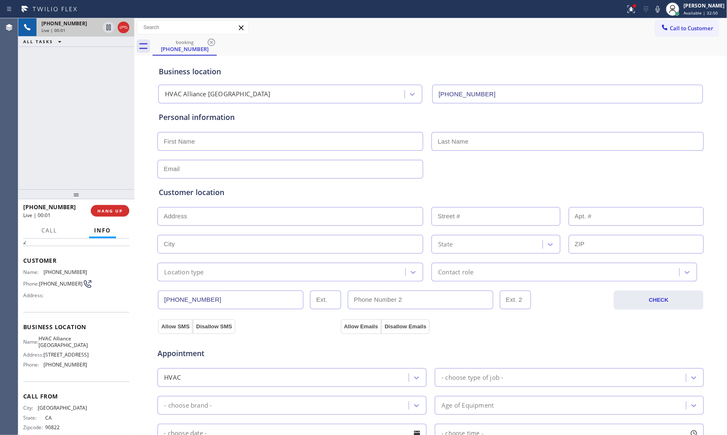
scroll to position [51, 0]
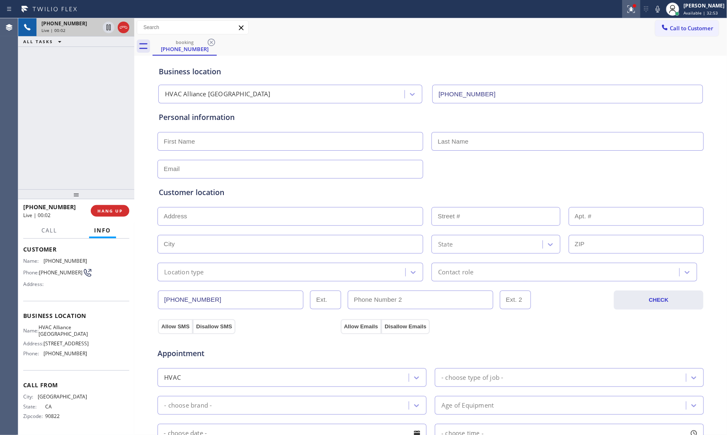
click at [622, 14] on button at bounding box center [631, 9] width 18 height 18
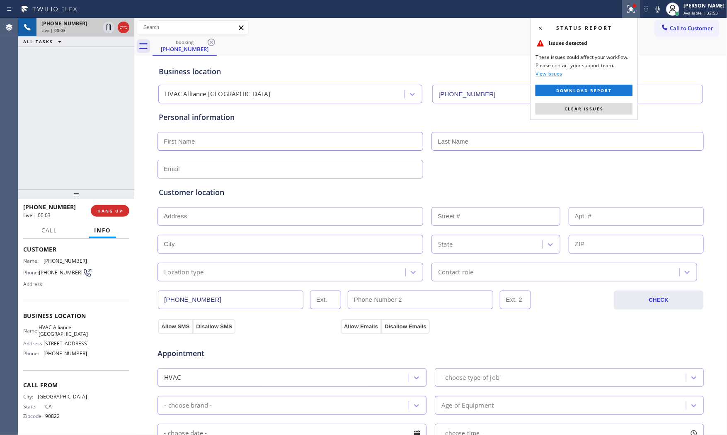
click at [588, 115] on div "Status report Issues detected These issues could affect your workflow. Please c…" at bounding box center [584, 69] width 108 height 102
click at [595, 106] on span "Clear issues" at bounding box center [584, 109] width 39 height 6
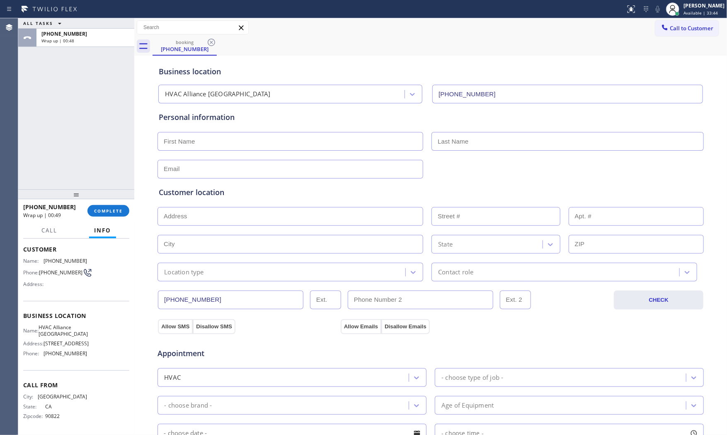
click at [70, 26] on div "ALL TASKS ALL TASKS ACTIVE TASKS TASKS IN WRAP UP" at bounding box center [76, 23] width 116 height 10
click at [85, 41] on div "Wrap up | 00:49" at bounding box center [85, 41] width 88 height 6
click at [110, 212] on span "COMPLETE" at bounding box center [108, 211] width 29 height 6
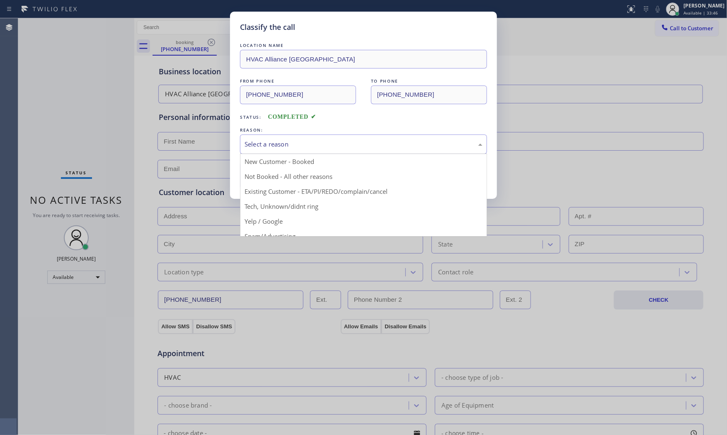
drag, startPoint x: 281, startPoint y: 144, endPoint x: 273, endPoint y: 175, distance: 32.2
click at [281, 145] on div "Select a reason" at bounding box center [364, 144] width 238 height 10
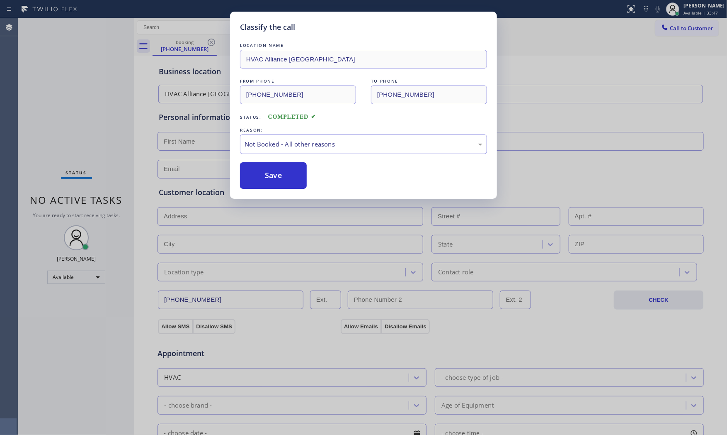
click at [272, 177] on button "Save" at bounding box center [273, 175] width 67 height 27
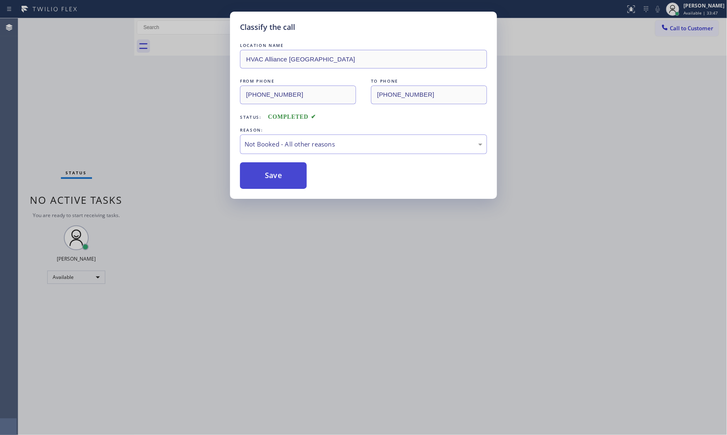
click at [272, 176] on button "Save" at bounding box center [273, 175] width 67 height 27
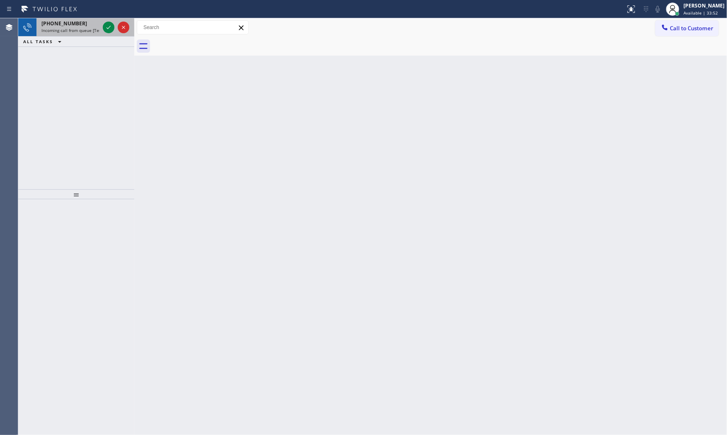
click at [76, 27] on div "[PHONE_NUMBER]" at bounding box center [70, 23] width 58 height 7
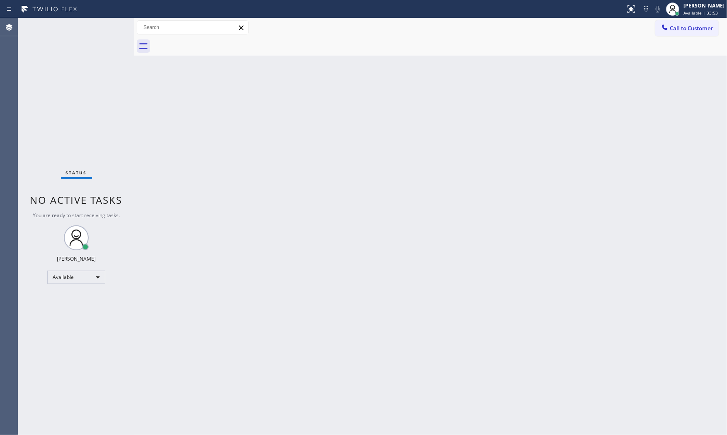
click at [76, 27] on div "Status No active tasks You are ready to start receiving tasks. [PERSON_NAME] Av…" at bounding box center [76, 226] width 116 height 416
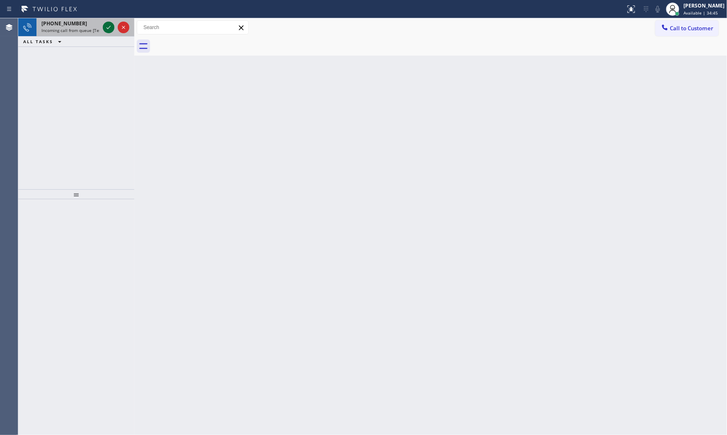
click at [105, 28] on icon at bounding box center [109, 27] width 10 height 10
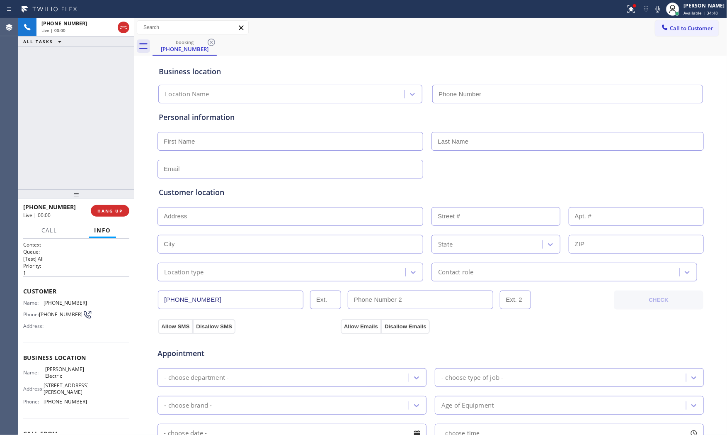
click at [114, 203] on div "[PHONE_NUMBER] Live | 00:00 HANG UP" at bounding box center [76, 211] width 106 height 22
type input "[PHONE_NUMBER]"
click at [115, 205] on button "HANG UP" at bounding box center [110, 211] width 39 height 12
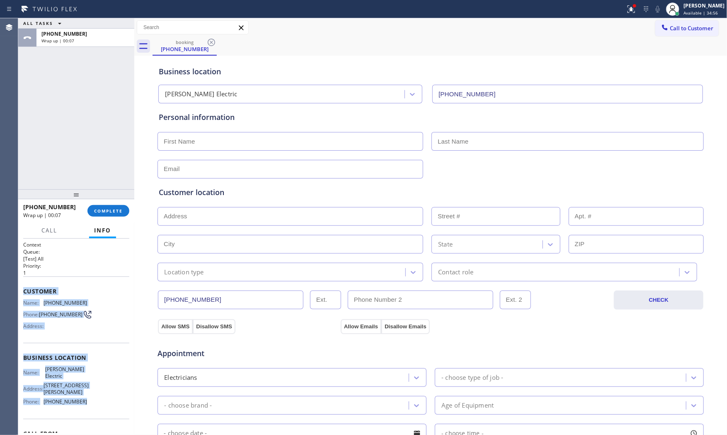
drag, startPoint x: 28, startPoint y: 294, endPoint x: 101, endPoint y: 408, distance: 134.9
click at [101, 408] on div "Context Queue: [Test] All Priority: 1 Customer Name: [PHONE_NUMBER] Phone: [PHO…" at bounding box center [76, 361] width 106 height 240
copy div "Customer Name: [PHONE_NUMBER] Phone: [PHONE_NUMBER] Address: Business location …"
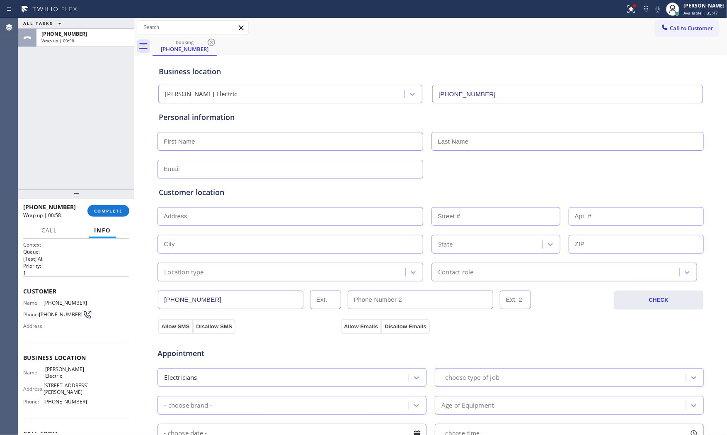
click at [99, 204] on div "[PHONE_NUMBER] Wrap up | 00:58 COMPLETE" at bounding box center [76, 211] width 106 height 22
click at [103, 208] on span "COMPLETE" at bounding box center [108, 211] width 29 height 6
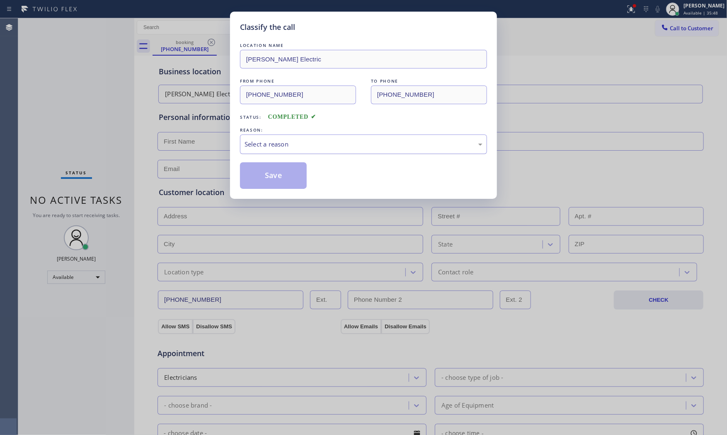
click at [275, 149] on div "Select a reason" at bounding box center [363, 143] width 247 height 19
click at [270, 173] on button "Save" at bounding box center [273, 175] width 67 height 27
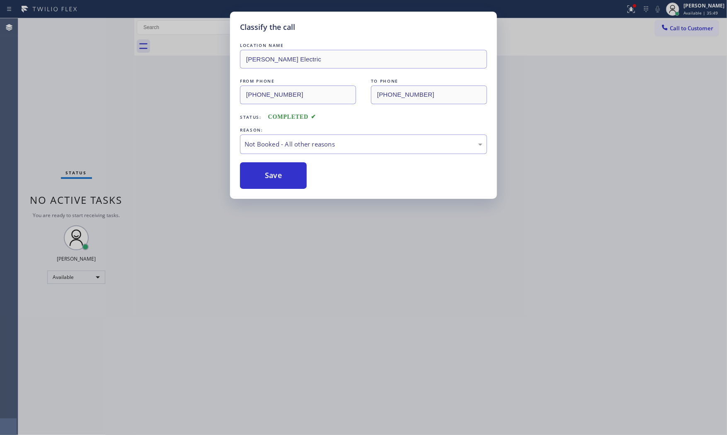
click at [270, 173] on button "Save" at bounding box center [273, 175] width 67 height 27
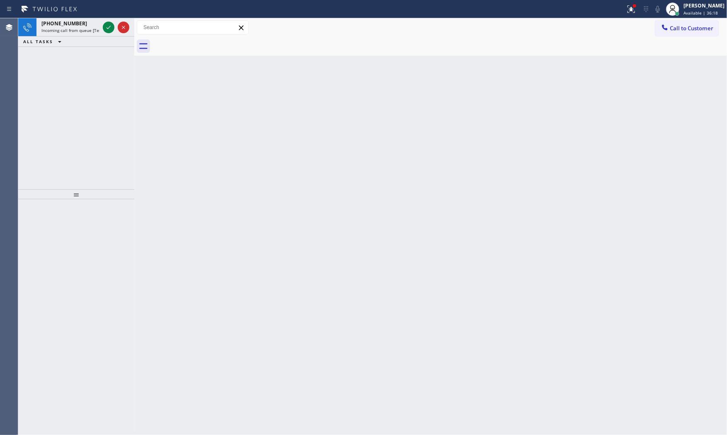
click at [93, 30] on span "Incoming call from queue [Test] All" at bounding box center [75, 30] width 69 height 6
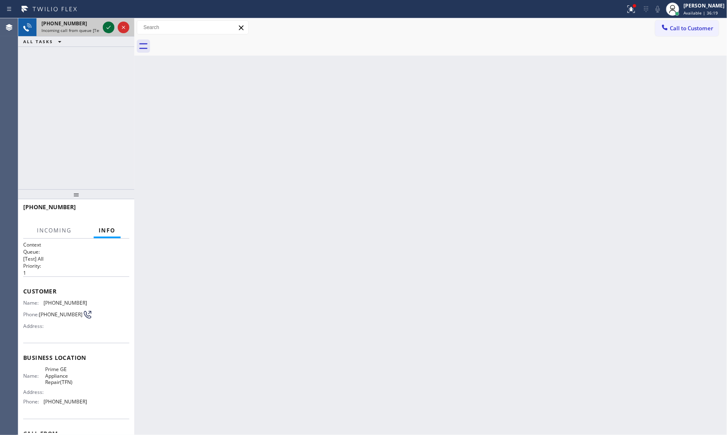
click at [108, 27] on icon at bounding box center [109, 27] width 10 height 10
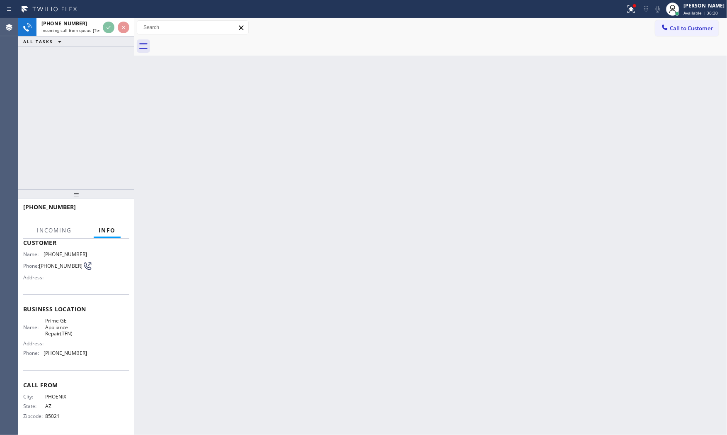
scroll to position [51, 0]
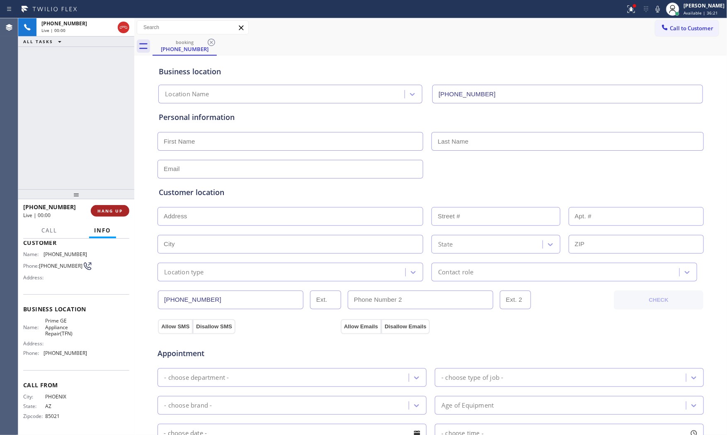
click at [111, 208] on span "HANG UP" at bounding box center [109, 211] width 25 height 6
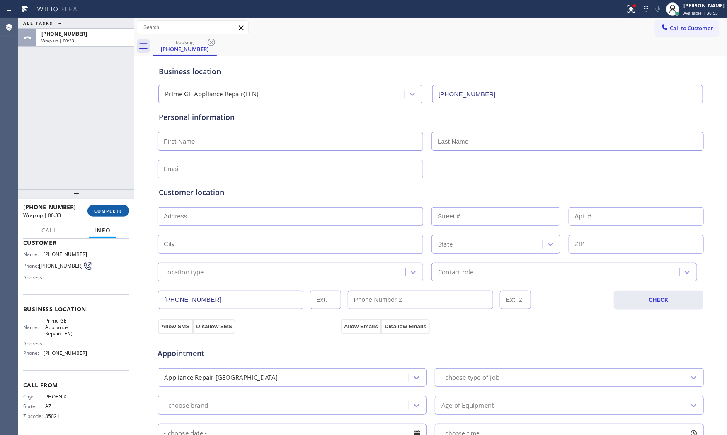
click at [105, 209] on span "COMPLETE" at bounding box center [108, 211] width 29 height 6
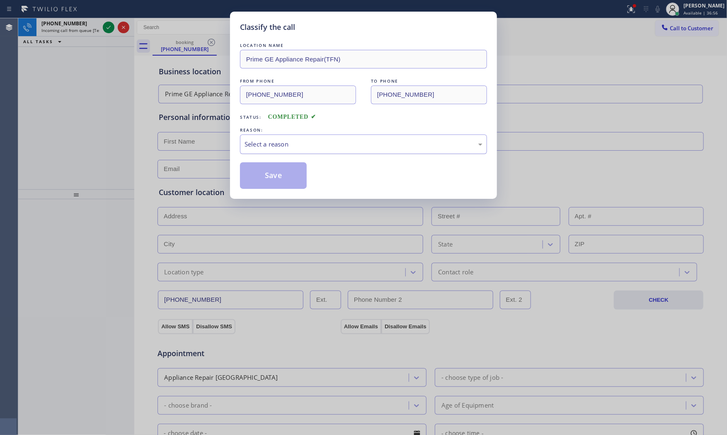
click at [263, 146] on div "Select a reason" at bounding box center [364, 144] width 238 height 10
click at [260, 172] on button "Save" at bounding box center [273, 175] width 67 height 27
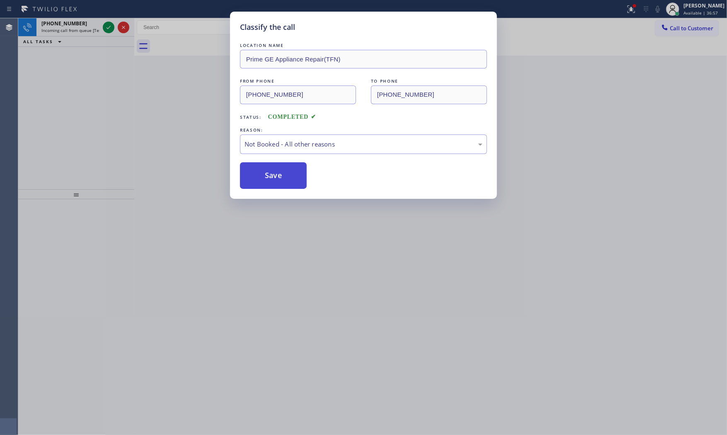
click at [260, 172] on button "Save" at bounding box center [273, 175] width 67 height 27
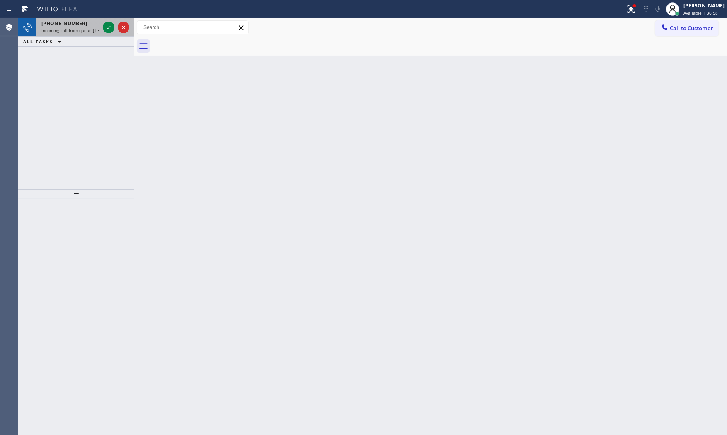
click at [88, 30] on span "Incoming call from queue [Test] All" at bounding box center [75, 30] width 69 height 6
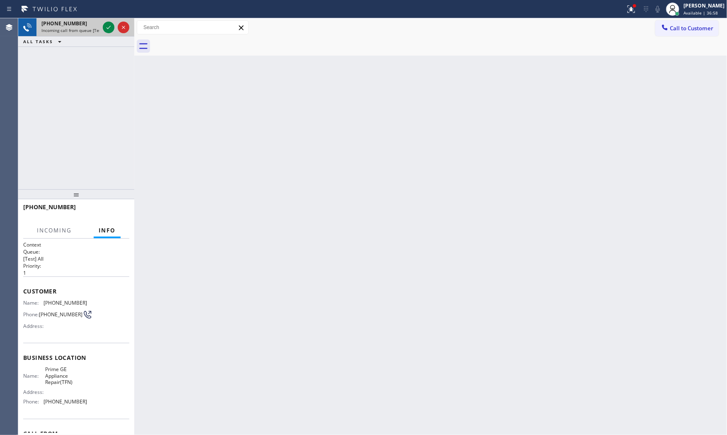
click at [88, 30] on span "Incoming call from queue [Test] All" at bounding box center [75, 30] width 69 height 6
click at [106, 26] on icon at bounding box center [109, 27] width 10 height 10
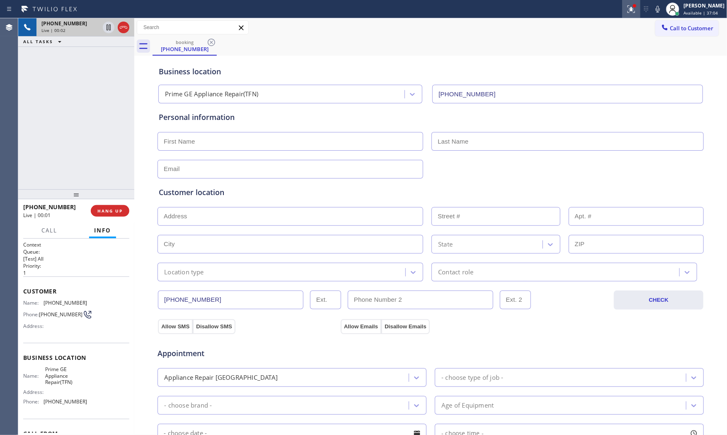
click at [635, 10] on div at bounding box center [631, 9] width 18 height 10
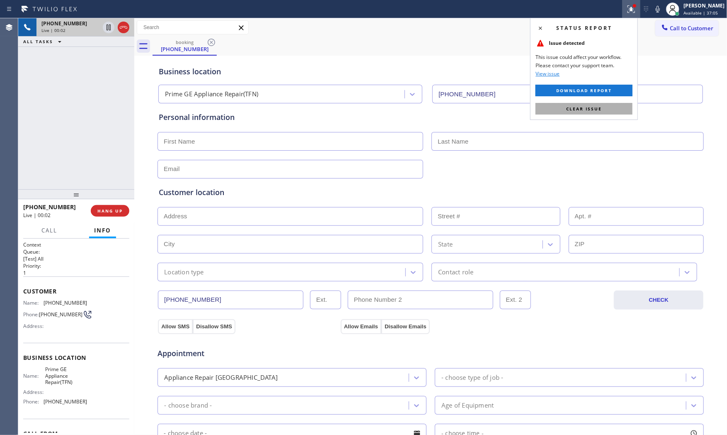
click at [593, 109] on span "Clear issue" at bounding box center [584, 109] width 36 height 6
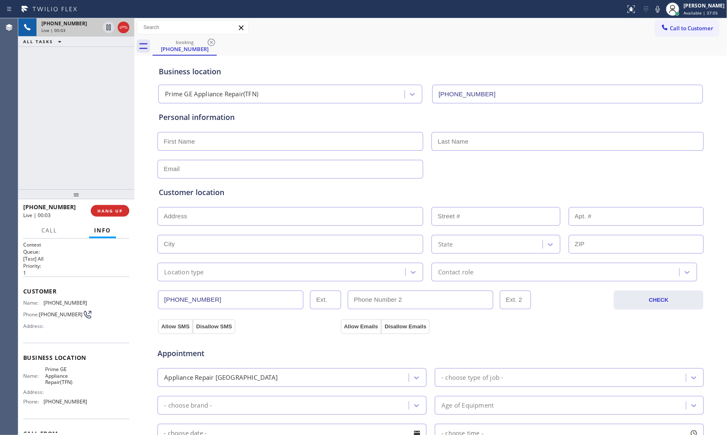
click at [657, 11] on icon at bounding box center [658, 9] width 10 height 10
click at [654, 13] on icon at bounding box center [658, 9] width 10 height 10
click at [656, 9] on icon at bounding box center [658, 9] width 4 height 7
click at [652, 5] on div at bounding box center [658, 9] width 12 height 10
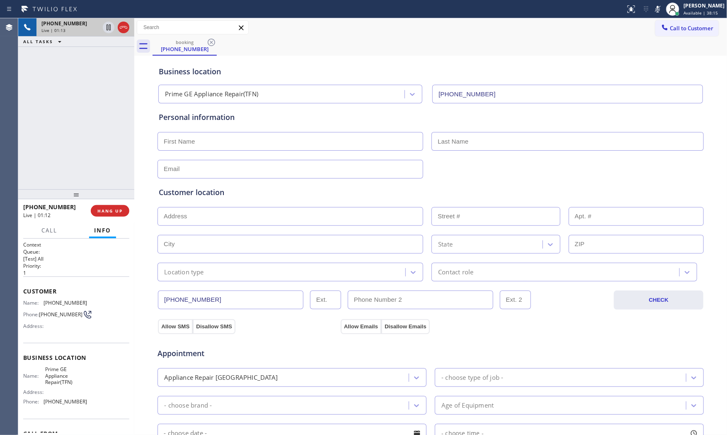
click at [655, 7] on icon at bounding box center [658, 9] width 10 height 10
click at [656, 7] on icon at bounding box center [658, 9] width 4 height 7
click at [656, 3] on button at bounding box center [658, 9] width 12 height 12
click at [655, 13] on icon at bounding box center [658, 9] width 10 height 10
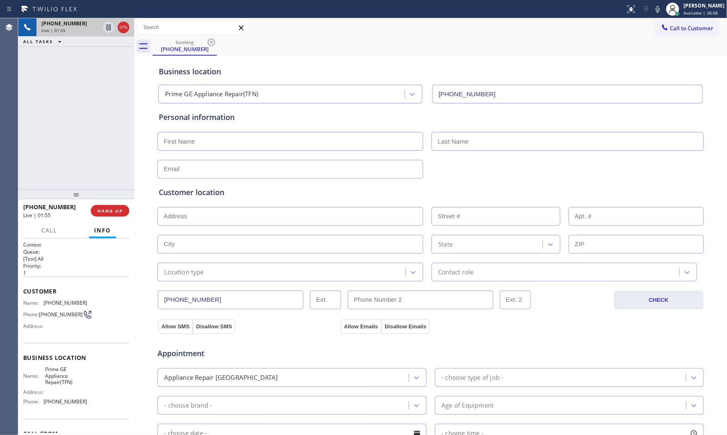
click at [658, 8] on icon at bounding box center [658, 9] width 10 height 10
click at [656, 8] on icon at bounding box center [658, 9] width 10 height 10
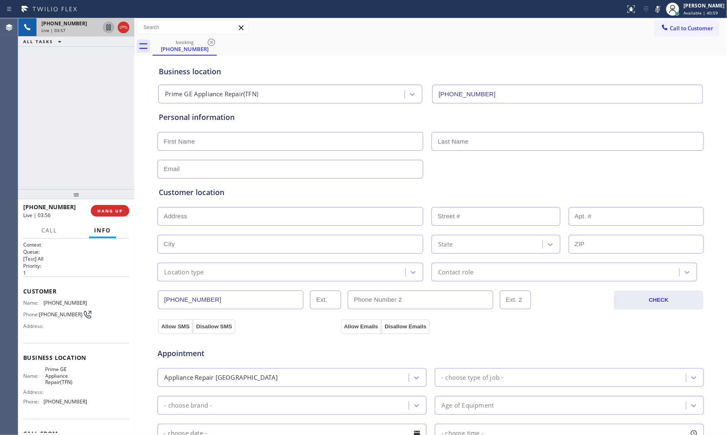
click at [110, 26] on icon at bounding box center [109, 27] width 4 height 6
click at [653, 8] on icon at bounding box center [658, 9] width 10 height 10
click at [109, 27] on icon at bounding box center [109, 27] width 10 height 10
click at [656, 8] on icon at bounding box center [658, 9] width 10 height 10
click at [656, 7] on icon at bounding box center [658, 9] width 4 height 7
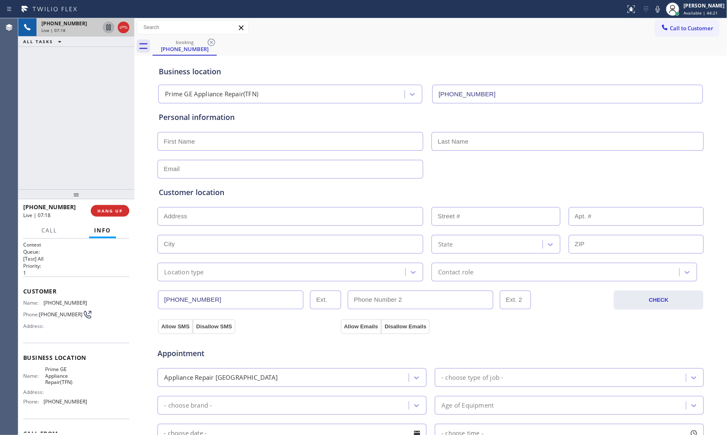
click at [73, 299] on span "[PHONE_NUMBER]" at bounding box center [66, 302] width 44 height 6
click at [656, 9] on icon at bounding box center [658, 9] width 10 height 10
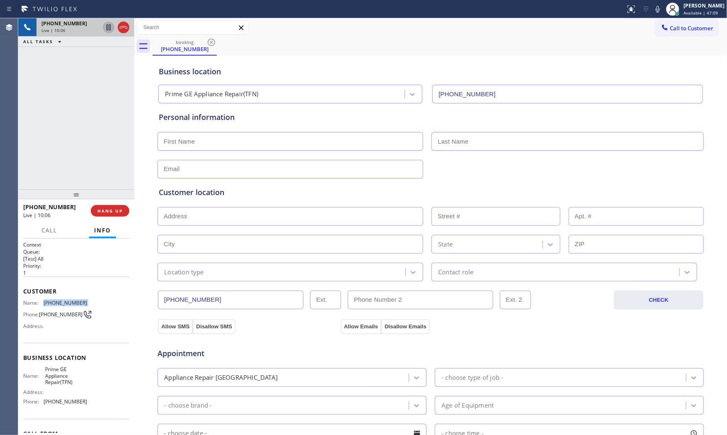
click at [656, 10] on icon at bounding box center [658, 9] width 10 height 10
click at [656, 11] on icon at bounding box center [658, 9] width 4 height 7
click at [272, 150] on input "text" at bounding box center [291, 141] width 266 height 19
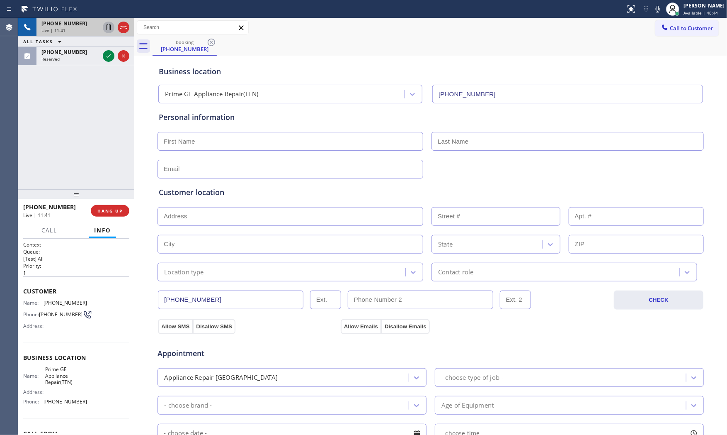
paste input "[PERSON_NAME]"
click at [488, 142] on input "text" at bounding box center [568, 141] width 272 height 19
paste input "Best"
click at [108, 212] on span "HANG UP" at bounding box center [109, 211] width 25 height 6
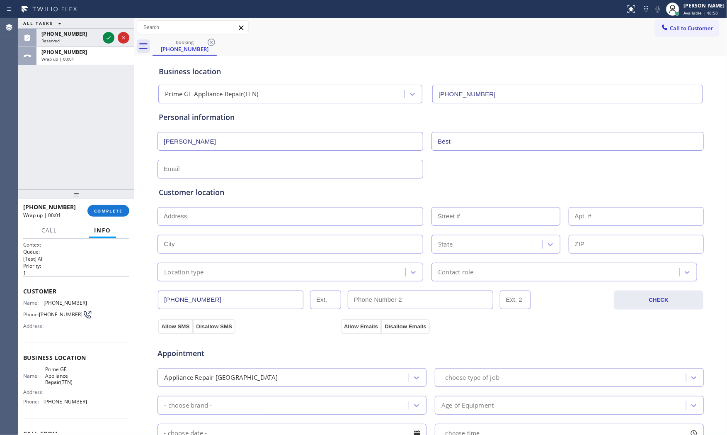
click at [185, 220] on input "text" at bounding box center [291, 216] width 266 height 19
paste input "[STREET_ADDRESS]"
click at [206, 167] on input "text" at bounding box center [291, 169] width 266 height 19
paste input "[EMAIL_ADDRESS][DOMAIN_NAME]"
drag, startPoint x: 229, startPoint y: 271, endPoint x: 223, endPoint y: 276, distance: 8.5
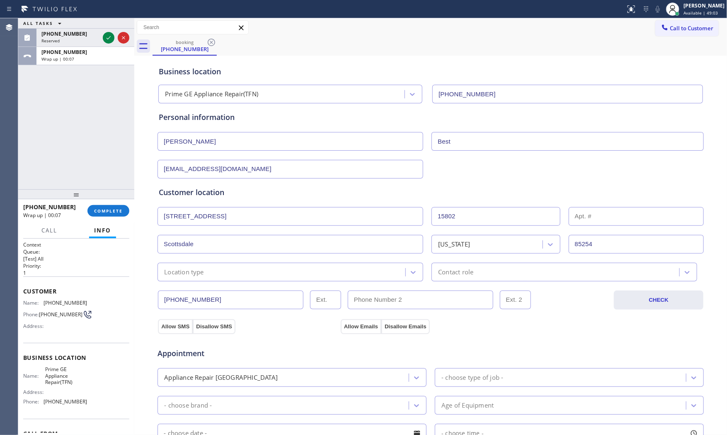
click at [229, 271] on div "Location type" at bounding box center [282, 272] width 245 height 15
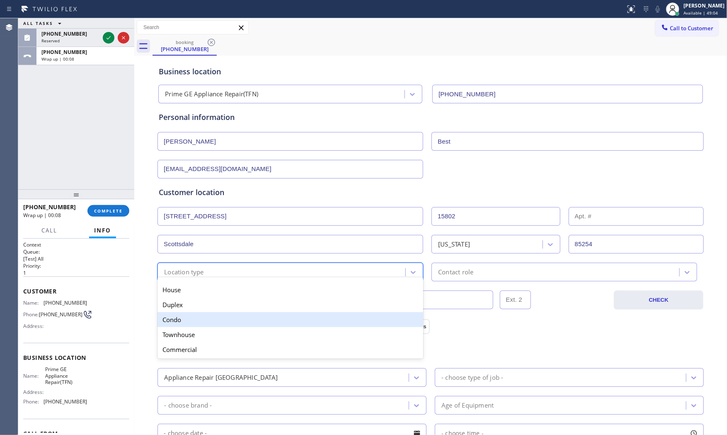
click at [190, 317] on div "Condo" at bounding box center [291, 319] width 266 height 15
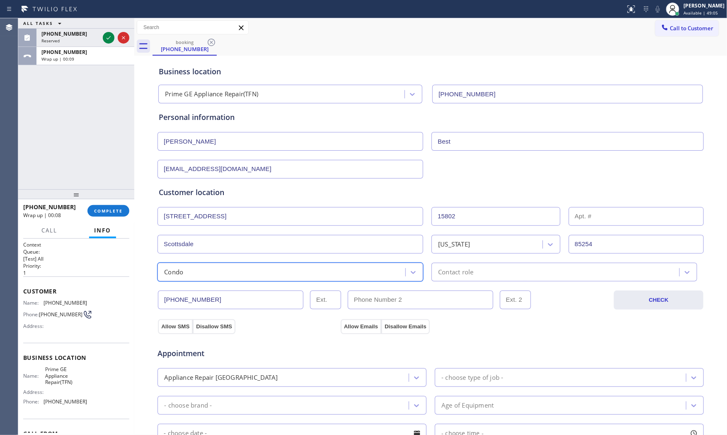
click at [483, 265] on div "Contact role" at bounding box center [556, 272] width 245 height 15
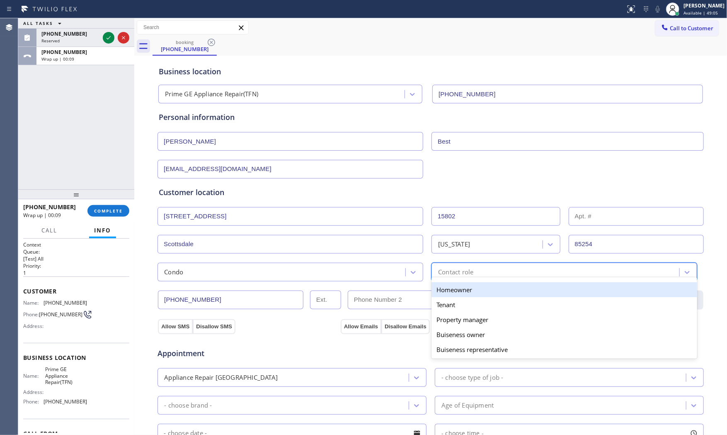
click at [460, 292] on div "Homeowner" at bounding box center [565, 289] width 266 height 15
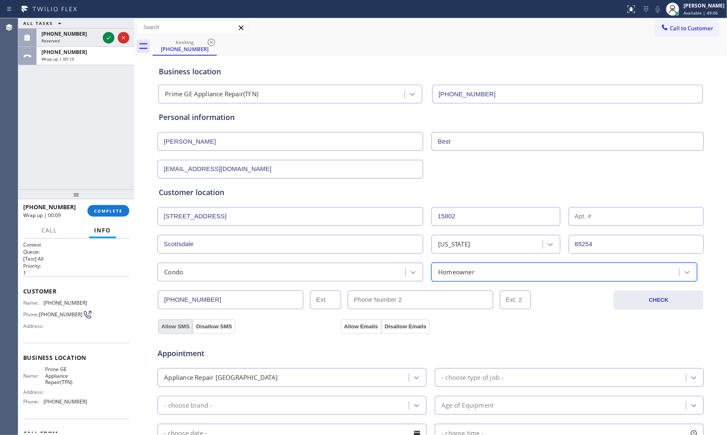
click at [175, 321] on button "Allow SMS" at bounding box center [175, 326] width 35 height 15
click at [357, 323] on button "Allow Emails" at bounding box center [361, 326] width 41 height 15
click at [415, 19] on div "Call to Customer Outbound call Location GE Monogram Repair Expert [GEOGRAPHIC_D…" at bounding box center [430, 27] width 593 height 19
drag, startPoint x: 181, startPoint y: 329, endPoint x: 253, endPoint y: 333, distance: 71.8
click at [181, 329] on button "Allow SMS" at bounding box center [175, 326] width 35 height 15
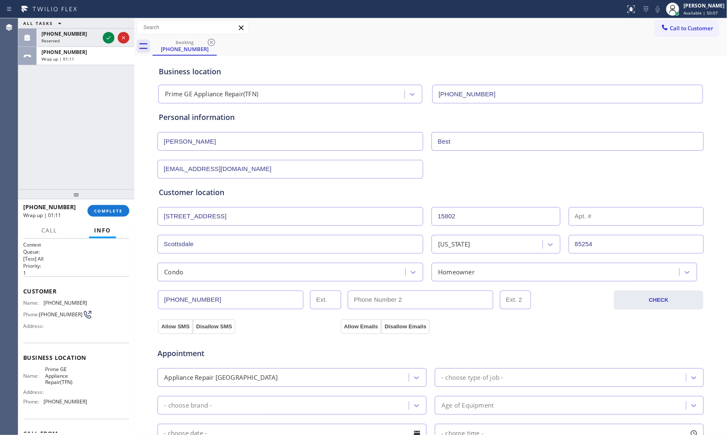
click at [364, 333] on div "Appointment Appliance Repair High End - choose type of job - - choose brand - A…" at bounding box center [430, 411] width 547 height 163
click at [364, 331] on div "Appointment Appliance Repair High End - choose type of job - - choose brand - A…" at bounding box center [430, 411] width 547 height 163
click at [366, 326] on button "Allow Emails" at bounding box center [361, 326] width 41 height 15
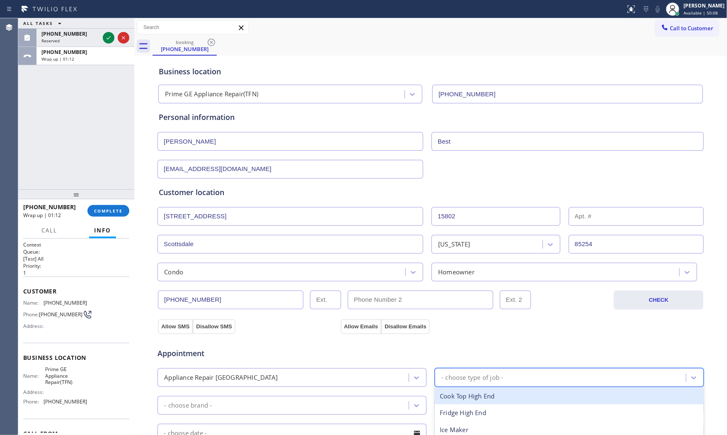
drag, startPoint x: 484, startPoint y: 386, endPoint x: 483, endPoint y: 376, distance: 10.4
click at [484, 386] on div "- choose type of job -" at bounding box center [569, 377] width 269 height 19
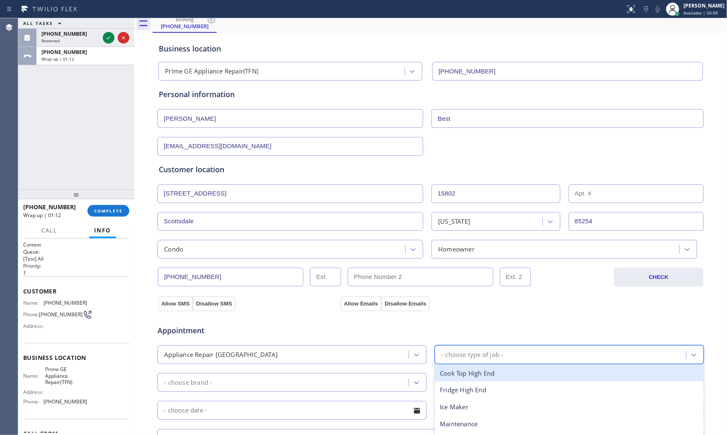
scroll to position [46, 0]
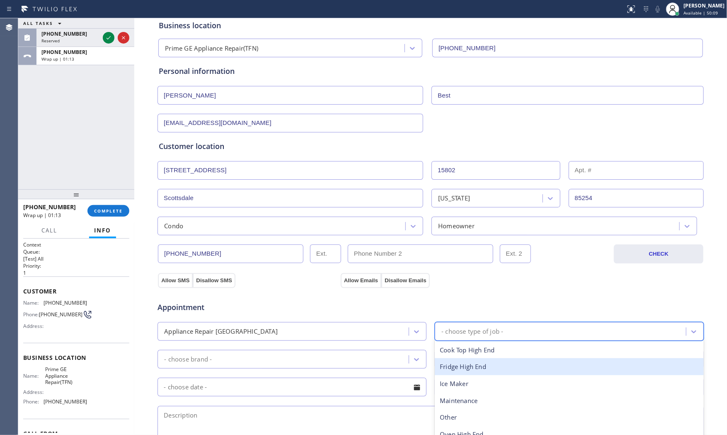
click at [463, 366] on div "Fridge High End" at bounding box center [569, 366] width 269 height 17
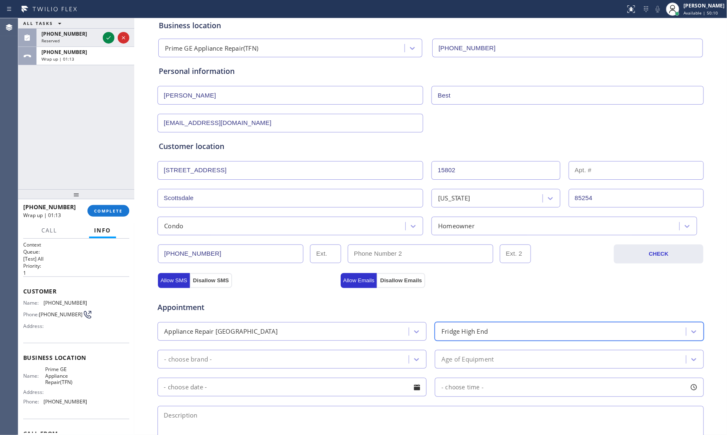
click at [306, 366] on div "- choose brand -" at bounding box center [284, 359] width 249 height 15
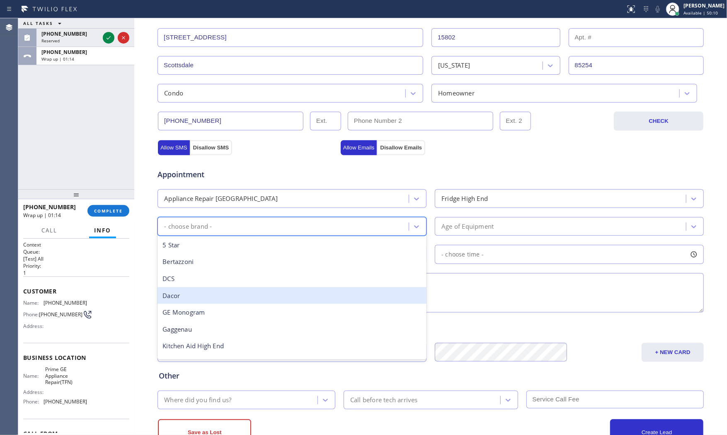
scroll to position [184, 0]
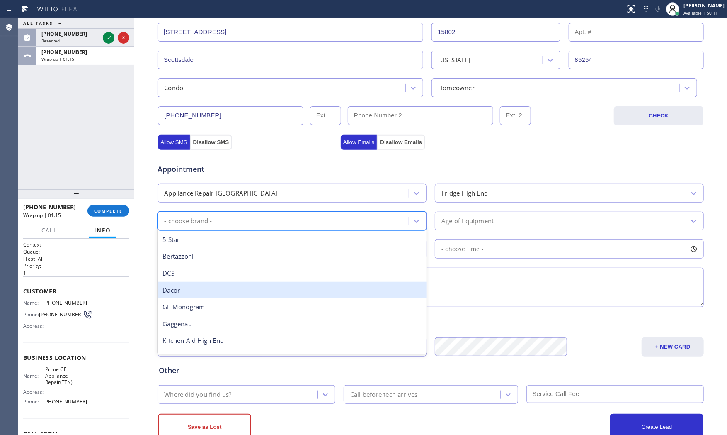
click at [230, 309] on div "GE Monogram" at bounding box center [292, 306] width 269 height 17
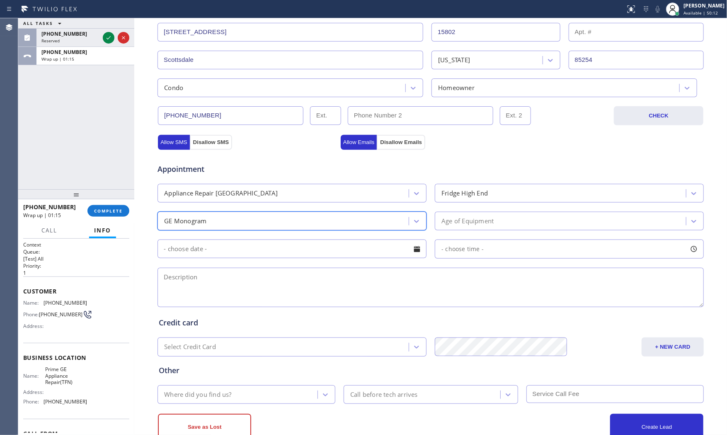
click at [454, 228] on div "Age of Equipment" at bounding box center [569, 220] width 269 height 19
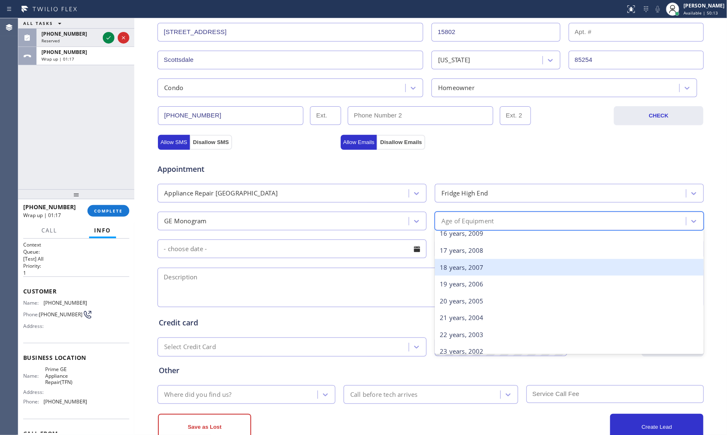
scroll to position [322, 0]
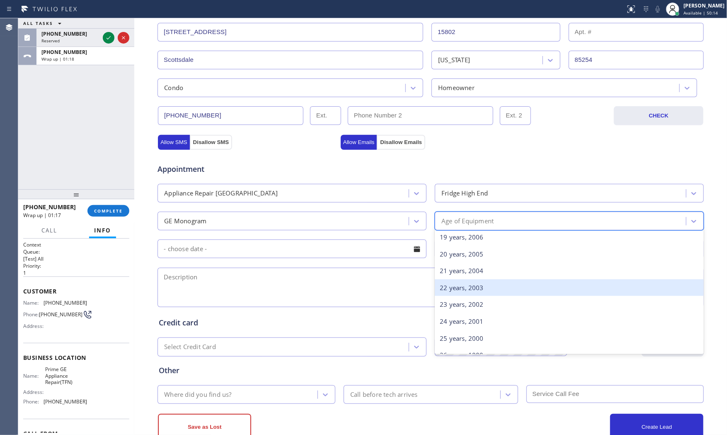
click at [463, 288] on div "22 years, 2003" at bounding box center [569, 287] width 269 height 17
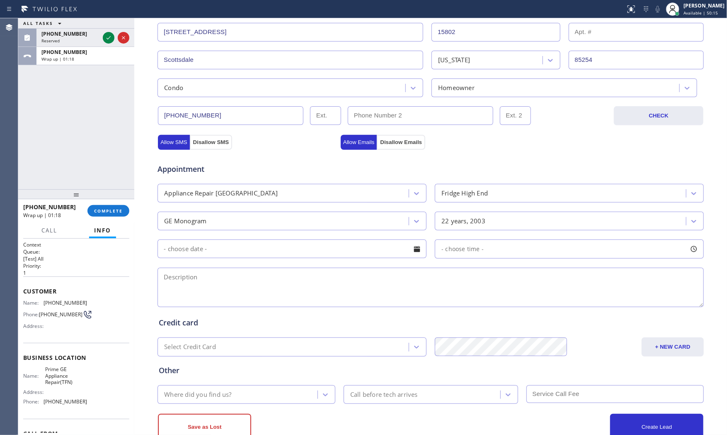
click at [263, 245] on input "text" at bounding box center [292, 248] width 269 height 19
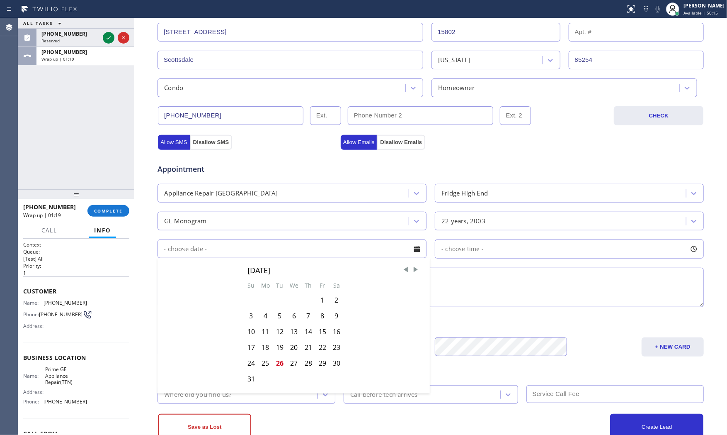
click at [291, 361] on div "27" at bounding box center [294, 363] width 15 height 16
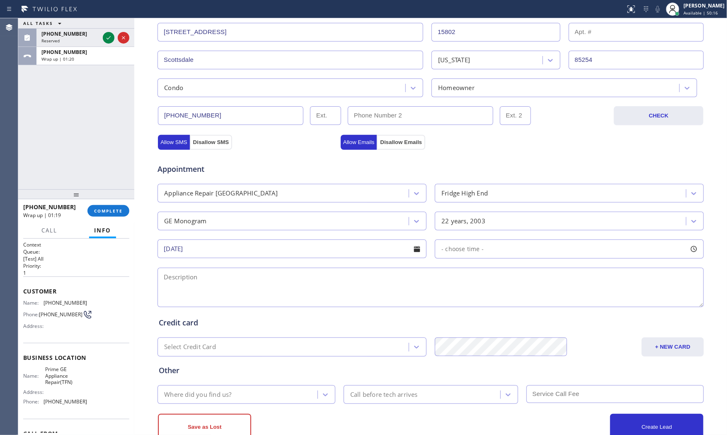
click at [497, 255] on div "- choose time -" at bounding box center [569, 248] width 269 height 19
drag, startPoint x: 443, startPoint y: 301, endPoint x: 521, endPoint y: 300, distance: 78.0
click at [521, 300] on div at bounding box center [523, 299] width 10 height 17
drag, startPoint x: 440, startPoint y: 300, endPoint x: 455, endPoint y: 300, distance: 14.5
click at [458, 300] on div at bounding box center [463, 299] width 10 height 17
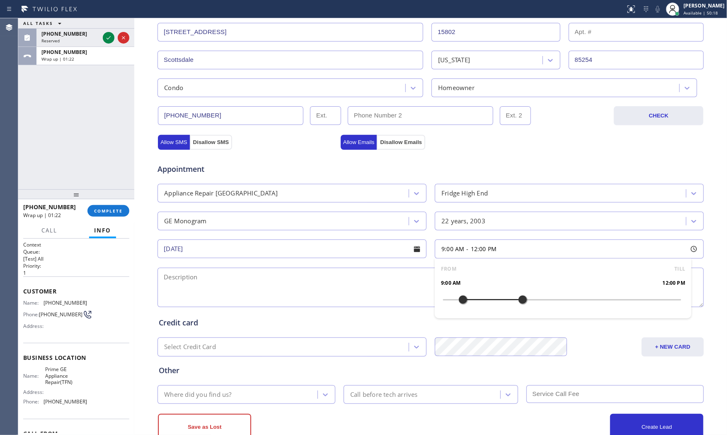
click at [334, 282] on textarea at bounding box center [431, 286] width 547 height 39
click at [59, 370] on span "Prime GE Appliance Repair(TFN)" at bounding box center [65, 375] width 41 height 19
click at [59, 371] on span "Prime GE Appliance Repair(TFN)" at bounding box center [65, 375] width 41 height 19
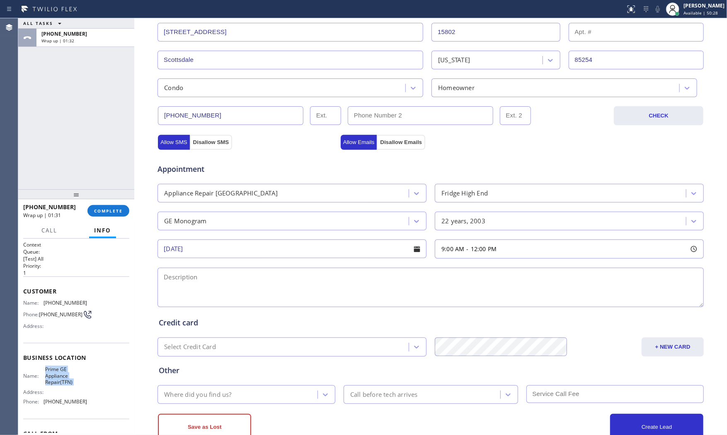
click at [58, 371] on span "Prime GE Appliance Repair(TFN)" at bounding box center [65, 375] width 41 height 19
click at [254, 283] on textarea at bounding box center [431, 286] width 547 height 39
paste textarea "9-12 $75 GE Monogram | fridgeBI | not cooling | [DEMOGRAPHIC_DATA] | condo - ho…"
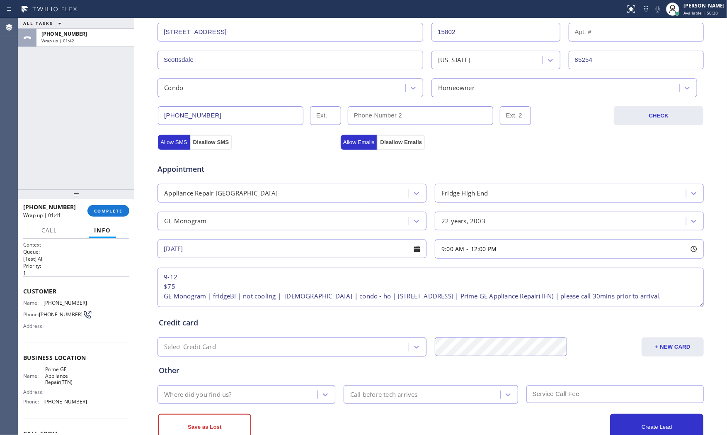
scroll to position [3, 0]
click at [209, 388] on div "Where did you find us?" at bounding box center [239, 394] width 158 height 15
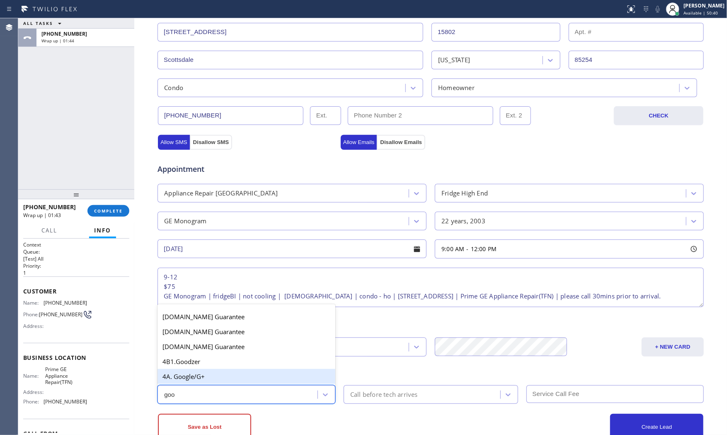
click at [207, 379] on div "4A. Google/G+" at bounding box center [247, 376] width 178 height 15
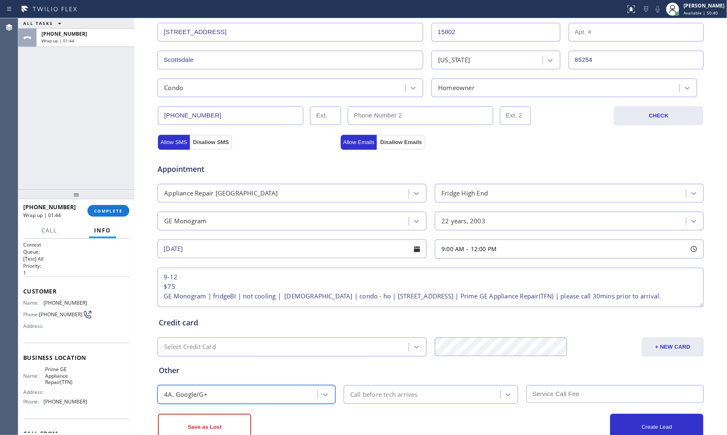
click at [363, 401] on div "Call before tech arrives" at bounding box center [431, 394] width 175 height 19
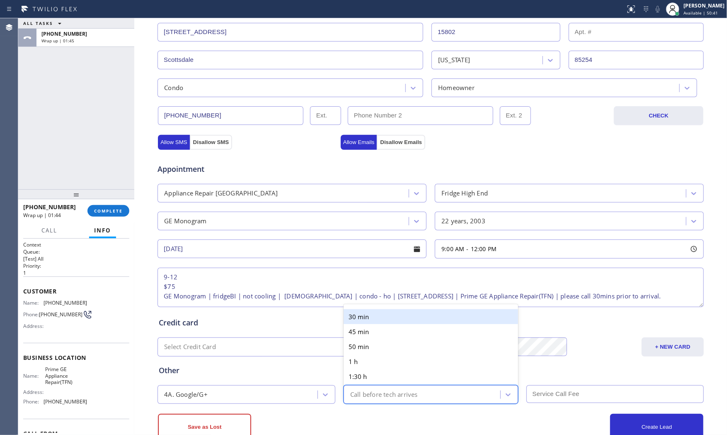
click at [372, 318] on div "30 min" at bounding box center [431, 316] width 175 height 15
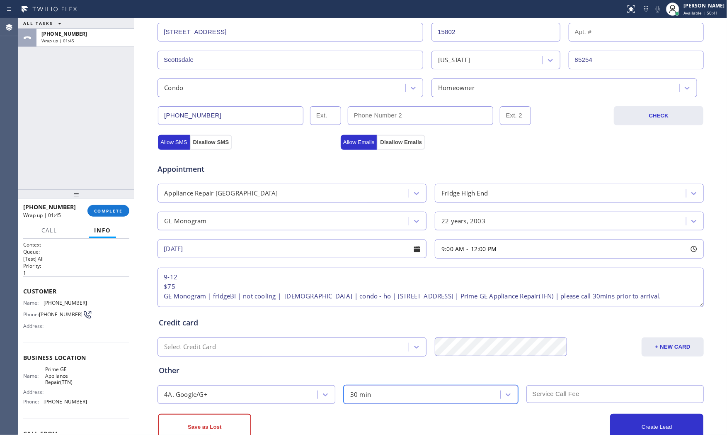
click at [585, 431] on div "Create Lead" at bounding box center [567, 426] width 273 height 27
click at [567, 396] on input "text" at bounding box center [616, 394] width 178 height 18
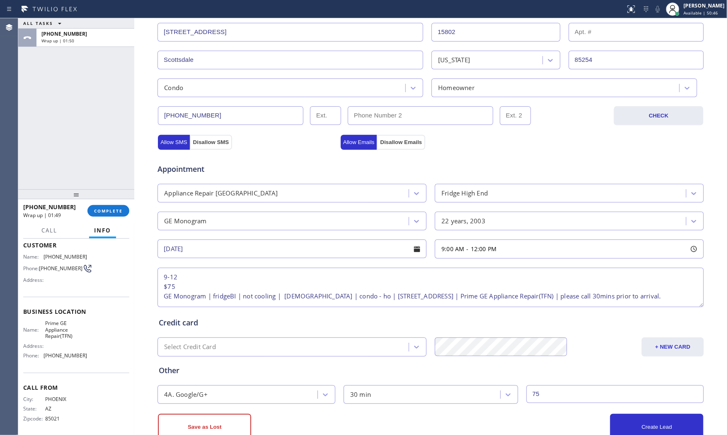
scroll to position [51, 0]
click at [76, 158] on div "ALL TASKS ALL TASKS ACTIVE TASKS TASKS IN WRAP UP [PHONE_NUMBER] Wrap up | 02:48" at bounding box center [76, 103] width 116 height 171
click at [643, 343] on button "+ NEW CARD" at bounding box center [673, 346] width 62 height 19
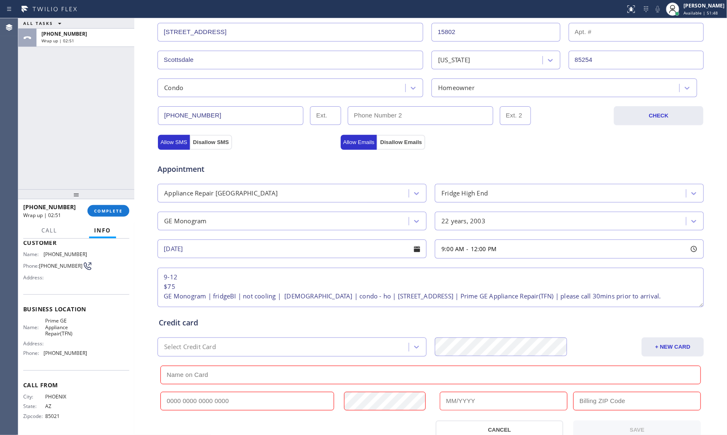
click at [180, 398] on input "text" at bounding box center [247, 400] width 174 height 19
paste input "[CREDIT_CARD_NUMBER]"
click at [482, 403] on input "text" at bounding box center [504, 400] width 128 height 19
click at [610, 407] on input "text" at bounding box center [638, 400] width 128 height 19
paste input "68124"
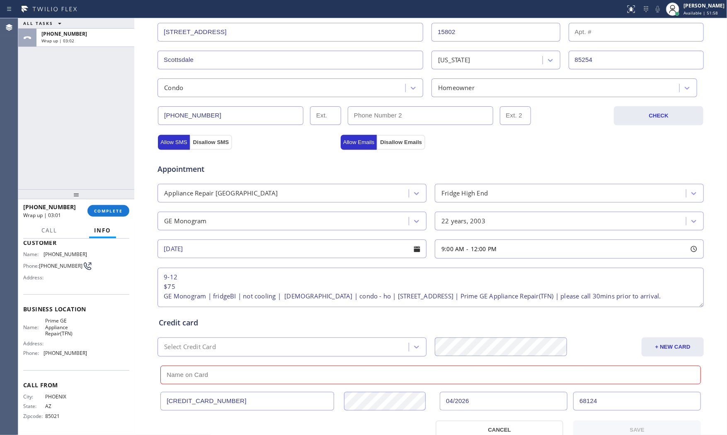
click at [449, 384] on div "[CREDIT_CARD_NUMBER] 04/2026 68124 CANCEL SAVE" at bounding box center [431, 398] width 548 height 81
click at [434, 378] on input "text" at bounding box center [430, 374] width 541 height 19
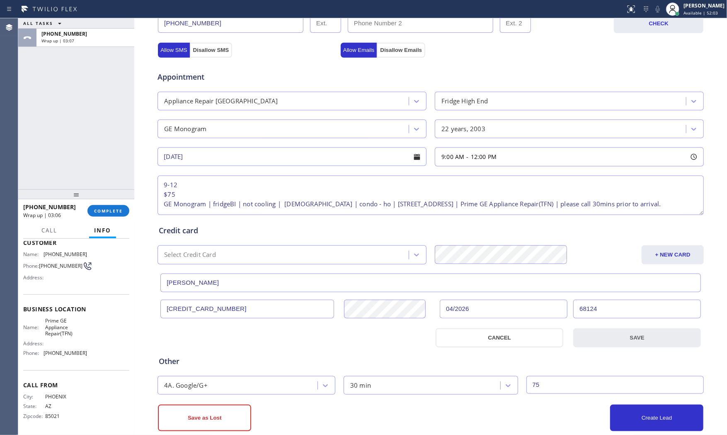
click at [642, 340] on button "SAVE" at bounding box center [638, 337] width 128 height 19
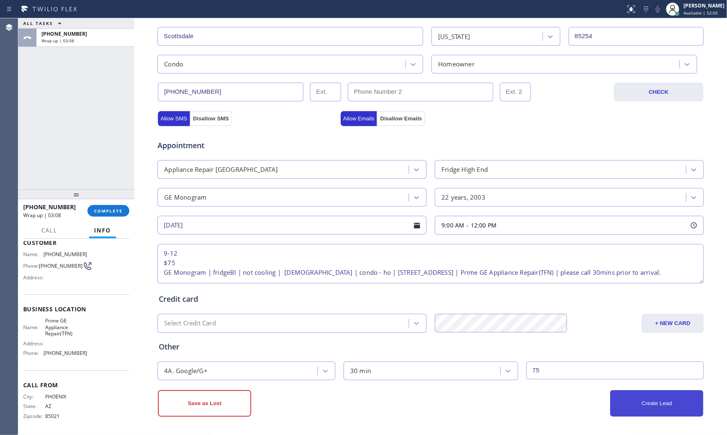
click at [645, 400] on button "Create Lead" at bounding box center [656, 403] width 93 height 27
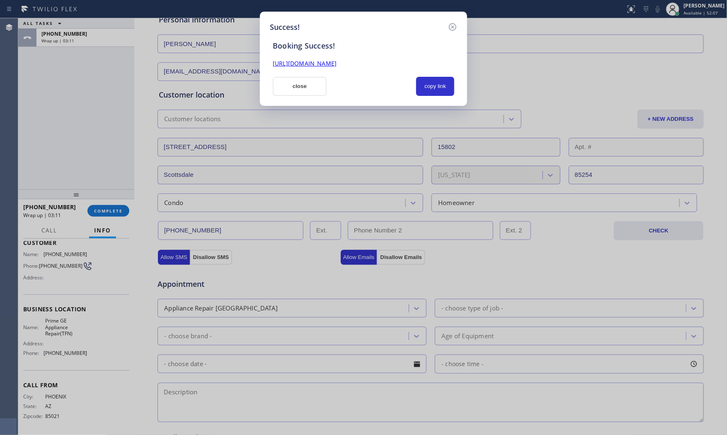
scroll to position [0, 0]
click at [436, 84] on button "copy link" at bounding box center [435, 86] width 38 height 19
click at [303, 96] on div "Success! Booking Success! [URL][DOMAIN_NAME] close copied!" at bounding box center [363, 59] width 207 height 94
click at [303, 90] on button "close" at bounding box center [300, 86] width 54 height 19
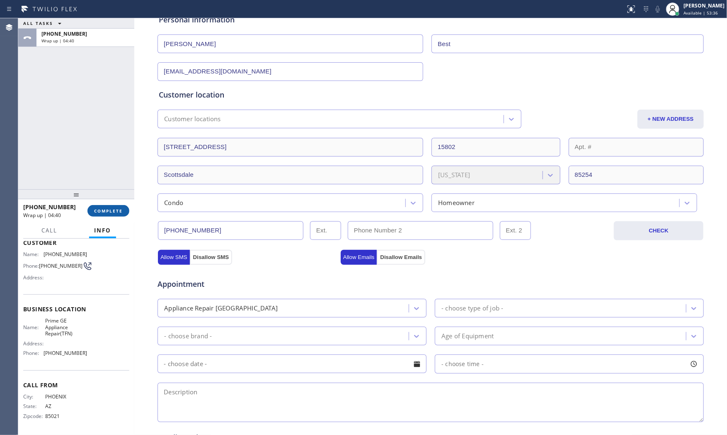
click at [92, 215] on button "COMPLETE" at bounding box center [108, 211] width 42 height 12
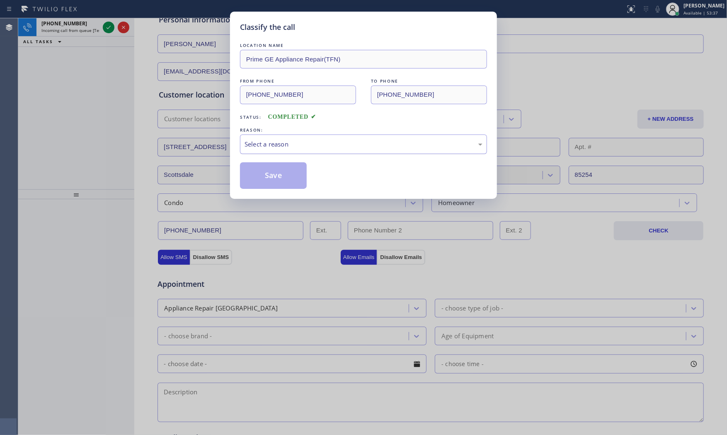
drag, startPoint x: 308, startPoint y: 144, endPoint x: 303, endPoint y: 152, distance: 9.1
click at [307, 146] on div "Select a reason" at bounding box center [364, 144] width 238 height 10
click at [272, 179] on button "Save" at bounding box center [273, 175] width 67 height 27
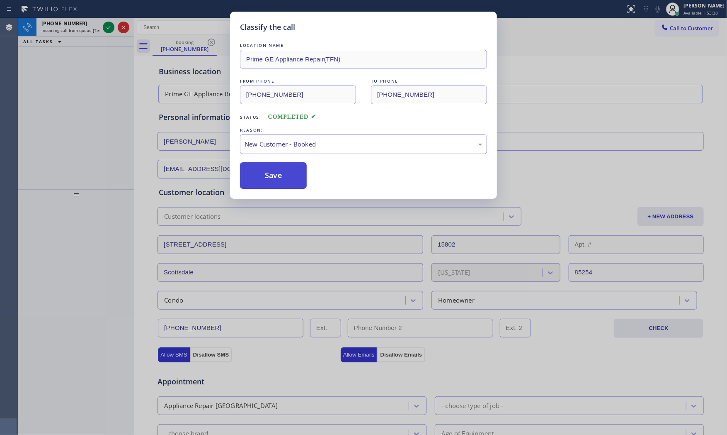
click at [272, 179] on button "Save" at bounding box center [273, 175] width 67 height 27
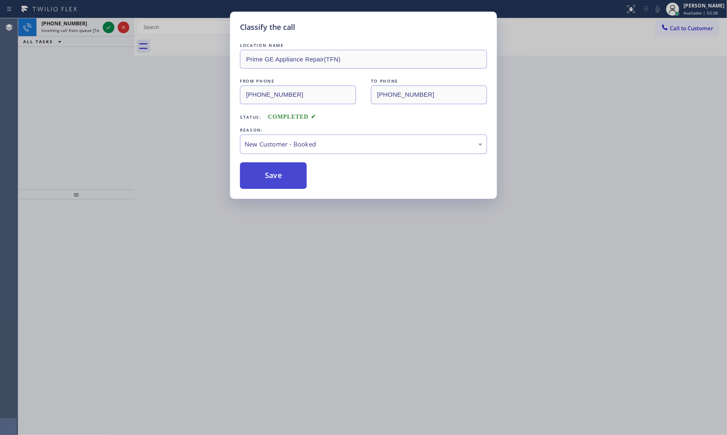
click at [272, 179] on button "Save" at bounding box center [273, 175] width 67 height 27
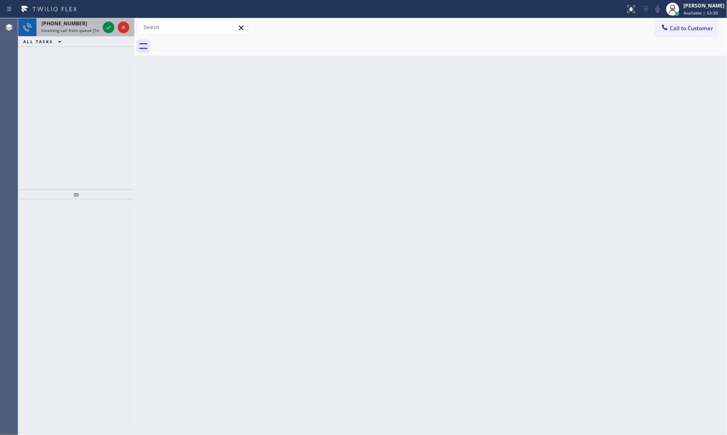
click at [105, 22] on div at bounding box center [116, 27] width 30 height 18
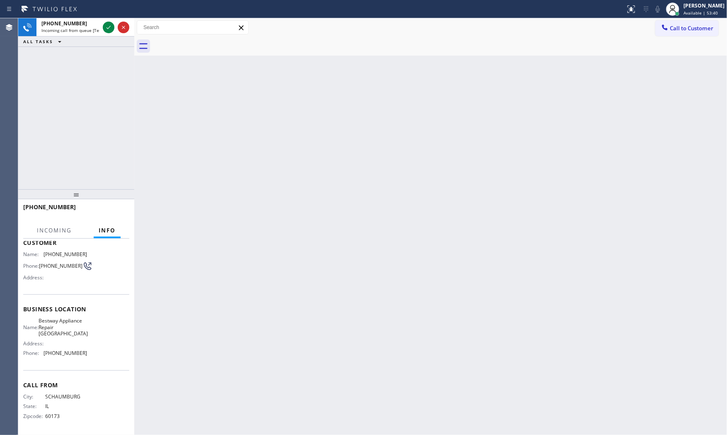
scroll to position [57, 0]
click at [104, 30] on icon at bounding box center [109, 27] width 10 height 10
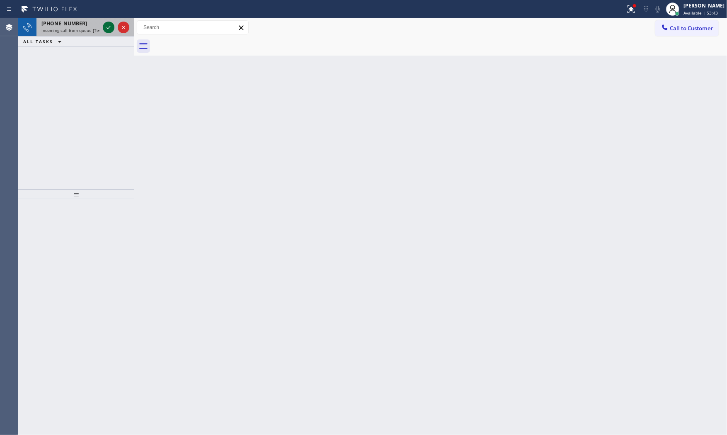
click at [111, 31] on icon at bounding box center [109, 27] width 10 height 10
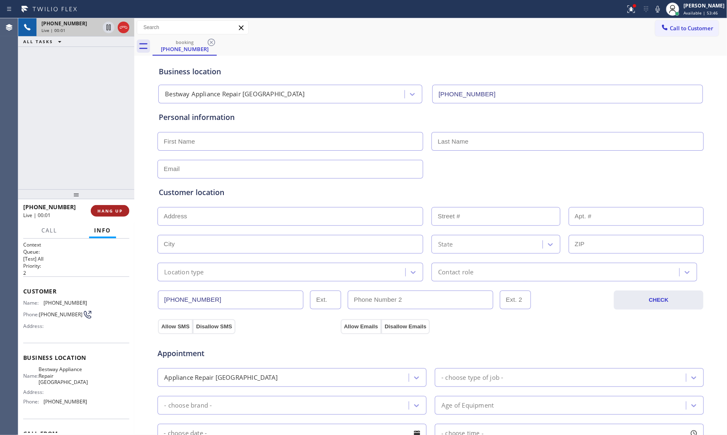
click at [113, 206] on button "HANG UP" at bounding box center [110, 211] width 39 height 12
click at [107, 208] on span "COMPLETE" at bounding box center [108, 211] width 29 height 6
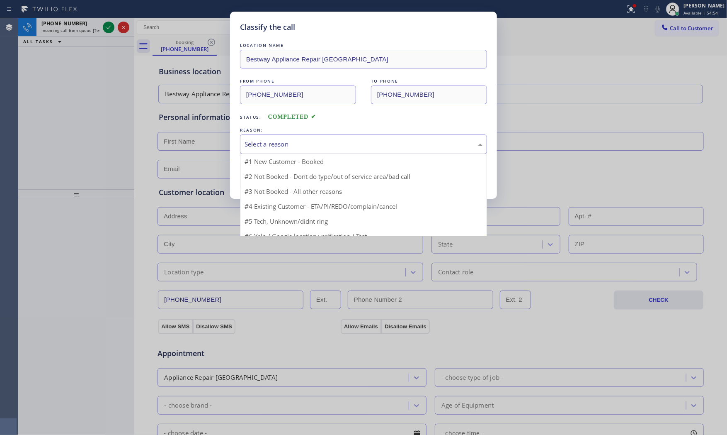
click at [262, 144] on div "Select a reason" at bounding box center [364, 144] width 238 height 10
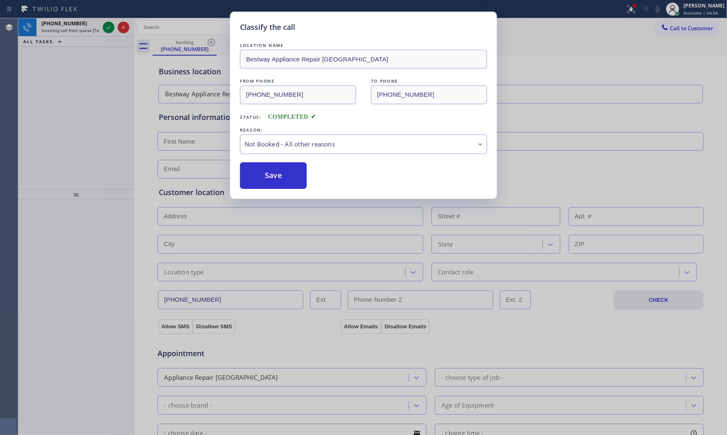
click at [262, 174] on button "Save" at bounding box center [273, 175] width 67 height 27
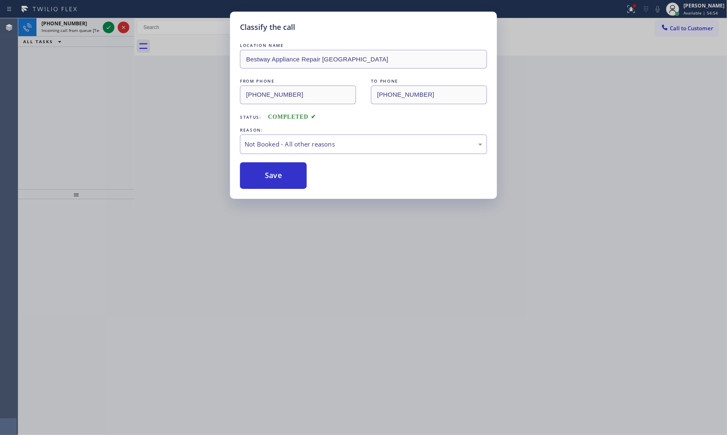
click at [262, 174] on button "Save" at bounding box center [273, 175] width 67 height 27
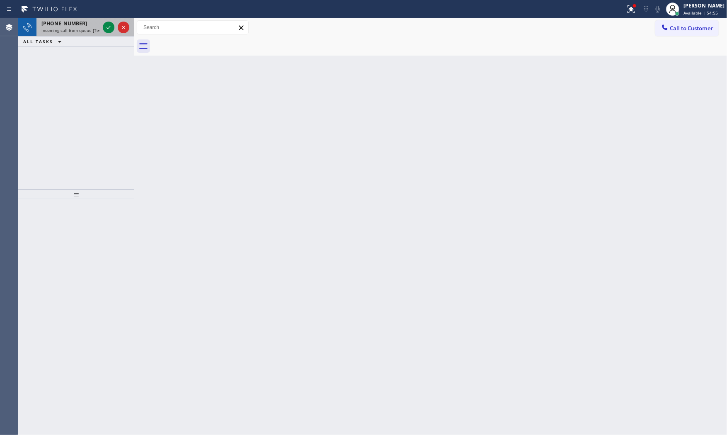
click at [71, 27] on span "[PHONE_NUMBER]" at bounding box center [64, 23] width 46 height 7
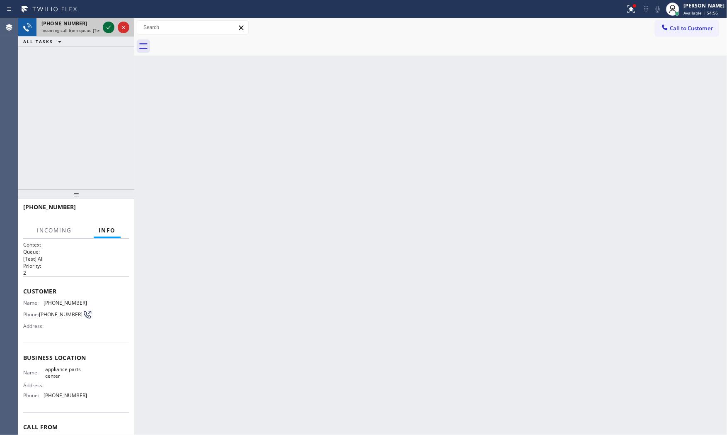
click at [108, 27] on icon at bounding box center [109, 27] width 10 height 10
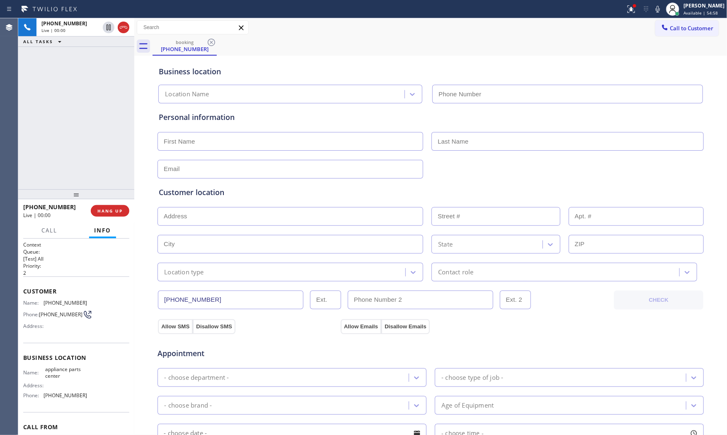
click at [117, 204] on div "[PHONE_NUMBER] Live | 00:00 HANG UP" at bounding box center [76, 211] width 106 height 22
click at [117, 208] on button "HANG UP" at bounding box center [110, 211] width 39 height 12
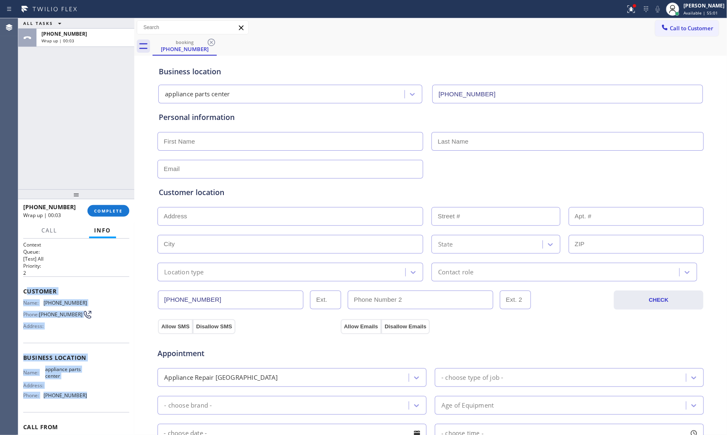
drag, startPoint x: 28, startPoint y: 289, endPoint x: 101, endPoint y: 394, distance: 128.0
click at [100, 399] on div "Context Queue: [Test] All Priority: 2 Customer Name: [PHONE_NUMBER] Phone: [PHO…" at bounding box center [76, 357] width 106 height 233
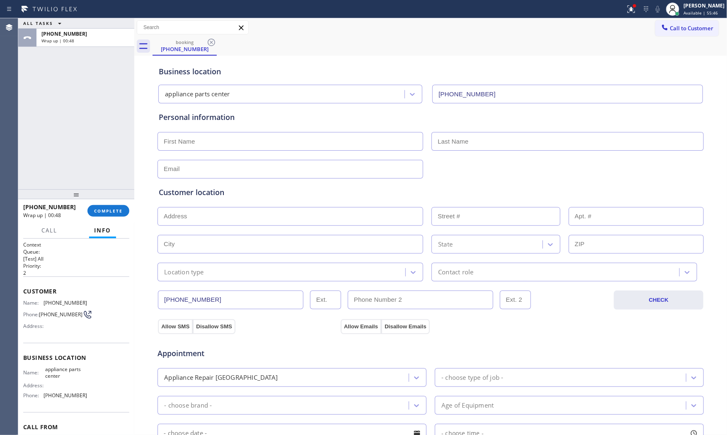
click at [107, 27] on div "ALL TASKS ALL TASKS ACTIVE TASKS TASKS IN WRAP UP" at bounding box center [76, 23] width 116 height 10
click at [108, 35] on div "[PHONE_NUMBER]" at bounding box center [85, 33] width 88 height 7
click at [100, 228] on span "Info" at bounding box center [102, 229] width 17 height 7
click at [107, 210] on span "COMPLETE" at bounding box center [108, 211] width 29 height 6
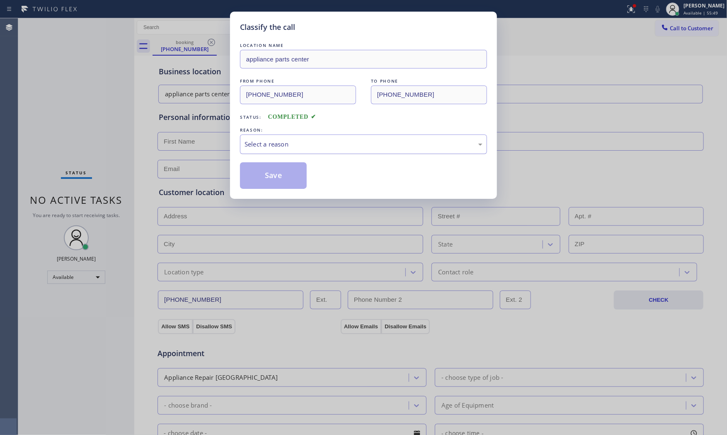
drag, startPoint x: 312, startPoint y: 145, endPoint x: 300, endPoint y: 153, distance: 14.2
click at [311, 145] on div "Select a reason" at bounding box center [364, 144] width 238 height 10
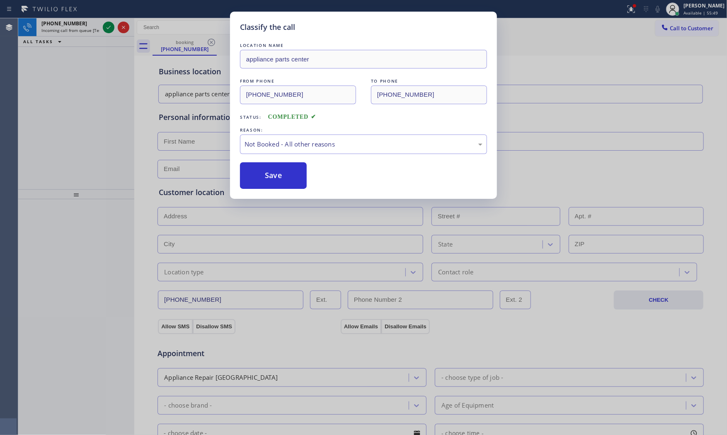
click at [265, 172] on button "Save" at bounding box center [273, 175] width 67 height 27
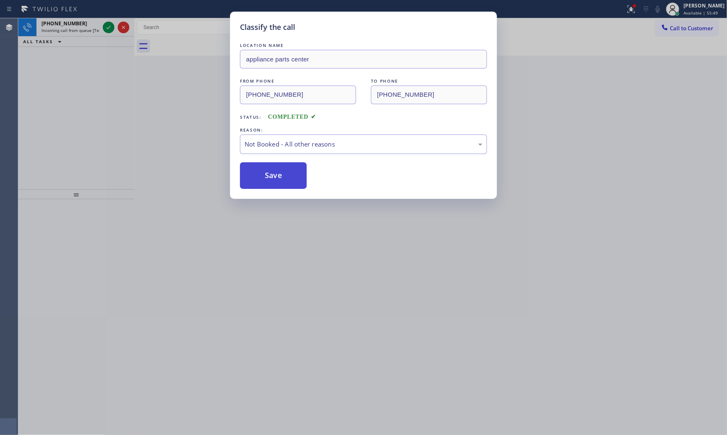
click at [266, 172] on button "Save" at bounding box center [273, 175] width 67 height 27
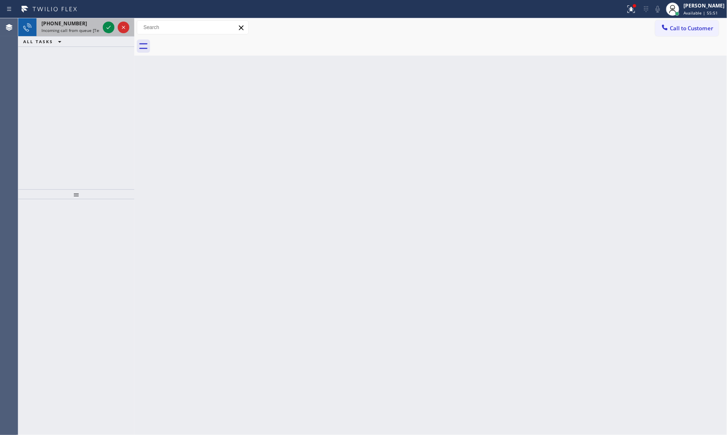
click at [39, 25] on div "[PHONE_NUMBER] Incoming call from queue [Test] All" at bounding box center [68, 27] width 65 height 18
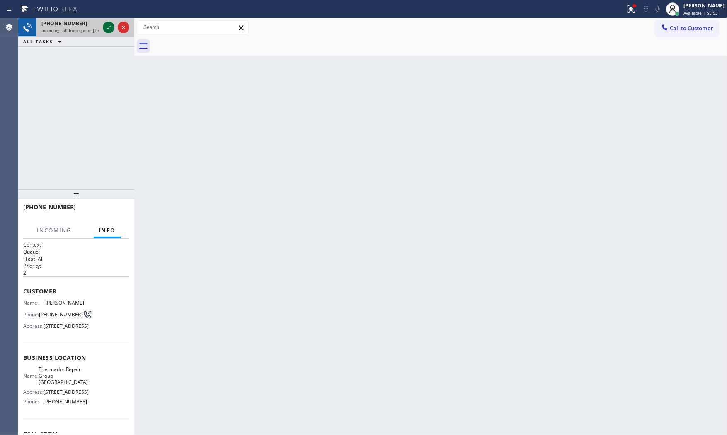
click at [110, 27] on icon at bounding box center [109, 27] width 10 height 10
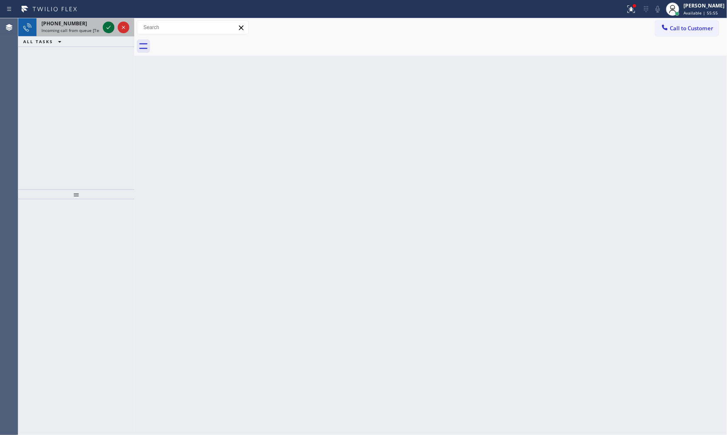
click at [105, 27] on icon at bounding box center [109, 27] width 10 height 10
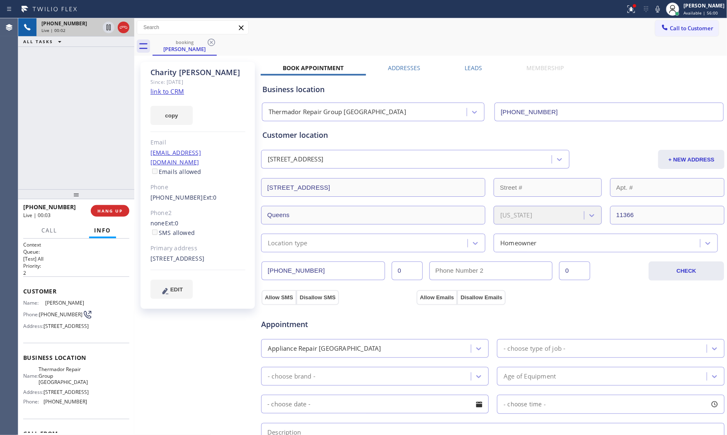
click at [158, 92] on link "link to CRM" at bounding box center [168, 91] width 34 height 8
drag, startPoint x: 660, startPoint y: 6, endPoint x: 495, endPoint y: 31, distance: 167.0
click at [660, 6] on icon at bounding box center [658, 9] width 10 height 10
click at [111, 29] on icon at bounding box center [109, 27] width 10 height 10
click at [653, 10] on icon at bounding box center [658, 9] width 10 height 10
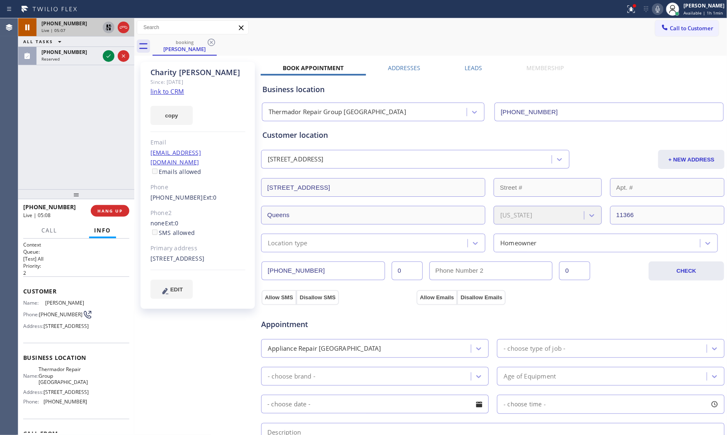
click at [106, 24] on icon at bounding box center [109, 27] width 10 height 10
click at [116, 210] on span "HANG UP" at bounding box center [109, 211] width 25 height 6
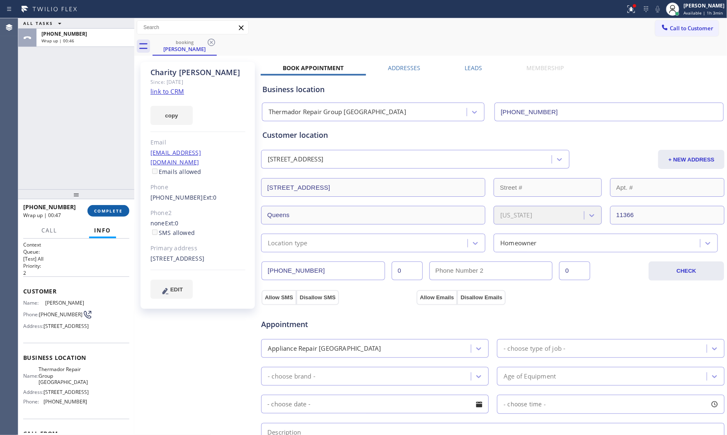
click at [122, 206] on button "COMPLETE" at bounding box center [108, 211] width 42 height 12
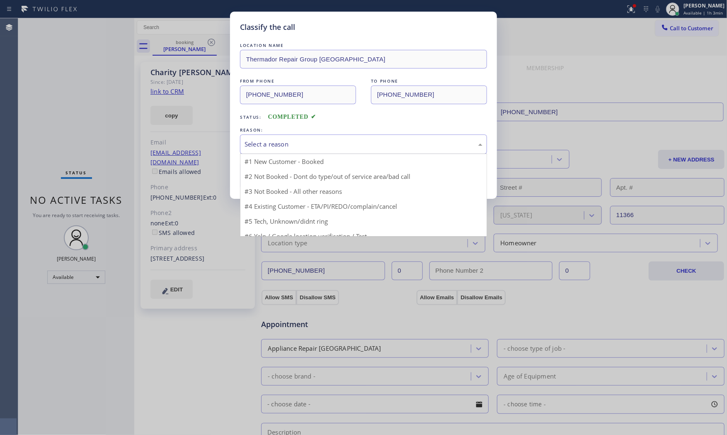
click at [279, 153] on div "Select a reason" at bounding box center [363, 143] width 247 height 19
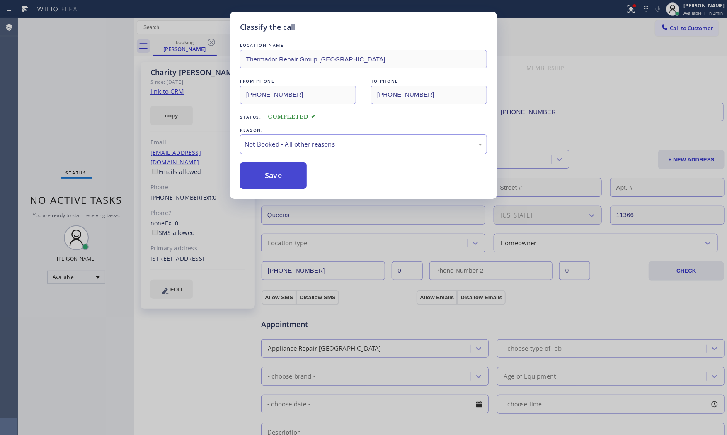
click at [287, 176] on button "Save" at bounding box center [273, 175] width 67 height 27
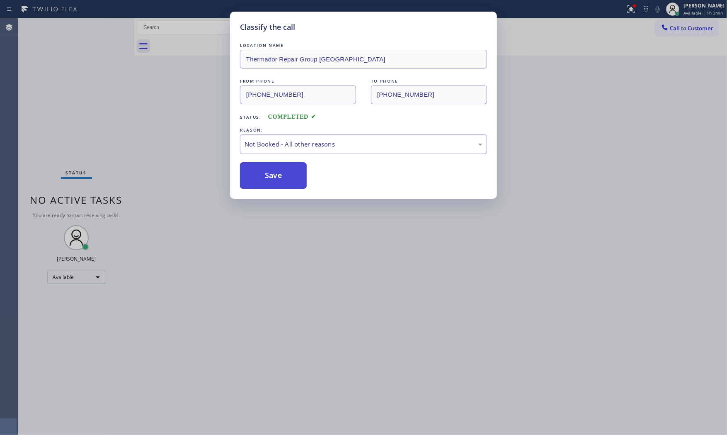
click at [287, 176] on button "Save" at bounding box center [273, 175] width 67 height 27
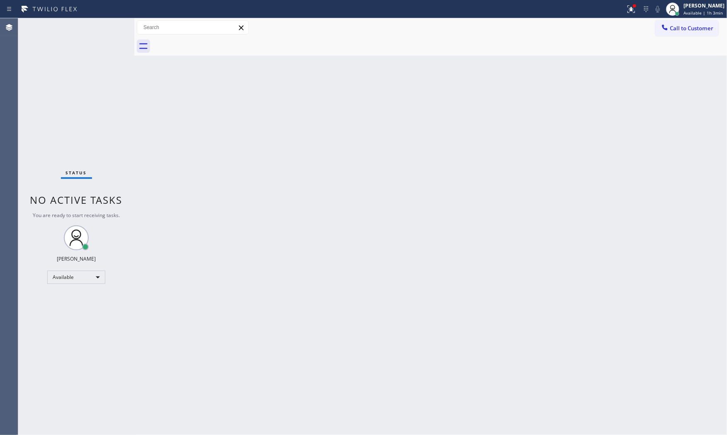
click at [105, 27] on div "Status No active tasks You are ready to start receiving tasks. [PERSON_NAME] Av…" at bounding box center [76, 226] width 116 height 416
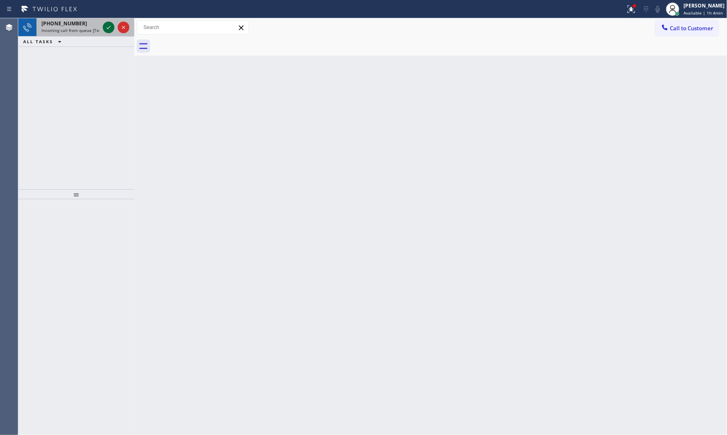
click at [104, 25] on icon at bounding box center [109, 27] width 10 height 10
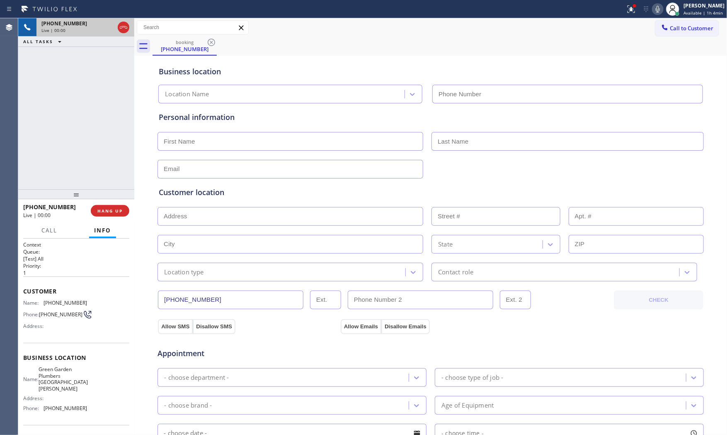
type input "(408) 684-7401"
click at [118, 209] on span "HANG UP" at bounding box center [109, 211] width 25 height 6
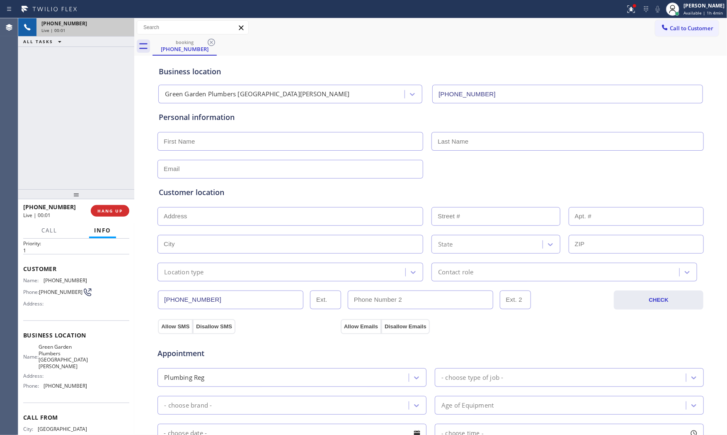
scroll to position [51, 0]
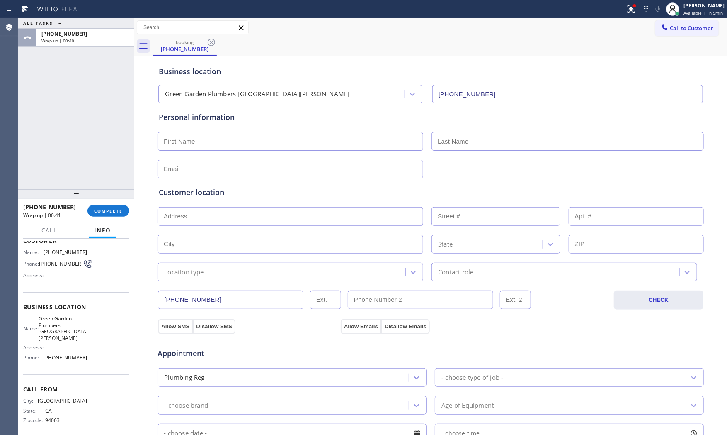
click at [95, 221] on div "+16508681227 Wrap up | 00:41 COMPLETE Call Info Call ended +16508681227 Wrap up…" at bounding box center [76, 317] width 116 height 236
drag, startPoint x: 101, startPoint y: 219, endPoint x: 104, endPoint y: 215, distance: 5.0
click at [104, 216] on div "+16508681227 Wrap up | 00:41 COMPLETE" at bounding box center [76, 211] width 106 height 22
click at [106, 213] on span "COMPLETE" at bounding box center [108, 211] width 29 height 6
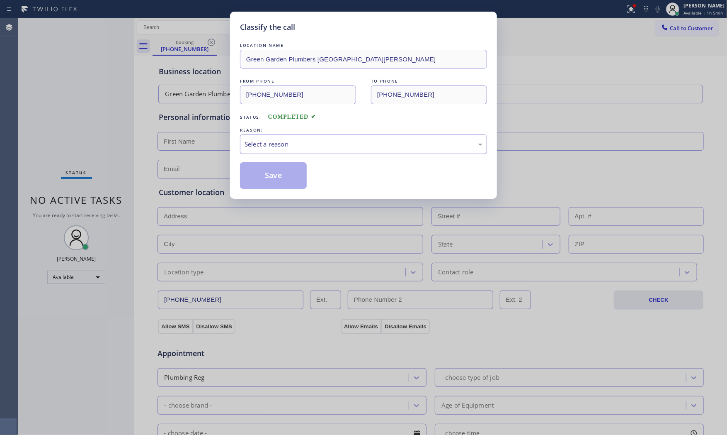
click at [265, 143] on div "Select a reason" at bounding box center [364, 144] width 238 height 10
click at [270, 173] on button "Save" at bounding box center [273, 175] width 67 height 27
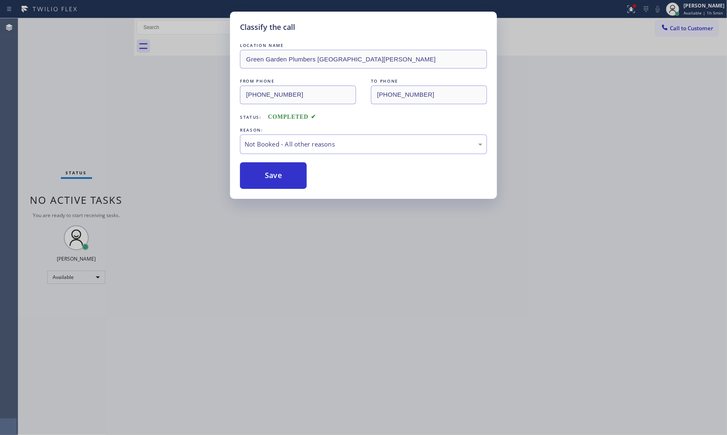
click at [270, 173] on button "Save" at bounding box center [273, 175] width 67 height 27
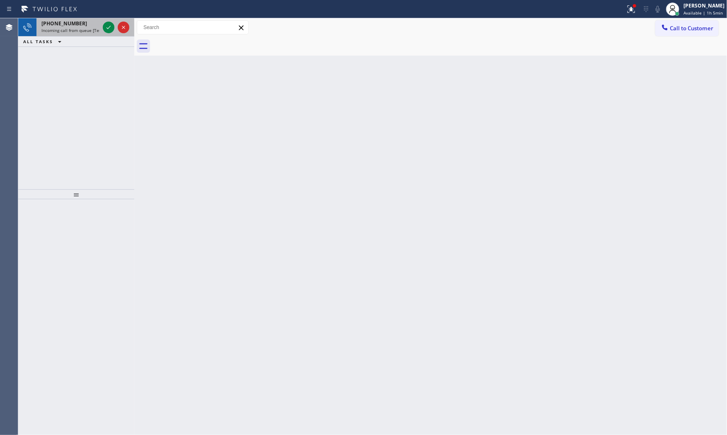
click at [70, 34] on div "+15517887168 Incoming call from queue [Test] All" at bounding box center [68, 27] width 65 height 18
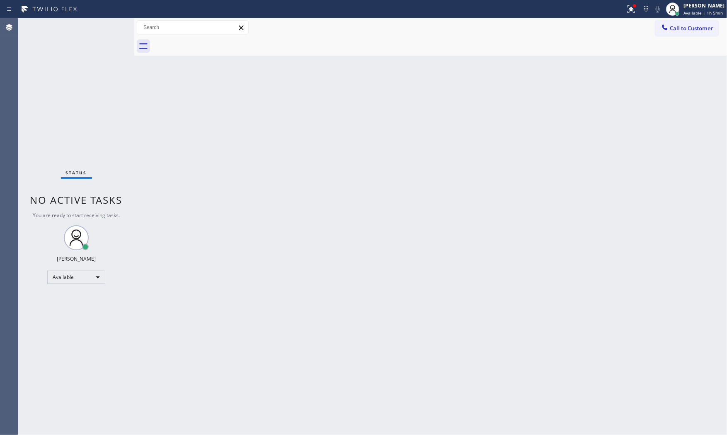
click at [104, 27] on div "Status No active tasks You are ready to start receiving tasks. [PERSON_NAME] Av…" at bounding box center [76, 226] width 116 height 416
click at [726, 259] on div "Back to Dashboard Change Sender ID Customers Technicians Select a contact Outbo…" at bounding box center [430, 226] width 593 height 416
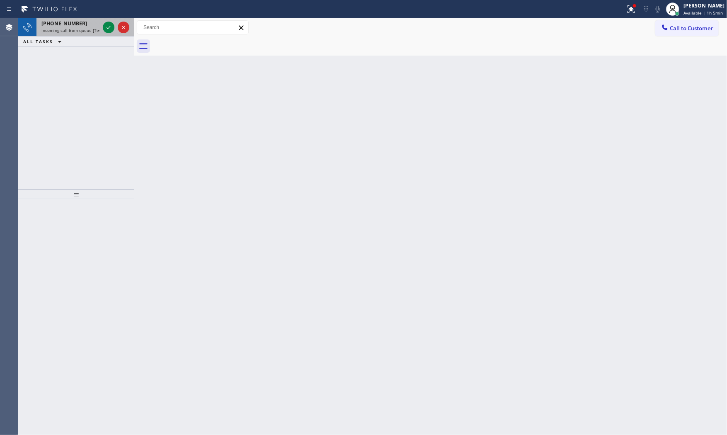
click at [92, 28] on span "Incoming call from queue [Test] All" at bounding box center [75, 30] width 69 height 6
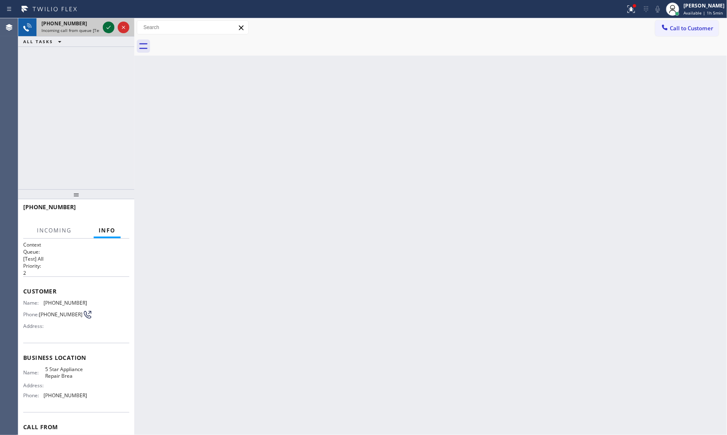
click at [106, 27] on icon at bounding box center [109, 27] width 10 height 10
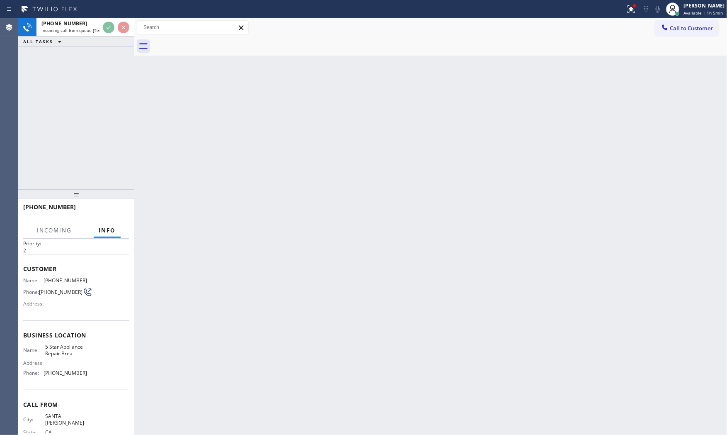
scroll to position [44, 0]
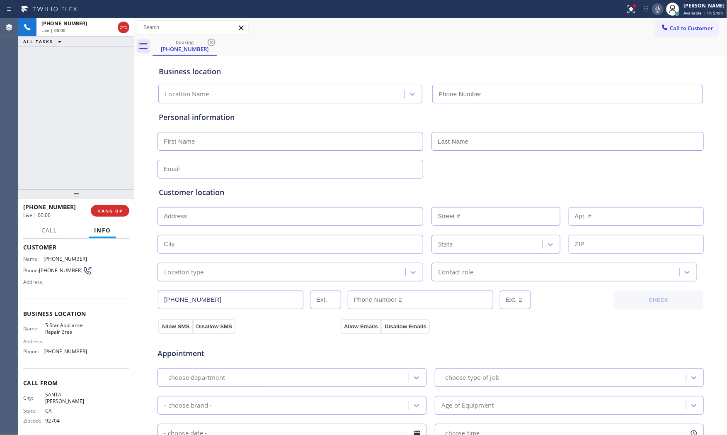
type input "(714) 410-6344"
click at [126, 212] on button "HANG UP" at bounding box center [110, 211] width 39 height 12
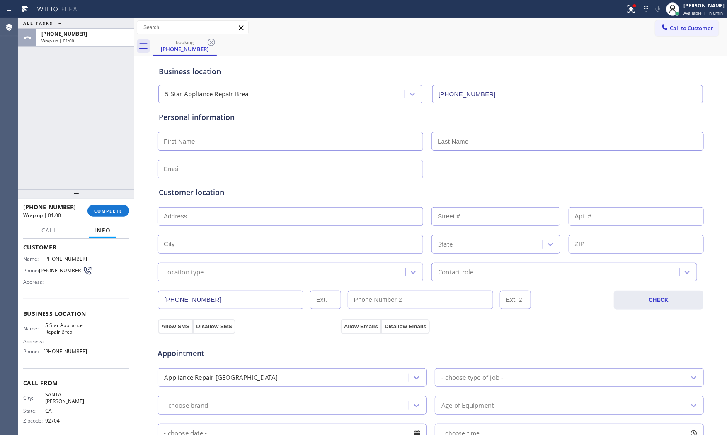
click at [101, 28] on div "ALL TASKS ALL TASKS ACTIVE TASKS TASKS IN WRAP UP" at bounding box center [76, 23] width 116 height 10
click at [96, 40] on div "Wrap up | 01:00" at bounding box center [85, 41] width 88 height 6
click at [122, 212] on span "COMPLETE" at bounding box center [108, 211] width 29 height 6
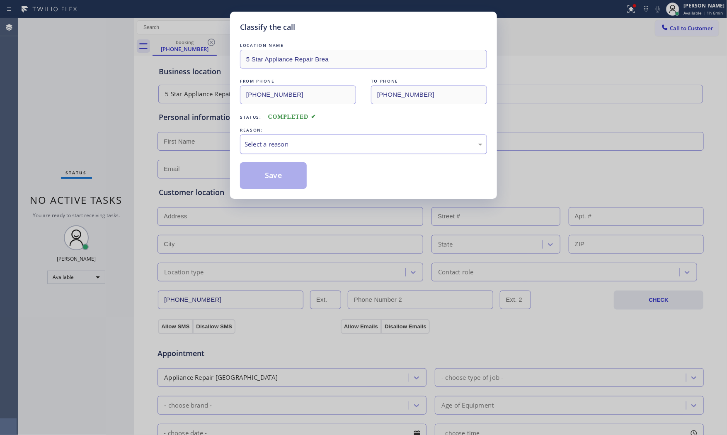
click at [292, 144] on div "Select a reason" at bounding box center [364, 144] width 238 height 10
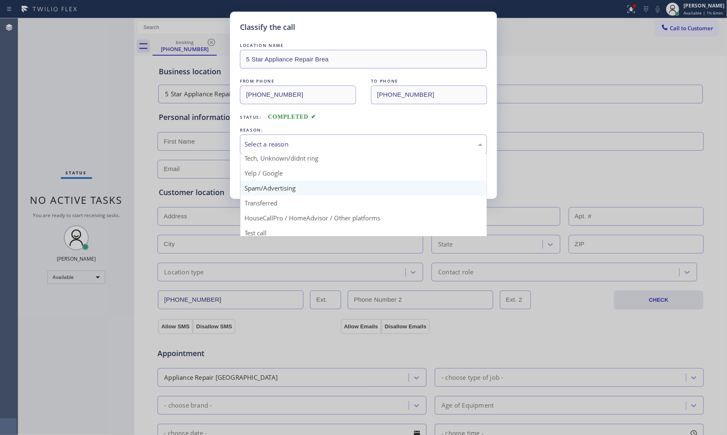
scroll to position [52, 0]
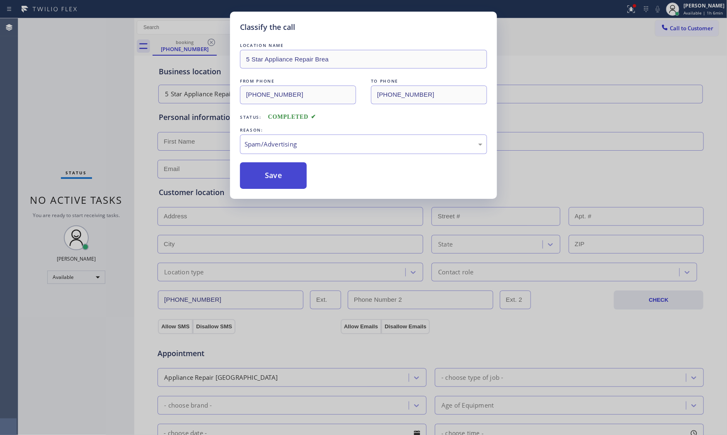
click at [281, 182] on button "Save" at bounding box center [273, 175] width 67 height 27
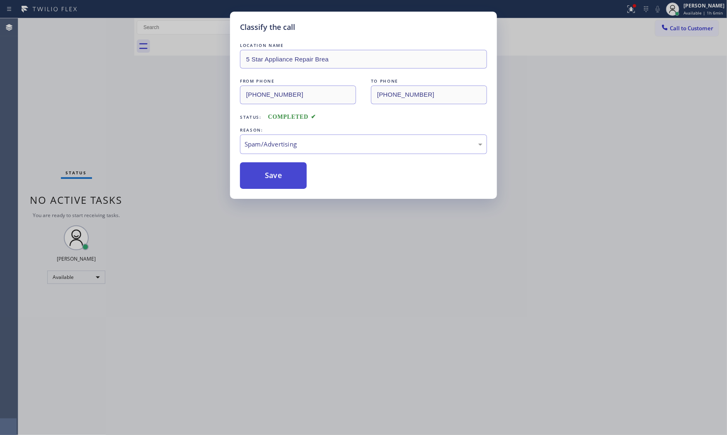
click at [281, 182] on button "Save" at bounding box center [273, 175] width 67 height 27
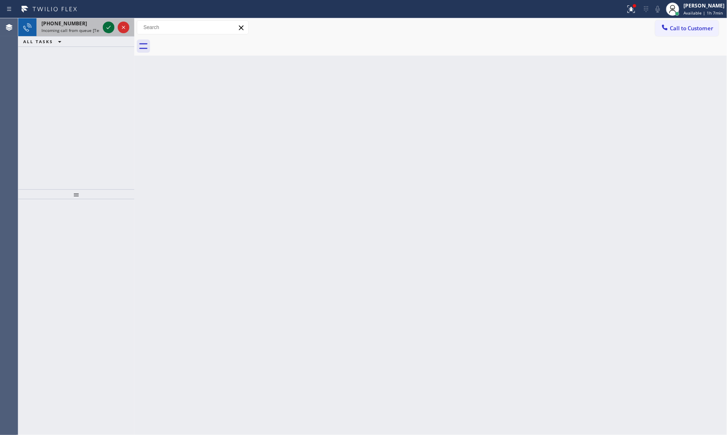
click at [110, 22] on icon at bounding box center [109, 27] width 10 height 10
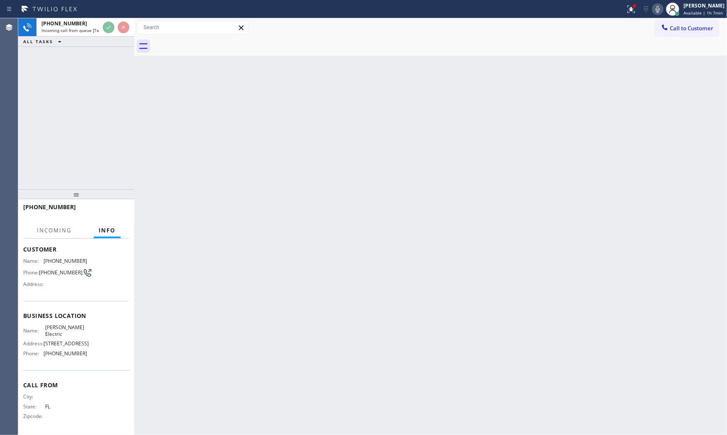
scroll to position [46, 0]
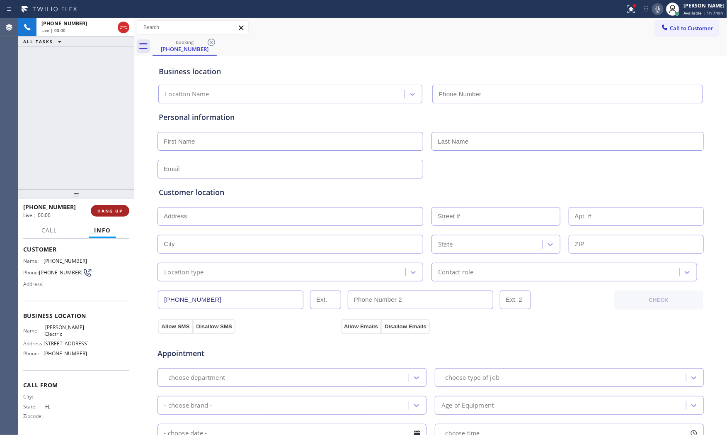
type input "(954) 738-7814"
click at [119, 208] on span "HANG UP" at bounding box center [109, 211] width 25 height 6
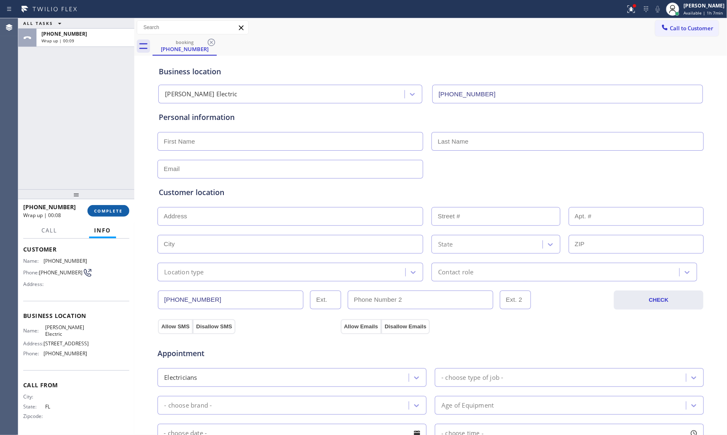
click at [93, 205] on button "COMPLETE" at bounding box center [108, 211] width 42 height 12
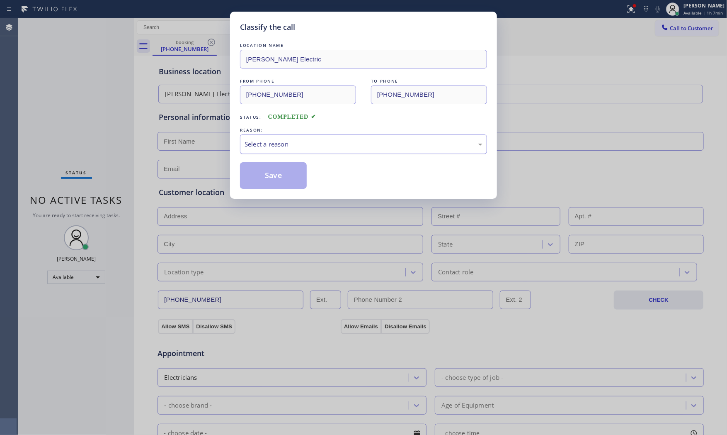
click at [282, 151] on div "Select a reason" at bounding box center [363, 143] width 247 height 19
click at [272, 180] on button "Save" at bounding box center [273, 175] width 67 height 27
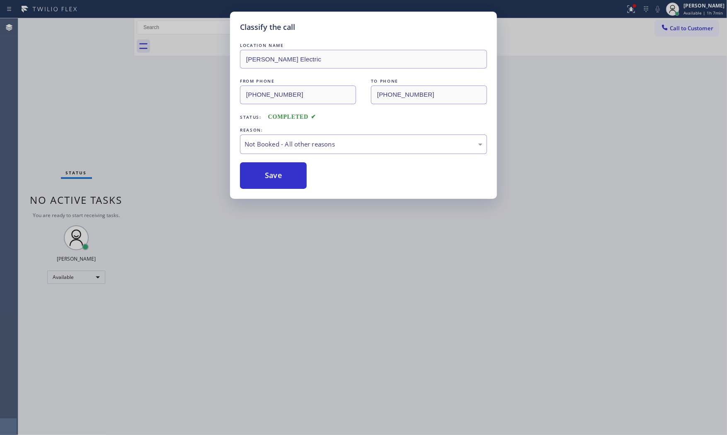
click at [272, 180] on button "Save" at bounding box center [273, 175] width 67 height 27
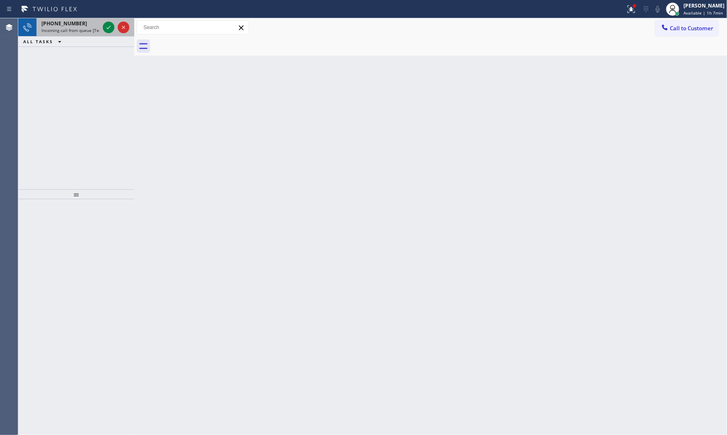
click at [93, 30] on span "Incoming call from queue [Test] All" at bounding box center [75, 30] width 69 height 6
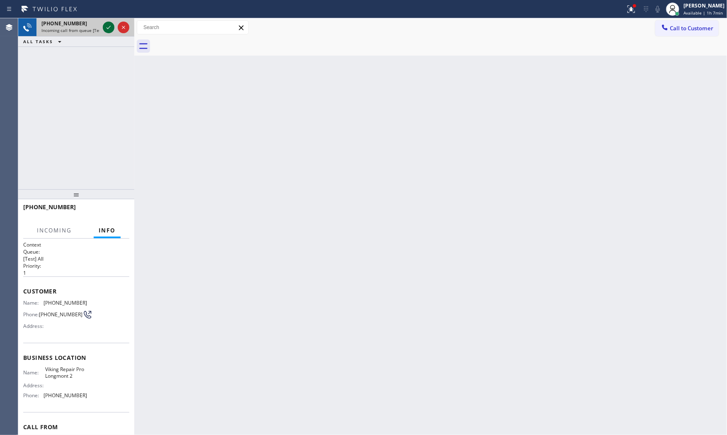
click at [108, 25] on icon at bounding box center [109, 27] width 10 height 10
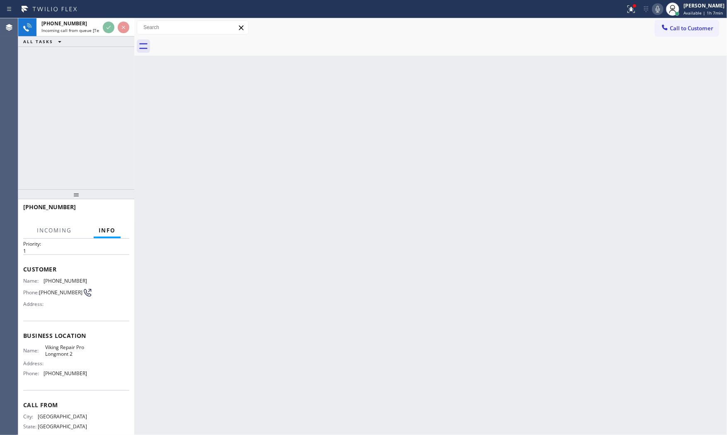
scroll to position [44, 0]
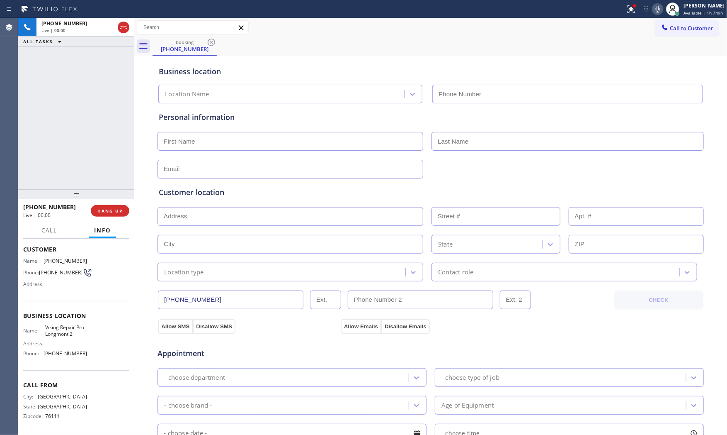
click at [117, 199] on div at bounding box center [76, 194] width 116 height 10
type input "(720) 637-1164"
click at [119, 210] on span "HANG UP" at bounding box center [109, 211] width 25 height 6
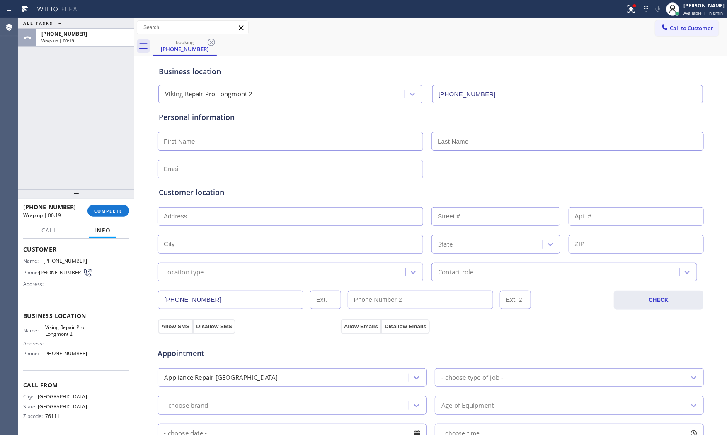
click at [94, 216] on div "+18173014201 Wrap up | 00:19 COMPLETE" at bounding box center [76, 211] width 106 height 22
click at [95, 213] on span "COMPLETE" at bounding box center [108, 211] width 29 height 6
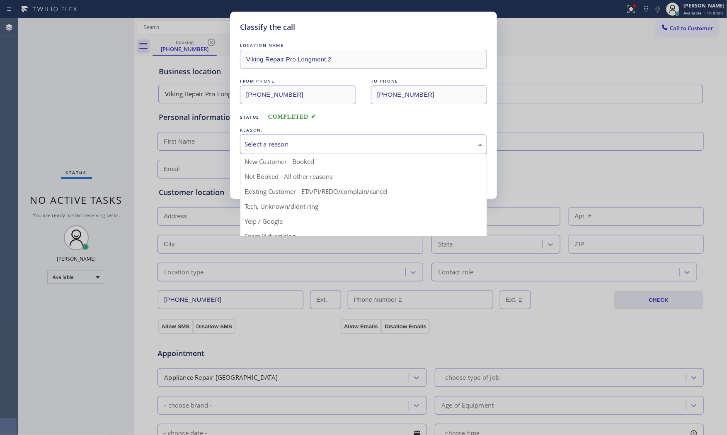
click at [258, 139] on div "Select a reason" at bounding box center [364, 144] width 238 height 10
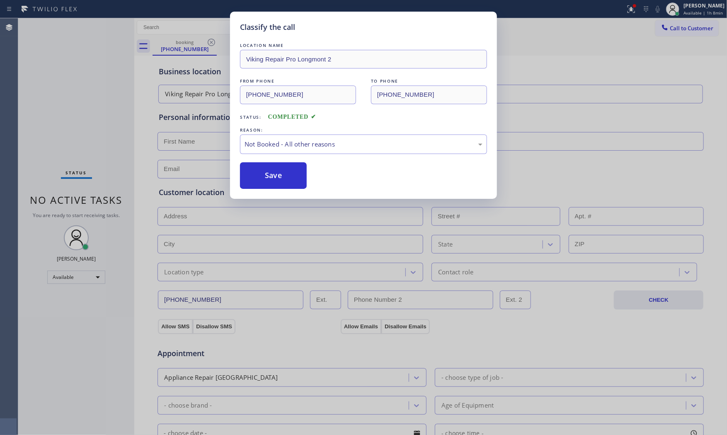
click at [264, 171] on button "Save" at bounding box center [273, 175] width 67 height 27
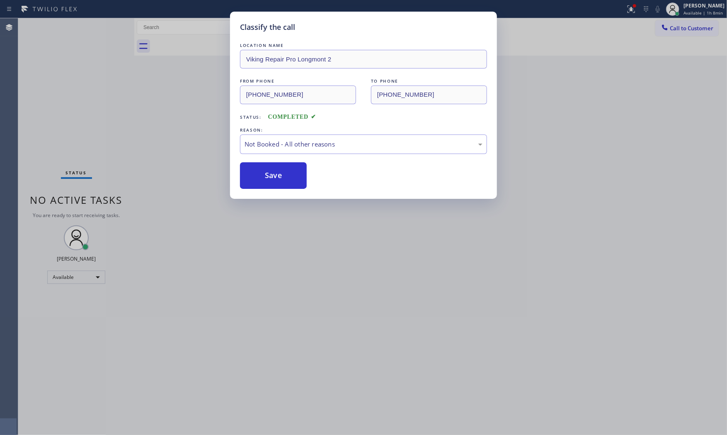
click at [264, 171] on button "Save" at bounding box center [273, 175] width 67 height 27
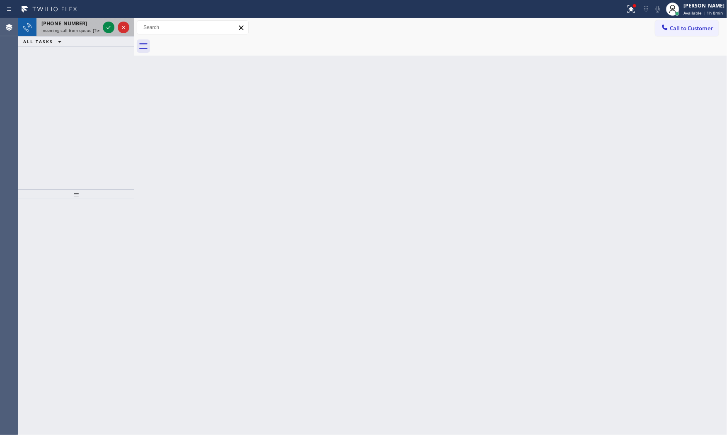
click at [93, 34] on div "+17609786985 Incoming call from queue [Test] All" at bounding box center [68, 27] width 65 height 18
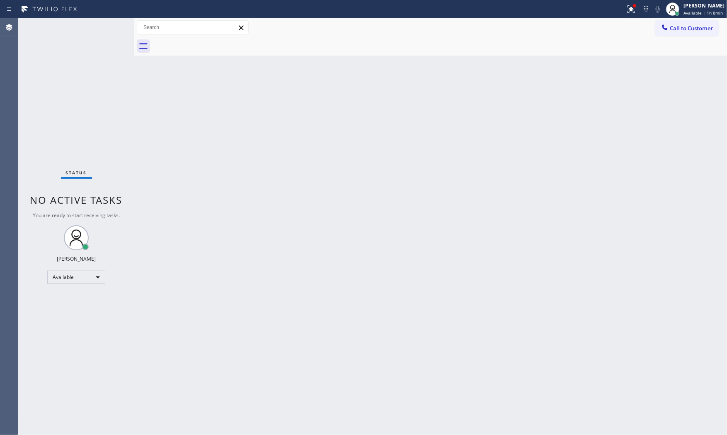
click at [89, 24] on div "Status No active tasks You are ready to start receiving tasks. [PERSON_NAME] Av…" at bounding box center [76, 226] width 116 height 416
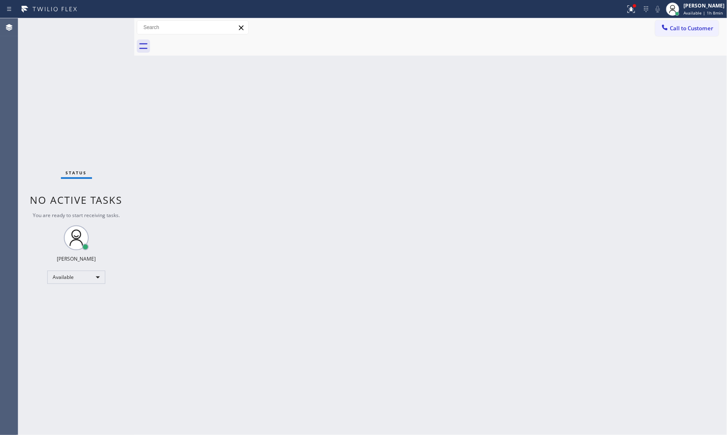
click at [89, 24] on div "Status No active tasks You are ready to start receiving tasks. [PERSON_NAME] Av…" at bounding box center [76, 226] width 116 height 416
click at [628, 11] on icon at bounding box center [631, 8] width 7 height 7
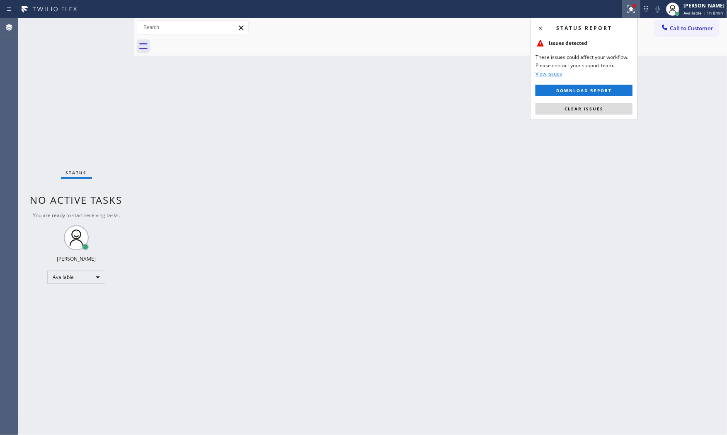
click at [567, 107] on span "Clear issues" at bounding box center [584, 109] width 39 height 6
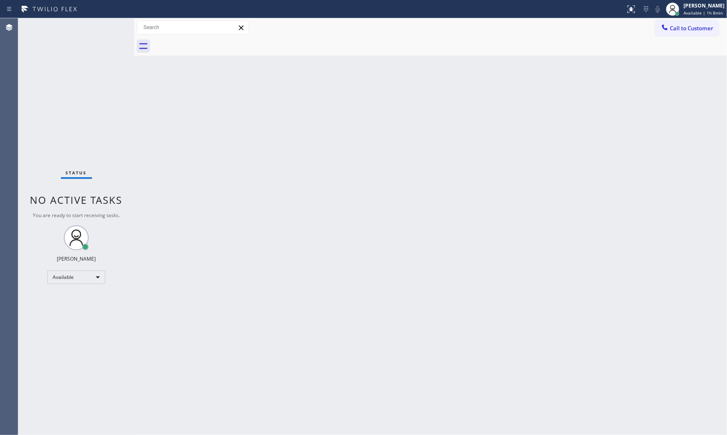
click at [109, 25] on div "Status No active tasks You are ready to start receiving tasks. [PERSON_NAME] Av…" at bounding box center [76, 226] width 116 height 416
click at [107, 25] on div "Status No active tasks You are ready to start receiving tasks. [PERSON_NAME] Av…" at bounding box center [76, 226] width 116 height 416
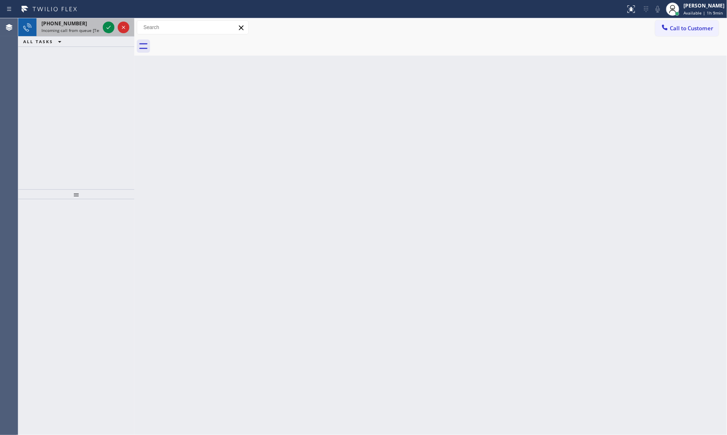
click at [89, 18] on div "+14089173243 Incoming call from queue [Test] All" at bounding box center [68, 27] width 65 height 18
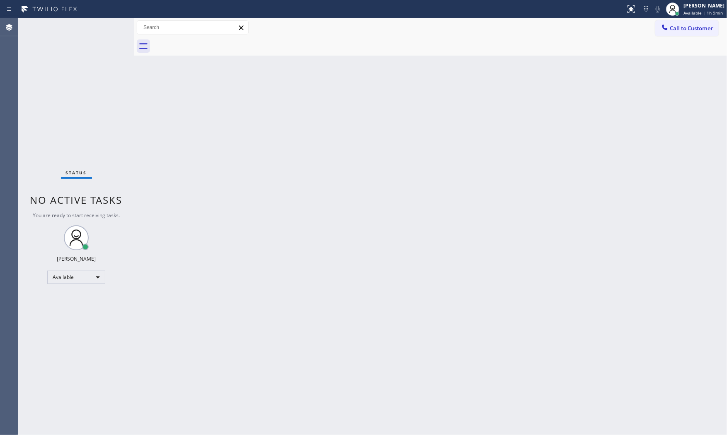
click at [92, 27] on div "Status No active tasks You are ready to start receiving tasks. [PERSON_NAME] Av…" at bounding box center [76, 226] width 116 height 416
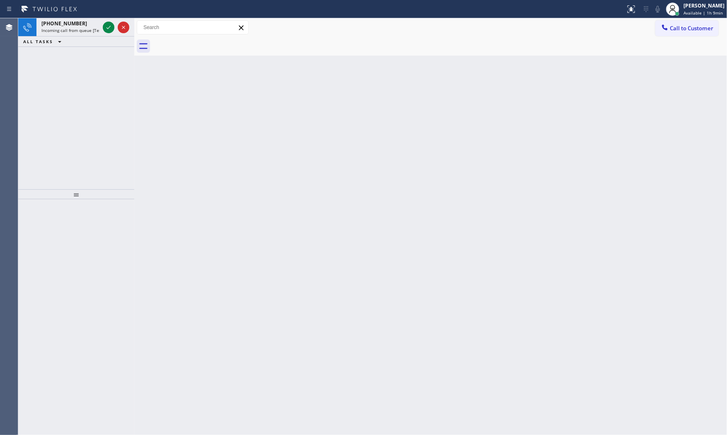
click at [70, 17] on div "Status report No issues detected If you experience an issue, please download th…" at bounding box center [363, 9] width 727 height 18
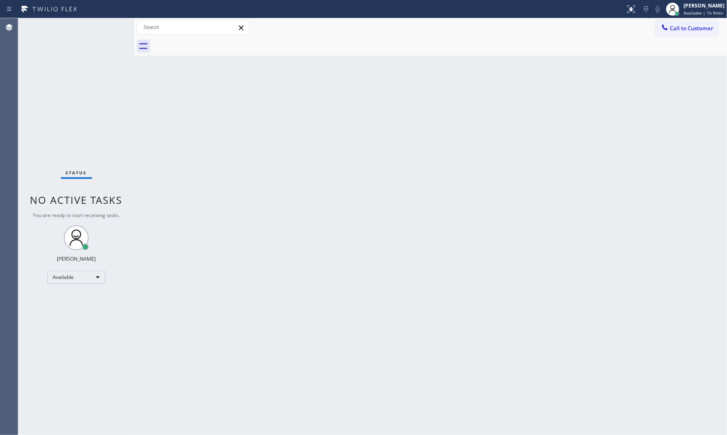
click at [72, 22] on div "Status No active tasks You are ready to start receiving tasks. [PERSON_NAME] Av…" at bounding box center [76, 226] width 116 height 416
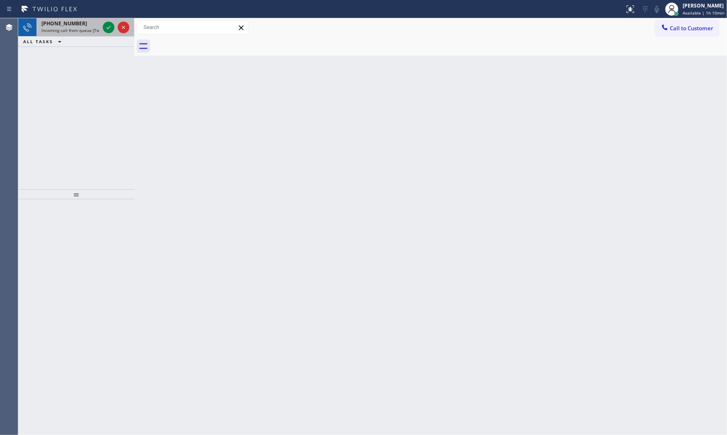
click at [82, 27] on div "+17733134450" at bounding box center [70, 23] width 58 height 7
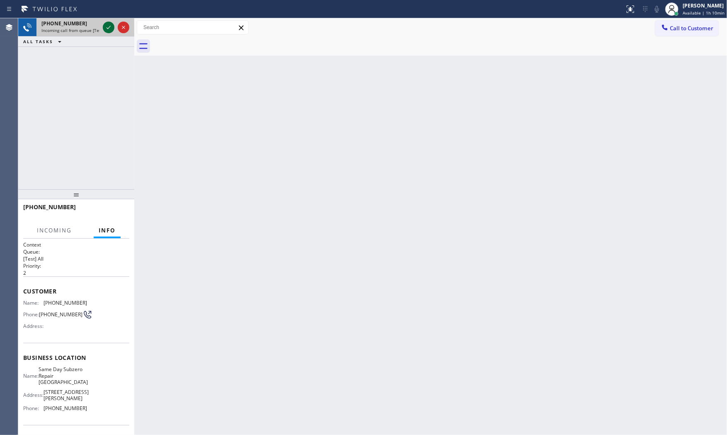
click at [107, 25] on icon at bounding box center [109, 27] width 10 height 10
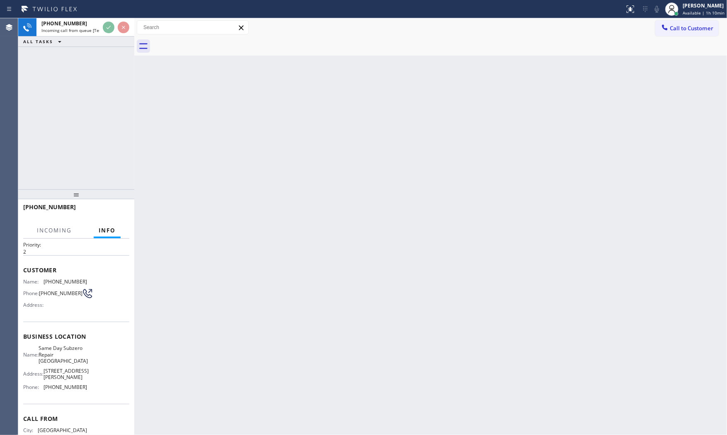
scroll to position [63, 0]
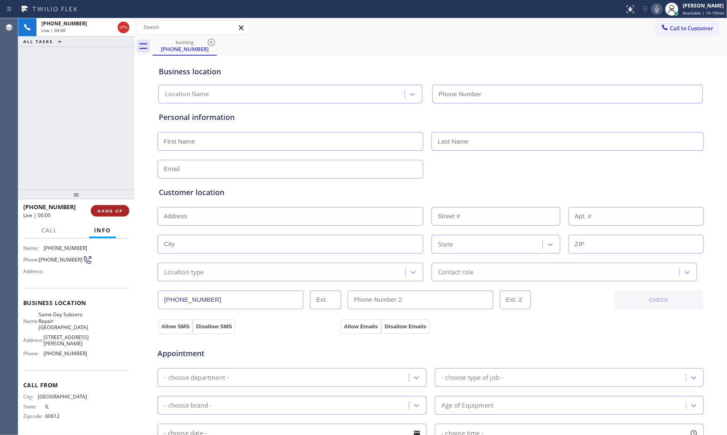
type input "(773) 299-1272"
click at [109, 208] on span "HANG UP" at bounding box center [109, 211] width 25 height 6
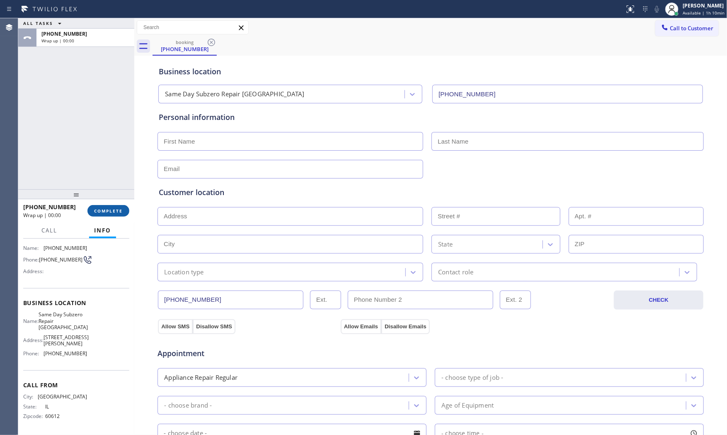
click at [109, 208] on span "COMPLETE" at bounding box center [108, 211] width 29 height 6
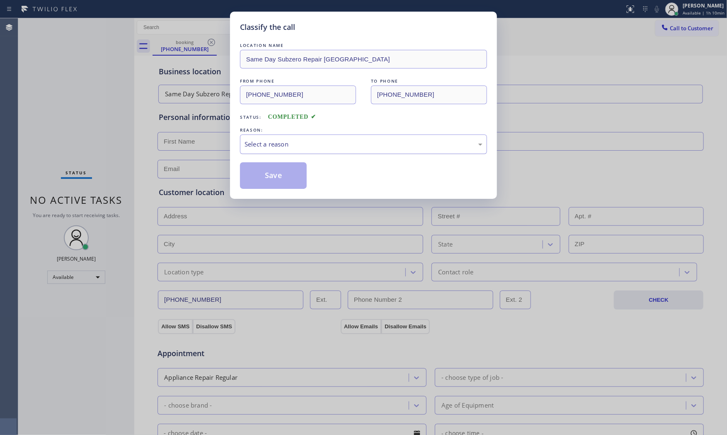
click at [270, 143] on div "Select a reason" at bounding box center [364, 144] width 238 height 10
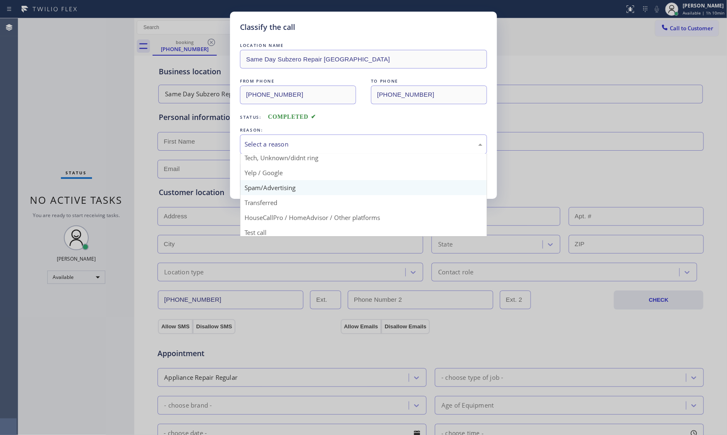
scroll to position [52, 0]
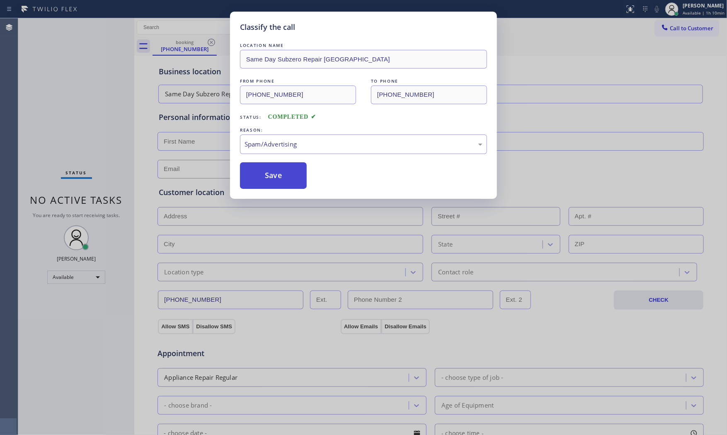
click at [269, 175] on button "Save" at bounding box center [273, 175] width 67 height 27
click at [269, 172] on button "Save" at bounding box center [273, 175] width 67 height 27
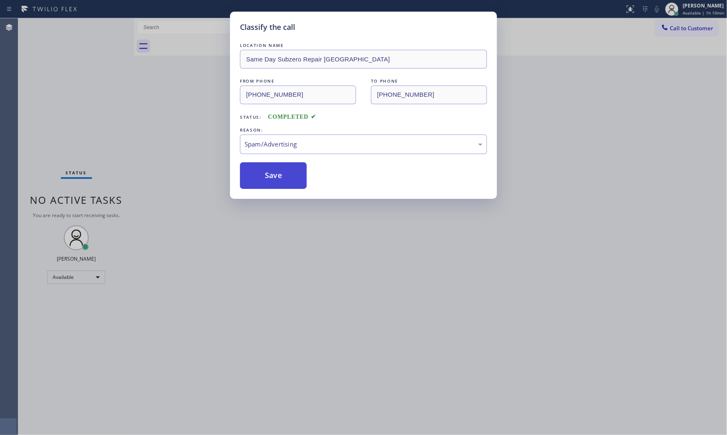
click at [269, 172] on button "Save" at bounding box center [273, 175] width 67 height 27
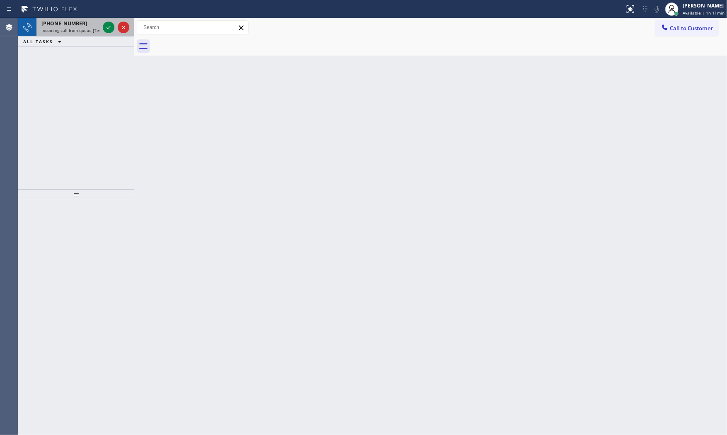
click at [84, 19] on div "+16182139382 Incoming call from queue [Test] All" at bounding box center [68, 27] width 65 height 18
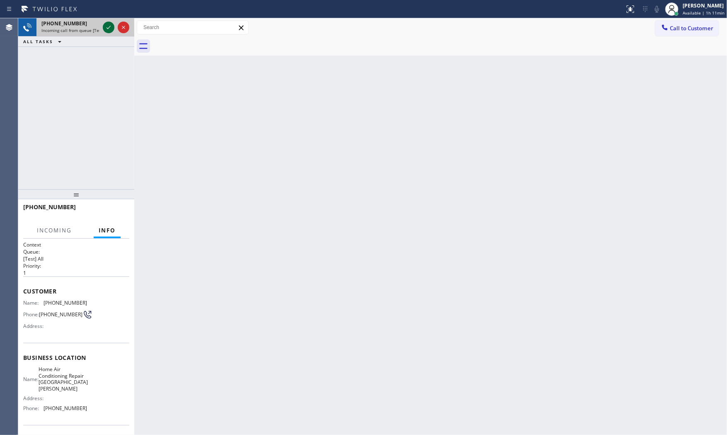
click at [105, 24] on icon at bounding box center [109, 27] width 10 height 10
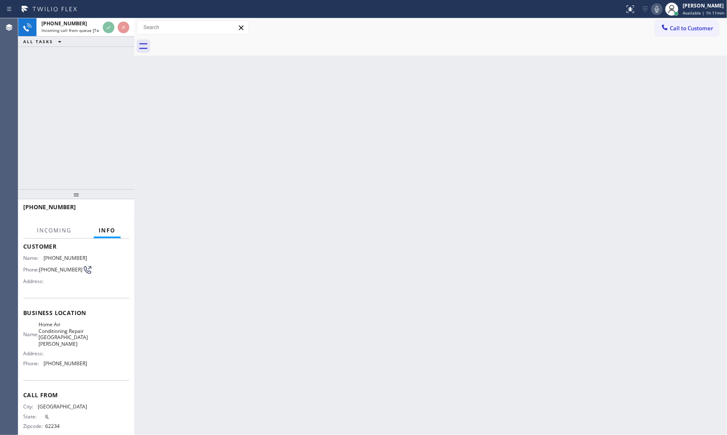
scroll to position [51, 0]
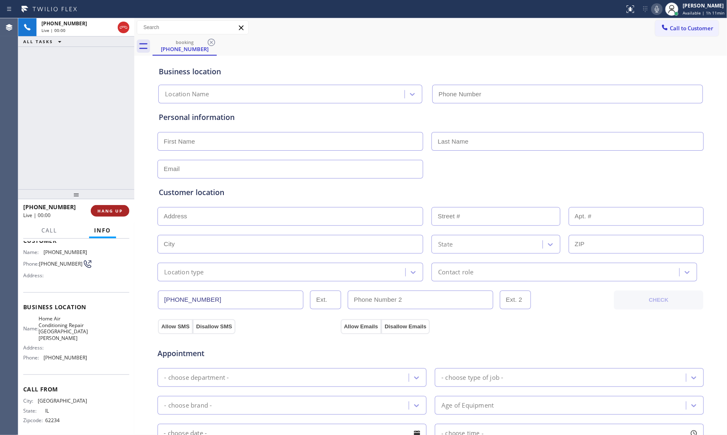
type input "(408) 665-7702"
click at [102, 210] on span "HANG UP" at bounding box center [109, 211] width 25 height 6
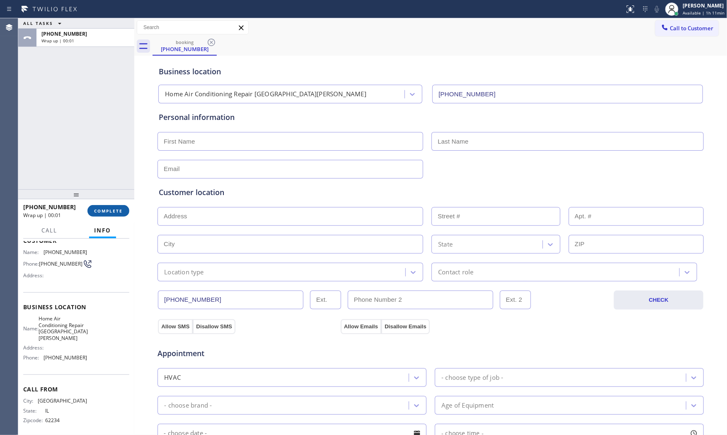
click at [113, 215] on button "COMPLETE" at bounding box center [108, 211] width 42 height 12
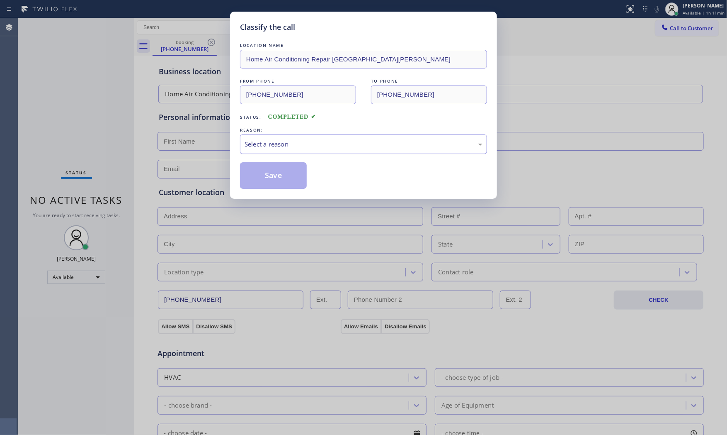
click at [272, 152] on div "Select a reason" at bounding box center [363, 143] width 247 height 19
click at [267, 180] on button "Save" at bounding box center [273, 175] width 67 height 27
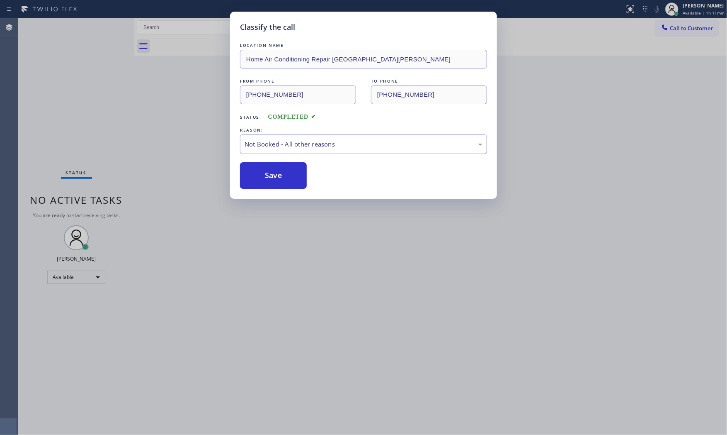
click at [267, 180] on button "Save" at bounding box center [273, 175] width 67 height 27
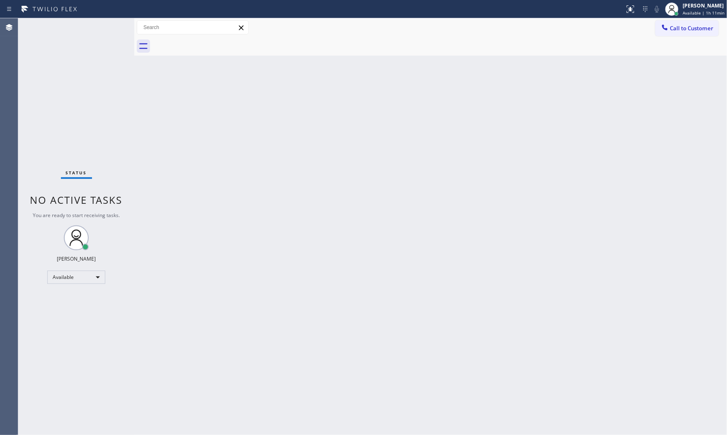
click at [83, 27] on div "Status No active tasks You are ready to start receiving tasks. [PERSON_NAME] Av…" at bounding box center [76, 226] width 116 height 416
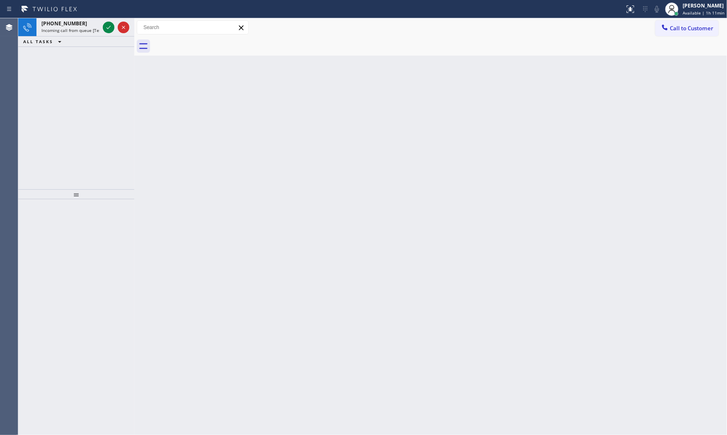
click at [83, 27] on div "+19285422051" at bounding box center [70, 23] width 58 height 7
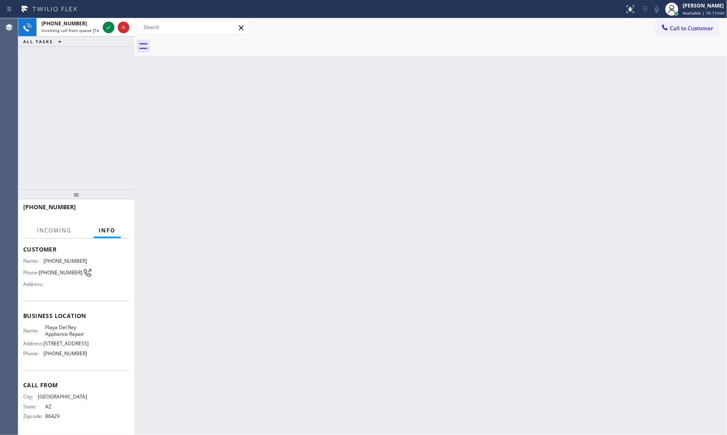
scroll to position [57, 0]
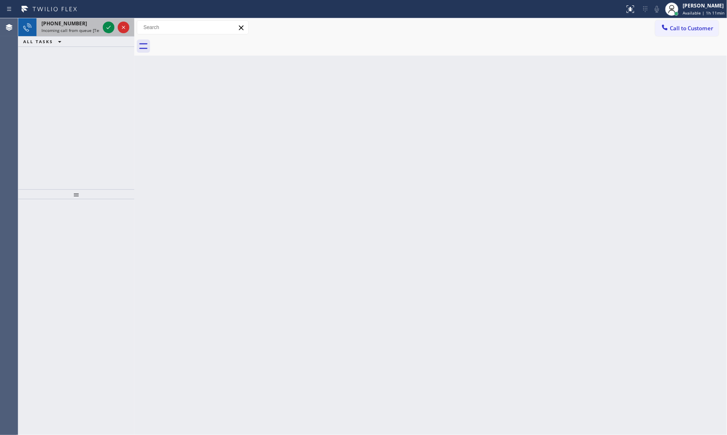
click at [68, 28] on span "Incoming call from queue [Test] All" at bounding box center [75, 30] width 69 height 6
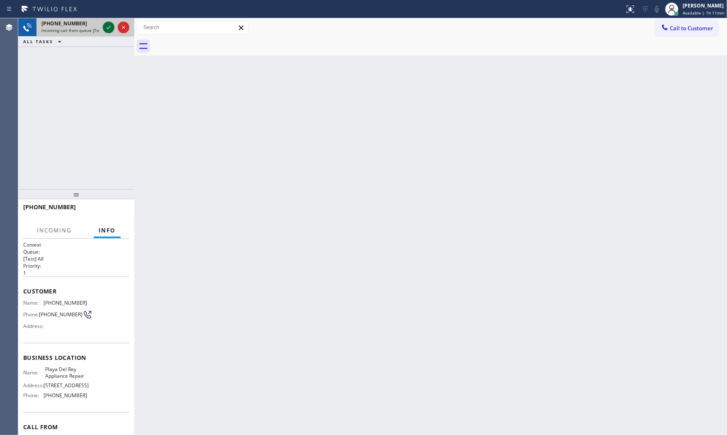
click at [107, 30] on icon at bounding box center [109, 27] width 10 height 10
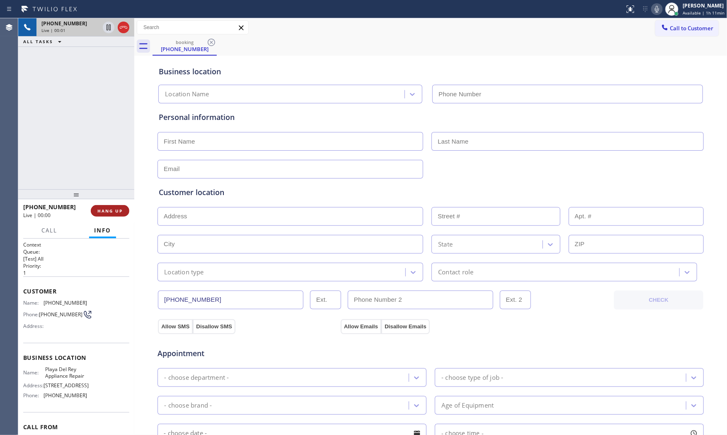
type input "(424) 201-0290"
click at [115, 209] on span "HANG UP" at bounding box center [109, 211] width 25 height 6
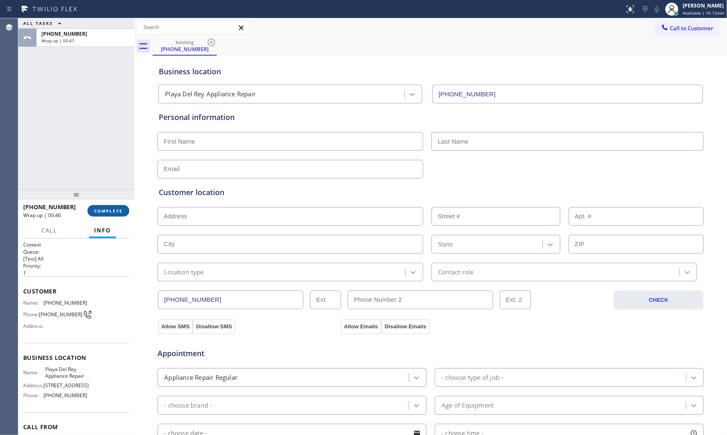
click at [115, 209] on span "COMPLETE" at bounding box center [108, 211] width 29 height 6
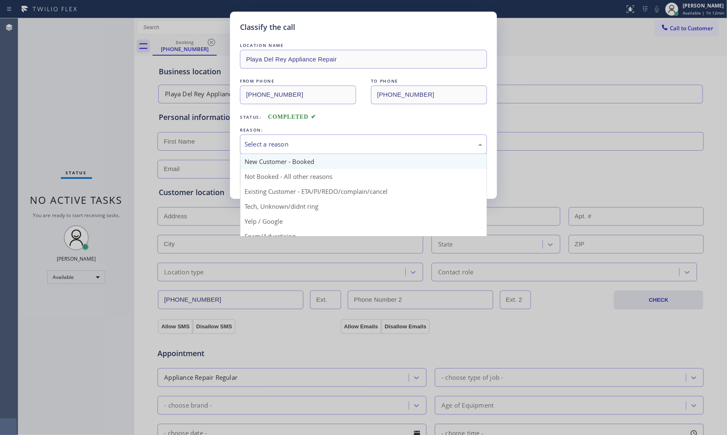
drag, startPoint x: 251, startPoint y: 140, endPoint x: 258, endPoint y: 166, distance: 27.0
click at [251, 140] on div "Select a reason" at bounding box center [364, 144] width 238 height 10
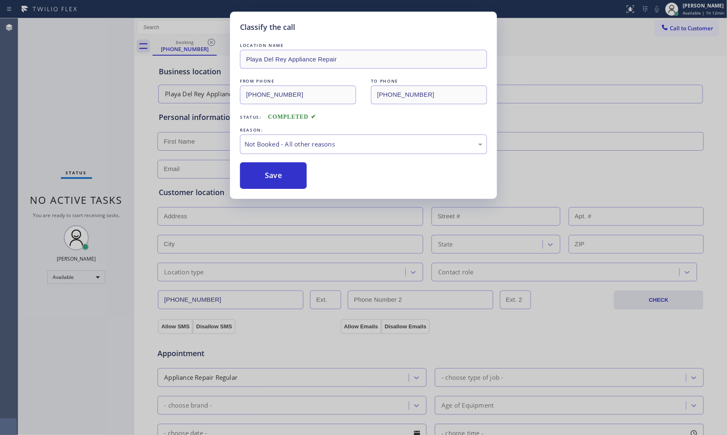
click at [262, 175] on button "Save" at bounding box center [273, 175] width 67 height 27
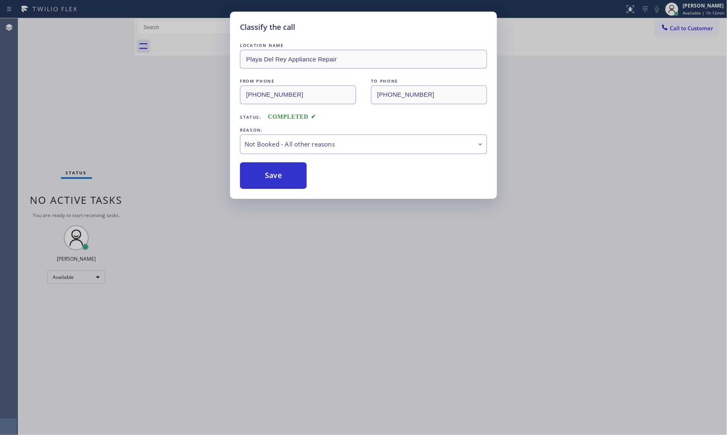
click at [262, 175] on button "Save" at bounding box center [273, 175] width 67 height 27
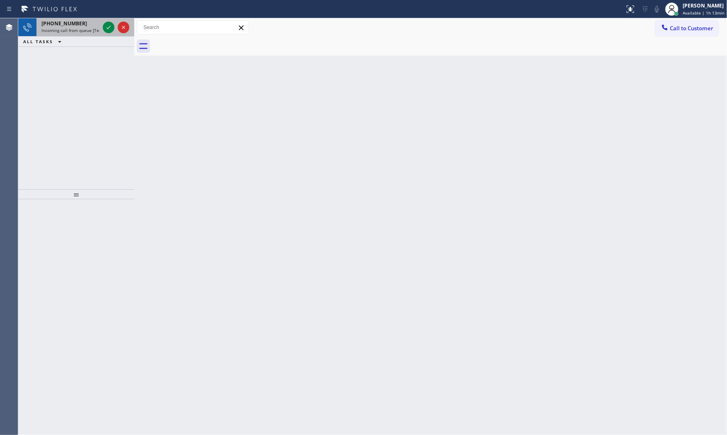
click at [86, 21] on div "+16508688627" at bounding box center [70, 23] width 58 height 7
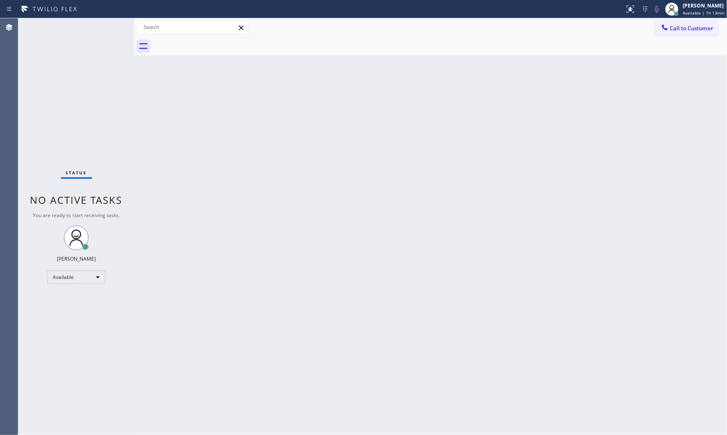
click at [94, 24] on div "Status No active tasks You are ready to start receiving tasks. [PERSON_NAME] Av…" at bounding box center [76, 226] width 116 height 416
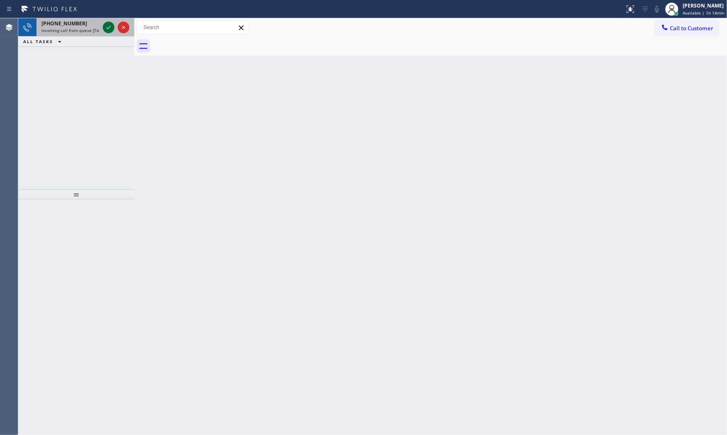
click at [106, 27] on icon at bounding box center [109, 27] width 10 height 10
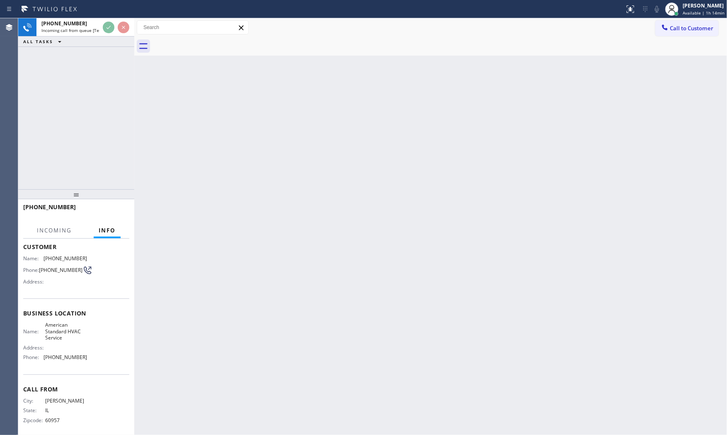
scroll to position [51, 0]
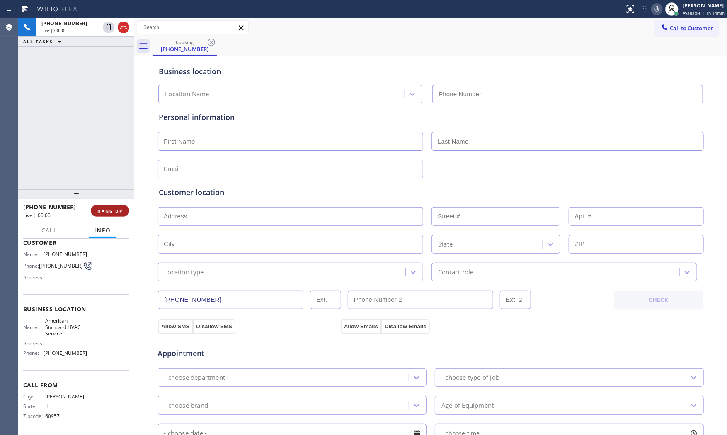
type input "(844) 734-2822"
click at [117, 210] on span "HANG UP" at bounding box center [109, 211] width 25 height 6
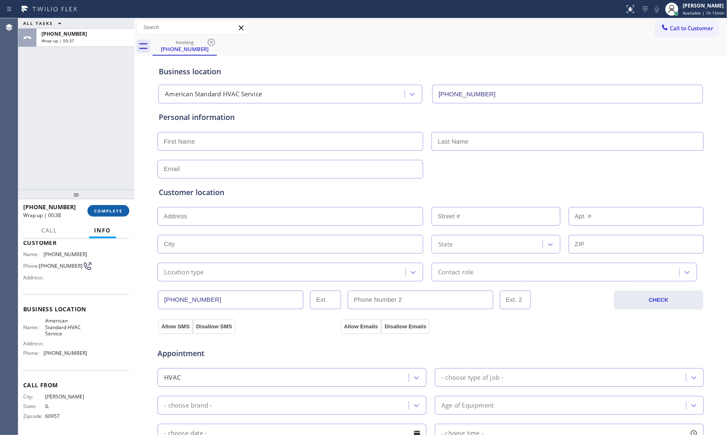
click at [100, 212] on span "COMPLETE" at bounding box center [108, 211] width 29 height 6
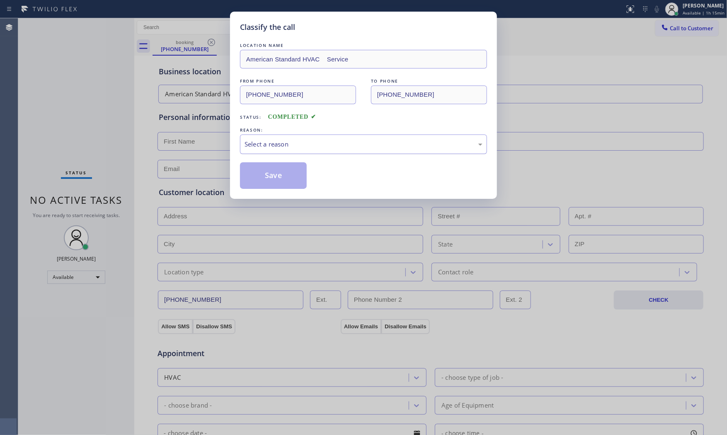
click at [259, 148] on div "Select a reason" at bounding box center [363, 143] width 247 height 19
click at [261, 172] on button "Save" at bounding box center [273, 175] width 67 height 27
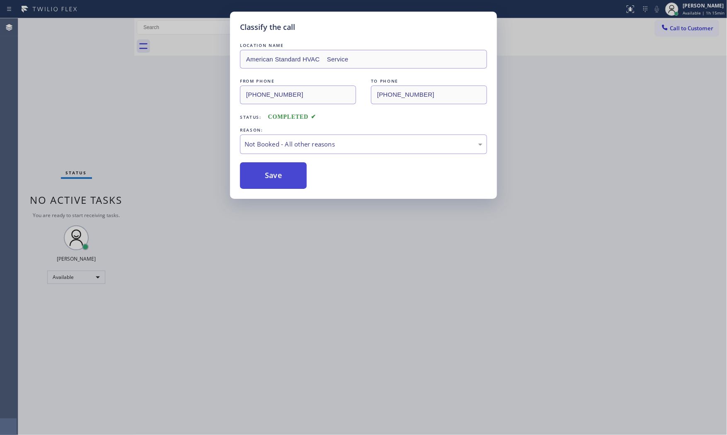
click at [261, 172] on button "Save" at bounding box center [273, 175] width 67 height 27
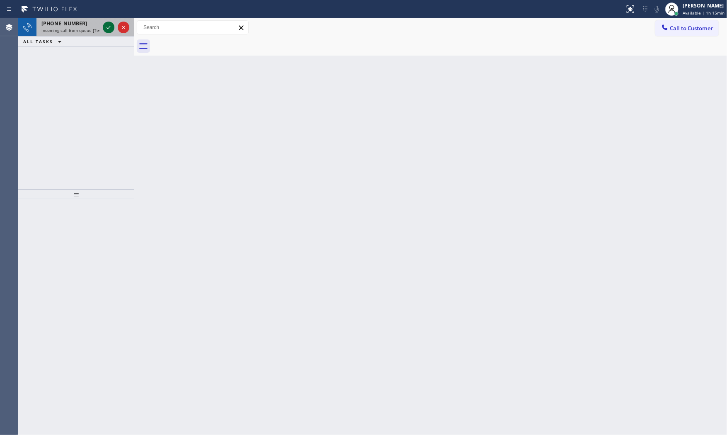
click at [104, 25] on icon at bounding box center [109, 27] width 10 height 10
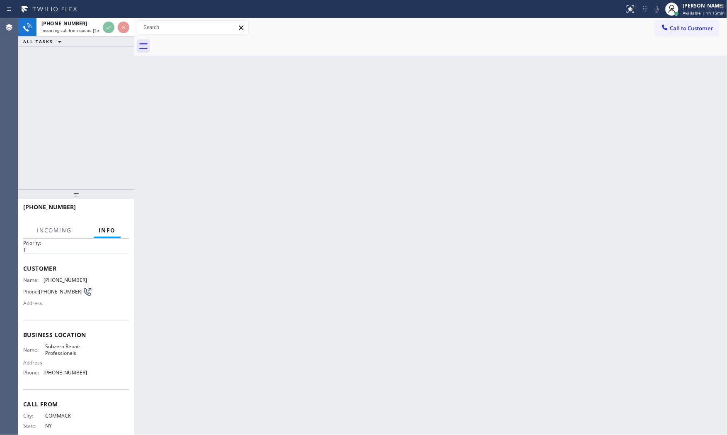
scroll to position [44, 0]
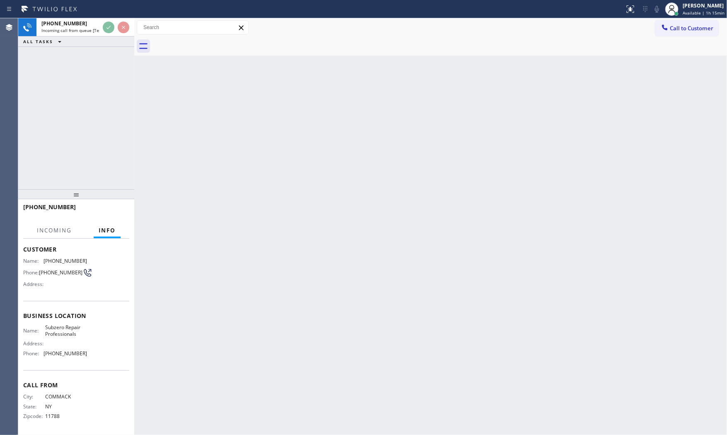
click at [219, 222] on div "Back to Dashboard Change Sender ID Customers Technicians Select a contact Outbo…" at bounding box center [430, 226] width 593 height 416
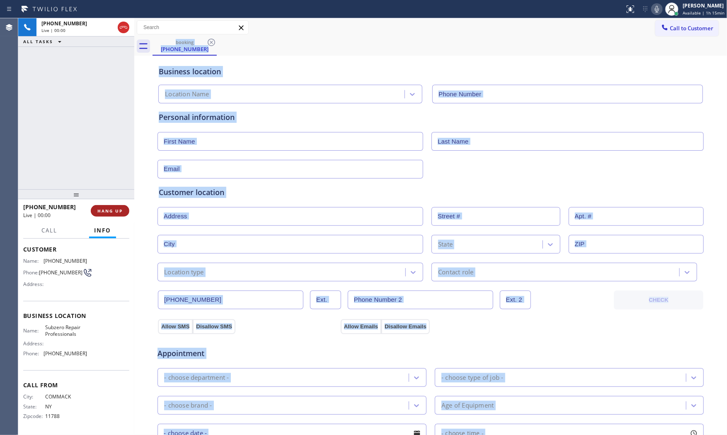
type input "(929) 203-9053"
click at [113, 205] on button "HANG UP" at bounding box center [110, 211] width 39 height 12
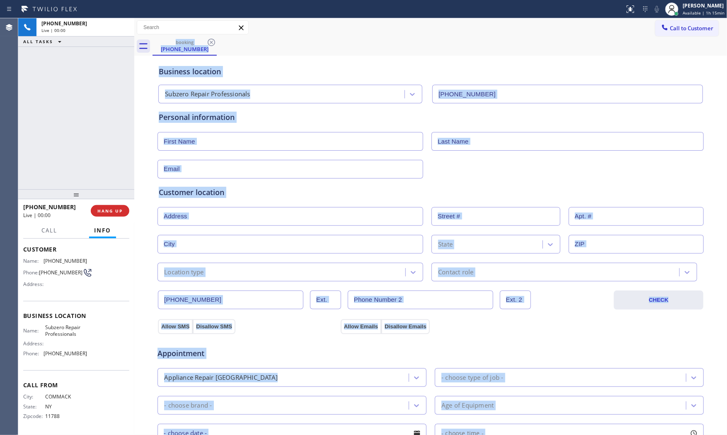
click at [241, 166] on input "text" at bounding box center [291, 169] width 266 height 19
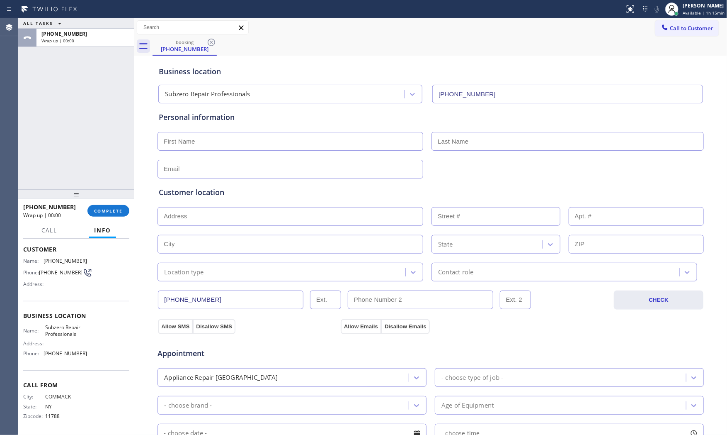
click at [101, 130] on div "ALL TASKS ALL TASKS ACTIVE TASKS TASKS IN WRAP UP +16315432026 Wrap up | 00:00" at bounding box center [76, 103] width 116 height 171
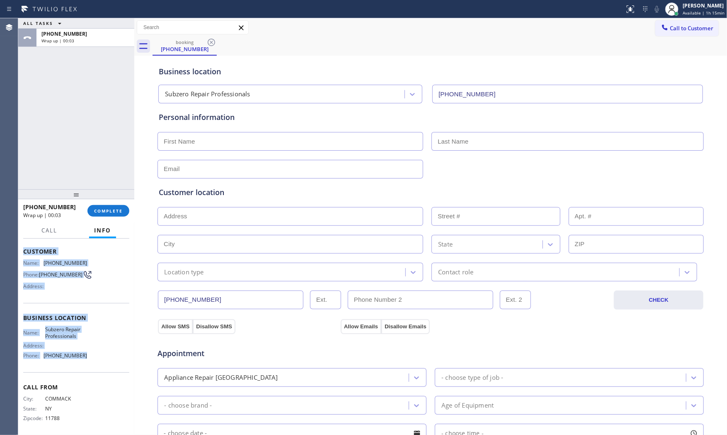
drag, startPoint x: 23, startPoint y: 243, endPoint x: 73, endPoint y: 347, distance: 115.4
click at [95, 360] on div "Context Queue: [Test] All Priority: 1 Customer Name: (631) 543-2026 Phone: (631…" at bounding box center [76, 317] width 106 height 233
copy div "Customer Name: (631) 543-2026 Phone: (631) 543-2026 Address: Business location …"
click at [96, 30] on div "+16315432026" at bounding box center [85, 33] width 88 height 7
drag, startPoint x: 105, startPoint y: 206, endPoint x: 105, endPoint y: 202, distance: 4.2
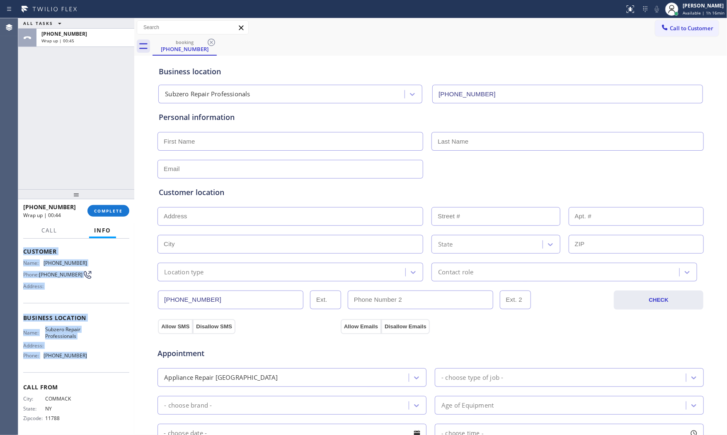
click at [105, 202] on div "+16315432026 Wrap up | 00:44 COMPLETE" at bounding box center [76, 211] width 106 height 22
click at [108, 209] on span "COMPLETE" at bounding box center [108, 211] width 29 height 6
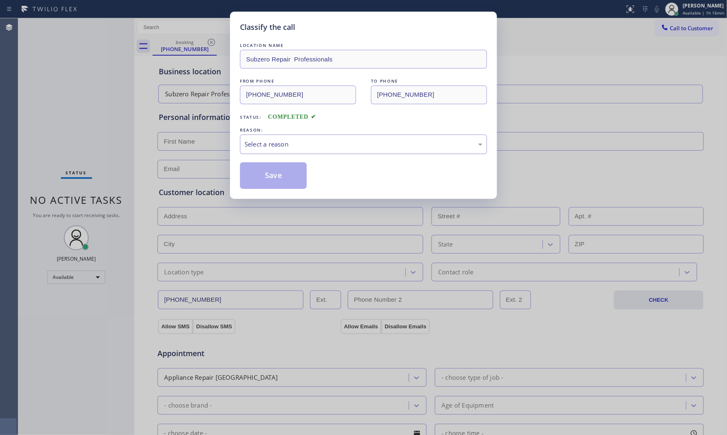
click at [298, 145] on div "Select a reason" at bounding box center [364, 144] width 238 height 10
click at [278, 172] on button "Save" at bounding box center [273, 175] width 67 height 27
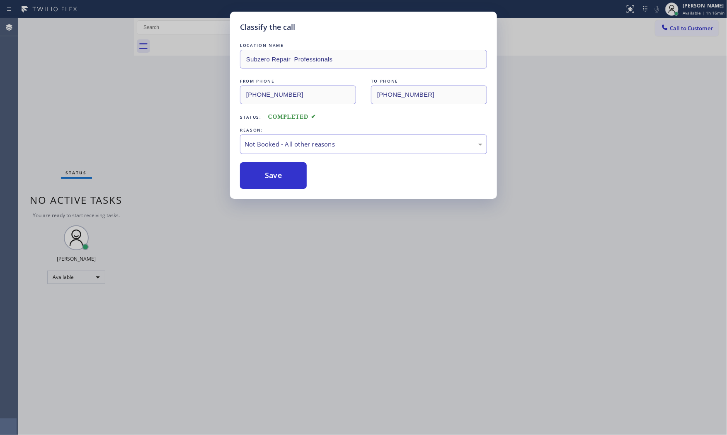
click at [278, 172] on button "Save" at bounding box center [273, 175] width 67 height 27
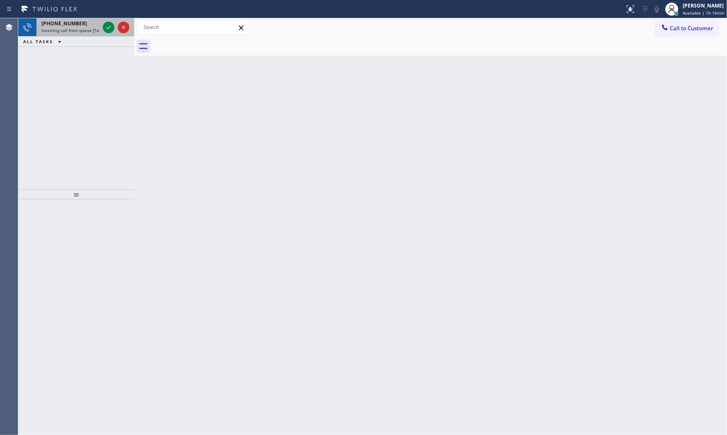
click at [87, 27] on span "Incoming call from queue [Test] All" at bounding box center [75, 30] width 69 height 6
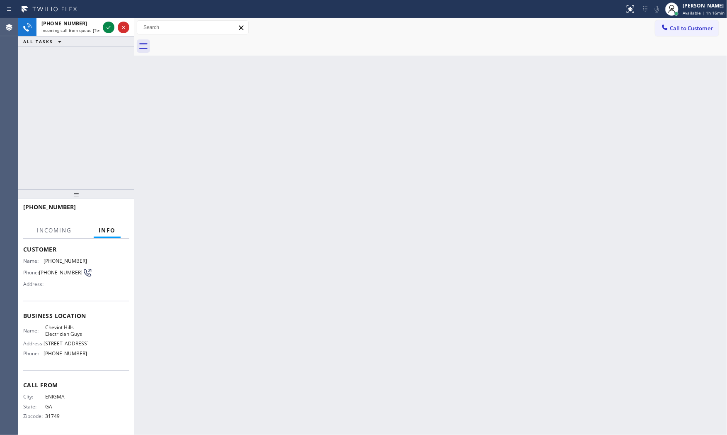
scroll to position [51, 0]
click at [105, 32] on icon at bounding box center [109, 27] width 10 height 10
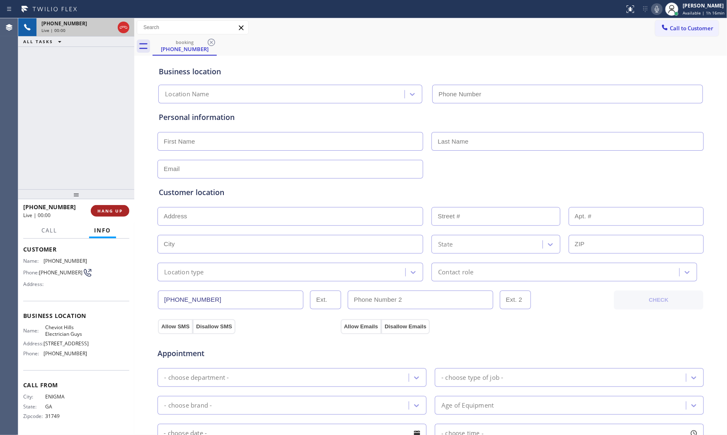
type input "(310) 409-4694"
click at [108, 213] on span "HANG UP" at bounding box center [109, 211] width 25 height 6
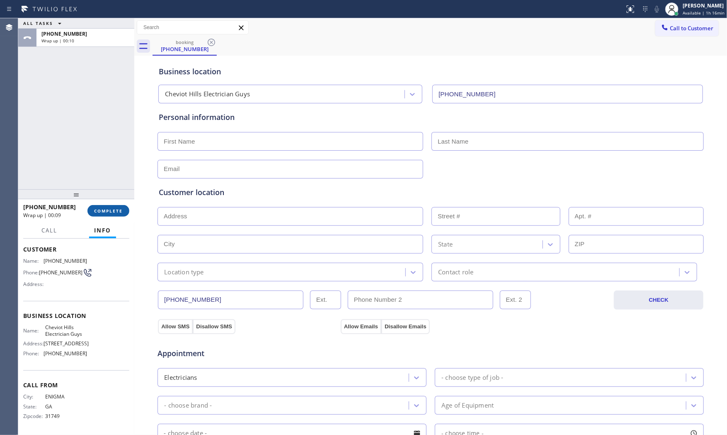
click at [98, 212] on span "COMPLETE" at bounding box center [108, 211] width 29 height 6
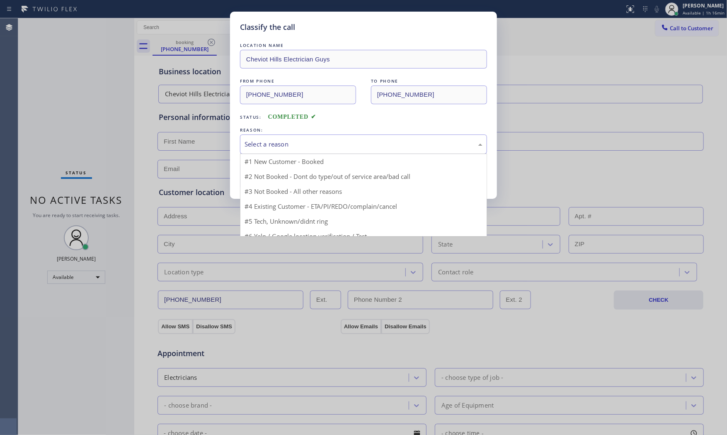
click at [265, 153] on div "Select a reason #1 New Customer - Booked #2 Not Booked - Dont do type/out of se…" at bounding box center [363, 143] width 247 height 19
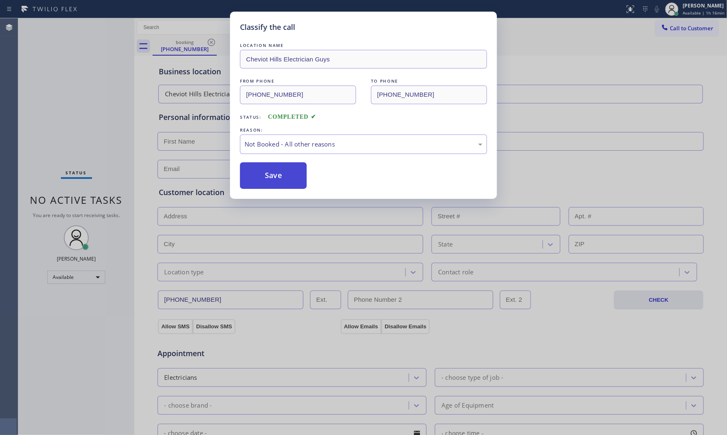
click at [266, 181] on button "Save" at bounding box center [273, 175] width 67 height 27
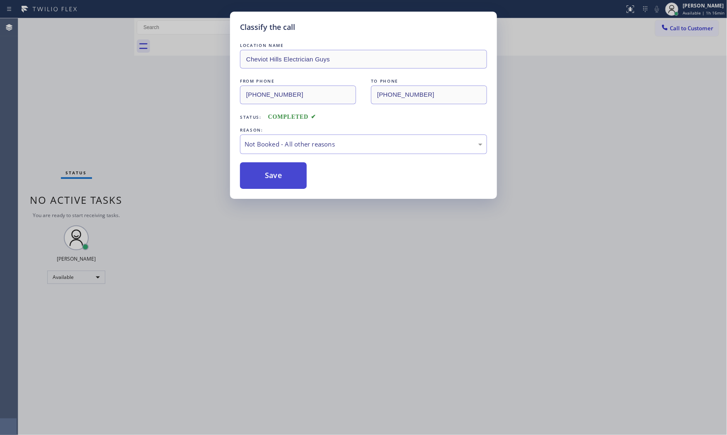
click at [266, 181] on button "Save" at bounding box center [273, 175] width 67 height 27
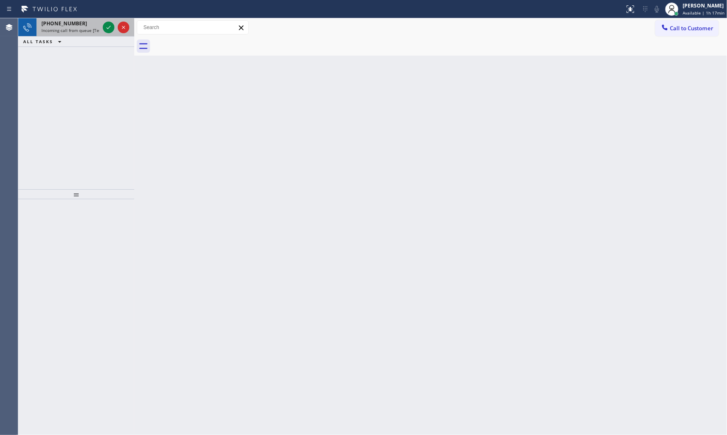
click at [81, 26] on div "+18472737602 Incoming call from queue [Test] All" at bounding box center [68, 27] width 65 height 18
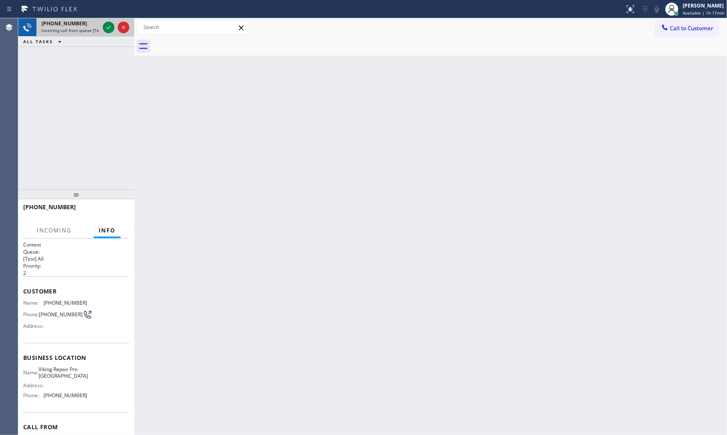
click at [110, 34] on div at bounding box center [116, 27] width 30 height 18
click at [109, 27] on icon at bounding box center [109, 27] width 10 height 10
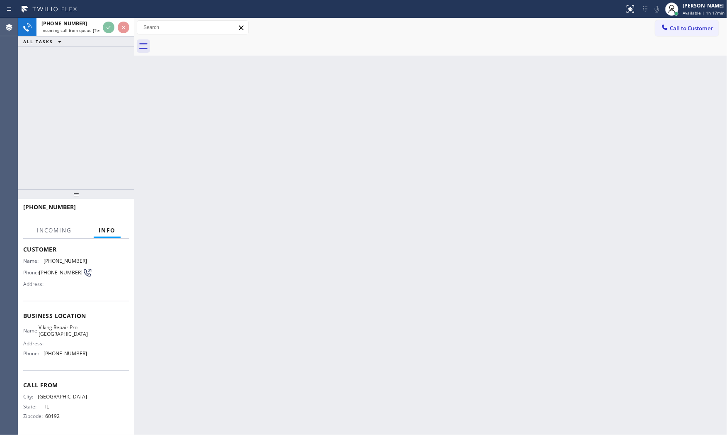
scroll to position [51, 0]
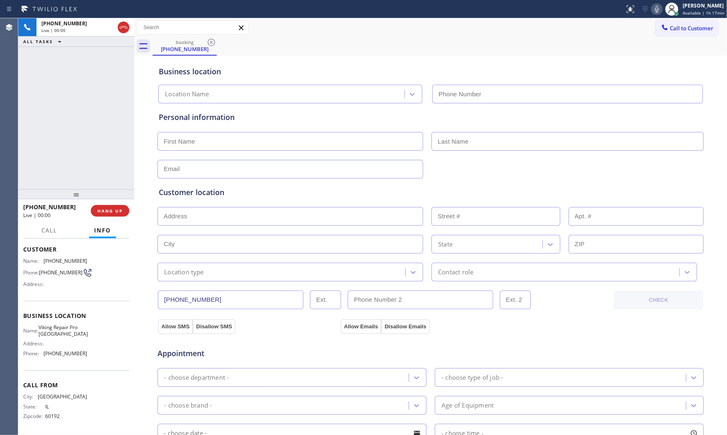
type input "(847) 719-6556"
click at [115, 207] on button "HANG UP" at bounding box center [110, 211] width 39 height 12
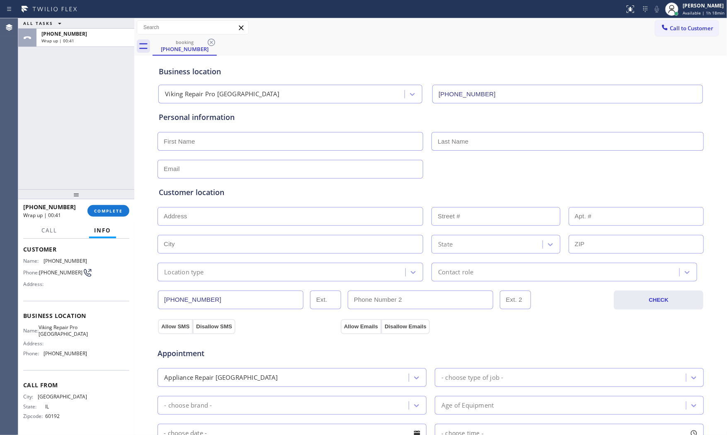
click at [107, 227] on span "Info" at bounding box center [102, 229] width 17 height 7
click at [106, 213] on span "COMPLETE" at bounding box center [108, 211] width 29 height 6
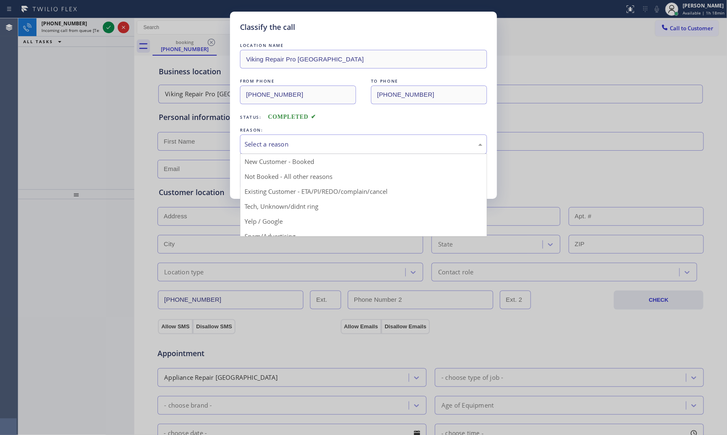
click at [269, 154] on div "Select a reason New Customer - Booked Not Booked - All other reasons Existing C…" at bounding box center [363, 143] width 247 height 19
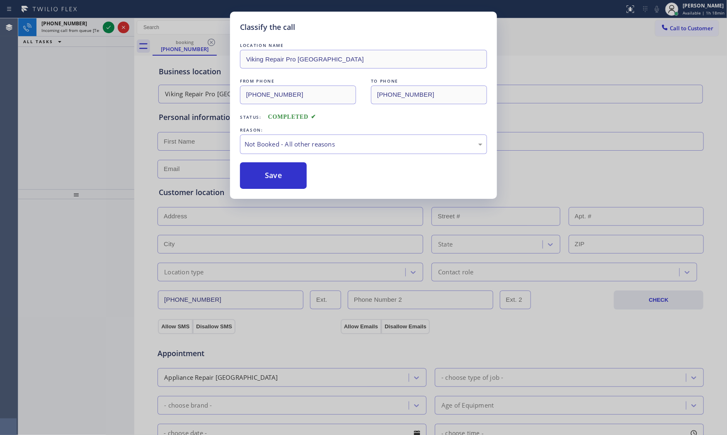
click at [267, 175] on button "Save" at bounding box center [273, 175] width 67 height 27
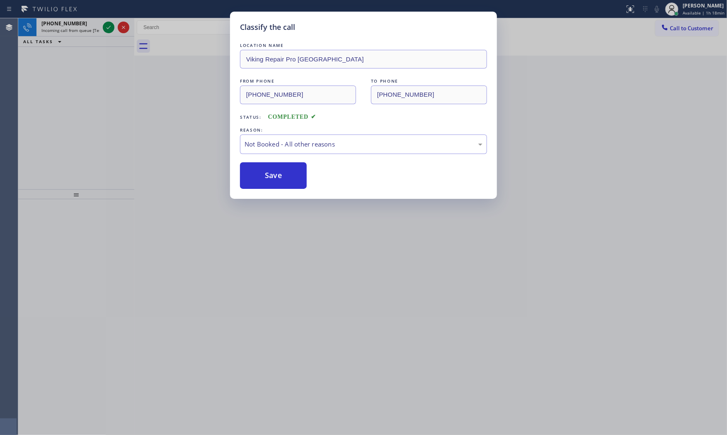
click at [90, 31] on div "Classify the call LOCATION NAME Viking Repair Pro Evanston FROM PHONE (847) 273…" at bounding box center [363, 217] width 727 height 435
click at [90, 31] on span "Incoming call from queue [Test] All" at bounding box center [75, 30] width 69 height 6
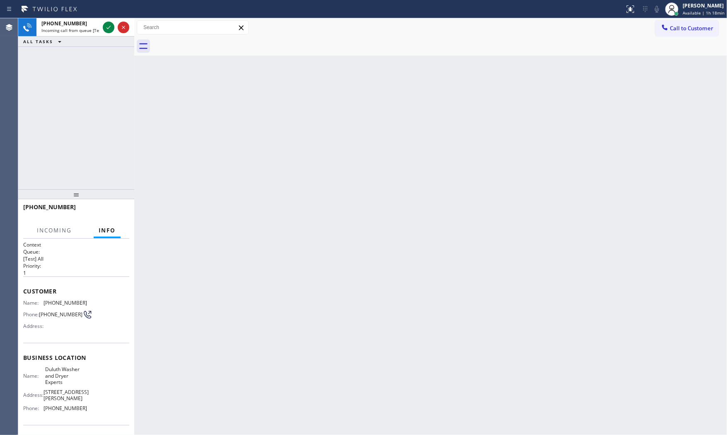
click at [90, 31] on span "Incoming call from queue [Test] All" at bounding box center [75, 30] width 69 height 6
click at [101, 24] on div at bounding box center [116, 27] width 30 height 18
click at [108, 24] on icon at bounding box center [109, 27] width 10 height 10
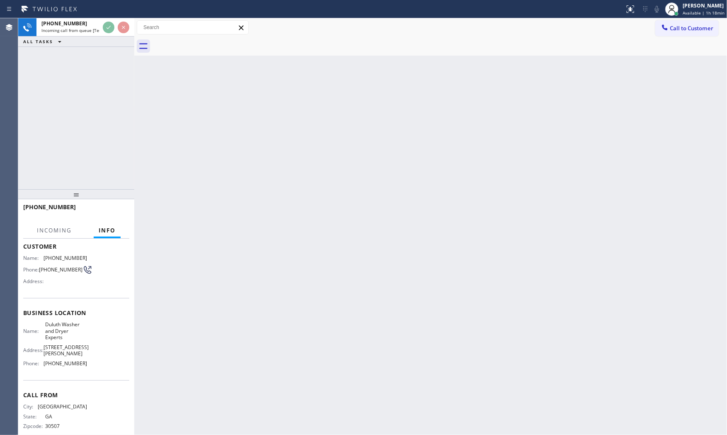
scroll to position [51, 0]
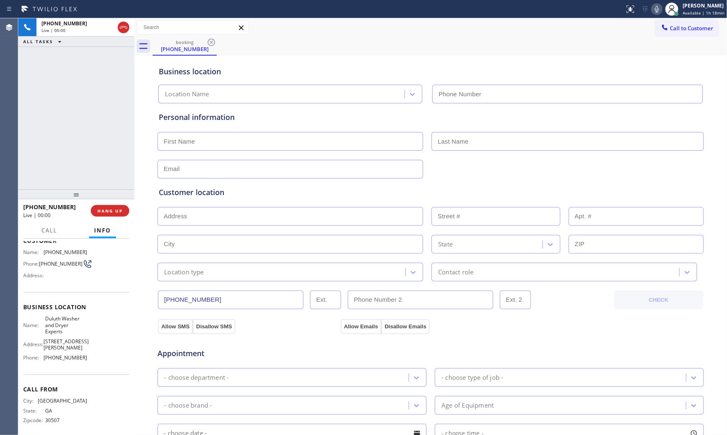
type input "[PHONE_NUMBER]"
click at [119, 204] on div "+16786226453 Live | 00:01 HANG UP" at bounding box center [76, 211] width 106 height 22
click at [119, 207] on button "HANG UP" at bounding box center [110, 211] width 39 height 12
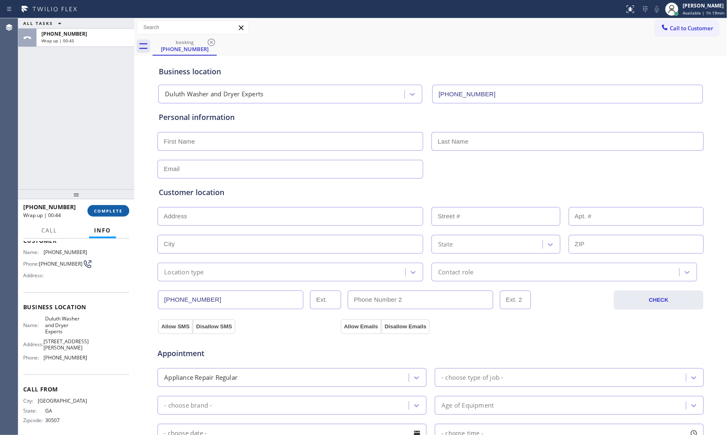
click at [95, 209] on span "COMPLETE" at bounding box center [108, 211] width 29 height 6
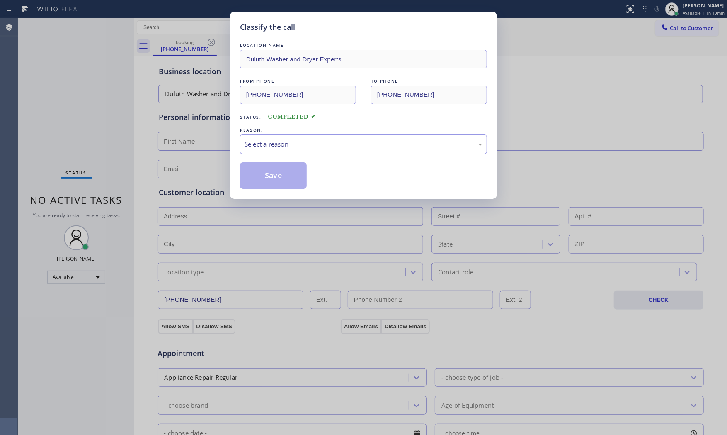
click at [304, 146] on div "Select a reason" at bounding box center [364, 144] width 238 height 10
click at [279, 178] on button "Save" at bounding box center [273, 175] width 67 height 27
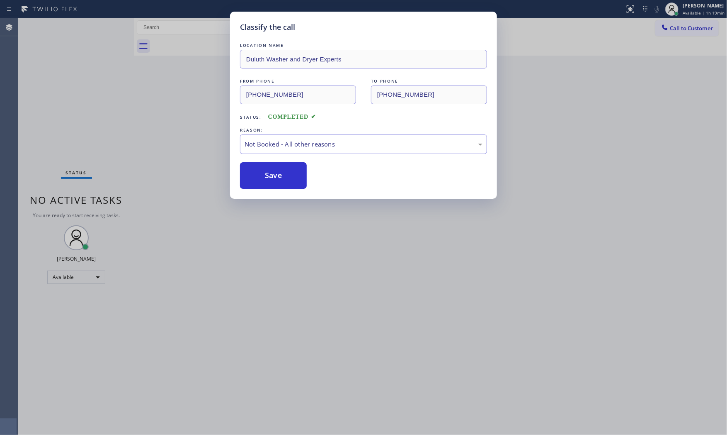
click at [279, 178] on button "Save" at bounding box center [273, 175] width 67 height 27
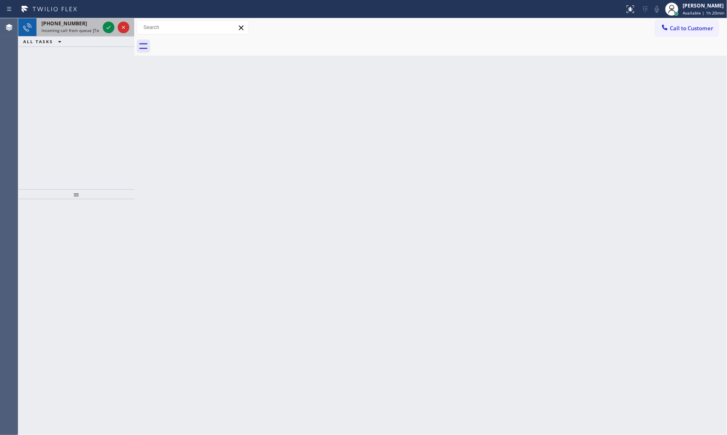
click at [86, 34] on div "+17605348128 Incoming call from queue [Test] All" at bounding box center [68, 27] width 65 height 18
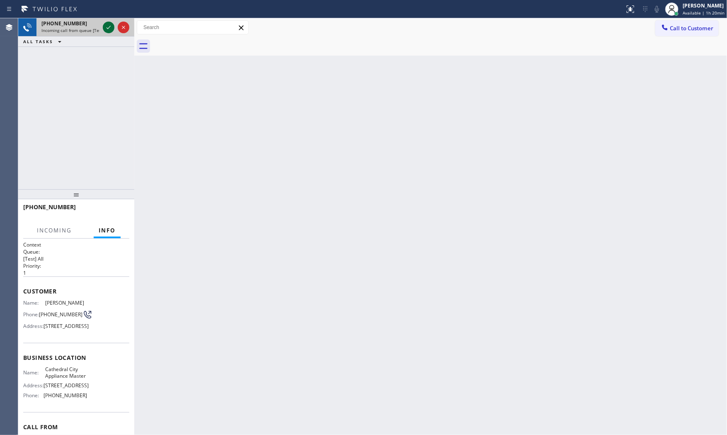
click at [105, 29] on icon at bounding box center [109, 27] width 10 height 10
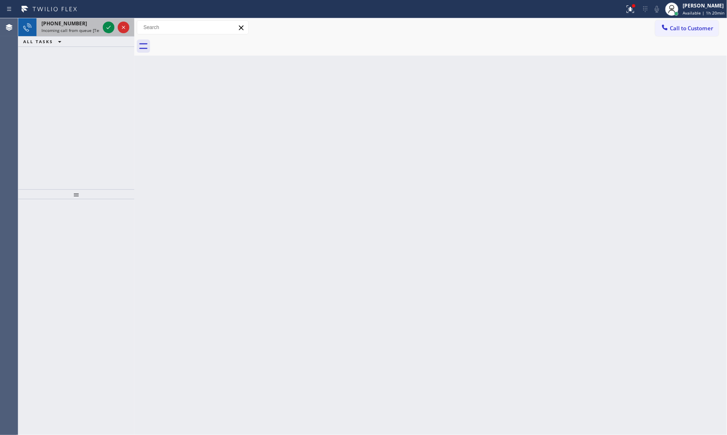
click at [97, 35] on div "+14159343862 Incoming call from queue [Test] All" at bounding box center [68, 27] width 65 height 18
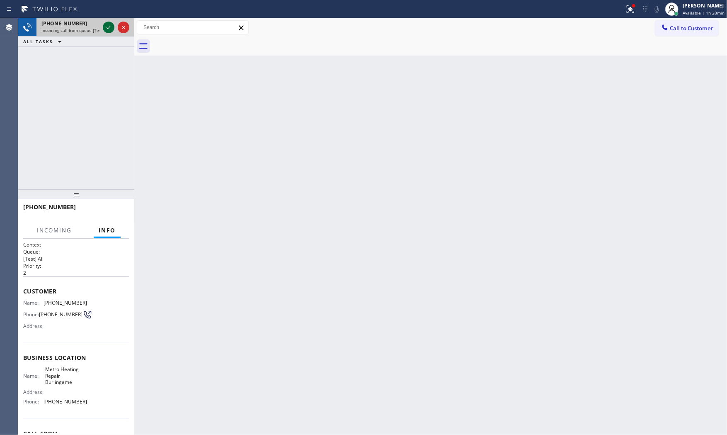
click at [107, 26] on icon at bounding box center [109, 27] width 10 height 10
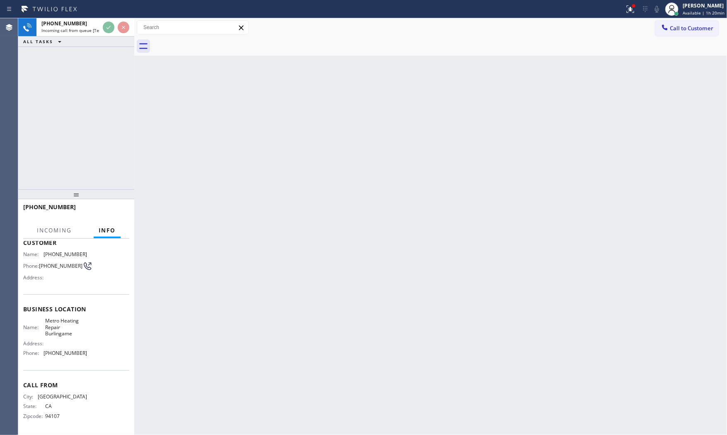
scroll to position [51, 0]
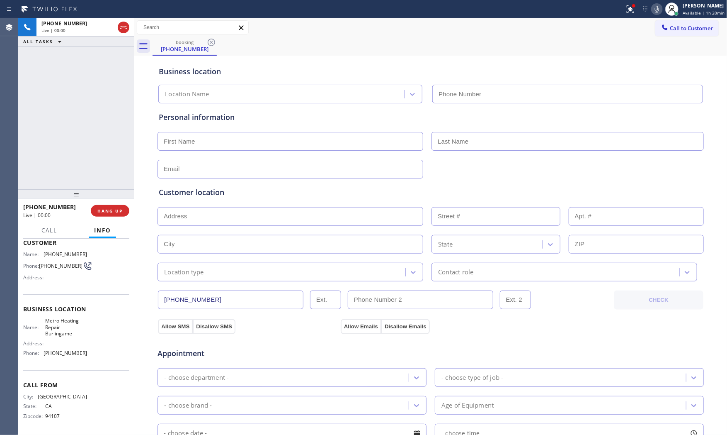
type input "(415) 322-7664"
click at [118, 207] on button "HANG UP" at bounding box center [110, 211] width 39 height 12
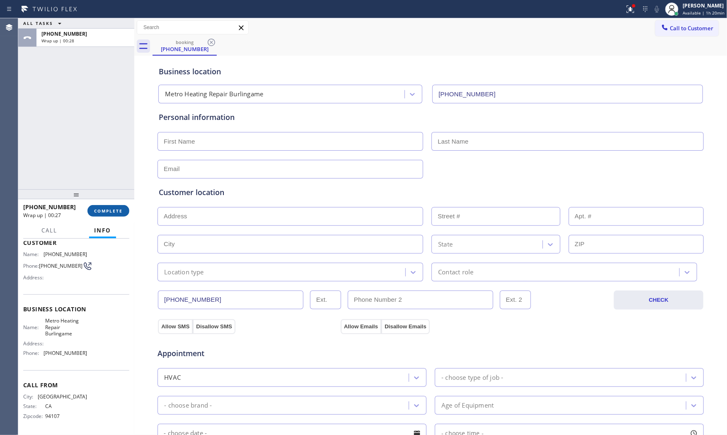
click at [113, 209] on span "COMPLETE" at bounding box center [108, 211] width 29 height 6
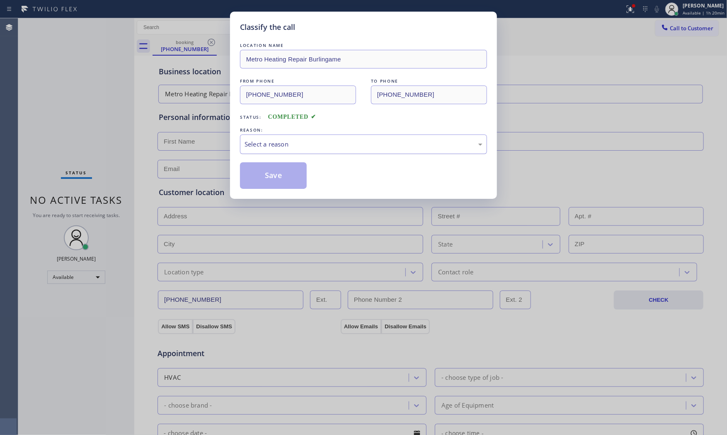
click at [279, 151] on div "Select a reason" at bounding box center [363, 143] width 247 height 19
click at [275, 175] on button "Save" at bounding box center [273, 175] width 67 height 27
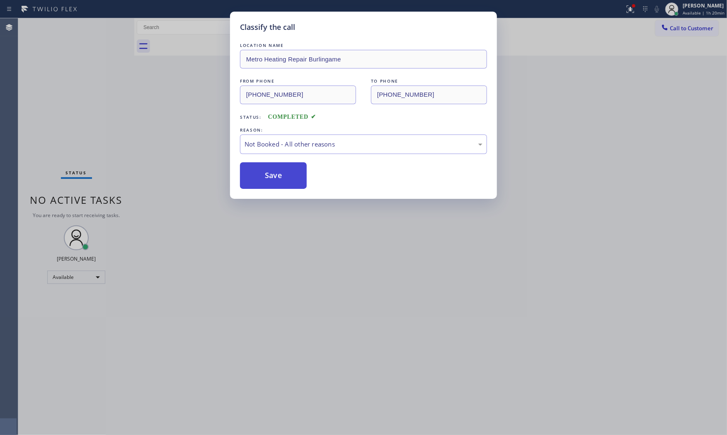
click at [275, 175] on button "Save" at bounding box center [273, 175] width 67 height 27
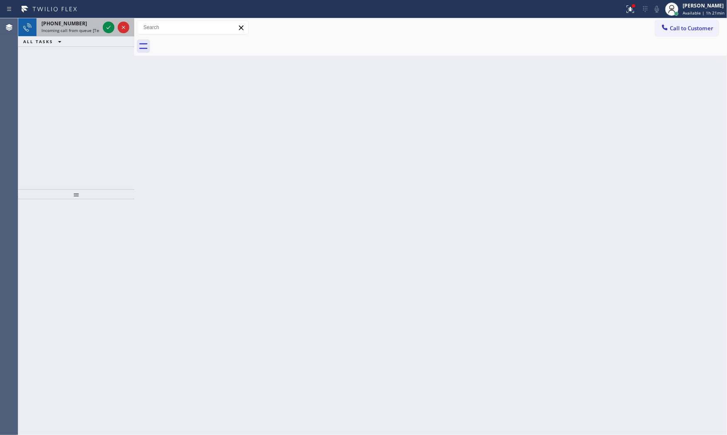
click at [89, 17] on div "Status report Issue detected This issue could affect your workflow. Please cont…" at bounding box center [363, 9] width 727 height 18
click at [93, 24] on div "+19543471049" at bounding box center [70, 23] width 58 height 7
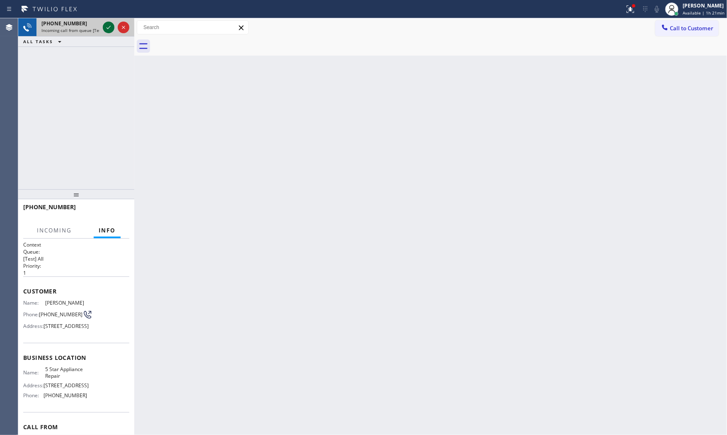
click at [109, 27] on icon at bounding box center [109, 27] width 4 height 3
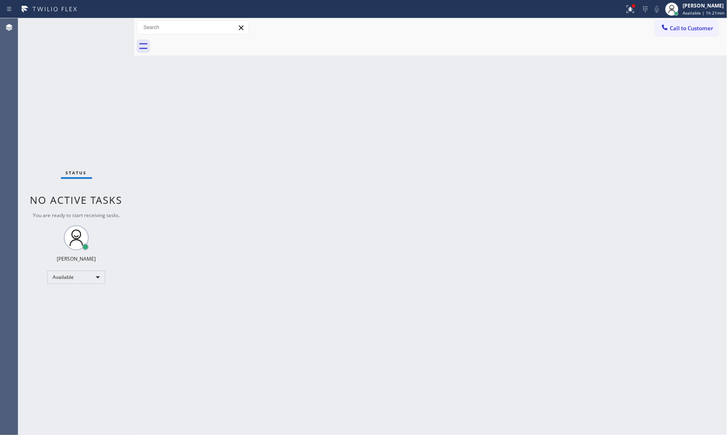
drag, startPoint x: 66, startPoint y: 12, endPoint x: 69, endPoint y: 15, distance: 4.3
click at [66, 13] on icon at bounding box center [49, 8] width 62 height 13
click at [83, 27] on div "Status No active tasks You are ready to start receiving tasks. [PERSON_NAME] Av…" at bounding box center [76, 226] width 116 height 416
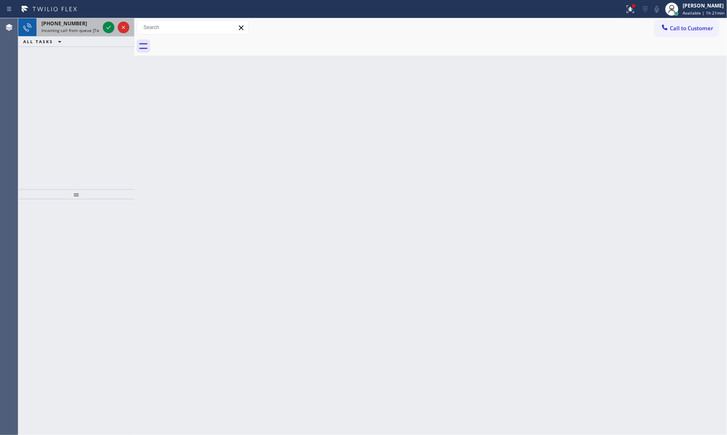
click at [97, 31] on span "Incoming call from queue [Test] All" at bounding box center [75, 30] width 69 height 6
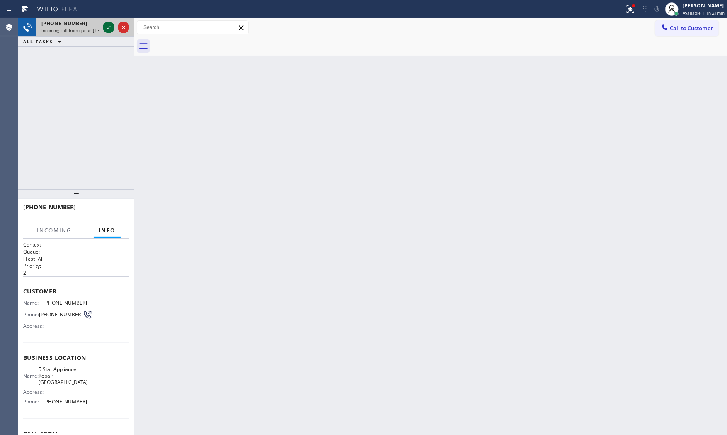
click at [108, 29] on icon at bounding box center [109, 27] width 10 height 10
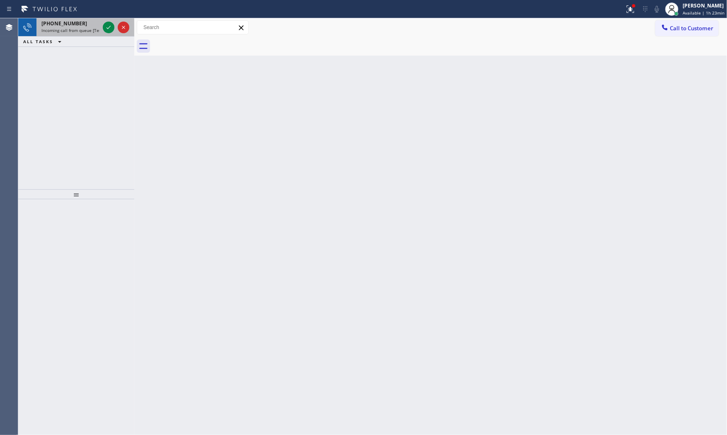
click at [80, 20] on div "+19096099365" at bounding box center [70, 23] width 58 height 7
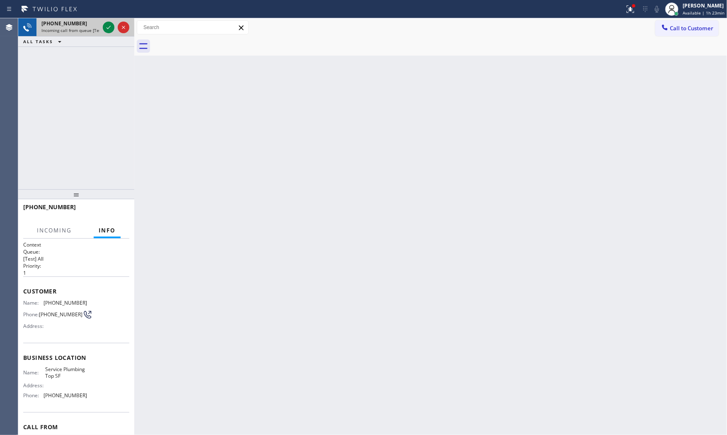
click at [101, 23] on div at bounding box center [116, 27] width 30 height 18
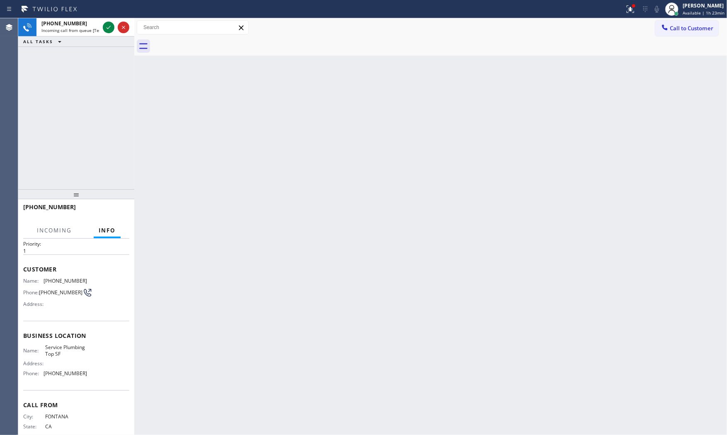
scroll to position [44, 0]
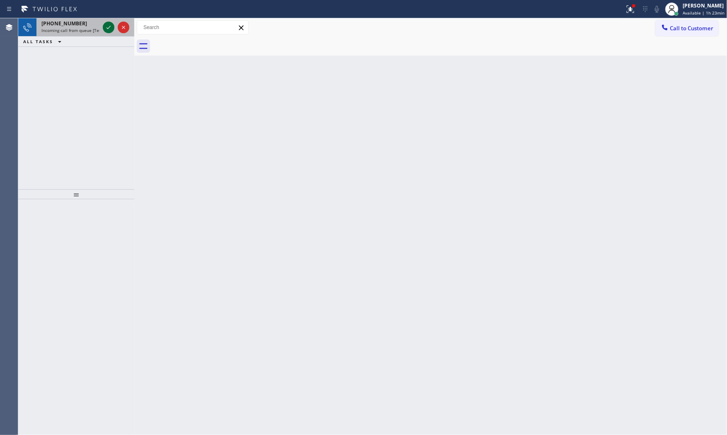
click at [109, 25] on icon at bounding box center [109, 27] width 10 height 10
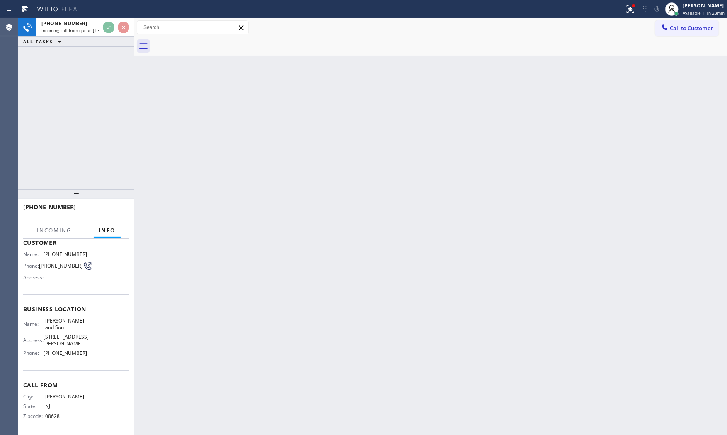
scroll to position [63, 0]
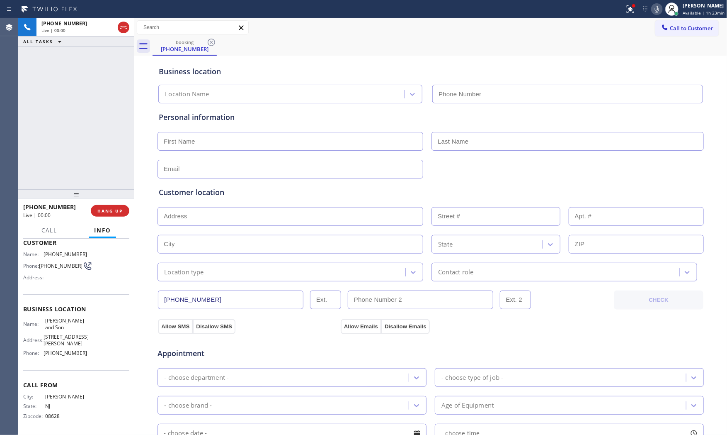
type input "(856) 356-0561"
click at [108, 212] on span "HANG UP" at bounding box center [109, 211] width 25 height 6
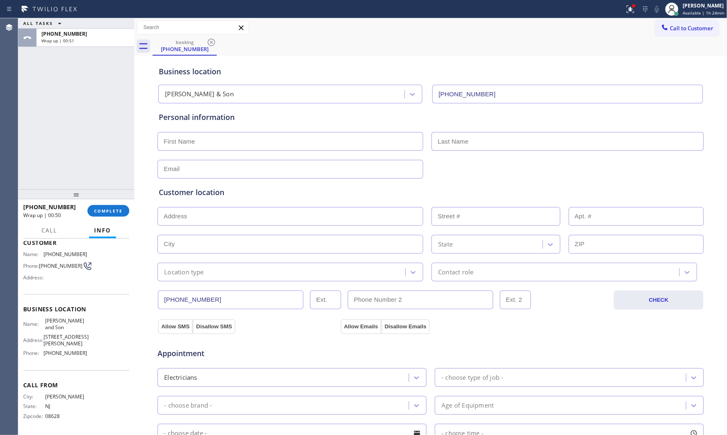
click at [104, 204] on div "+16093594569 Wrap up | 00:50 COMPLETE" at bounding box center [76, 211] width 106 height 22
click at [106, 209] on button "COMPLETE" at bounding box center [108, 211] width 42 height 12
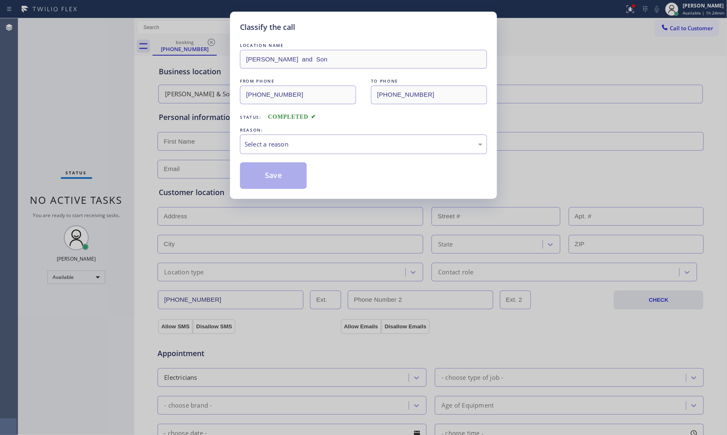
click at [291, 155] on div "LOCATION NAME George Johnson and Son FROM PHONE (609) 359-4569 TO PHONE (856) 3…" at bounding box center [363, 115] width 247 height 148
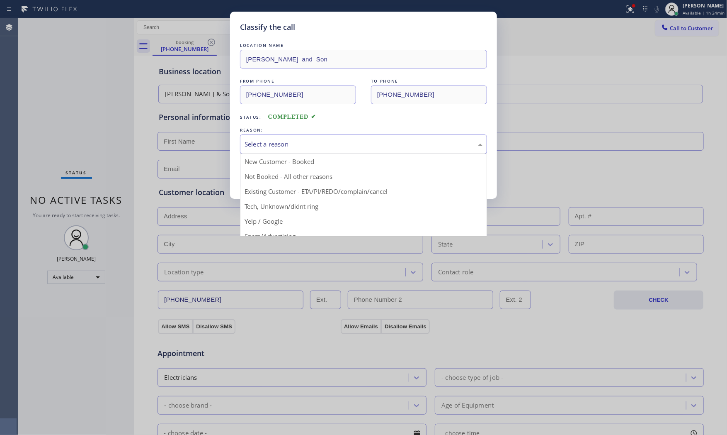
click at [289, 150] on div "Select a reason" at bounding box center [363, 143] width 247 height 19
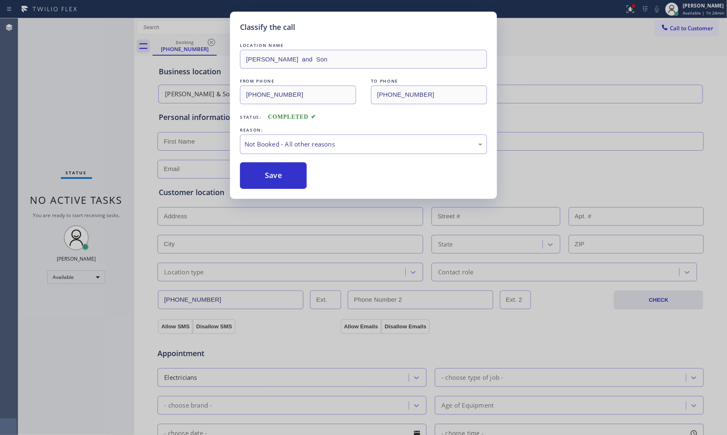
click at [279, 172] on button "Save" at bounding box center [273, 175] width 67 height 27
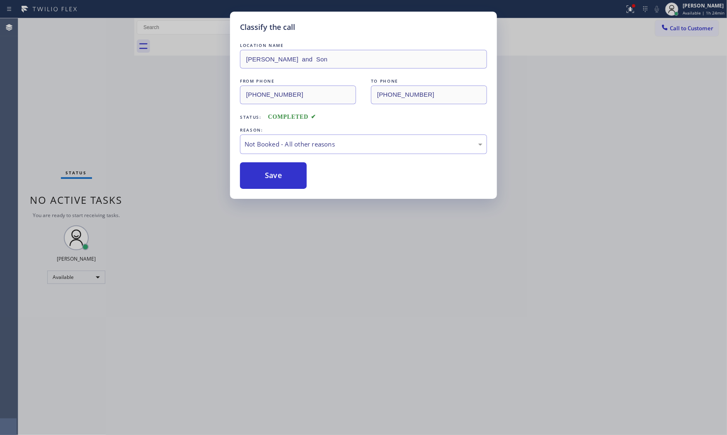
click at [279, 172] on button "Save" at bounding box center [273, 175] width 67 height 27
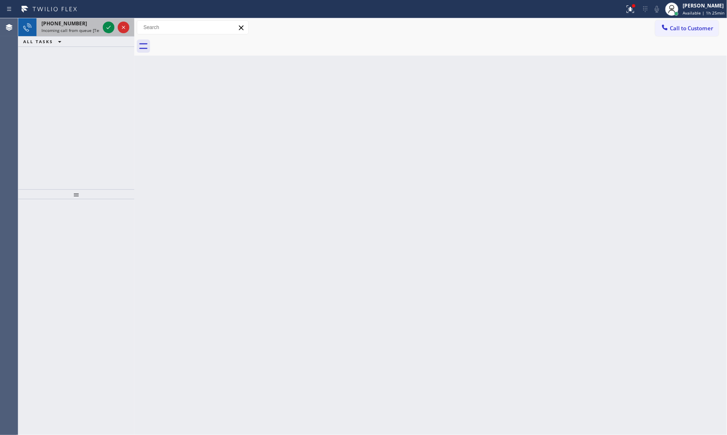
click at [68, 24] on span "+13306864686" at bounding box center [64, 23] width 46 height 7
click at [70, 21] on span "+19177083519" at bounding box center [64, 23] width 46 height 7
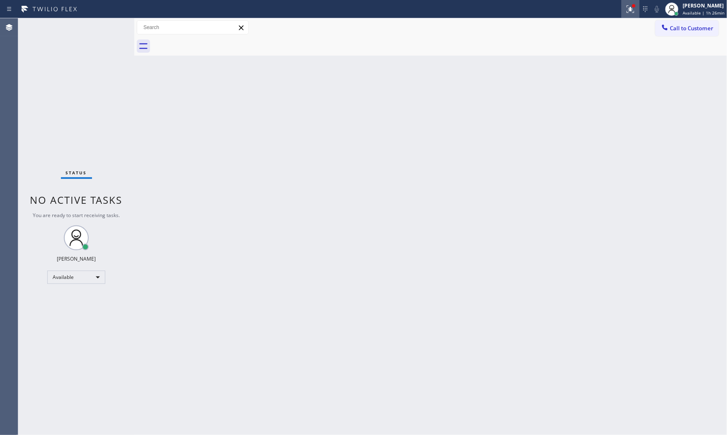
click at [622, 14] on button at bounding box center [631, 9] width 18 height 18
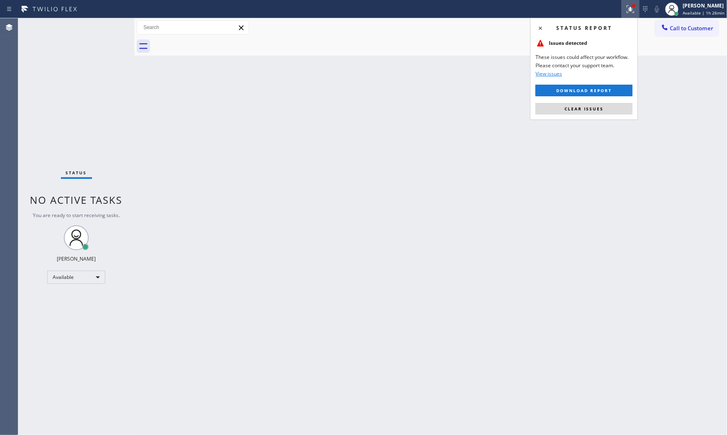
drag, startPoint x: 609, startPoint y: 114, endPoint x: 618, endPoint y: 103, distance: 14.4
click at [609, 113] on button "Clear issues" at bounding box center [584, 109] width 97 height 12
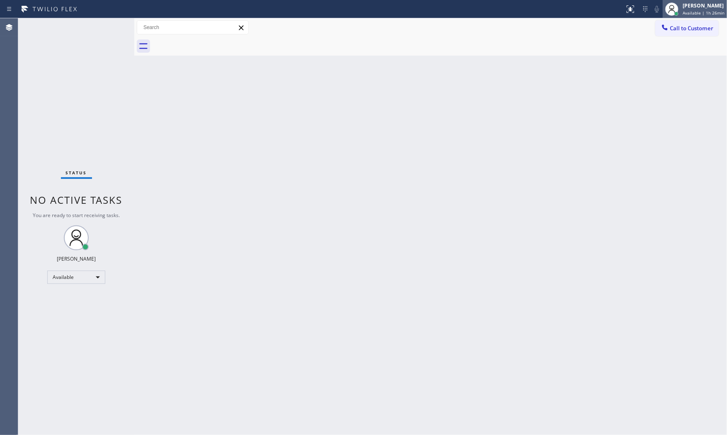
click at [699, 7] on div "[PERSON_NAME]" at bounding box center [704, 5] width 42 height 7
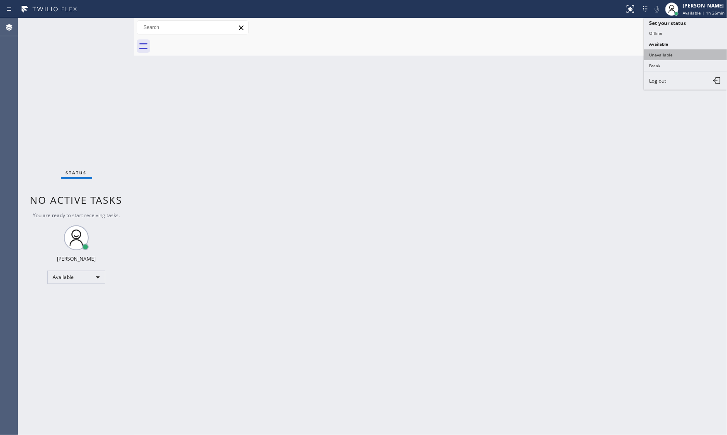
click at [671, 53] on button "Unavailable" at bounding box center [685, 54] width 83 height 11
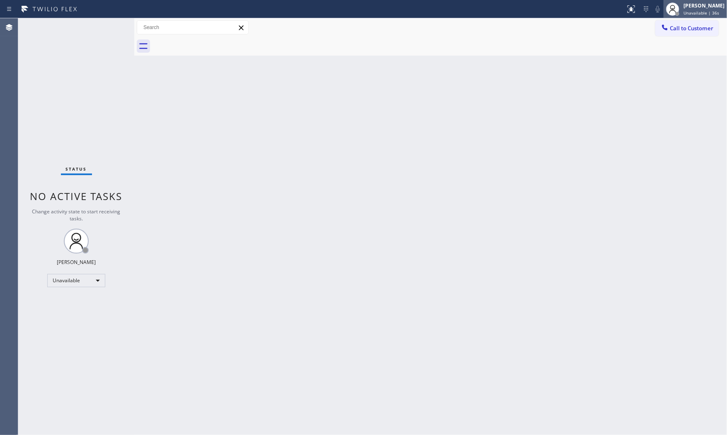
click at [709, 7] on div "[PERSON_NAME]" at bounding box center [704, 5] width 41 height 7
click at [678, 35] on button "Offline" at bounding box center [685, 33] width 83 height 11
click at [690, 15] on span "Unavailable | 38s" at bounding box center [702, 13] width 36 height 6
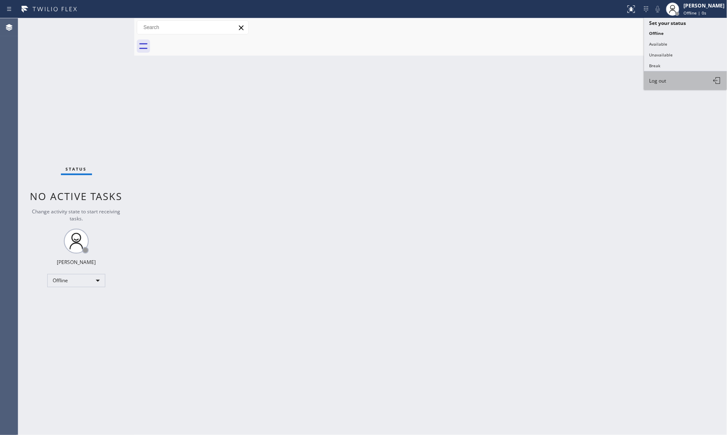
click at [677, 79] on button "Log out" at bounding box center [685, 80] width 83 height 18
